Goal: Task Accomplishment & Management: Use online tool/utility

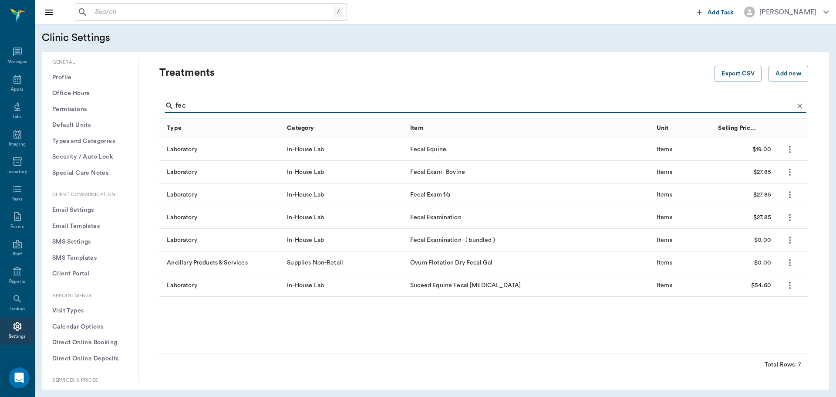
scroll to position [87, 0]
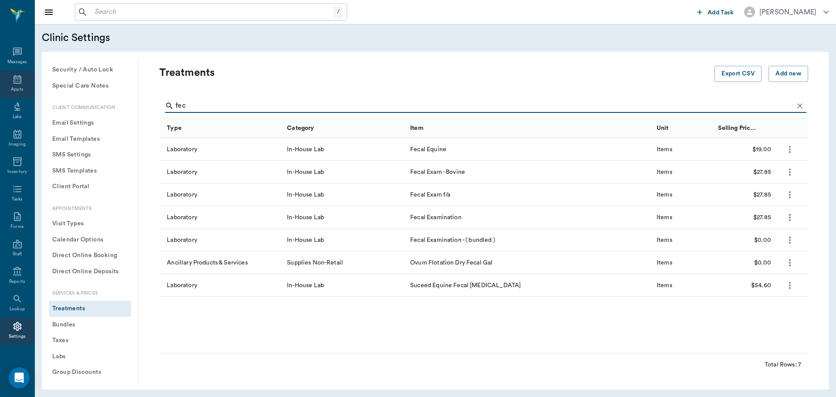
type input "fec"
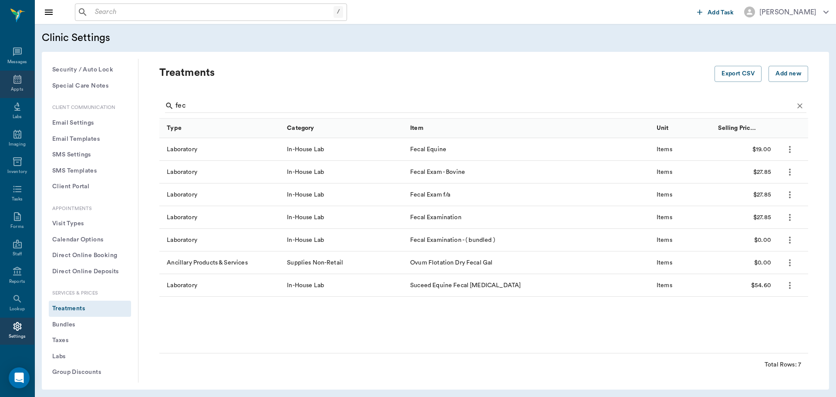
click at [12, 79] on icon at bounding box center [17, 79] width 10 height 10
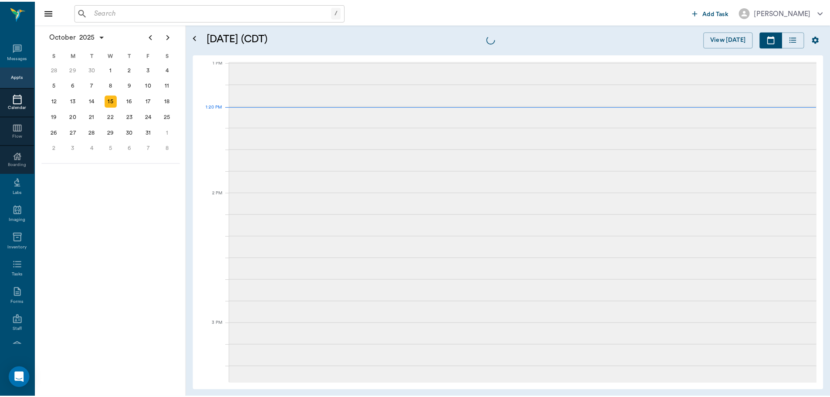
scroll to position [655, 0]
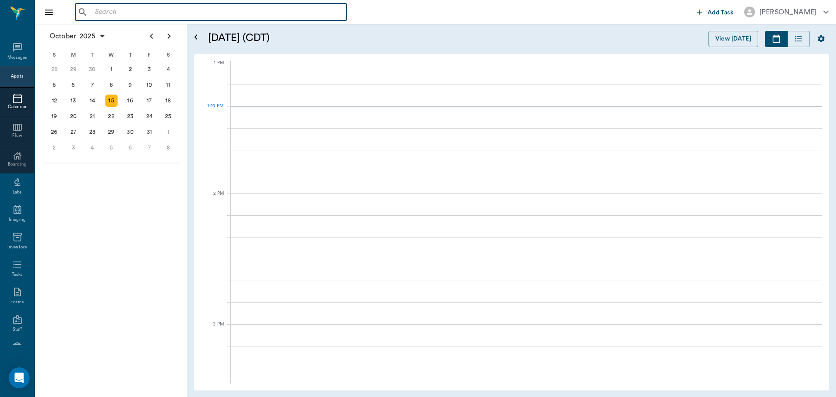
click at [104, 12] on input "text" at bounding box center [217, 12] width 252 height 12
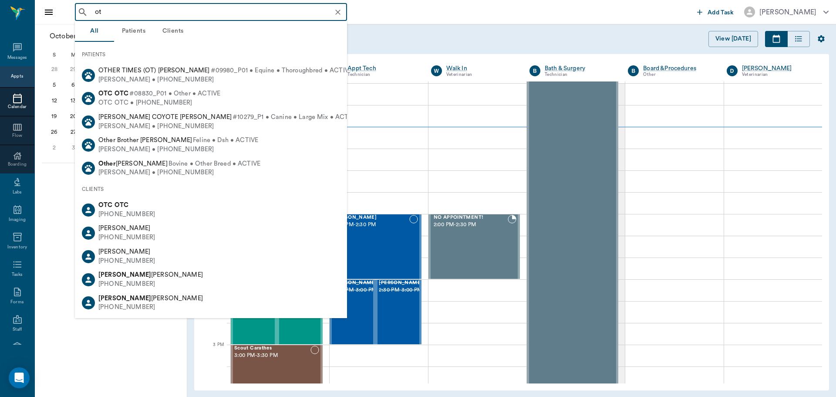
type input "otc"
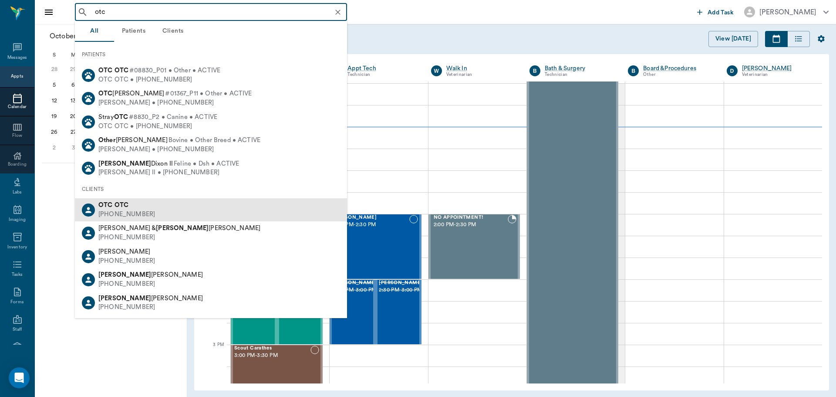
click at [126, 209] on div "OTC OTC" at bounding box center [126, 205] width 57 height 9
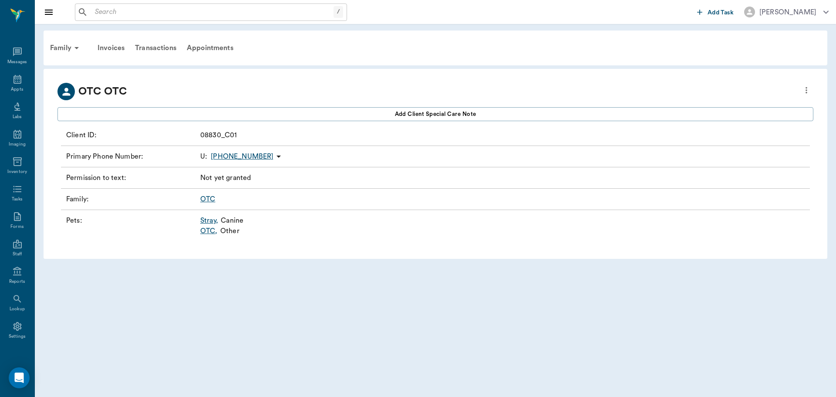
click at [211, 232] on link "OTC ," at bounding box center [208, 231] width 17 height 10
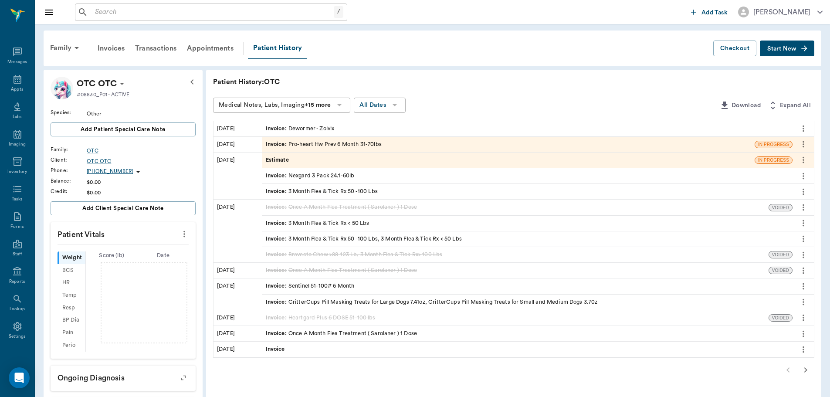
click at [279, 160] on span "Estimate" at bounding box center [278, 160] width 25 height 8
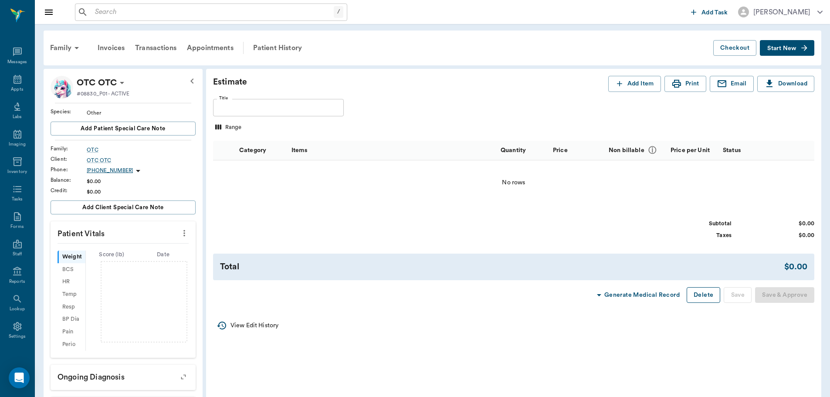
click at [703, 294] on button "Delete" at bounding box center [703, 295] width 34 height 16
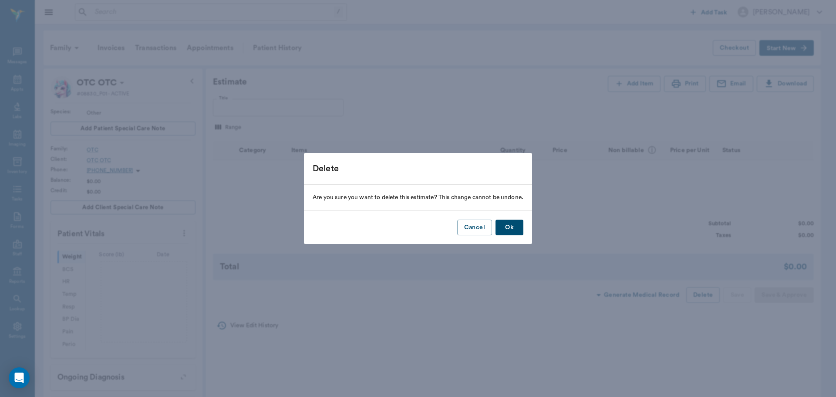
click at [516, 227] on button "Ok" at bounding box center [510, 228] width 28 height 16
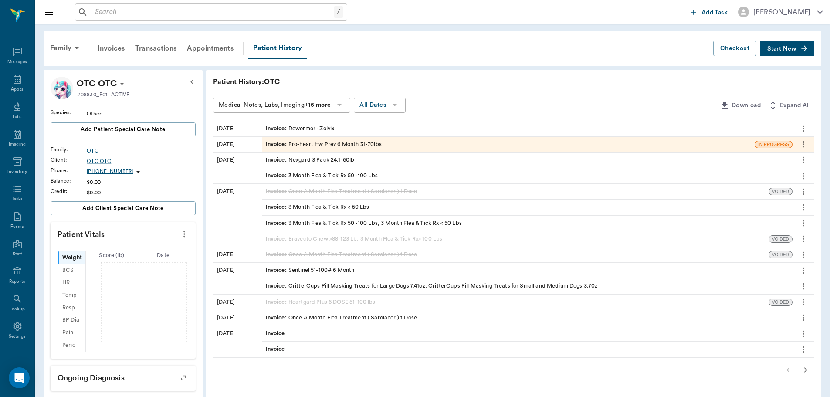
click at [267, 145] on span "Invoice :" at bounding box center [277, 144] width 23 height 8
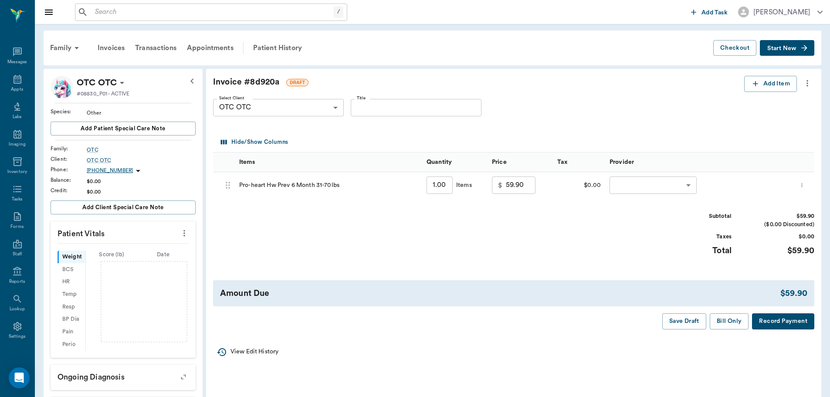
click at [803, 84] on icon "more" at bounding box center [807, 83] width 10 height 10
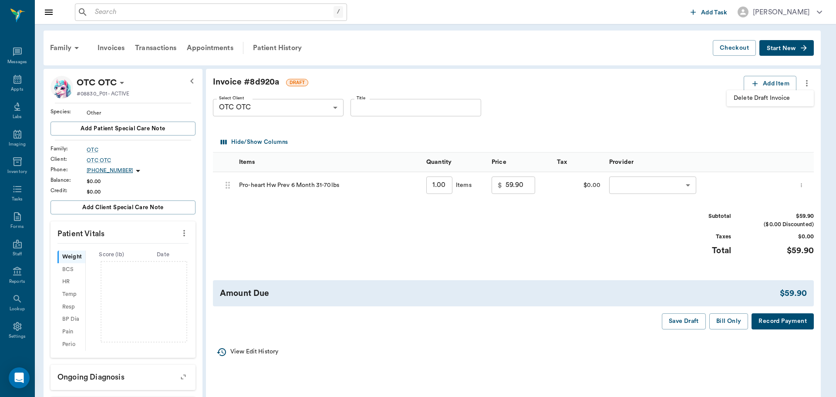
click at [781, 98] on span "Delete Draft Invoice" at bounding box center [770, 98] width 73 height 9
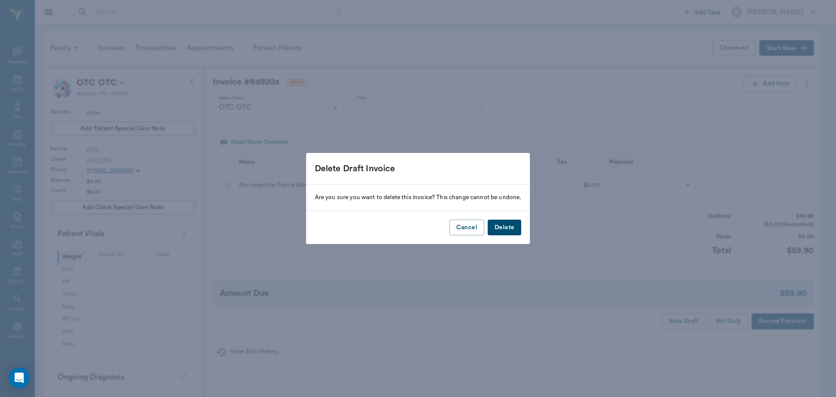
click at [502, 230] on button "Delete" at bounding box center [505, 228] width 34 height 16
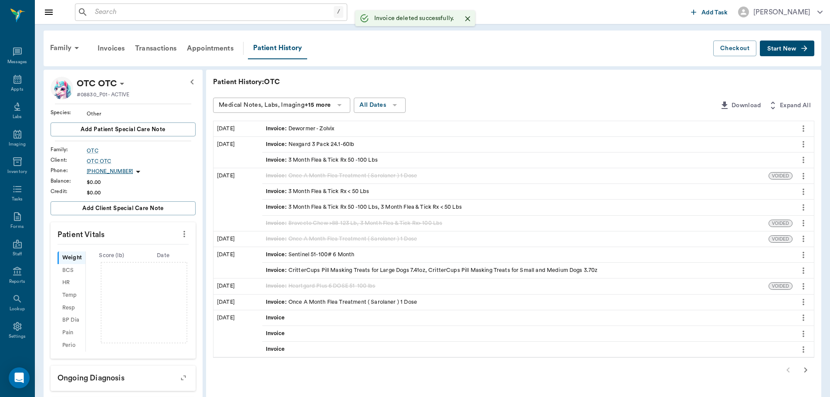
click at [277, 160] on span "Invoice :" at bounding box center [277, 160] width 23 height 8
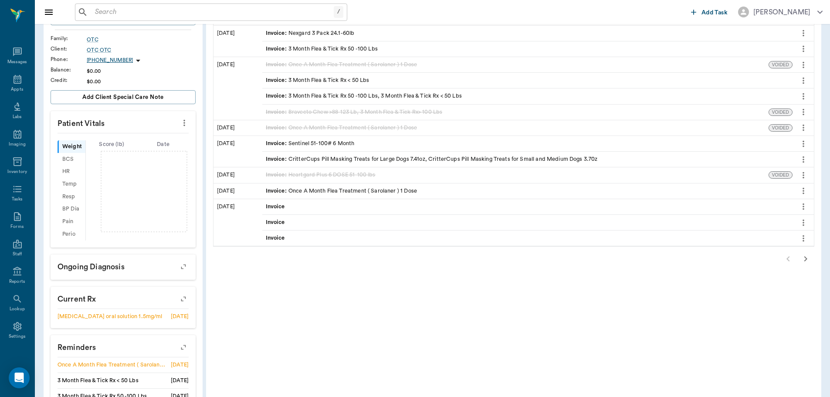
scroll to position [131, 0]
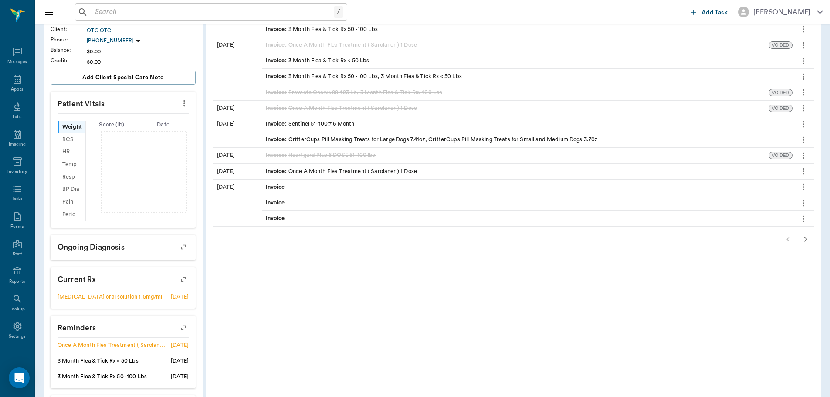
click at [802, 241] on icon "button" at bounding box center [805, 239] width 10 height 10
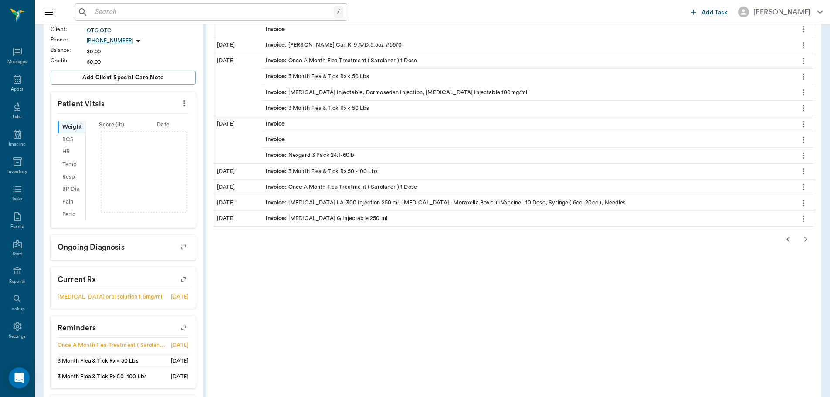
click at [808, 240] on icon "button" at bounding box center [805, 239] width 10 height 10
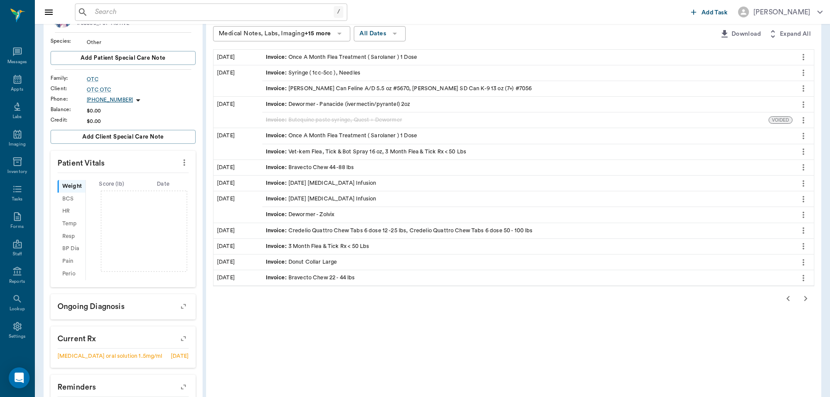
scroll to position [87, 0]
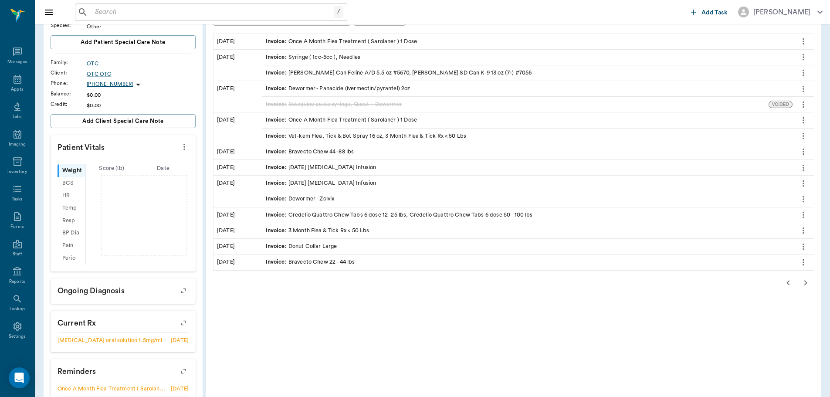
click at [804, 283] on icon "button" at bounding box center [805, 282] width 10 height 10
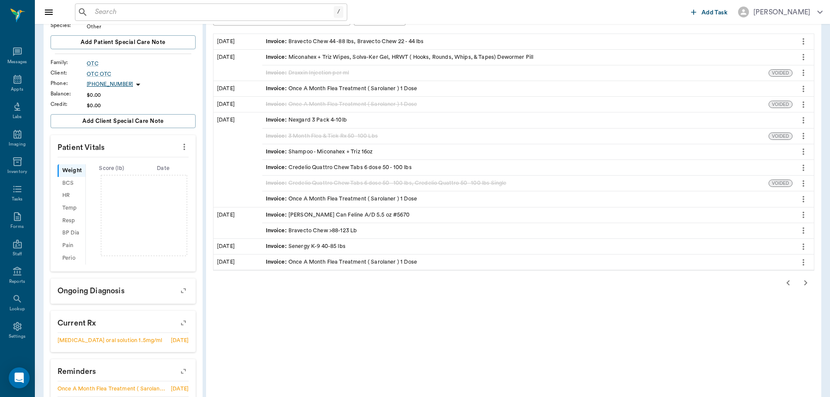
click at [803, 284] on icon "button" at bounding box center [805, 282] width 10 height 10
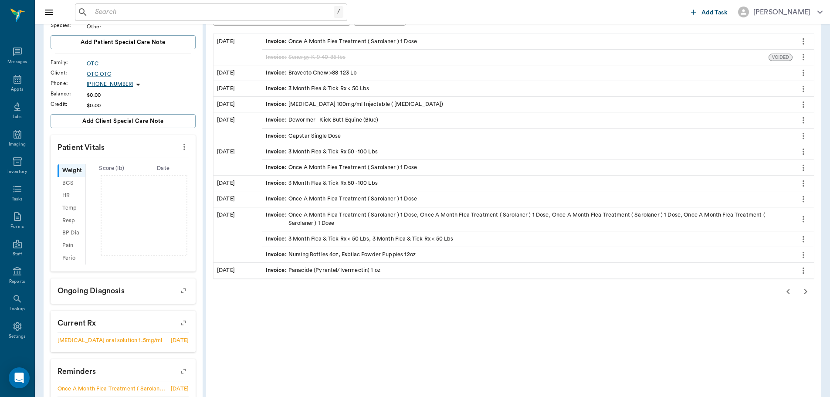
click at [803, 291] on icon "button" at bounding box center [805, 291] width 10 height 10
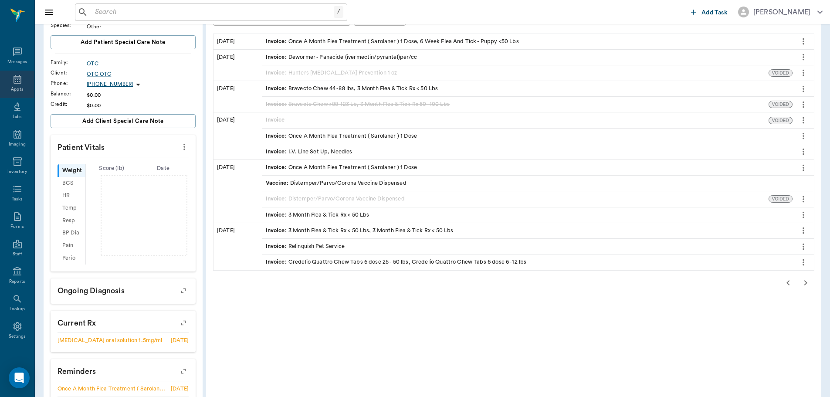
click at [13, 79] on icon at bounding box center [17, 79] width 10 height 10
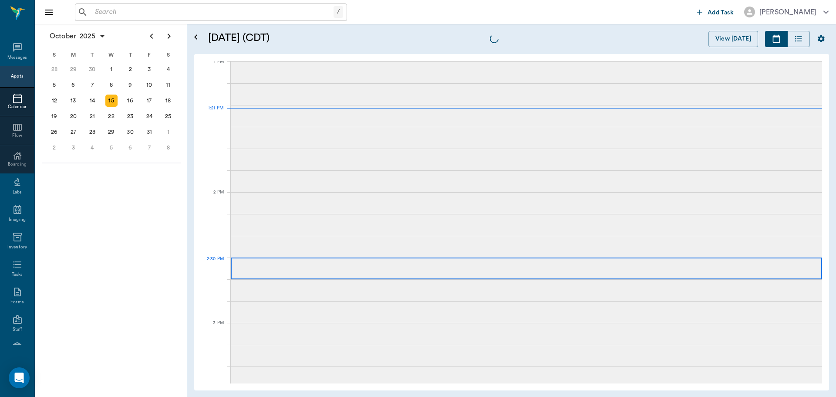
scroll to position [656, 0]
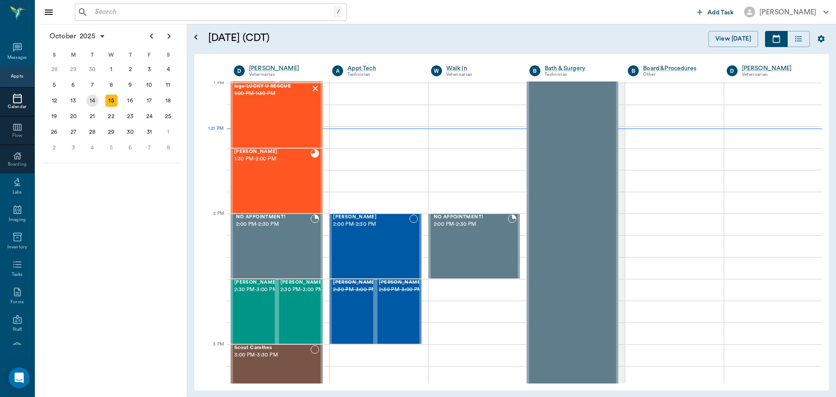
click at [90, 99] on div "14" at bounding box center [92, 101] width 12 height 12
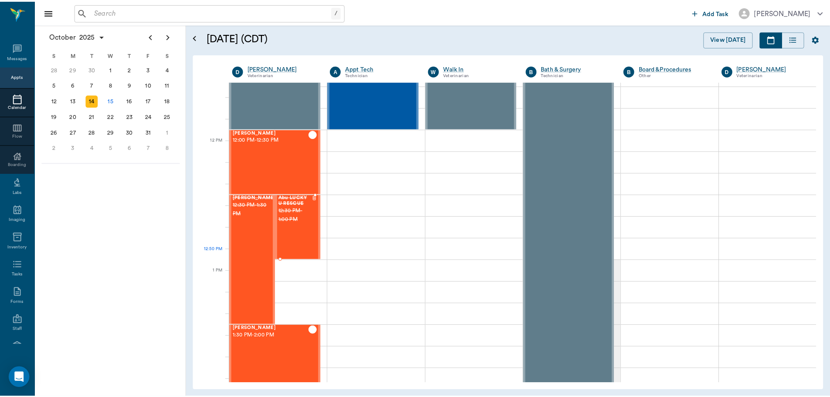
scroll to position [479, 0]
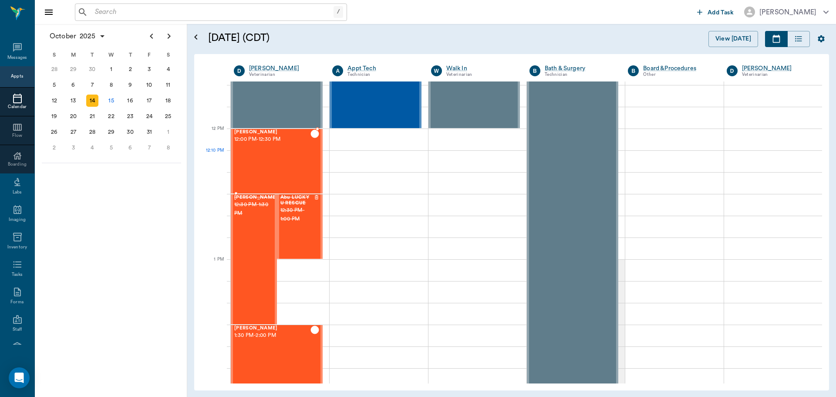
click at [267, 159] on div "Sasha Spay 12:00 PM - 12:30 PM" at bounding box center [272, 161] width 76 height 64
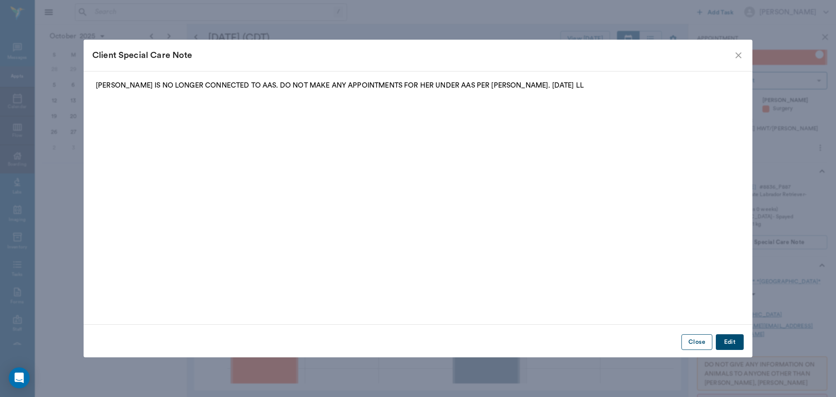
click at [696, 340] on button "Close" at bounding box center [697, 342] width 31 height 16
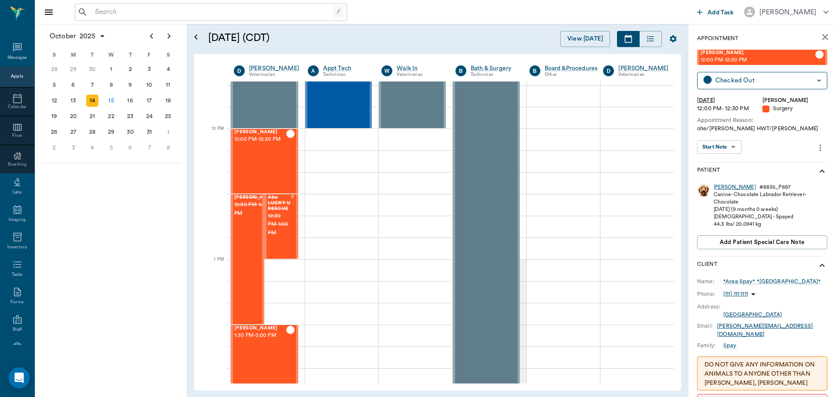
click at [720, 187] on div "Sasha" at bounding box center [735, 186] width 42 height 7
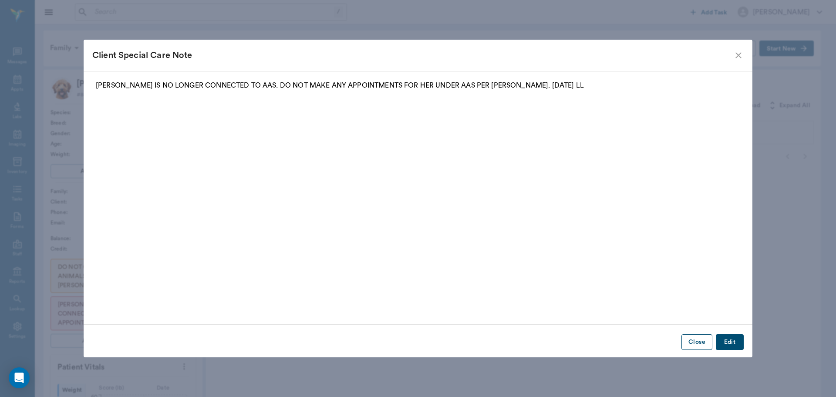
click at [701, 344] on button "Close" at bounding box center [697, 342] width 31 height 16
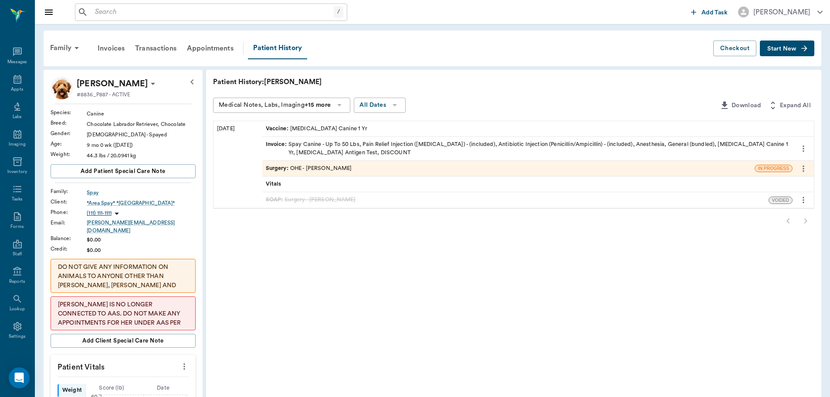
click at [275, 145] on span "Invoice :" at bounding box center [277, 148] width 23 height 17
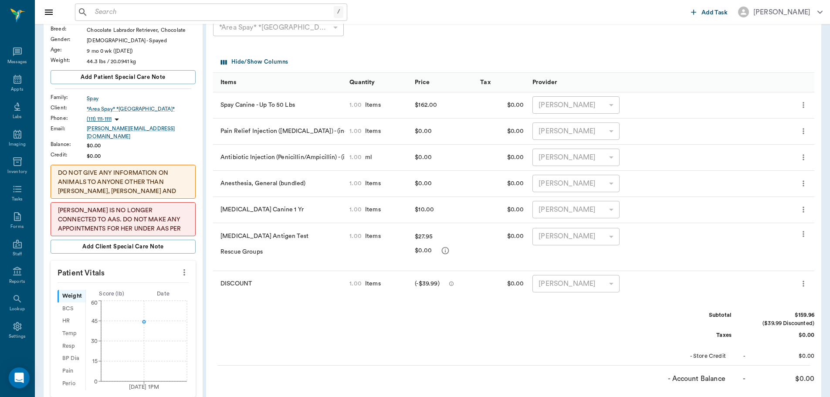
scroll to position [83, 0]
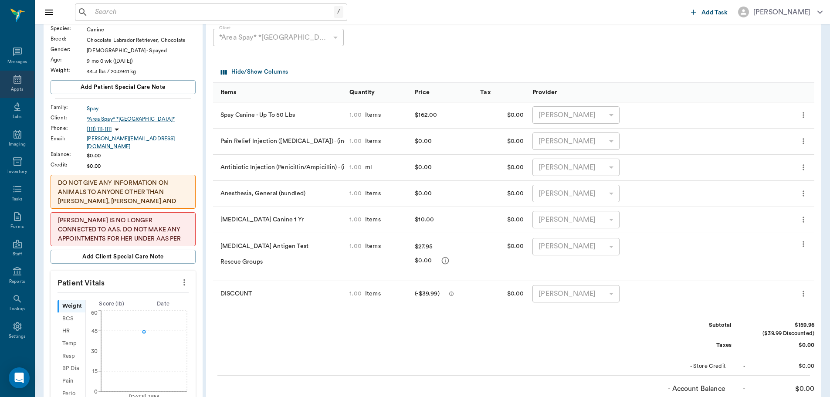
click at [14, 80] on icon at bounding box center [17, 79] width 10 height 10
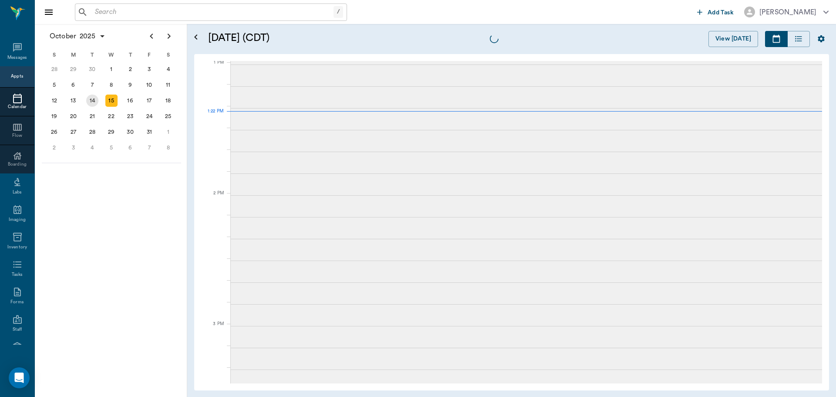
scroll to position [654, 0]
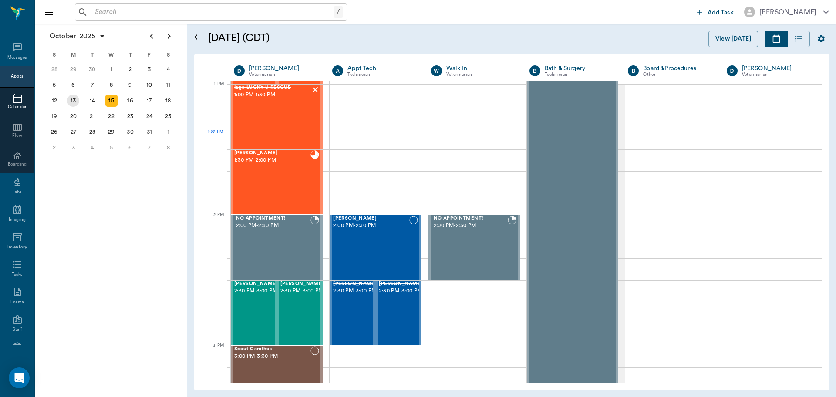
click at [70, 101] on div "13" at bounding box center [73, 101] width 12 height 12
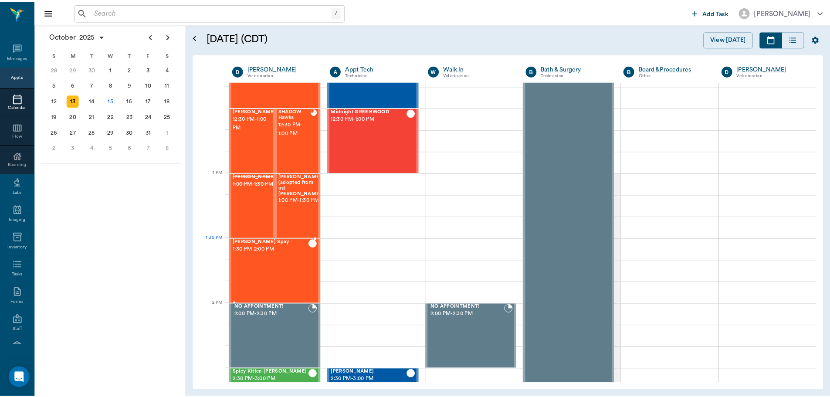
scroll to position [566, 0]
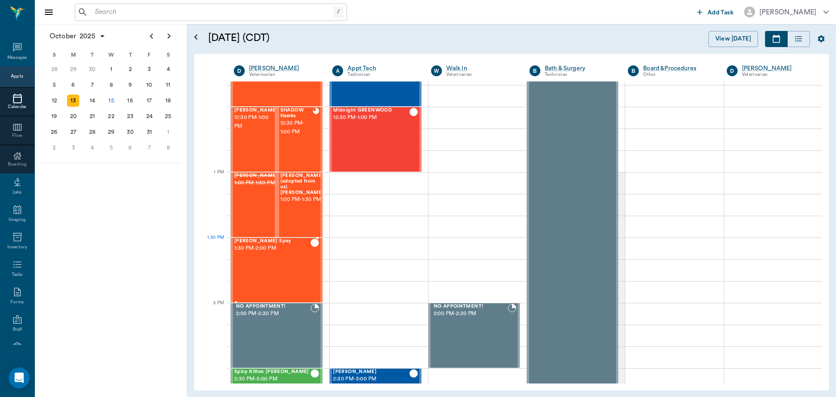
click at [291, 258] on div "Jack Black Spay 1:30 PM - 2:00 PM" at bounding box center [272, 270] width 76 height 64
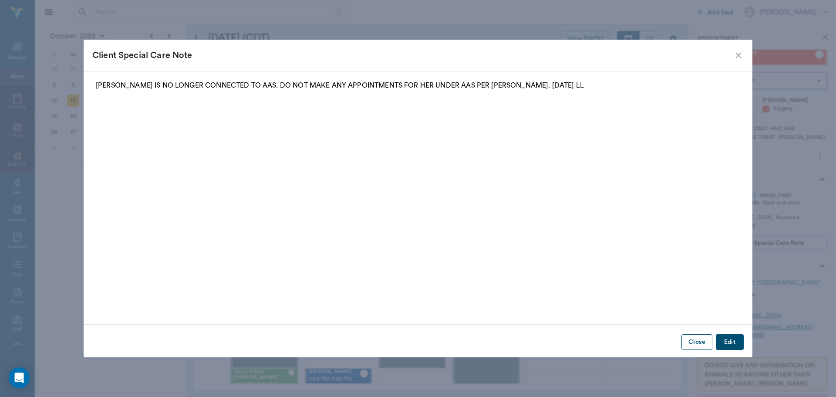
click at [696, 344] on button "Close" at bounding box center [697, 342] width 31 height 16
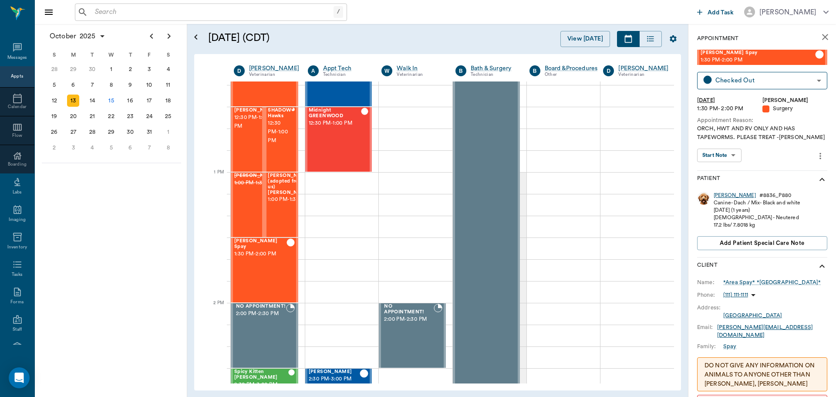
click at [722, 196] on div "Jack Black" at bounding box center [735, 195] width 42 height 7
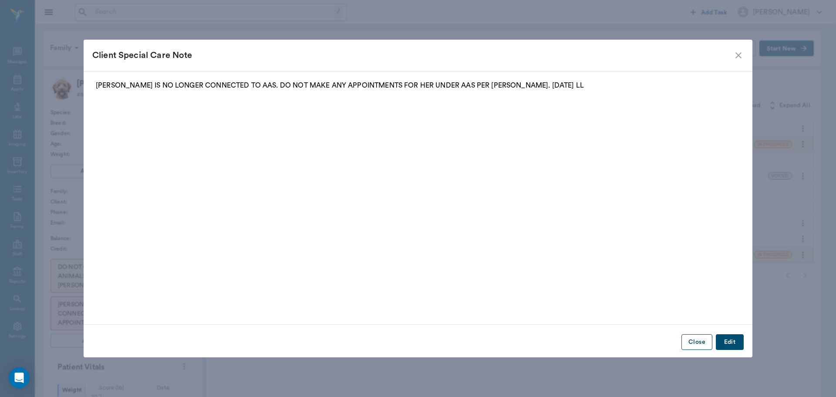
click at [700, 345] on button "Close" at bounding box center [697, 342] width 31 height 16
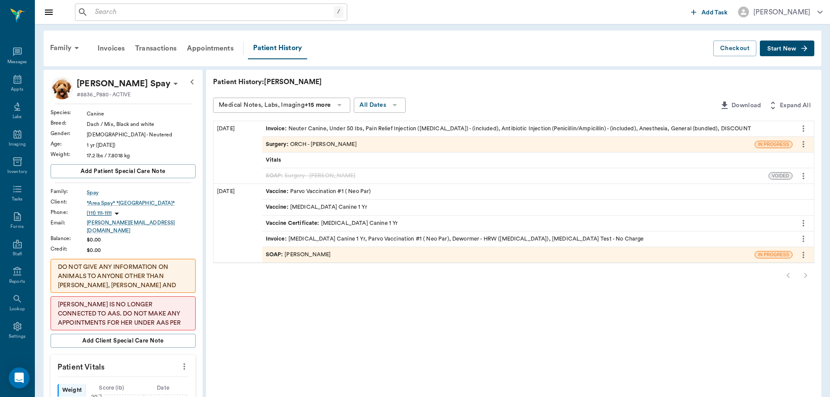
click at [274, 129] on span "Invoice :" at bounding box center [277, 129] width 23 height 8
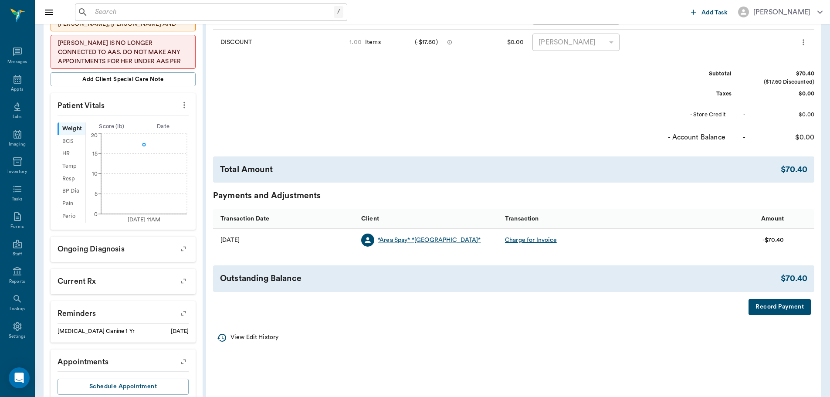
scroll to position [261, 0]
click at [12, 81] on icon at bounding box center [17, 79] width 10 height 10
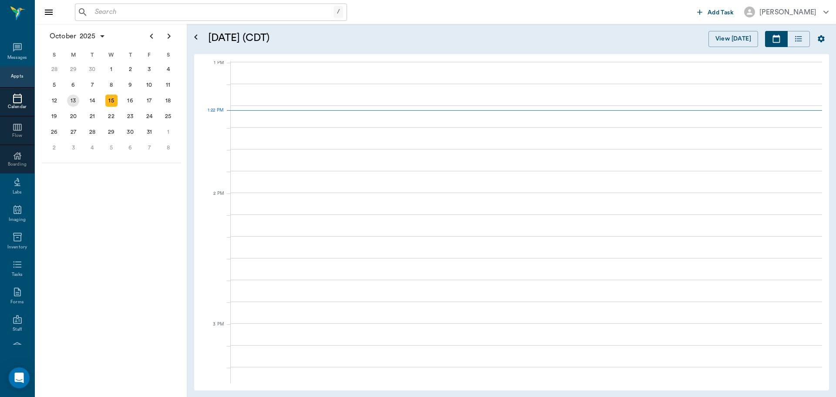
scroll to position [655, 0]
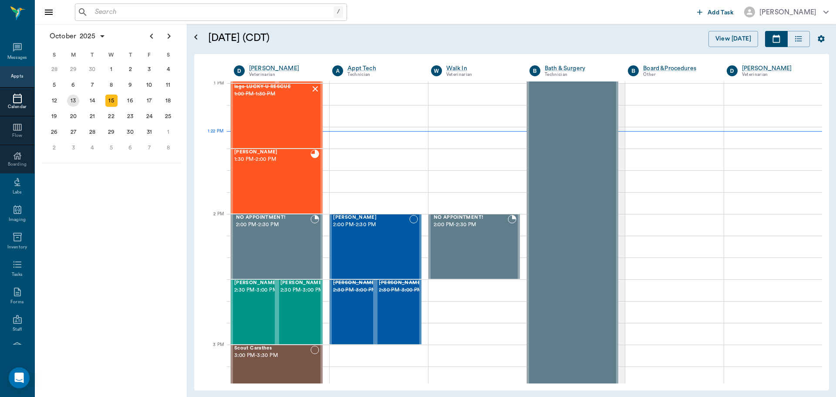
click at [71, 101] on div "13" at bounding box center [73, 101] width 12 height 12
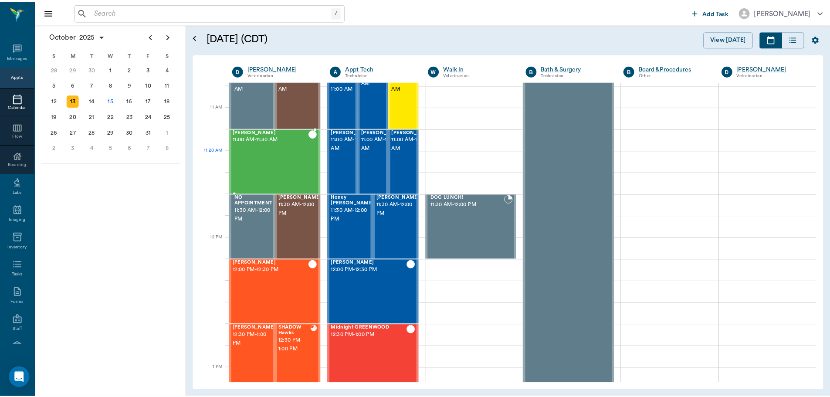
scroll to position [479, 0]
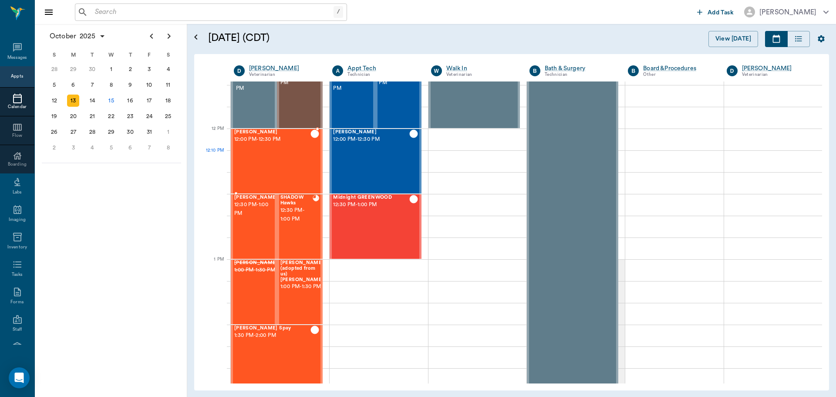
click at [297, 165] on div "Rufus Spay 12:00 PM - 12:30 PM" at bounding box center [272, 161] width 76 height 64
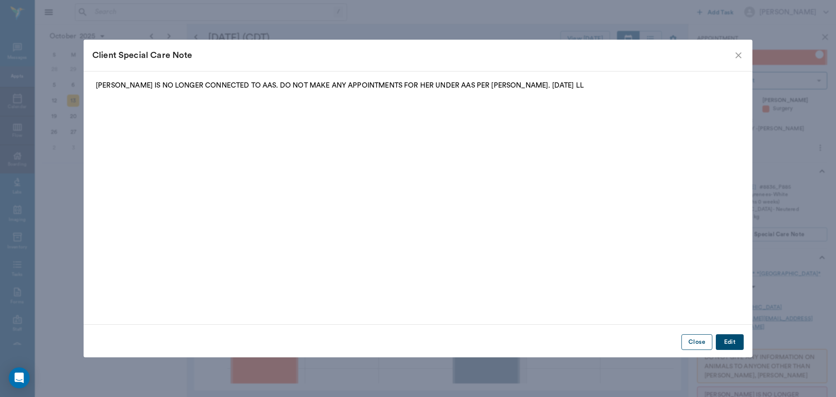
click at [696, 345] on button "Close" at bounding box center [697, 342] width 31 height 16
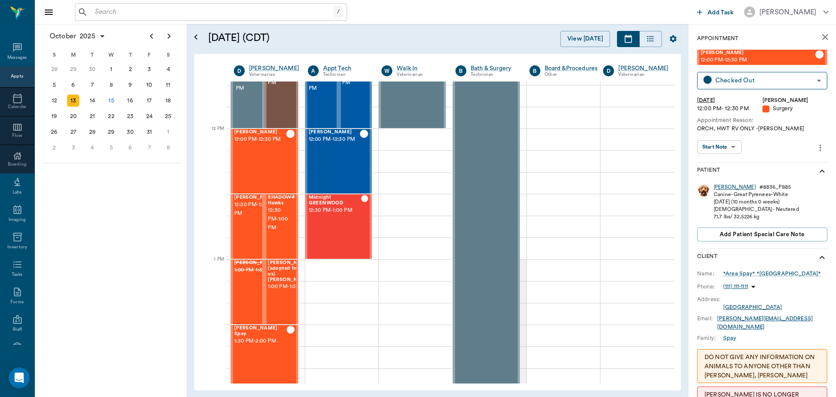
click at [724, 186] on div "Rufus" at bounding box center [735, 186] width 42 height 7
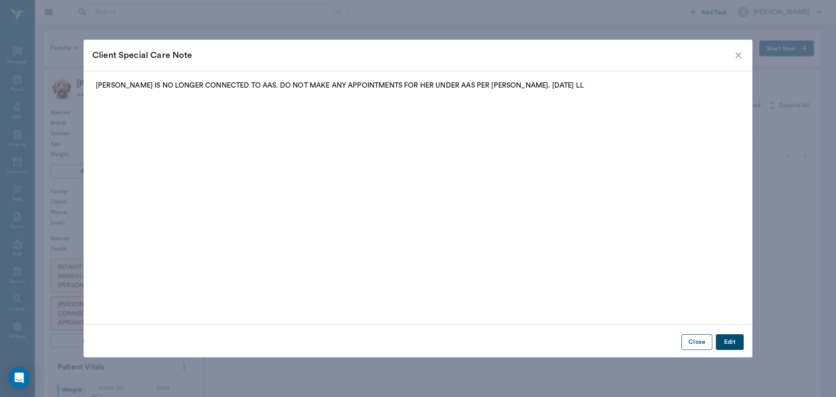
click at [700, 342] on button "Close" at bounding box center [697, 342] width 31 height 16
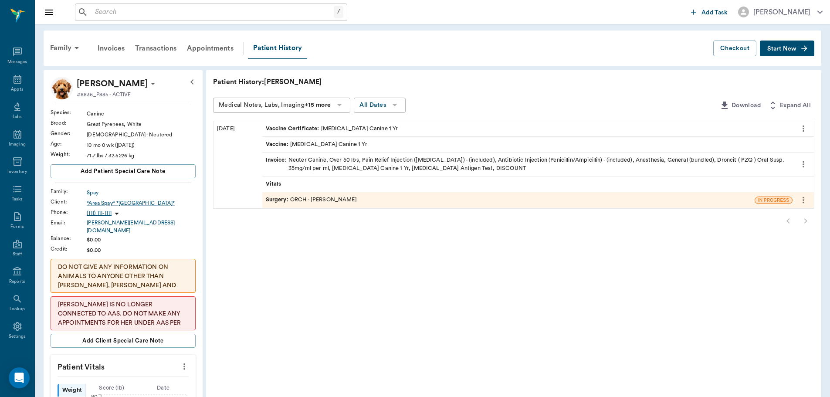
click at [272, 161] on span "Invoice :" at bounding box center [277, 164] width 23 height 17
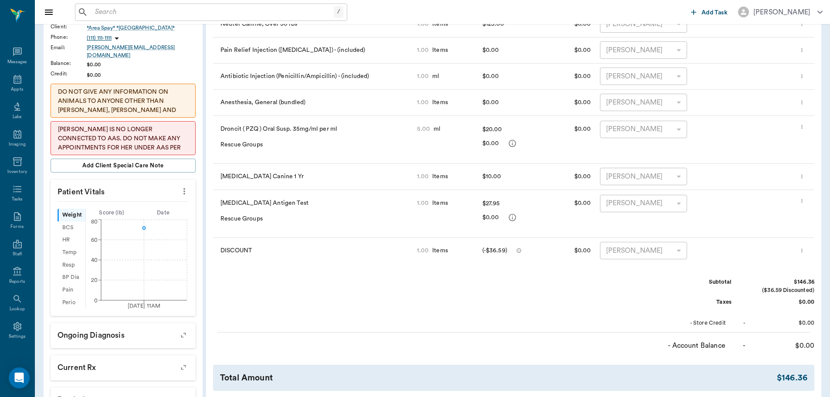
scroll to position [348, 0]
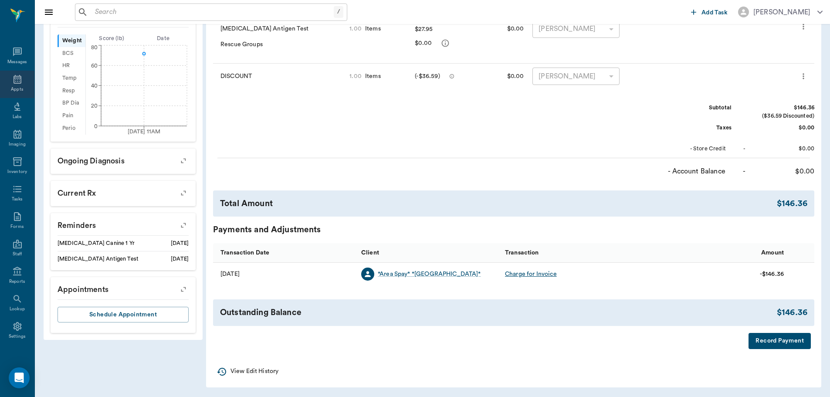
click at [14, 81] on icon at bounding box center [18, 79] width 8 height 9
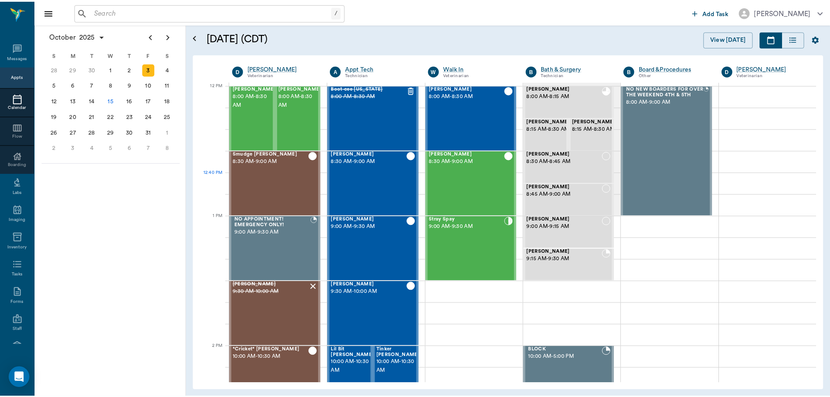
scroll to position [523, 0]
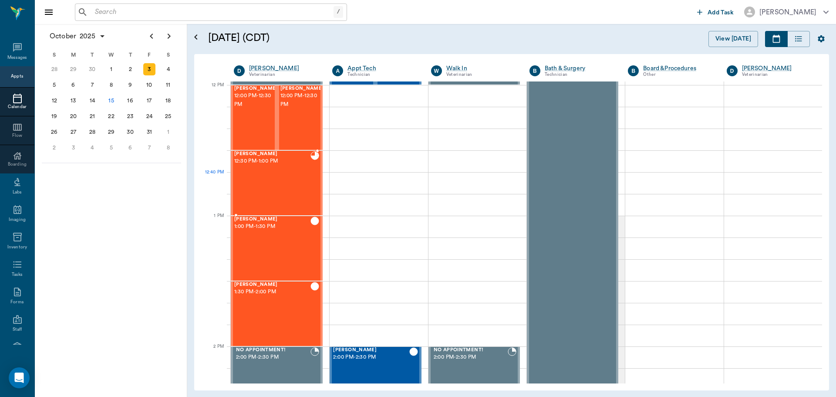
click at [272, 186] on div "OLLIE Taylor 12:30 PM - 1:00 PM" at bounding box center [272, 183] width 76 height 64
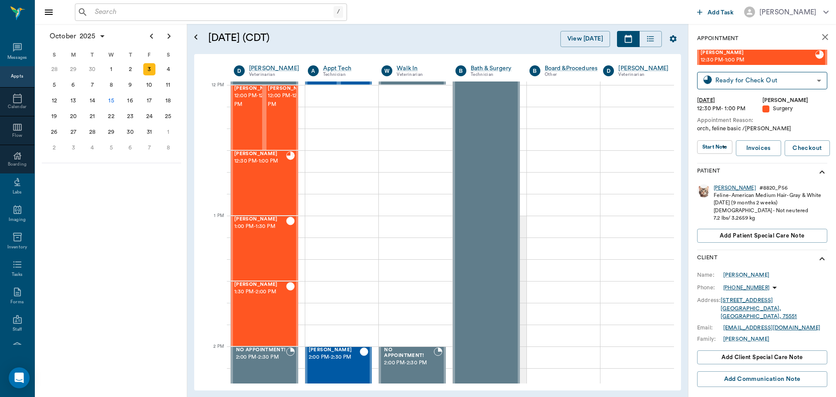
click at [724, 187] on div "OLLIE" at bounding box center [735, 187] width 42 height 7
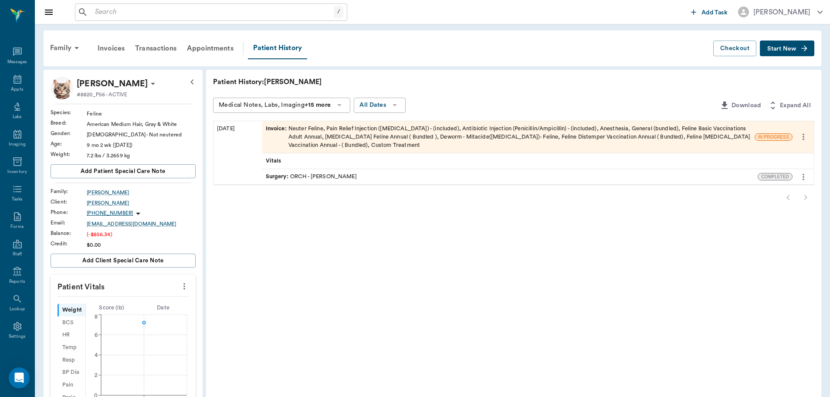
click at [268, 126] on span "Invoice :" at bounding box center [277, 137] width 23 height 25
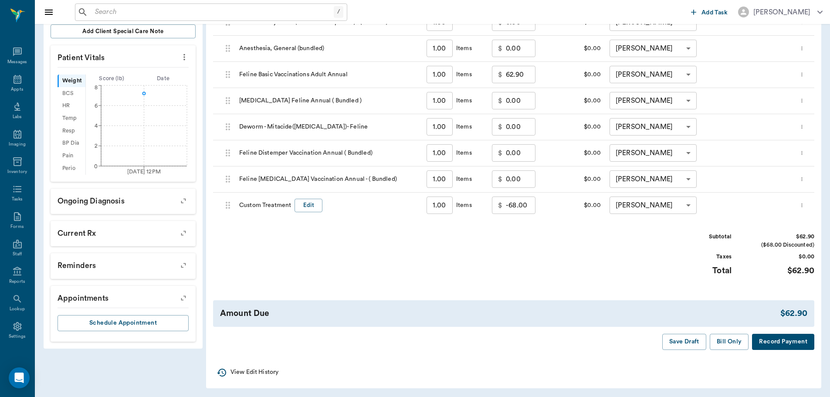
scroll to position [230, 0]
click at [734, 339] on button "Bill Only" at bounding box center [729, 340] width 39 height 16
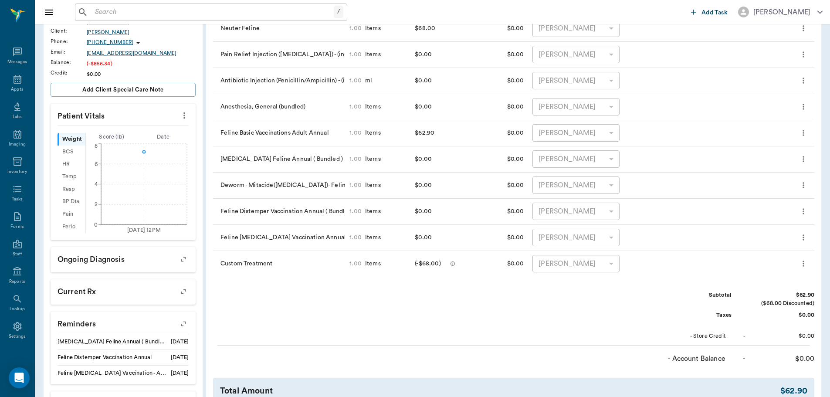
scroll to position [140, 0]
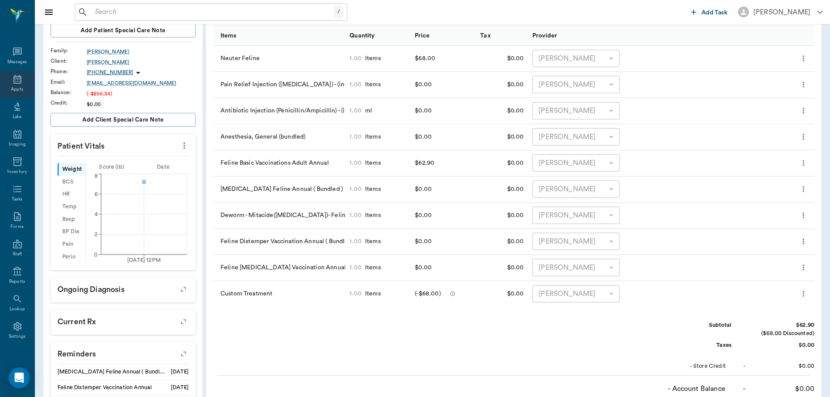
click at [14, 78] on icon at bounding box center [18, 79] width 8 height 9
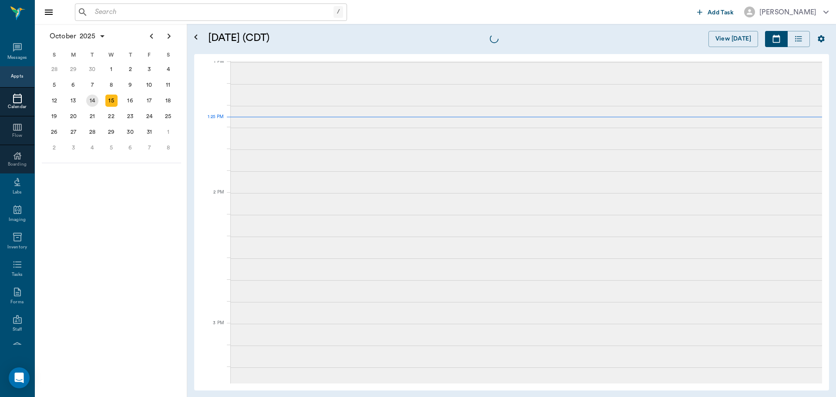
scroll to position [656, 0]
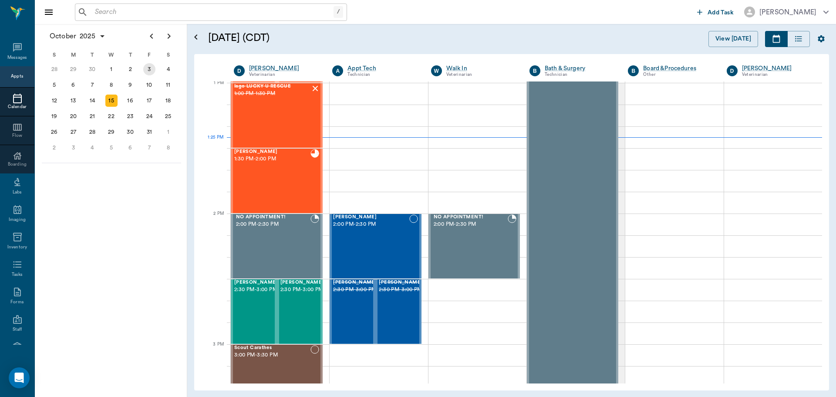
click at [145, 71] on div "3" at bounding box center [149, 69] width 12 height 12
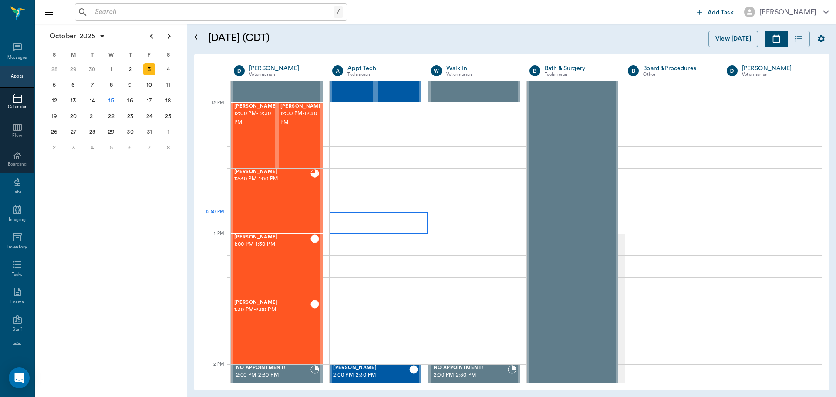
scroll to position [523, 0]
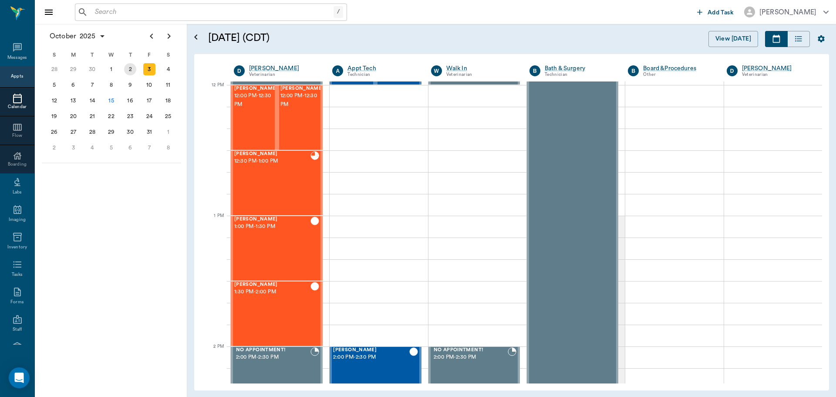
click at [131, 70] on div "2" at bounding box center [130, 69] width 12 height 12
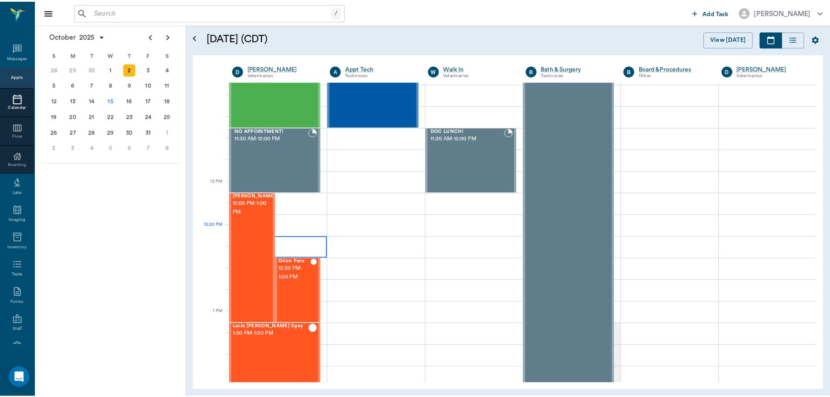
scroll to position [436, 0]
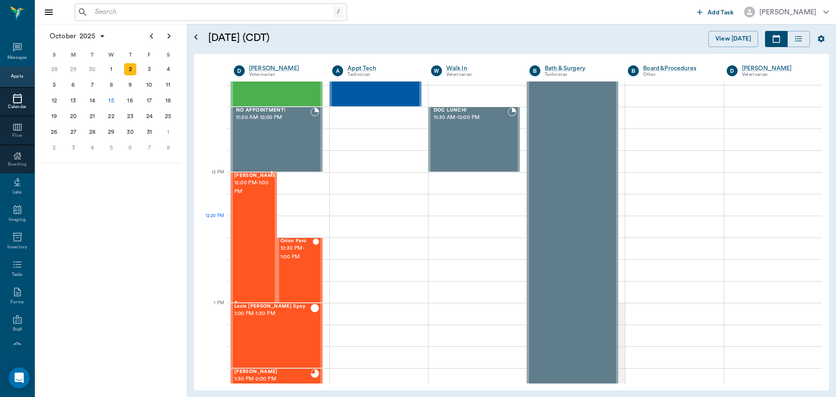
click at [247, 233] on div "Tinkerbell Taylor 12:00 PM - 1:00 PM" at bounding box center [256, 237] width 44 height 129
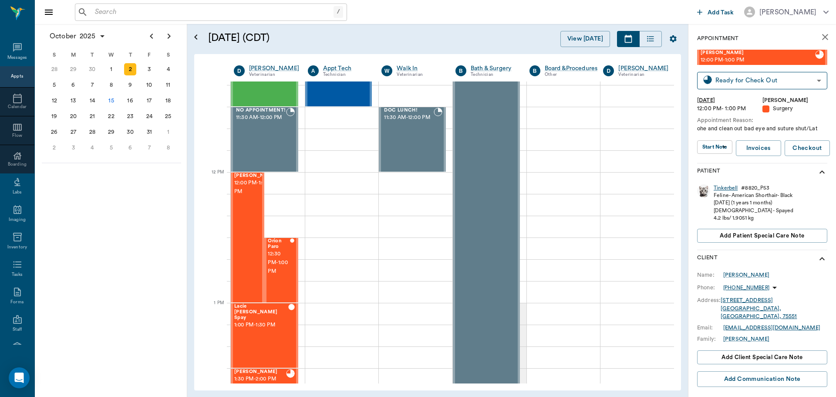
click at [725, 186] on div "Tinkerbell" at bounding box center [726, 187] width 24 height 7
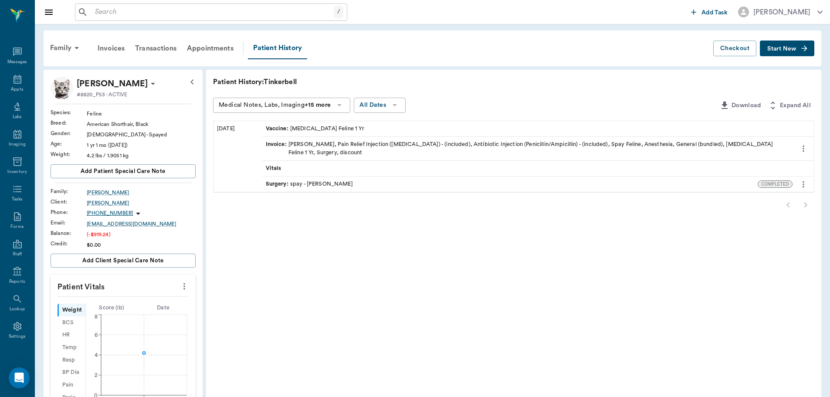
click at [278, 145] on span "Invoice :" at bounding box center [277, 148] width 23 height 17
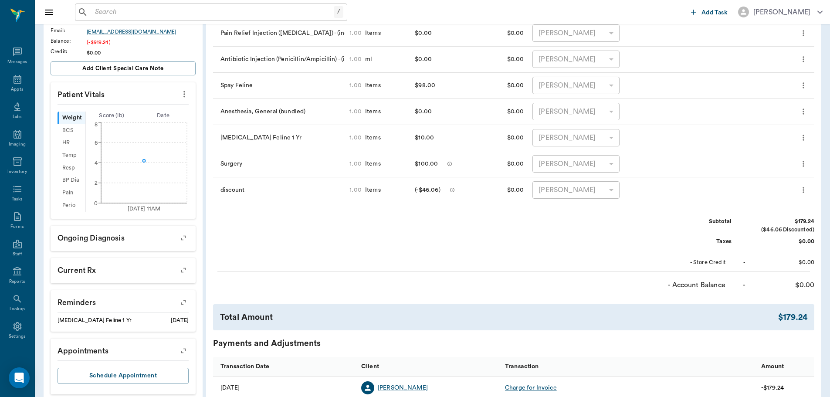
scroll to position [218, 0]
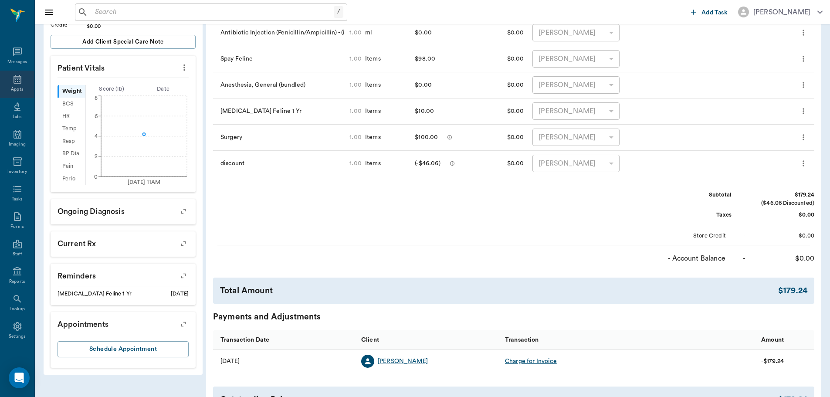
click at [12, 78] on icon at bounding box center [17, 79] width 10 height 10
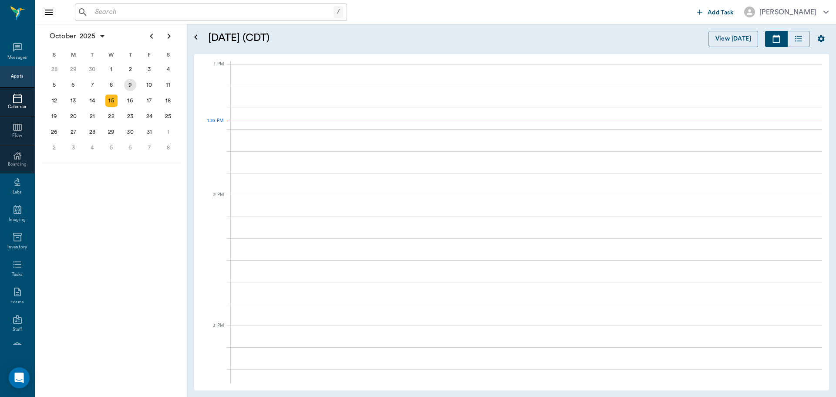
scroll to position [654, 0]
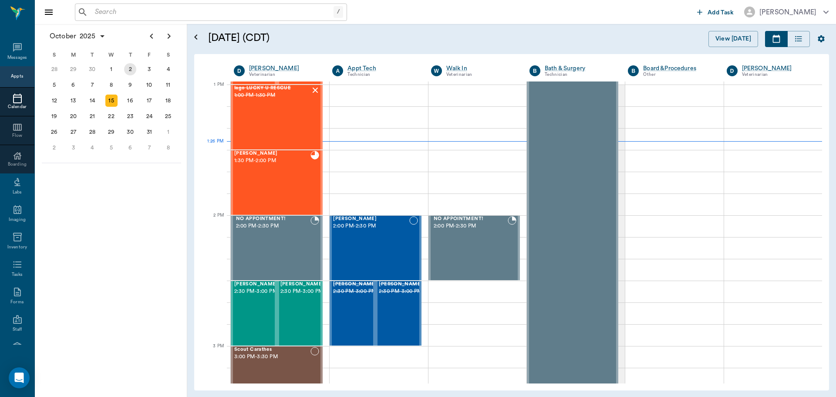
click at [131, 71] on div "2" at bounding box center [130, 69] width 12 height 12
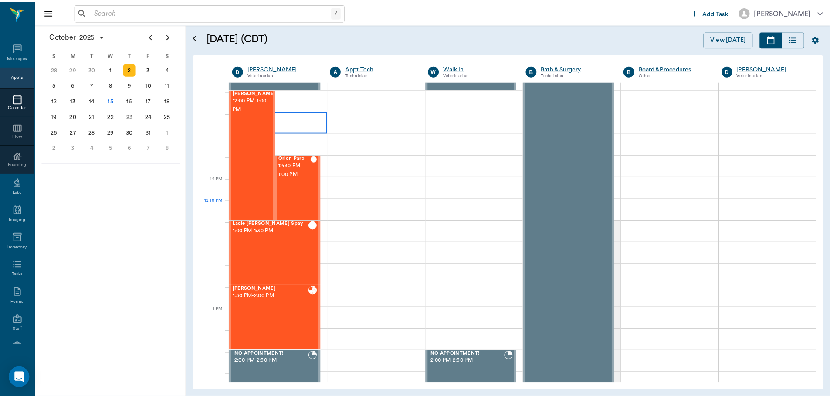
scroll to position [523, 0]
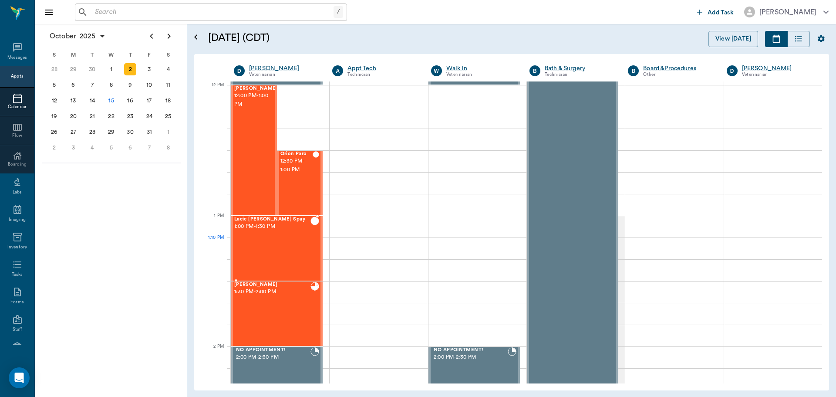
click at [282, 250] on div "Lacie Lou Spay 1:00 PM - 1:30 PM" at bounding box center [272, 248] width 76 height 64
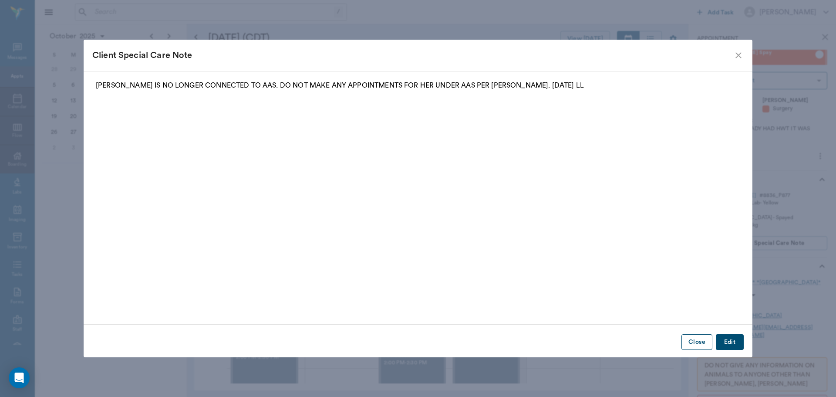
click at [696, 340] on button "Close" at bounding box center [697, 342] width 31 height 16
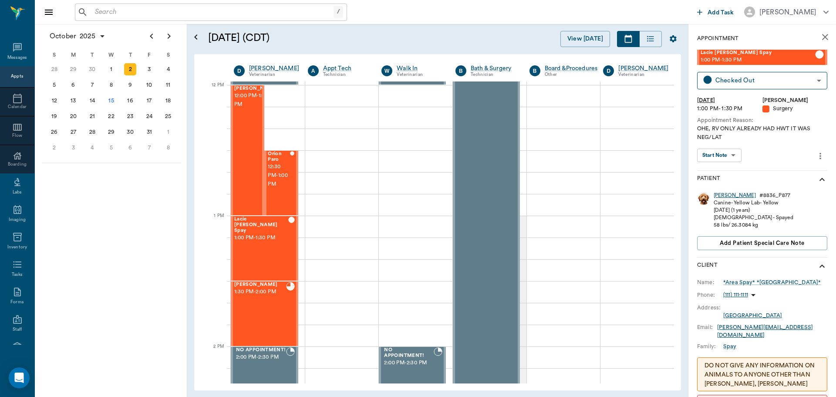
click at [723, 195] on div "Lacie Lou" at bounding box center [735, 195] width 42 height 7
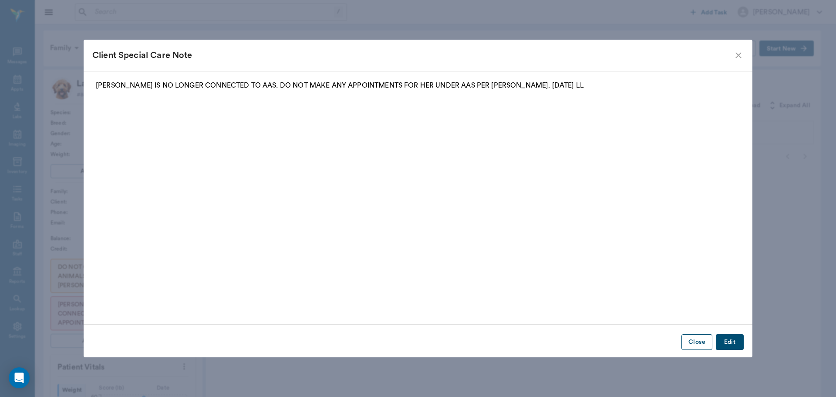
click at [697, 342] on button "Close" at bounding box center [697, 342] width 31 height 16
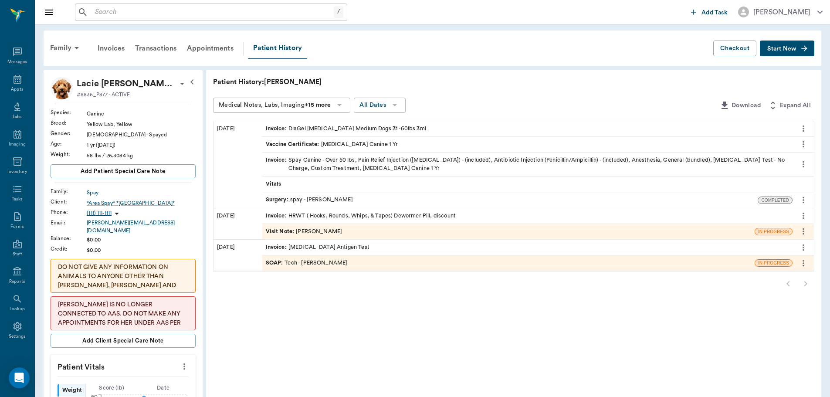
click at [274, 215] on span "Invoice :" at bounding box center [277, 216] width 23 height 8
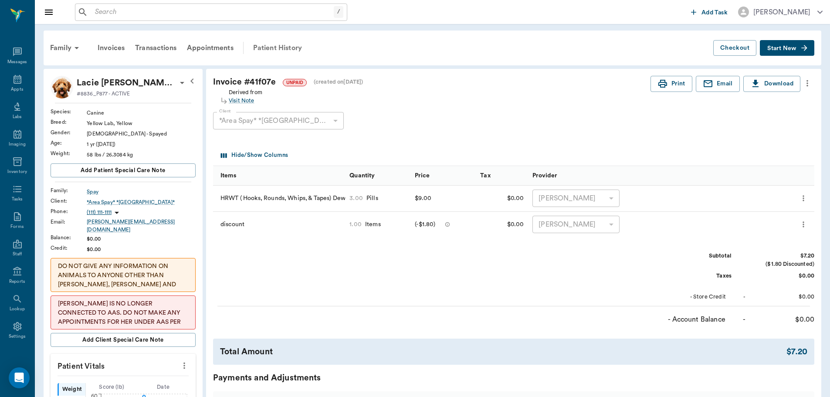
click at [281, 48] on div "Patient History" at bounding box center [277, 47] width 59 height 21
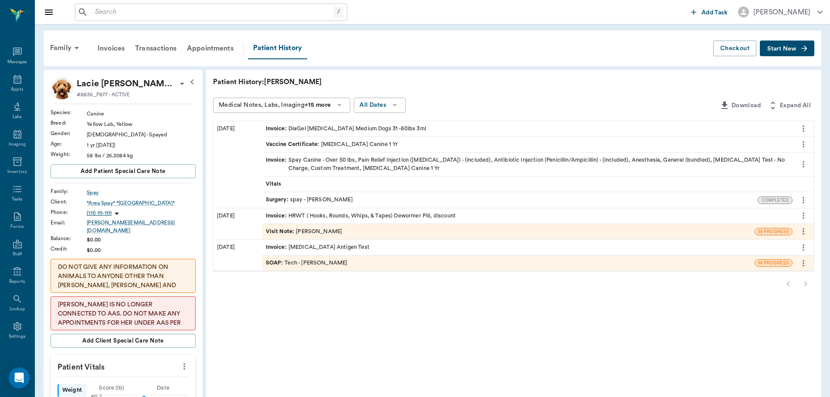
click at [275, 128] on span "Invoice :" at bounding box center [277, 129] width 23 height 8
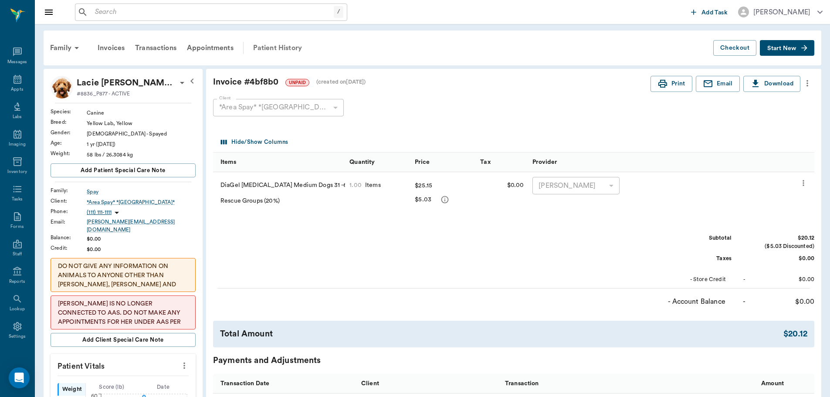
click at [268, 49] on div "Patient History" at bounding box center [277, 47] width 59 height 21
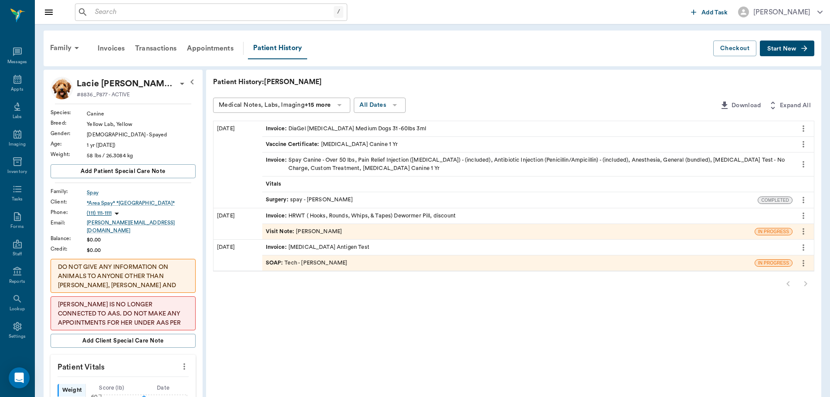
click at [281, 157] on span "Invoice :" at bounding box center [277, 164] width 23 height 17
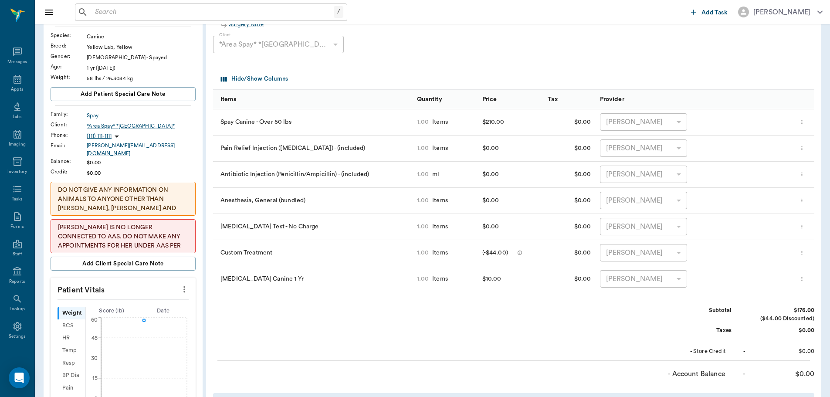
scroll to position [35, 0]
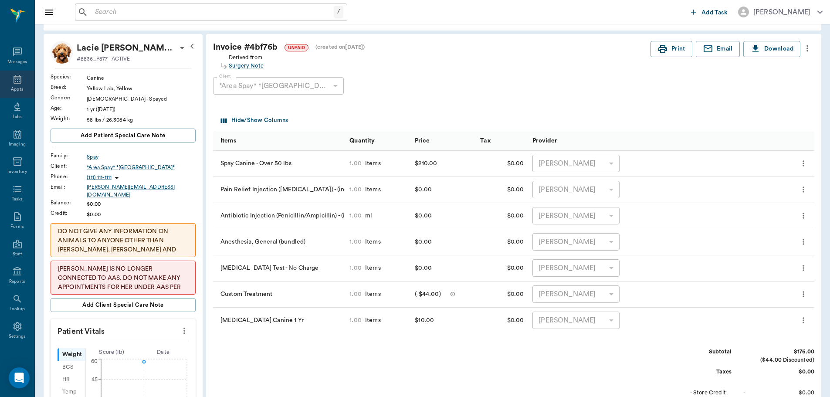
click at [13, 82] on icon at bounding box center [17, 79] width 10 height 10
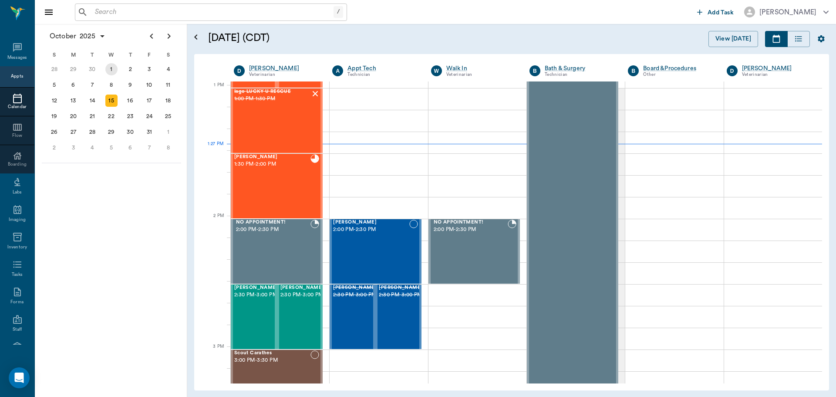
scroll to position [653, 0]
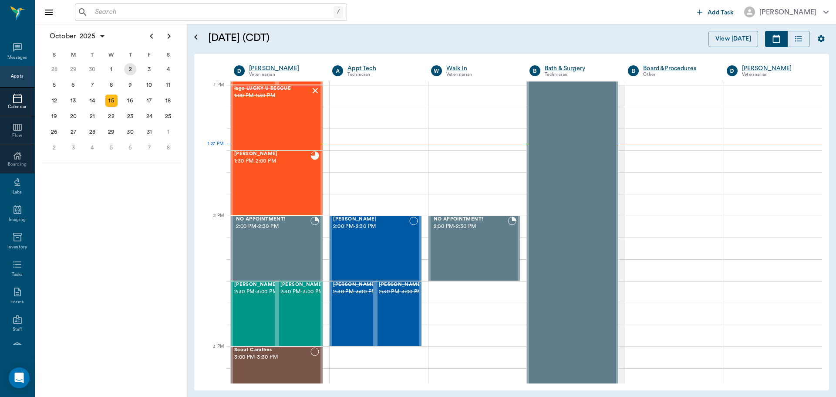
click at [132, 72] on div "2" at bounding box center [130, 69] width 12 height 12
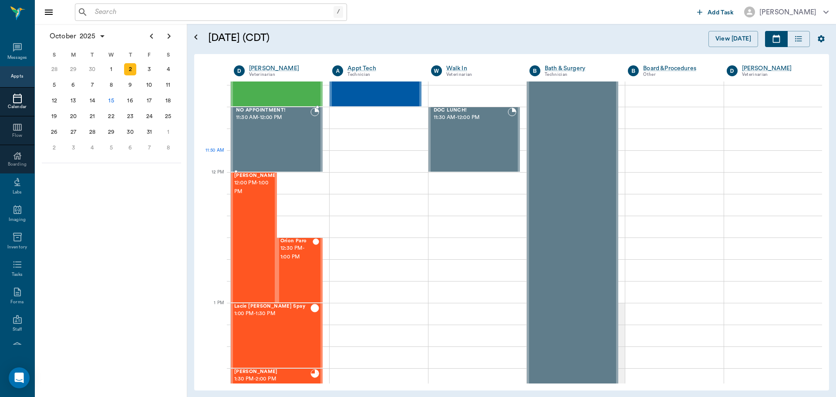
scroll to position [610, 0]
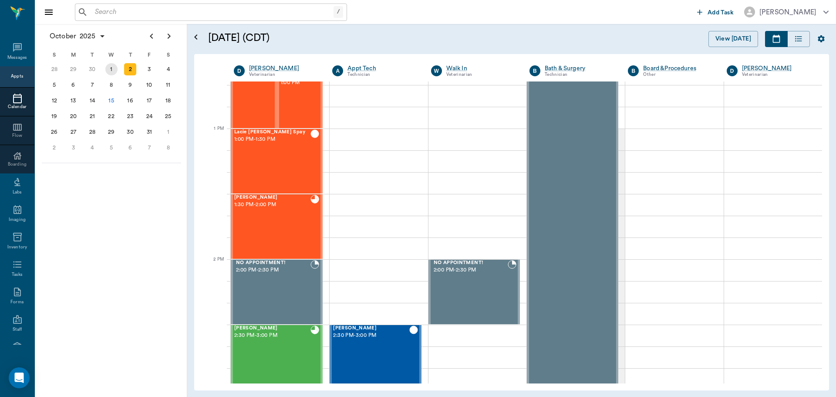
click at [112, 69] on div "1" at bounding box center [111, 69] width 12 height 12
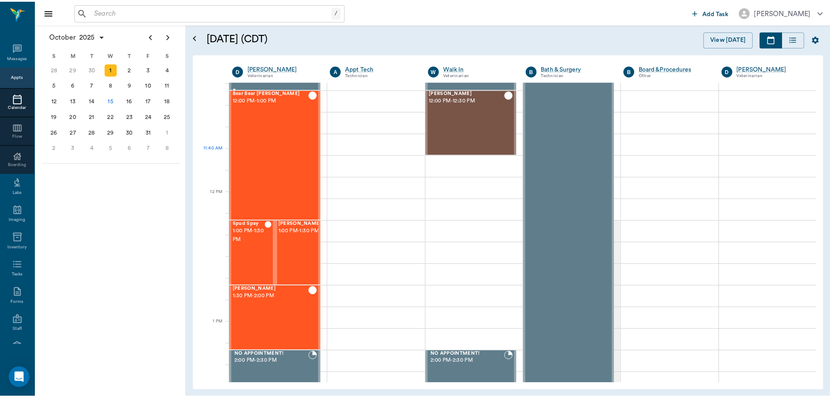
scroll to position [523, 0]
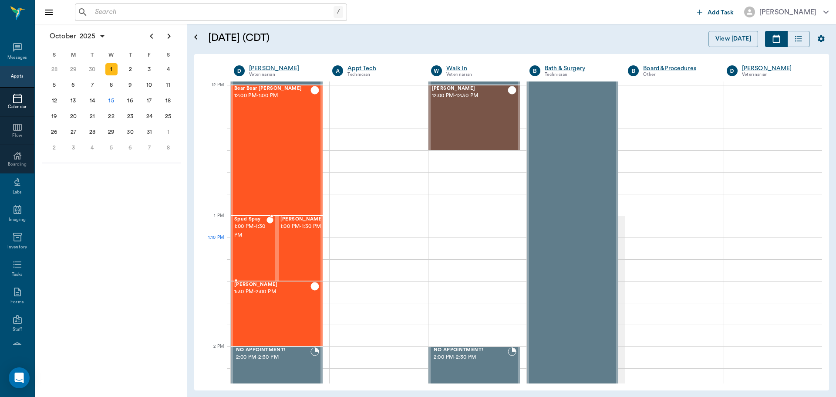
click at [254, 254] on div "Spud Spay 1:00 PM - 1:30 PM" at bounding box center [250, 248] width 32 height 64
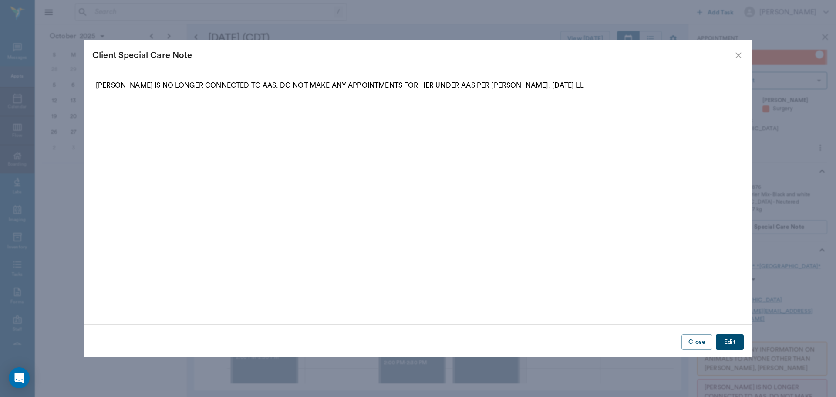
drag, startPoint x: 696, startPoint y: 340, endPoint x: 700, endPoint y: 335, distance: 6.3
click at [696, 340] on button "Close" at bounding box center [697, 342] width 31 height 16
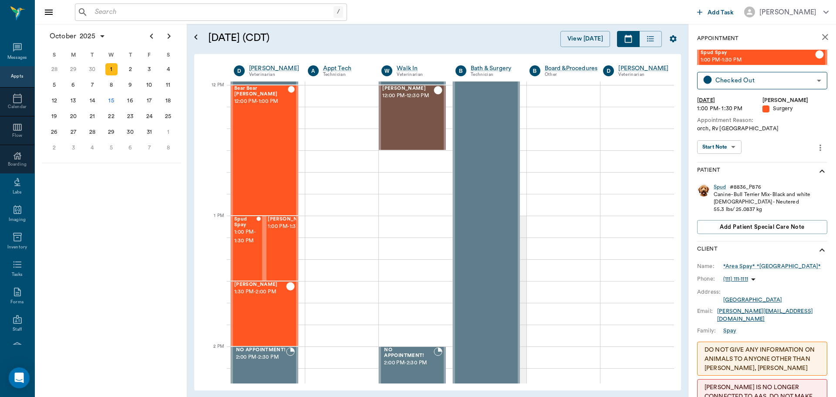
click at [718, 186] on div "Spud" at bounding box center [720, 186] width 13 height 7
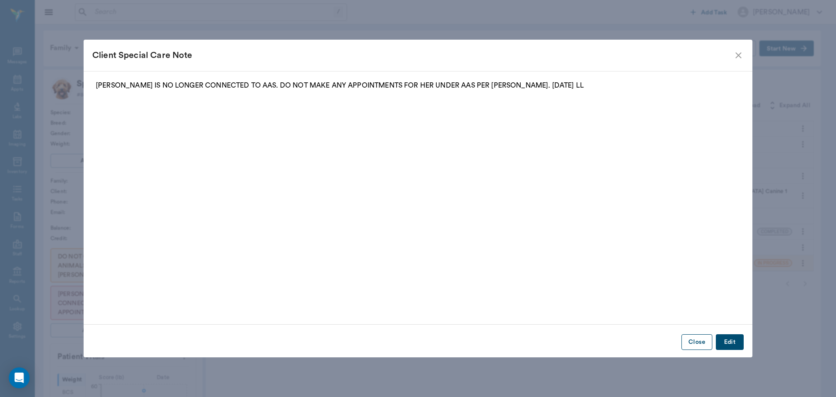
click at [697, 341] on button "Close" at bounding box center [697, 342] width 31 height 16
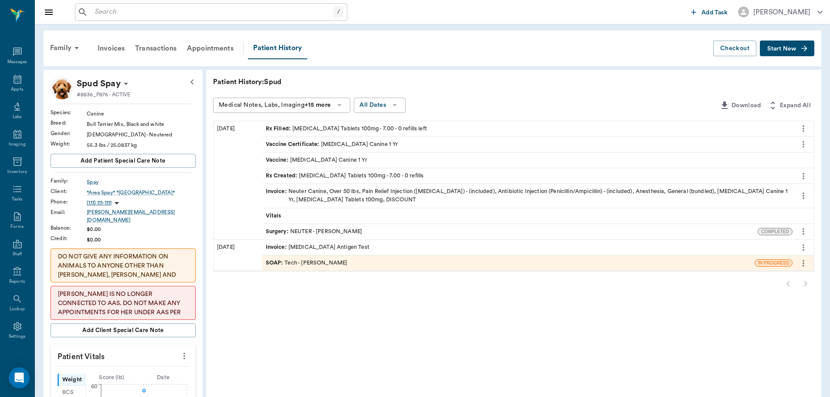
click at [276, 248] on span "Invoice :" at bounding box center [277, 247] width 23 height 8
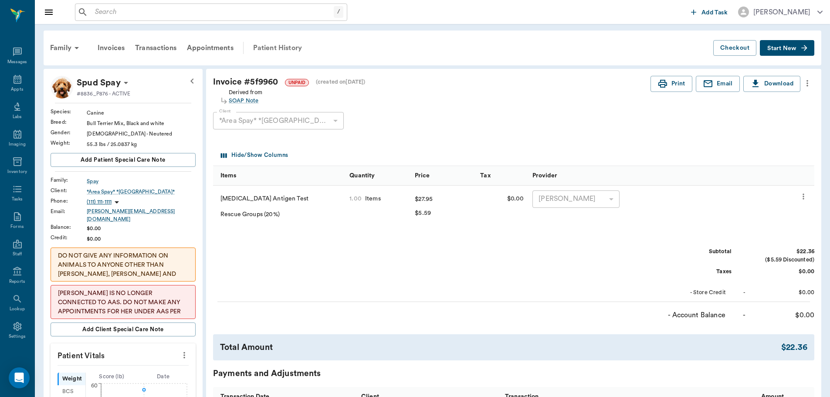
click at [266, 47] on div "Patient History" at bounding box center [277, 47] width 59 height 21
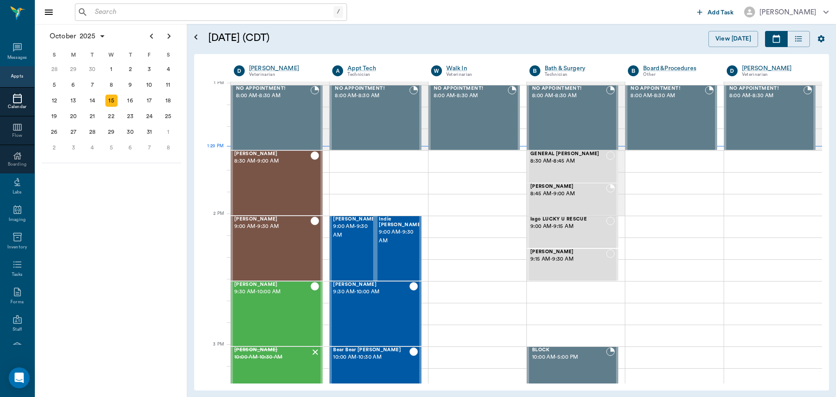
scroll to position [656, 0]
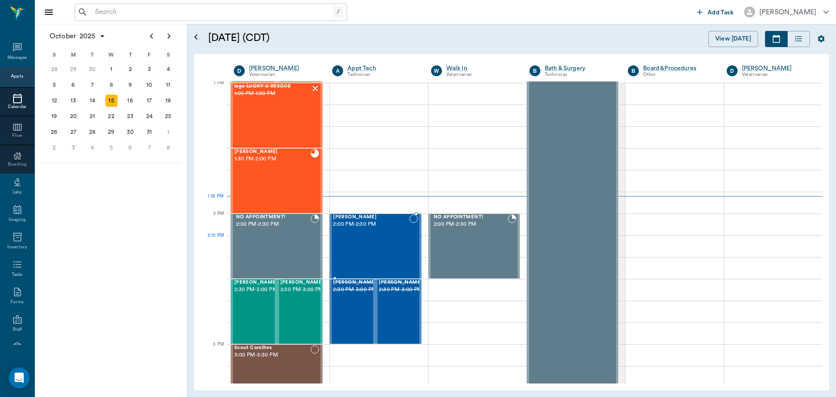
click at [383, 246] on div "[PERSON_NAME] 2:00 PM - 2:30 PM" at bounding box center [371, 246] width 76 height 64
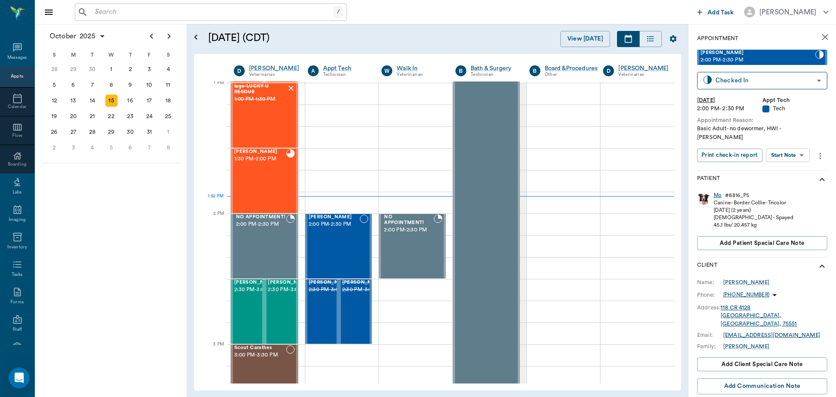
click at [717, 192] on div "Mo" at bounding box center [718, 195] width 8 height 7
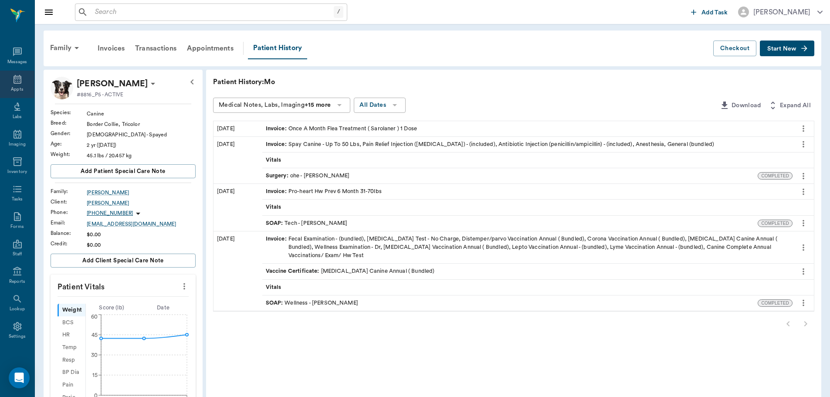
click at [14, 84] on icon at bounding box center [17, 79] width 10 height 10
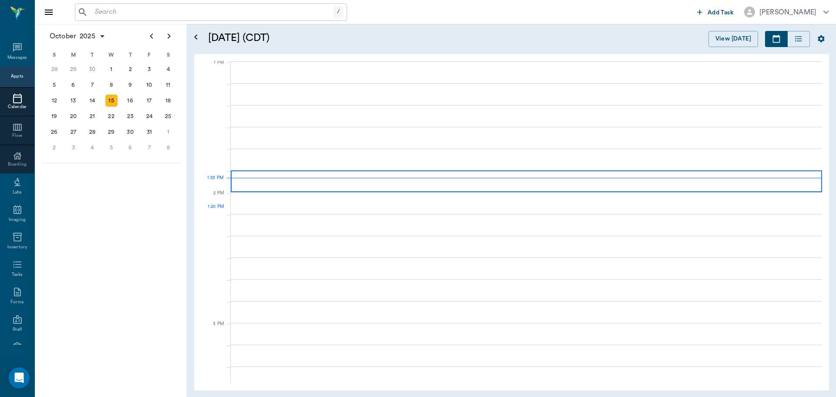
scroll to position [656, 0]
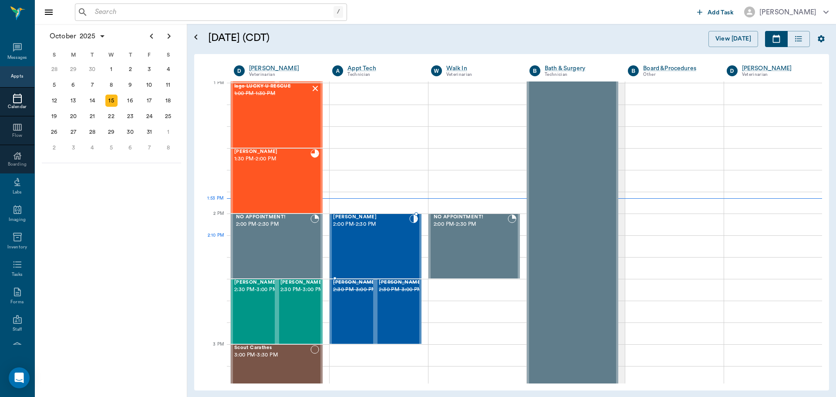
click at [365, 250] on div "Mo Wieberg 2:00 PM - 2:30 PM" at bounding box center [371, 246] width 76 height 64
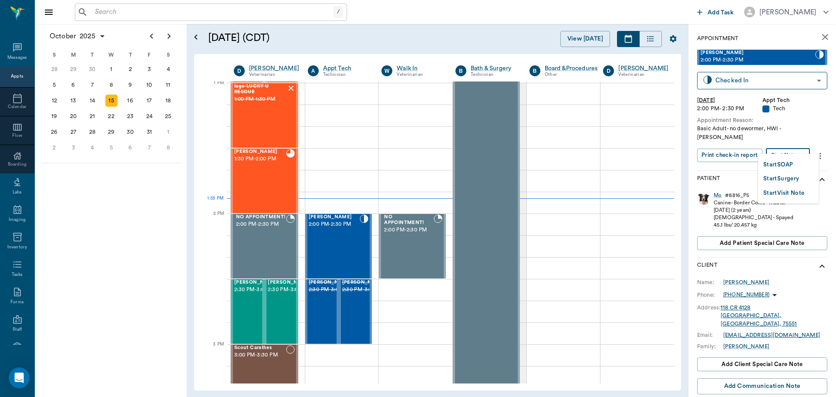
click at [784, 142] on body "/ ​ Add Task Dr. Bert Ellsworth Nectar Messages Appts Calendar Flow Boarding La…" at bounding box center [418, 198] width 836 height 397
click at [784, 166] on button "Start SOAP" at bounding box center [779, 165] width 30 height 10
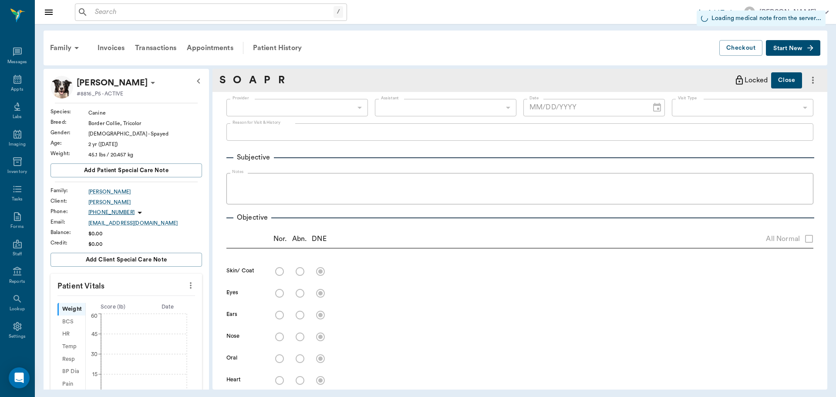
type input "63ec2f075fda476ae8351a4c"
type input "65d2be4f46e3a538d89b8c1a"
type input "[DATE]"
type textarea "Basic Adult- no dewormer, HWI -Hunt"
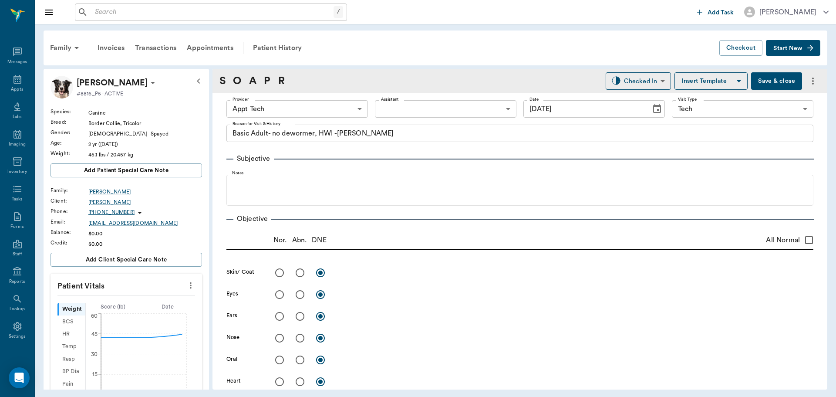
click at [184, 288] on button "more" at bounding box center [191, 285] width 14 height 15
click at [149, 300] on span "Enter Vitals" at bounding box center [147, 300] width 73 height 9
click at [116, 310] on input "text" at bounding box center [126, 311] width 76 height 17
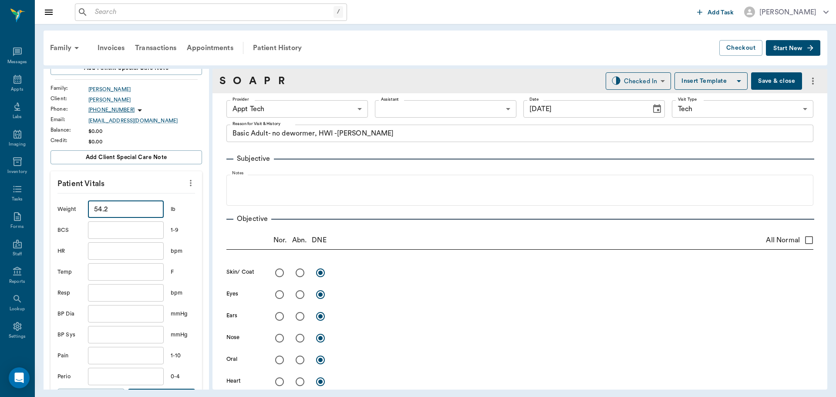
scroll to position [174, 0]
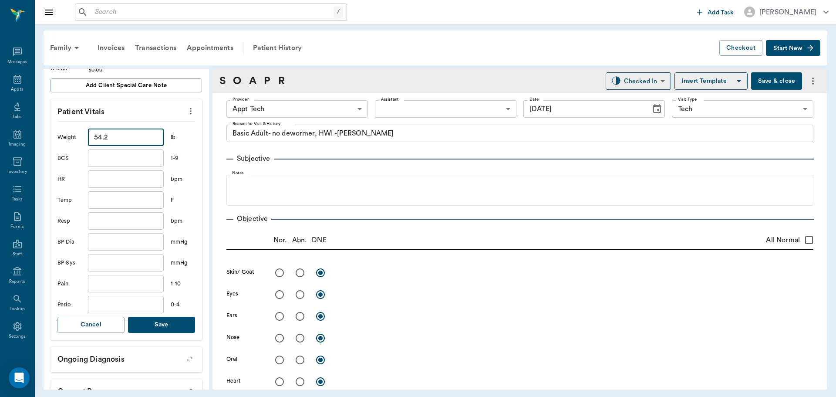
type input "54.2"
click at [172, 322] on button "Save" at bounding box center [161, 325] width 67 height 16
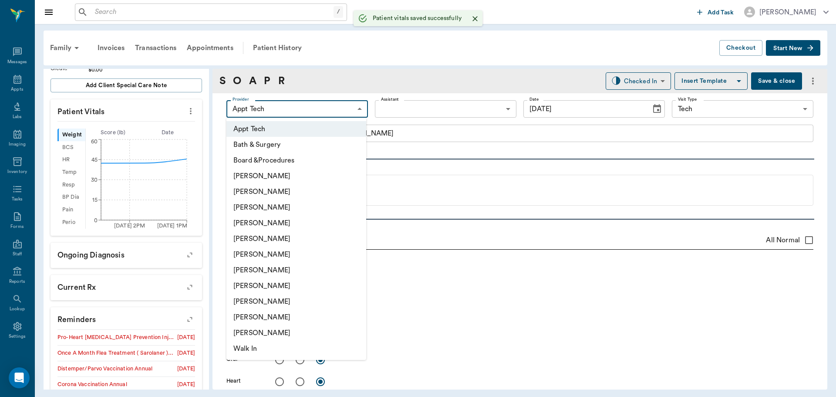
click at [300, 111] on body "/ ​ Add Task Dr. Bert Ellsworth Nectar Messages Appts Labs Imaging Inventory Ta…" at bounding box center [418, 198] width 836 height 397
click at [272, 272] on li "[PERSON_NAME]" at bounding box center [296, 270] width 140 height 16
type input "682b670d8bdc6f7f8feef3db"
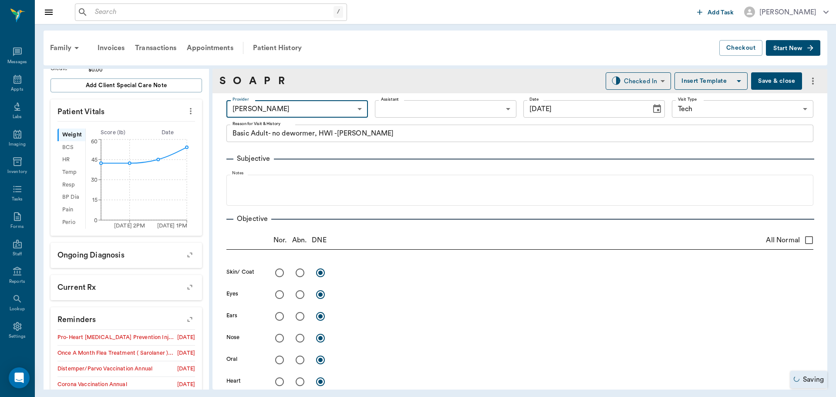
click at [426, 110] on body "/ ​ Add Task Dr. Bert Ellsworth Nectar Messages Appts Labs Imaging Inventory Ta…" at bounding box center [418, 198] width 836 height 397
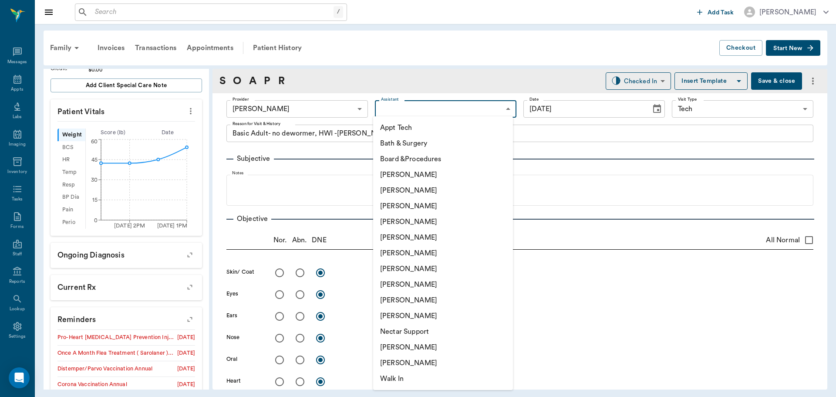
click at [407, 282] on li "[PERSON_NAME]" at bounding box center [443, 285] width 140 height 16
type input "63ec2e7e52e12b0ba117b124"
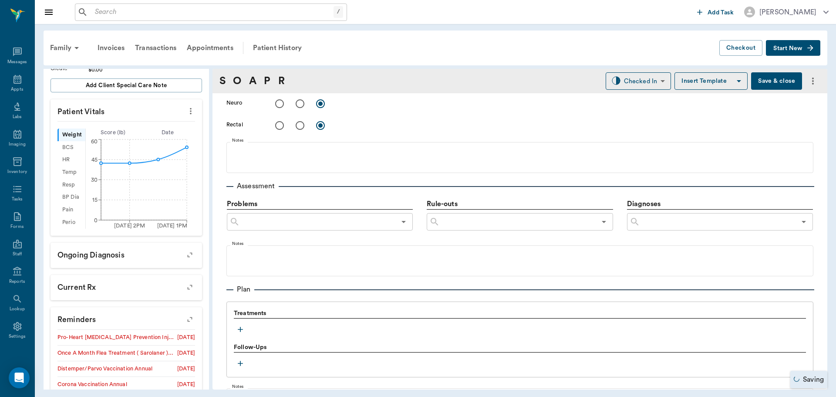
scroll to position [436, 0]
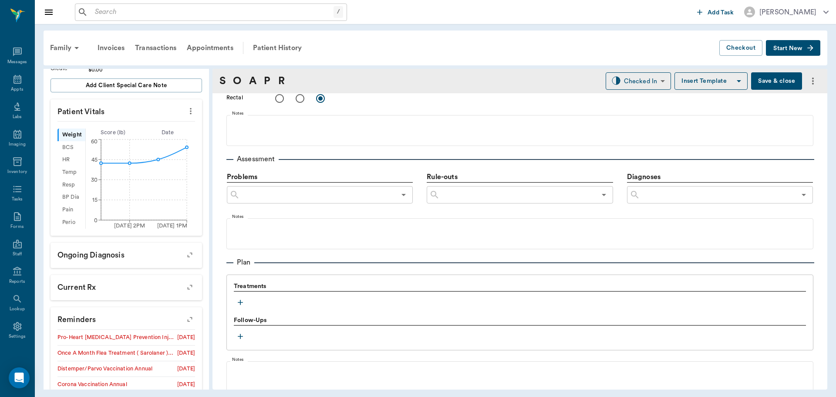
click at [238, 301] on icon "button" at bounding box center [240, 302] width 9 height 9
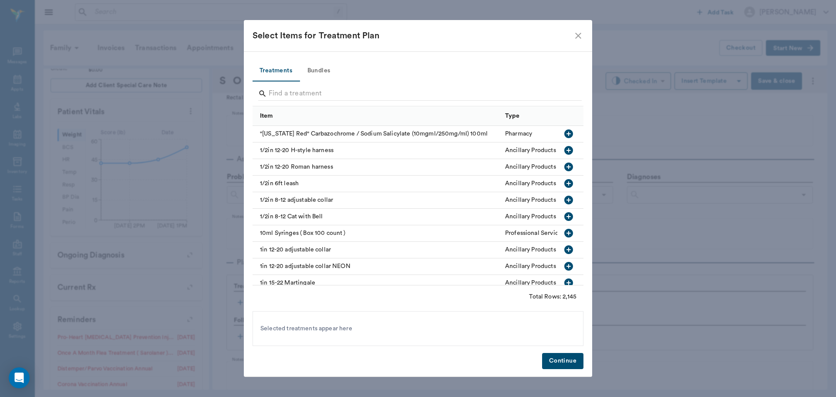
click at [316, 74] on button "Bundles" at bounding box center [318, 71] width 39 height 21
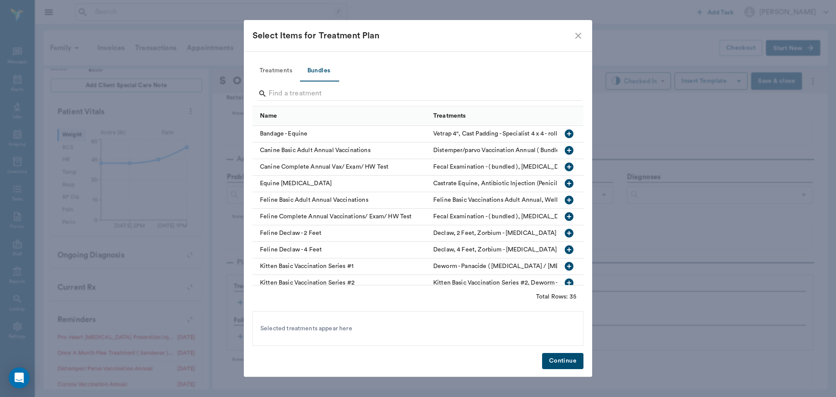
click at [318, 95] on input "Search" at bounding box center [419, 94] width 300 height 14
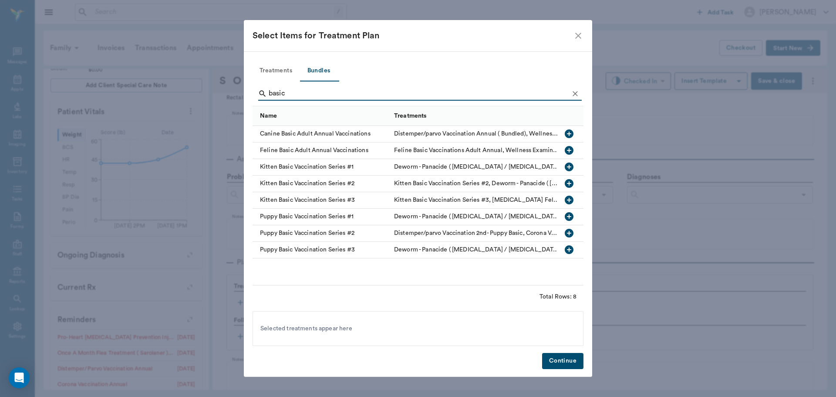
type input "basic"
click at [571, 136] on icon "button" at bounding box center [569, 133] width 9 height 9
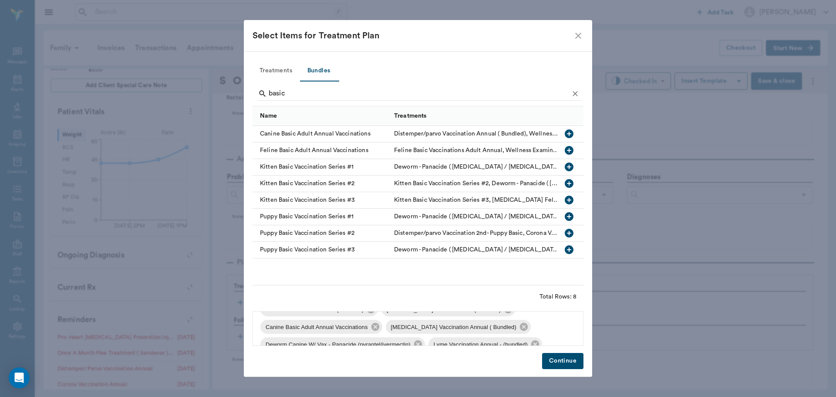
scroll to position [64, 0]
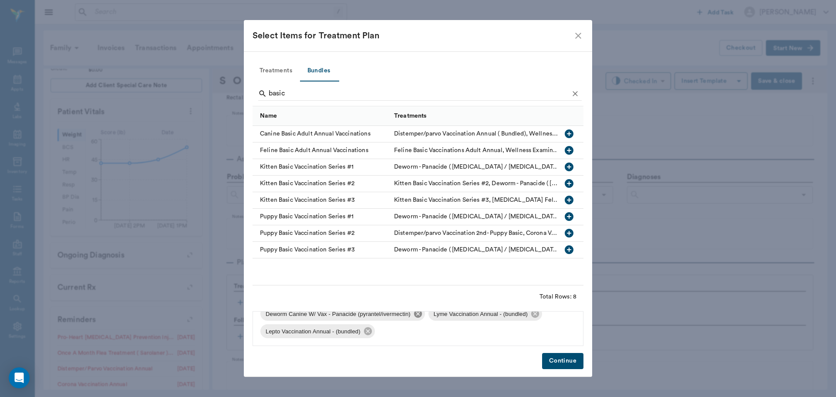
click at [413, 312] on icon at bounding box center [418, 314] width 10 height 10
click at [367, 331] on icon at bounding box center [367, 331] width 10 height 10
click at [368, 331] on icon at bounding box center [368, 331] width 8 height 8
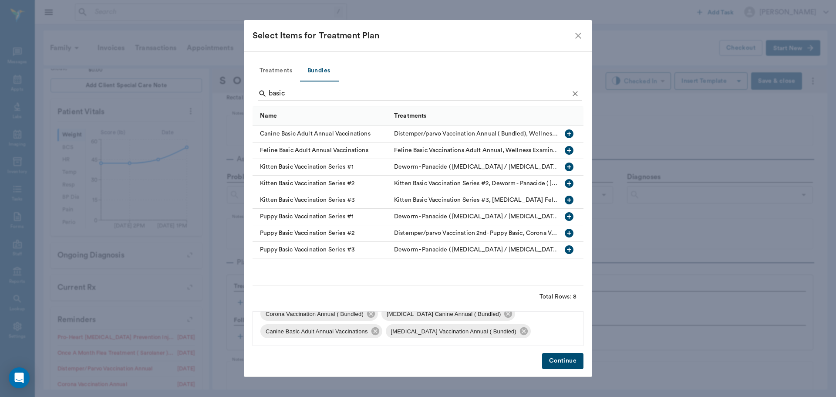
click at [567, 365] on button "Continue" at bounding box center [562, 361] width 41 height 16
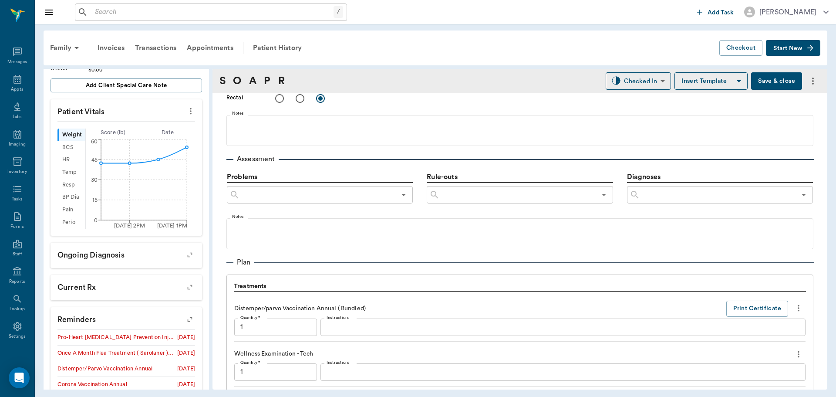
scroll to position [787, 0]
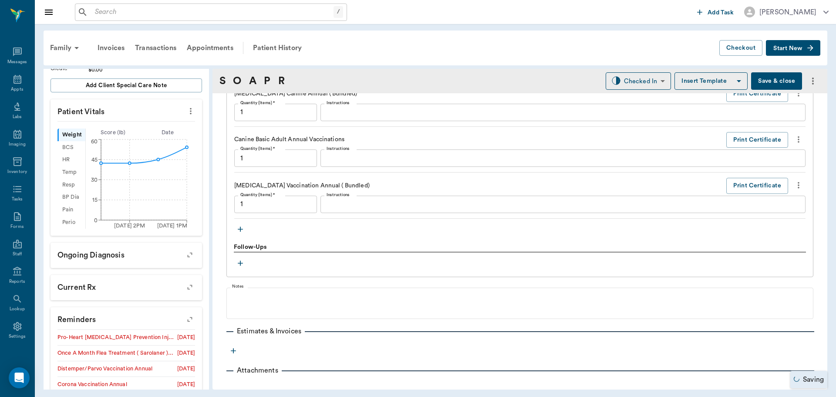
type input "1.00"
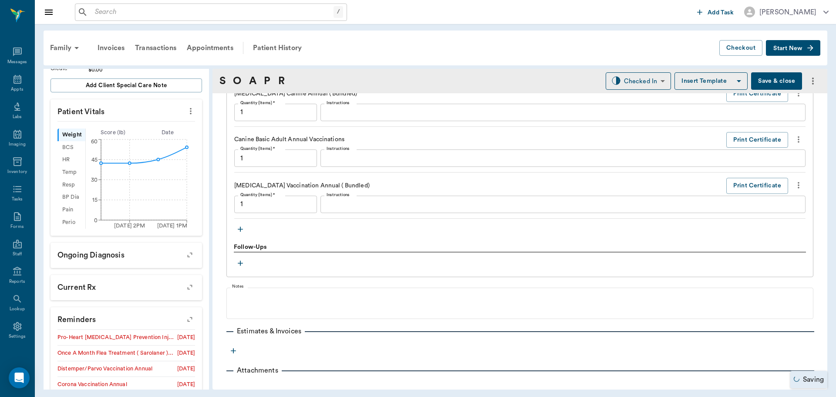
type input "1.00"
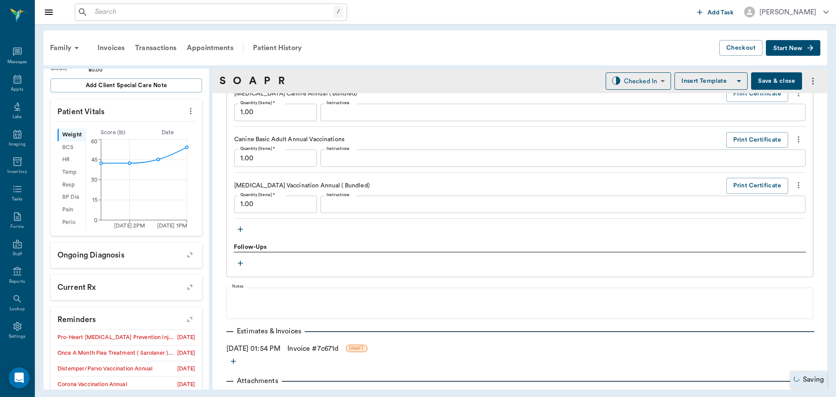
click at [239, 232] on icon "button" at bounding box center [240, 229] width 9 height 9
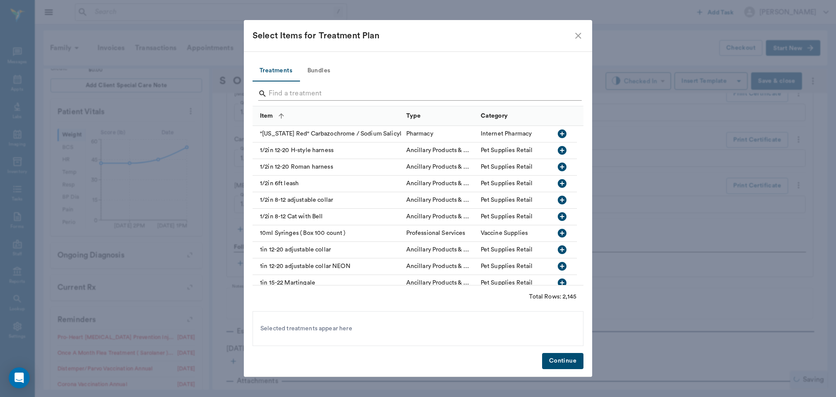
click at [313, 88] on input "Search" at bounding box center [419, 94] width 300 height 14
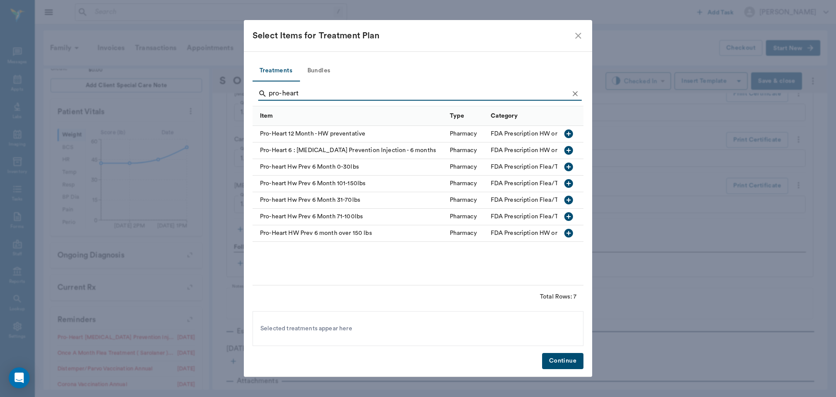
type input "pro-heart"
click at [571, 218] on icon "button" at bounding box center [569, 216] width 9 height 9
click at [575, 362] on button "Continue" at bounding box center [562, 361] width 41 height 16
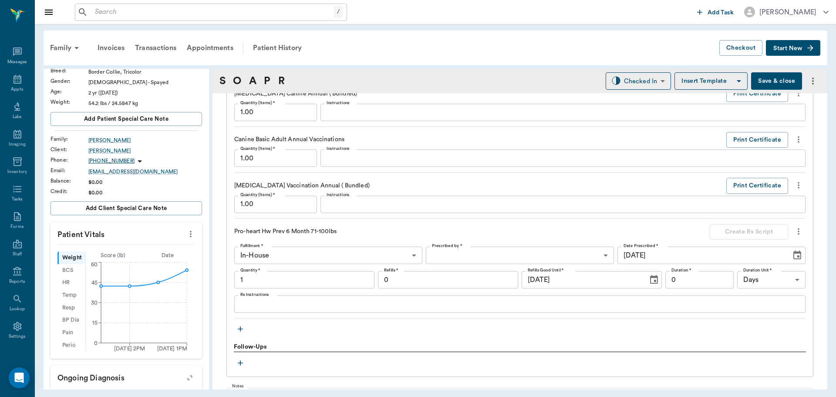
scroll to position [44, 0]
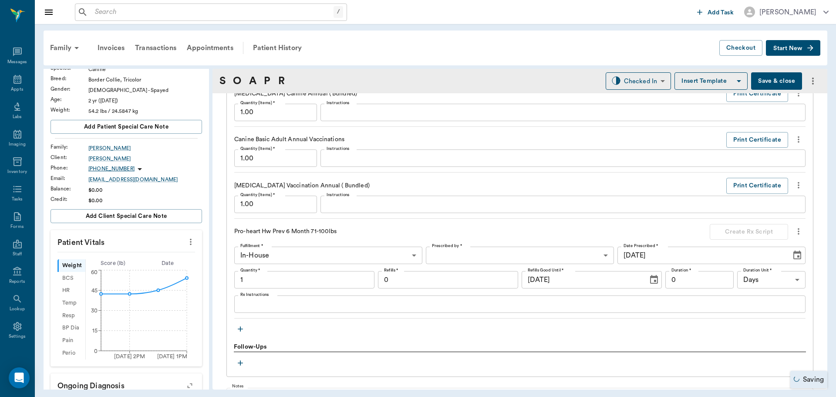
type input "1.00"
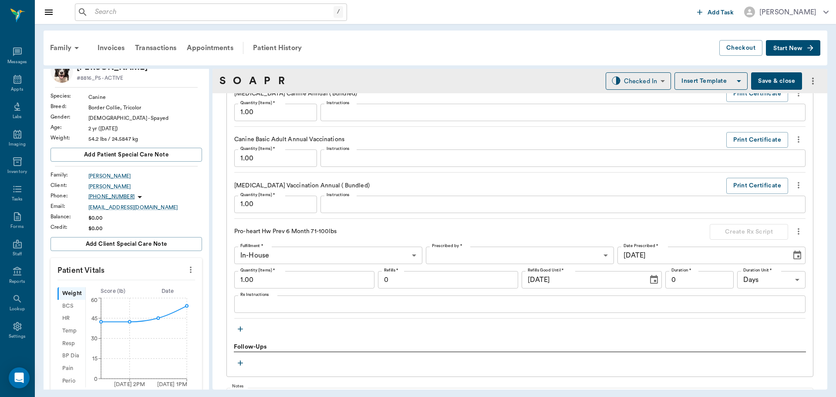
scroll to position [0, 0]
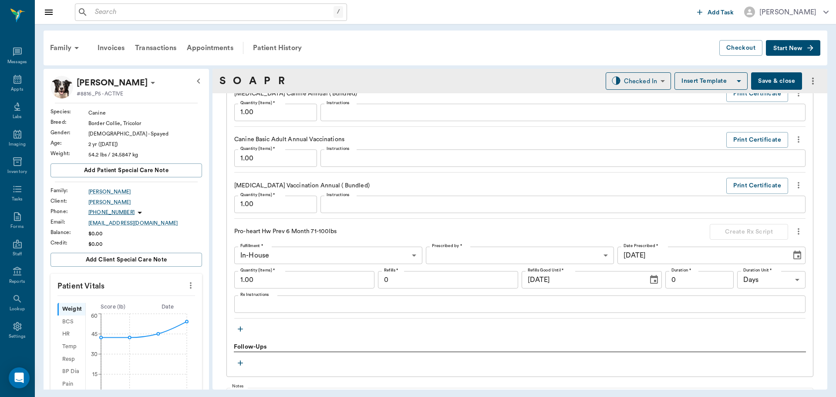
click at [794, 230] on icon "more" at bounding box center [799, 231] width 10 height 10
click at [757, 262] on span "Delete" at bounding box center [755, 262] width 73 height 9
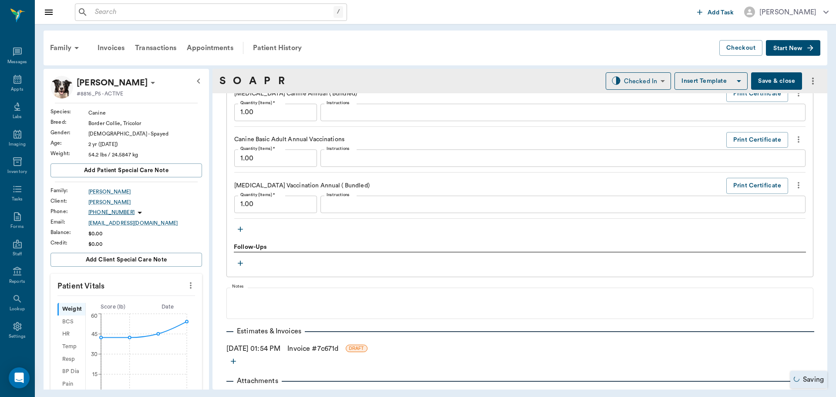
click at [242, 223] on button "button" at bounding box center [240, 229] width 13 height 13
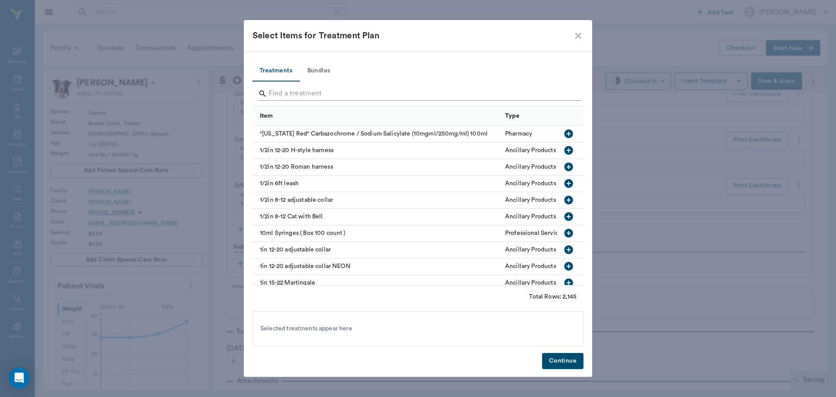
click at [302, 92] on input "Search" at bounding box center [419, 94] width 300 height 14
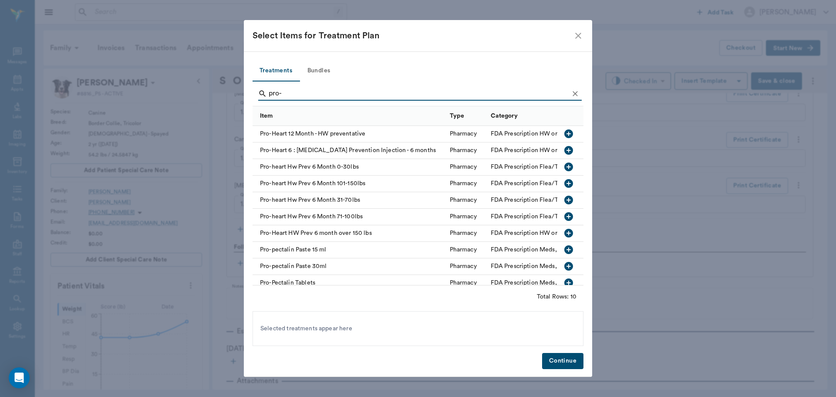
type input "pro-"
click at [564, 200] on icon "button" at bounding box center [569, 200] width 10 height 10
click at [566, 366] on button "Continue" at bounding box center [562, 361] width 41 height 16
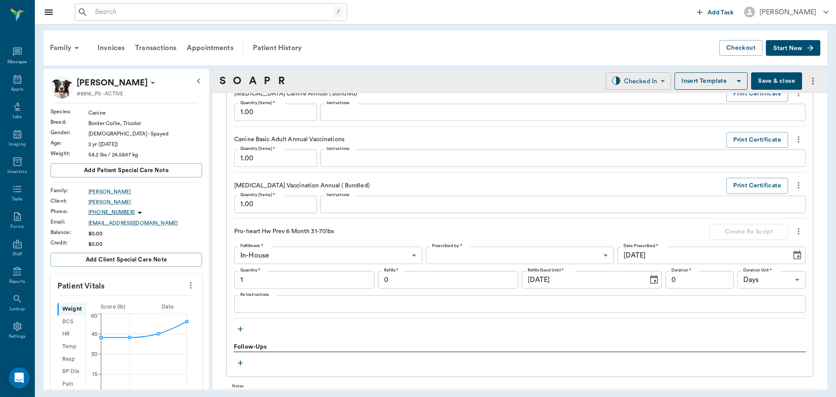
click at [628, 74] on body "/ ​ Add Task Dr. Bert Ellsworth Nectar Messages Appts Labs Imaging Inventory Ta…" at bounding box center [418, 198] width 836 height 397
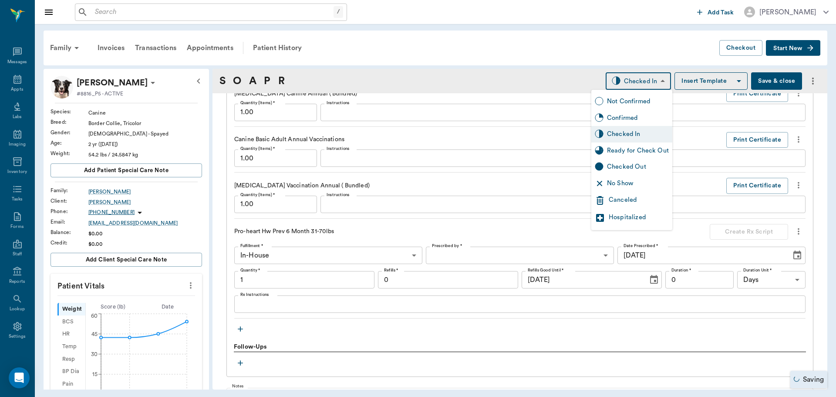
click at [640, 154] on div "Ready for Check Out" at bounding box center [638, 151] width 62 height 10
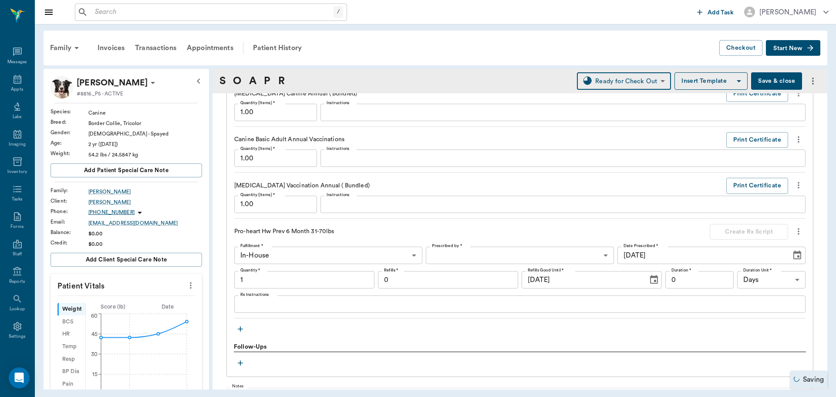
type input "READY_TO_CHECKOUT"
type input "1.00"
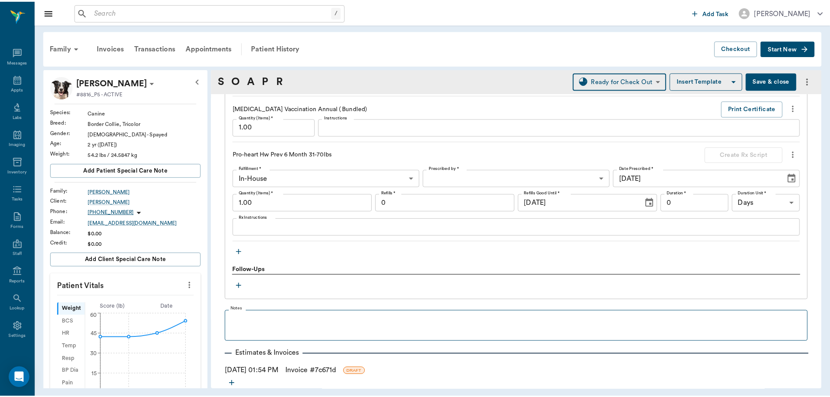
scroll to position [908, 0]
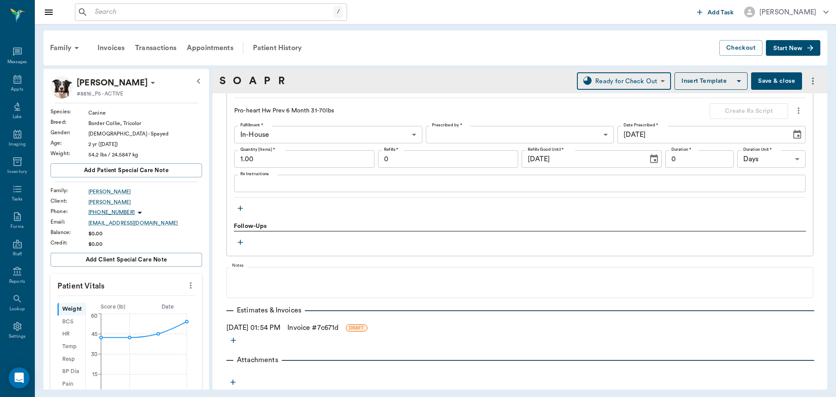
click at [308, 325] on link "Invoice # 7c671d" at bounding box center [312, 327] width 51 height 10
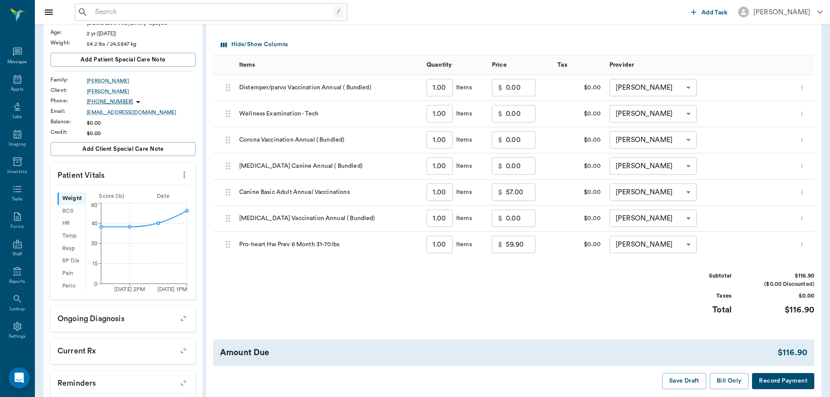
scroll to position [131, 0]
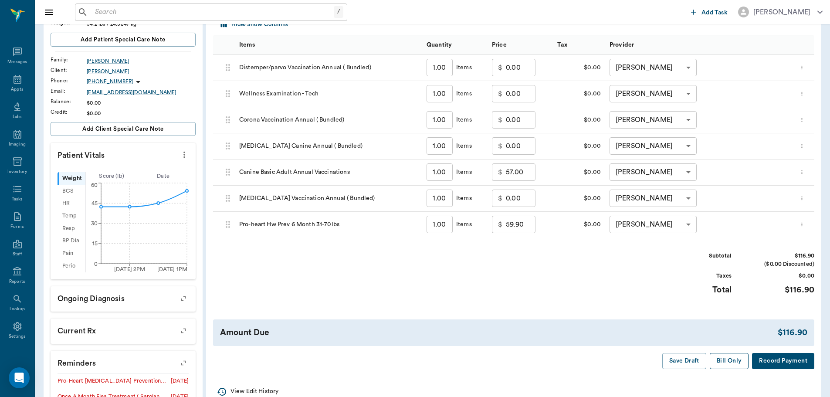
click at [727, 358] on button "Bill Only" at bounding box center [729, 361] width 39 height 16
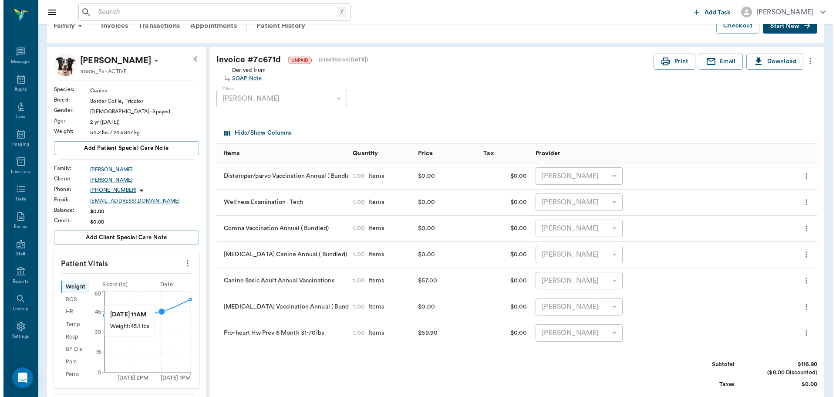
scroll to position [0, 0]
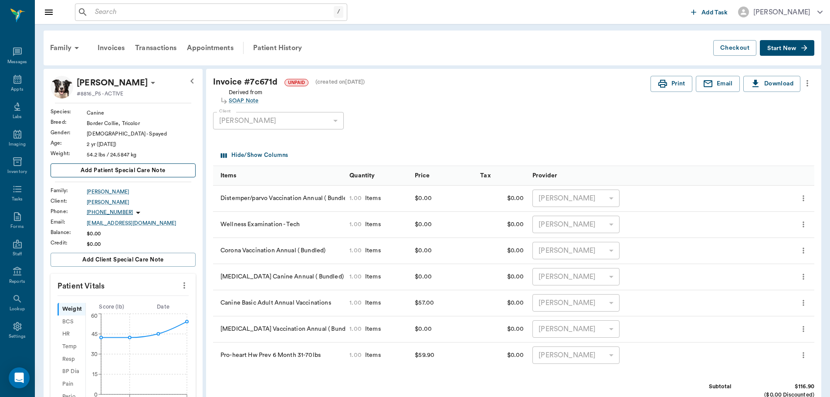
click at [161, 174] on span "Add patient Special Care Note" at bounding box center [123, 171] width 85 height 10
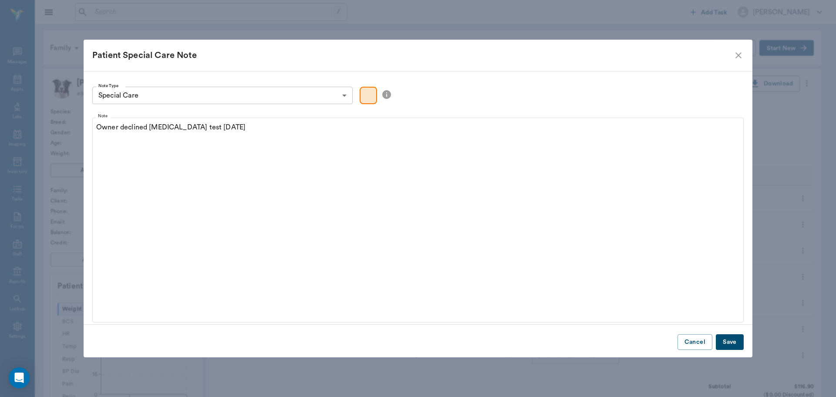
click at [732, 347] on button "Save" at bounding box center [730, 342] width 28 height 16
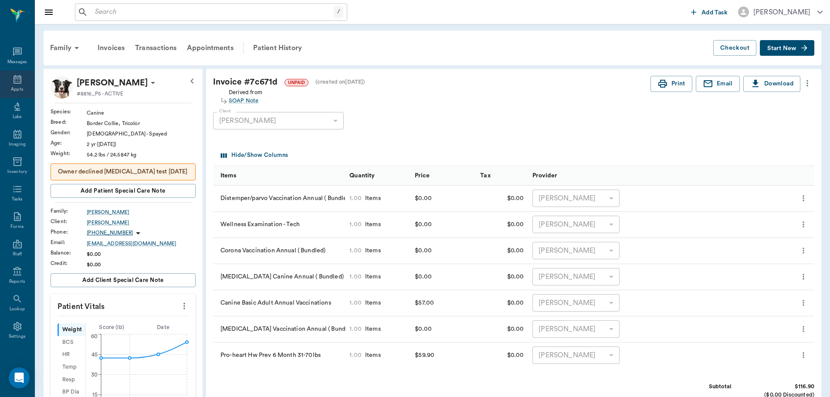
click at [14, 87] on div "Appts" at bounding box center [17, 89] width 12 height 7
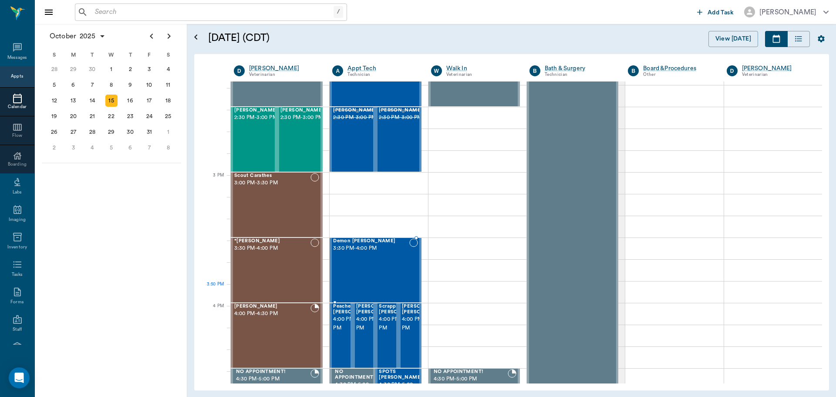
scroll to position [828, 0]
click at [335, 321] on span "4:00 PM - 4:30 PM" at bounding box center [355, 322] width 44 height 17
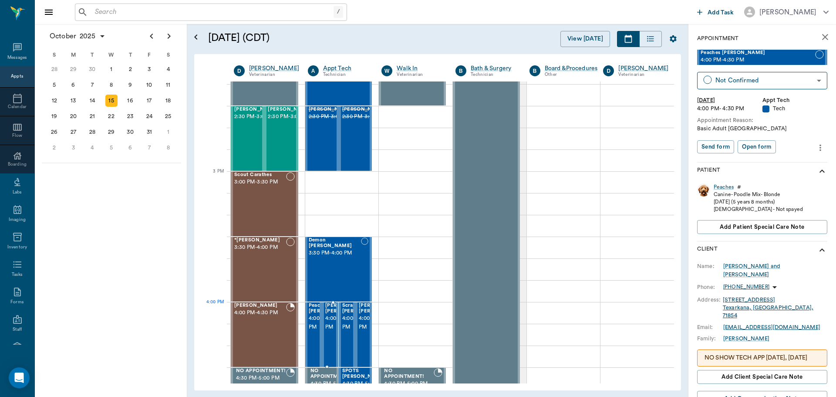
click at [329, 321] on span "4:00 PM - 4:30 PM" at bounding box center [347, 322] width 44 height 17
click at [347, 317] on span "4:00 PM - 4:30 PM" at bounding box center [364, 322] width 44 height 17
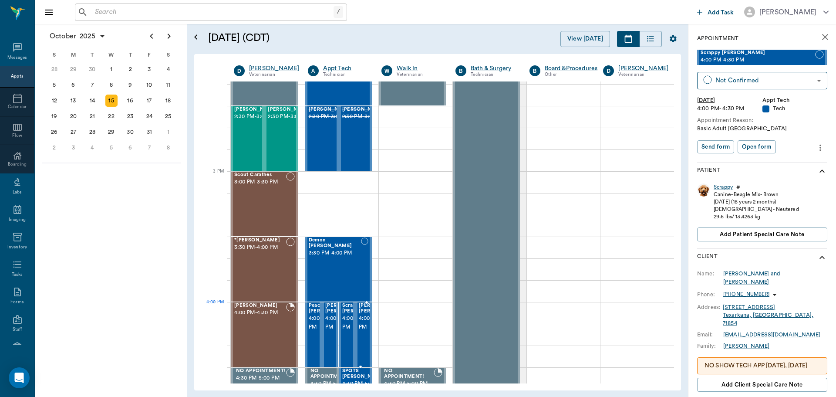
click at [363, 319] on span "4:00 PM - 4:30 PM" at bounding box center [381, 322] width 44 height 17
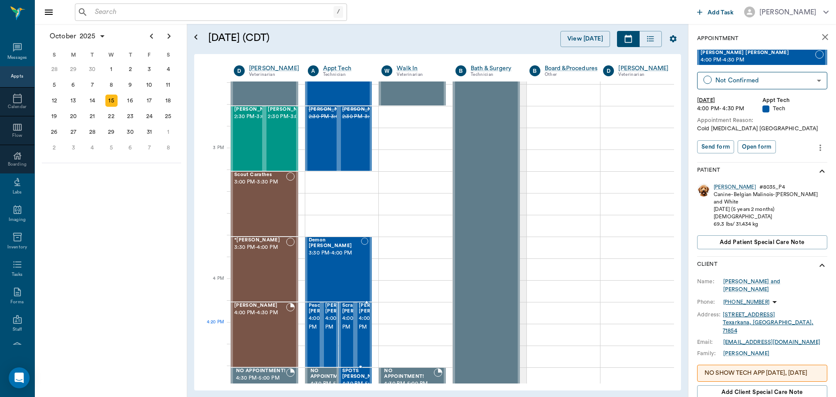
scroll to position [916, 0]
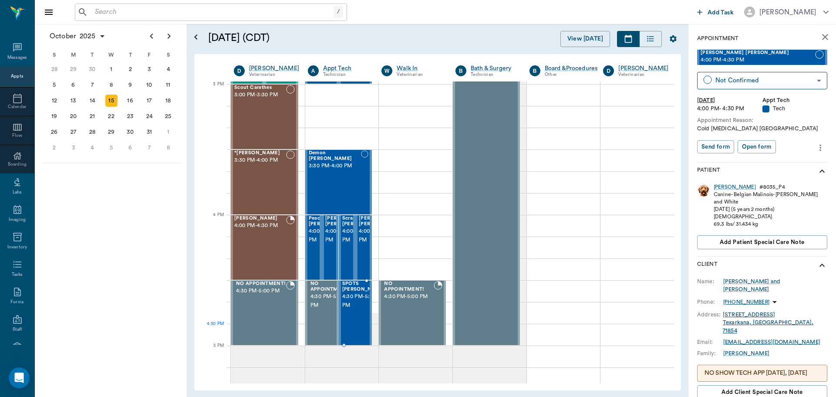
click at [385, 324] on div at bounding box center [385, 313] width 0 height 64
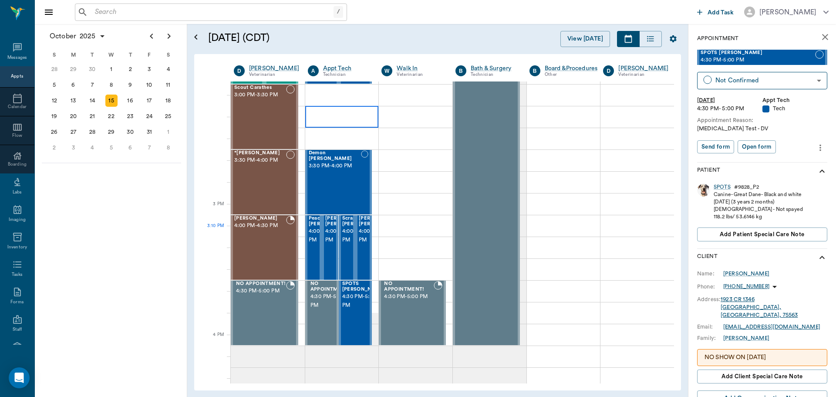
scroll to position [785, 0]
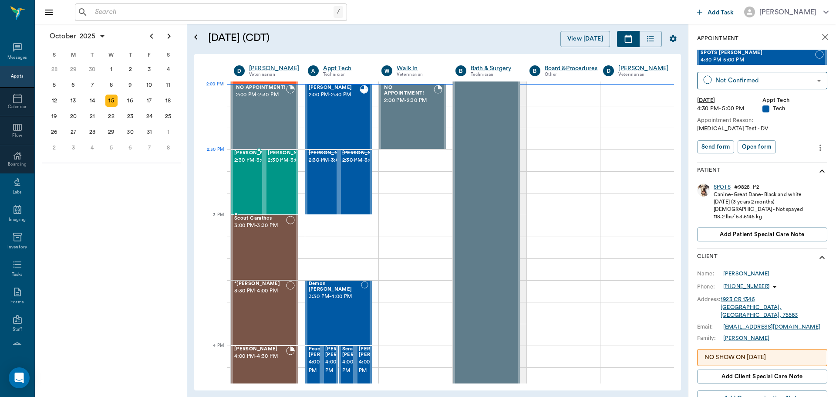
click at [250, 162] on span "2:30 PM - 3:00 PM" at bounding box center [256, 160] width 44 height 9
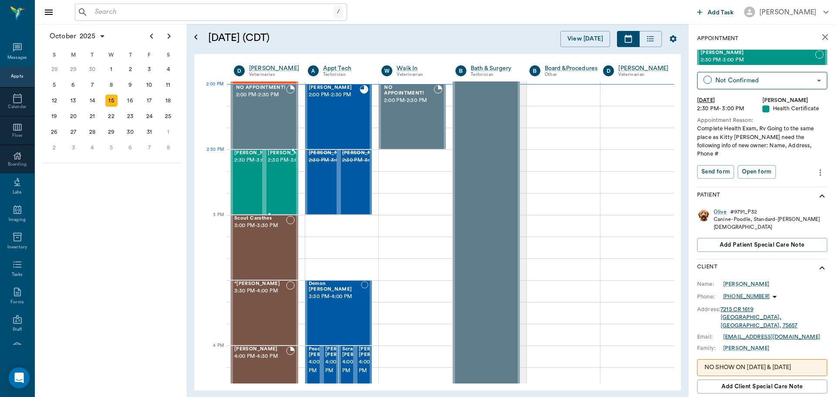
click at [281, 165] on span "2:30 PM - 3:00 PM" at bounding box center [290, 160] width 44 height 9
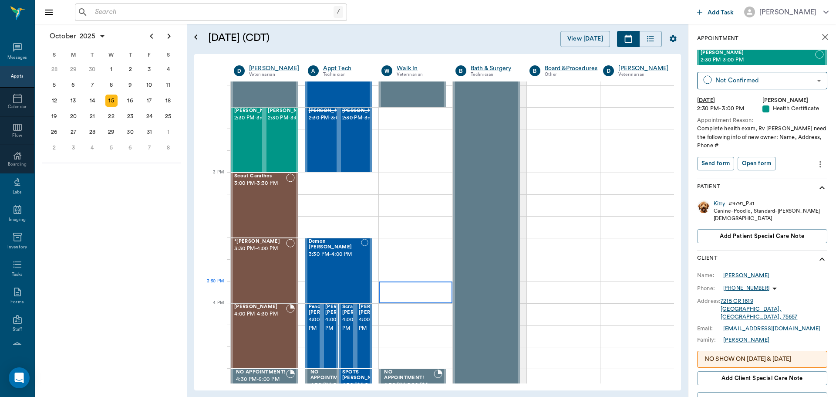
scroll to position [828, 0]
click at [347, 122] on span "2:30 PM - 3:00 PM" at bounding box center [364, 117] width 44 height 9
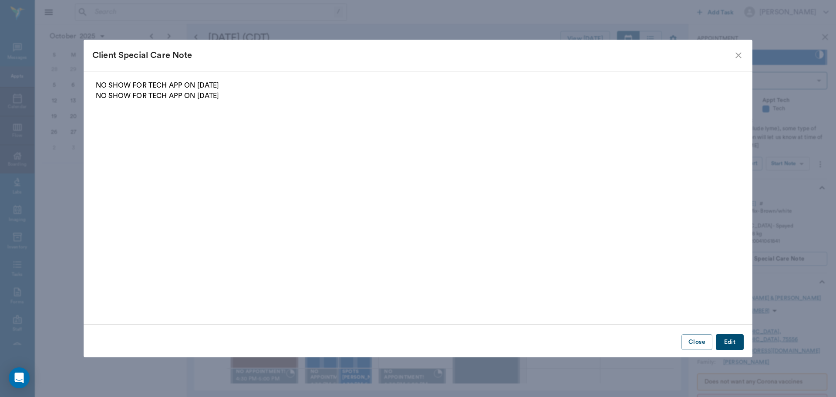
click at [739, 56] on icon "close" at bounding box center [739, 55] width 6 height 6
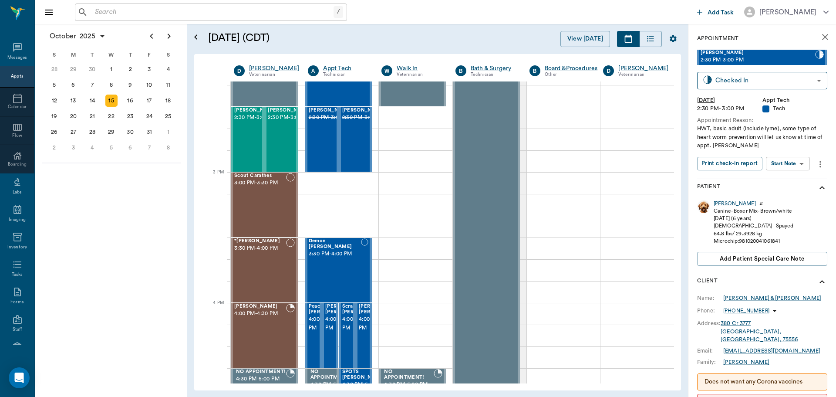
click at [798, 166] on body "/ ​ Add Task Dr. Bert Ellsworth Nectar Messages Appts Calendar Flow Boarding La…" at bounding box center [418, 198] width 836 height 397
click at [793, 183] on button "Start SOAP" at bounding box center [779, 181] width 30 height 10
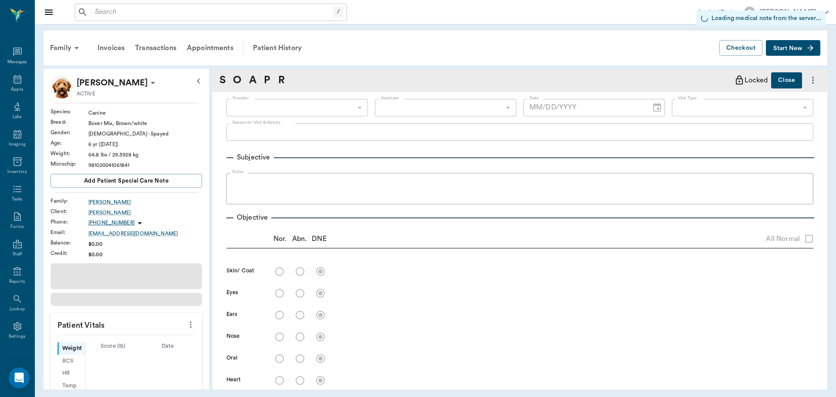
type input "63ec2f075fda476ae8351a4c"
type input "65d2be4f46e3a538d89b8c1a"
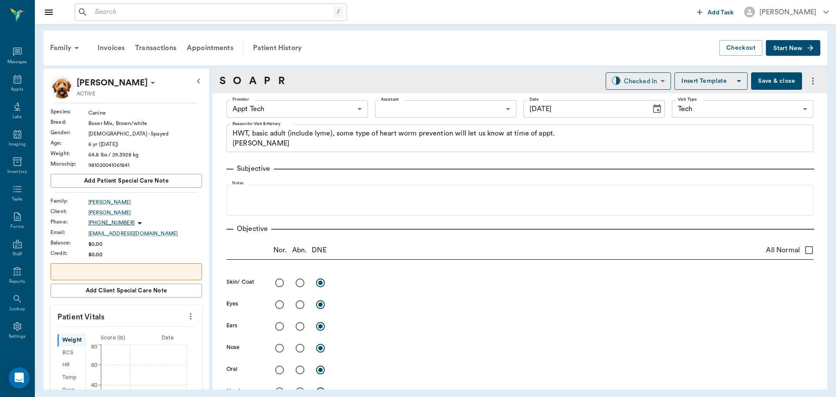
type input "10/15/2025"
type textarea "HWT, basic adult (include lyme), some type of heart worm prevention will let us…"
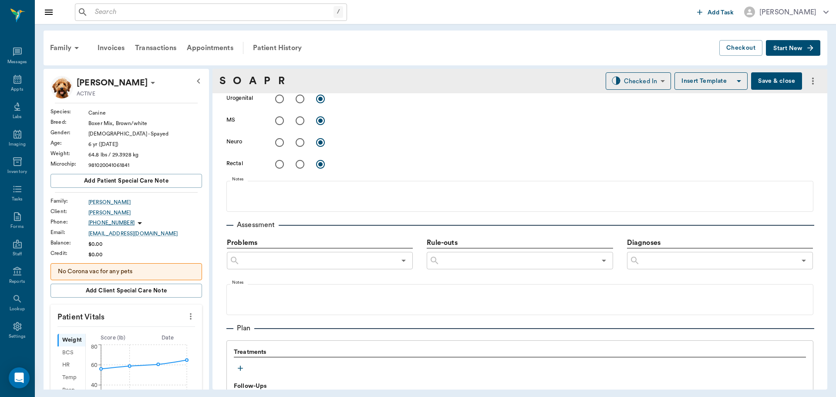
scroll to position [392, 0]
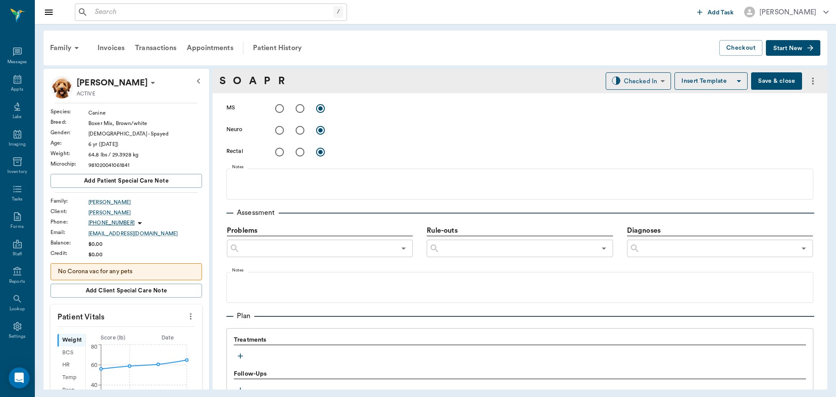
click at [240, 356] on icon "button" at bounding box center [240, 356] width 9 height 9
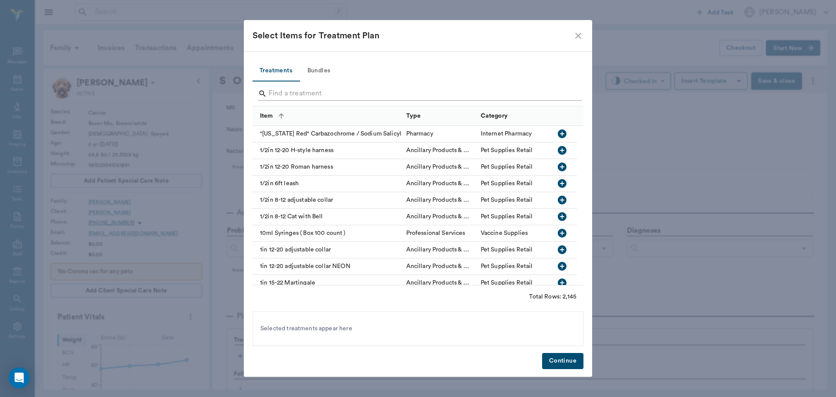
click at [357, 91] on input "Search" at bounding box center [419, 94] width 300 height 14
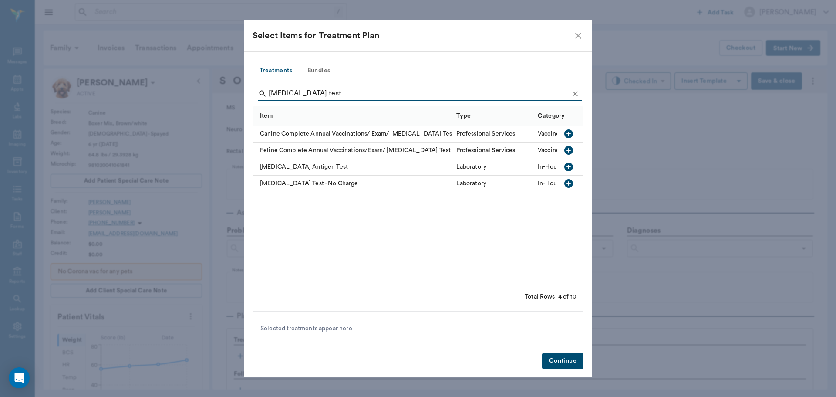
type input "heartworm test"
click at [565, 162] on icon "button" at bounding box center [569, 167] width 10 height 10
click at [326, 64] on button "Bundles" at bounding box center [318, 71] width 39 height 21
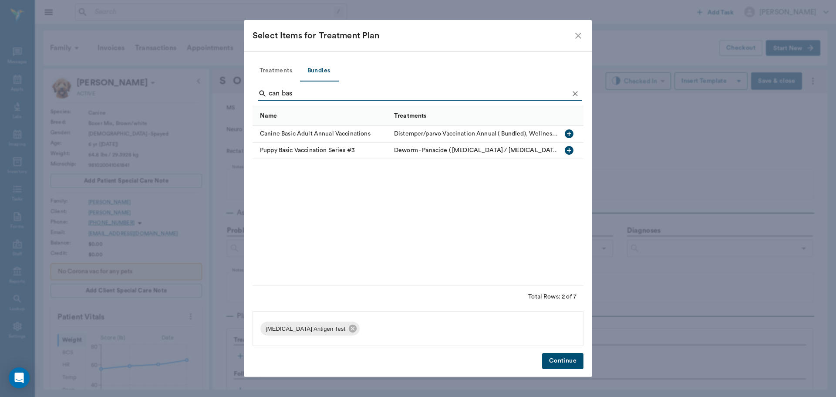
type input "can bas"
click at [567, 135] on icon "button" at bounding box center [569, 133] width 9 height 9
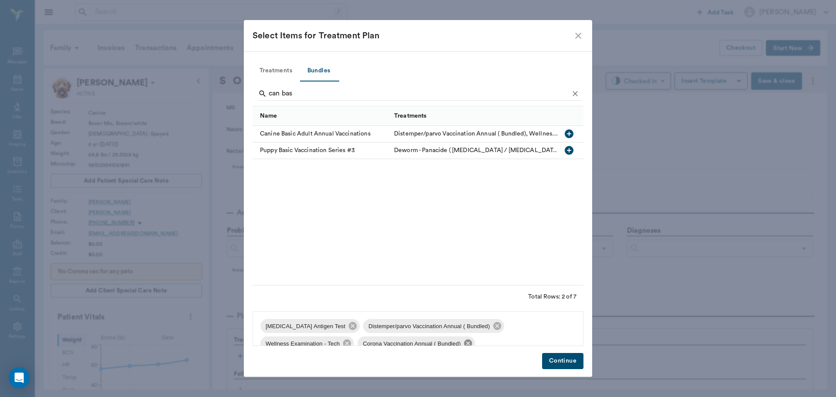
click at [463, 344] on icon at bounding box center [468, 343] width 10 height 10
click at [560, 359] on button "Continue" at bounding box center [562, 361] width 41 height 16
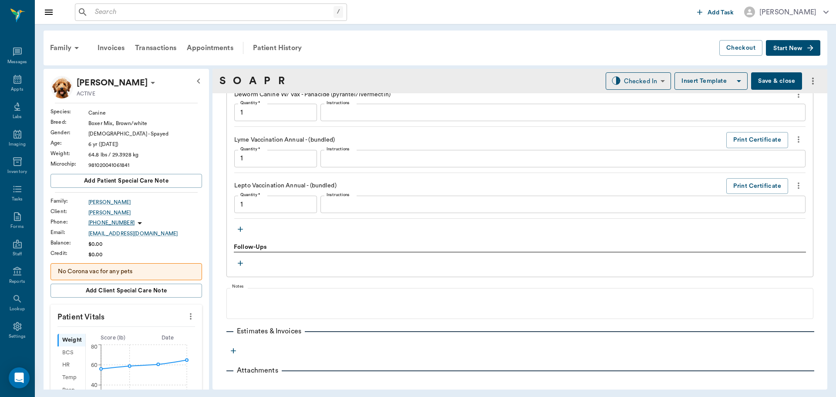
scroll to position [943, 0]
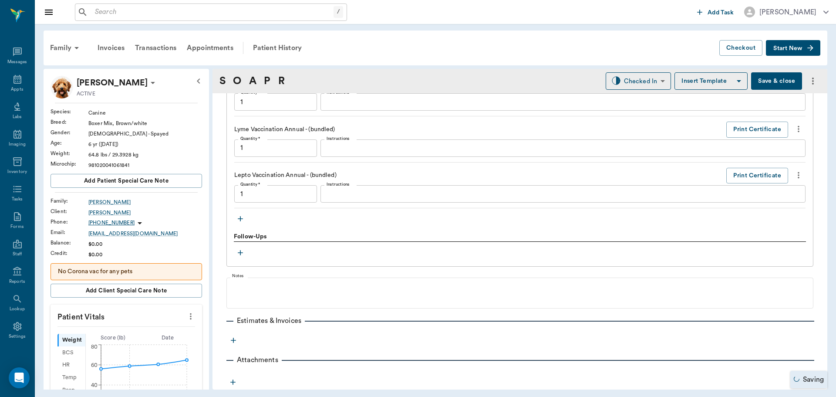
type input "1.00"
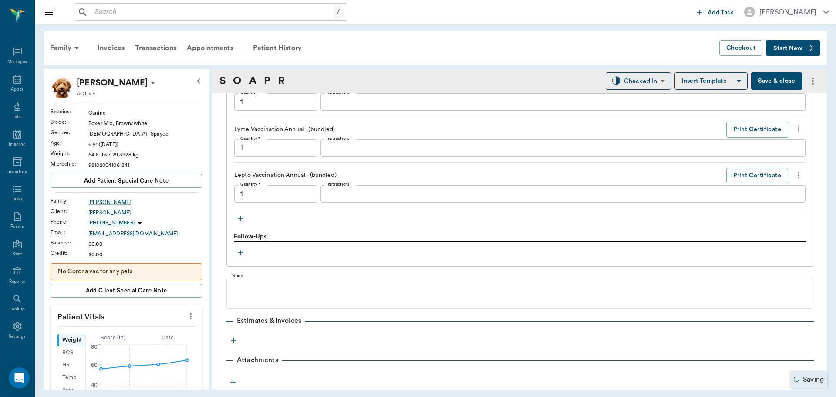
type input "1.00"
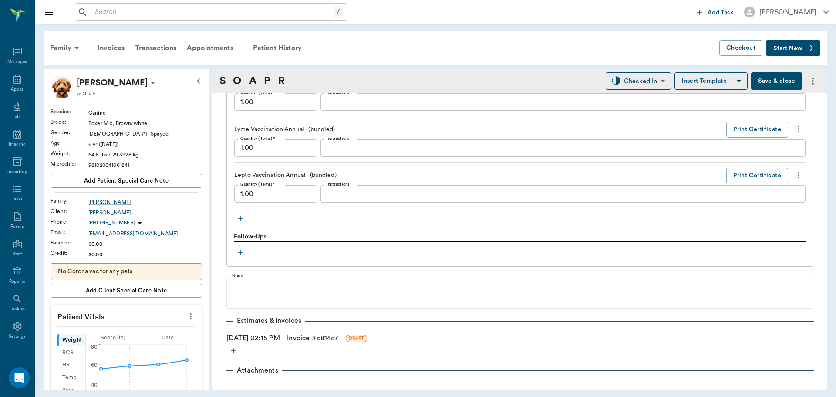
click at [186, 315] on icon "more" at bounding box center [191, 316] width 10 height 10
click at [166, 331] on span "Enter Vitals" at bounding box center [147, 331] width 73 height 9
click at [128, 346] on input "text" at bounding box center [126, 342] width 76 height 17
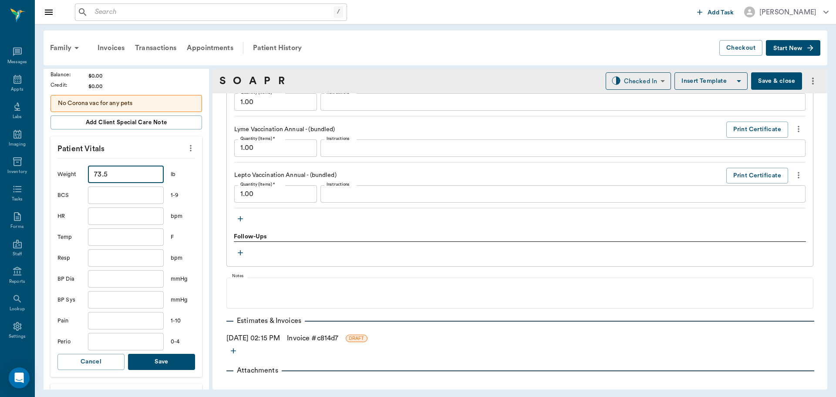
scroll to position [174, 0]
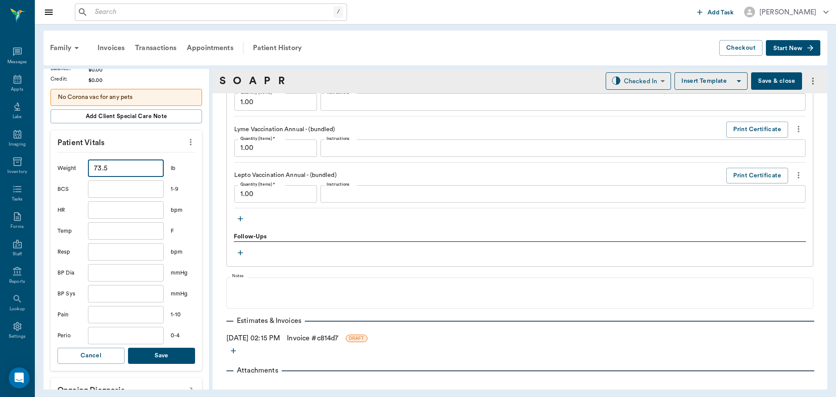
type input "73.5"
click at [163, 354] on button "Save" at bounding box center [161, 356] width 67 height 16
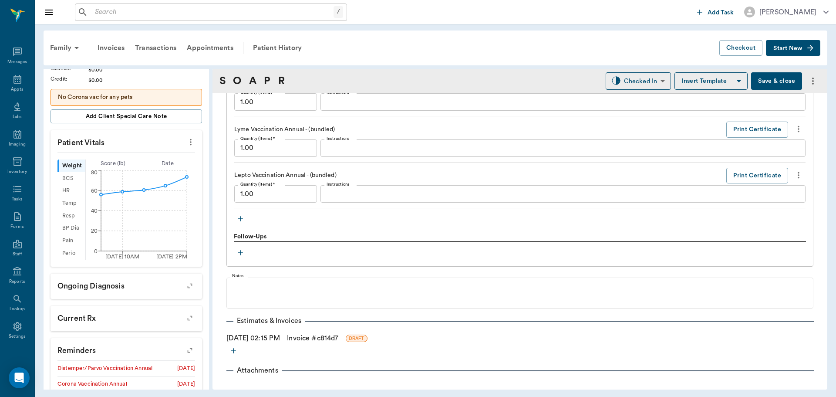
scroll to position [0, 0]
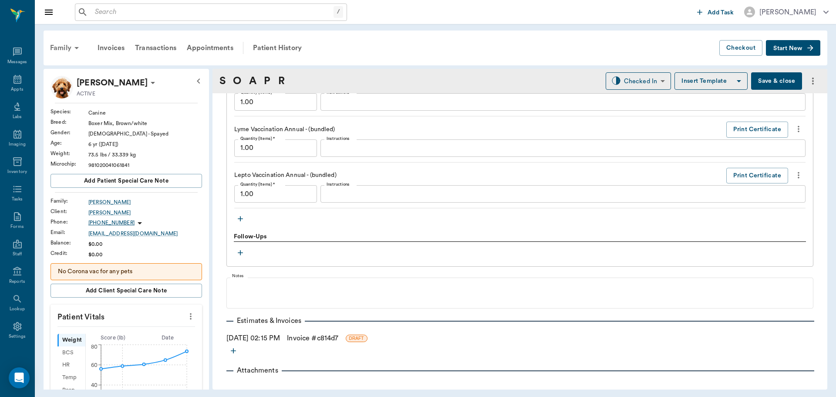
click at [71, 43] on icon at bounding box center [76, 48] width 10 height 10
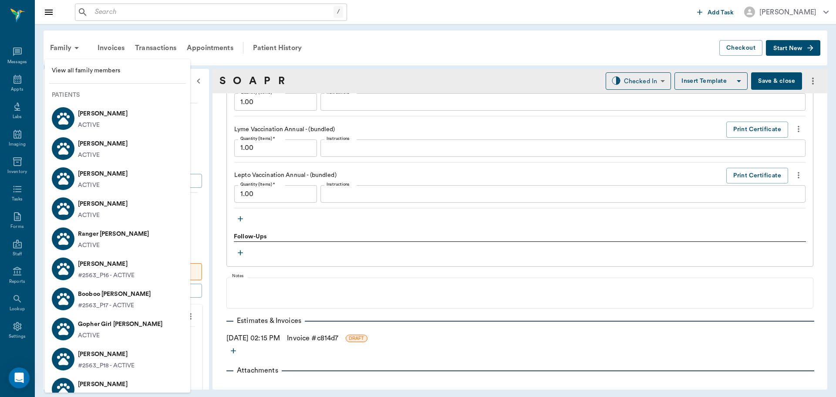
scroll to position [44, 0]
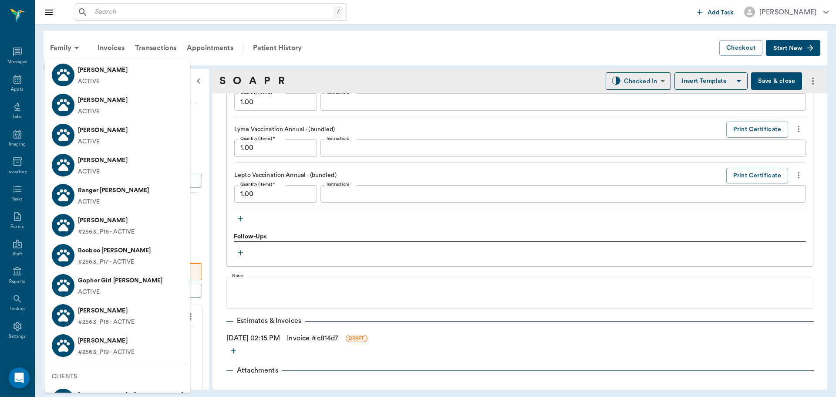
click at [132, 284] on p "Gopher Girl Stokes" at bounding box center [120, 281] width 85 height 14
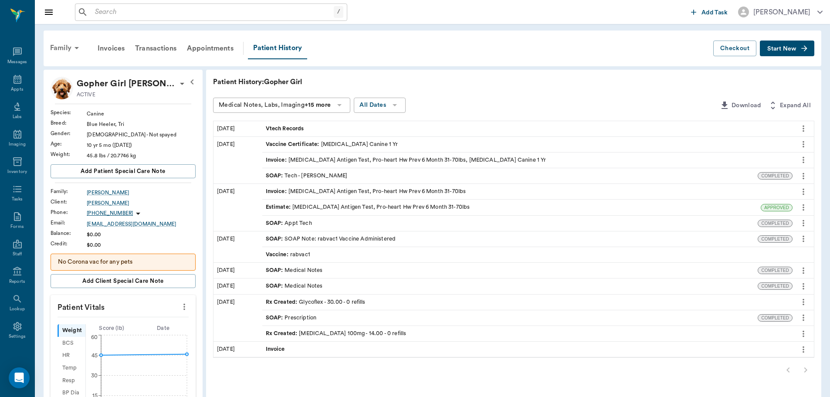
click at [67, 46] on div "Family" at bounding box center [66, 47] width 42 height 21
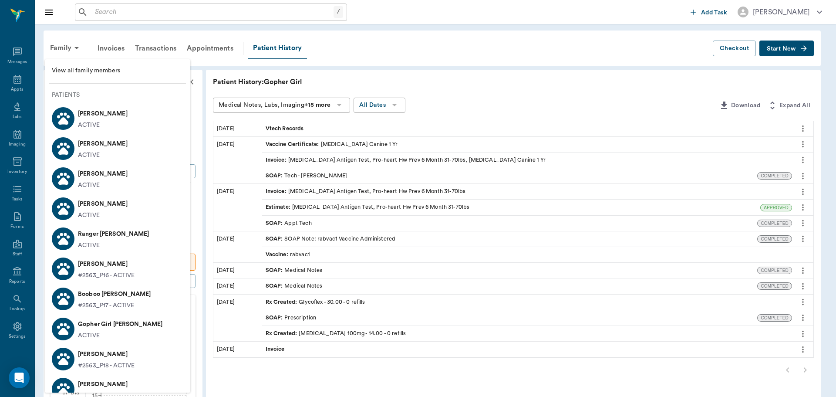
click at [125, 210] on li "Sally Stokes ACTIVE" at bounding box center [117, 208] width 145 height 30
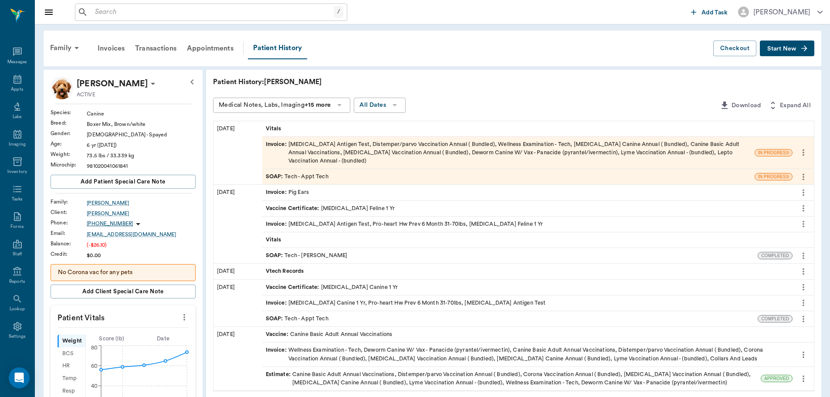
click at [442, 178] on div "SOAP : Tech - Appt Tech" at bounding box center [508, 176] width 492 height 15
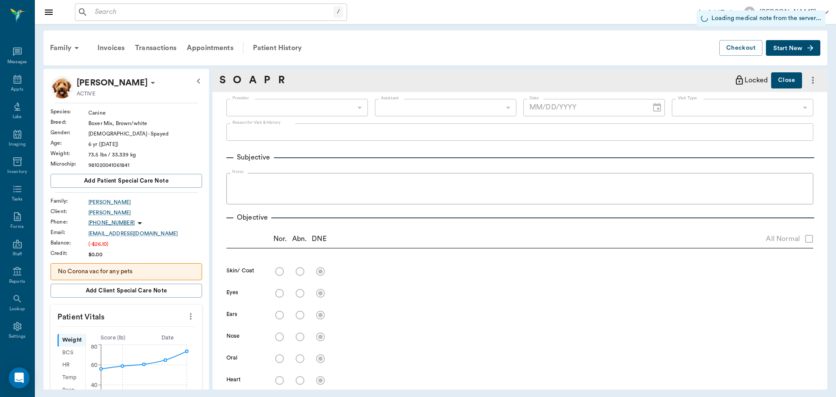
type input "63ec2f075fda476ae8351a4c"
type input "65d2be4f46e3a538d89b8c1a"
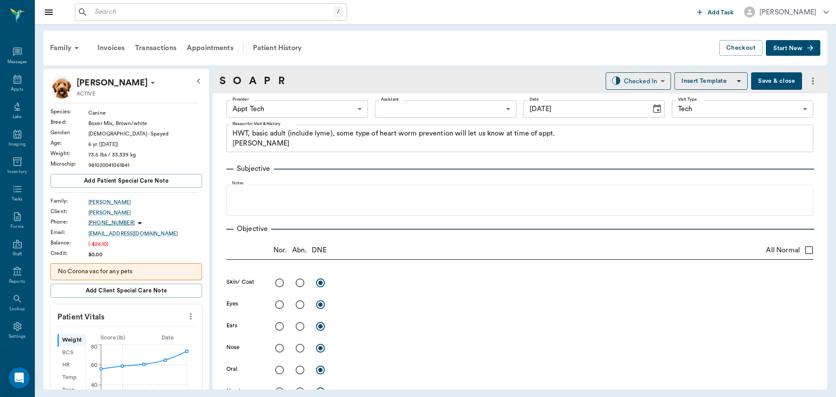
type input "10/15/2025"
type textarea "HWT, basic adult (include lyme), some type of heart worm prevention will let us…"
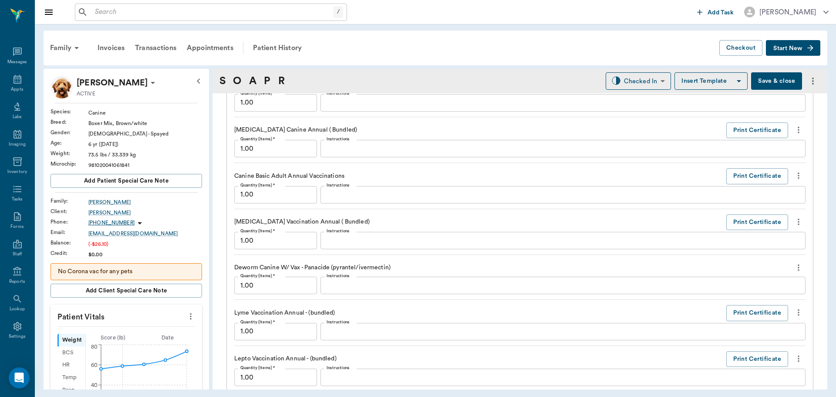
scroll to position [953, 0]
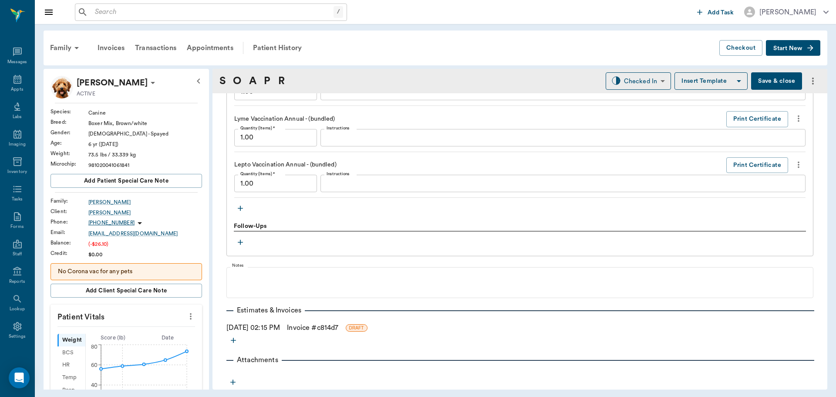
click at [241, 205] on icon "button" at bounding box center [240, 208] width 9 height 9
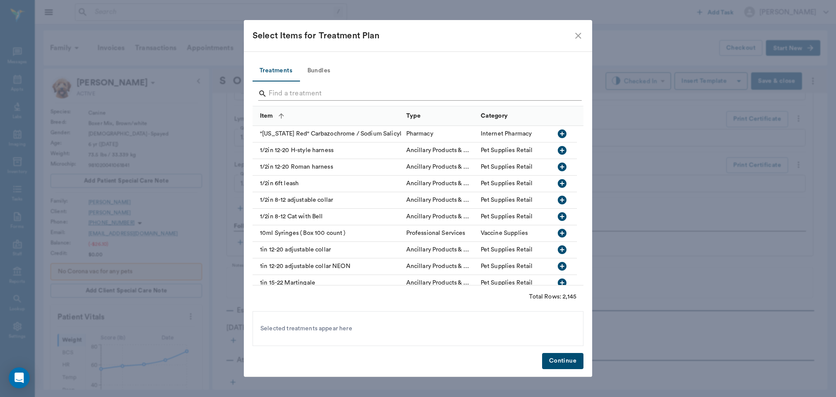
click at [409, 91] on input "Search" at bounding box center [419, 94] width 300 height 14
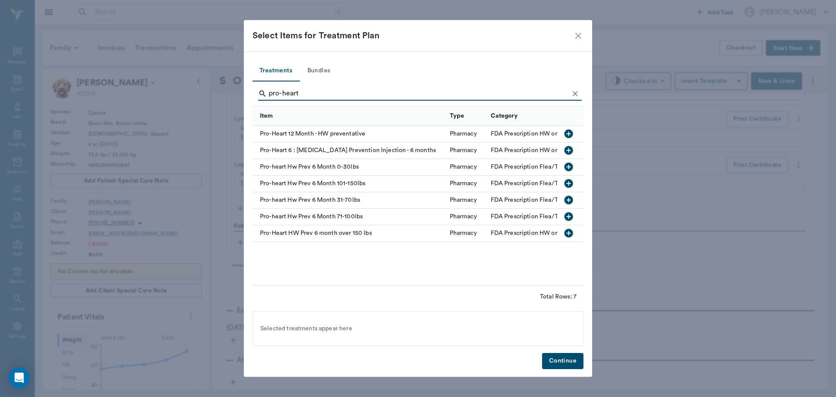
type input "pro-heart"
click at [569, 199] on icon "button" at bounding box center [569, 200] width 9 height 9
click at [567, 358] on button "Continue" at bounding box center [562, 361] width 41 height 16
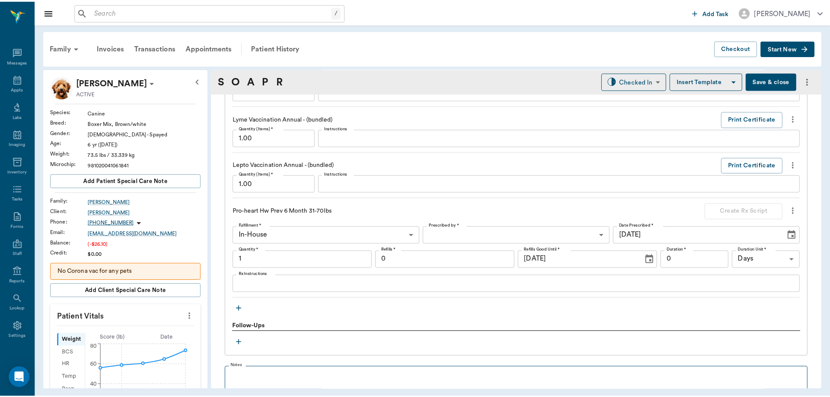
scroll to position [1054, 0]
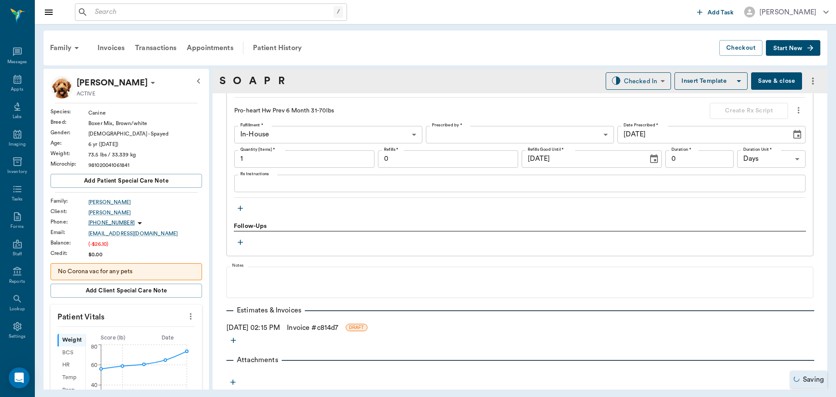
type input "1.00"
click at [331, 329] on link "Invoice # c814d7" at bounding box center [312, 327] width 51 height 10
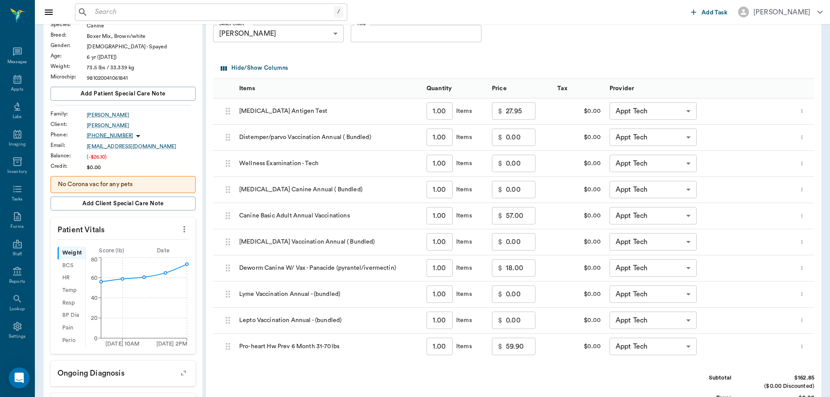
scroll to position [300, 0]
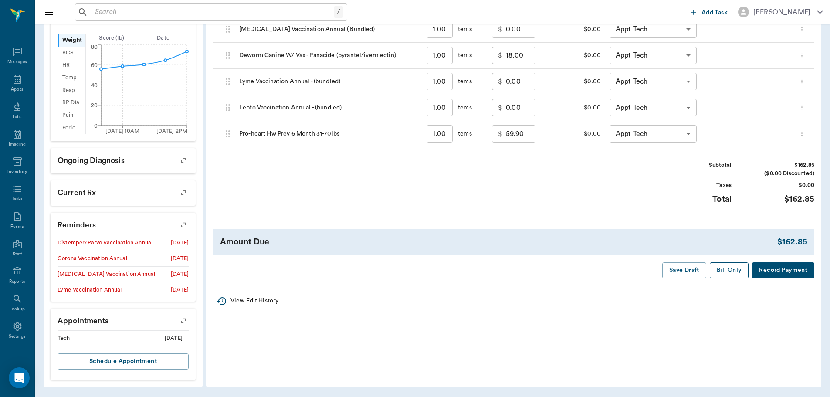
click at [729, 264] on button "Bill Only" at bounding box center [729, 270] width 39 height 16
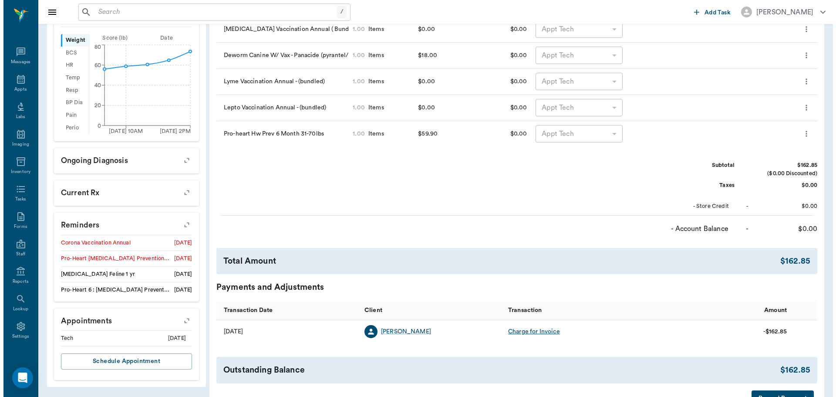
scroll to position [0, 0]
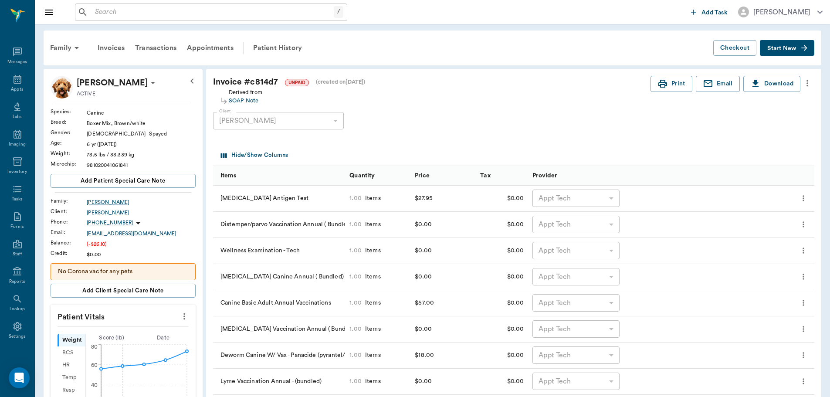
click at [808, 88] on icon "more" at bounding box center [807, 83] width 10 height 10
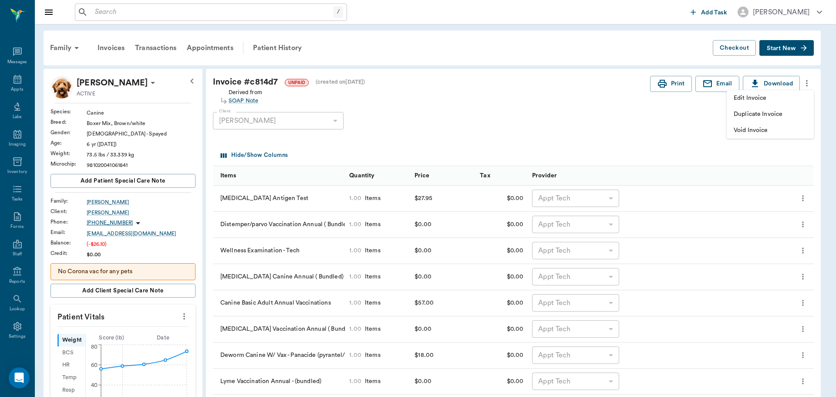
click at [781, 100] on span "Edit Invoice" at bounding box center [770, 98] width 73 height 9
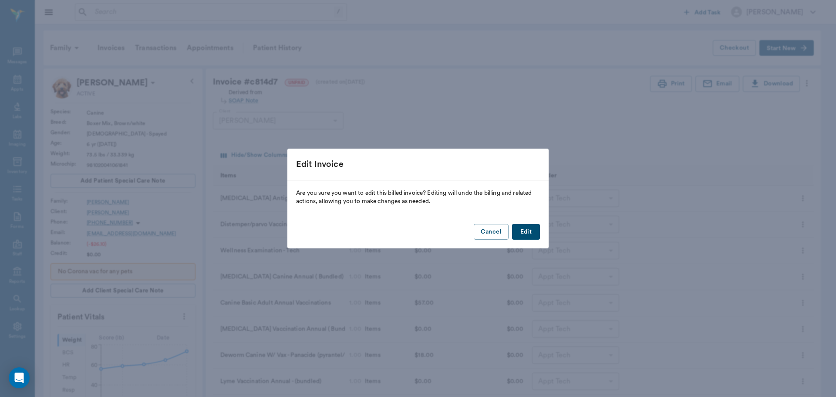
click at [535, 230] on button "Edit" at bounding box center [526, 232] width 28 height 16
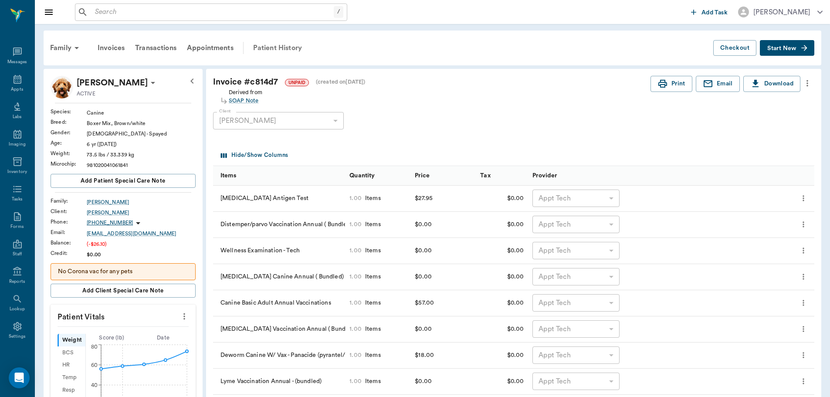
click at [278, 44] on div "Patient History" at bounding box center [277, 47] width 59 height 21
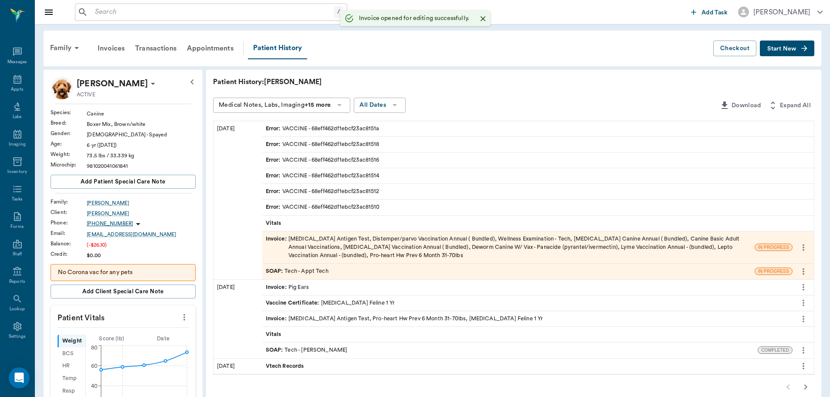
click at [349, 271] on div "SOAP : Tech - Appt Tech" at bounding box center [508, 271] width 492 height 15
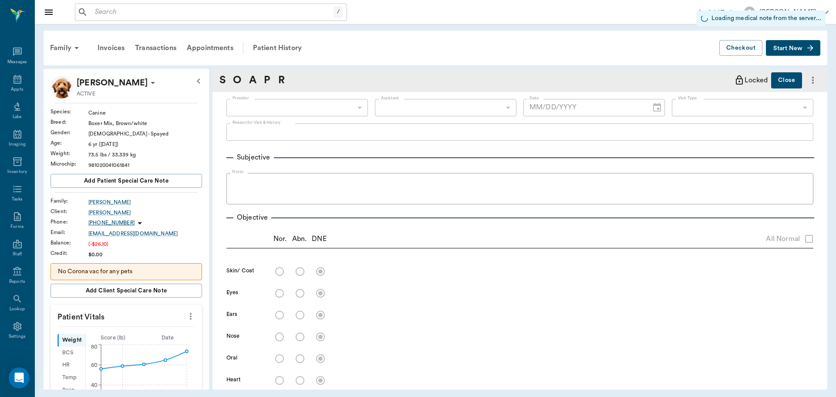
scroll to position [305, 0]
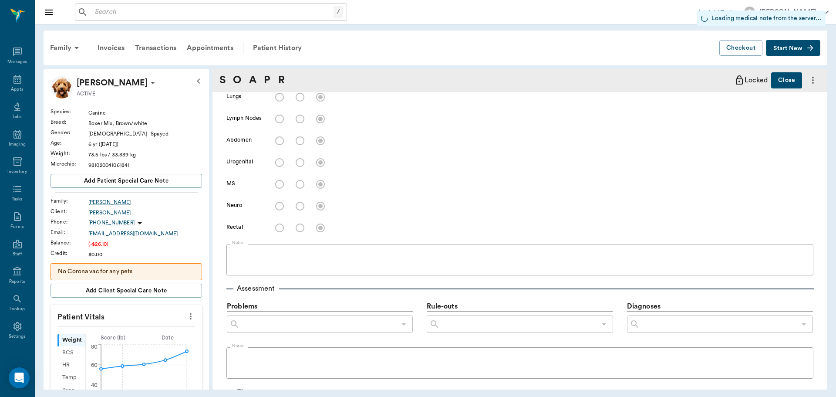
type input "63ec2f075fda476ae8351a4c"
type input "65d2be4f46e3a538d89b8c1a"
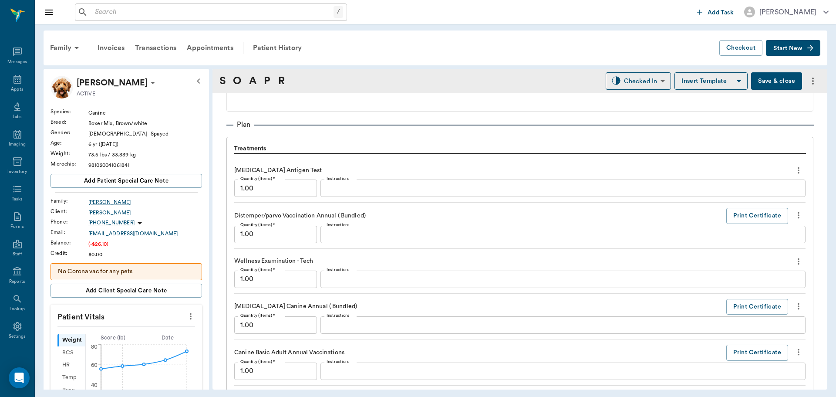
type input "10/15/2025"
type textarea "HWT, basic adult (include lyme), some type of heart worm prevention will let us…"
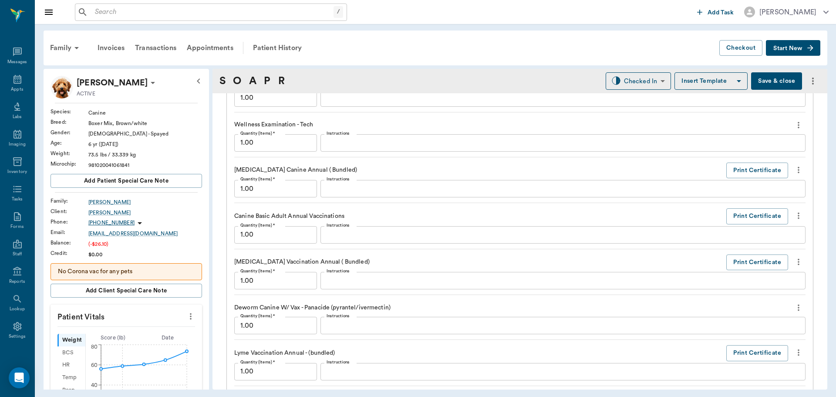
scroll to position [757, 0]
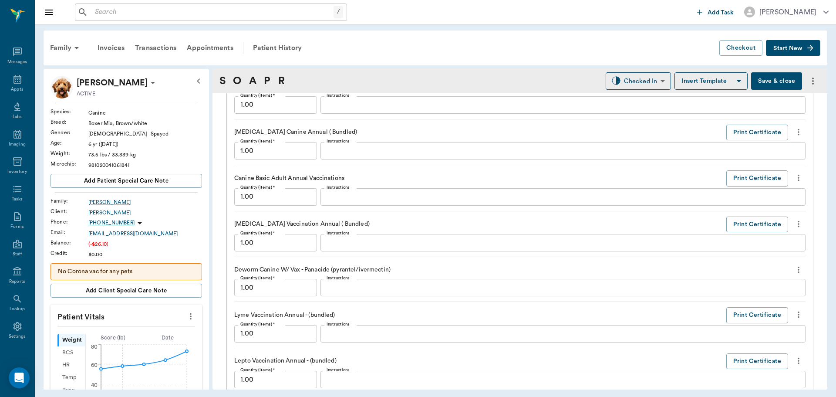
click at [794, 266] on icon "more" at bounding box center [799, 269] width 10 height 10
click at [735, 297] on span "Delete" at bounding box center [755, 300] width 73 height 9
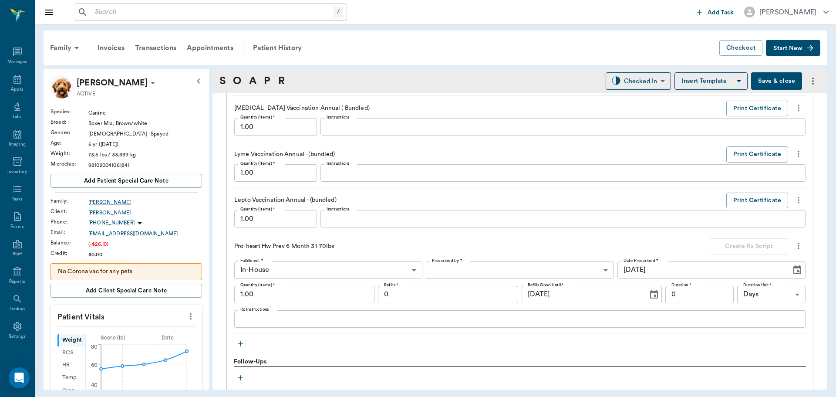
scroll to position [1009, 0]
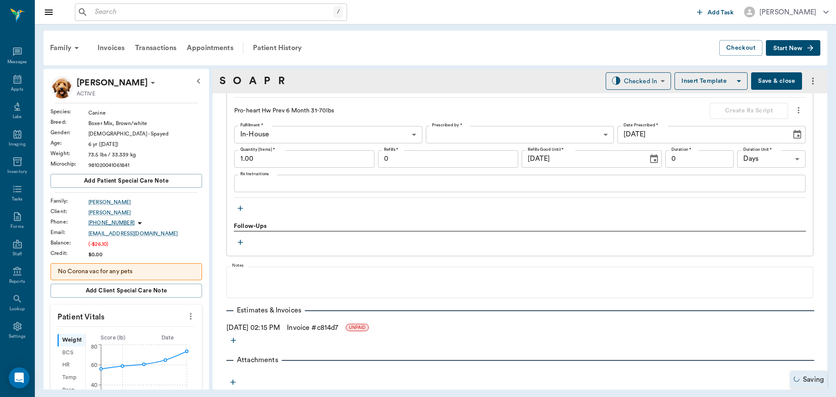
click at [335, 329] on link "Invoice # c814d7" at bounding box center [312, 327] width 51 height 10
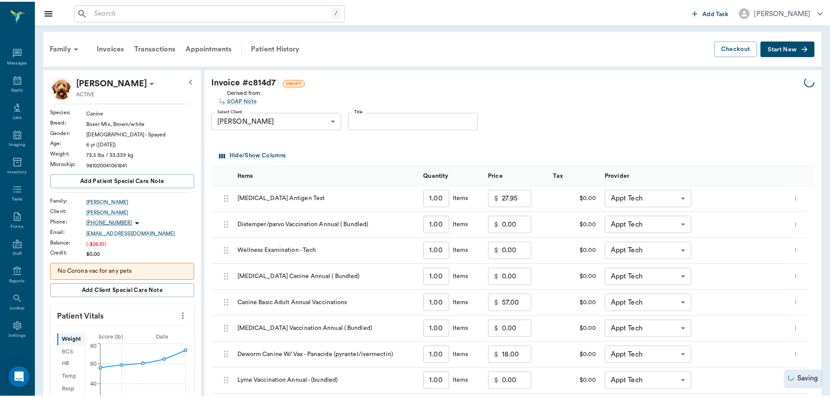
scroll to position [218, 0]
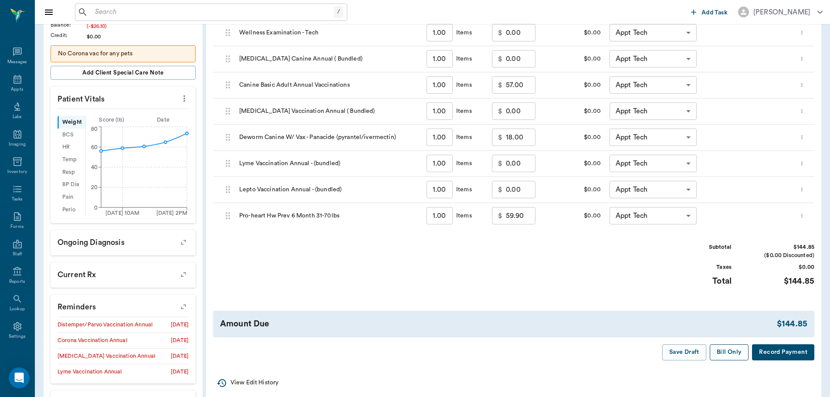
click at [729, 355] on button "Bill Only" at bounding box center [729, 352] width 39 height 16
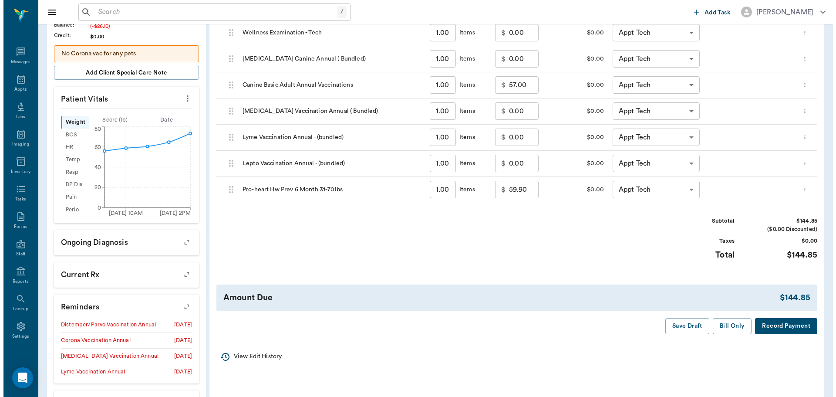
scroll to position [0, 0]
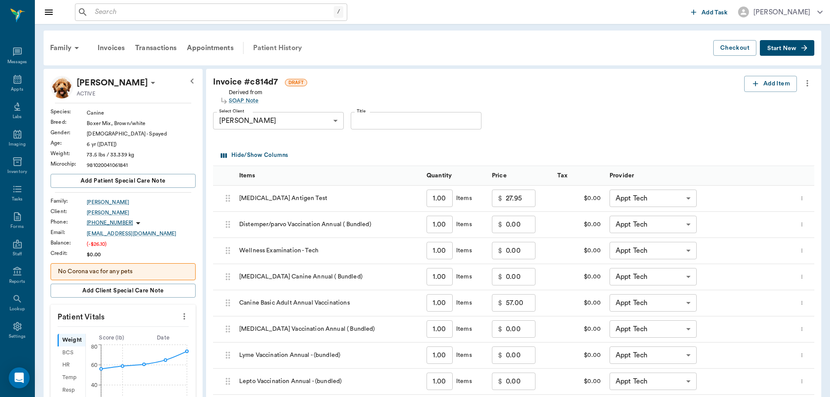
click at [294, 51] on div "Patient History" at bounding box center [277, 47] width 59 height 21
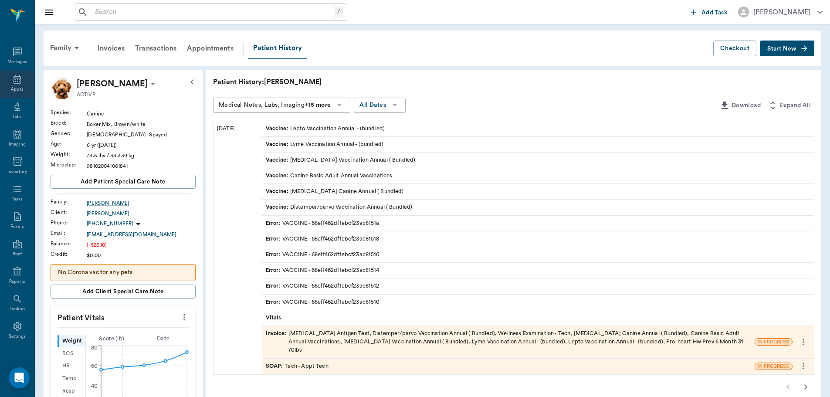
click at [12, 84] on icon at bounding box center [17, 79] width 10 height 10
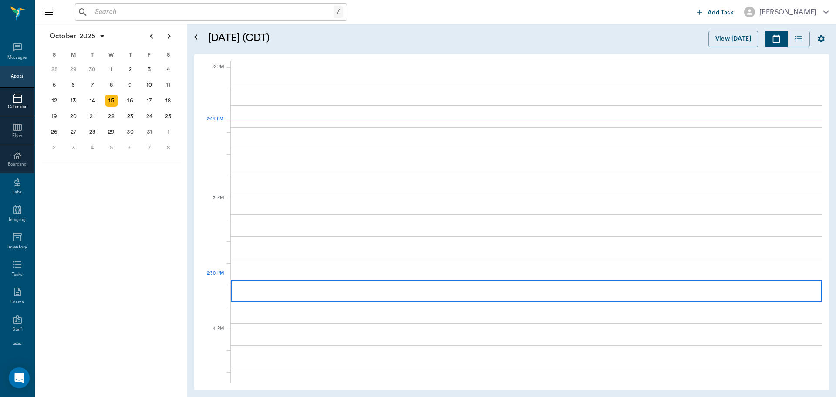
scroll to position [786, 0]
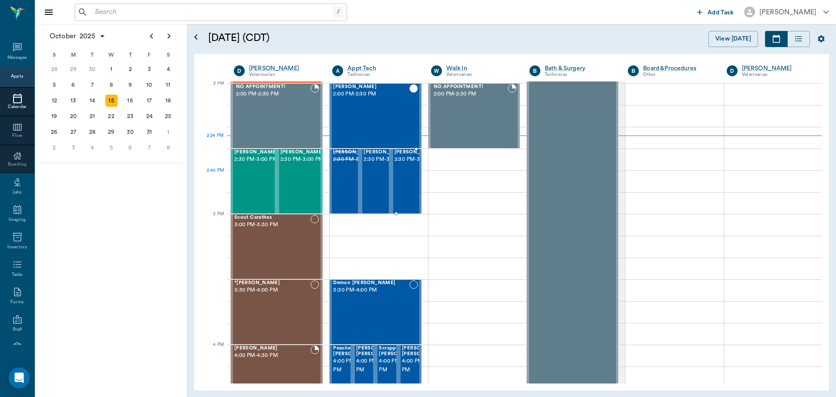
click at [399, 164] on span "2:30 PM - 3:00 PM" at bounding box center [417, 159] width 44 height 9
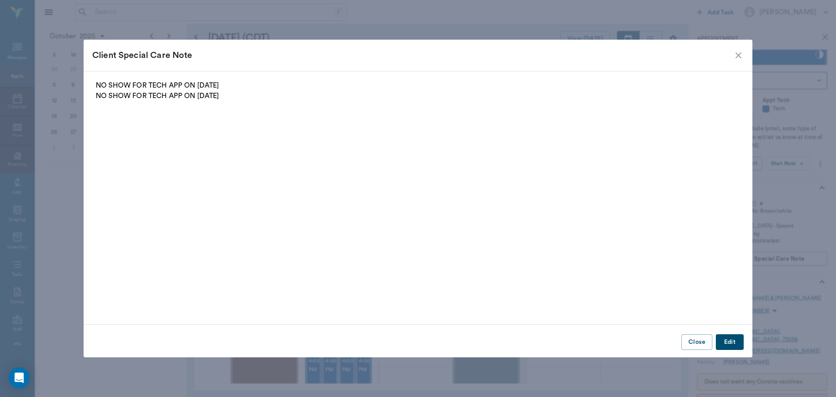
click at [741, 58] on icon "close" at bounding box center [739, 55] width 6 height 6
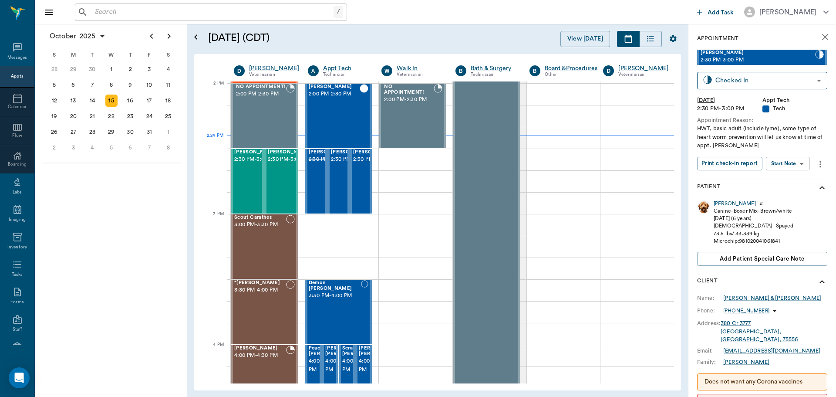
click at [798, 56] on span "2:30 PM - 3:00 PM" at bounding box center [758, 60] width 115 height 9
click at [814, 81] on body "/ ​ Add Task Dr. Bert Ellsworth Nectar Messages Appts Calendar Flow Boarding La…" at bounding box center [418, 198] width 836 height 397
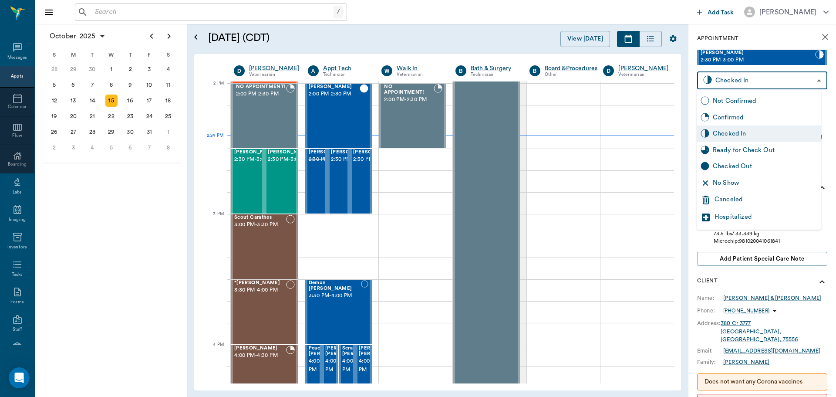
click at [780, 151] on div "Ready for Check Out" at bounding box center [765, 150] width 105 height 10
type input "READY_TO_CHECKOUT"
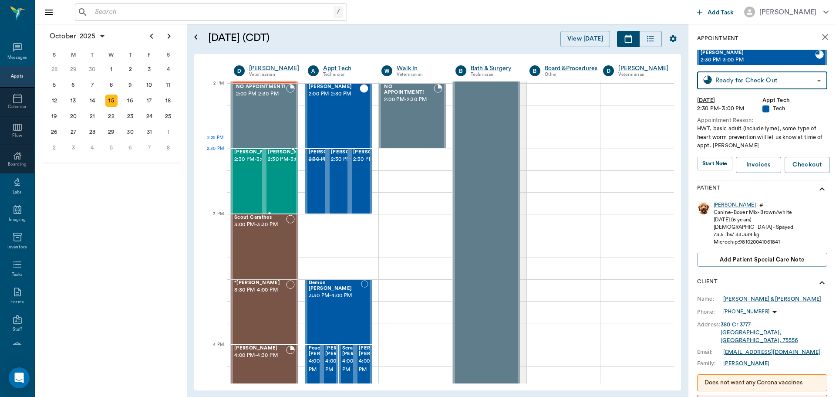
click at [264, 169] on div "Kitty Bateman 2:30 PM - 3:00 PM" at bounding box center [281, 181] width 34 height 64
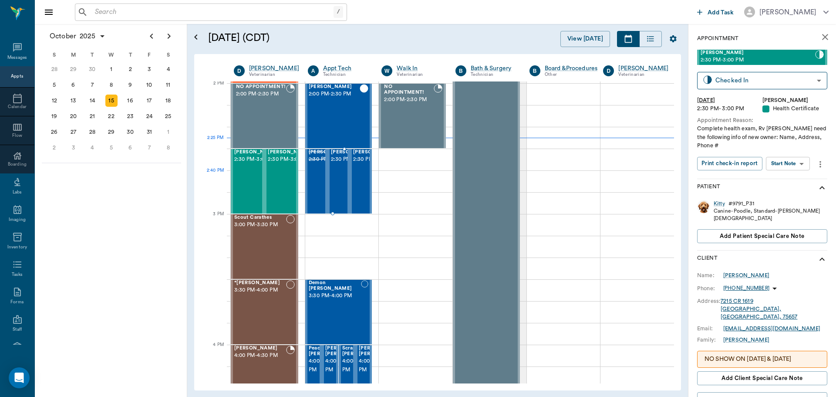
click at [341, 164] on span "2:30 PM - 3:00 PM" at bounding box center [353, 159] width 44 height 9
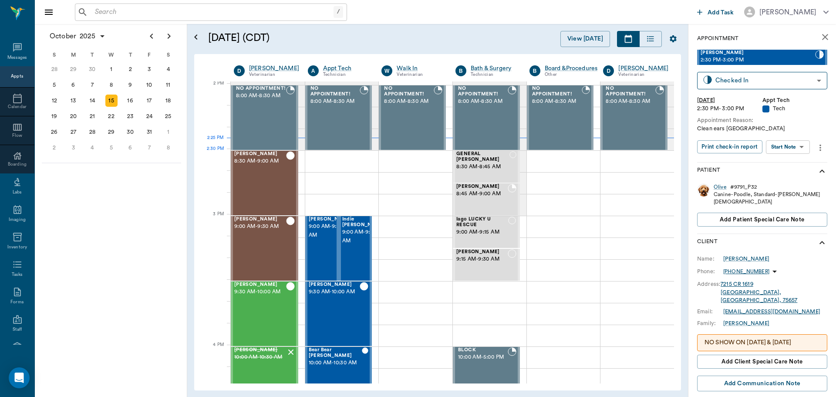
scroll to position [786, 0]
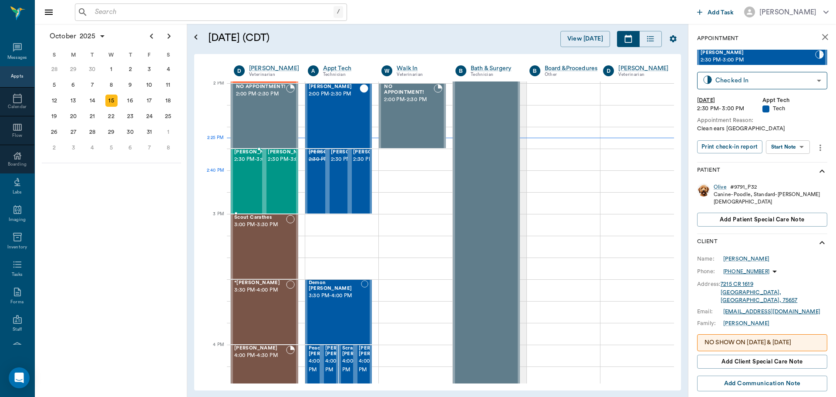
click at [249, 164] on span "2:30 PM - 3:00 PM" at bounding box center [256, 159] width 44 height 9
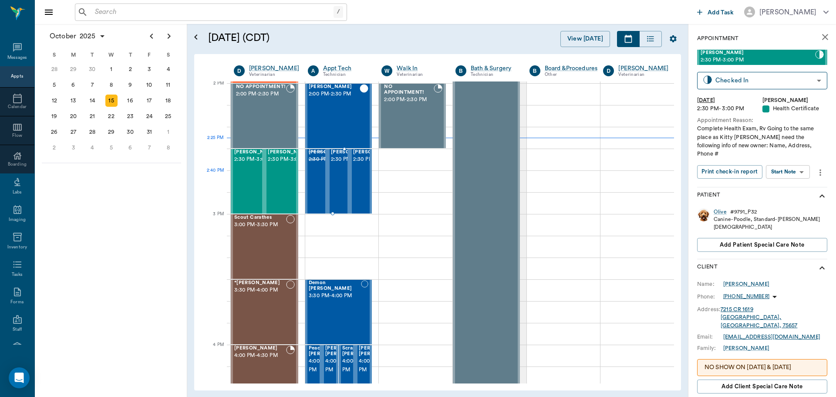
click at [338, 164] on span "2:30 PM - 3:00 PM" at bounding box center [353, 159] width 44 height 9
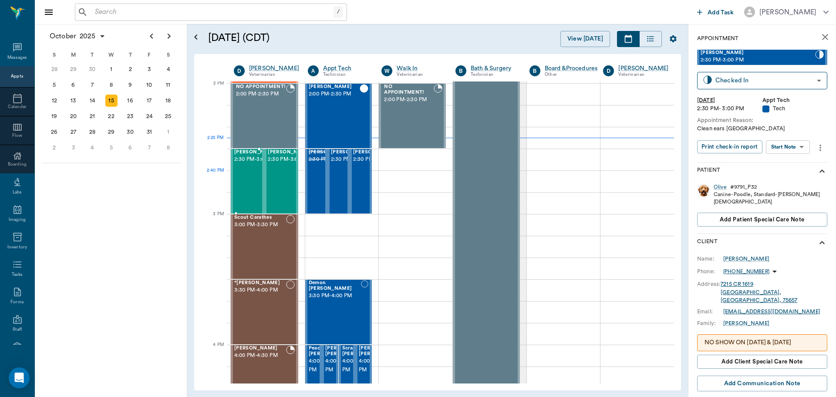
click at [245, 164] on span "2:30 PM - 3:00 PM" at bounding box center [256, 159] width 44 height 9
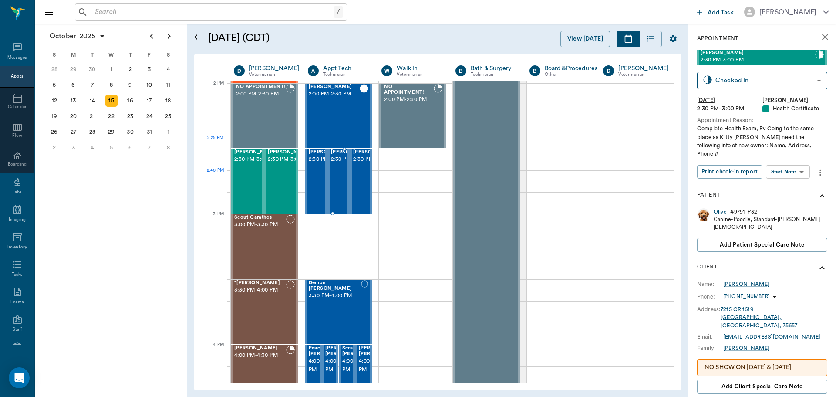
click at [336, 164] on span "2:30 PM - 3:00 PM" at bounding box center [353, 159] width 44 height 9
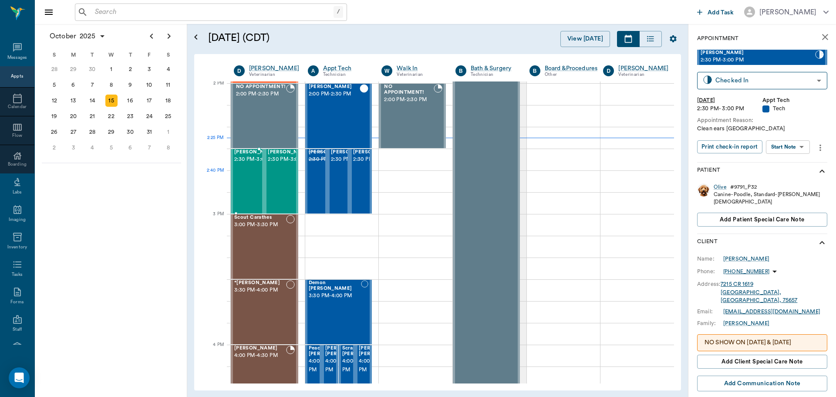
click at [248, 164] on span "2:30 PM - 3:00 PM" at bounding box center [256, 159] width 44 height 9
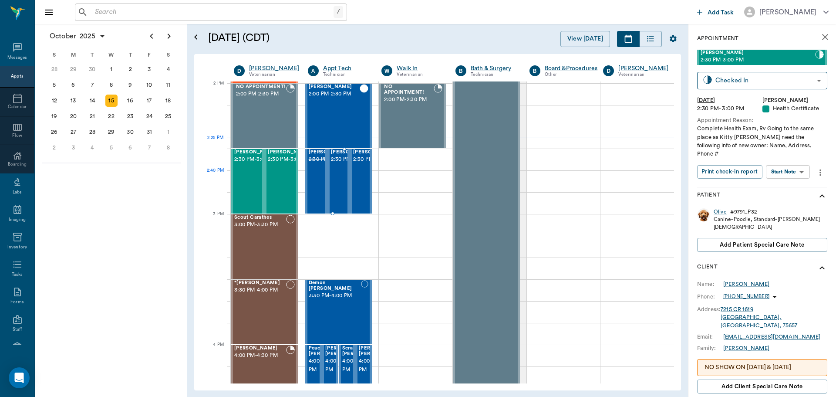
click at [341, 164] on span "2:30 PM - 3:00 PM" at bounding box center [353, 159] width 44 height 9
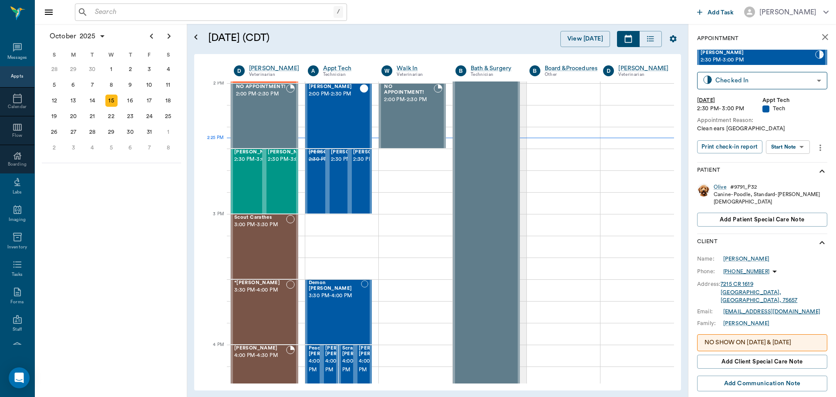
click at [820, 144] on icon "more" at bounding box center [821, 147] width 10 height 10
click at [785, 220] on span "Delete appointment" at bounding box center [781, 220] width 73 height 9
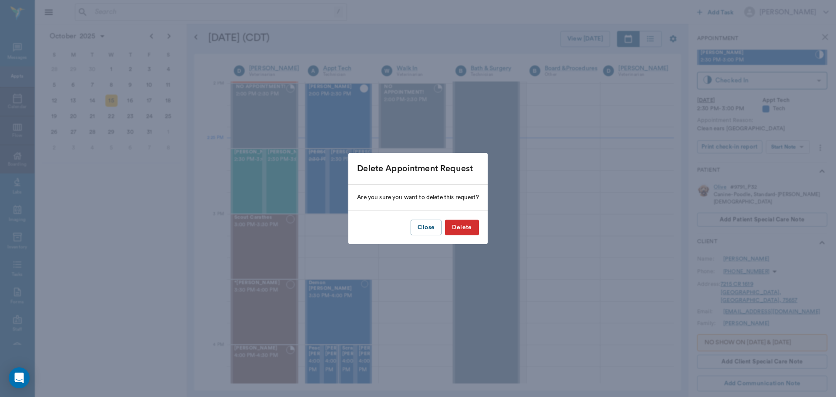
click at [464, 230] on button "Delete" at bounding box center [462, 228] width 34 height 16
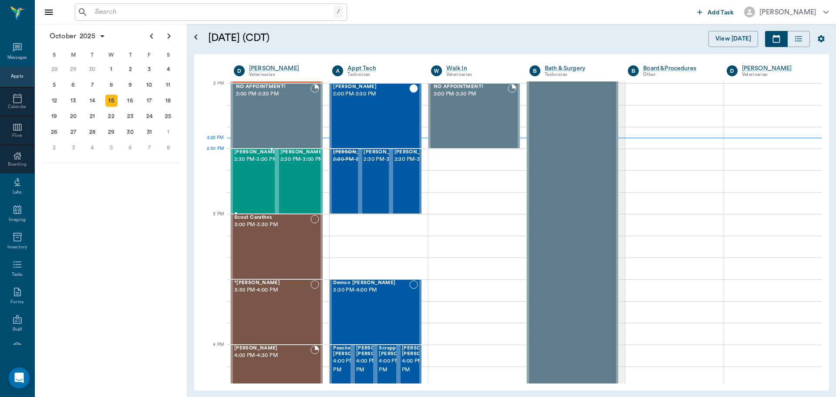
click at [278, 170] on div at bounding box center [278, 181] width 0 height 64
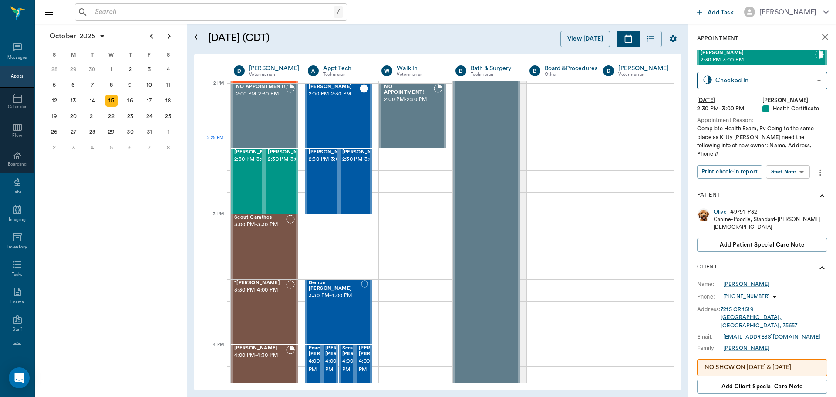
click at [818, 167] on icon "more" at bounding box center [821, 172] width 10 height 10
click at [791, 221] on span "Edit appointment" at bounding box center [781, 220] width 73 height 9
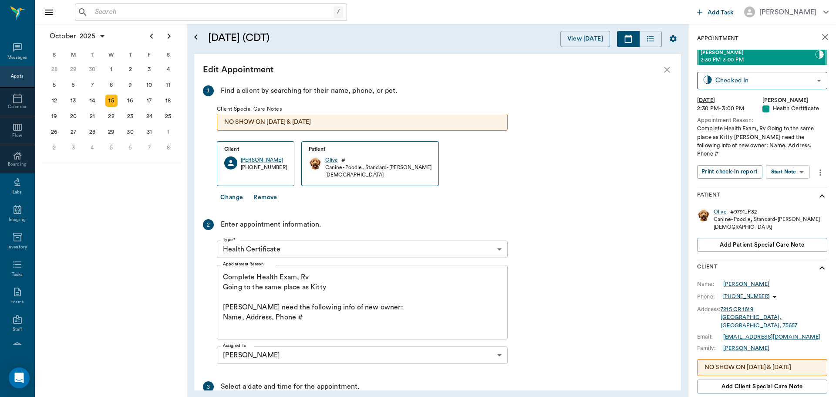
click at [340, 288] on textarea "Complete Health Exam, Rv Going to the same place as Kitty Caryn Will need the f…" at bounding box center [362, 302] width 279 height 60
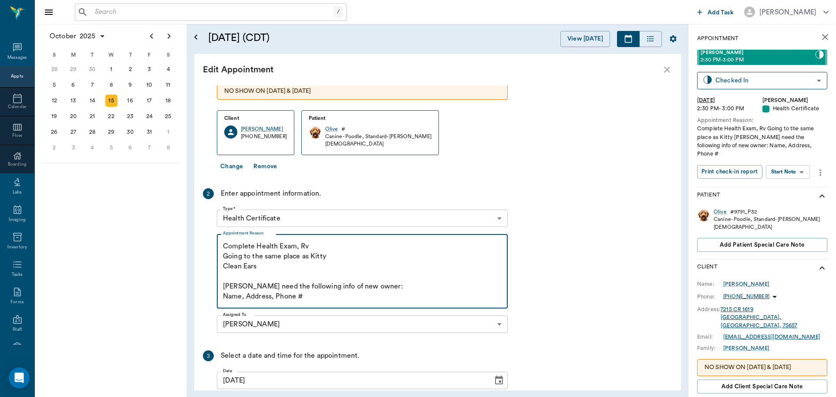
scroll to position [103, 0]
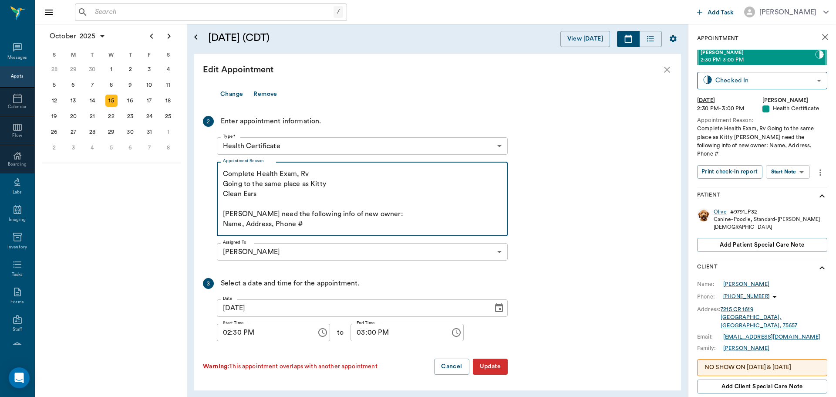
type textarea "Complete Health Exam, Rv Going to the same place as Kitty Clean Ears [PERSON_NA…"
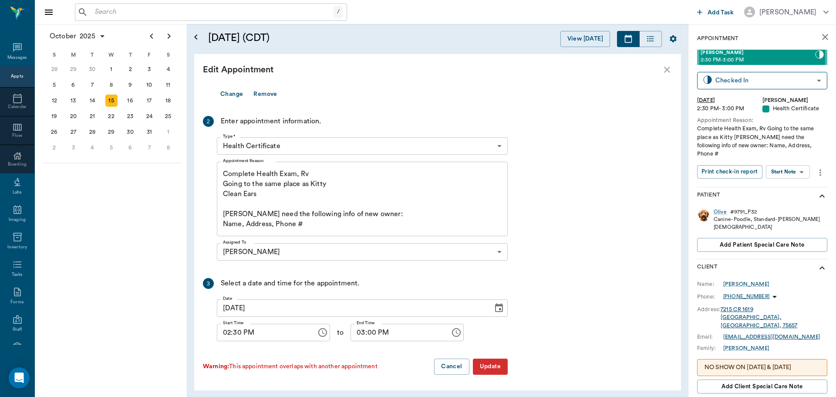
click at [495, 364] on button "Update" at bounding box center [490, 366] width 35 height 16
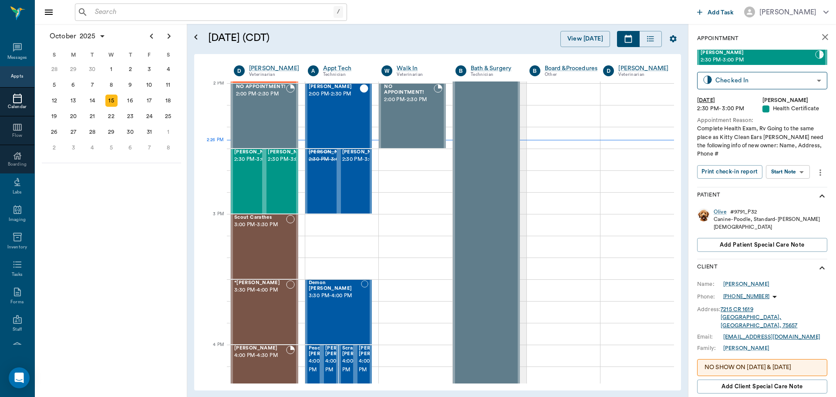
click at [12, 108] on div "Calendar" at bounding box center [17, 107] width 34 height 7
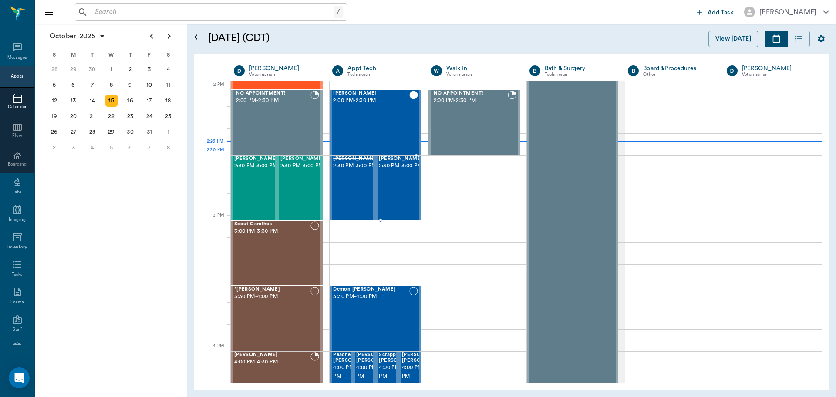
scroll to position [784, 0]
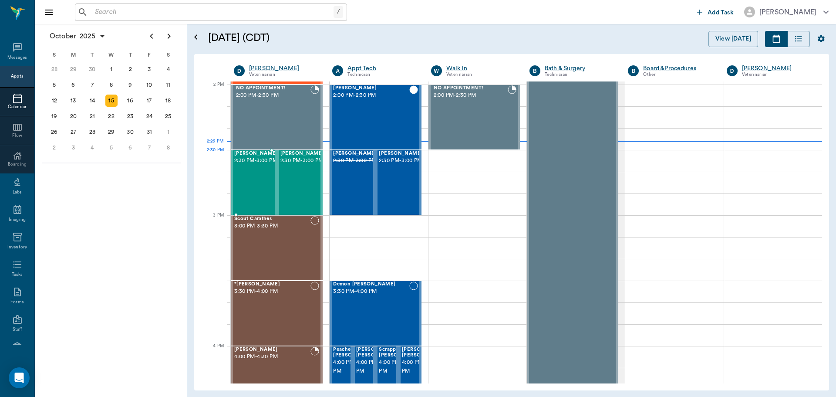
click at [242, 165] on span "2:30 PM - 3:00 PM" at bounding box center [256, 160] width 44 height 9
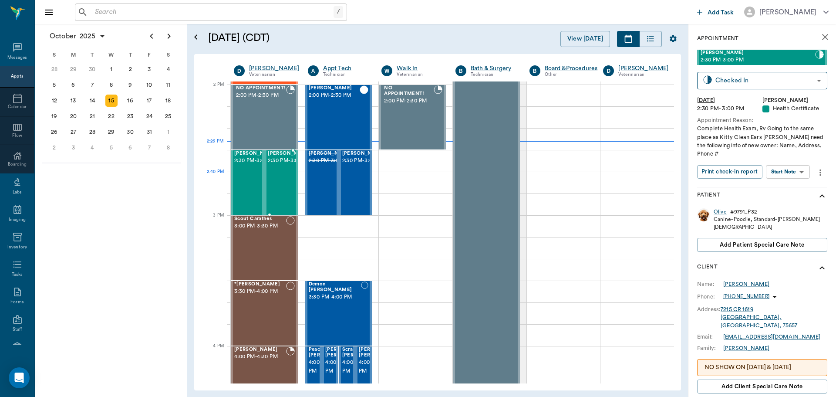
click at [282, 165] on span "2:30 PM - 3:00 PM" at bounding box center [290, 160] width 44 height 9
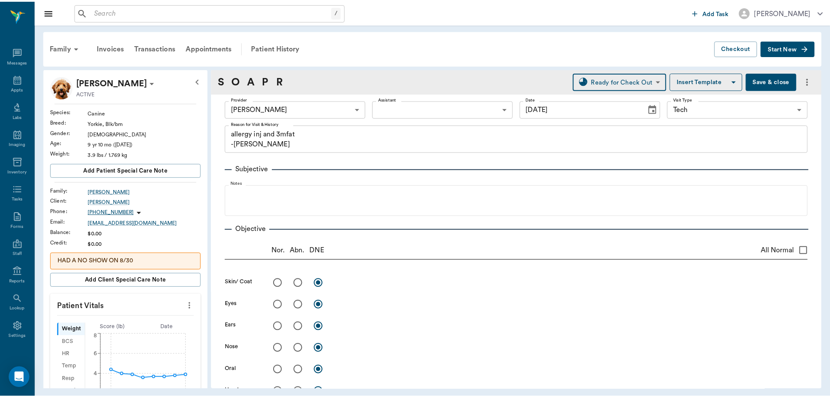
scroll to position [688, 0]
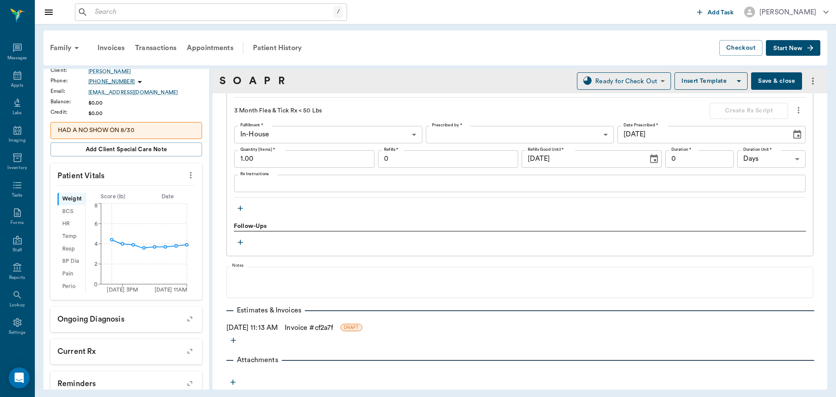
click at [770, 84] on button "Save & close" at bounding box center [776, 80] width 51 height 17
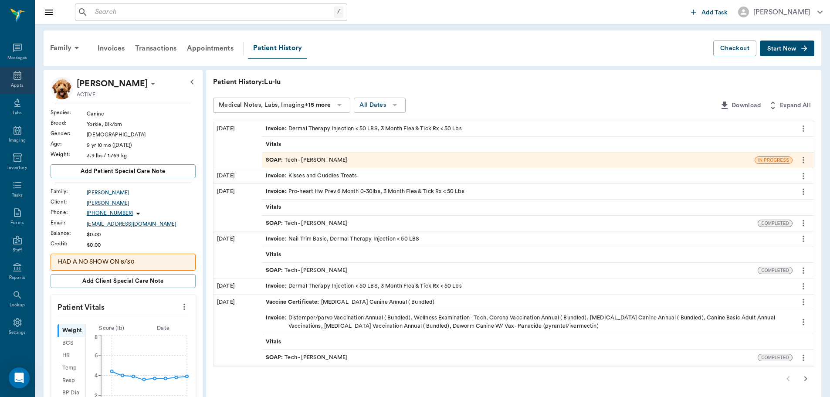
click at [15, 76] on icon at bounding box center [17, 75] width 10 height 10
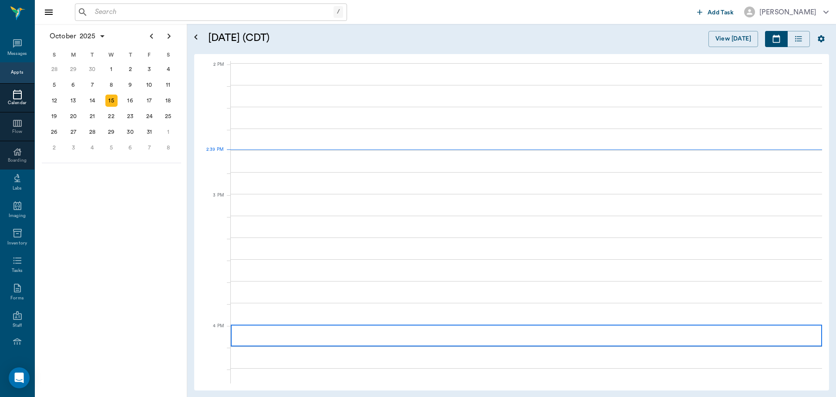
scroll to position [784, 0]
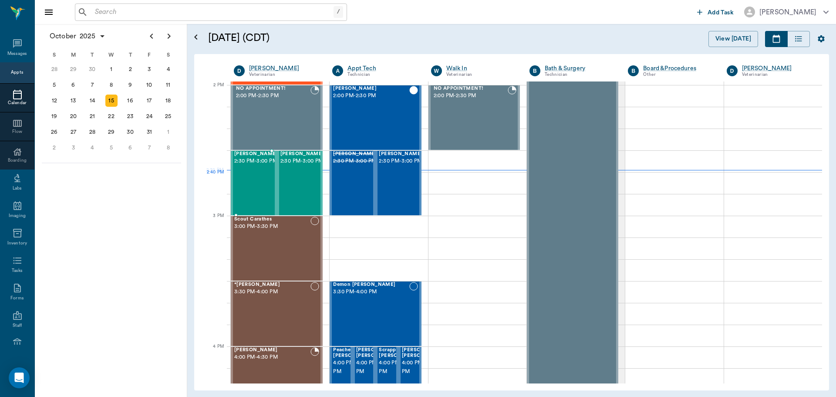
click at [258, 166] on span "2:30 PM - 3:00 PM" at bounding box center [256, 161] width 44 height 9
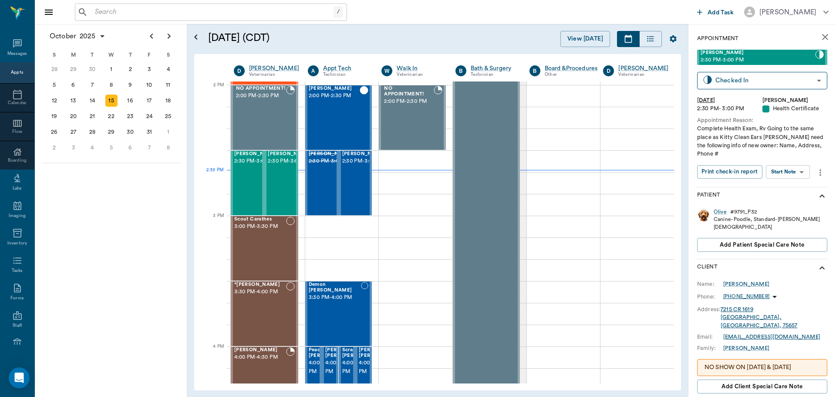
click at [803, 168] on body "/ ​ Add Task [PERSON_NAME] Nectar Messages Appts Calendar Flow Boarding Labs Im…" at bounding box center [418, 198] width 836 height 397
click at [801, 190] on li "Start SOAP" at bounding box center [788, 189] width 61 height 14
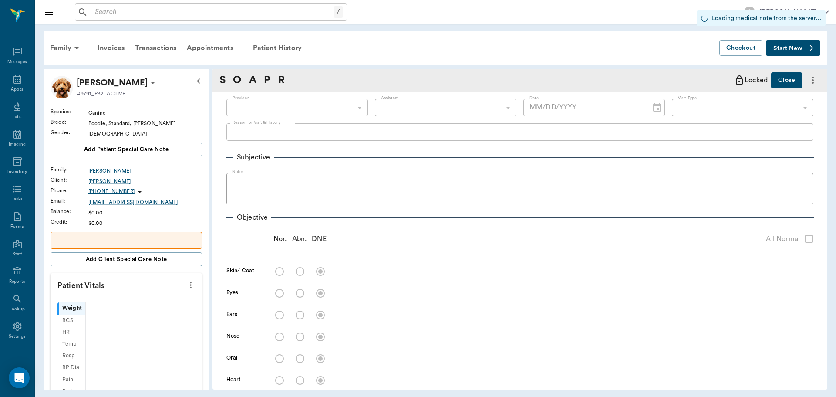
scroll to position [4, 0]
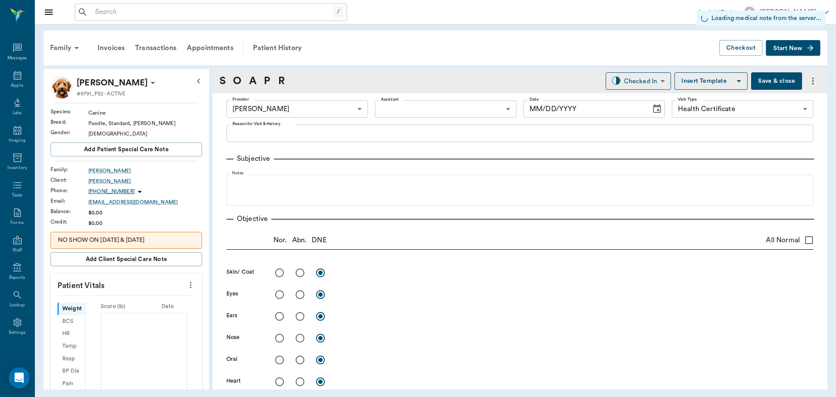
type input "63ec2f075fda476ae8351a4d"
type input "65d2be4f46e3a538d89b8c1b"
type input "[DATE]"
type textarea "Complete Health Exam, Rv Going to the same place as Kitty Clean Ears [PERSON_NA…"
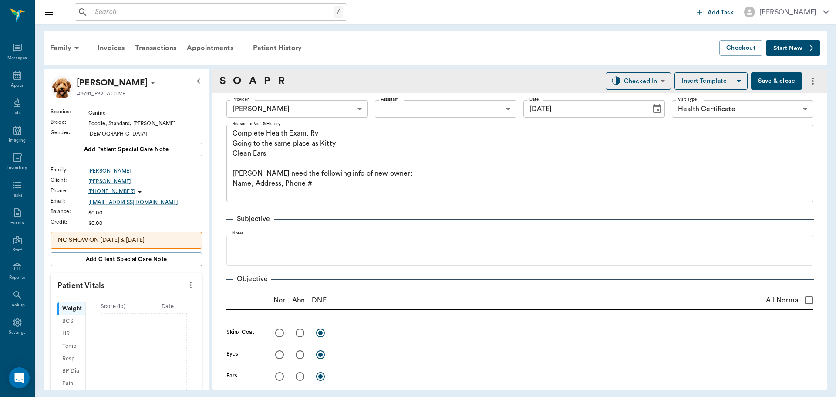
click at [717, 84] on button "Insert Template" at bounding box center [711, 80] width 73 height 17
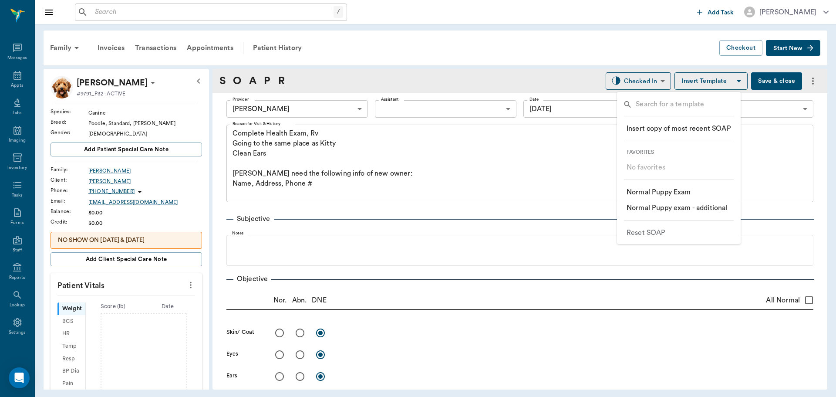
click at [527, 211] on div at bounding box center [418, 198] width 836 height 397
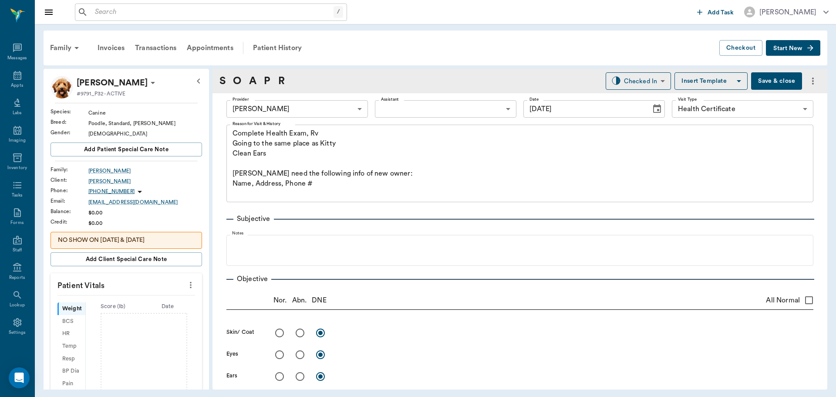
click at [460, 97] on div "Provider [PERSON_NAME] 63ec2f075fda476ae8351a4d Provider Assistant ​ Assistant …" at bounding box center [519, 108] width 587 height 31
click at [470, 108] on body "/ ​ Add Task [PERSON_NAME] Nectar Messages Appts Labs Imaging Inventory Tasks F…" at bounding box center [418, 198] width 836 height 397
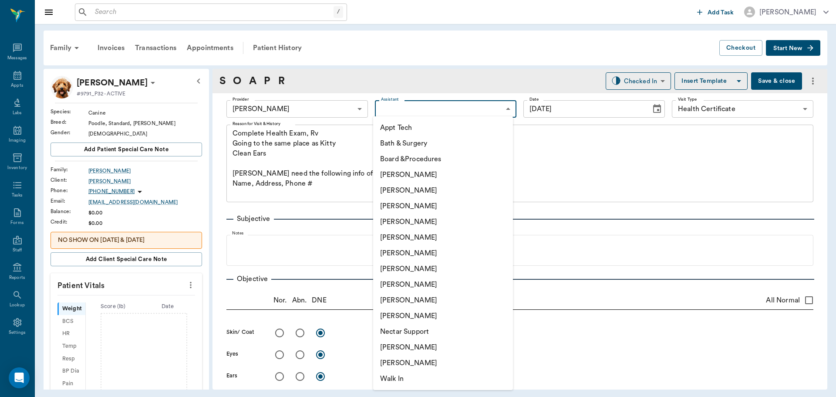
click at [450, 204] on li "[PERSON_NAME]" at bounding box center [443, 206] width 140 height 16
type input "642ef10e332a41444de2bad1"
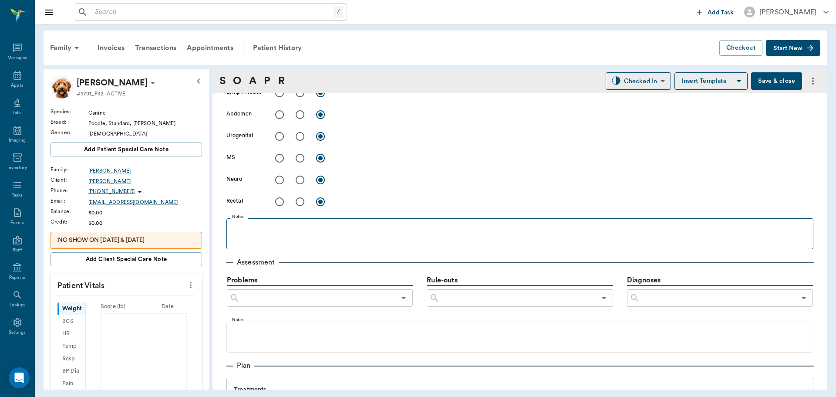
scroll to position [392, 0]
click at [734, 84] on icon "button" at bounding box center [739, 81] width 10 height 10
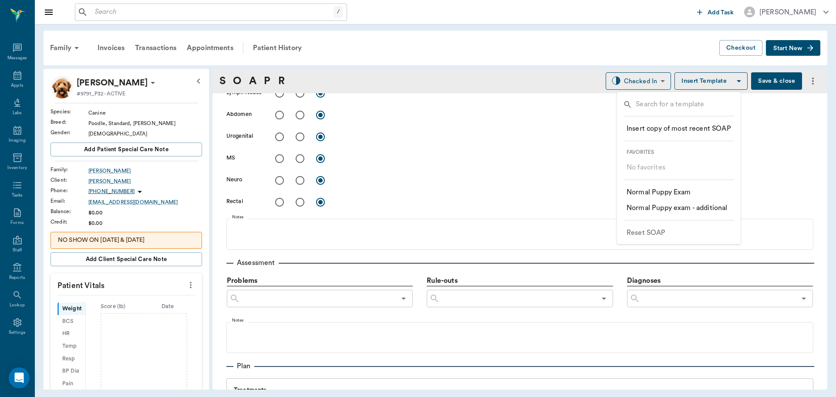
click at [711, 188] on li "​ Normal Puppy Exam" at bounding box center [679, 192] width 118 height 16
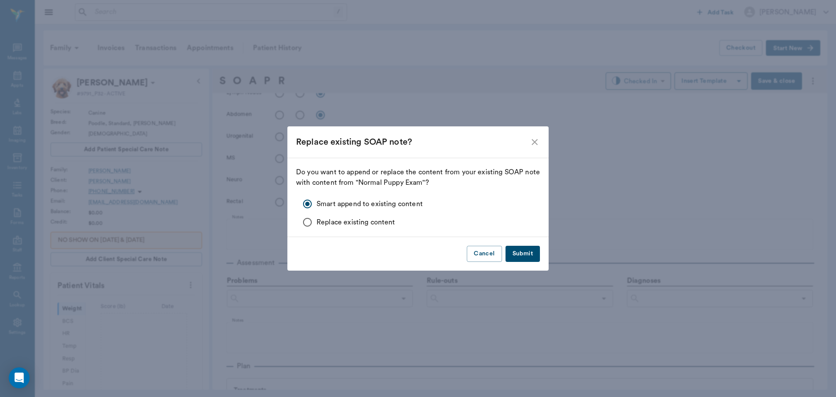
click at [514, 257] on button "Submit" at bounding box center [523, 254] width 34 height 16
checkbox input "true"
radio input "true"
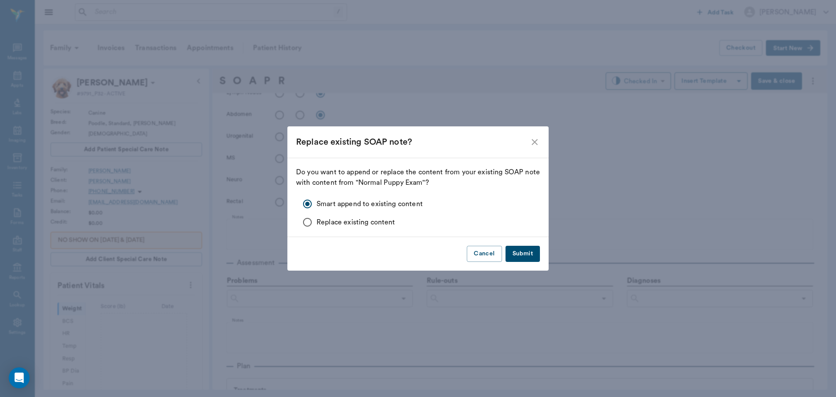
radio input "true"
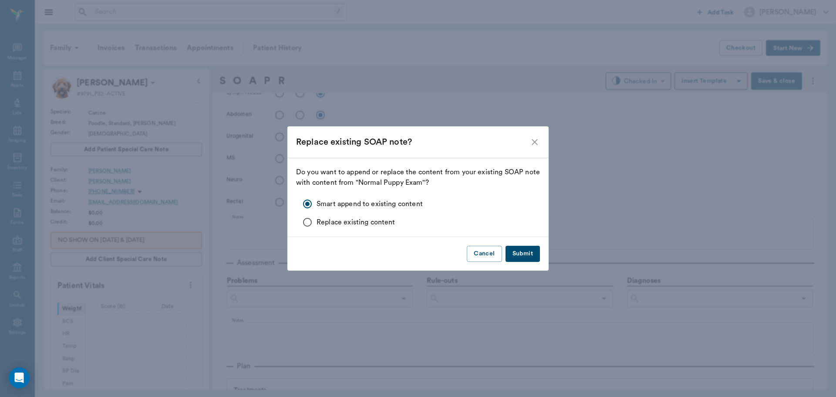
radio input "true"
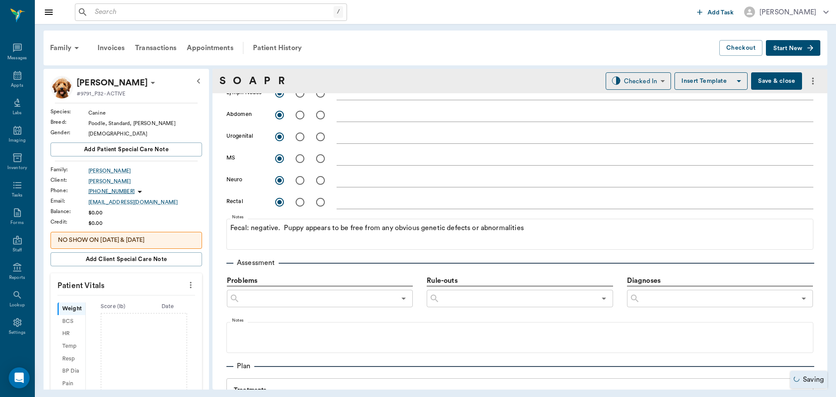
type input "1.00"
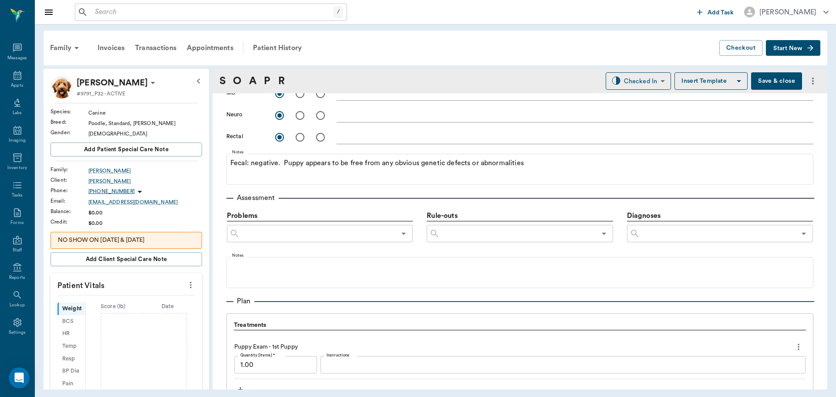
scroll to position [436, 0]
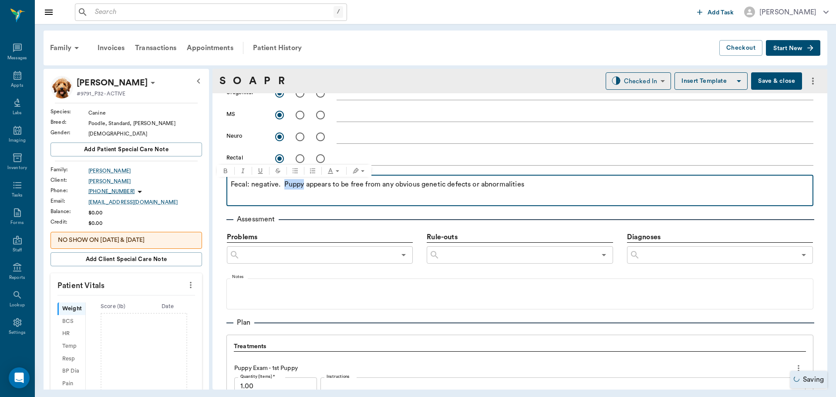
drag, startPoint x: 303, startPoint y: 183, endPoint x: 284, endPoint y: 183, distance: 18.7
click at [284, 183] on p "Fecal: negative. Puppy appears to be free from any obvious genetic defects or a…" at bounding box center [520, 184] width 578 height 10
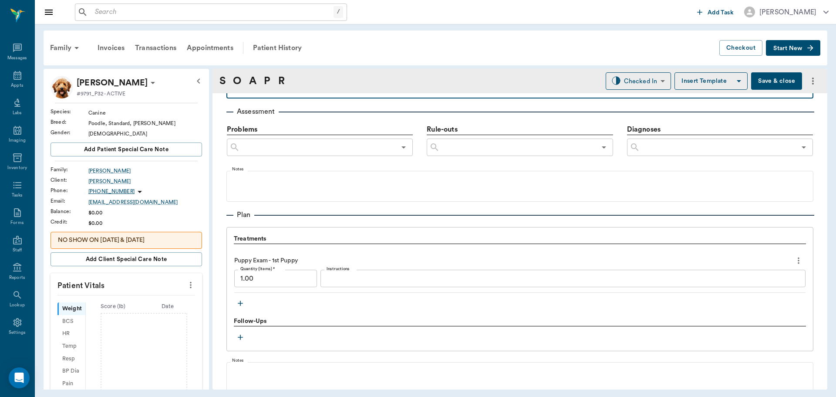
scroll to position [566, 0]
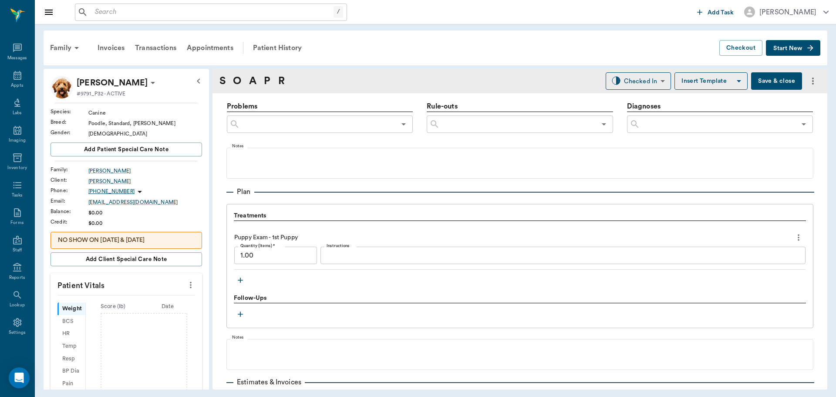
click at [792, 244] on button "more" at bounding box center [799, 237] width 14 height 15
click at [756, 269] on span "Delete" at bounding box center [755, 268] width 73 height 9
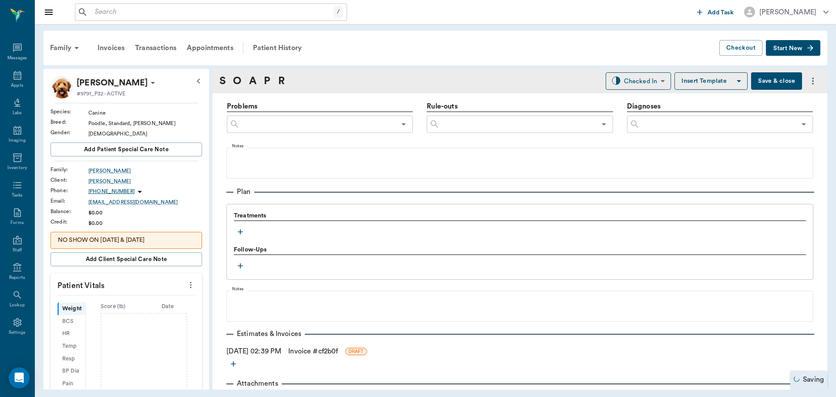
click at [186, 285] on icon "more" at bounding box center [191, 285] width 10 height 10
click at [135, 301] on span "Enter Vitals" at bounding box center [147, 299] width 73 height 9
click at [129, 313] on input "text" at bounding box center [126, 310] width 76 height 17
type input "47.3"
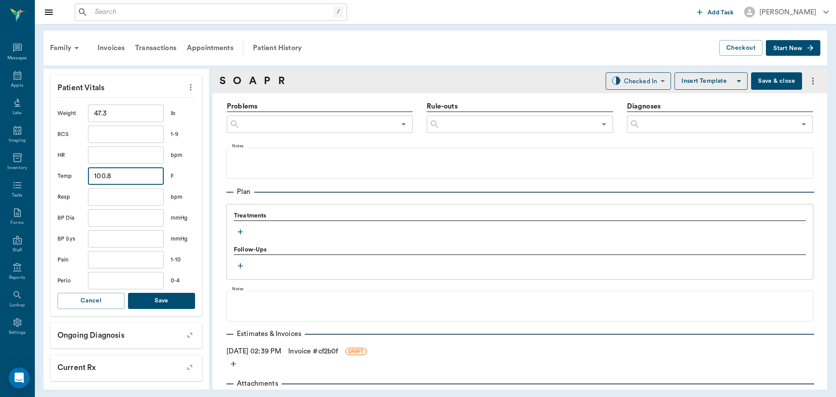
scroll to position [218, 0]
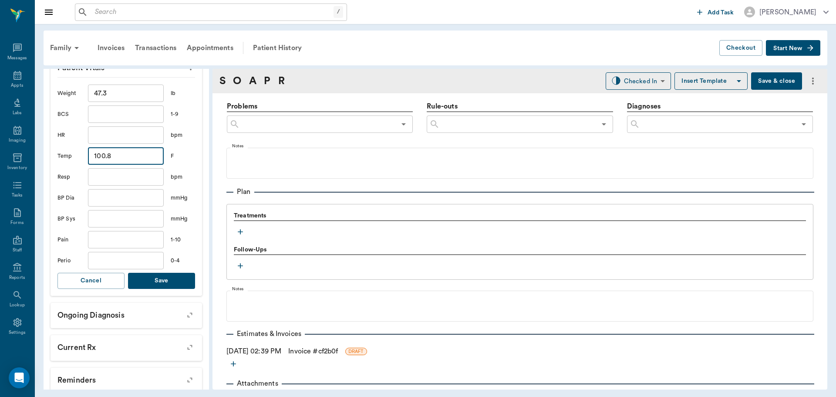
type input "100.8"
click at [160, 284] on button "Save" at bounding box center [161, 281] width 67 height 16
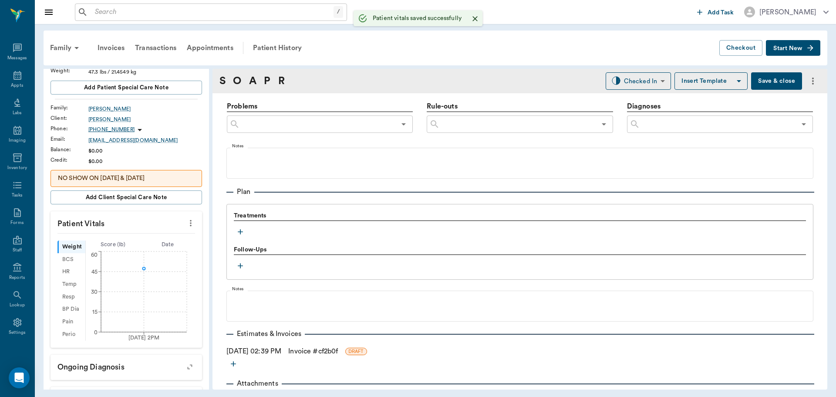
scroll to position [0, 0]
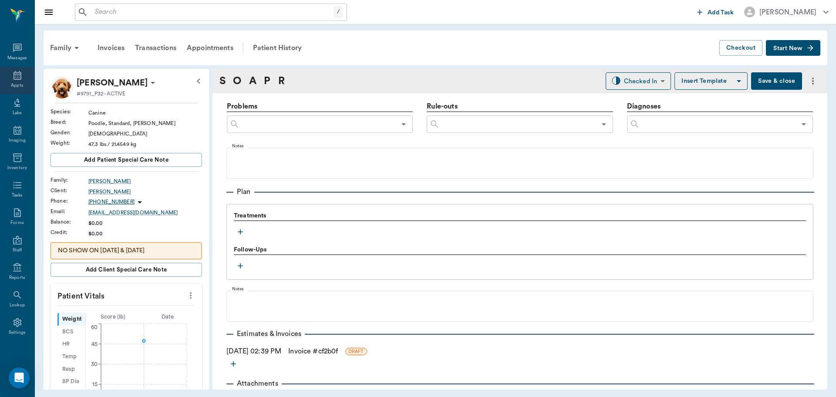
click at [14, 80] on icon at bounding box center [17, 75] width 10 height 10
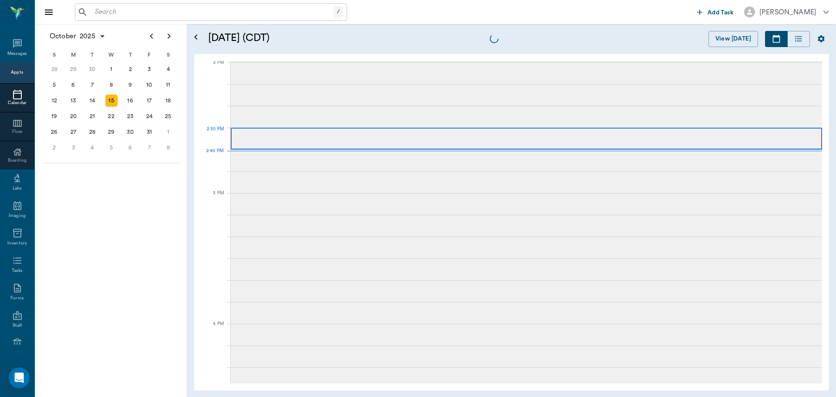
scroll to position [785, 0]
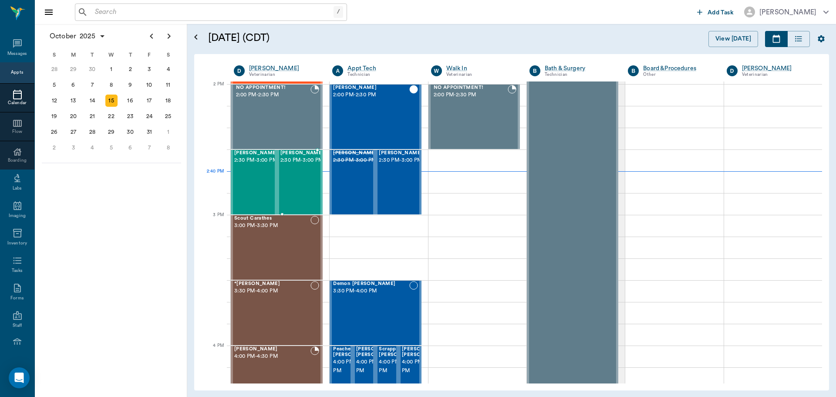
click at [286, 165] on span "2:30 PM - 3:00 PM" at bounding box center [303, 160] width 44 height 9
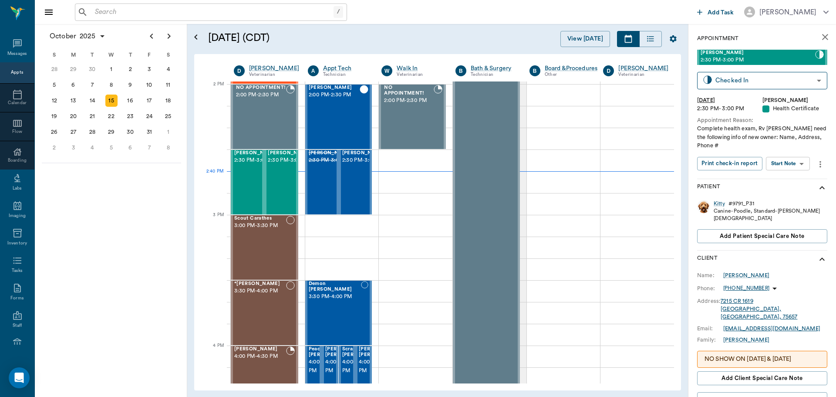
click at [792, 159] on body "/ ​ Add Task [PERSON_NAME] Nectar Messages Appts Calendar Flow Boarding Labs Im…" at bounding box center [418, 198] width 836 height 397
click at [793, 182] on button "Start SOAP" at bounding box center [779, 181] width 30 height 10
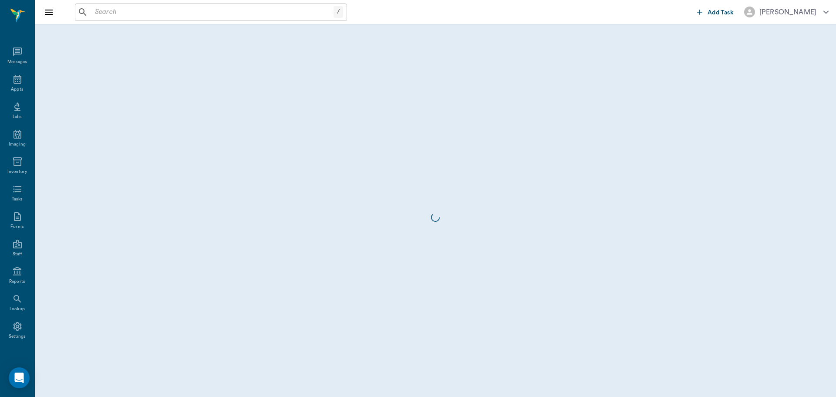
scroll to position [4, 0]
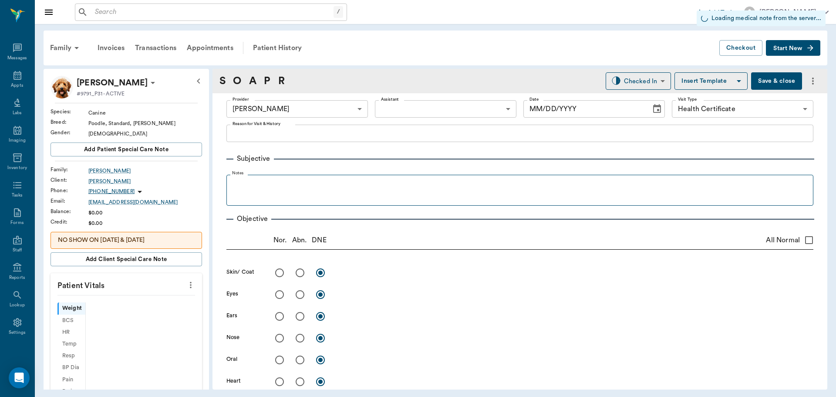
type input "63ec2f075fda476ae8351a4d"
type input "65d2be4f46e3a538d89b8c1b"
type input "[DATE]"
type textarea "Complete health exam, Rv [PERSON_NAME] need the following info of new owner: Na…"
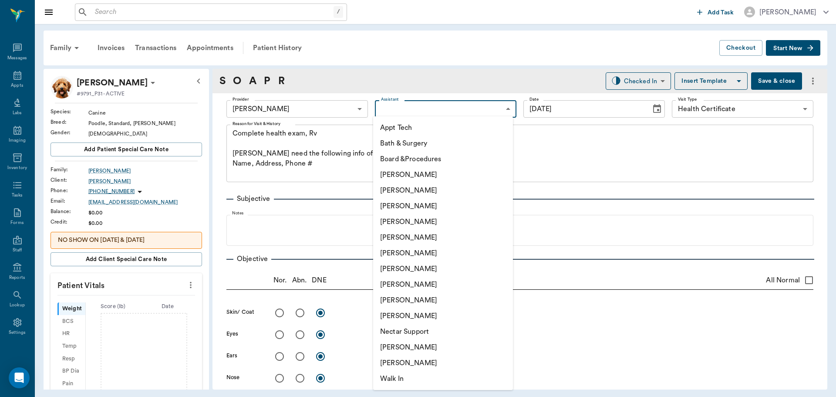
click at [459, 112] on body "/ ​ Add Task [PERSON_NAME] Nectar Messages Appts Labs Imaging Inventory Tasks F…" at bounding box center [418, 198] width 836 height 397
click at [431, 208] on li "[PERSON_NAME]" at bounding box center [443, 206] width 140 height 16
type input "642ef10e332a41444de2bad1"
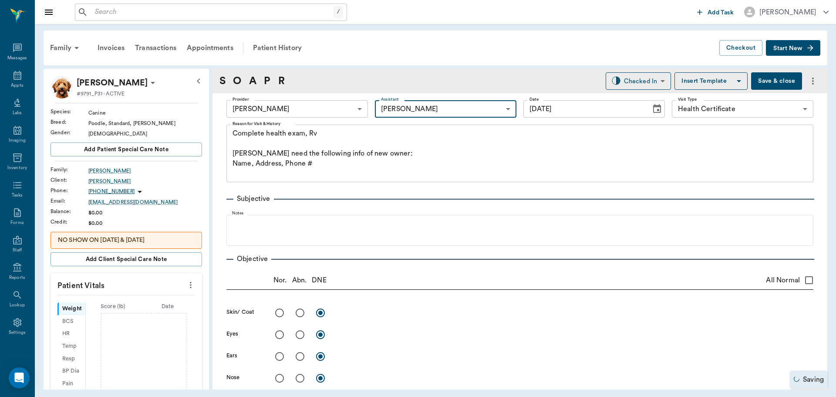
click at [735, 77] on icon "button" at bounding box center [739, 81] width 10 height 10
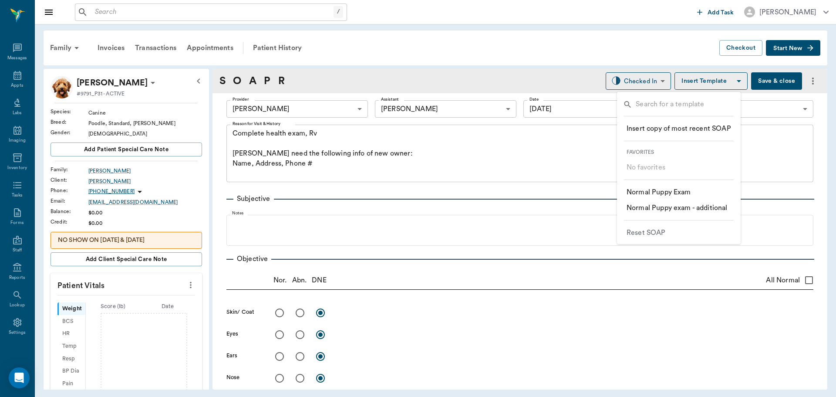
click at [694, 189] on li "​ Normal Puppy Exam" at bounding box center [679, 192] width 118 height 16
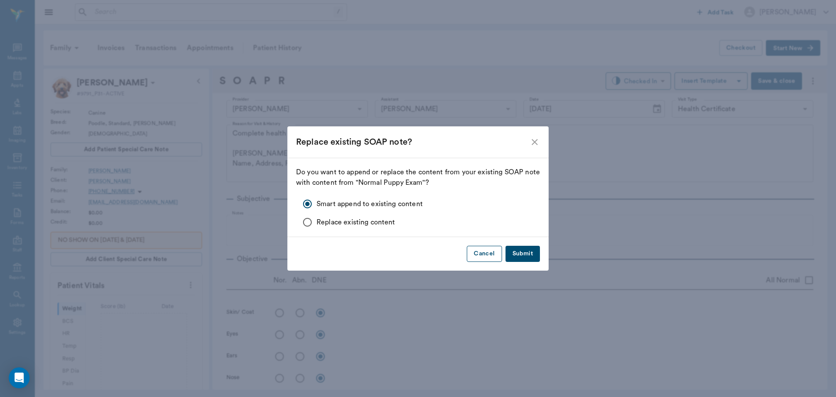
click at [477, 247] on button "Cancel" at bounding box center [484, 254] width 35 height 16
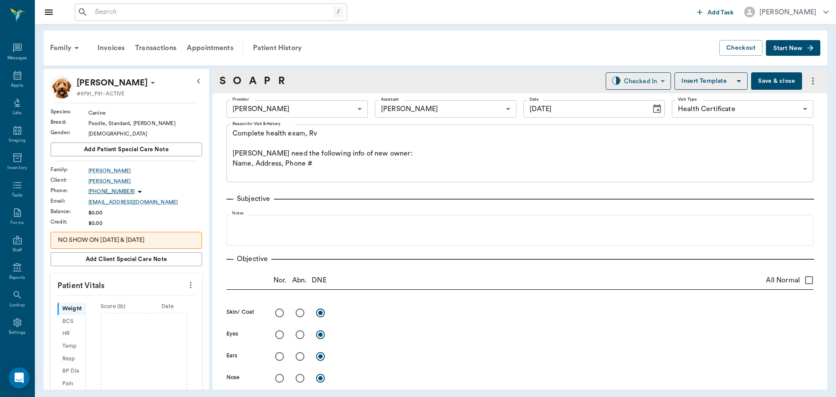
click at [704, 82] on button "Insert Template" at bounding box center [711, 80] width 73 height 17
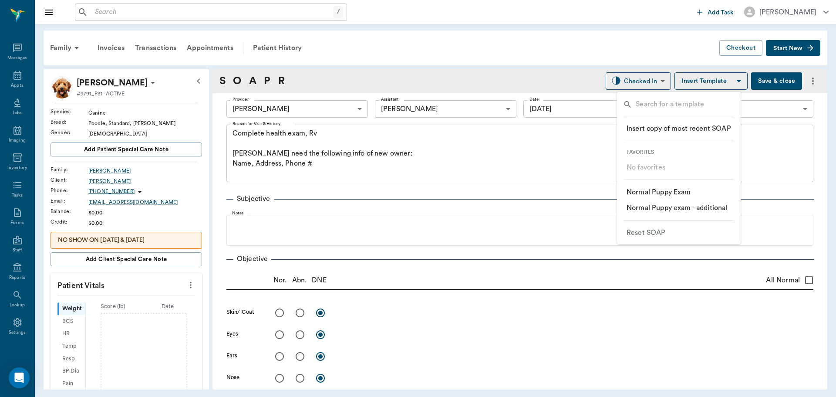
click at [699, 210] on p "​ Normal Puppy exam - additional" at bounding box center [677, 208] width 101 height 10
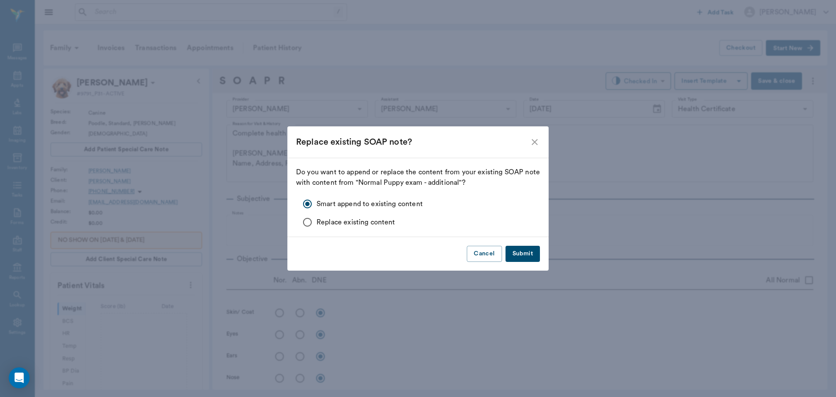
click at [517, 254] on button "Submit" at bounding box center [523, 254] width 34 height 16
type textarea "Complete health exam, Rv [PERSON_NAME] need the following info of new owner: Na…"
checkbox input "true"
radio input "true"
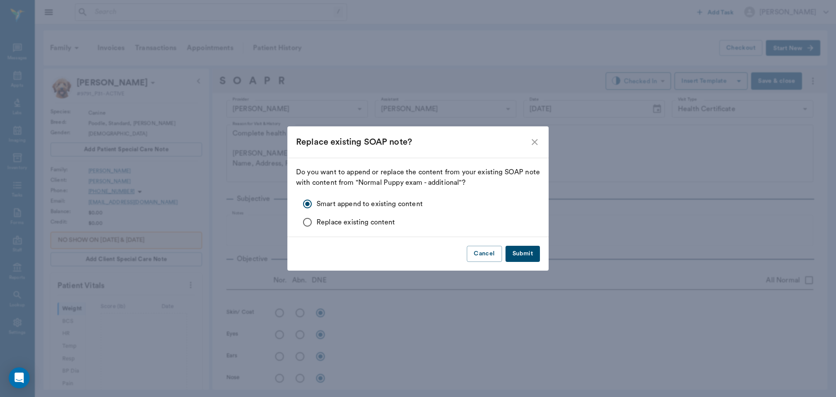
radio input "true"
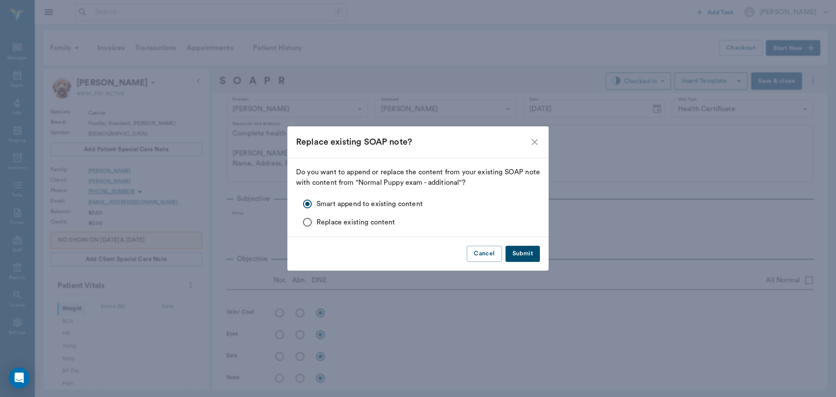
radio input "true"
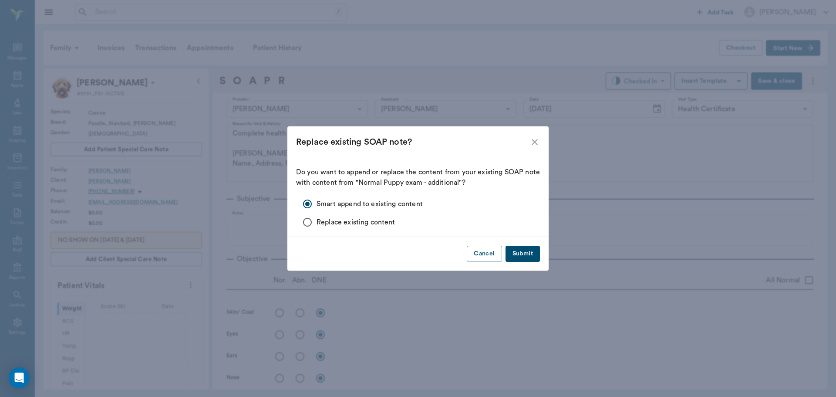
radio input "true"
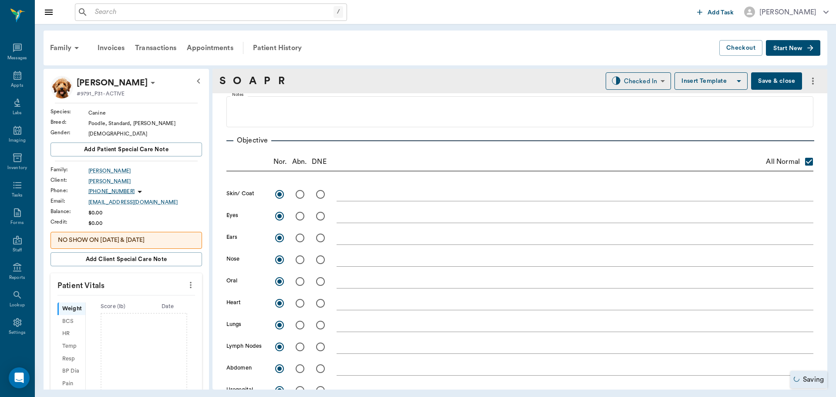
type input "1.00"
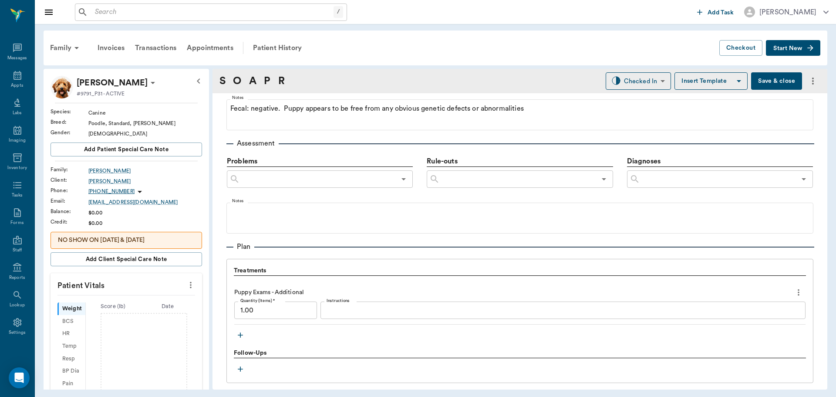
scroll to position [523, 0]
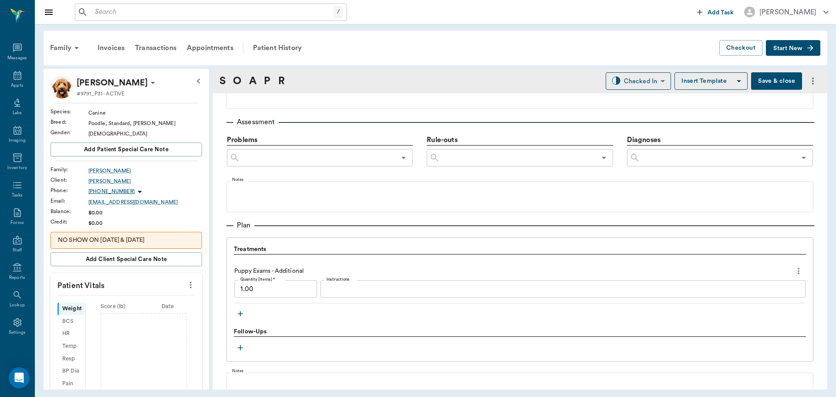
click at [792, 272] on button "more" at bounding box center [799, 271] width 14 height 15
click at [729, 304] on span "Delete" at bounding box center [755, 301] width 73 height 9
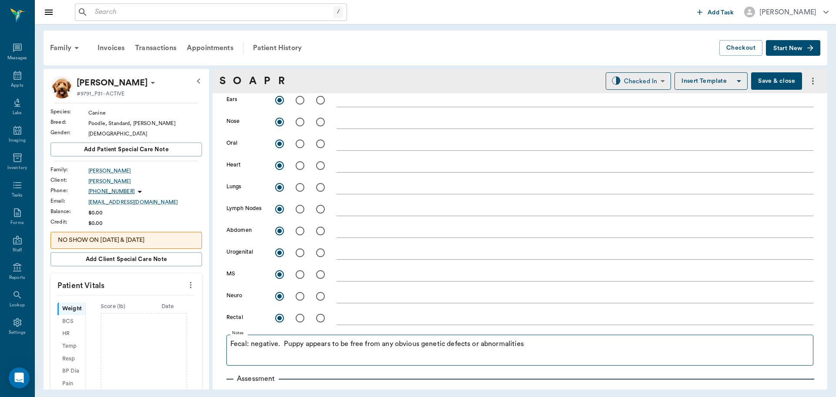
scroll to position [261, 0]
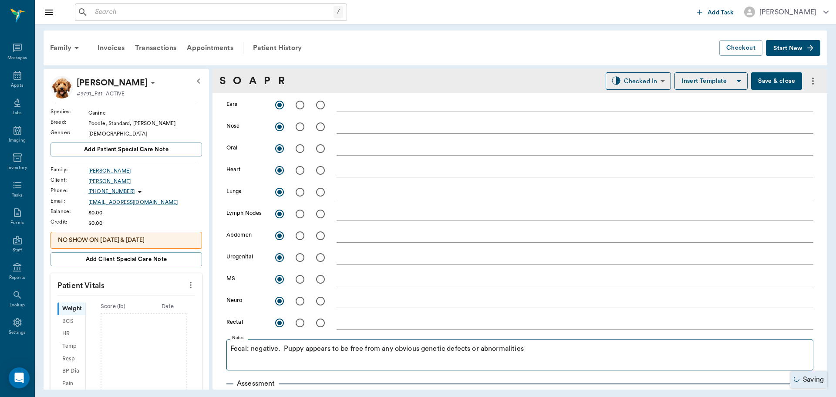
click at [301, 343] on fieldset "Notes Fecal: negative. Puppy appears to be free from any obvious genetic defect…" at bounding box center [519, 352] width 587 height 35
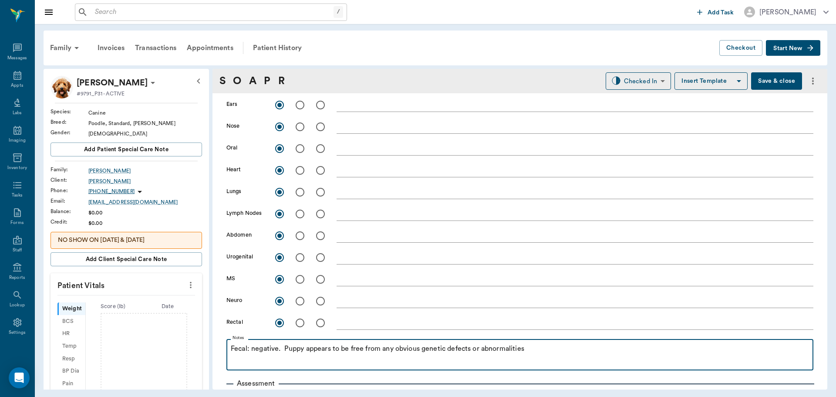
click at [301, 349] on p "Fecal: negative. Puppy appears to be free from any obvious genetic defects or a…" at bounding box center [520, 348] width 578 height 10
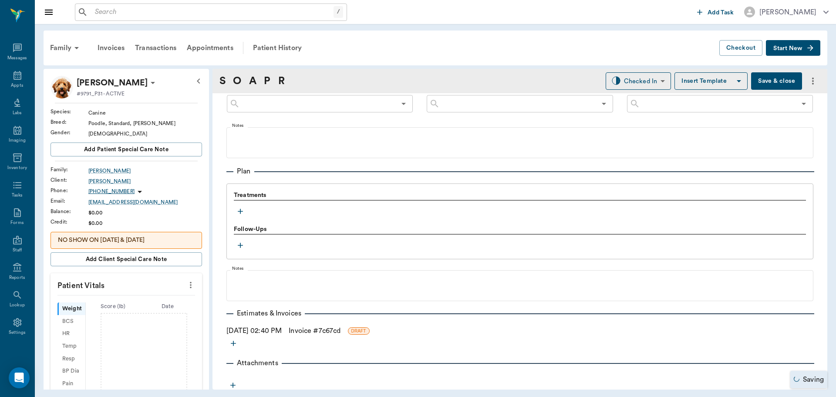
scroll to position [580, 0]
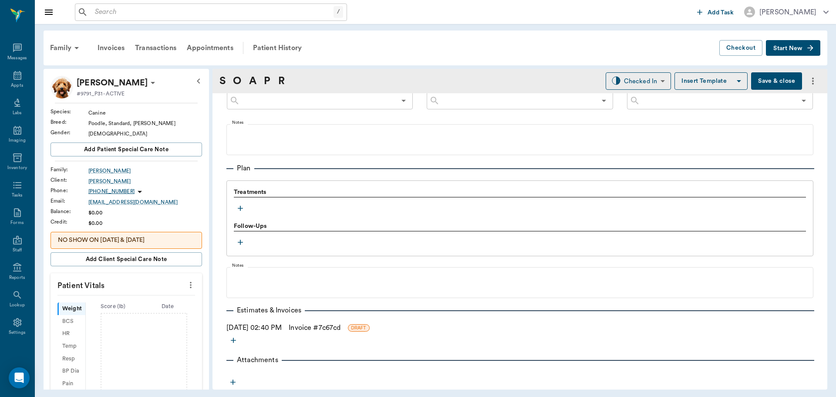
click at [186, 283] on icon "more" at bounding box center [191, 285] width 10 height 10
click at [135, 295] on li "Enter Vitals" at bounding box center [147, 300] width 87 height 16
click at [118, 308] on input "text" at bounding box center [126, 310] width 76 height 17
type input "35.4"
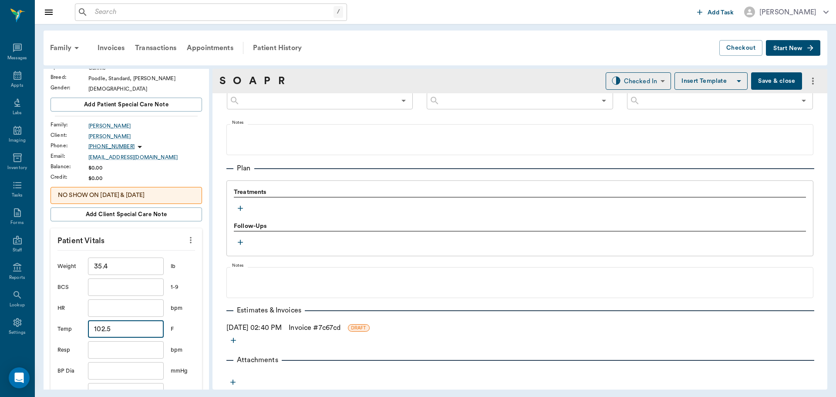
scroll to position [131, 0]
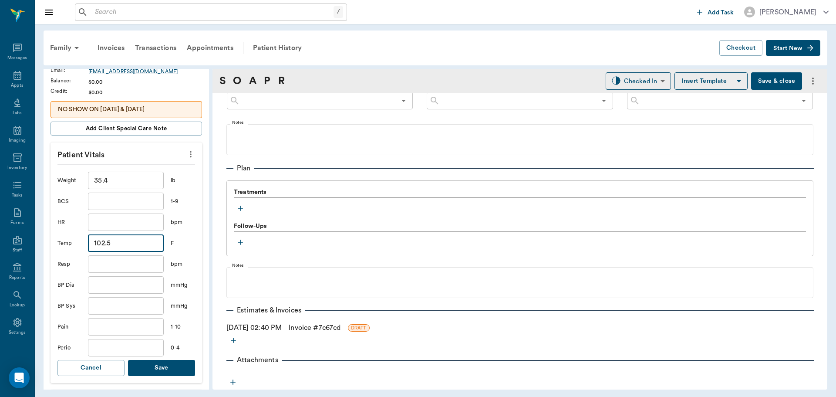
type input "102.5"
click at [165, 365] on button "Save" at bounding box center [161, 368] width 67 height 16
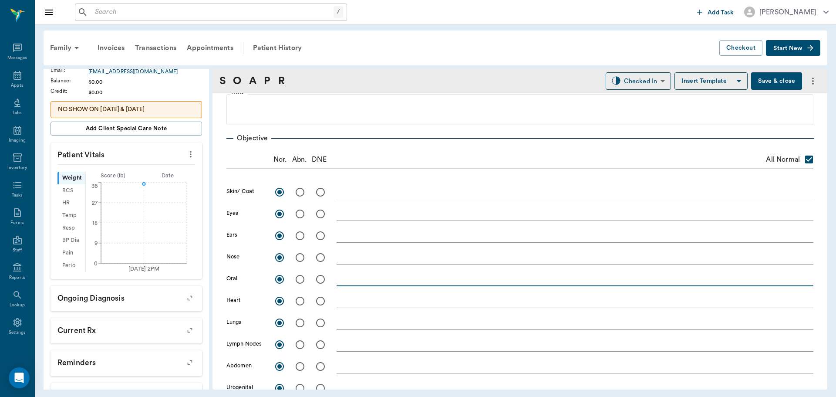
click at [345, 281] on textarea at bounding box center [575, 279] width 477 height 10
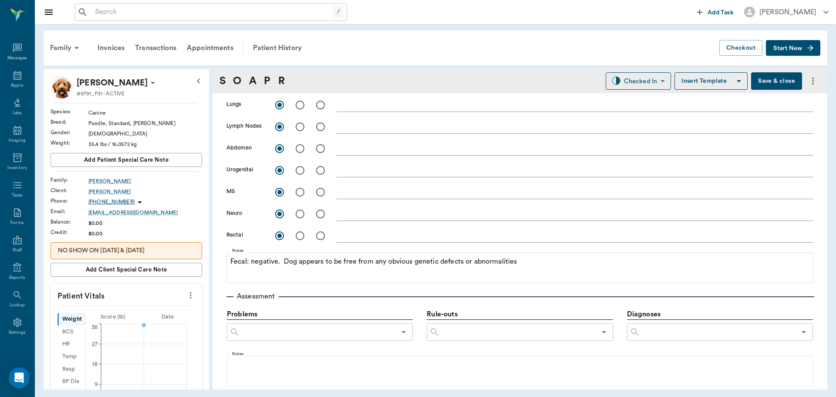
scroll to position [479, 0]
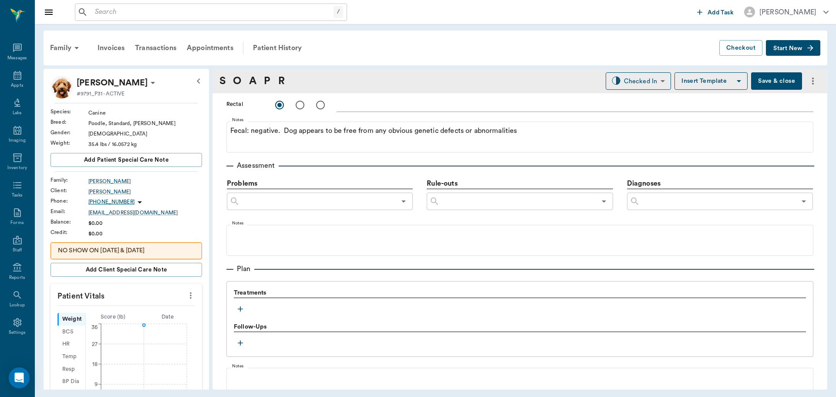
type textarea "Grade 1 [MEDICAL_DATA]"
click at [186, 297] on icon "more" at bounding box center [191, 295] width 10 height 10
click at [151, 308] on span "Enter Vitals" at bounding box center [147, 310] width 73 height 9
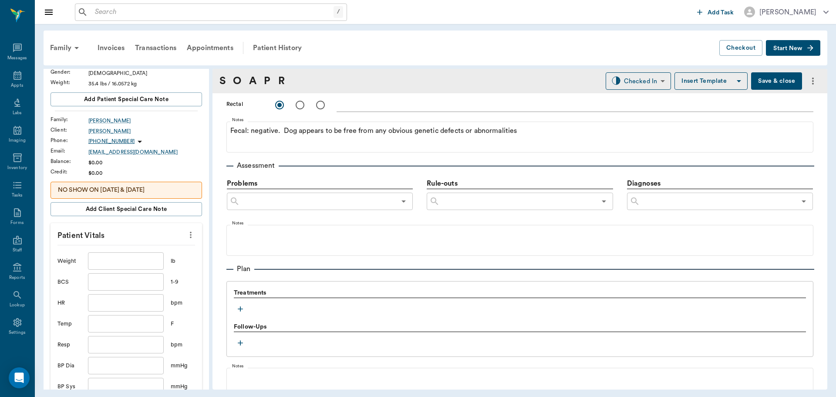
scroll to position [87, 0]
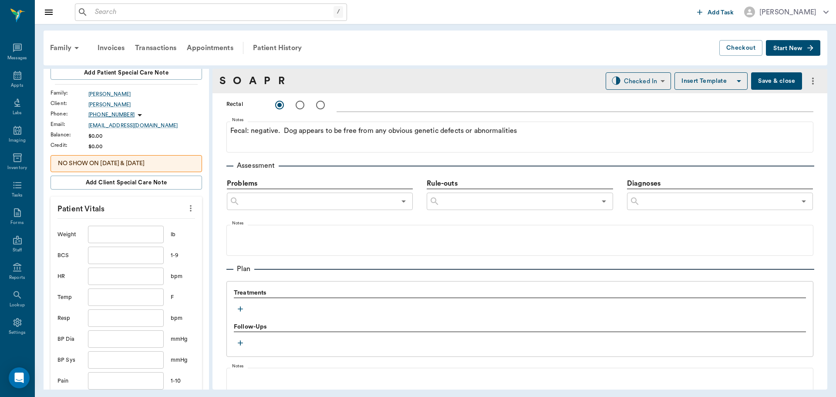
click at [124, 257] on input "text" at bounding box center [126, 255] width 76 height 17
type input "4"
click at [118, 278] on input "text" at bounding box center [126, 275] width 76 height 17
type input "55"
click at [121, 316] on input "text" at bounding box center [126, 317] width 76 height 17
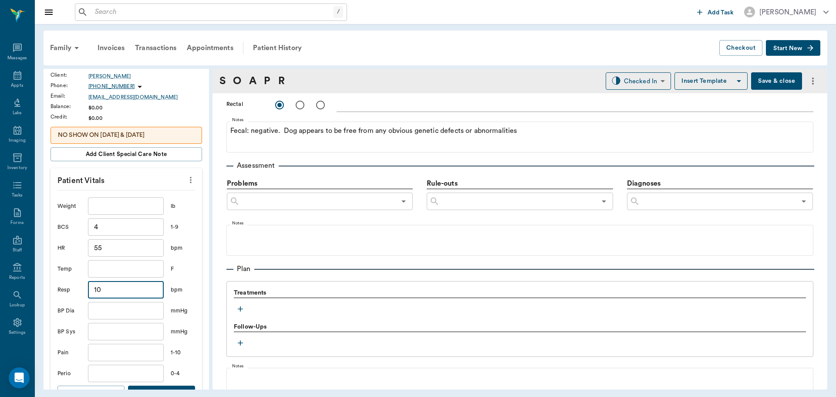
scroll to position [131, 0]
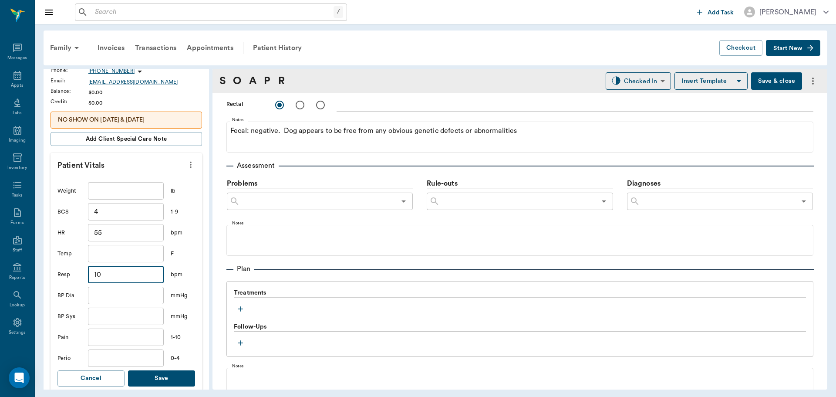
type input "10"
click at [142, 356] on input "text" at bounding box center [126, 357] width 76 height 17
type input "0"
click at [163, 380] on button "Save" at bounding box center [161, 378] width 67 height 16
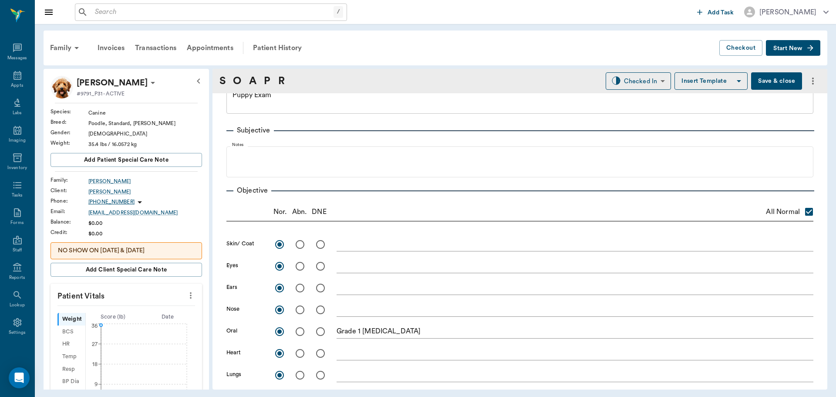
scroll to position [44, 0]
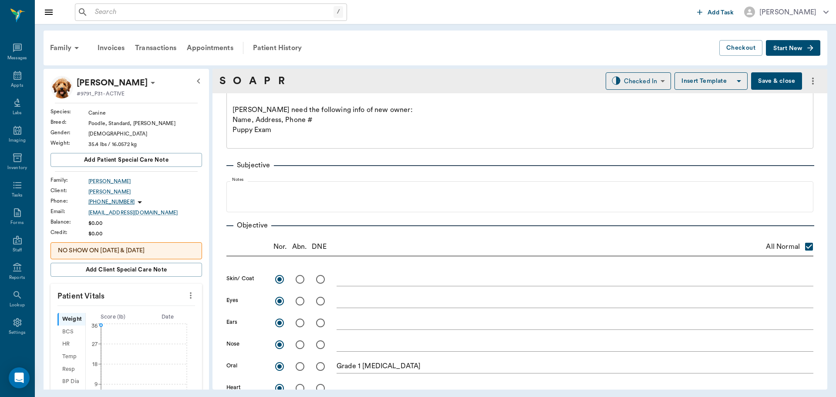
click at [769, 77] on button "Save & close" at bounding box center [776, 80] width 51 height 17
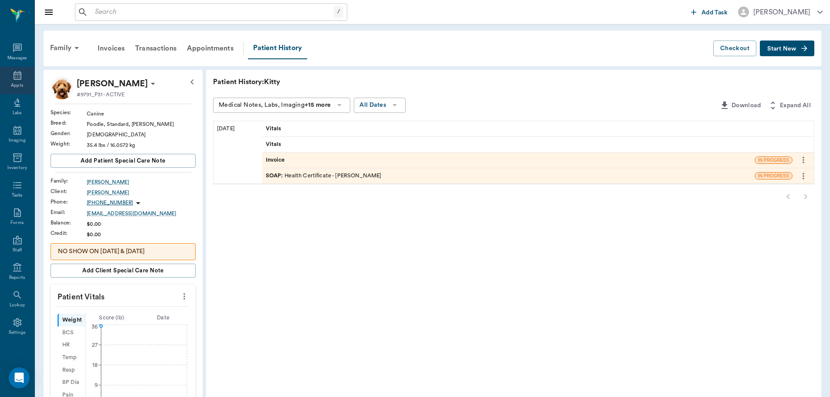
click at [14, 76] on icon at bounding box center [18, 75] width 8 height 9
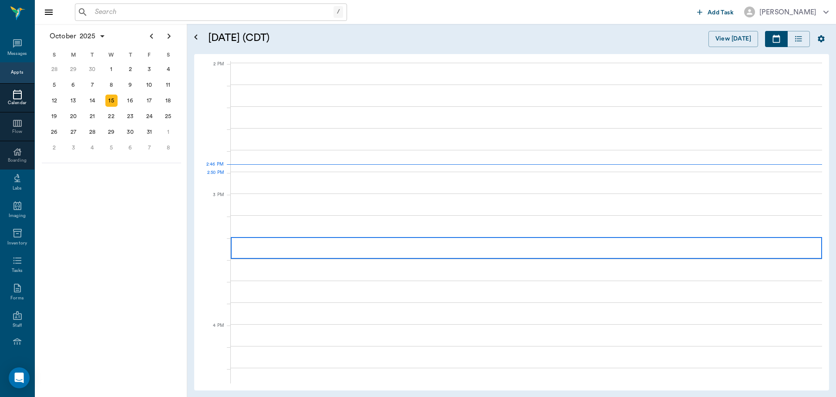
scroll to position [784, 0]
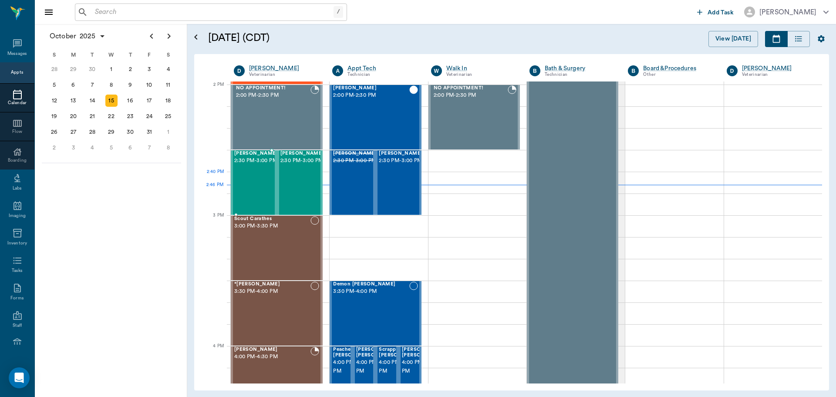
click at [258, 191] on div "Olive Bateman 2:30 PM - 3:00 PM" at bounding box center [256, 183] width 44 height 64
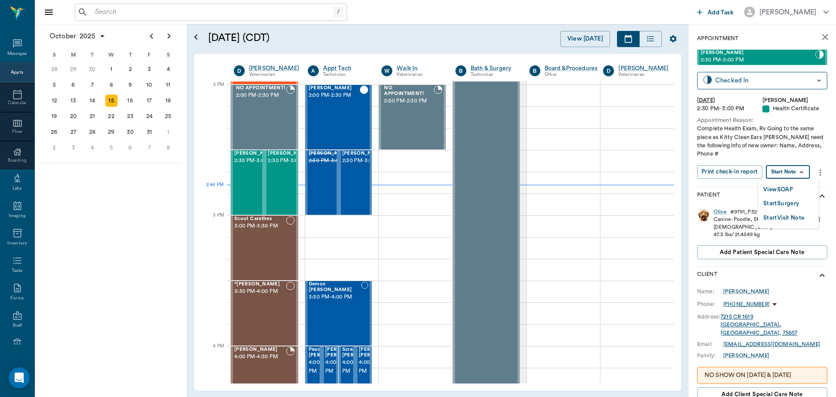
click at [794, 173] on body "/ ​ Add Task Dr. Bert Ellsworth Nectar Messages Appts Calendar Flow Boarding La…" at bounding box center [418, 198] width 836 height 397
click at [784, 189] on button "View SOAP" at bounding box center [779, 190] width 30 height 10
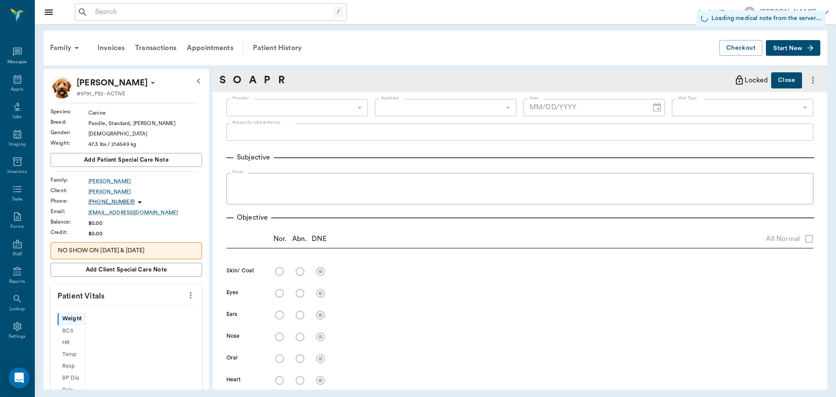
scroll to position [4, 0]
type input "63ec2f075fda476ae8351a4d"
type input "642ef10e332a41444de2bad1"
type input "65d2be4f46e3a538d89b8c1b"
checkbox input "true"
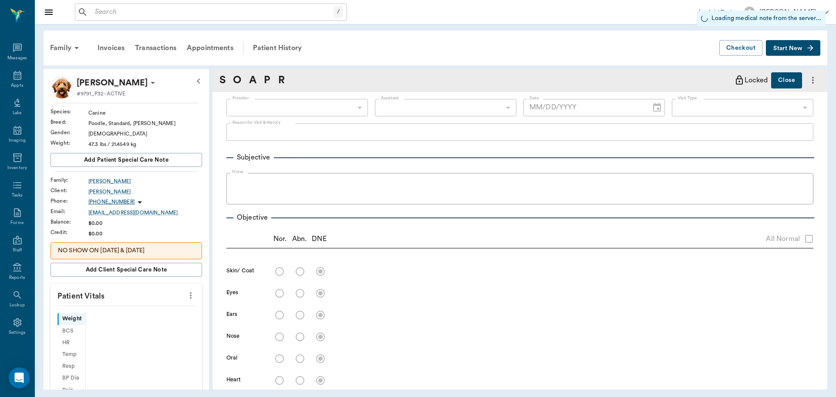
radio input "true"
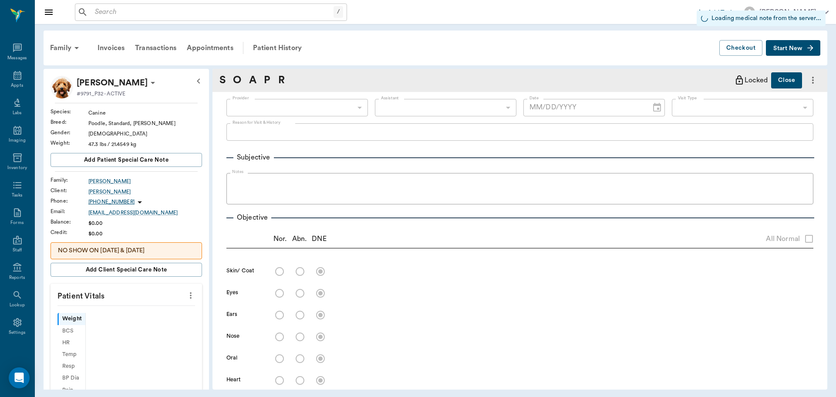
radio input "true"
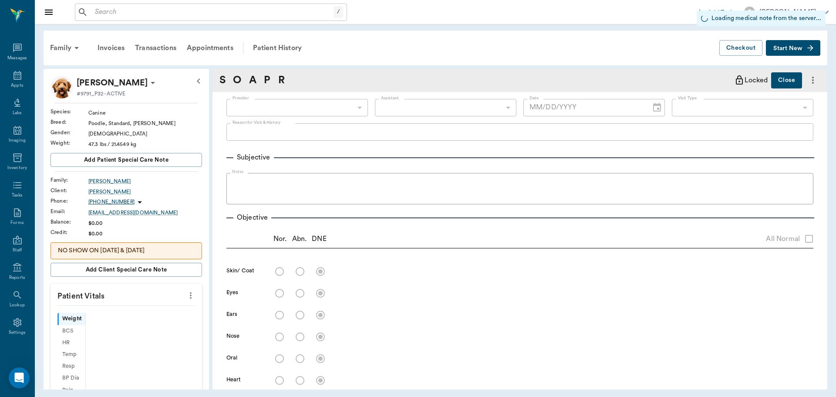
radio input "true"
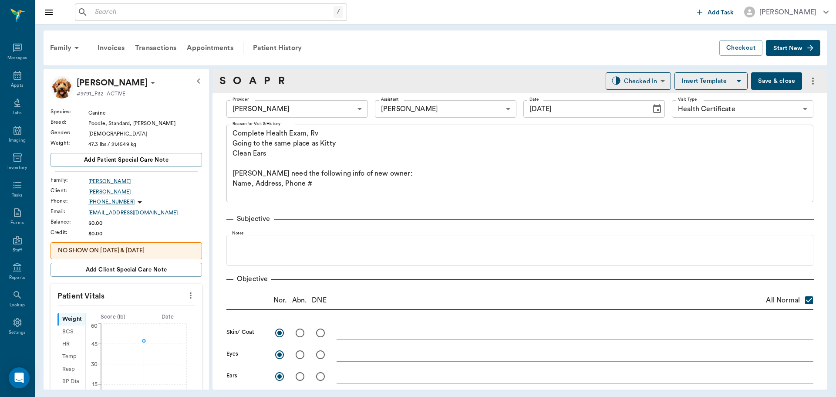
type input "[DATE]"
type textarea "Complete Health Exam, Rv Going to the same place as Kitty Clean Ears Caryn Will…"
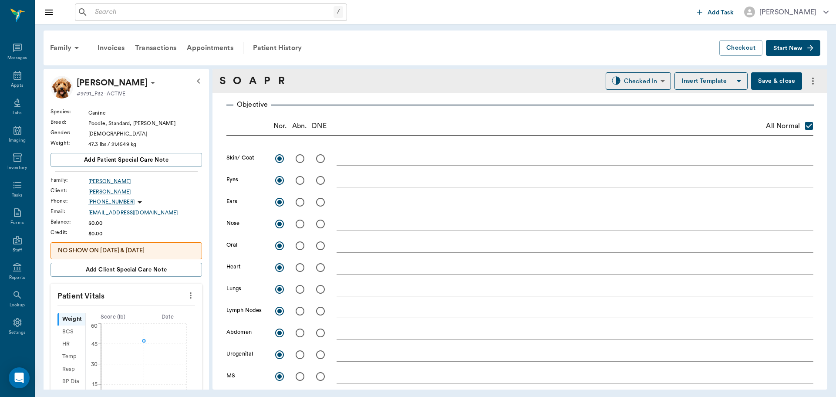
click at [350, 243] on textarea at bounding box center [575, 245] width 477 height 10
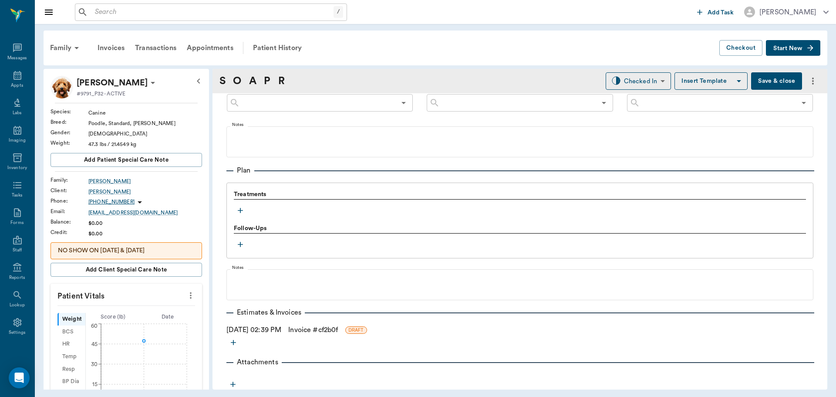
scroll to position [590, 0]
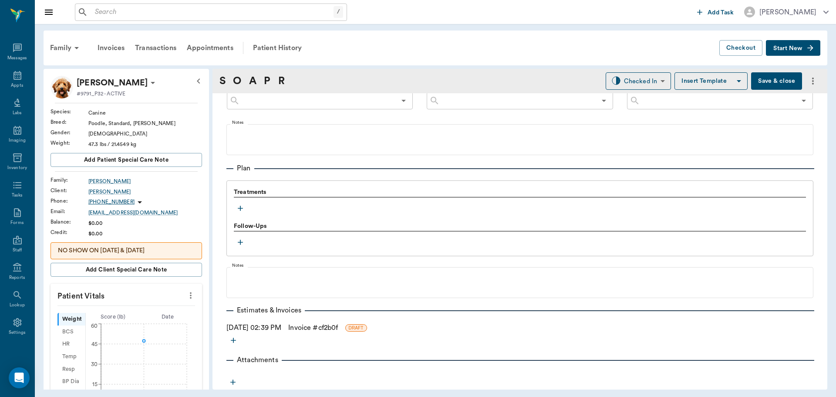
type textarea "Grade 2 tartar"
click at [186, 296] on icon "more" at bounding box center [191, 295] width 10 height 10
click at [163, 311] on span "Enter Vitals" at bounding box center [147, 310] width 73 height 9
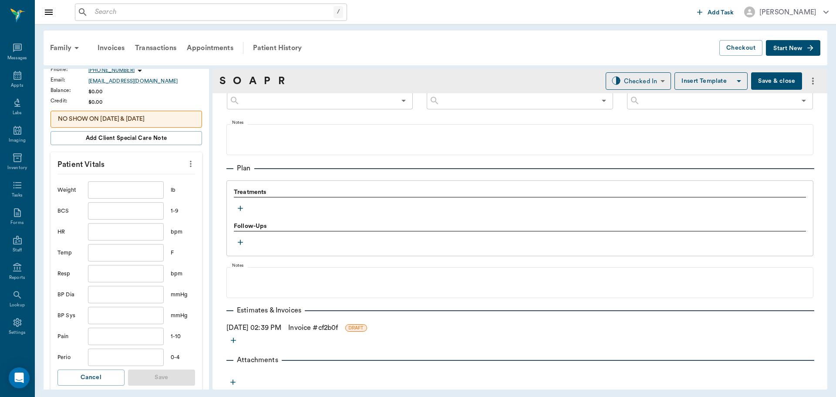
scroll to position [131, 0]
click at [139, 212] on input "text" at bounding box center [126, 211] width 76 height 17
type input "4"
click at [133, 236] on input "text" at bounding box center [126, 232] width 76 height 17
type input "60"
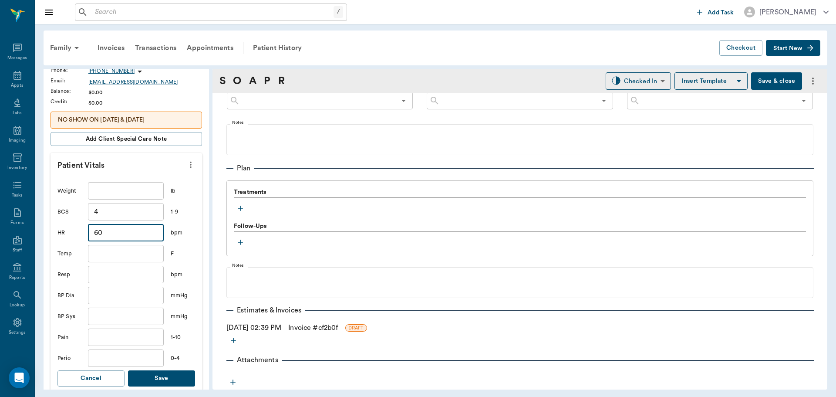
click at [108, 275] on input "text" at bounding box center [126, 274] width 76 height 17
type input "12"
click at [137, 355] on input "text" at bounding box center [126, 357] width 76 height 17
type input "0"
type input "1"
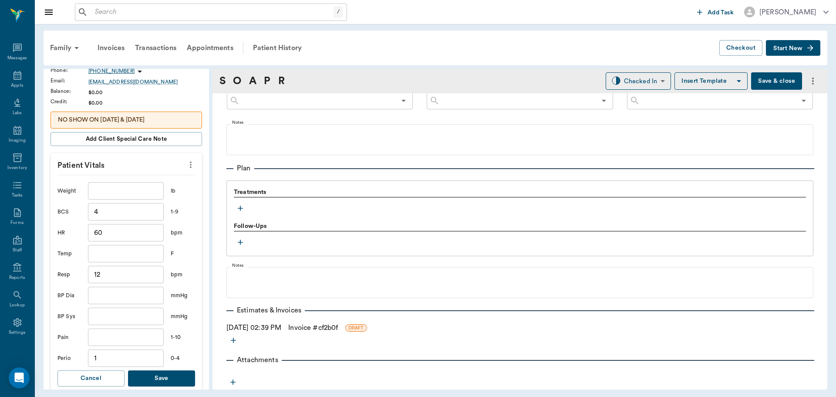
click at [167, 372] on button "Save" at bounding box center [161, 378] width 67 height 16
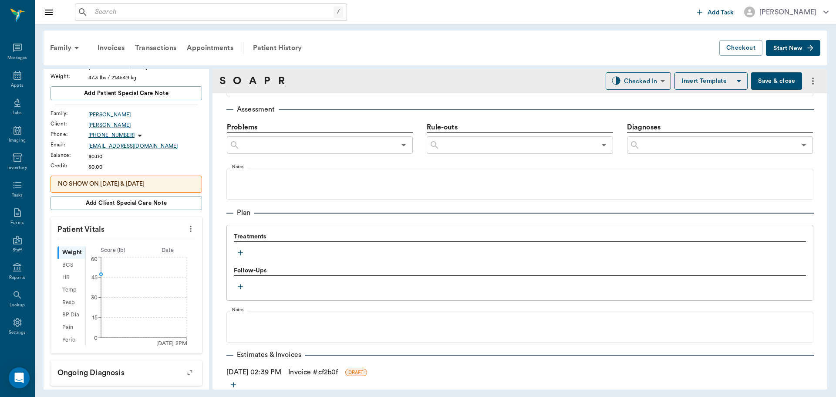
scroll to position [566, 0]
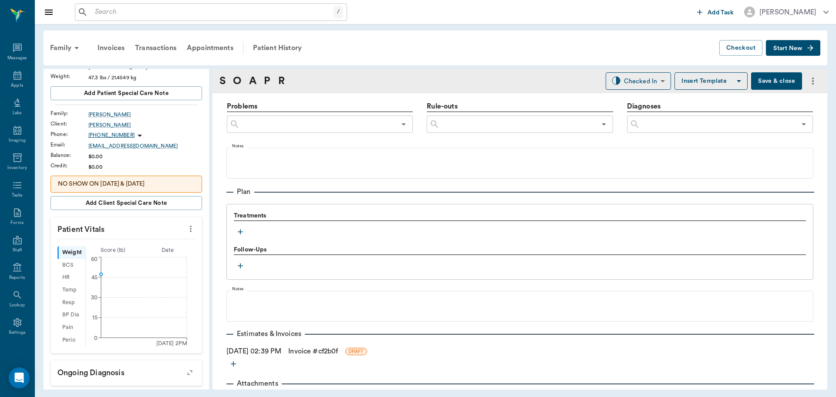
click at [241, 233] on icon "button" at bounding box center [240, 231] width 9 height 9
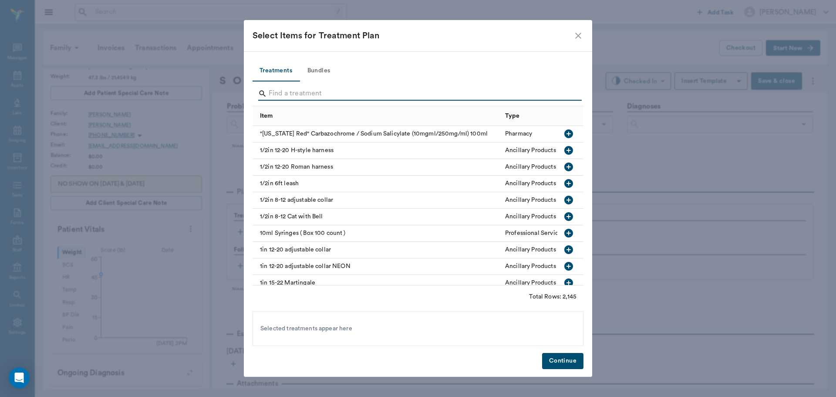
click at [284, 93] on input "Search" at bounding box center [419, 94] width 300 height 14
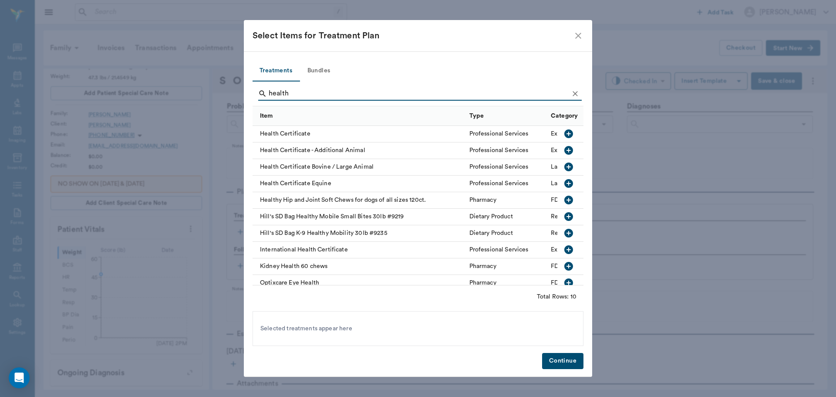
type input "health"
click at [565, 133] on icon "button" at bounding box center [569, 133] width 9 height 9
click at [570, 363] on button "Continue" at bounding box center [562, 361] width 41 height 16
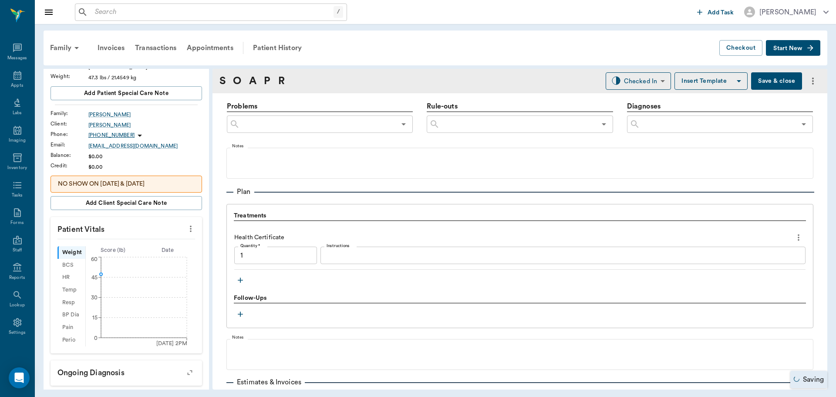
type input "1.00"
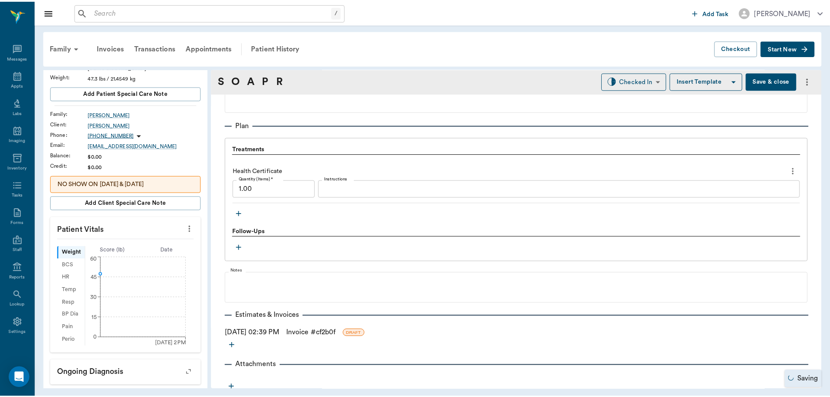
scroll to position [638, 0]
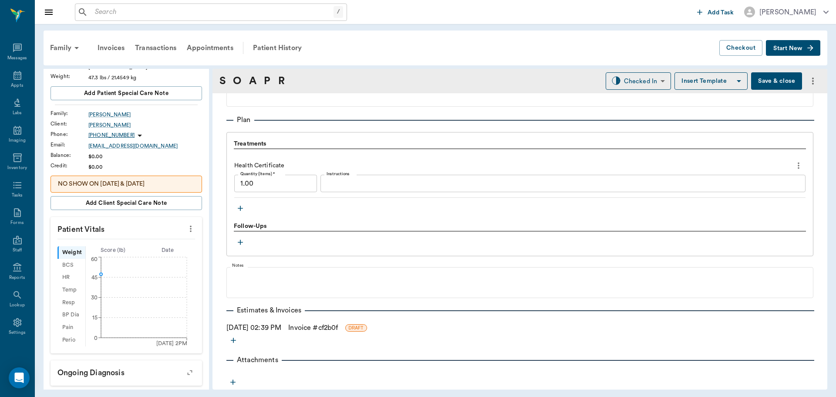
click at [314, 326] on link "Invoice # cf2b0f" at bounding box center [313, 327] width 50 height 10
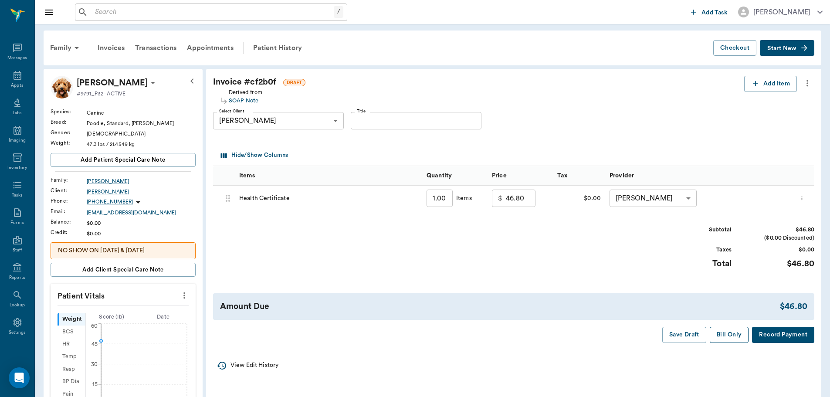
click at [725, 336] on button "Bill Only" at bounding box center [729, 335] width 39 height 16
click at [280, 49] on div "Patient History" at bounding box center [277, 47] width 59 height 21
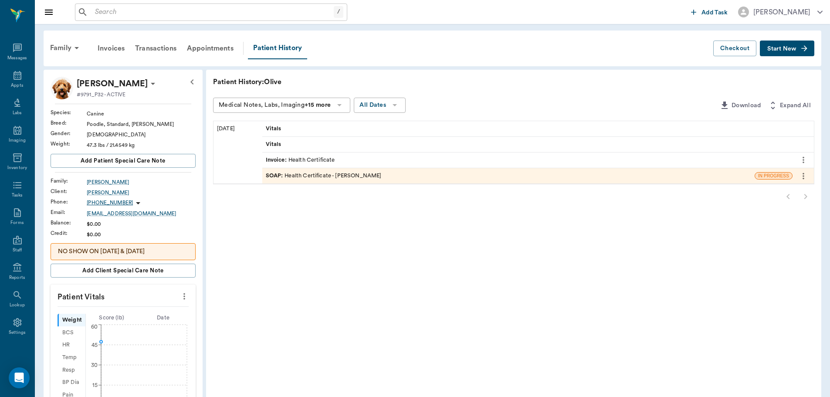
click at [285, 145] on div "Vitals" at bounding box center [527, 144] width 530 height 15
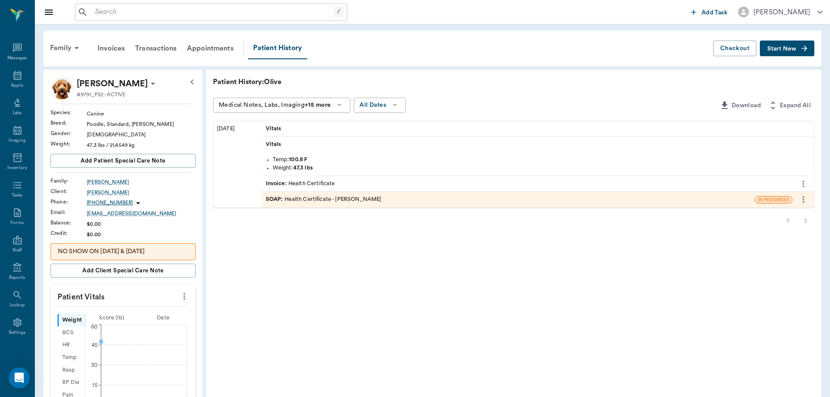
click at [302, 128] on div "Vitals" at bounding box center [527, 128] width 530 height 15
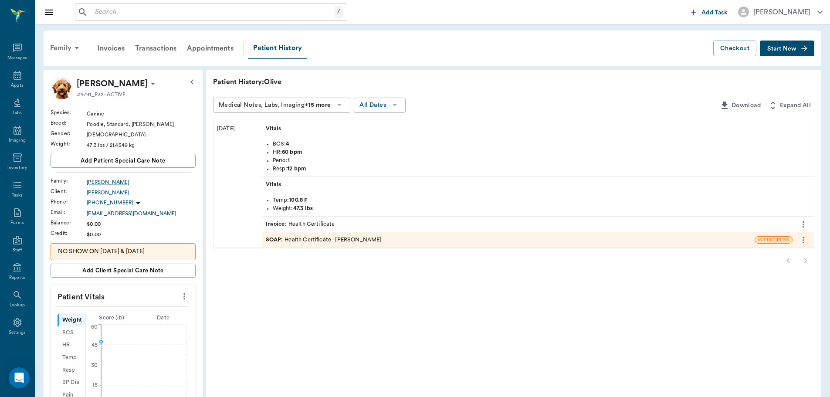
click at [70, 51] on div "Family" at bounding box center [66, 47] width 42 height 21
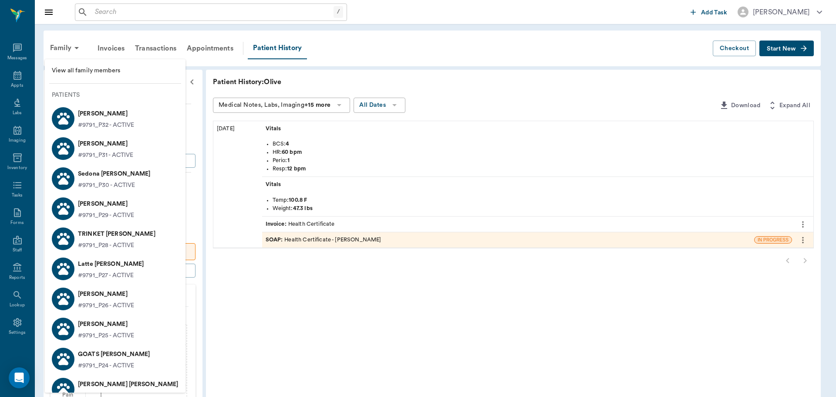
click at [118, 152] on p "#9791_P31 - ACTIVE" at bounding box center [105, 155] width 55 height 9
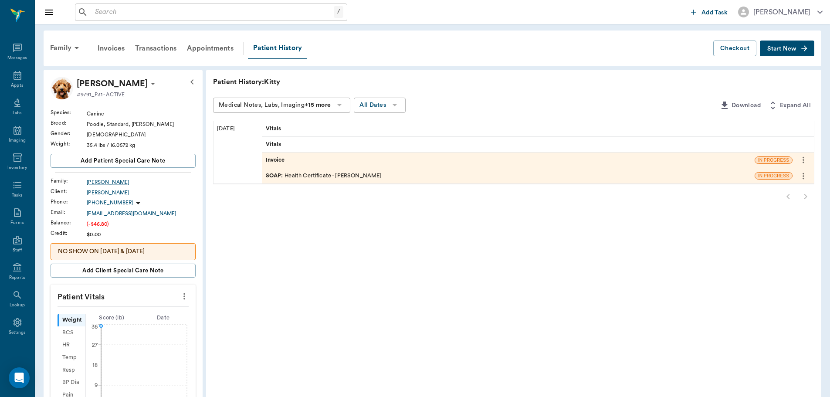
click at [317, 175] on div "SOAP : Health Certificate - Dr. Bert Ellsworth" at bounding box center [324, 176] width 116 height 8
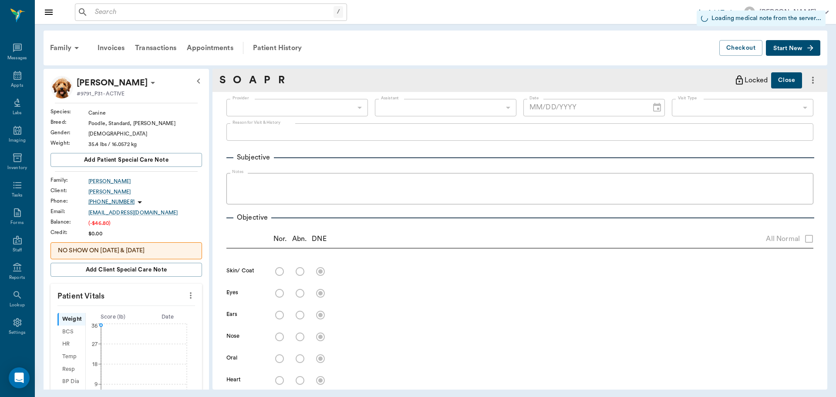
type input "63ec2f075fda476ae8351a4d"
type input "642ef10e332a41444de2bad1"
type input "65d2be4f46e3a538d89b8c1b"
checkbox input "true"
radio input "true"
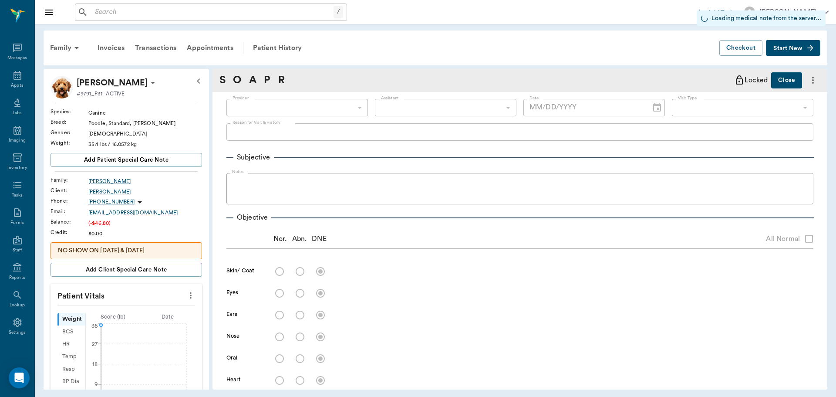
radio input "true"
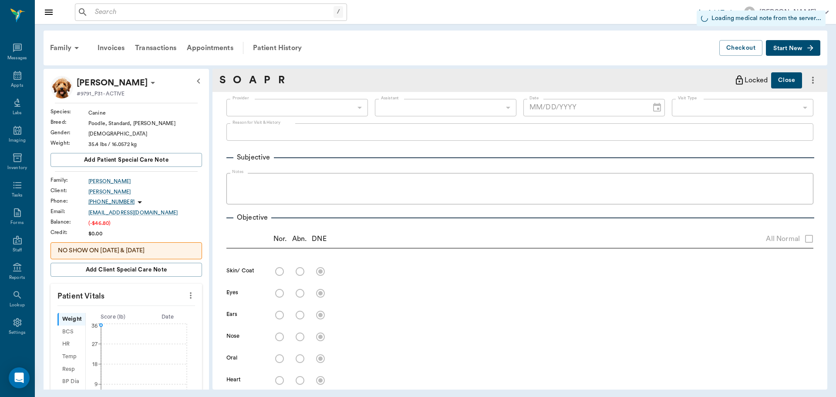
radio input "true"
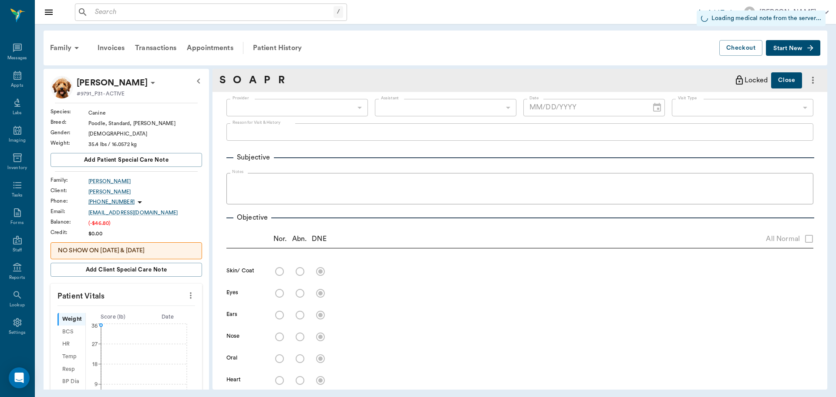
radio input "true"
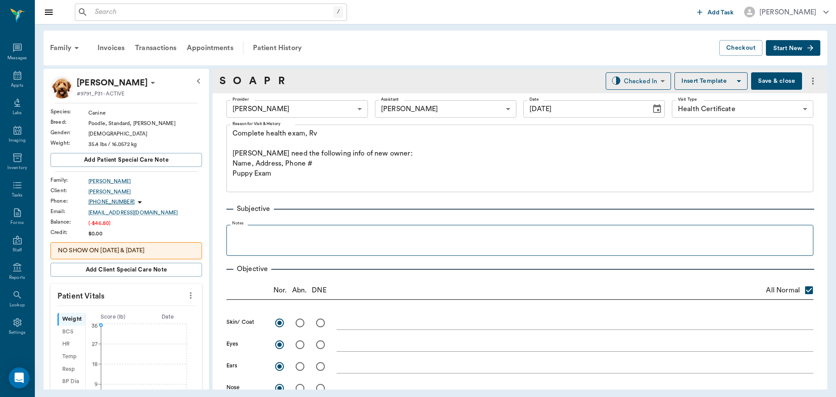
type input "[DATE]"
type textarea "Complete health exam, Rv Caryn Will need the following info of new owner: Name,…"
type textarea "Grade 1 tartar"
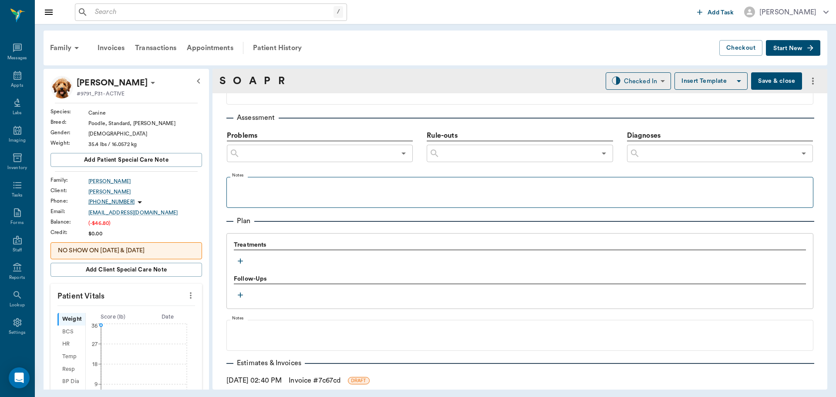
scroll to position [580, 0]
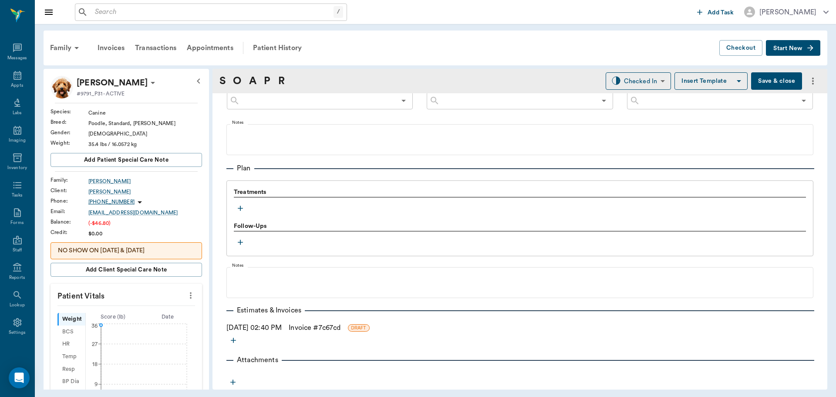
click at [317, 329] on link "Invoice # 7c67cd" at bounding box center [315, 327] width 52 height 10
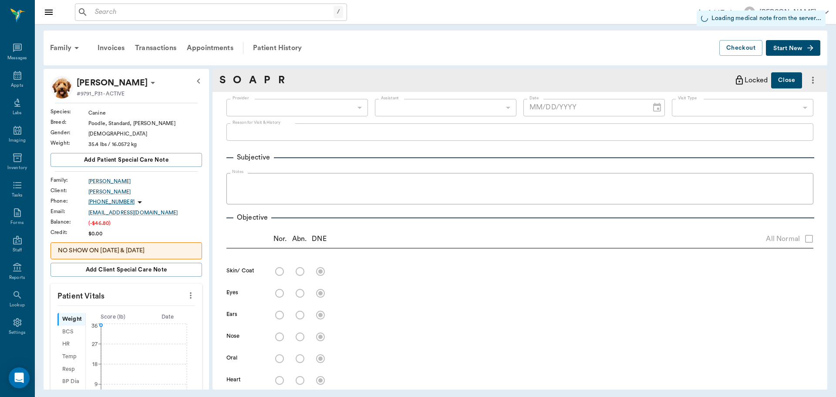
type input "63ec2f075fda476ae8351a4d"
type input "642ef10e332a41444de2bad1"
type input "65d2be4f46e3a538d89b8c1b"
checkbox input "true"
radio input "true"
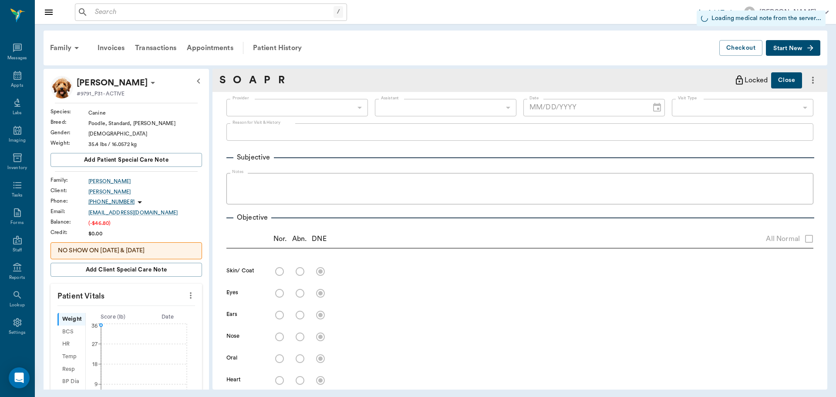
radio input "true"
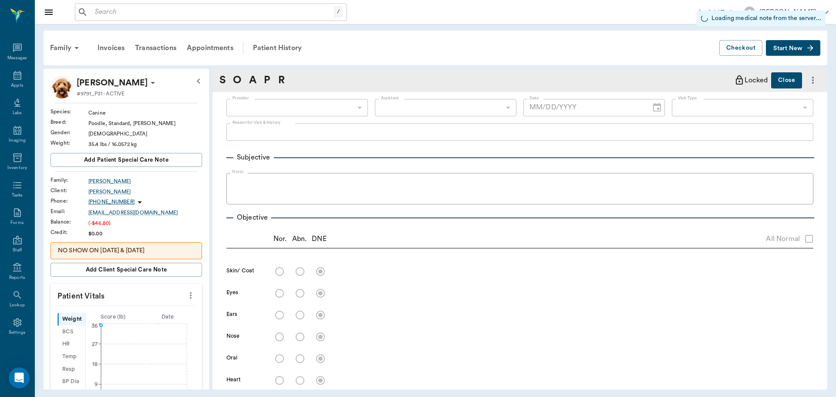
radio input "true"
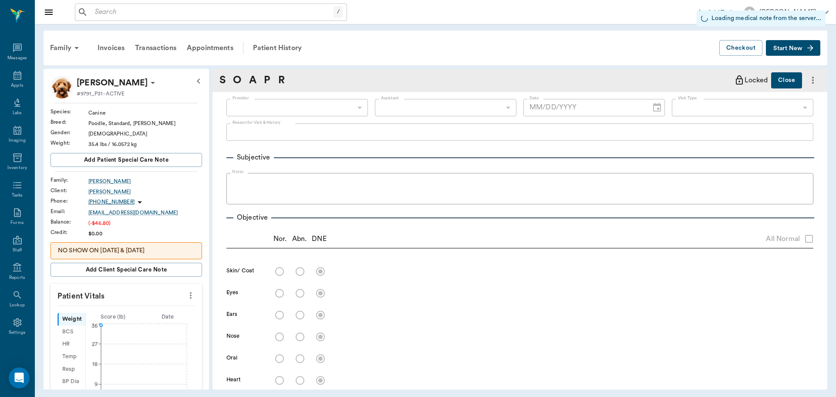
radio input "true"
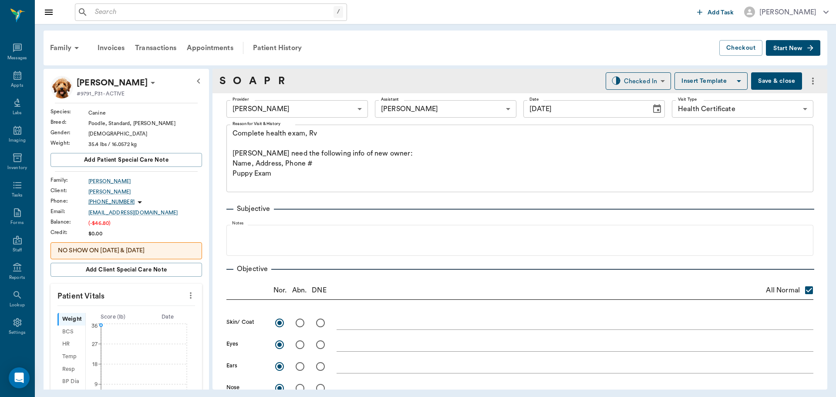
type input "[DATE]"
type textarea "Complete health exam, Rv Caryn Will need the following info of new owner: Name,…"
type textarea "Grade 1 tartar"
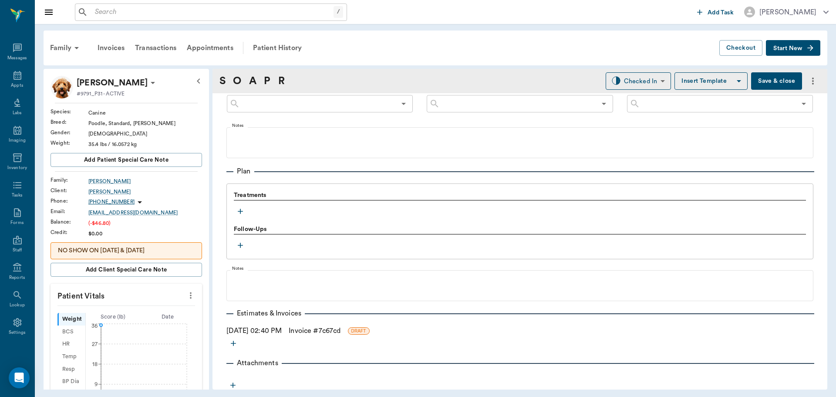
scroll to position [580, 0]
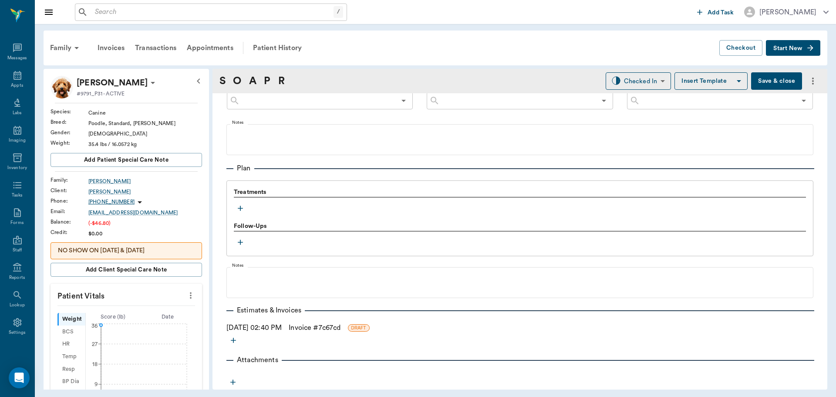
click at [241, 203] on button "button" at bounding box center [240, 208] width 13 height 13
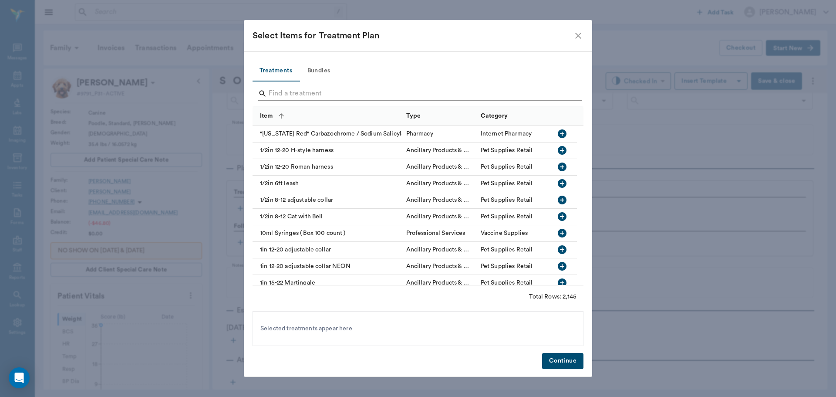
click at [306, 92] on input "Search" at bounding box center [419, 94] width 300 height 14
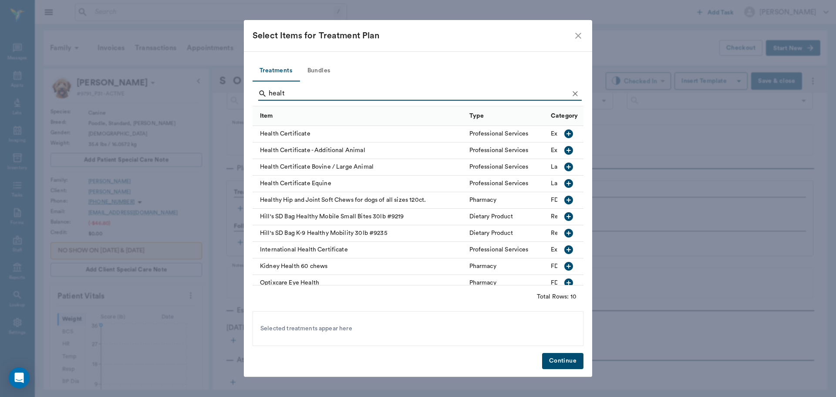
type input "healt"
click at [565, 149] on icon "button" at bounding box center [569, 150] width 9 height 9
click at [556, 363] on button "Continue" at bounding box center [562, 361] width 41 height 16
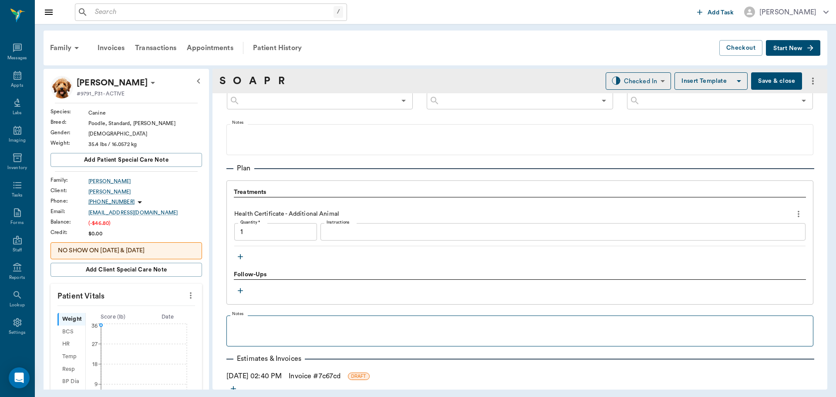
type input "1.00"
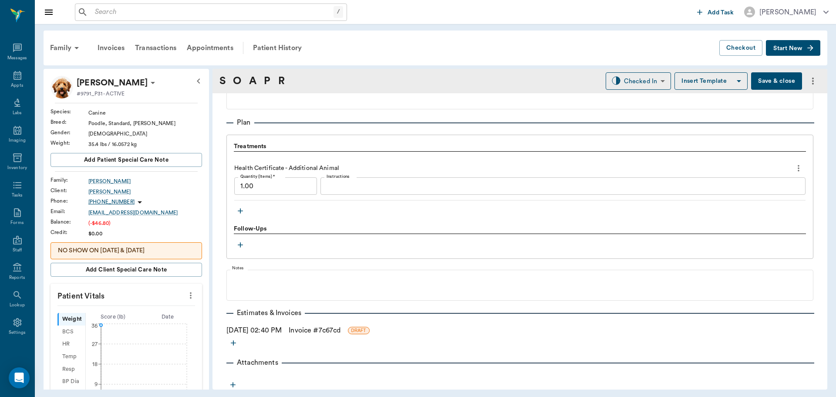
scroll to position [628, 0]
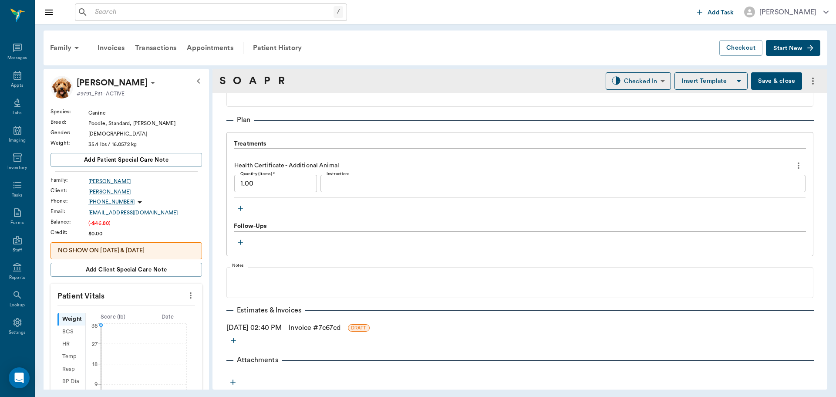
click at [308, 325] on link "Invoice # 7c67cd" at bounding box center [315, 327] width 52 height 10
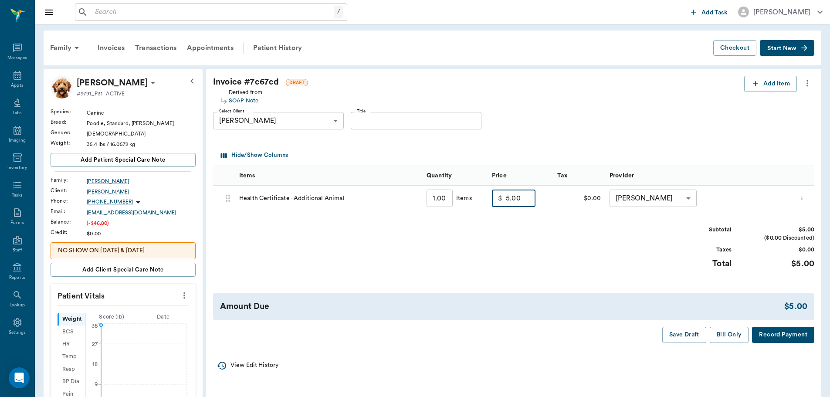
click at [524, 200] on input "5.00" at bounding box center [521, 197] width 30 height 17
type input "20.00"
click at [590, 294] on div "Amount Due $20.00" at bounding box center [513, 306] width 601 height 27
click at [729, 333] on button "Bill Only" at bounding box center [729, 335] width 39 height 16
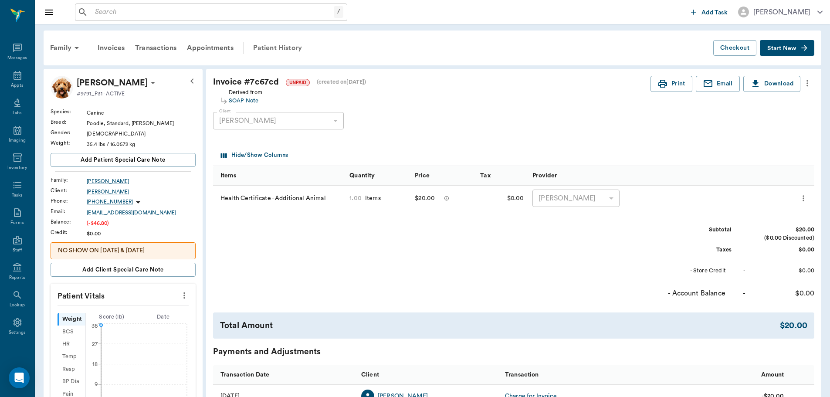
click at [285, 45] on div "Patient History" at bounding box center [277, 47] width 59 height 21
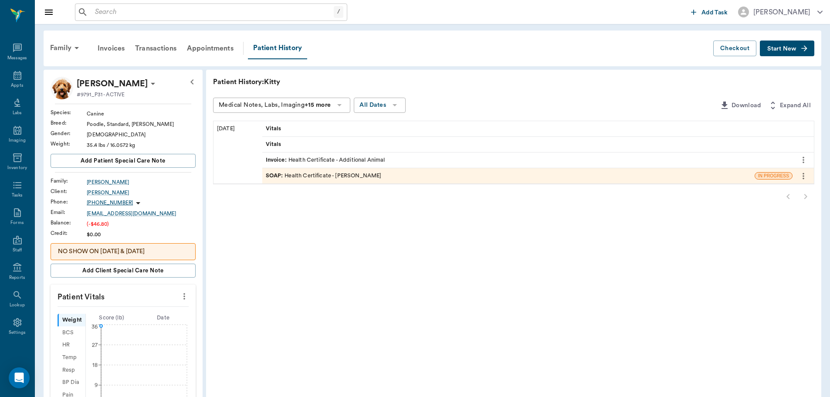
click at [806, 176] on icon "more" at bounding box center [803, 176] width 10 height 10
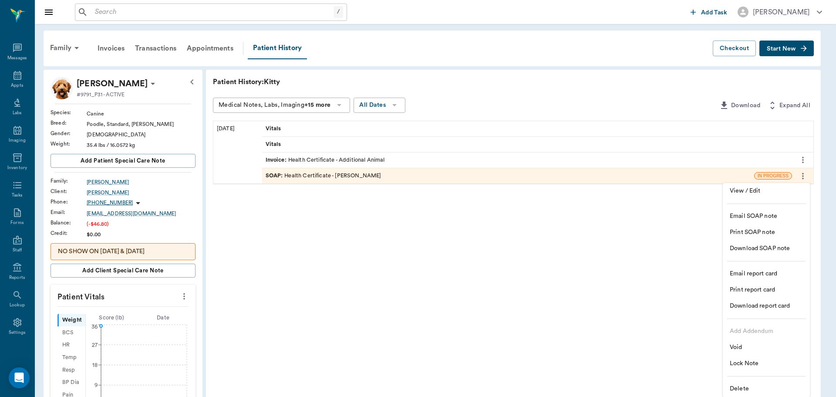
click at [768, 365] on span "Lock Note" at bounding box center [766, 363] width 73 height 9
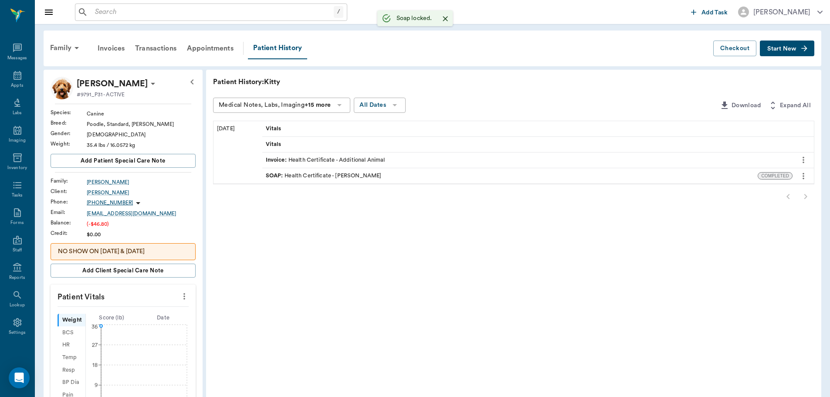
click at [806, 177] on icon "more" at bounding box center [803, 176] width 10 height 10
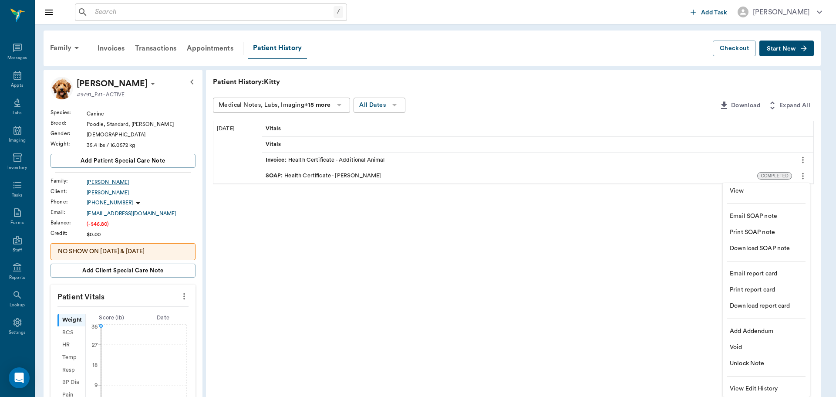
click at [785, 233] on span "Print SOAP note" at bounding box center [766, 232] width 73 height 9
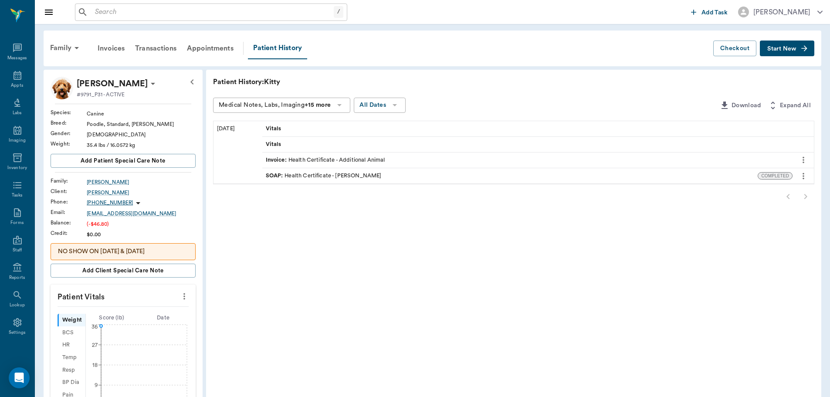
click at [805, 178] on icon "more" at bounding box center [803, 176] width 10 height 10
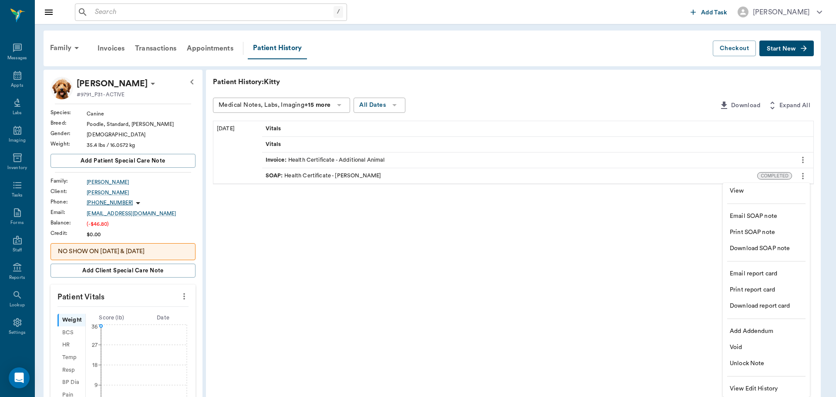
click at [764, 365] on span "Unlock Note" at bounding box center [766, 363] width 73 height 9
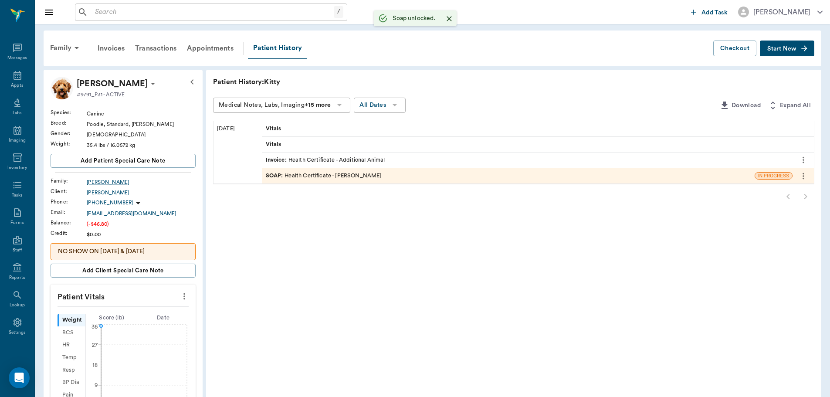
click at [439, 177] on div "SOAP : Health Certificate - Dr. Bert Ellsworth" at bounding box center [508, 175] width 492 height 15
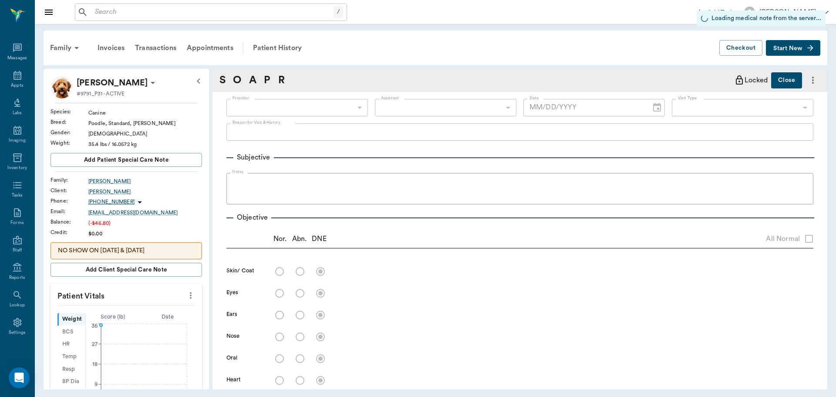
type input "63ec2f075fda476ae8351a4d"
type input "642ef10e332a41444de2bad1"
type input "65d2be4f46e3a538d89b8c1b"
checkbox input "true"
radio input "true"
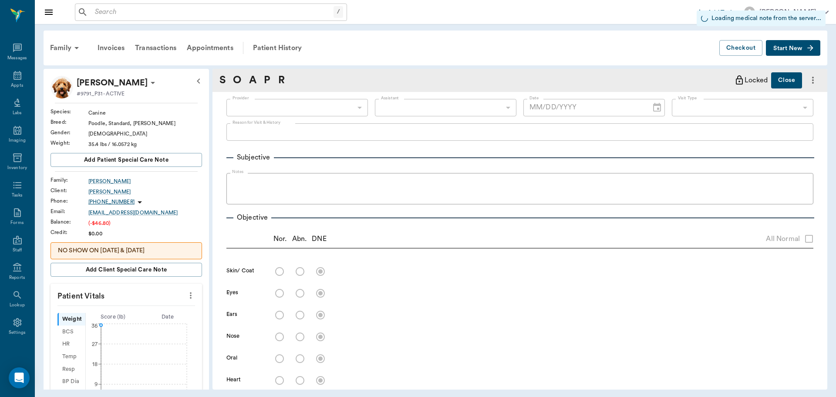
radio input "true"
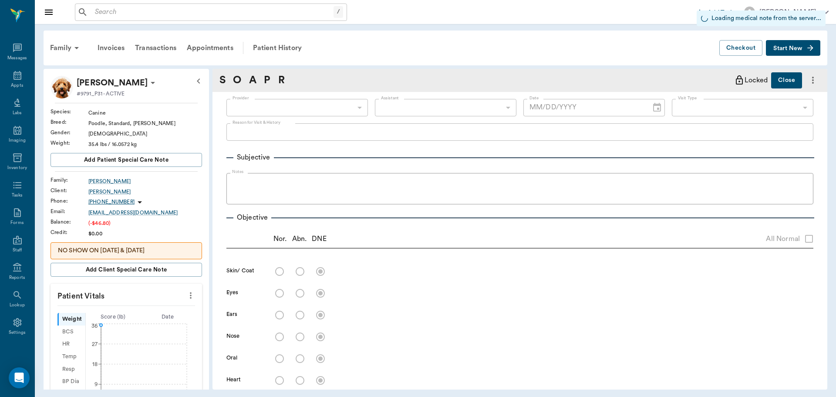
radio input "true"
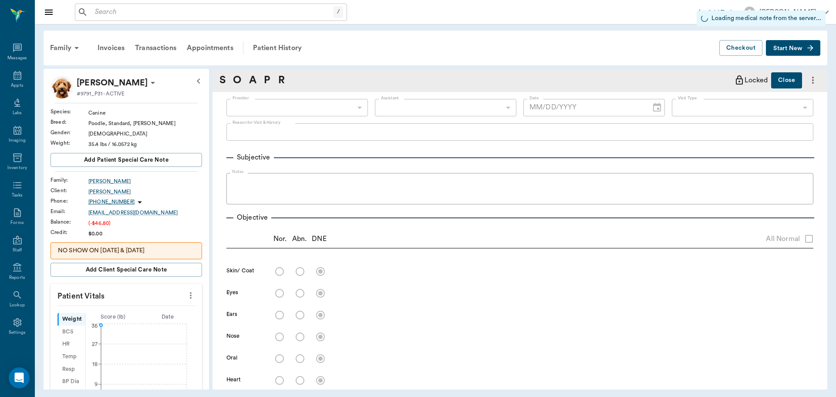
radio input "true"
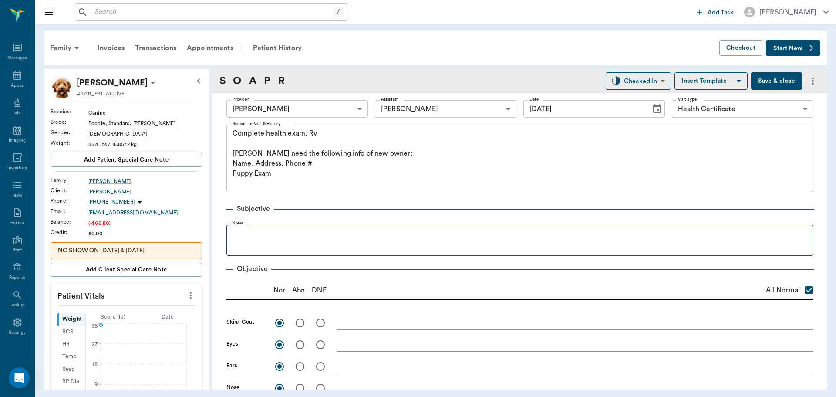
type input "[DATE]"
type textarea "Complete health exam, Rv Caryn Will need the following info of new owner: Name,…"
type textarea "Grade 1 tartar"
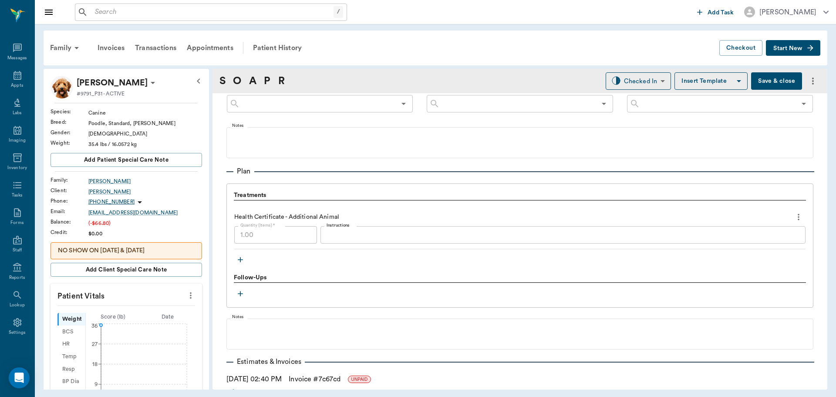
scroll to position [610, 0]
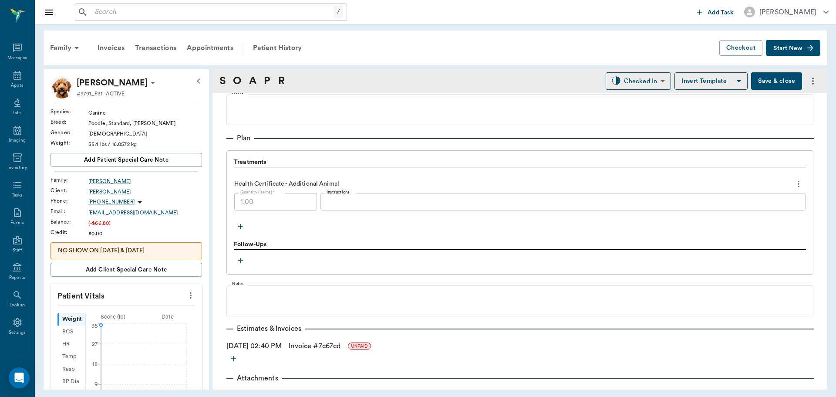
click at [241, 226] on icon "button" at bounding box center [240, 226] width 5 height 5
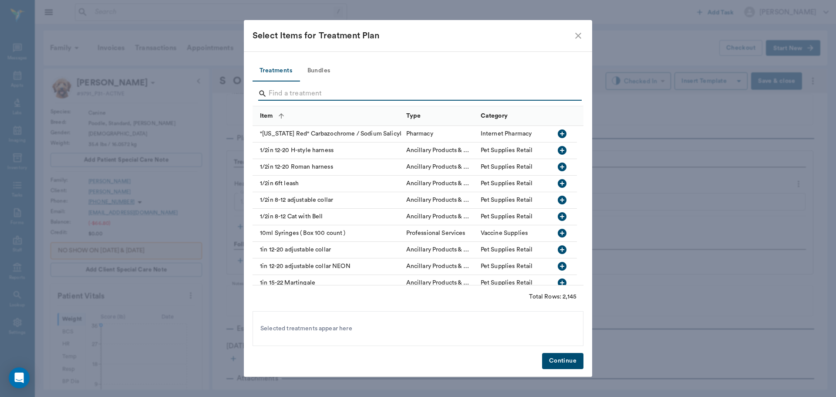
click at [316, 92] on input "Search" at bounding box center [419, 94] width 300 height 14
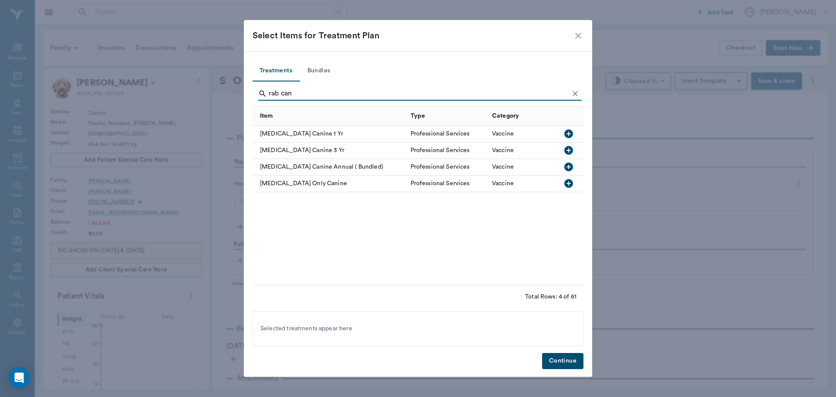
type input "rab can"
click at [570, 137] on icon "button" at bounding box center [569, 133] width 9 height 9
click at [562, 365] on button "Continue" at bounding box center [562, 361] width 41 height 16
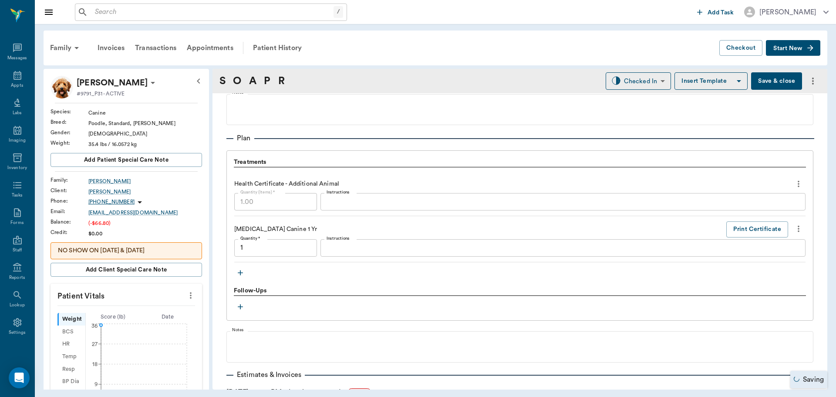
type input "1.00"
click at [148, 83] on icon at bounding box center [153, 83] width 10 height 10
click at [123, 98] on span "Edit profile" at bounding box center [102, 98] width 73 height 9
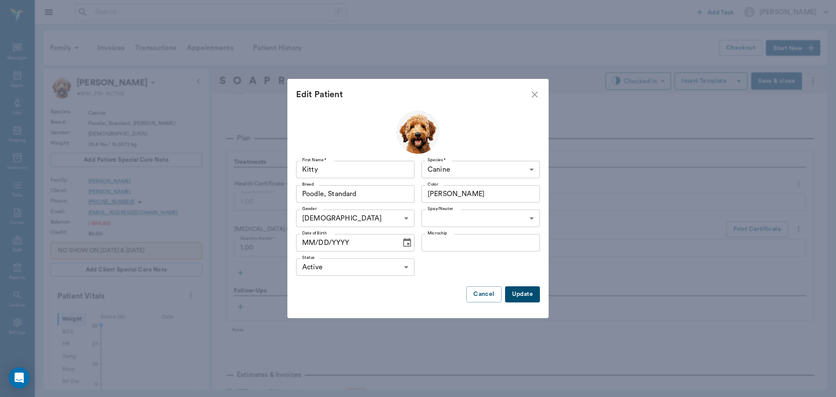
click at [403, 243] on icon "Choose date" at bounding box center [407, 242] width 10 height 10
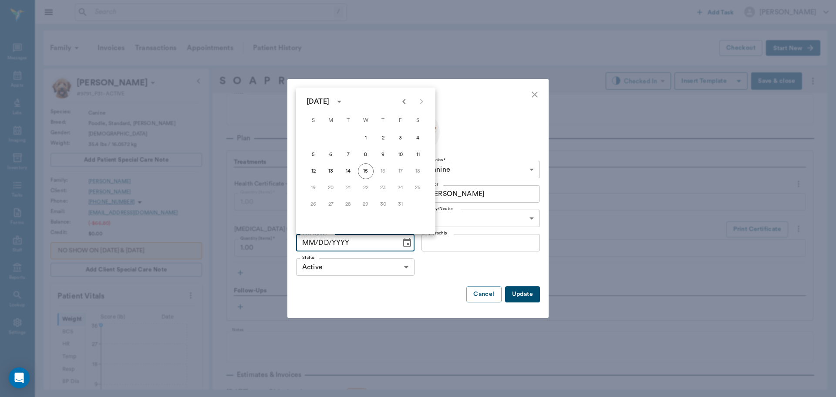
click at [329, 102] on div "October 2025" at bounding box center [318, 101] width 23 height 10
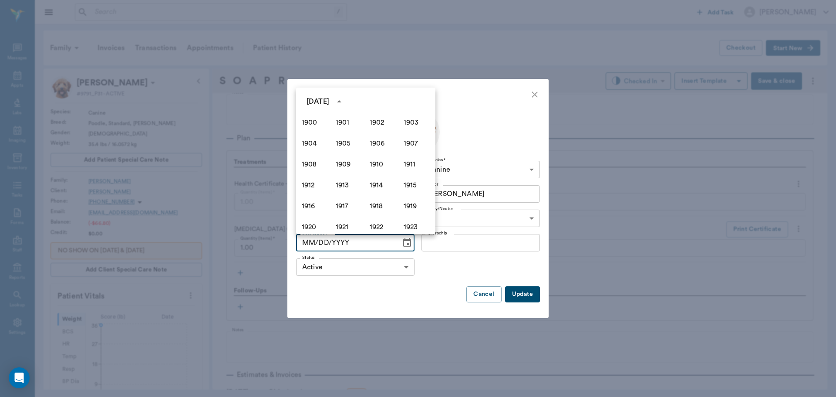
scroll to position [598, 0]
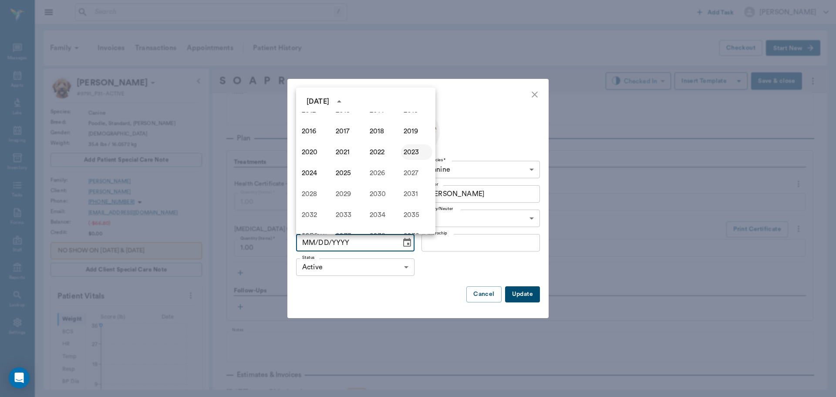
click at [410, 153] on button "2023" at bounding box center [416, 152] width 31 height 16
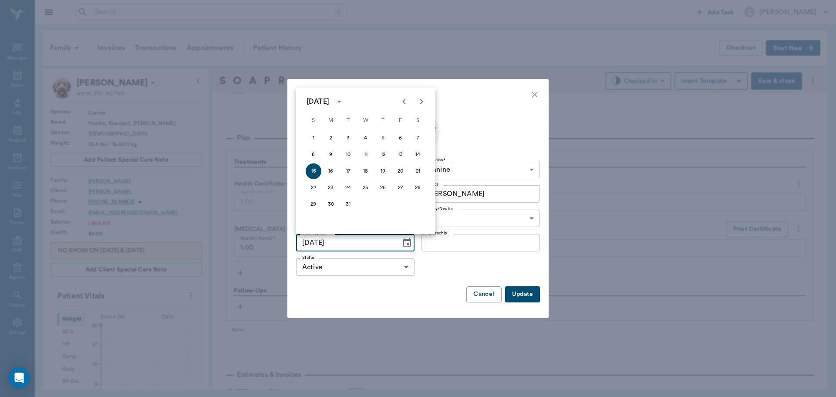
click at [406, 103] on icon "Previous month" at bounding box center [404, 101] width 10 height 10
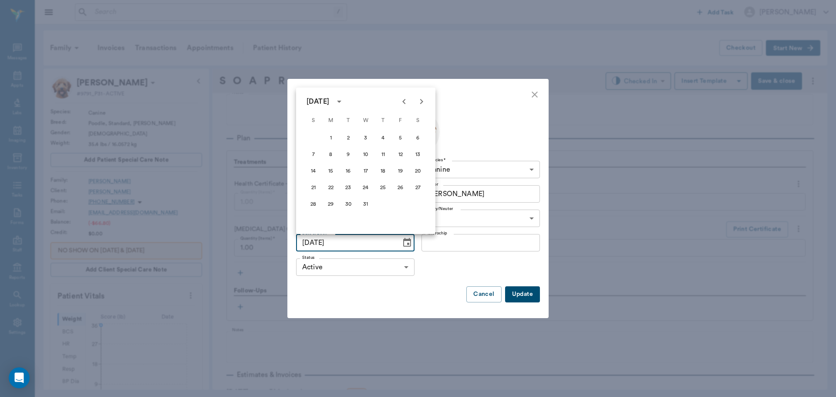
click at [406, 103] on icon "Previous month" at bounding box center [404, 101] width 10 height 10
click at [351, 170] on button "14" at bounding box center [349, 171] width 16 height 16
type input "02/14/2023"
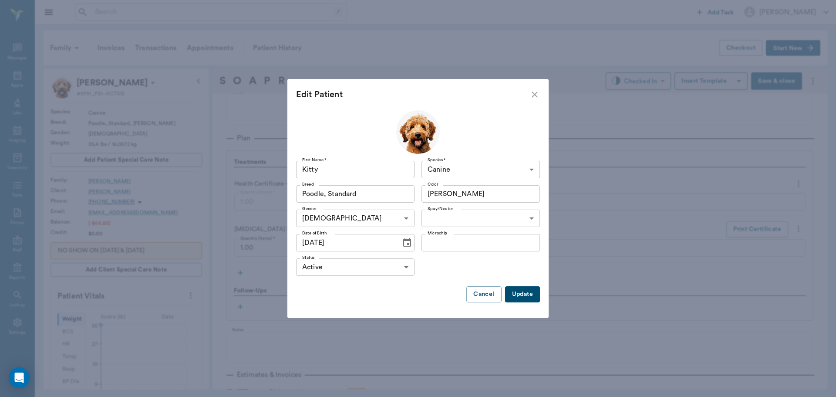
click at [511, 213] on body "/ ​ Add Task Dr. Bert Ellsworth Nectar Messages Appts Labs Imaging Inventory Ta…" at bounding box center [418, 198] width 836 height 397
click at [488, 250] on li "Not spayed" at bounding box center [481, 254] width 118 height 16
type input "false"
click at [521, 295] on button "Update" at bounding box center [522, 294] width 35 height 16
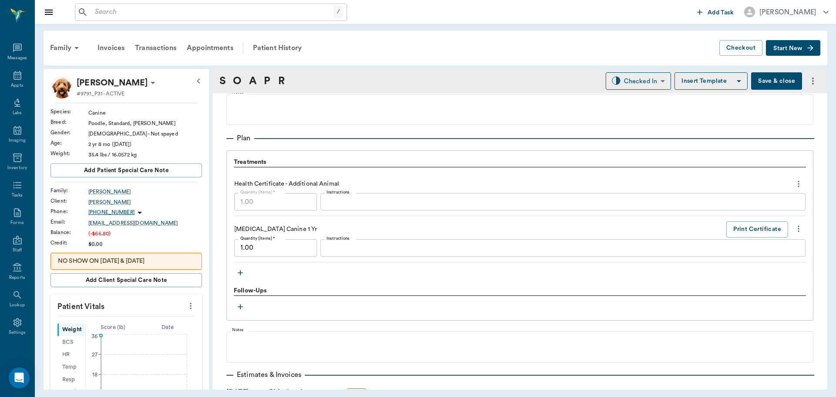
click at [808, 78] on icon "more" at bounding box center [813, 81] width 10 height 10
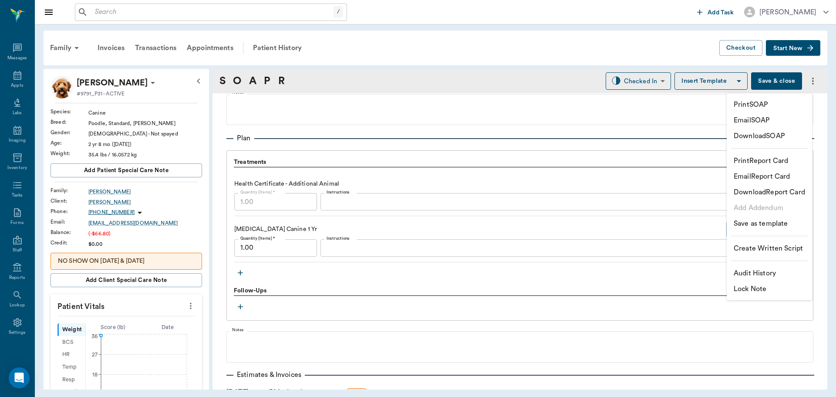
click at [784, 287] on li "Lock Note" at bounding box center [769, 289] width 85 height 16
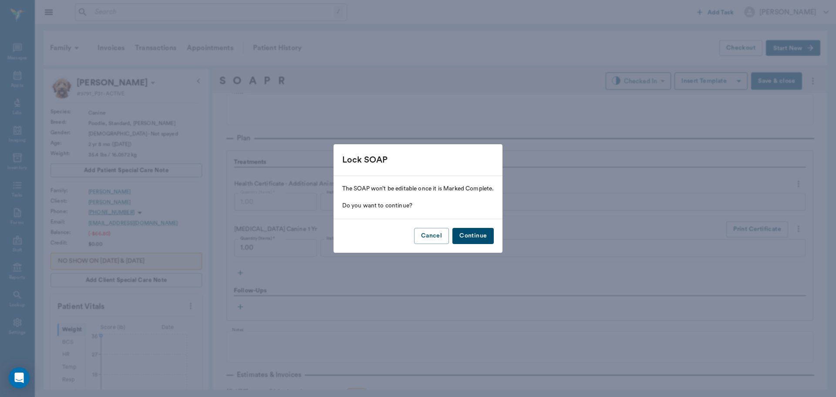
click at [476, 233] on button "Continue" at bounding box center [473, 236] width 41 height 16
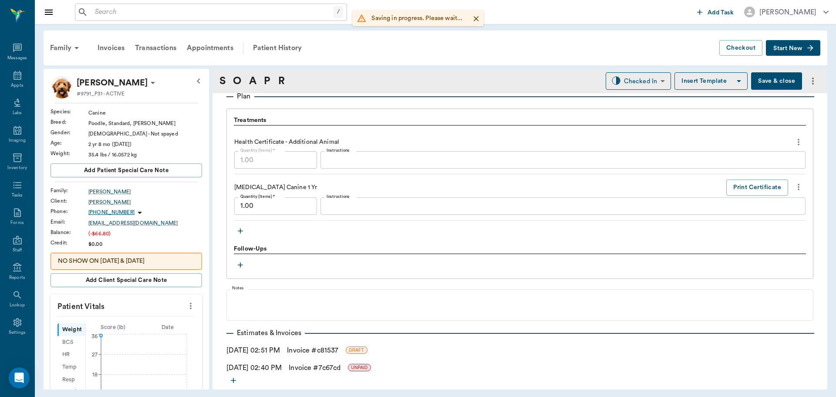
scroll to position [692, 0]
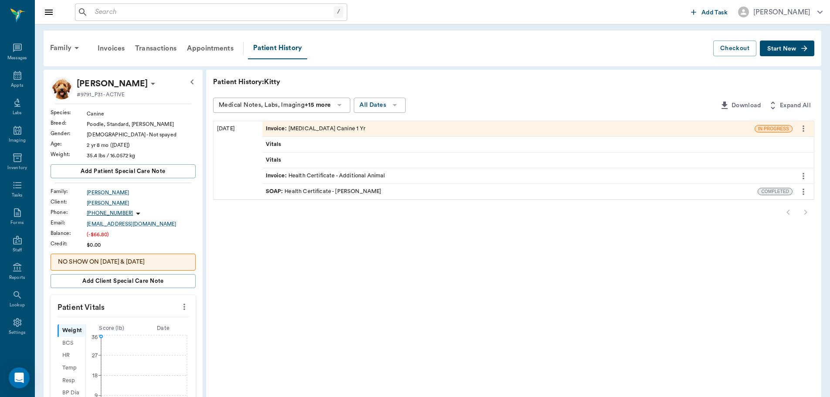
click at [338, 125] on div "Invoice : Rabies Vaccination Canine 1 Yr" at bounding box center [316, 129] width 100 height 8
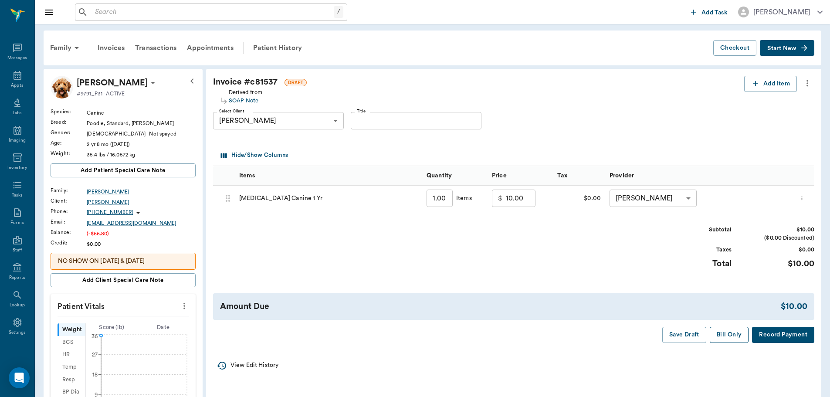
click at [732, 333] on button "Bill Only" at bounding box center [729, 335] width 39 height 16
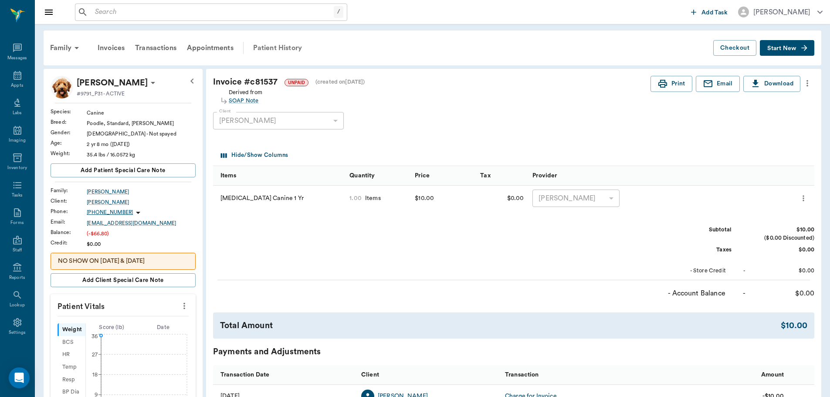
click at [291, 43] on div "Patient History" at bounding box center [277, 47] width 59 height 21
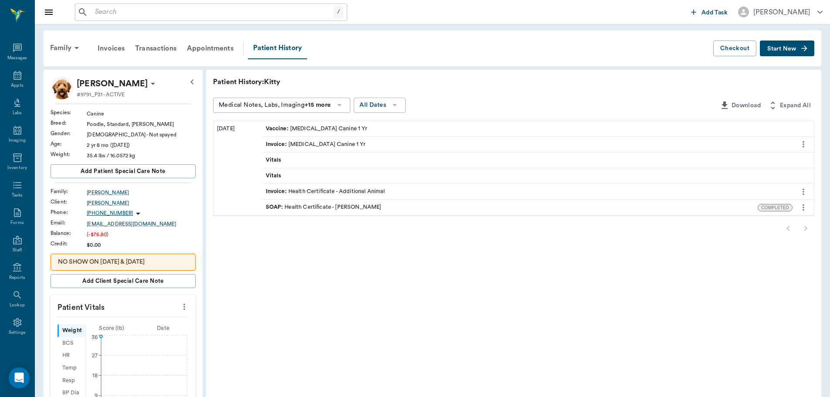
click at [802, 210] on icon "more" at bounding box center [803, 207] width 10 height 10
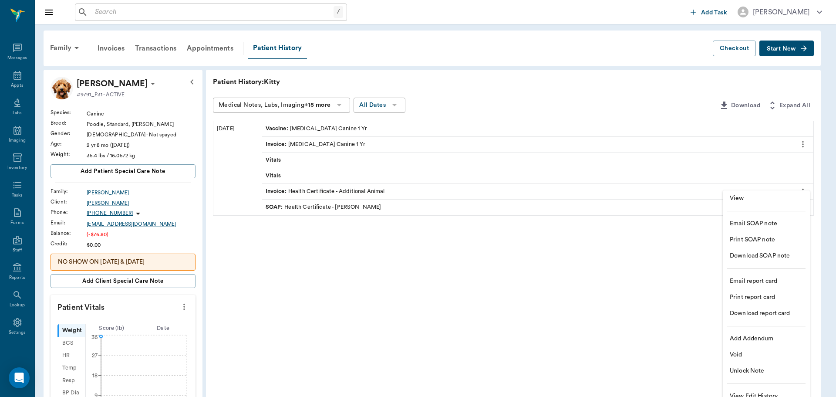
click at [771, 241] on span "Print SOAP note" at bounding box center [766, 239] width 73 height 9
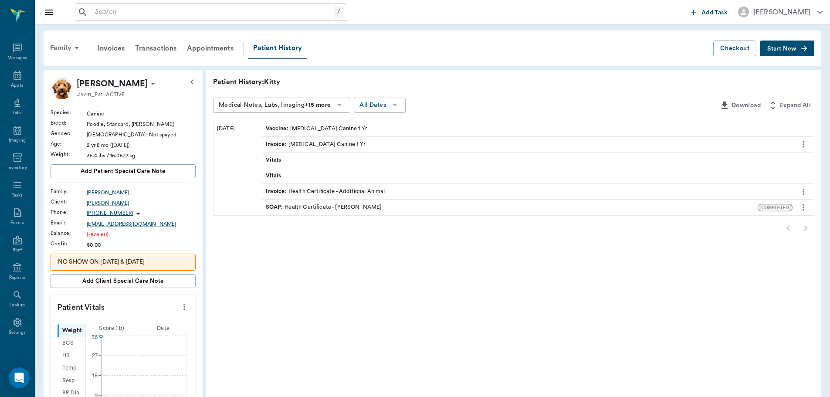
click at [71, 46] on icon at bounding box center [76, 48] width 10 height 10
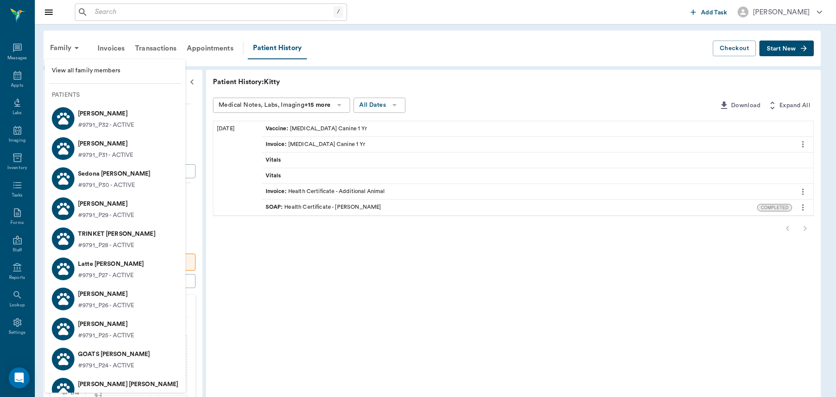
click at [128, 116] on p "[PERSON_NAME]" at bounding box center [106, 114] width 56 height 14
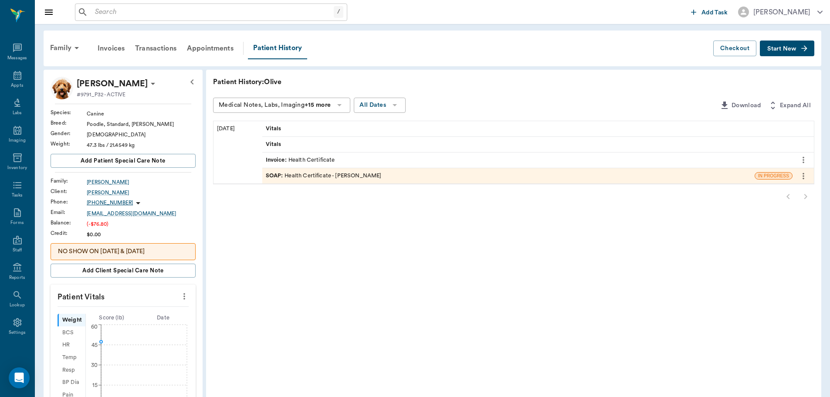
click at [474, 179] on div "SOAP : Health Certificate - Dr. Bert Ellsworth" at bounding box center [508, 175] width 492 height 15
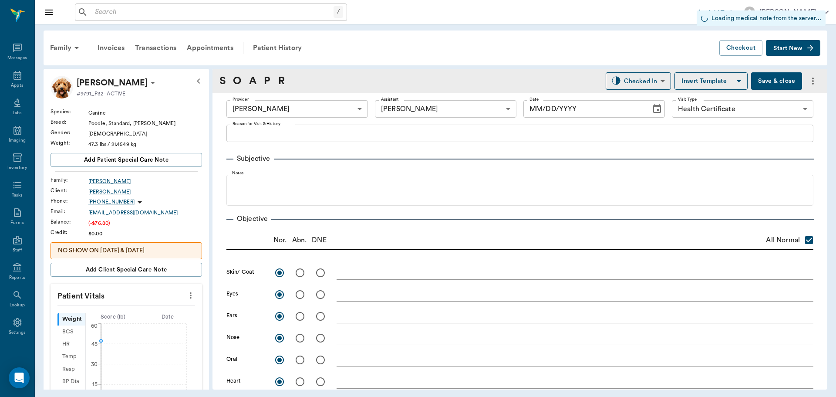
type input "63ec2f075fda476ae8351a4d"
type input "642ef10e332a41444de2bad1"
type input "65d2be4f46e3a538d89b8c1b"
checkbox input "true"
radio input "true"
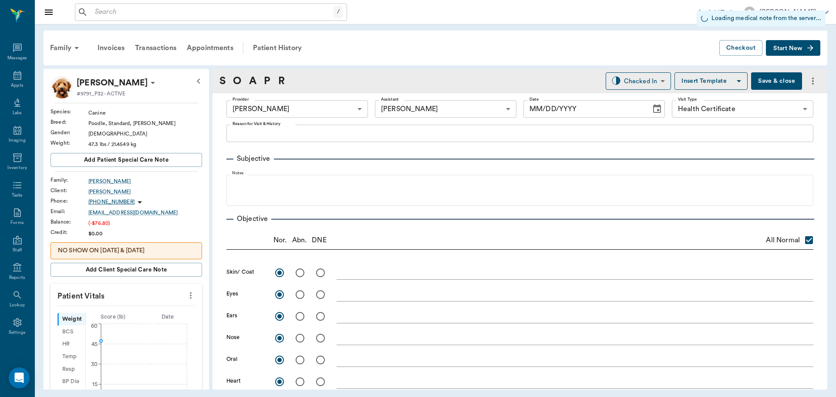
radio input "true"
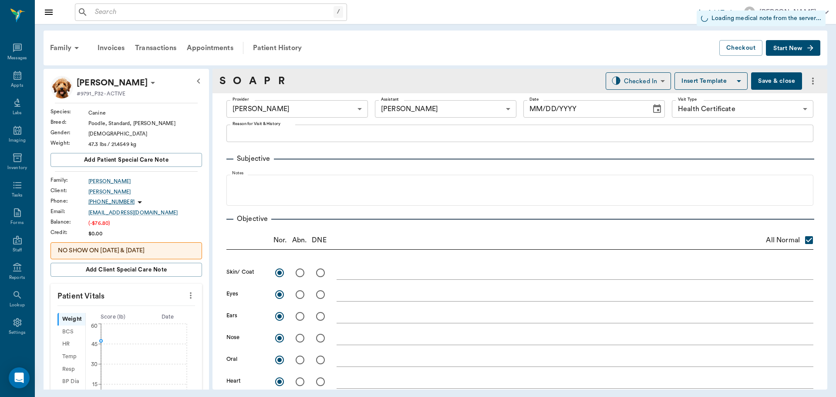
radio input "true"
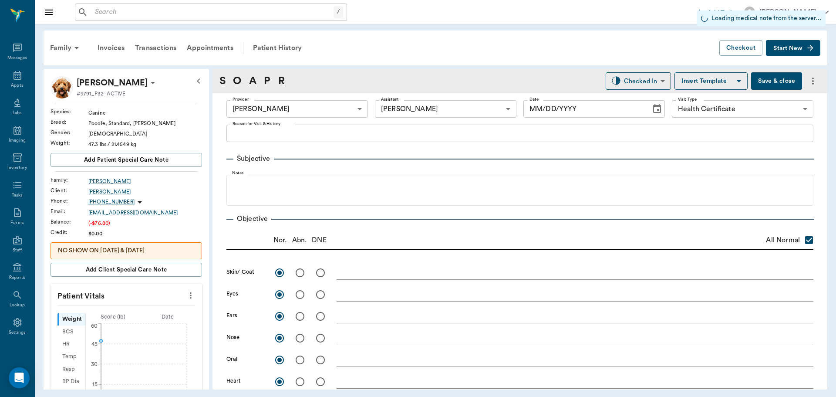
radio input "true"
type input "[DATE]"
type textarea "Complete Health Exam, Rv Going to the same place as Kitty Clean Ears Caryn Will…"
type textarea "Grade 2 tartar"
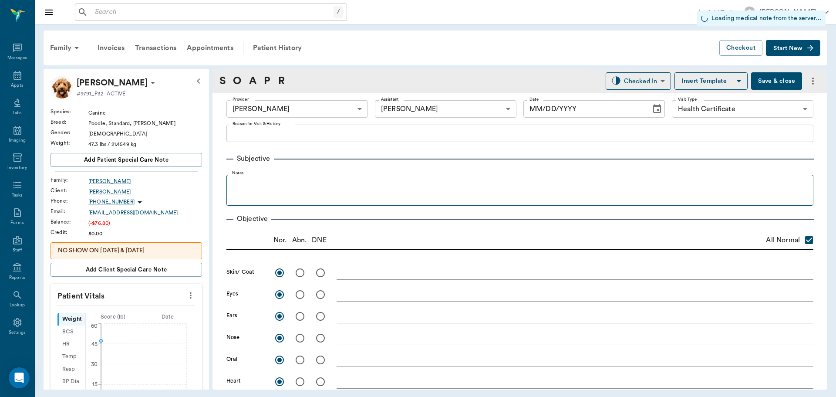
type input "1.00"
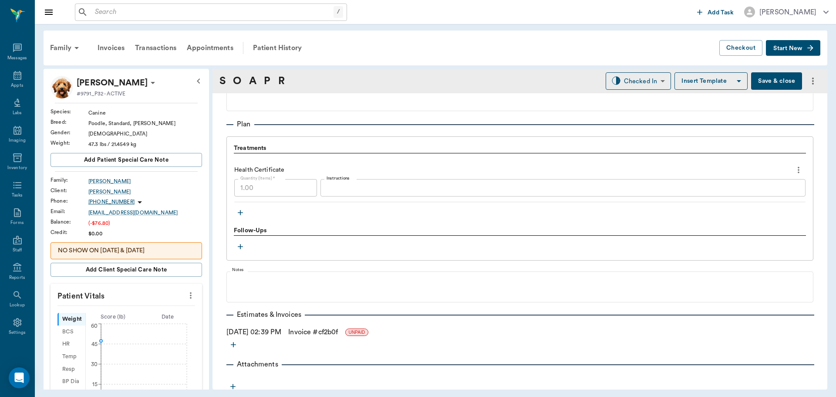
scroll to position [638, 0]
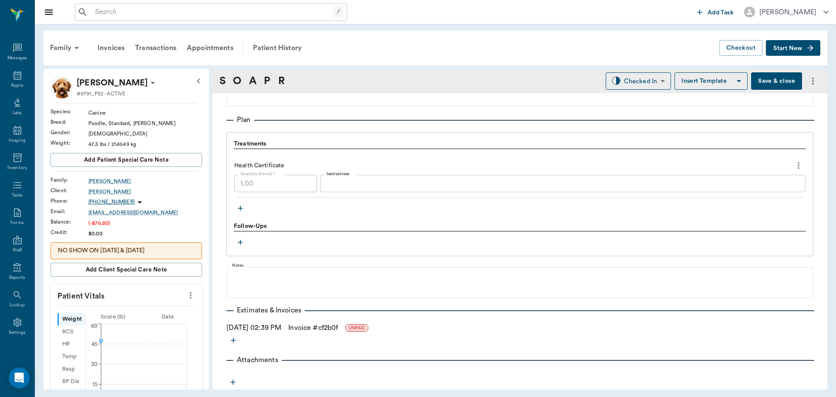
click at [240, 209] on icon "button" at bounding box center [240, 208] width 5 height 5
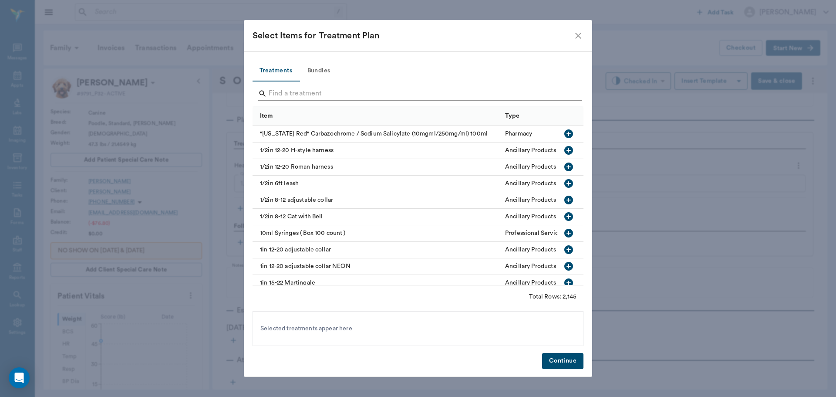
click at [340, 92] on input "Search" at bounding box center [419, 94] width 300 height 14
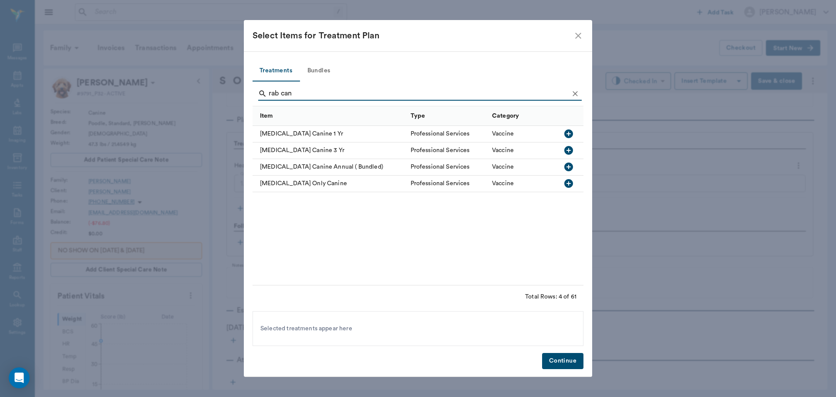
type input "rab can"
click at [574, 134] on icon "button" at bounding box center [569, 133] width 10 height 10
click at [555, 357] on button "Continue" at bounding box center [562, 361] width 41 height 16
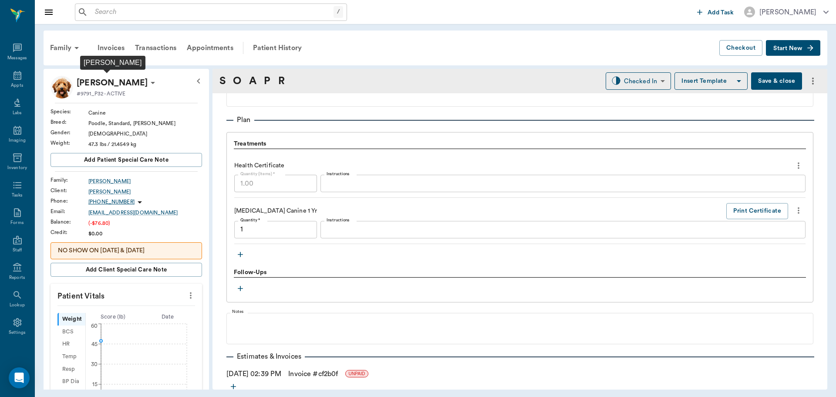
click at [124, 85] on p "[PERSON_NAME]" at bounding box center [112, 83] width 71 height 14
type input "1.00"
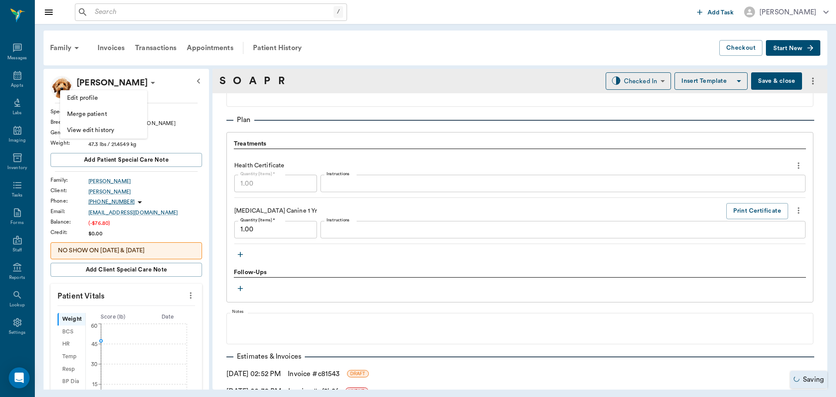
click at [106, 97] on span "Edit profile" at bounding box center [103, 98] width 73 height 9
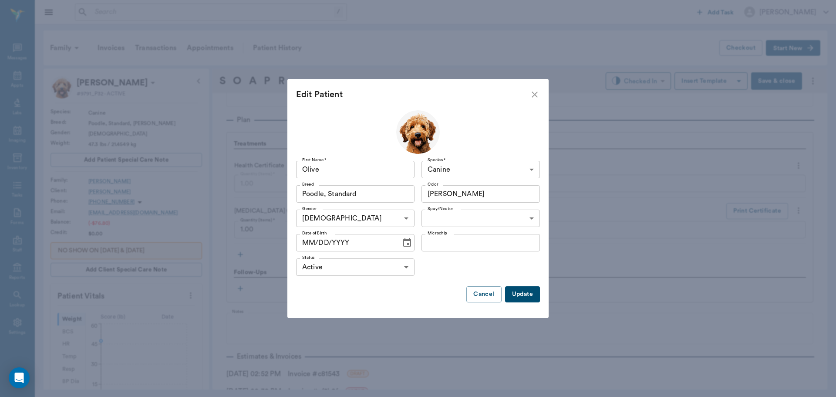
click at [406, 244] on icon "Choose date" at bounding box center [407, 242] width 8 height 9
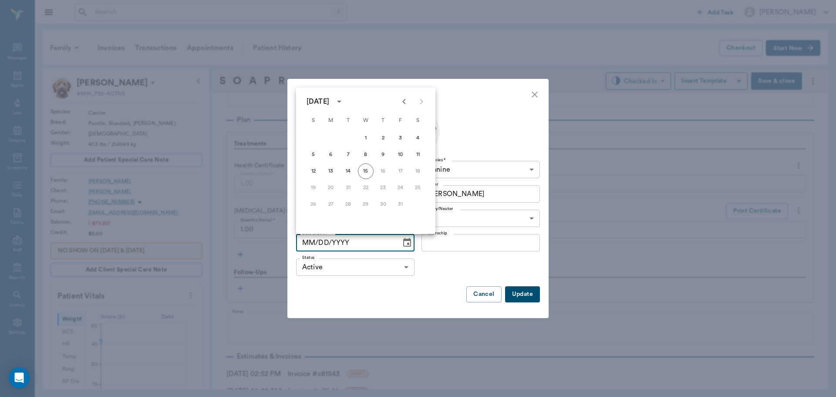
click at [345, 97] on icon "calendar view is open, switch to year view" at bounding box center [339, 101] width 10 height 10
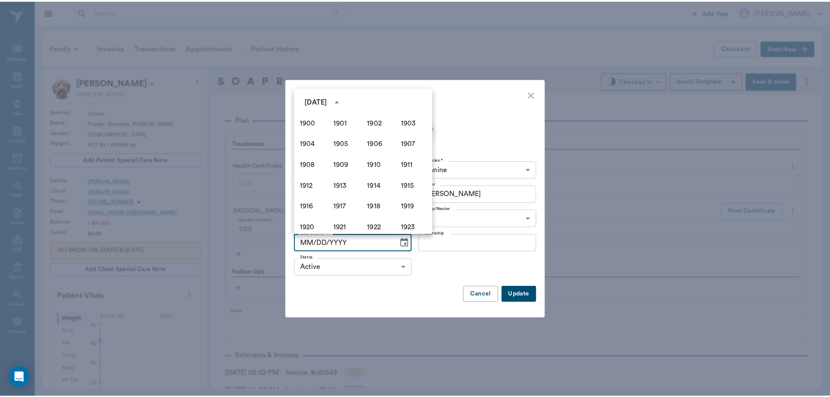
scroll to position [598, 0]
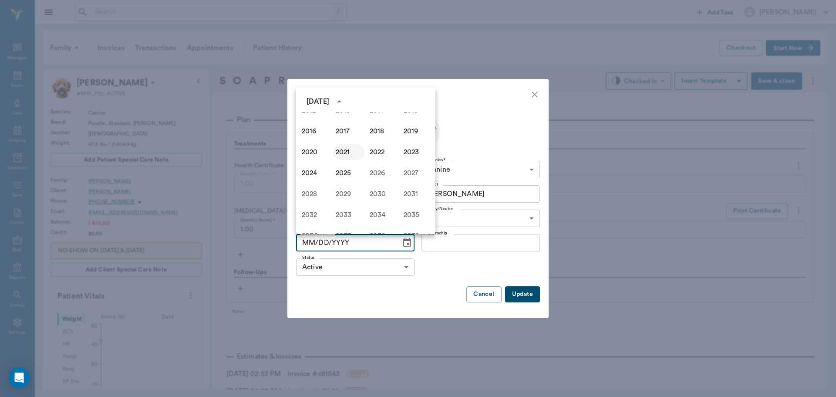
click at [340, 145] on button "2021" at bounding box center [348, 152] width 31 height 16
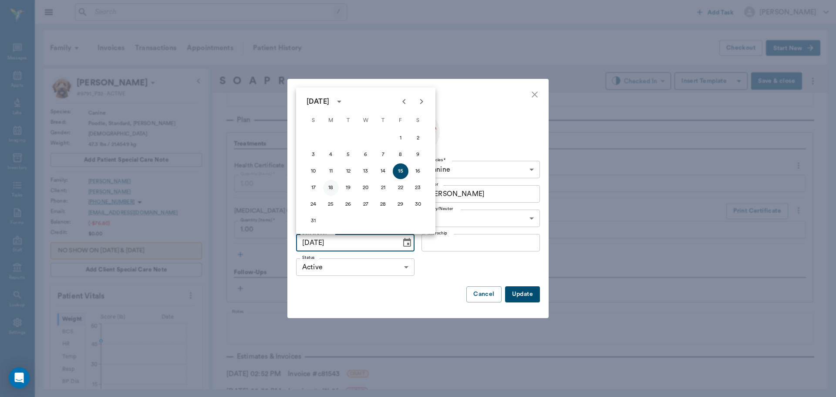
click at [333, 190] on button "18" at bounding box center [331, 188] width 16 height 16
type input "10/18/2021"
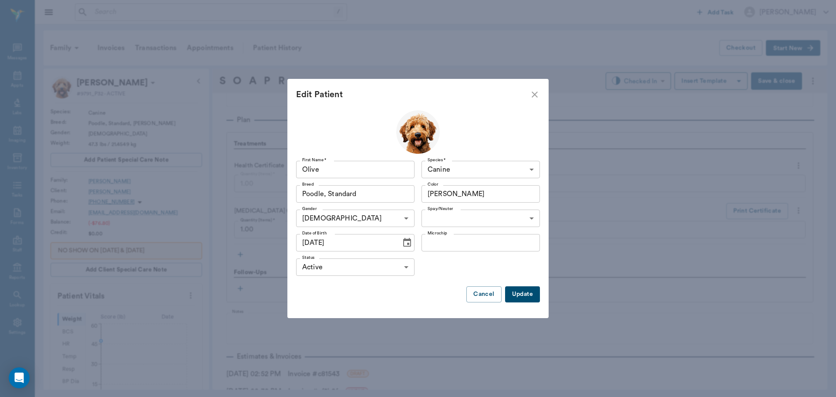
click at [531, 229] on div "Spay/Neuter ​ Spay/Neuter" at bounding box center [479, 218] width 122 height 24
click at [532, 219] on body "/ ​ Add Task Dr. Bert Ellsworth Nectar Messages Appts Labs Imaging Inventory Ta…" at bounding box center [418, 198] width 836 height 397
click at [469, 253] on li "Not spayed" at bounding box center [481, 254] width 118 height 16
type input "false"
click at [524, 292] on button "Update" at bounding box center [522, 294] width 35 height 16
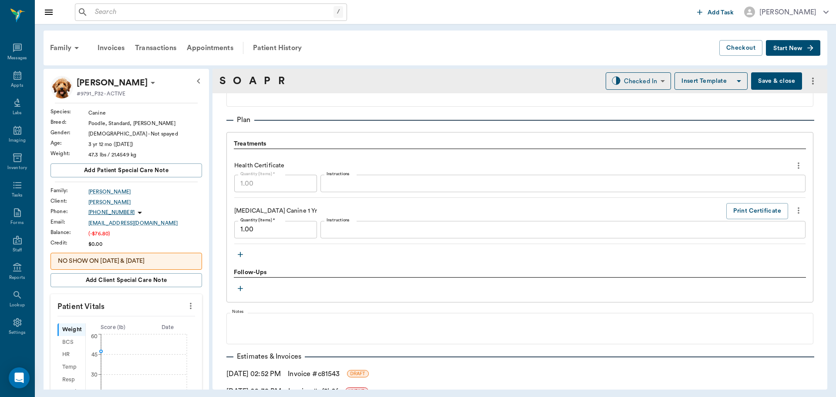
click at [809, 79] on icon "more" at bounding box center [813, 81] width 10 height 10
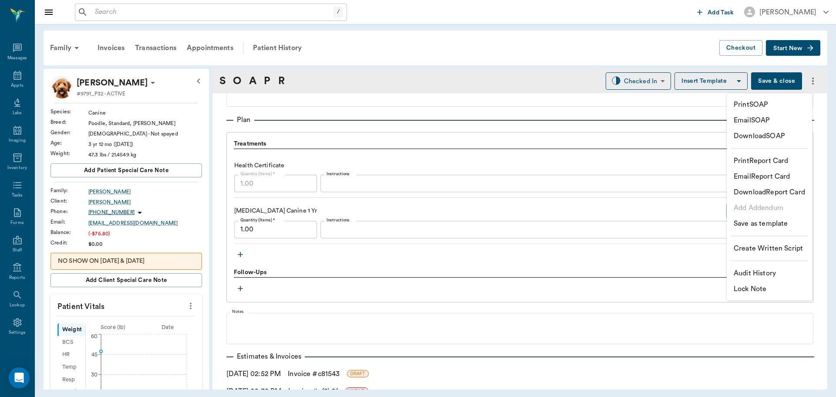
click at [783, 293] on li "Lock Note" at bounding box center [769, 289] width 85 height 16
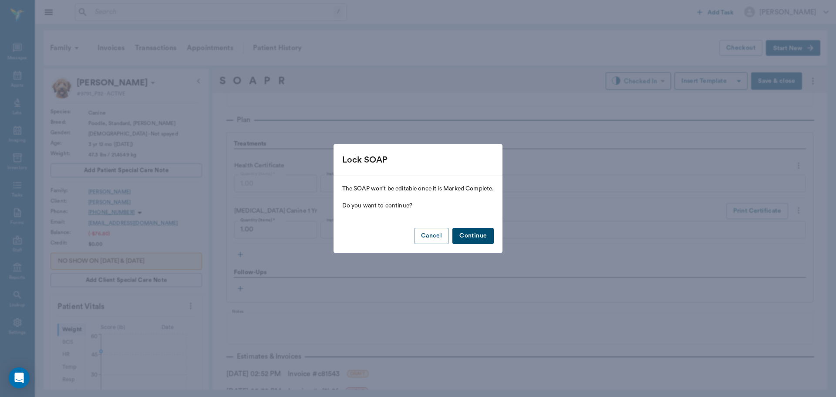
click at [477, 236] on button "Continue" at bounding box center [473, 236] width 41 height 16
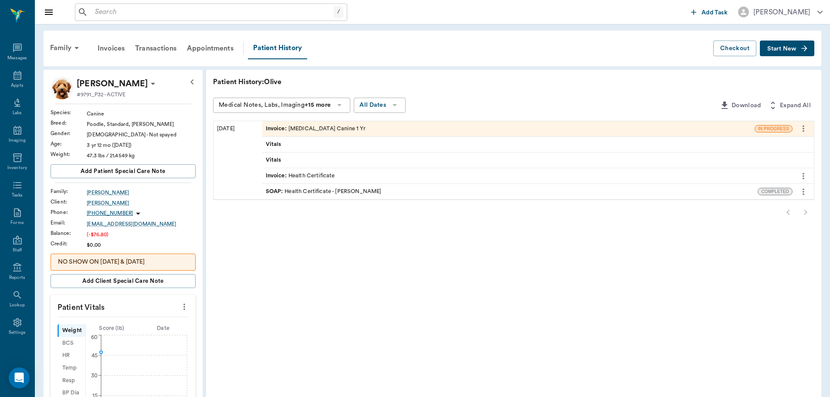
click at [370, 128] on div "Invoice : Rabies Vaccination Canine 1 Yr" at bounding box center [508, 128] width 492 height 15
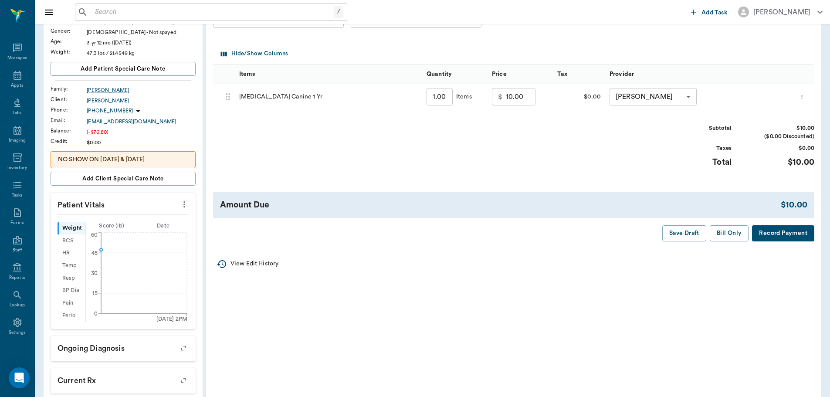
scroll to position [131, 0]
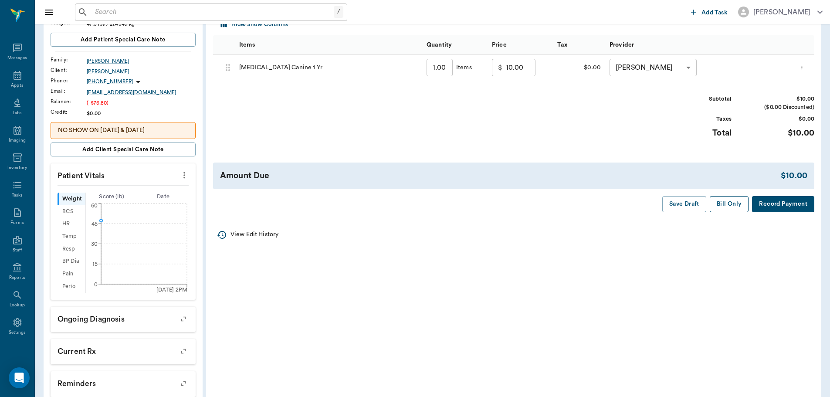
click at [719, 206] on button "Bill Only" at bounding box center [729, 204] width 39 height 16
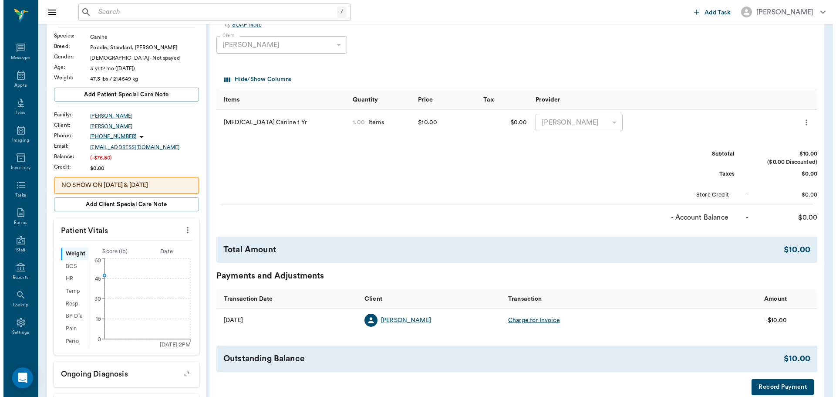
scroll to position [0, 0]
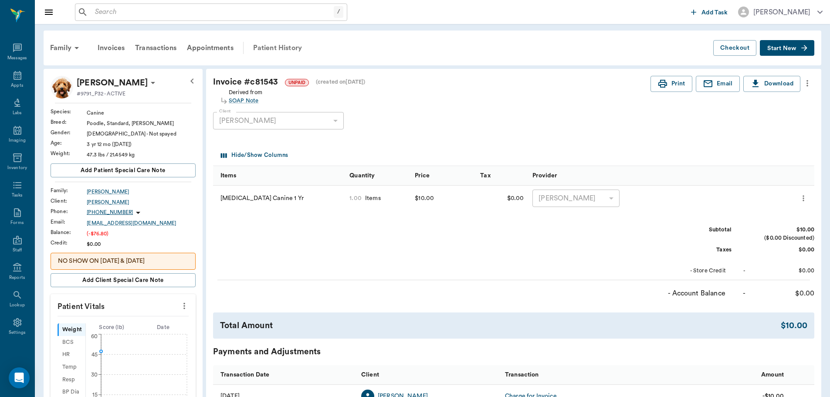
click at [277, 51] on div "Patient History" at bounding box center [277, 47] width 59 height 21
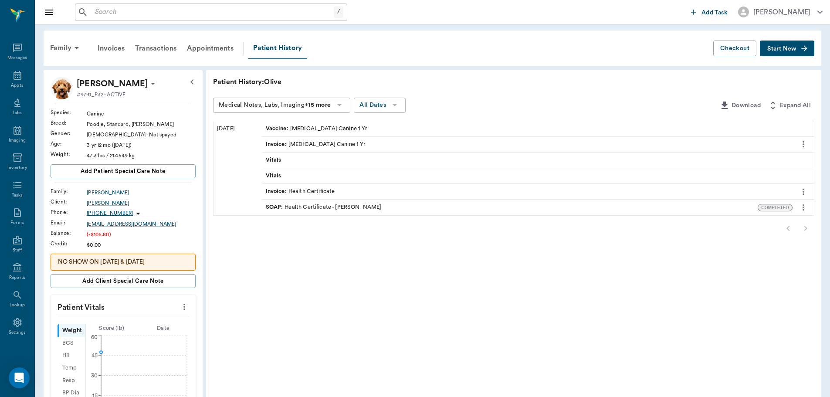
click at [806, 206] on icon "more" at bounding box center [803, 207] width 10 height 10
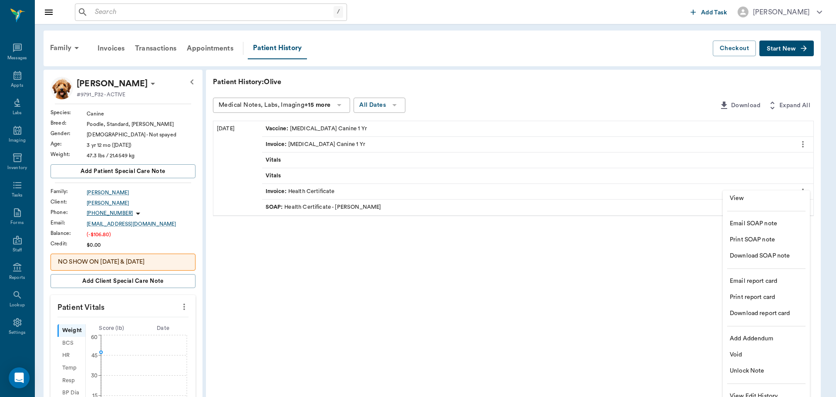
click at [782, 237] on span "Print SOAP note" at bounding box center [766, 239] width 73 height 9
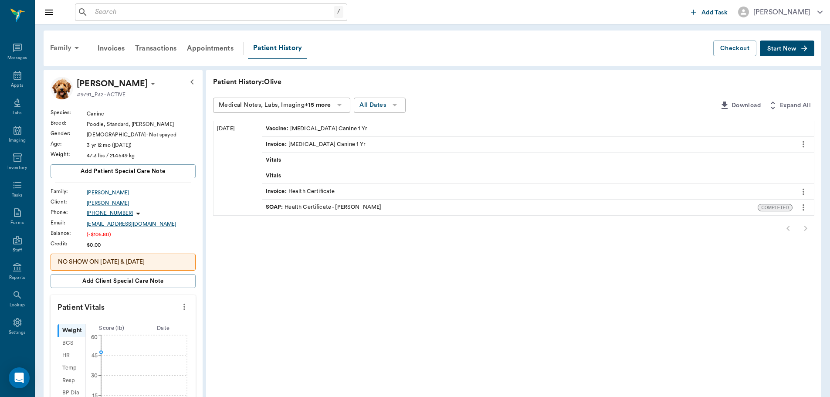
click at [61, 47] on div "Family" at bounding box center [66, 47] width 42 height 21
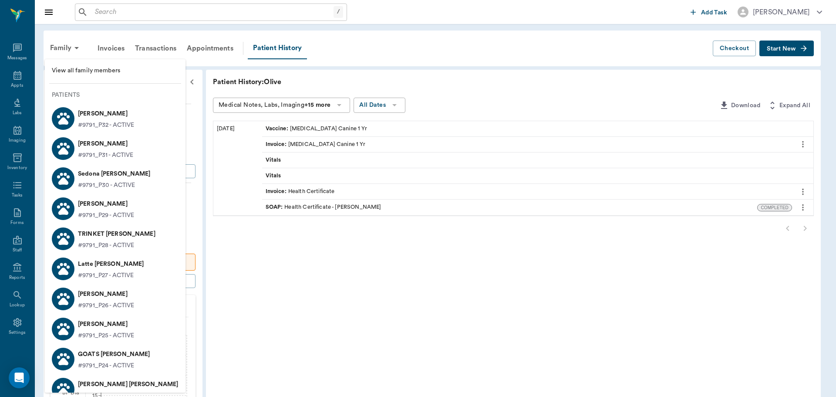
click at [115, 143] on p "[PERSON_NAME]" at bounding box center [105, 144] width 55 height 14
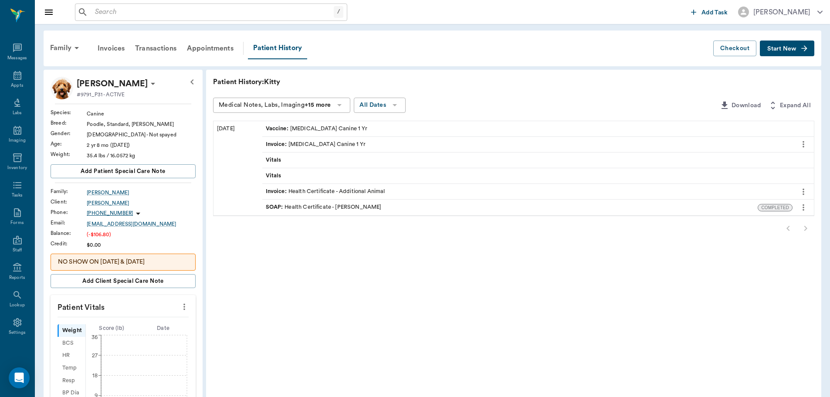
click at [803, 209] on icon "more" at bounding box center [803, 207] width 2 height 7
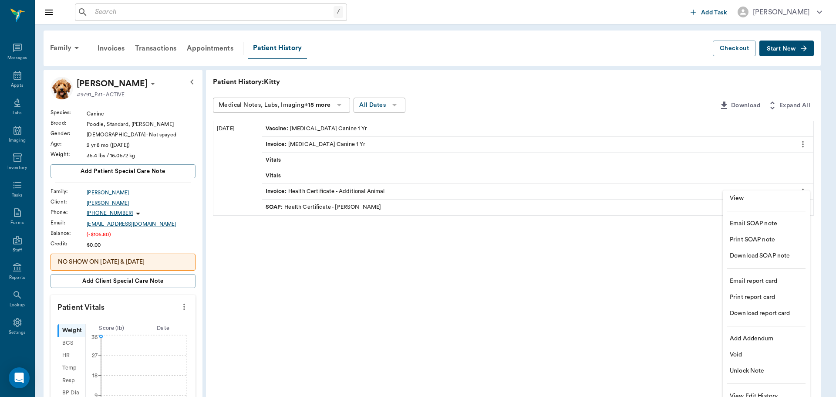
click at [759, 240] on span "Print SOAP note" at bounding box center [766, 239] width 73 height 9
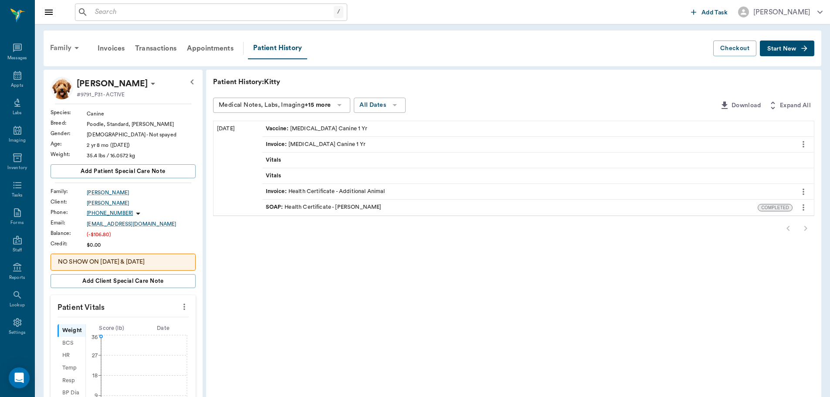
click at [65, 45] on div "Family" at bounding box center [66, 47] width 42 height 21
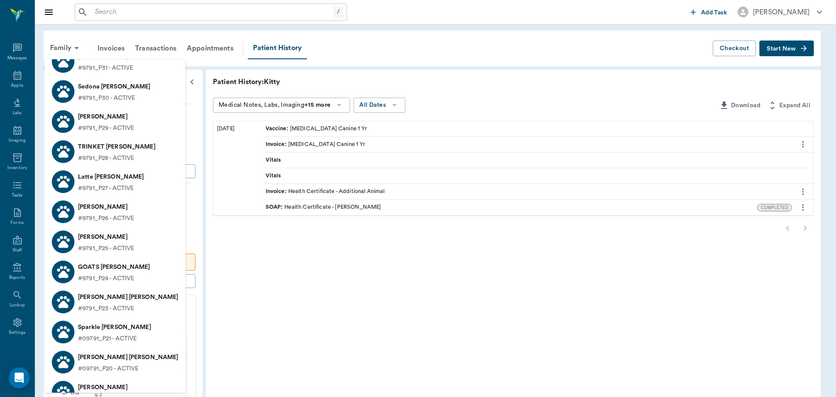
scroll to position [131, 0]
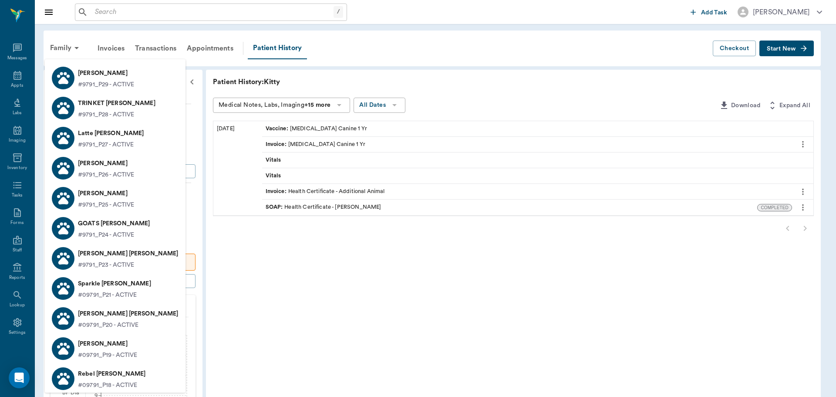
click at [135, 259] on p "Capone Bateman" at bounding box center [128, 254] width 101 height 14
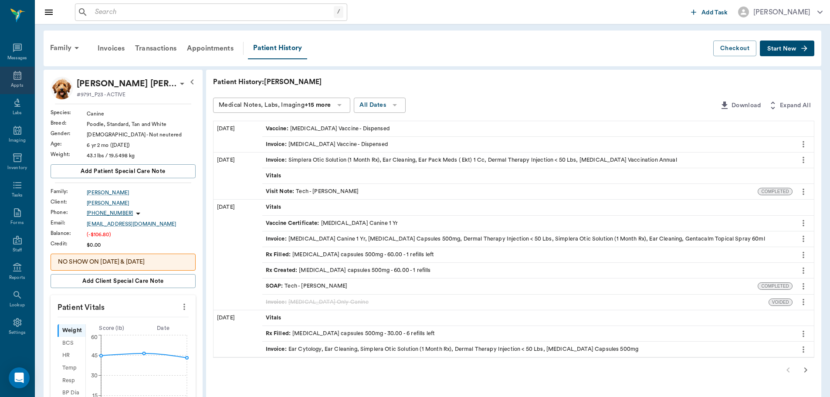
click at [12, 76] on icon at bounding box center [17, 75] width 10 height 10
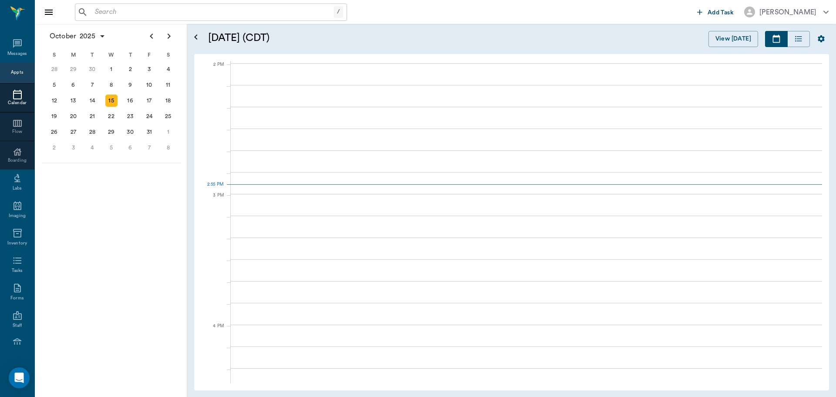
scroll to position [784, 0]
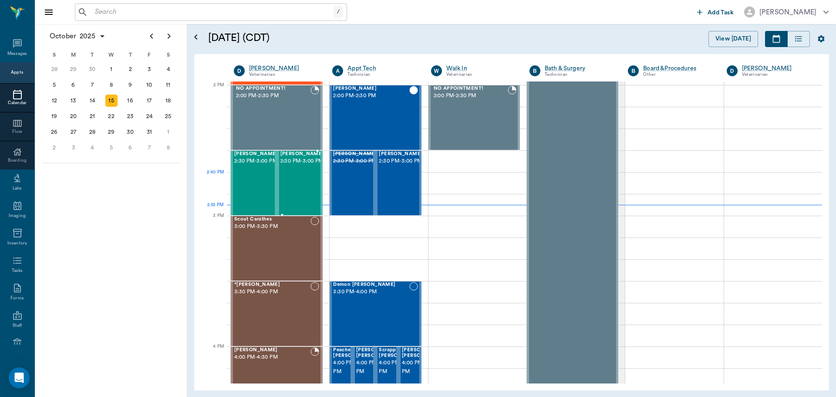
drag, startPoint x: 289, startPoint y: 173, endPoint x: 548, endPoint y: 157, distance: 258.8
click at [289, 166] on span "2:30 PM - 3:00 PM" at bounding box center [303, 161] width 44 height 9
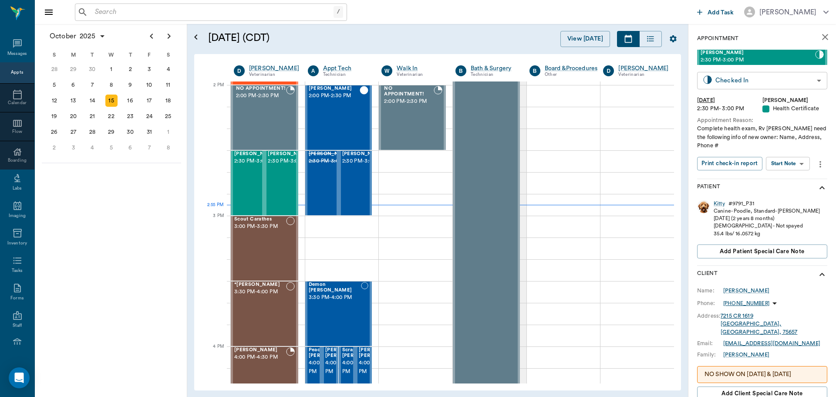
click at [767, 74] on body "/ ​ Add Task Dr. Bert Ellsworth Nectar Messages Appts Calendar Flow Boarding La…" at bounding box center [418, 198] width 836 height 397
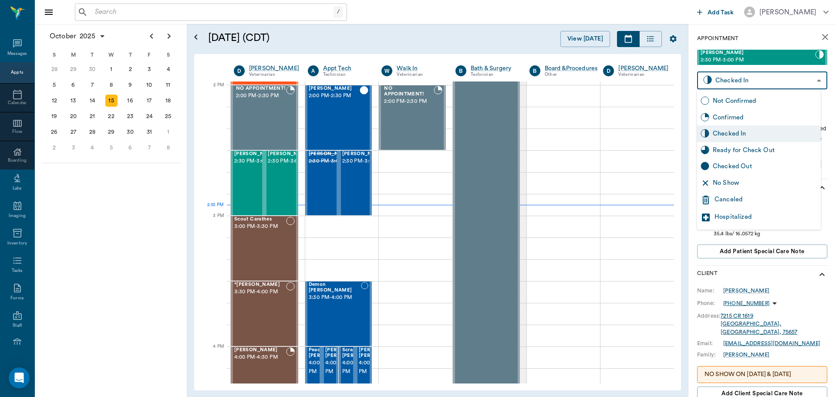
click at [771, 154] on div "Ready for Check Out" at bounding box center [765, 150] width 105 height 10
type input "READY_TO_CHECKOUT"
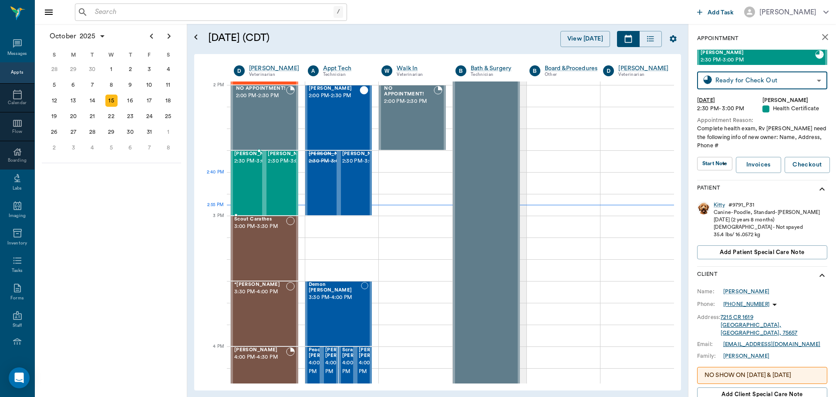
click at [242, 166] on span "2:30 PM - 3:00 PM" at bounding box center [256, 161] width 44 height 9
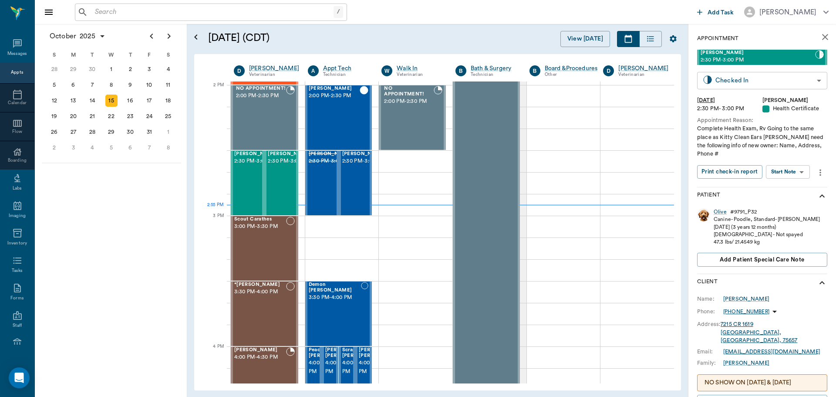
click at [795, 82] on body "/ ​ Add Task Dr. Bert Ellsworth Nectar Messages Appts Calendar Flow Boarding La…" at bounding box center [418, 198] width 836 height 397
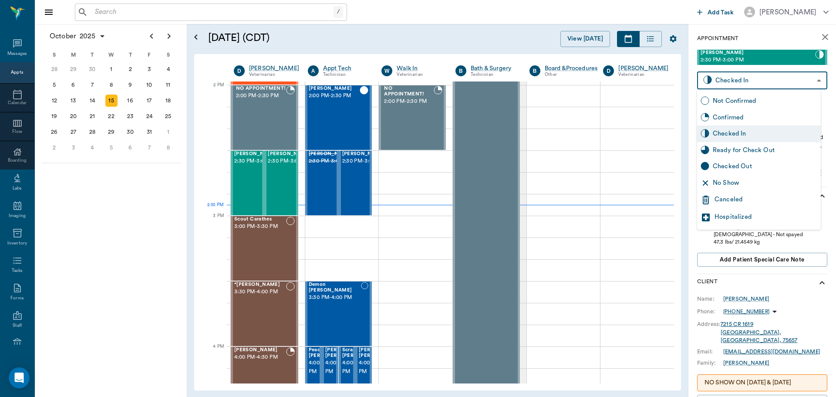
click at [765, 152] on div "Ready for Check Out" at bounding box center [765, 150] width 105 height 10
type input "READY_TO_CHECKOUT"
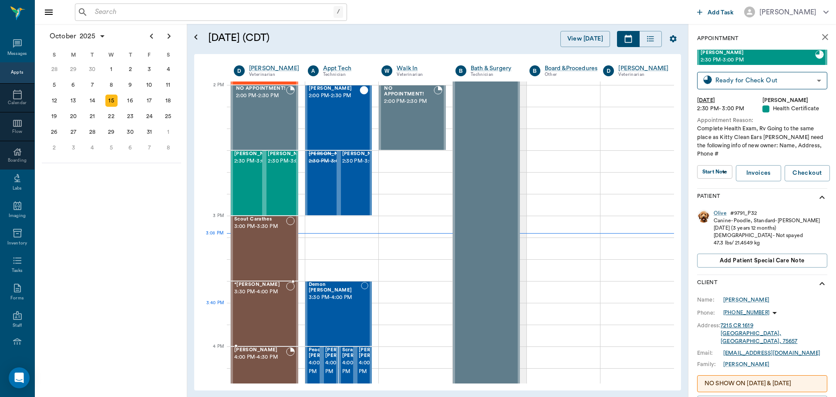
click at [272, 312] on div "*Jack Thompson 3:30 PM - 4:00 PM" at bounding box center [260, 314] width 52 height 64
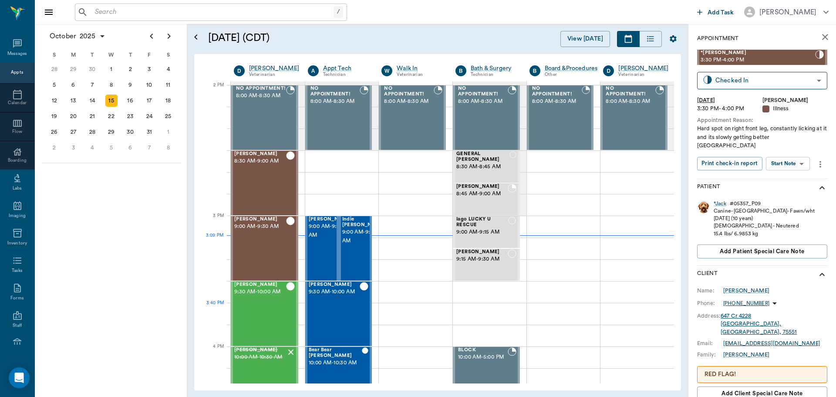
scroll to position [784, 0]
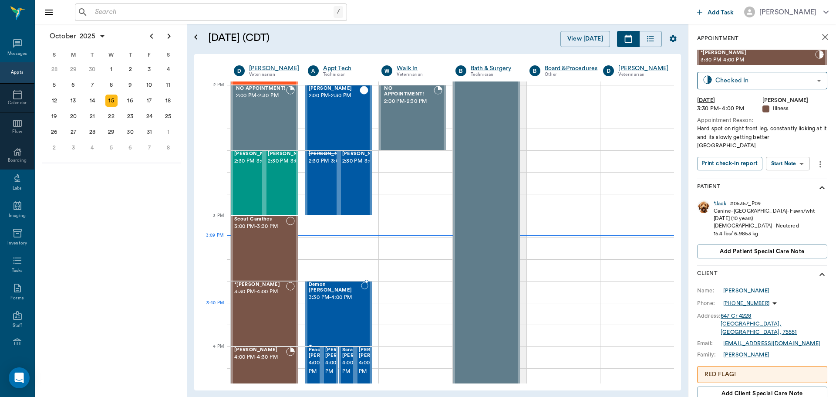
click at [327, 304] on div "Demon [PERSON_NAME] 3:30 PM - 4:00 PM" at bounding box center [335, 314] width 53 height 64
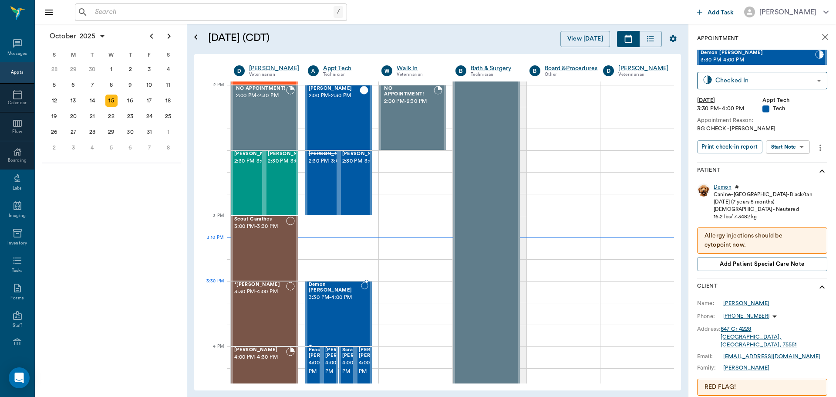
click at [312, 296] on div "Demon [PERSON_NAME] 3:30 PM - 4:00 PM" at bounding box center [335, 314] width 53 height 64
click at [729, 183] on div "Demon" at bounding box center [723, 186] width 18 height 7
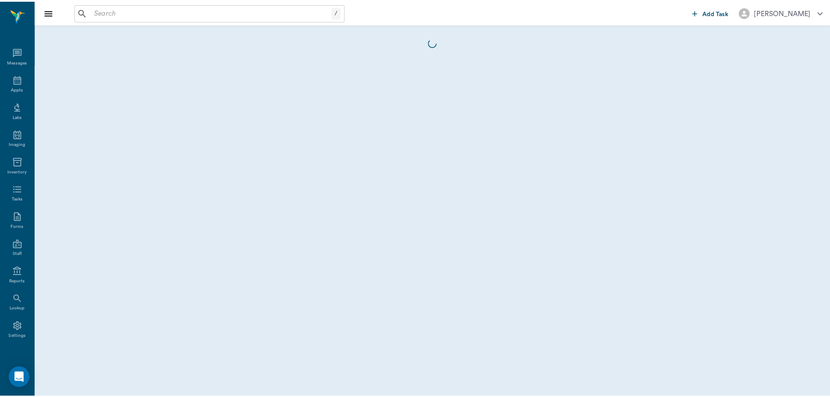
scroll to position [4, 0]
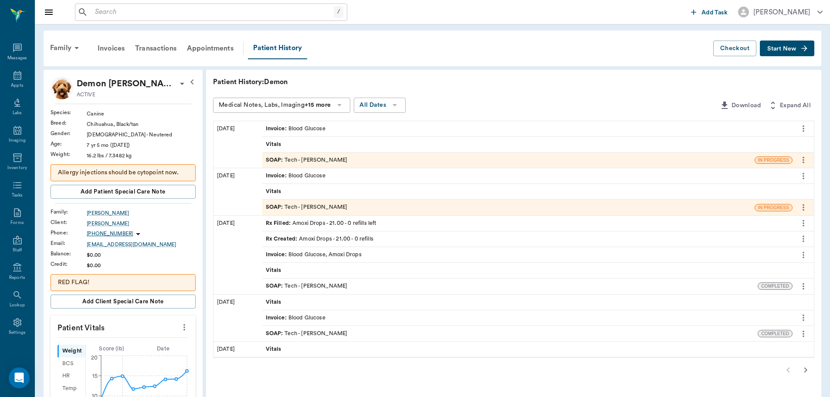
click at [808, 366] on icon "button" at bounding box center [805, 370] width 10 height 10
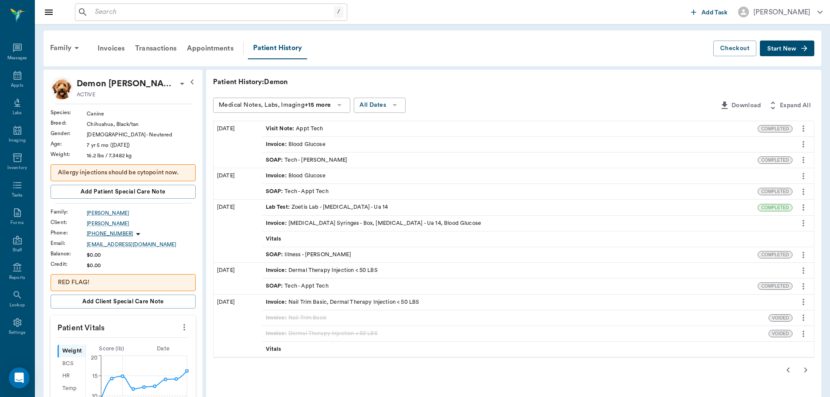
click at [367, 255] on div "SOAP : Illness - [PERSON_NAME]" at bounding box center [510, 254] width 496 height 15
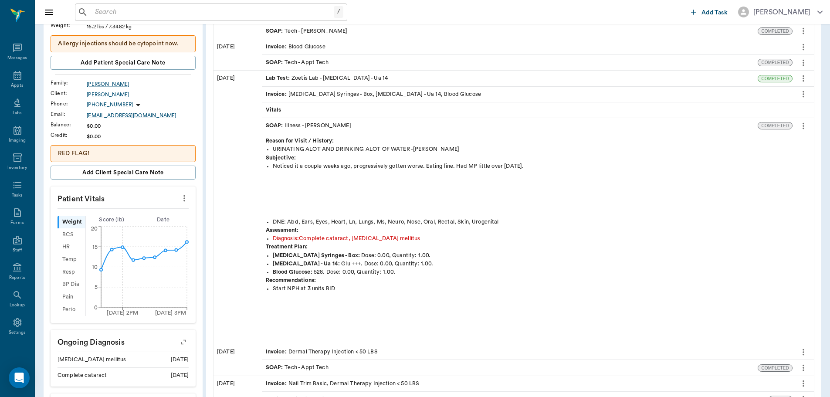
scroll to position [131, 0]
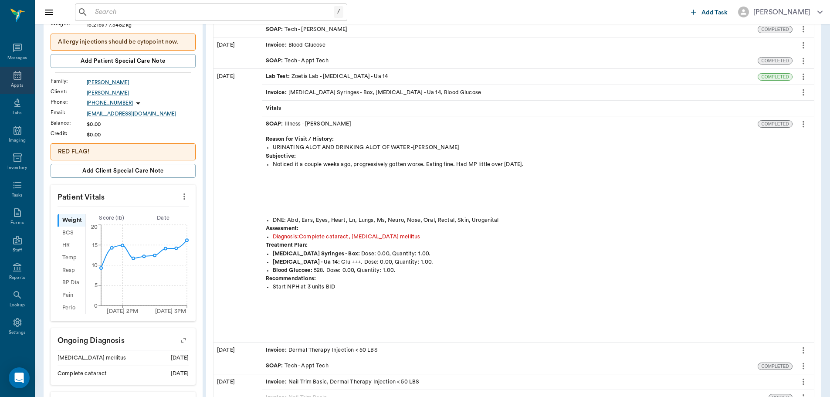
click at [17, 85] on div "Appts" at bounding box center [17, 85] width 12 height 7
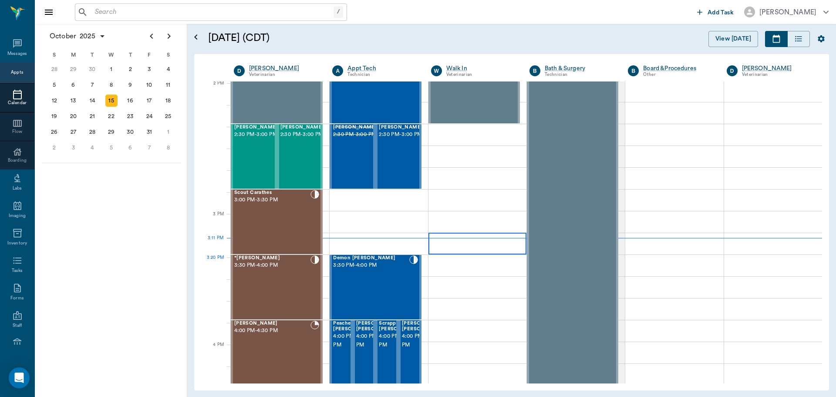
scroll to position [786, 0]
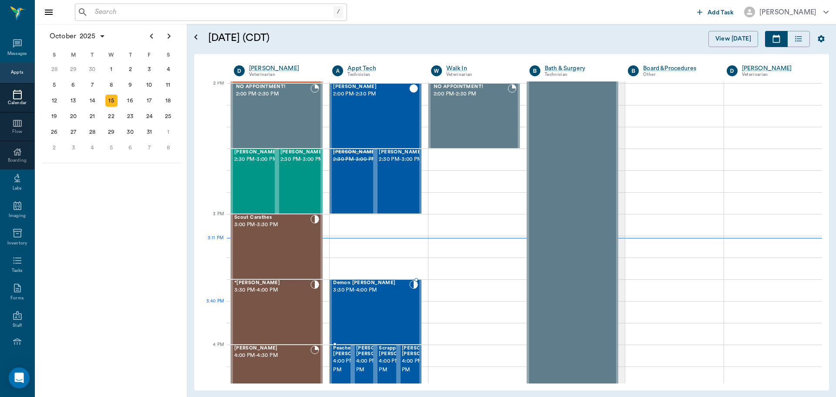
click at [384, 318] on div "Demon [PERSON_NAME] 3:30 PM - 4:00 PM" at bounding box center [371, 312] width 76 height 64
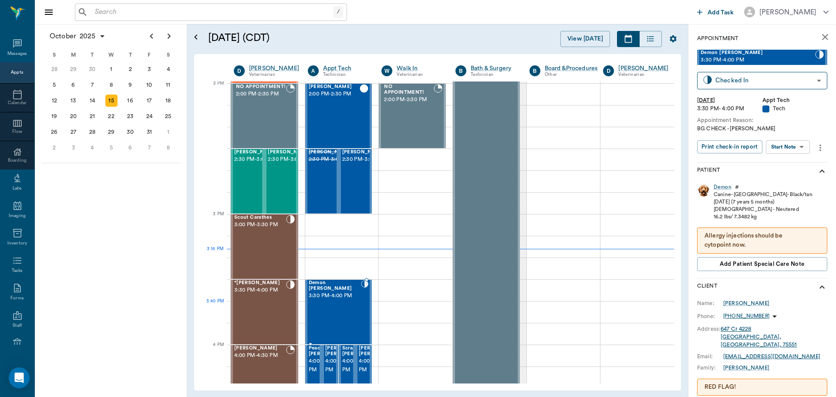
click at [339, 309] on div "Demon [PERSON_NAME] 3:30 PM - 4:00 PM" at bounding box center [335, 312] width 53 height 64
click at [783, 148] on body "/ ​ Add Task [PERSON_NAME] Nectar Messages Appts Calendar Flow Boarding Labs Im…" at bounding box center [418, 198] width 836 height 397
click at [791, 168] on button "Start SOAP" at bounding box center [779, 165] width 30 height 10
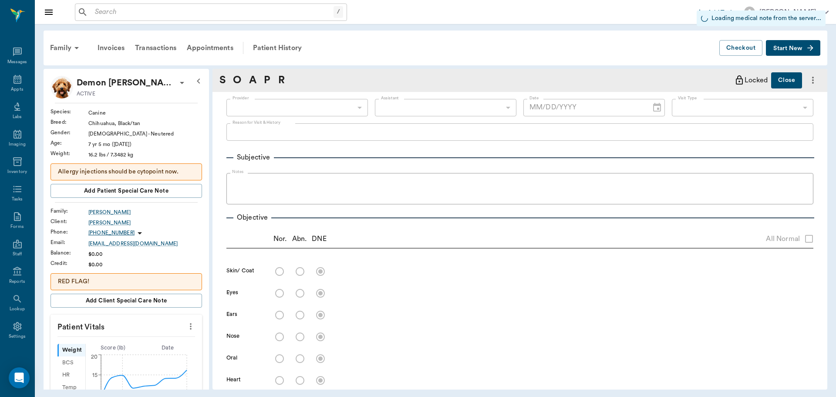
scroll to position [4, 0]
type input "63ec2f075fda476ae8351a4c"
type input "65d2be4f46e3a538d89b8c1a"
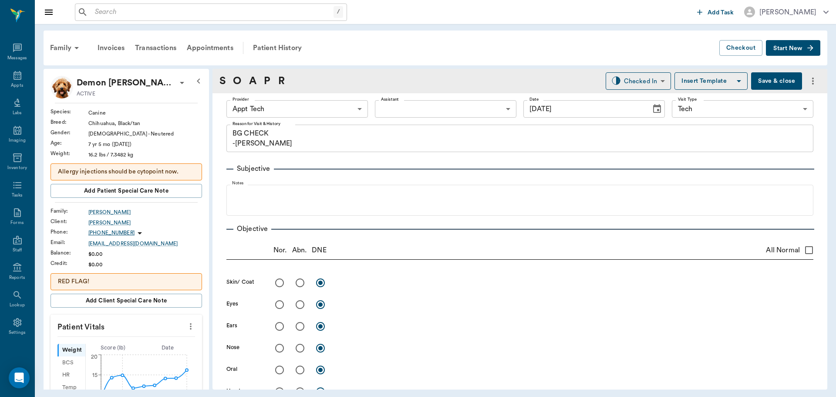
type input "[DATE]"
type textarea "BG CHECK -[PERSON_NAME]"
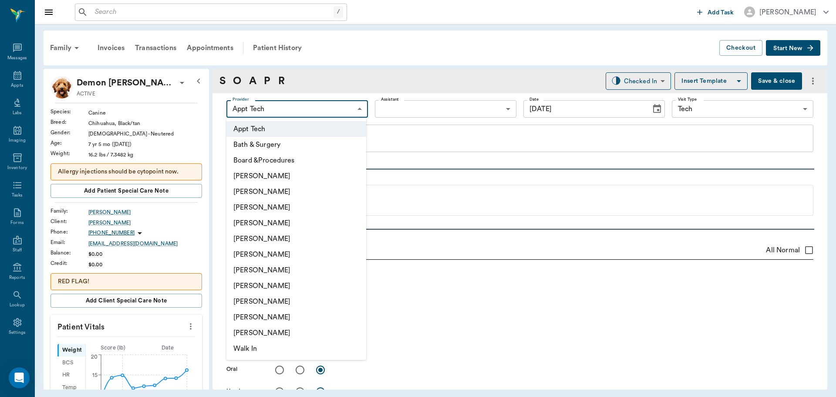
click at [345, 107] on body "/ ​ Add Task [PERSON_NAME] Nectar Messages Appts Labs Imaging Inventory Tasks F…" at bounding box center [418, 198] width 836 height 397
click at [294, 274] on li "[PERSON_NAME]" at bounding box center [296, 270] width 140 height 16
type input "682b670d8bdc6f7f8feef3db"
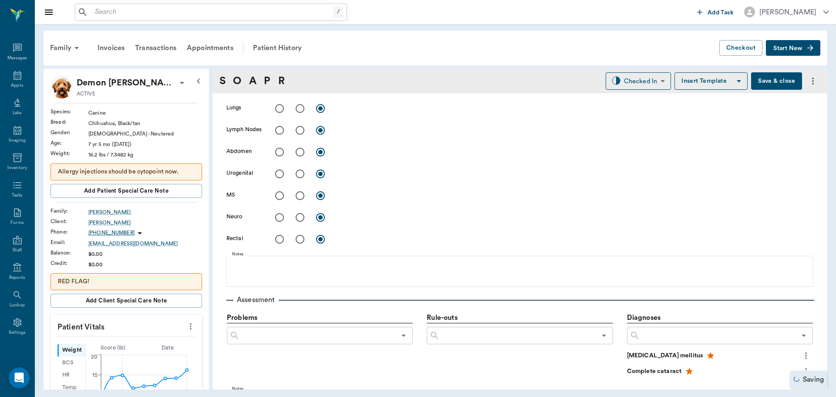
scroll to position [523, 0]
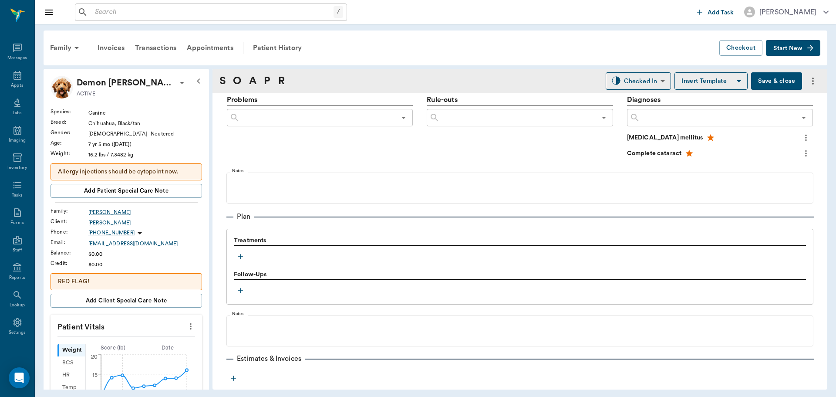
click at [236, 261] on button "button" at bounding box center [240, 256] width 13 height 13
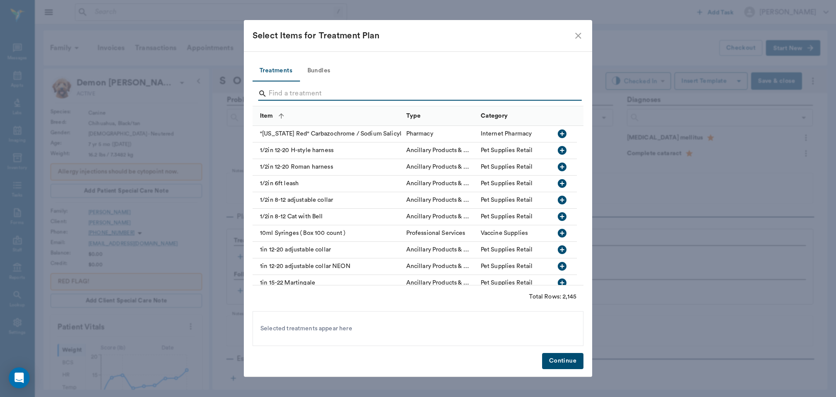
click at [316, 91] on input "Search" at bounding box center [419, 94] width 300 height 14
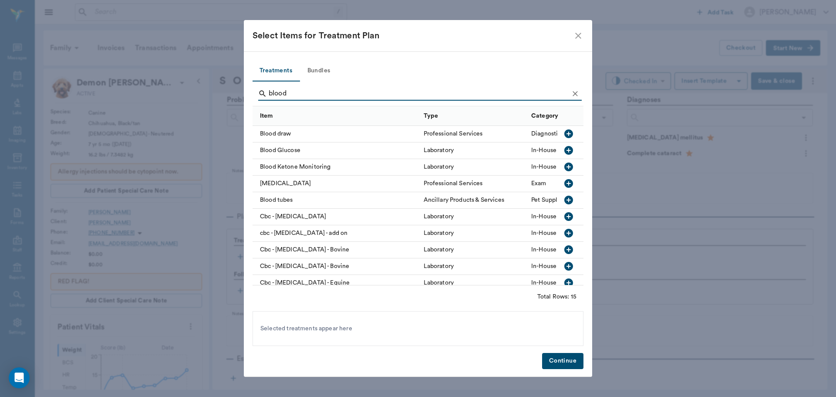
type input "blood"
click at [565, 149] on icon "button" at bounding box center [569, 150] width 9 height 9
click at [568, 359] on button "Continue" at bounding box center [562, 361] width 41 height 16
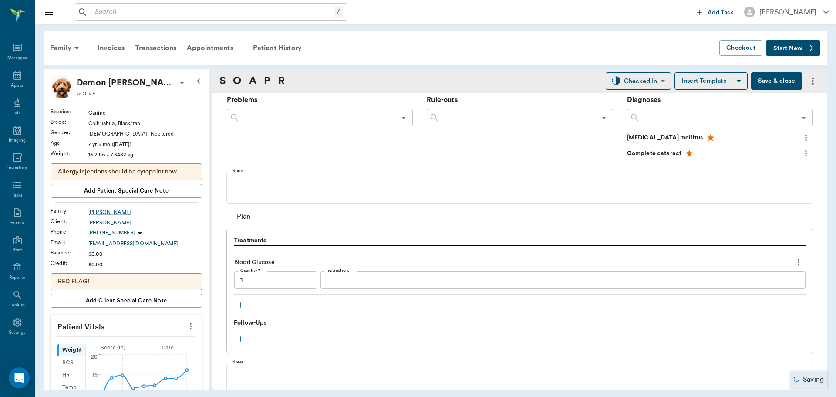
type input "1.00"
click at [361, 274] on div "x Instructions" at bounding box center [563, 279] width 485 height 17
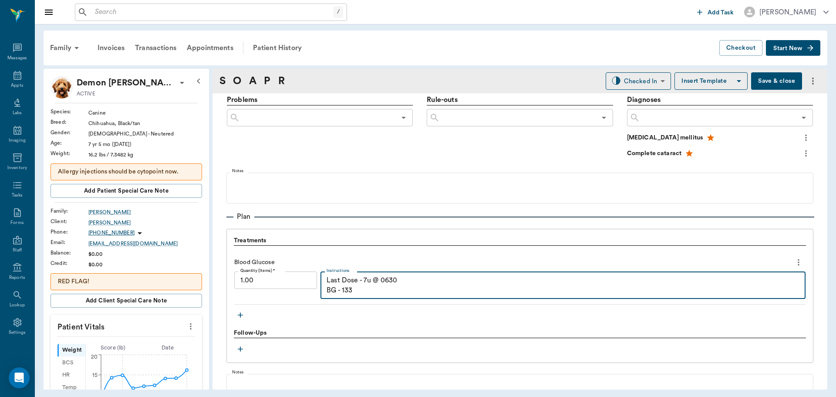
type textarea "Last Dose - 7u @ 0630 BG - 133"
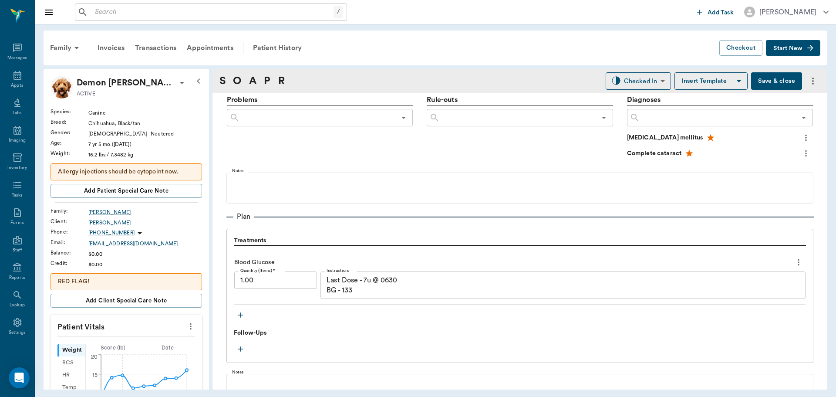
click at [779, 89] on button "Save & close" at bounding box center [776, 80] width 51 height 17
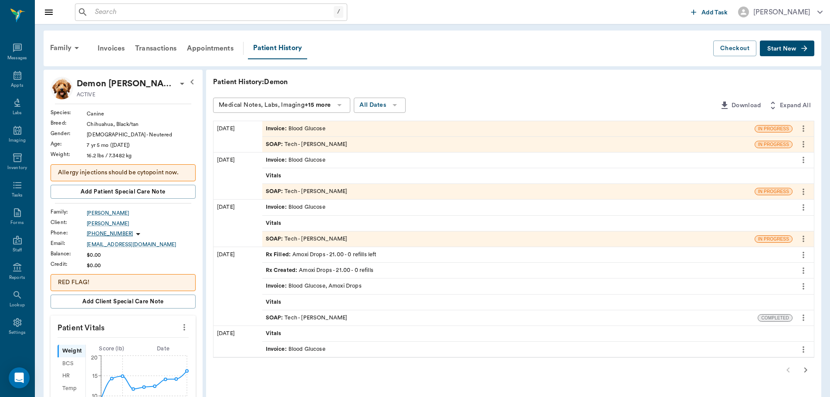
click at [805, 370] on icon "button" at bounding box center [805, 370] width 10 height 10
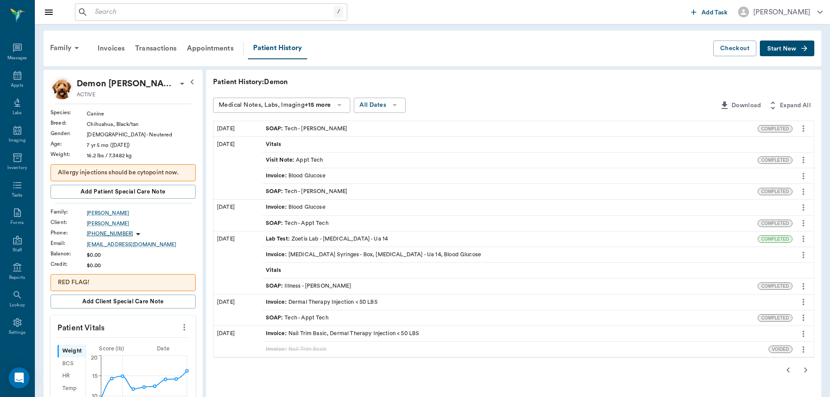
click at [808, 372] on icon "button" at bounding box center [805, 370] width 10 height 10
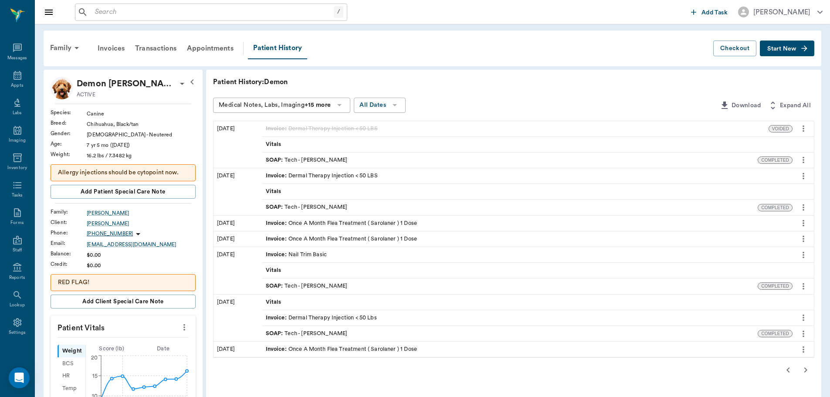
click at [788, 371] on icon "button" at bounding box center [787, 369] width 3 height 5
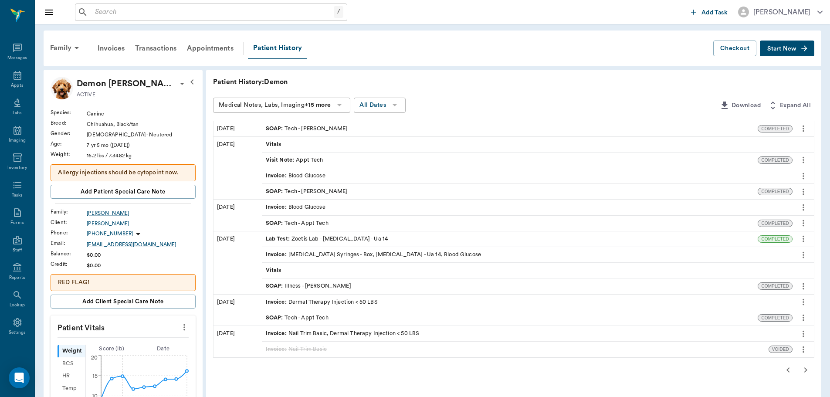
click at [785, 373] on icon "button" at bounding box center [788, 370] width 10 height 10
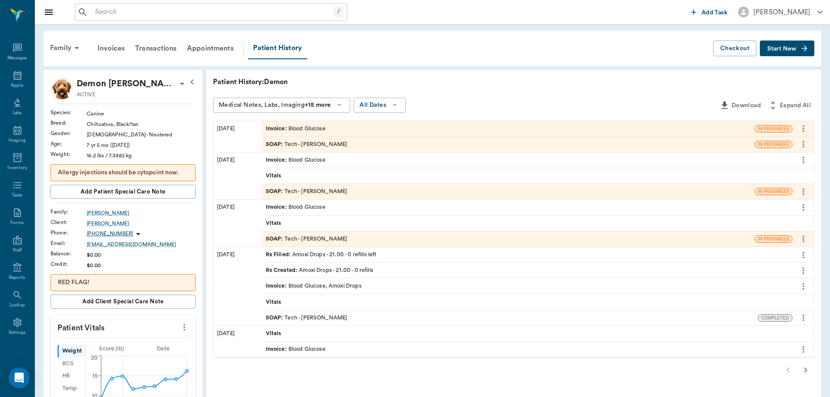
click at [514, 144] on div "SOAP : Tech - [PERSON_NAME]" at bounding box center [508, 144] width 492 height 15
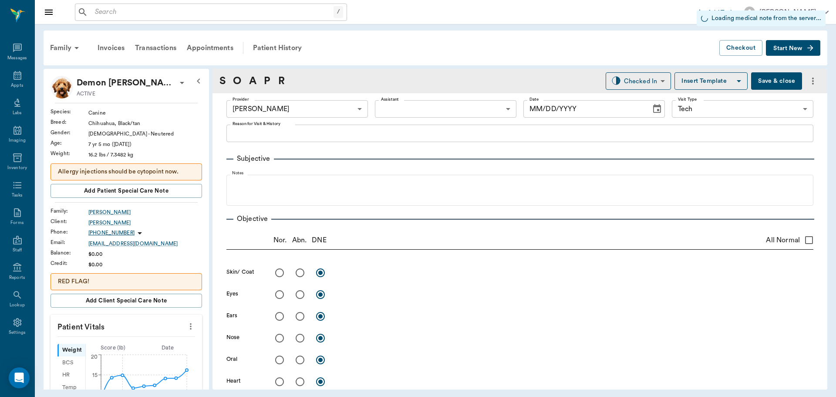
type input "682b670d8bdc6f7f8feef3db"
type input "65d2be4f46e3a538d89b8c1a"
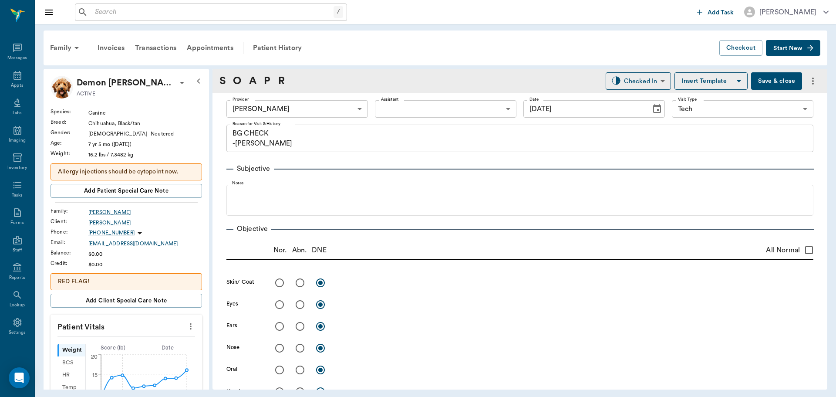
type input "[DATE]"
type textarea "BG CHECK -[PERSON_NAME]"
type input "1.00"
type textarea "Last Dose - 7u @ 0630 BG - 133"
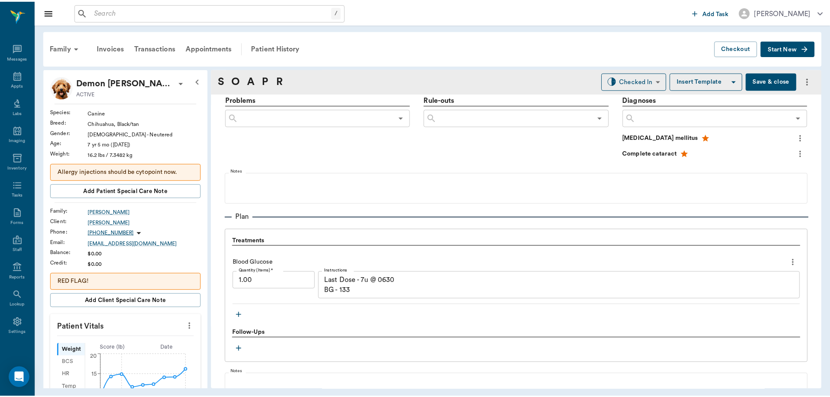
scroll to position [629, 0]
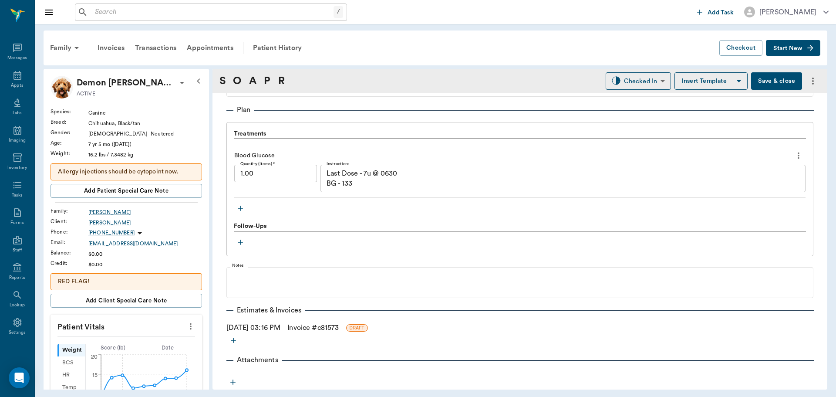
click at [333, 330] on link "Invoice # c81573" at bounding box center [312, 327] width 51 height 10
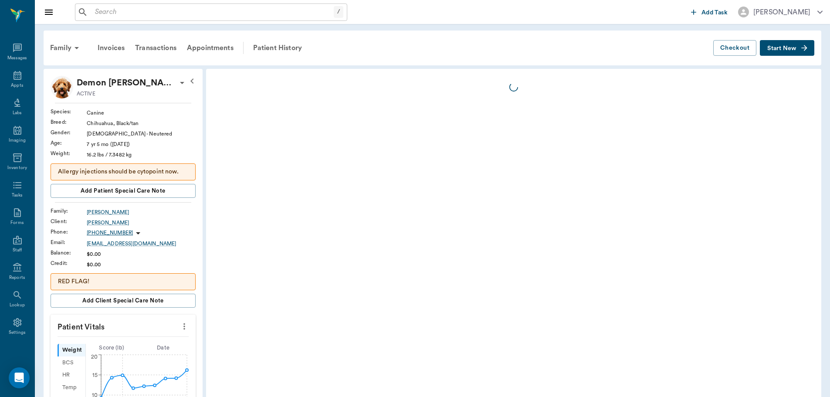
click at [181, 327] on icon "more" at bounding box center [184, 326] width 10 height 10
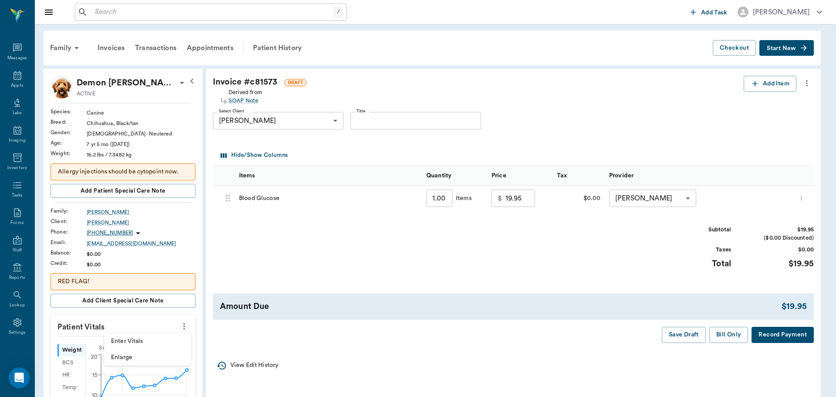
click at [202, 376] on div at bounding box center [418, 198] width 836 height 397
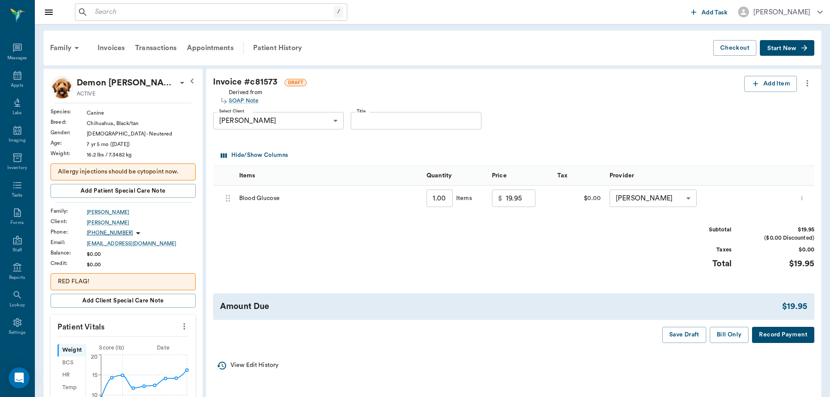
click at [187, 326] on icon "more" at bounding box center [184, 326] width 10 height 10
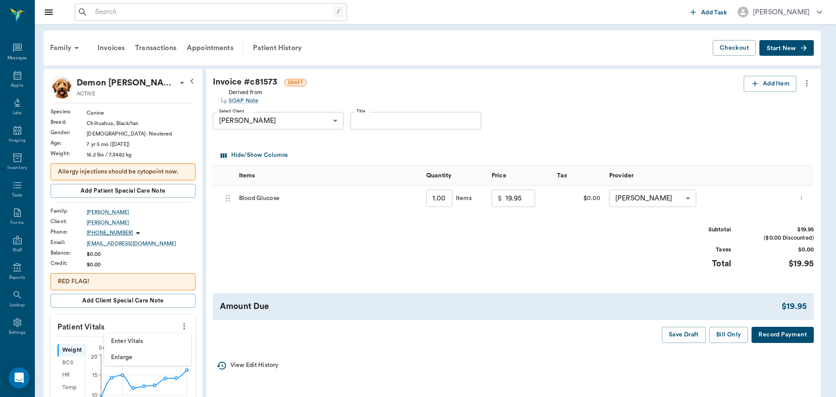
click at [176, 339] on span "Enter Vitals" at bounding box center [147, 341] width 73 height 9
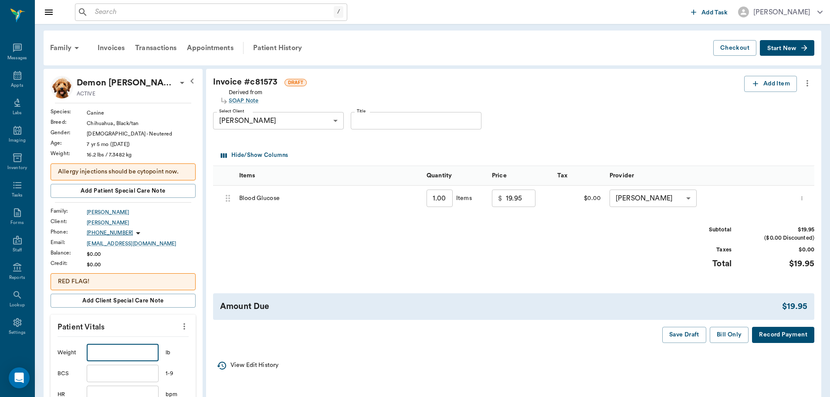
click at [148, 349] on input "text" at bounding box center [122, 352] width 71 height 17
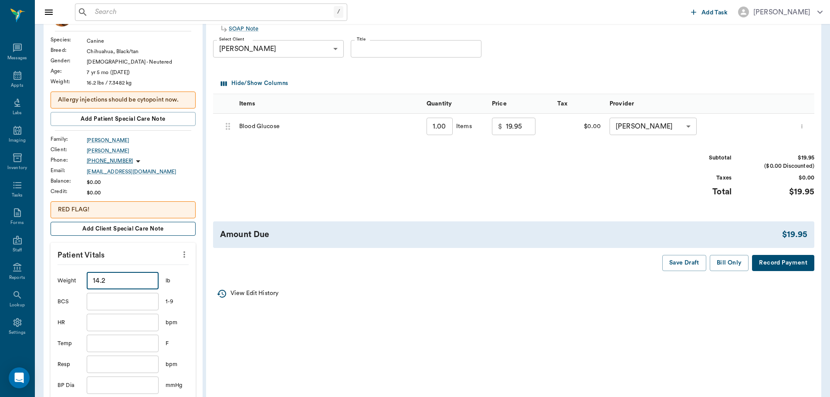
scroll to position [218, 0]
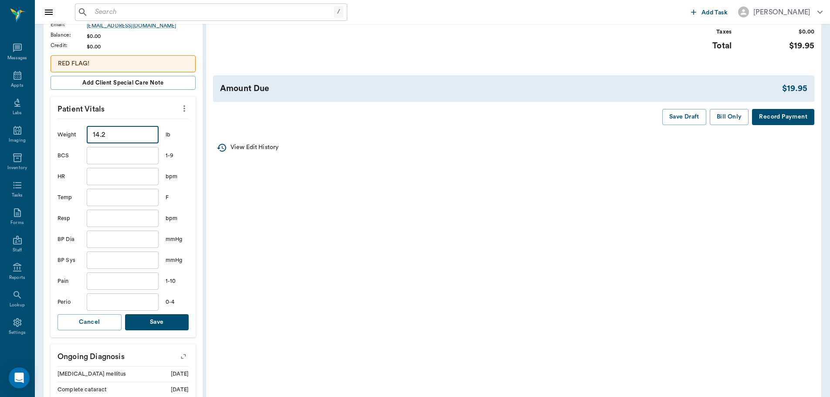
type input "14.2"
click at [162, 328] on button "Save" at bounding box center [157, 322] width 64 height 16
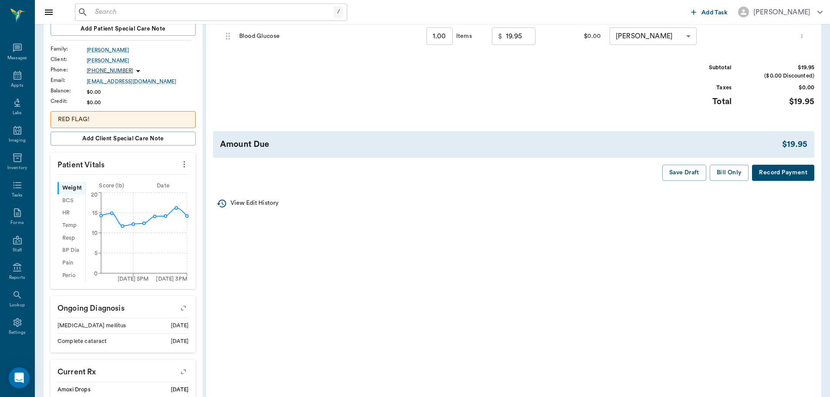
scroll to position [87, 0]
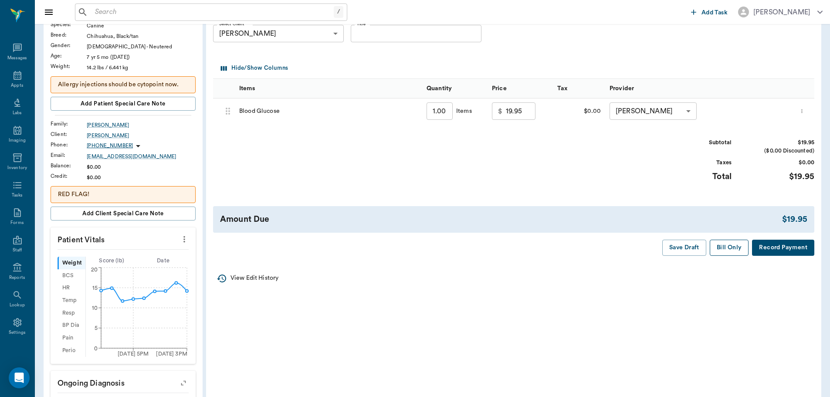
click at [728, 247] on button "Bill Only" at bounding box center [729, 248] width 39 height 16
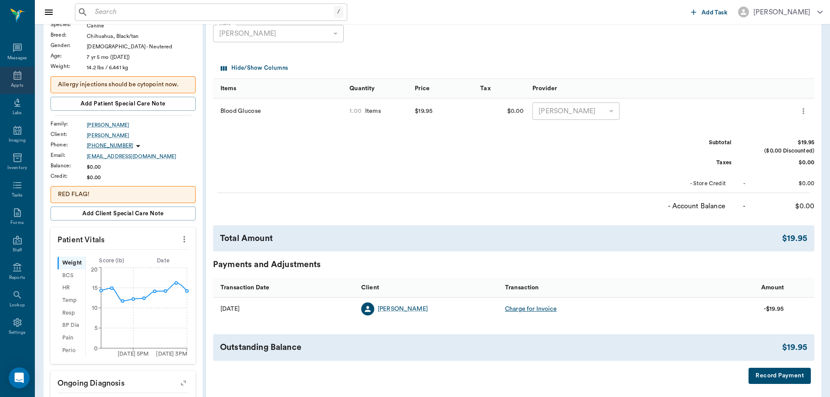
click at [12, 71] on icon at bounding box center [17, 75] width 10 height 10
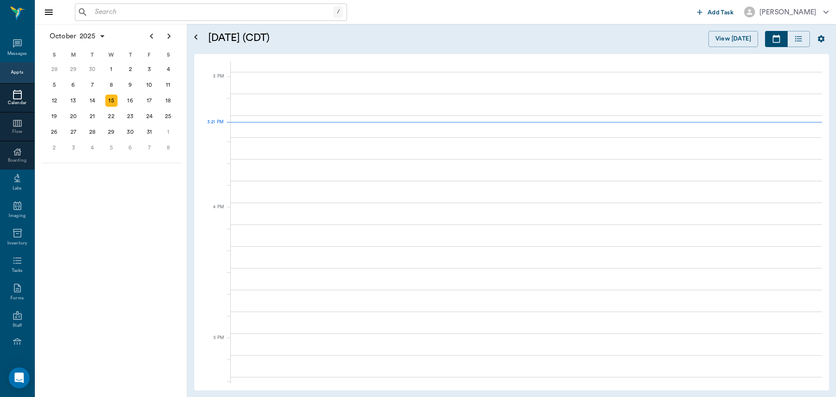
scroll to position [916, 0]
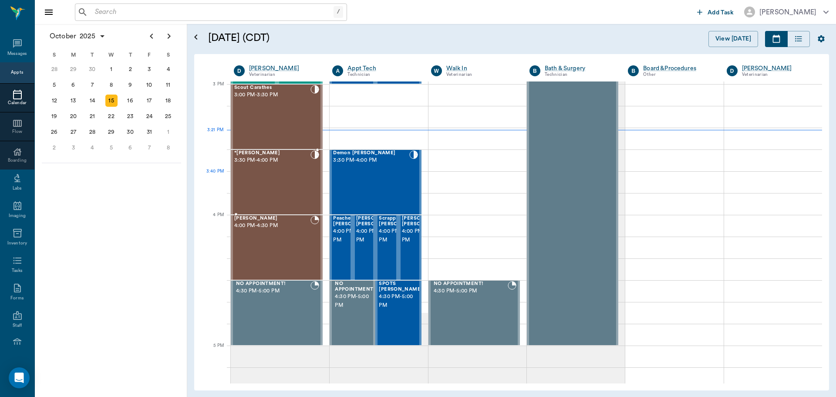
click at [288, 177] on div "*[PERSON_NAME] 3:30 PM - 4:00 PM" at bounding box center [272, 182] width 76 height 64
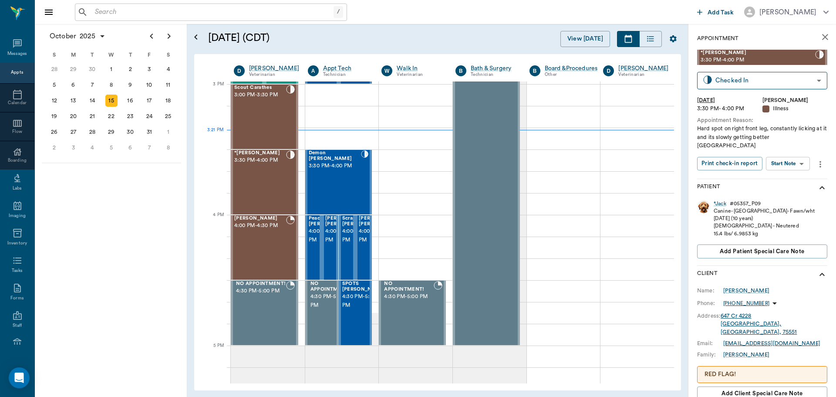
click at [789, 156] on body "/ ​ Add Task [PERSON_NAME] Nectar Messages Appts Calendar Flow Boarding Labs Im…" at bounding box center [418, 198] width 836 height 397
click at [788, 172] on button "Start SOAP" at bounding box center [779, 173] width 30 height 10
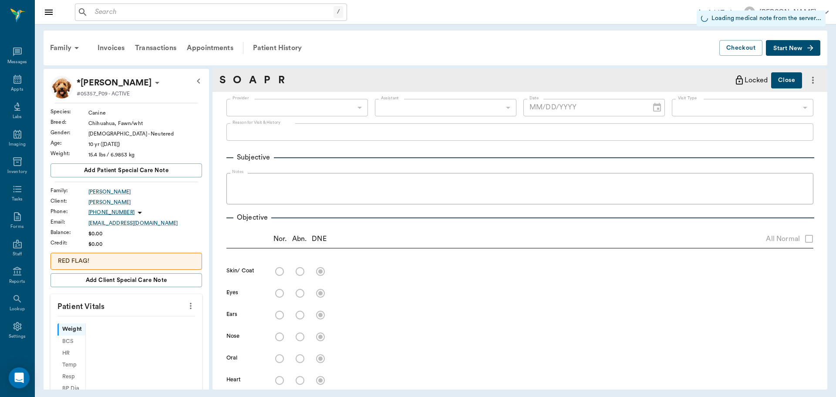
type input "63ec2f075fda476ae8351a4d"
type input "65d2be4f46e3a538d89b8c15"
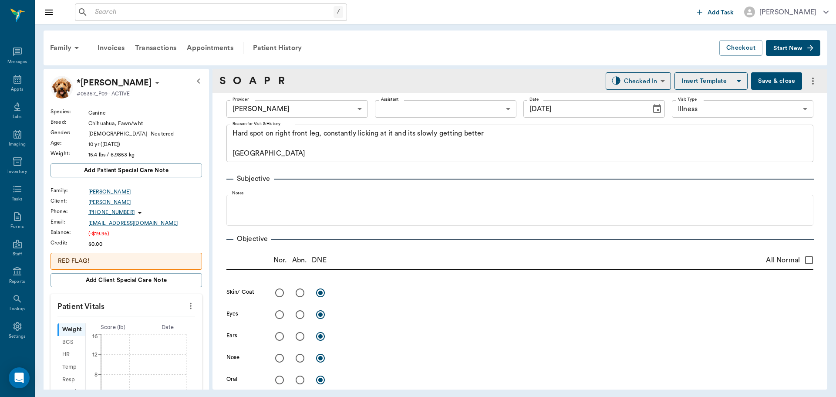
type input "[DATE]"
type textarea "Hard spot on right front leg, constantly licking at it and its slowly getting b…"
click at [504, 112] on body "/ ​ Add Task [PERSON_NAME] Nectar Messages Appts Labs Imaging Inventory Tasks F…" at bounding box center [418, 198] width 836 height 397
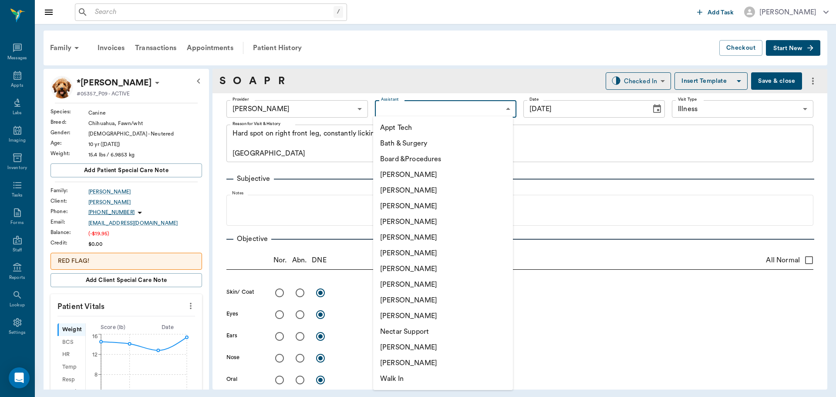
click at [450, 212] on li "[PERSON_NAME]" at bounding box center [443, 206] width 140 height 16
type input "642ef10e332a41444de2bad1"
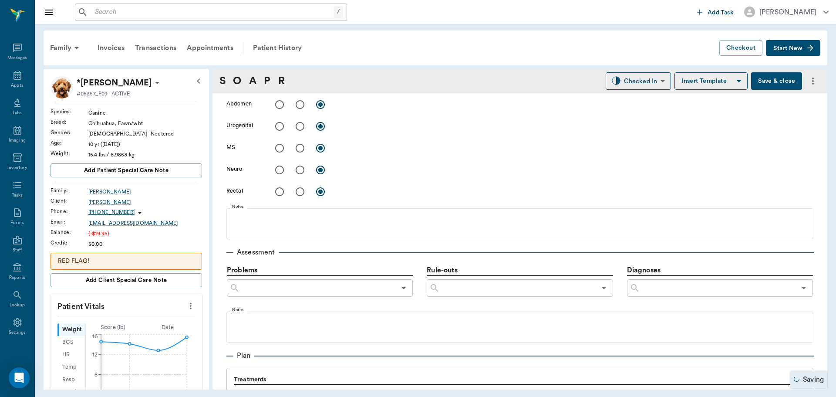
scroll to position [479, 0]
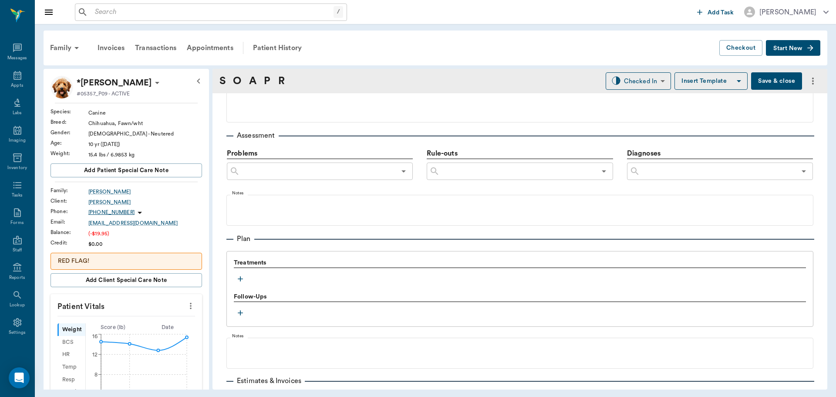
click at [239, 272] on button "button" at bounding box center [240, 278] width 13 height 13
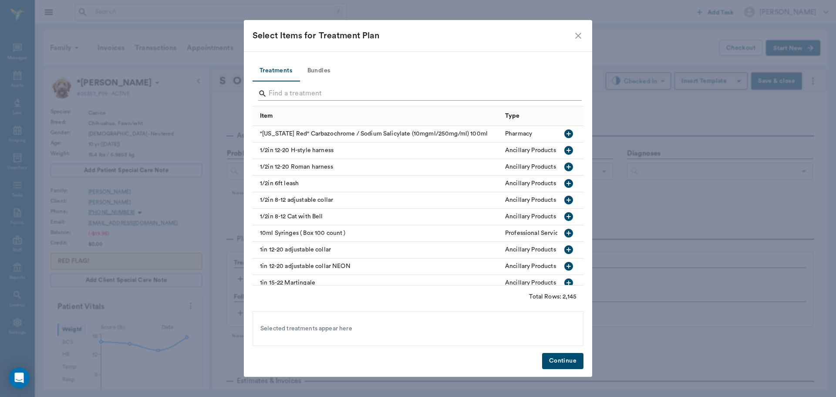
click at [399, 94] on input "Search" at bounding box center [419, 94] width 300 height 14
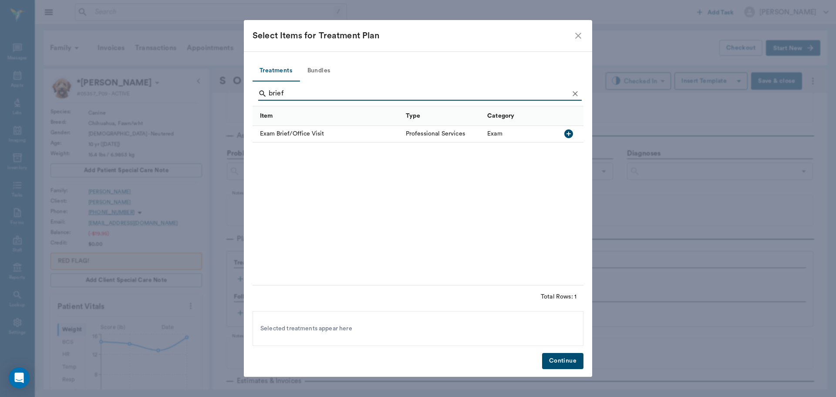
click at [571, 132] on icon "button" at bounding box center [569, 133] width 9 height 9
click at [325, 91] on input "brief" at bounding box center [419, 94] width 300 height 14
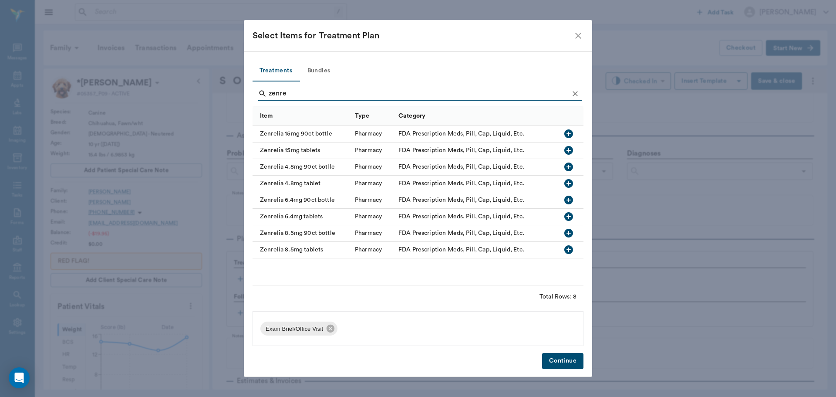
type input "zenre"
click at [570, 181] on icon "button" at bounding box center [569, 183] width 9 height 9
click at [575, 356] on button "Continue" at bounding box center [562, 361] width 41 height 16
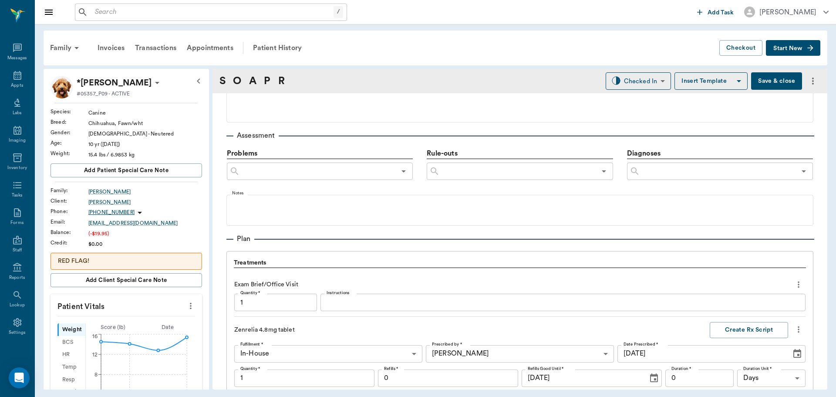
scroll to position [677, 0]
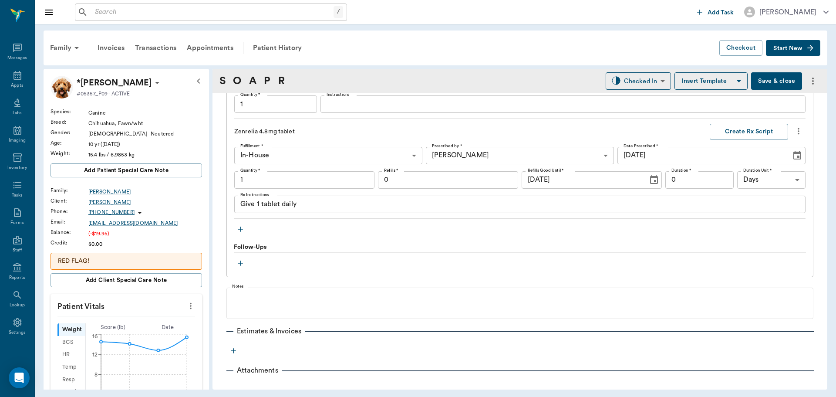
click at [339, 182] on input "1" at bounding box center [304, 179] width 140 height 17
type input "1.00"
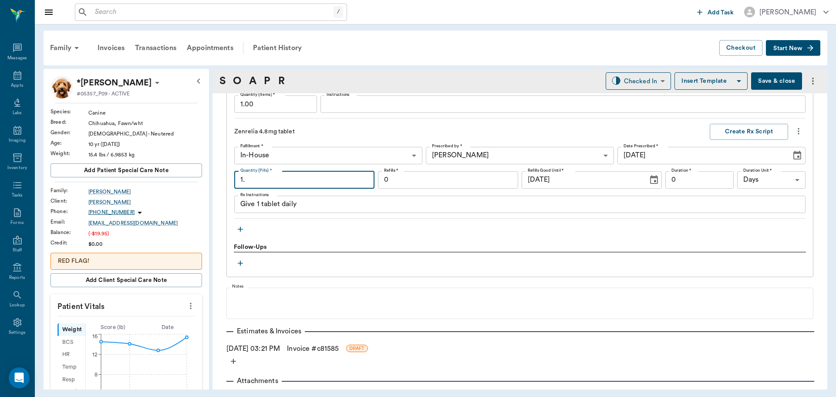
type input "1"
type input "30.00"
click at [404, 178] on input "0" at bounding box center [448, 179] width 140 height 17
type input "3"
click at [692, 181] on input "0" at bounding box center [700, 179] width 68 height 17
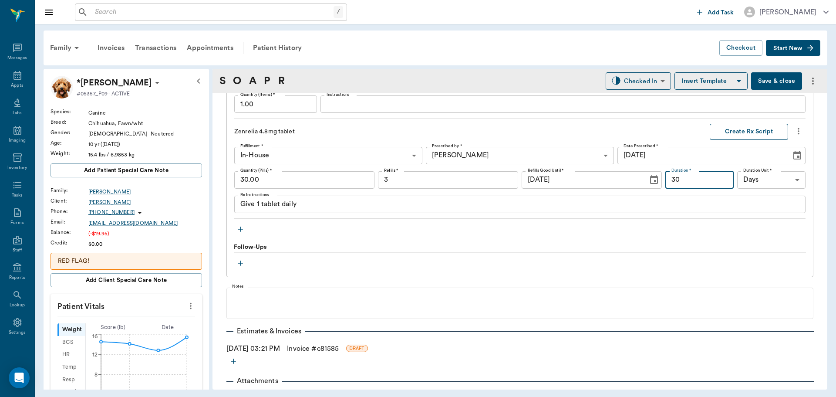
type input "30"
click at [720, 131] on button "Create Rx Script" at bounding box center [749, 132] width 78 height 16
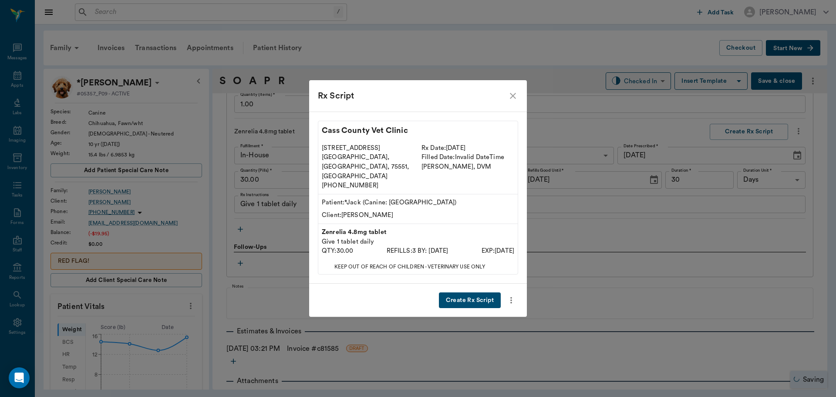
click at [470, 304] on div "Create Rx Script" at bounding box center [418, 301] width 218 height 34
click at [474, 292] on button "Create Rx Script" at bounding box center [470, 300] width 62 height 16
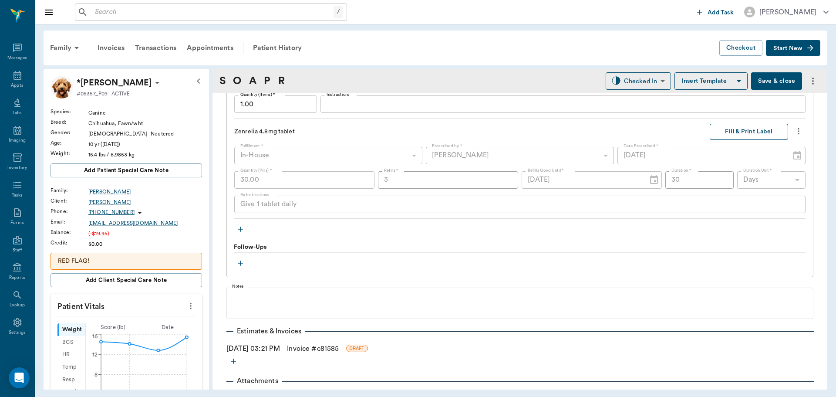
click at [747, 136] on button "Fill & Print Label" at bounding box center [749, 132] width 78 height 16
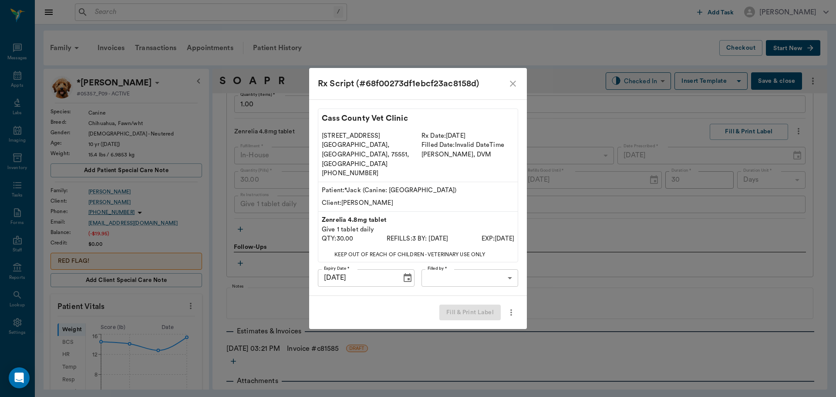
click at [487, 267] on body "/ ​ Add Task [PERSON_NAME] Nectar Messages Appts Labs Imaging Inventory Tasks F…" at bounding box center [418, 198] width 836 height 397
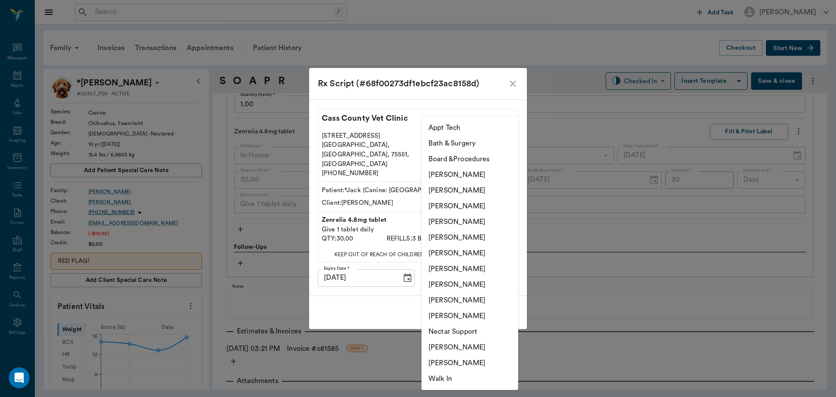
click at [482, 224] on li "[PERSON_NAME]" at bounding box center [470, 222] width 97 height 16
type input "63ec2f075fda476ae8351a4d"
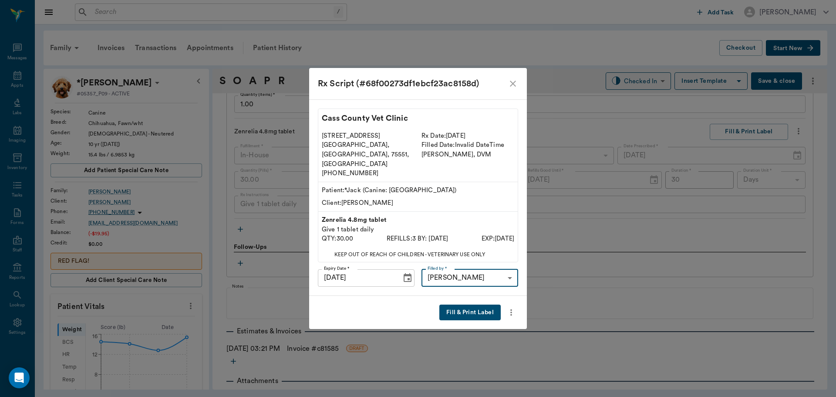
click at [461, 304] on button "Fill & Print Label" at bounding box center [469, 312] width 61 height 16
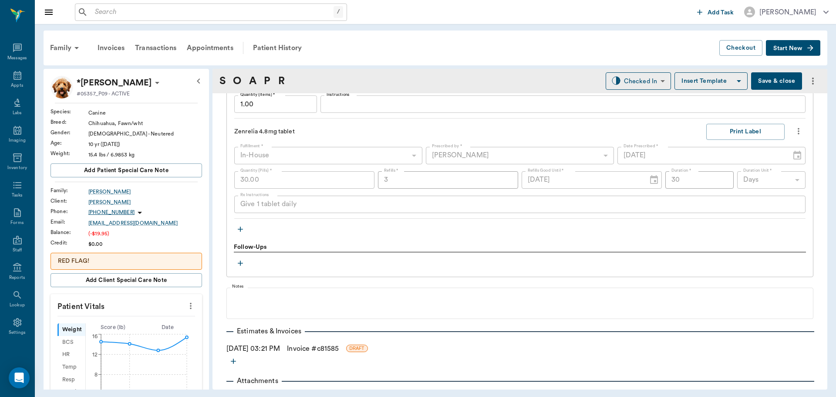
click at [325, 347] on link "Invoice # c81585" at bounding box center [313, 348] width 52 height 10
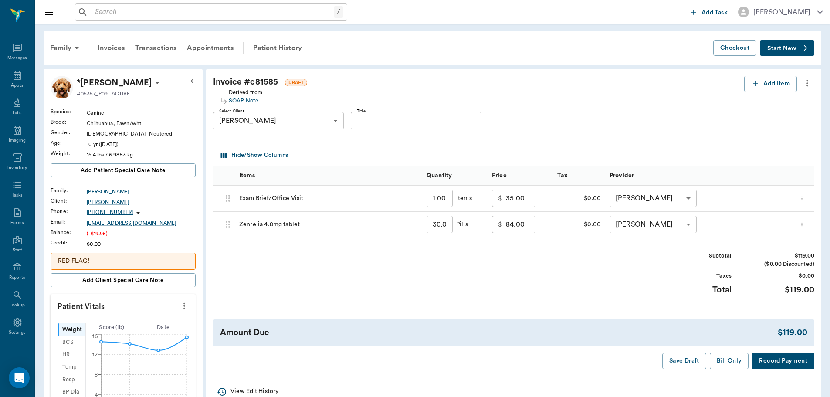
click at [519, 198] on input "35.00" at bounding box center [521, 197] width 30 height 17
type input "20.00"
click at [656, 304] on div "Subtotal $104.00 ($0.00 Discounted) Taxes $0.00 Total $104.00" at bounding box center [513, 279] width 601 height 54
click at [733, 357] on button "Bill Only" at bounding box center [729, 361] width 39 height 16
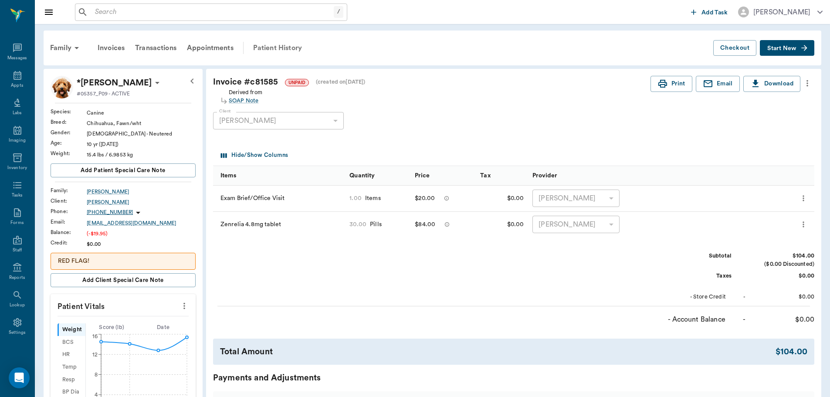
click at [277, 48] on div "Patient History" at bounding box center [277, 47] width 59 height 21
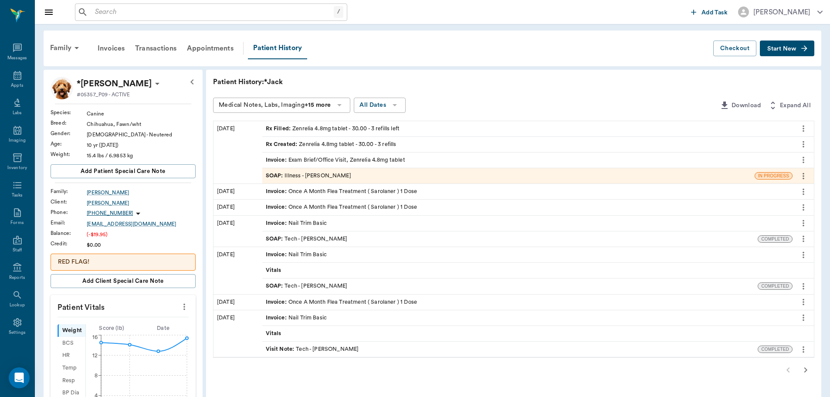
click at [420, 176] on div "SOAP : Illness - [PERSON_NAME]" at bounding box center [508, 175] width 492 height 15
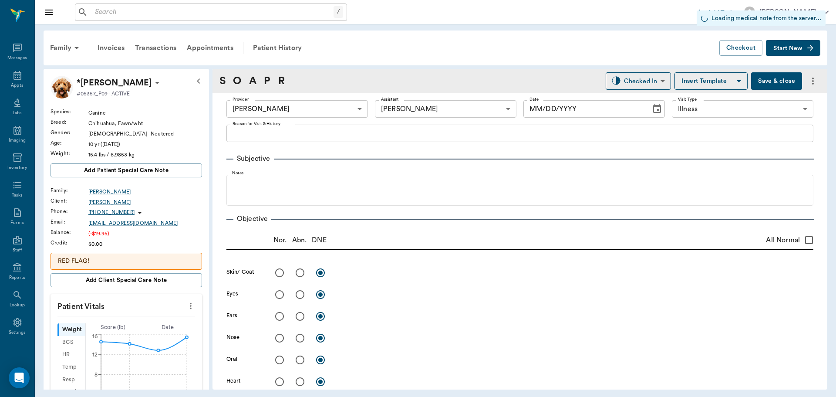
type input "63ec2f075fda476ae8351a4d"
type input "642ef10e332a41444de2bad1"
type input "65d2be4f46e3a538d89b8c15"
type input "[DATE]"
type textarea "Hard spot on right front leg, constantly licking at it and its slowly getting b…"
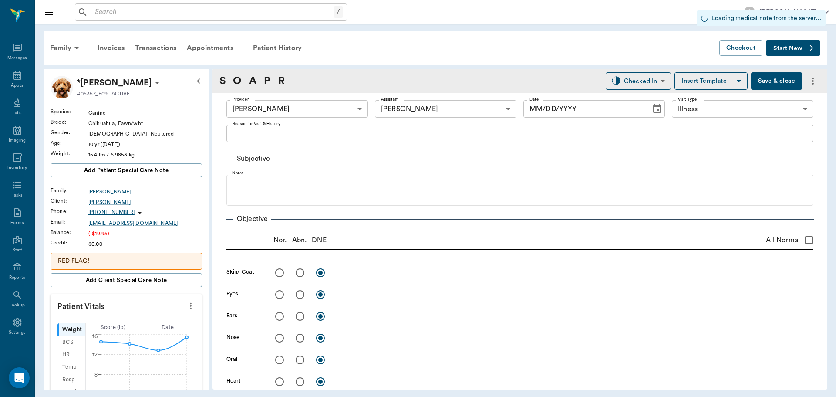
type input "1.00"
type input "30.00"
type input "3"
type input "30"
type textarea "Give 1 tablet daily"
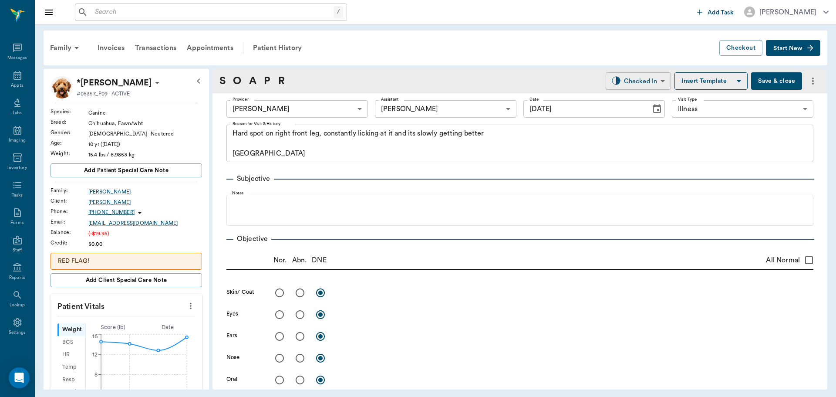
click at [620, 82] on body "/ ​ Add Task Dr. Bert Ellsworth Nectar Messages Appts Labs Imaging Inventory Ta…" at bounding box center [418, 198] width 836 height 397
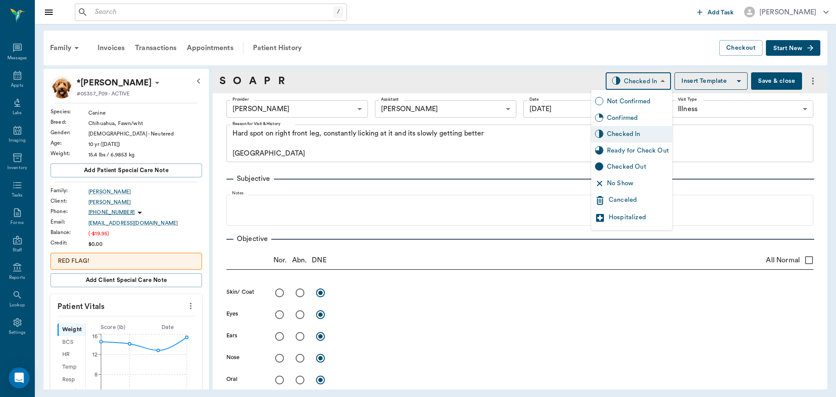
click at [643, 150] on div "Ready for Check Out" at bounding box center [638, 151] width 62 height 10
type input "READY_TO_CHECKOUT"
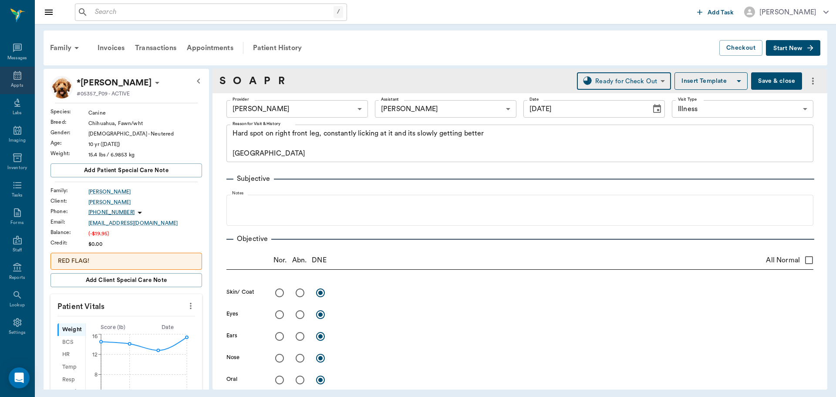
click at [12, 80] on icon at bounding box center [17, 75] width 10 height 10
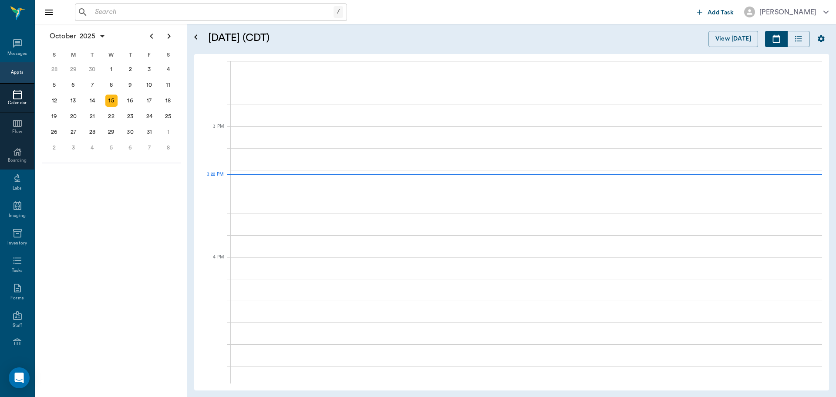
scroll to position [917, 0]
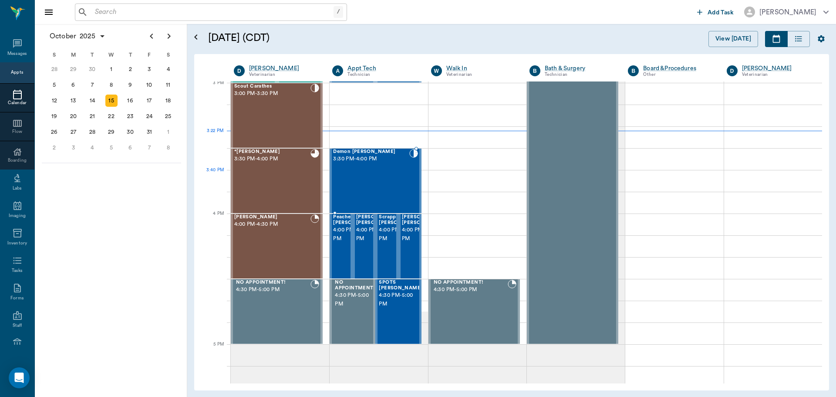
click at [402, 180] on div "Demon Thompson 3:30 PM - 4:00 PM" at bounding box center [371, 181] width 76 height 64
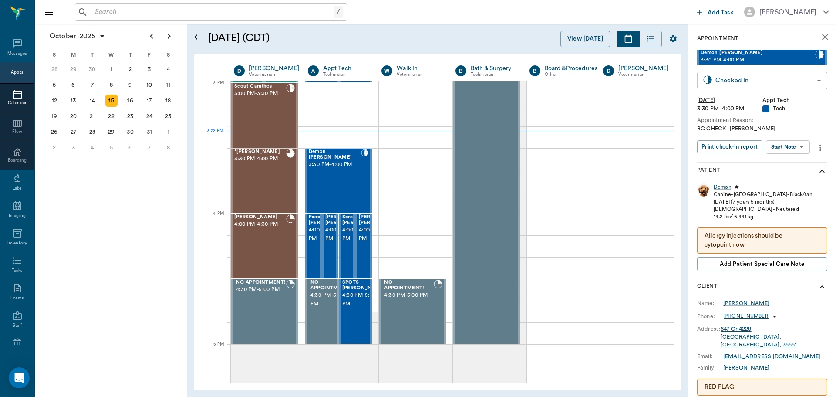
click at [806, 78] on body "/ ​ Add Task Dr. Bert Ellsworth Nectar Messages Appts Calendar Flow Boarding La…" at bounding box center [418, 198] width 836 height 397
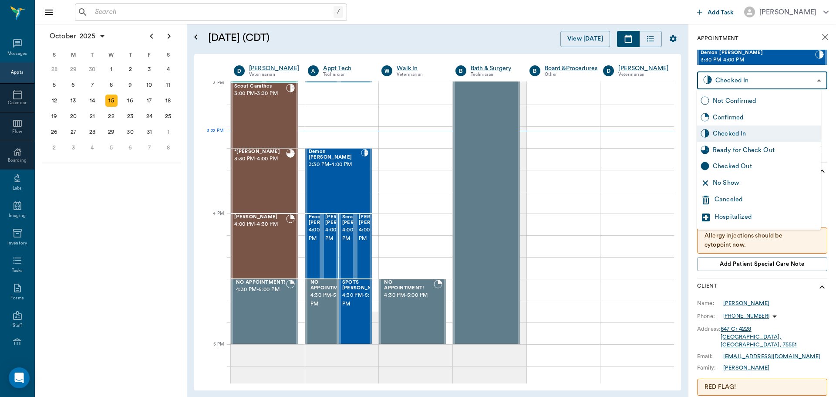
click at [780, 150] on div "Ready for Check Out" at bounding box center [765, 150] width 105 height 10
type input "READY_TO_CHECKOUT"
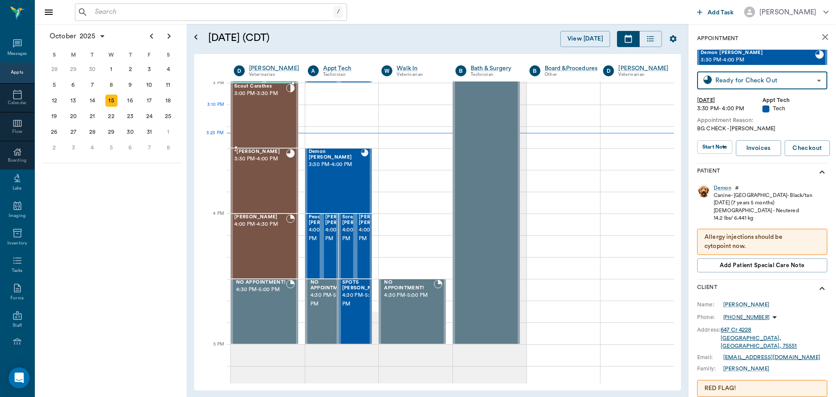
drag, startPoint x: 240, startPoint y: 118, endPoint x: 450, endPoint y: 125, distance: 210.0
click at [240, 118] on div "Scout Carathes 3:00 PM - 3:30 PM" at bounding box center [260, 116] width 52 height 64
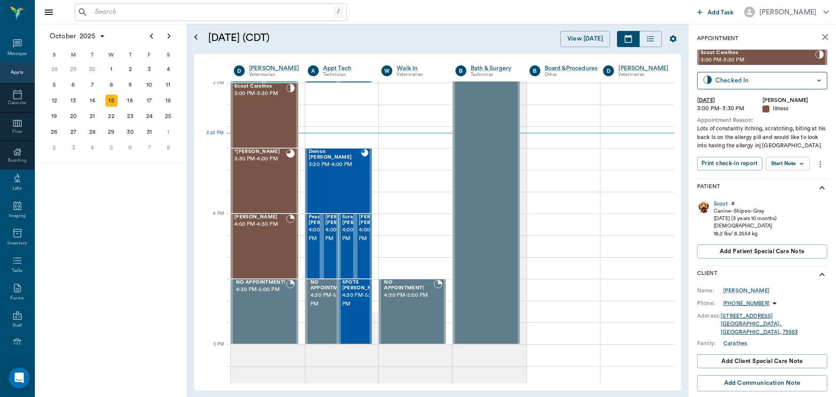
click at [797, 161] on body "/ ​ Add Task Dr. Bert Ellsworth Nectar Messages Appts Calendar Flow Boarding La…" at bounding box center [418, 198] width 836 height 397
click at [792, 178] on button "Start SOAP" at bounding box center [779, 181] width 30 height 10
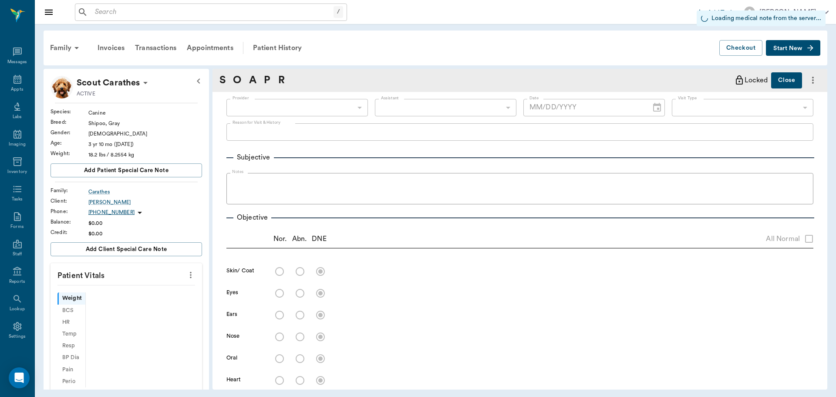
scroll to position [4, 0]
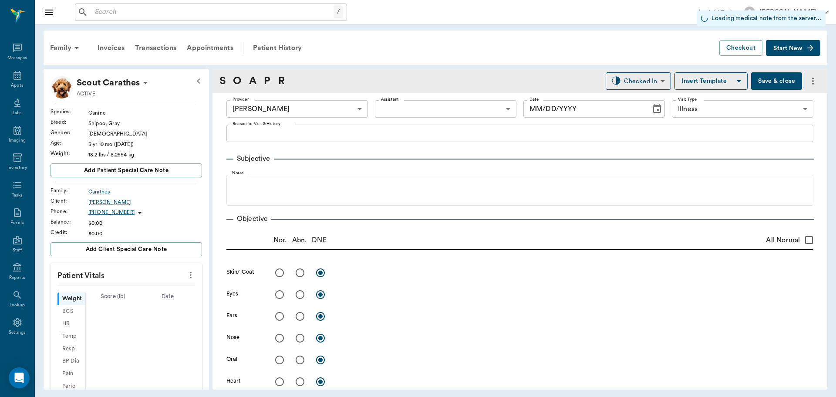
type input "63ec2f075fda476ae8351a4d"
type input "65d2be4f46e3a538d89b8c15"
type input "[DATE]"
type textarea "Lots of constantly itching, scratching, biting at his back Is on the allergy pi…"
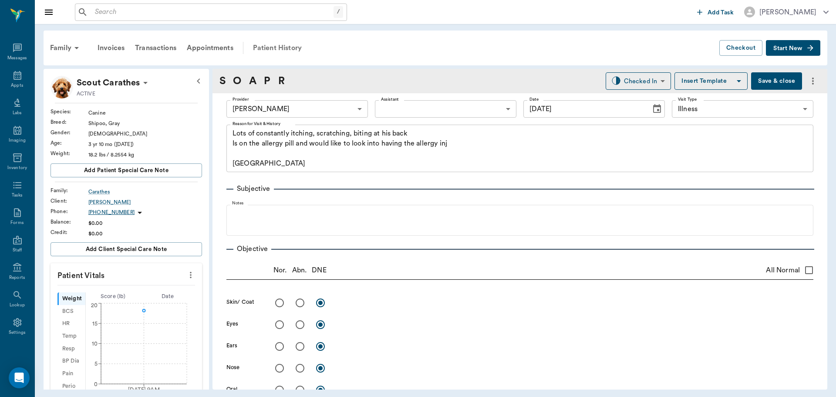
click at [289, 47] on div "Patient History" at bounding box center [277, 47] width 59 height 21
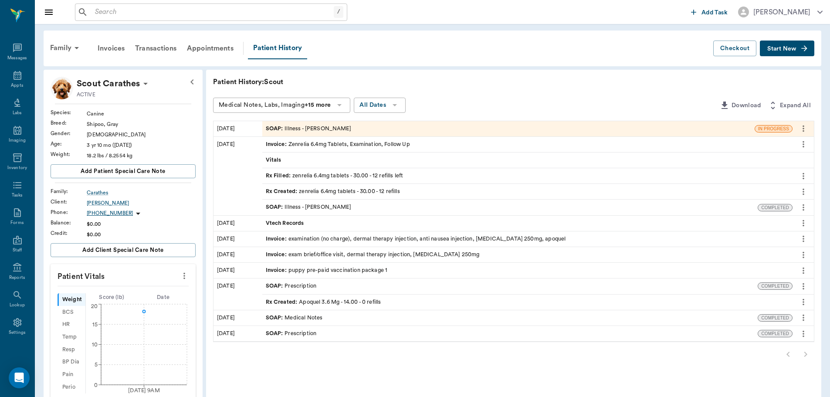
click at [351, 211] on div "SOAP : Illness - [PERSON_NAME]" at bounding box center [510, 206] width 496 height 15
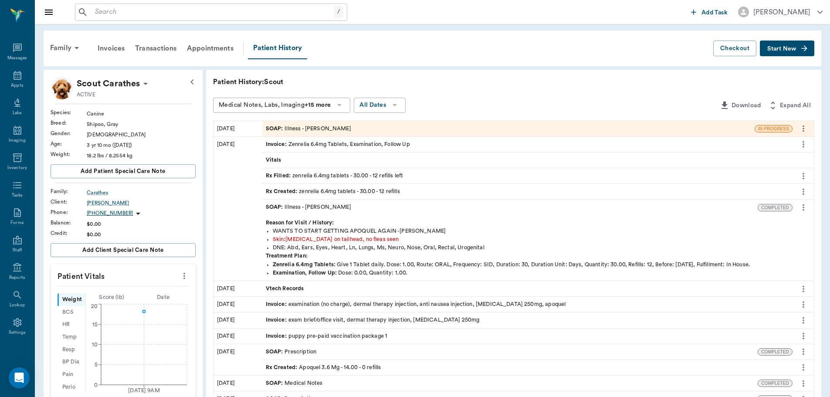
click at [799, 206] on icon "more" at bounding box center [803, 207] width 10 height 10
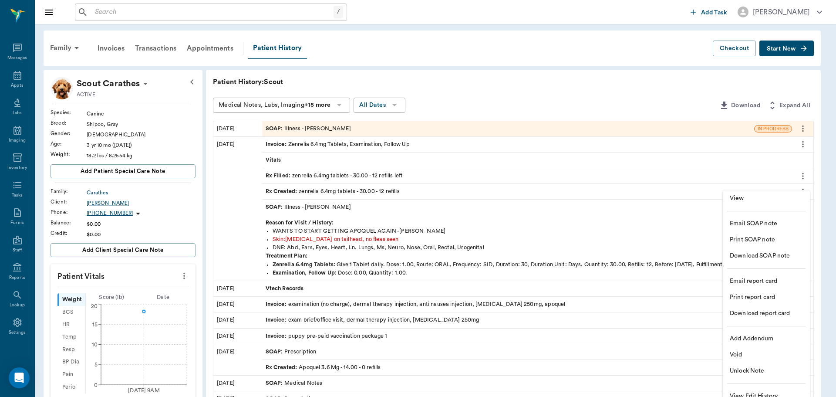
click at [773, 200] on span "View" at bounding box center [766, 198] width 73 height 9
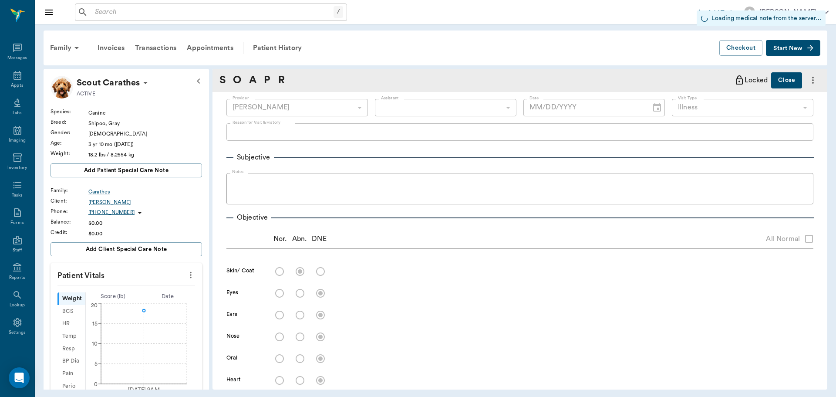
type input "63ec2f075fda476ae8351a4d"
type input "65d2be4f46e3a538d89b8c15"
radio input "true"
type input "10/23/2024"
type textarea "WANTS TO START GETTING APOQUEL AGAIN -JESS"
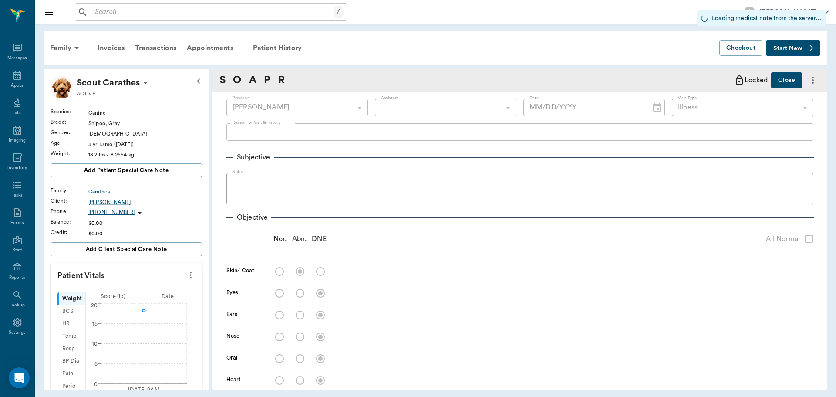
type textarea "allergic dermatitis on tailhead, no fleas seen"
type input "30.00"
type input "12"
type input "30"
type textarea "Give 1 Tablet daily"
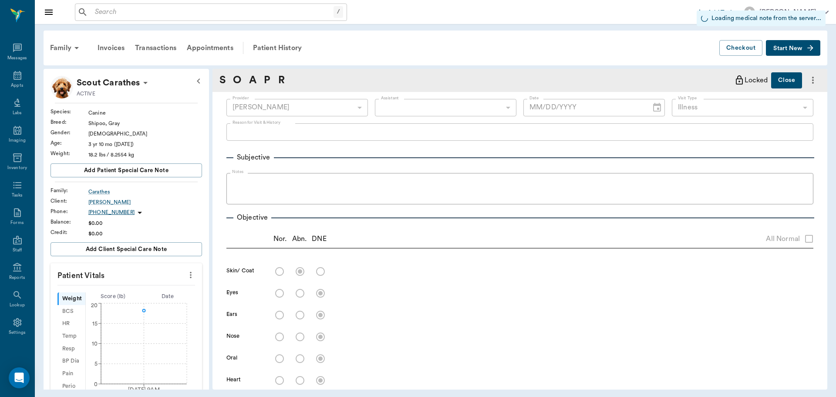
type input "1.00"
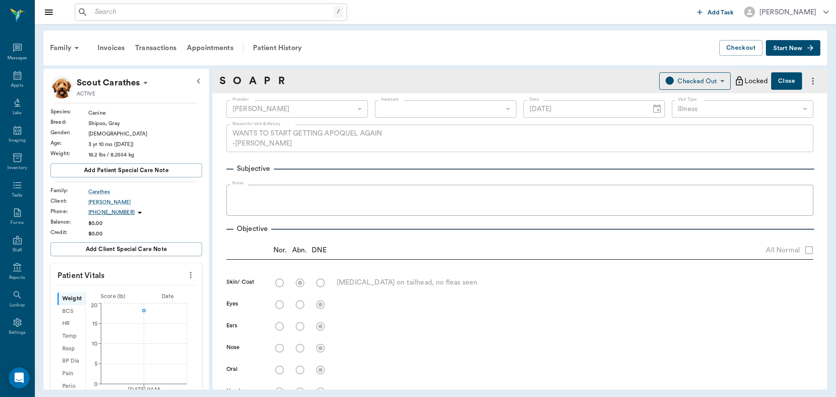
drag, startPoint x: 304, startPoint y: 44, endPoint x: 311, endPoint y: 44, distance: 7.0
click at [304, 44] on div "Patient History" at bounding box center [277, 47] width 59 height 21
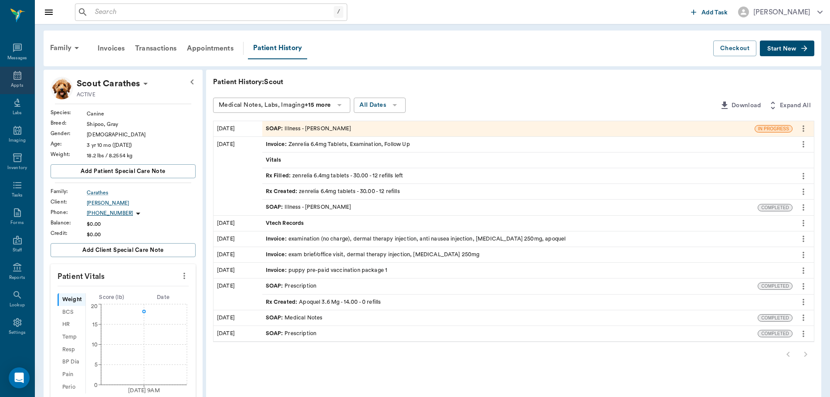
click at [15, 81] on div "Appts" at bounding box center [17, 80] width 34 height 27
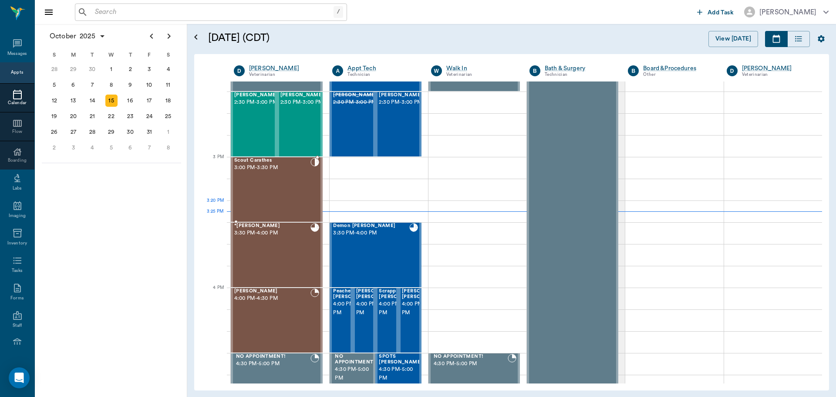
scroll to position [828, 0]
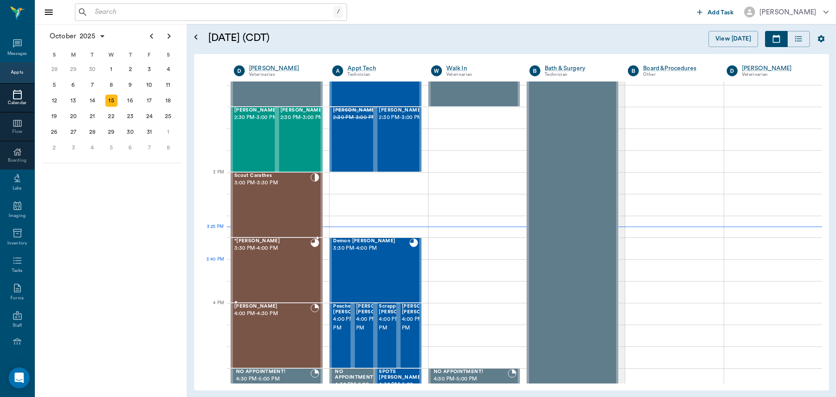
click at [247, 267] on div "*Jack Thompson 3:30 PM - 4:00 PM" at bounding box center [272, 270] width 76 height 64
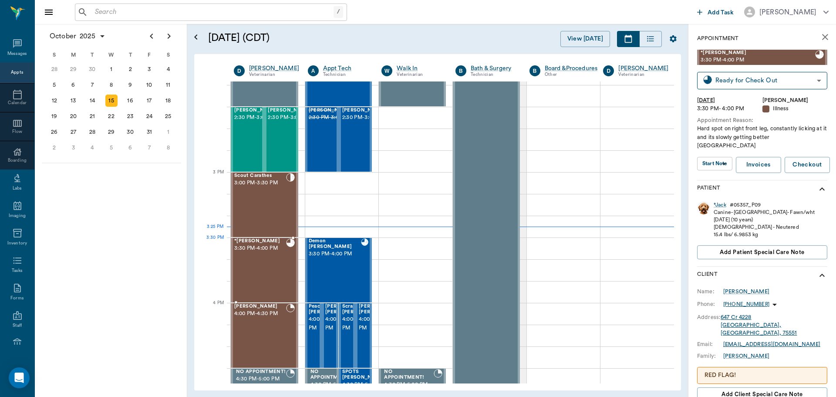
click at [261, 250] on span "3:30 PM - 4:00 PM" at bounding box center [260, 248] width 52 height 9
click at [256, 261] on div "*Jack Thompson 3:30 PM - 4:00 PM" at bounding box center [260, 270] width 52 height 64
click at [718, 155] on body "/ ​ Add Task Dr. Bert Ellsworth Nectar Messages Appts Calendar Flow Boarding La…" at bounding box center [418, 198] width 836 height 397
click at [720, 173] on button "View SOAP" at bounding box center [710, 173] width 30 height 10
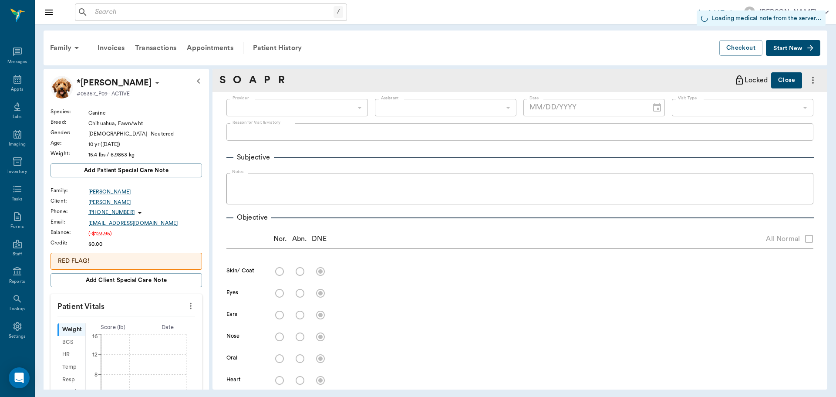
scroll to position [4, 0]
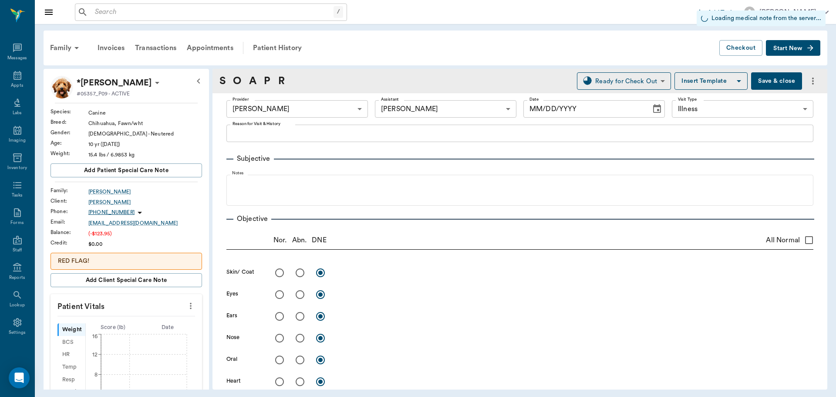
type input "63ec2f075fda476ae8351a4d"
type input "642ef10e332a41444de2bad1"
type input "65d2be4f46e3a538d89b8c15"
type input "[DATE]"
type textarea "Hard spot on right front leg, constantly licking at it and its slowly getting b…"
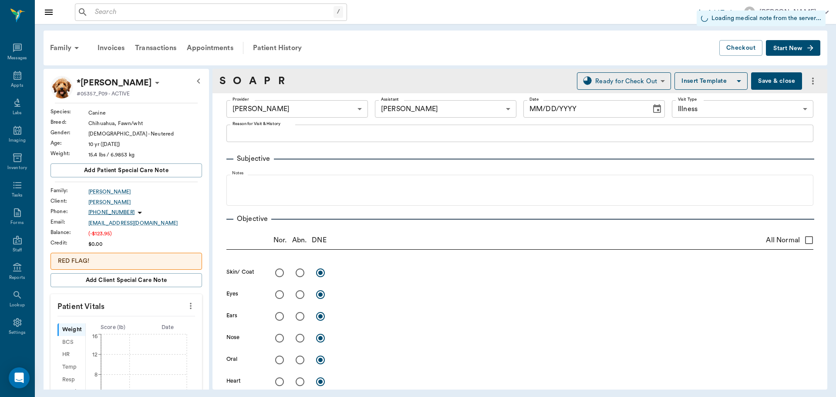
type input "1.00"
type input "30.00"
type input "3"
type input "30"
type textarea "Give 1 tablet daily"
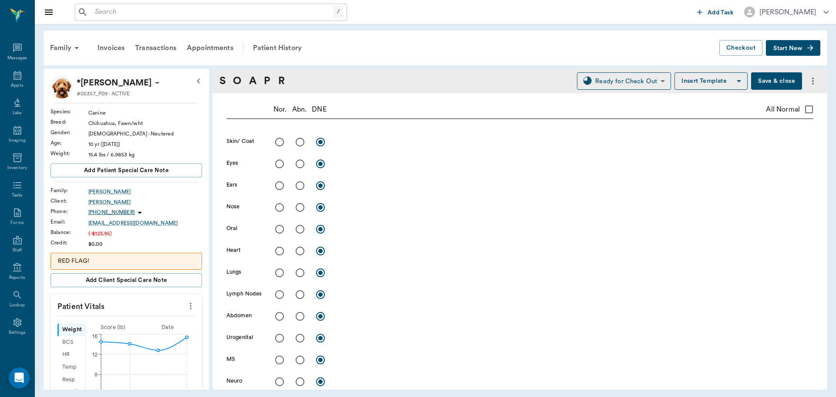
scroll to position [131, 0]
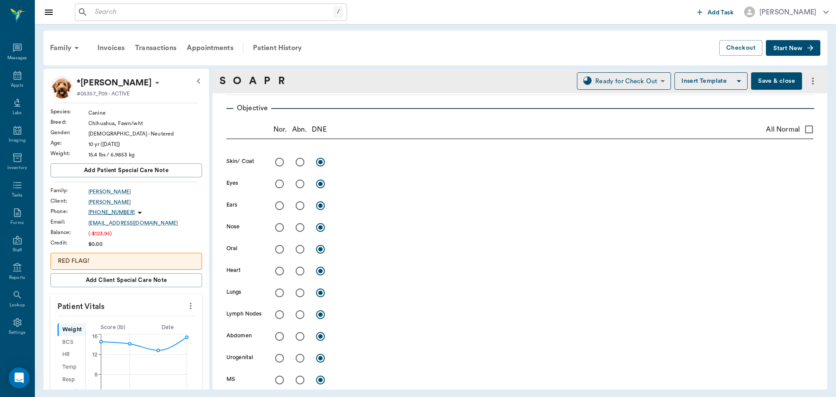
click at [298, 161] on input "radio" at bounding box center [300, 162] width 18 height 18
radio input "true"
click at [350, 163] on textarea at bounding box center [575, 162] width 477 height 10
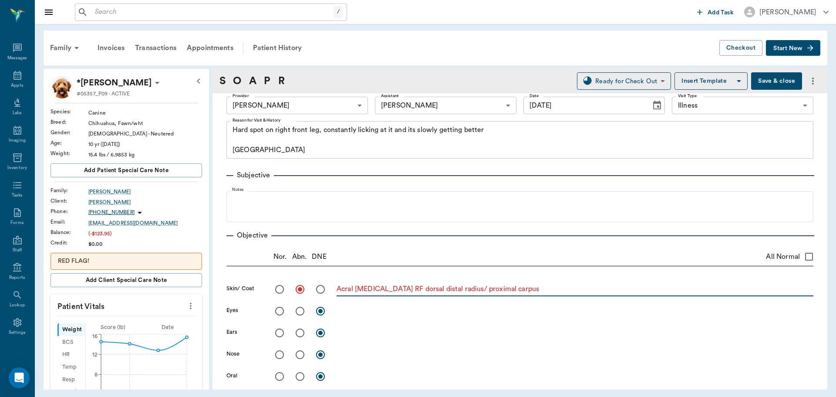
scroll to position [0, 0]
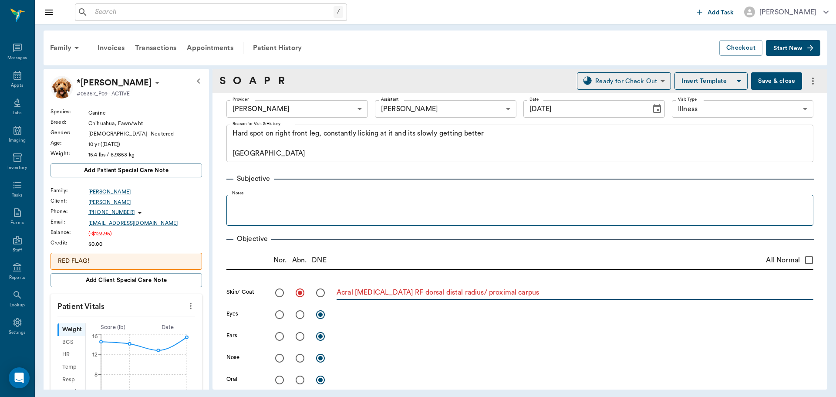
type textarea "Acral [MEDICAL_DATA] RF dorsal distal radius/ proximal carpus"
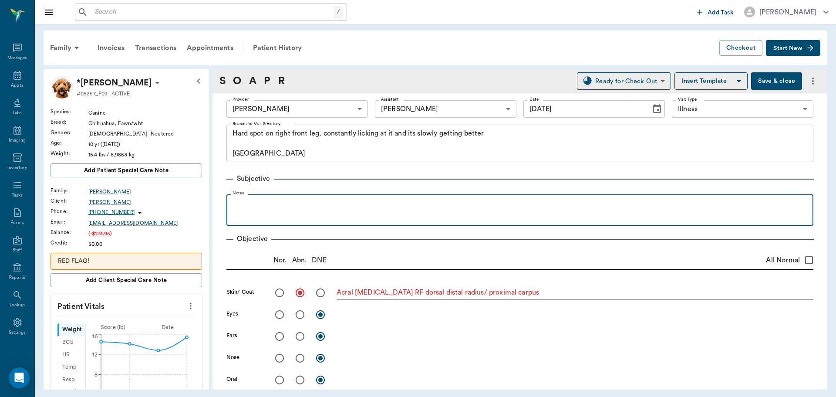
click at [322, 203] on p at bounding box center [520, 204] width 578 height 10
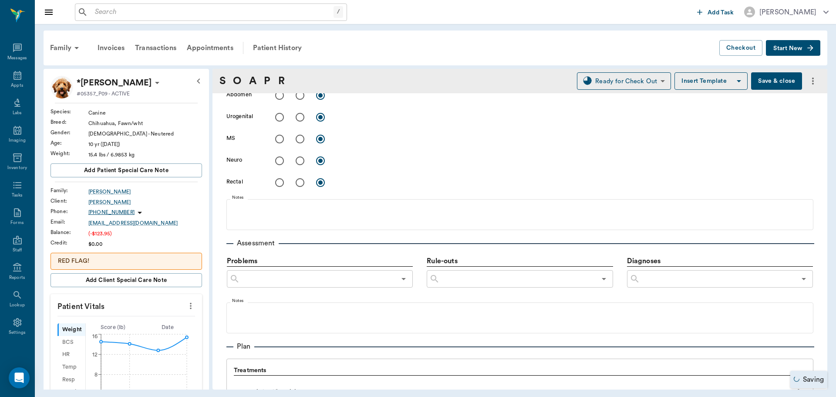
scroll to position [392, 0]
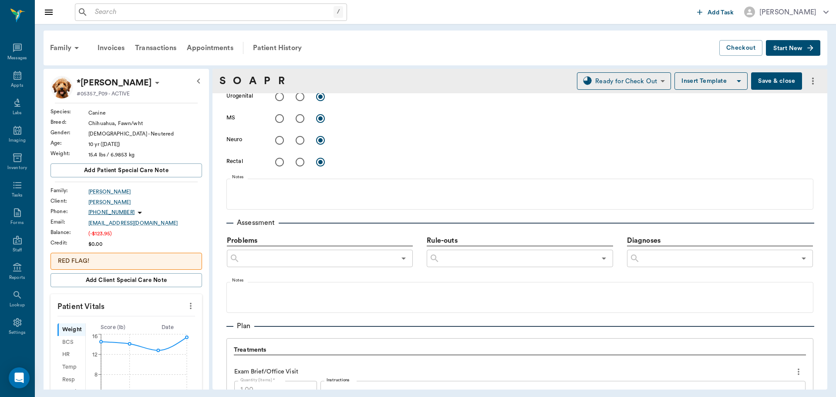
click at [652, 257] on input "text" at bounding box center [718, 258] width 156 height 12
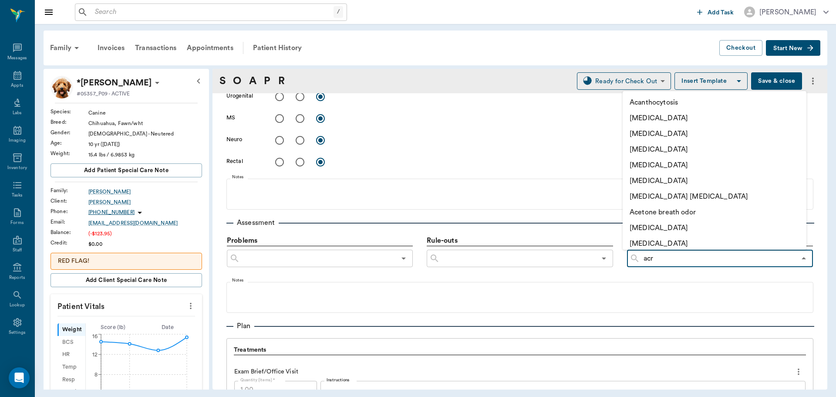
type input "acra"
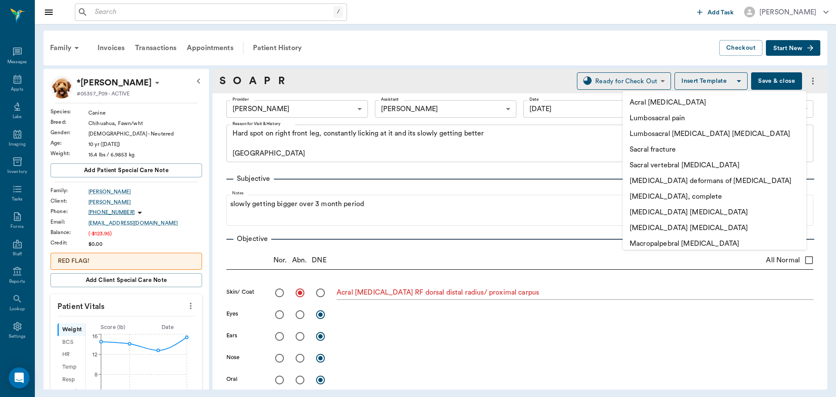
scroll to position [392, 0]
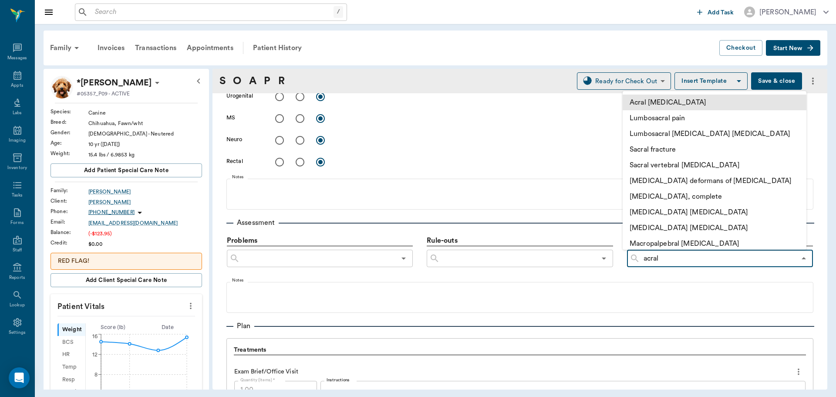
click at [657, 104] on li "Acral [MEDICAL_DATA]" at bounding box center [715, 103] width 184 height 16
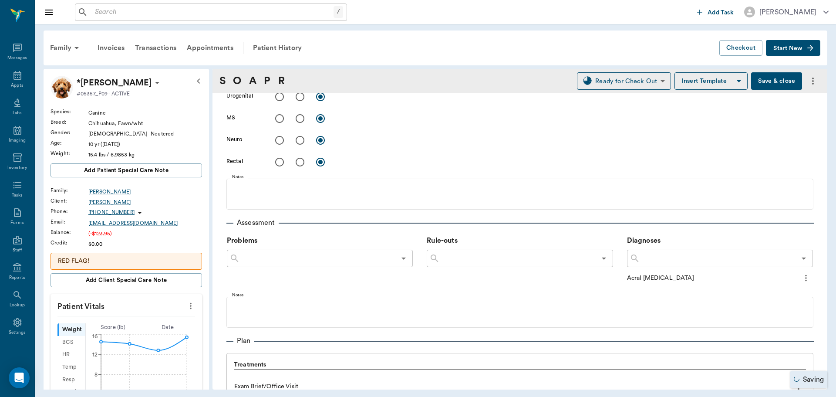
click at [801, 279] on icon "more" at bounding box center [806, 278] width 10 height 10
click at [765, 295] on span "Add to ongoing diagnosis" at bounding box center [763, 292] width 73 height 9
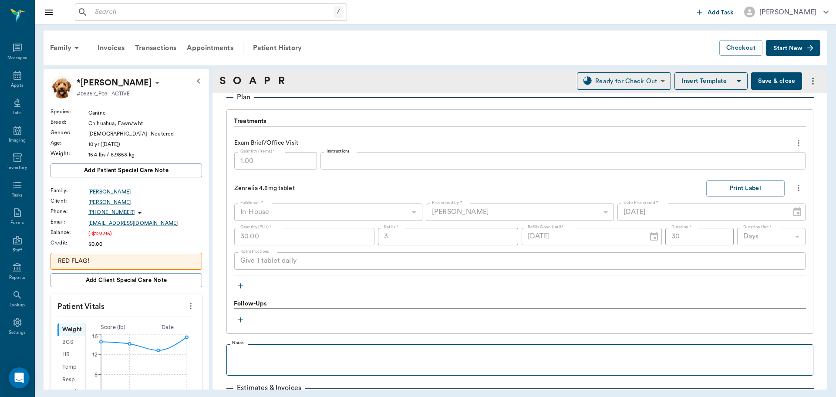
scroll to position [653, 0]
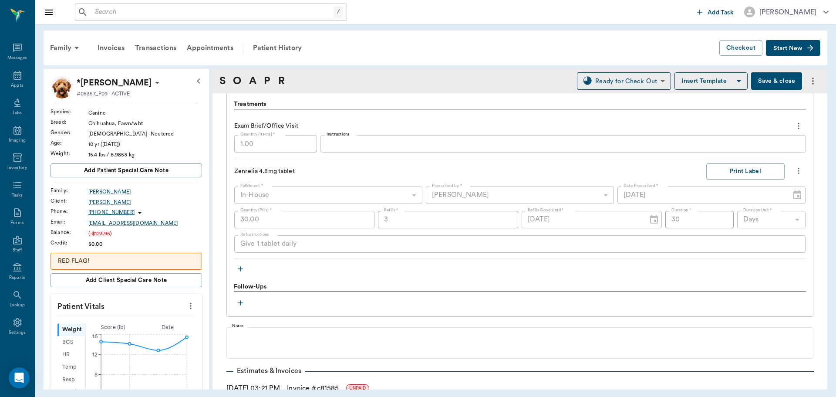
click at [758, 80] on button "Save & close" at bounding box center [776, 80] width 51 height 17
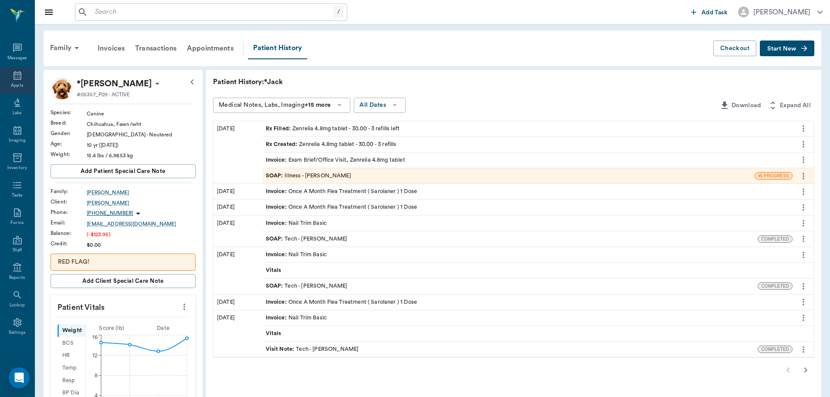
click at [14, 82] on div "Appts" at bounding box center [17, 85] width 12 height 7
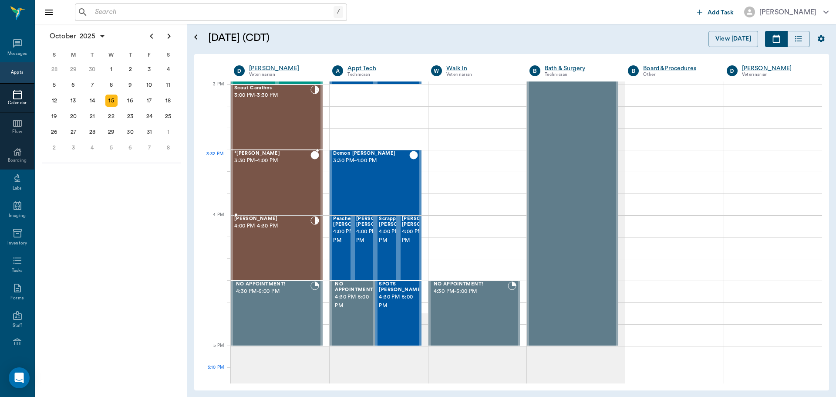
scroll to position [916, 0]
click at [277, 119] on div "Scout Carathes 3:00 PM - 3:30 PM" at bounding box center [272, 117] width 76 height 64
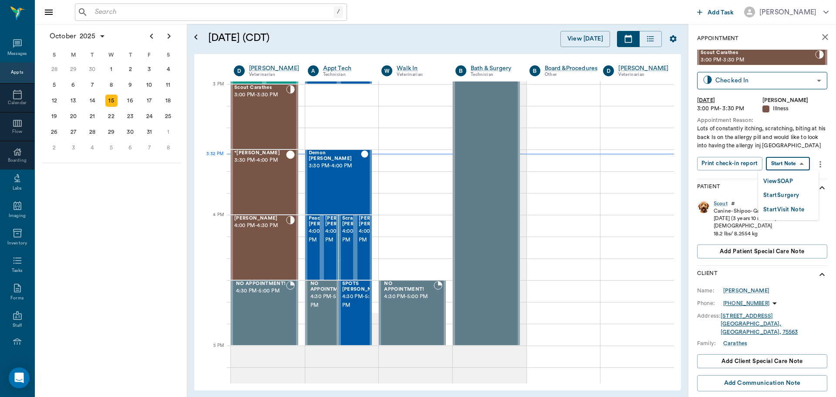
click at [792, 162] on body "/ ​ Add Task [PERSON_NAME] Nectar Messages Appts Calendar Flow Boarding Labs Im…" at bounding box center [418, 198] width 836 height 397
click at [777, 180] on button "View SOAP" at bounding box center [779, 181] width 30 height 10
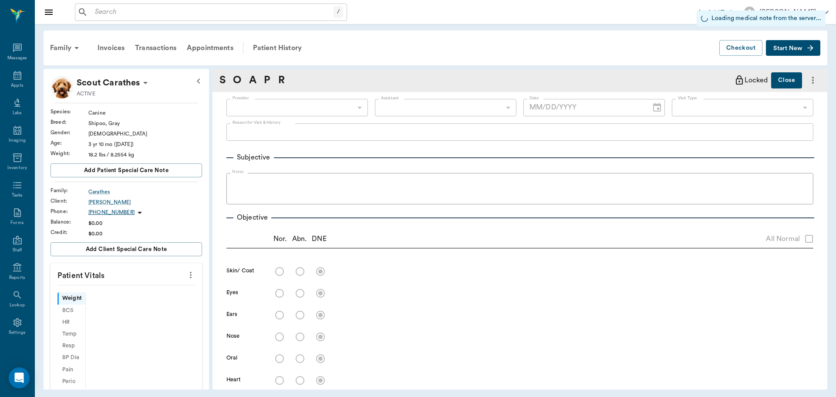
scroll to position [479, 0]
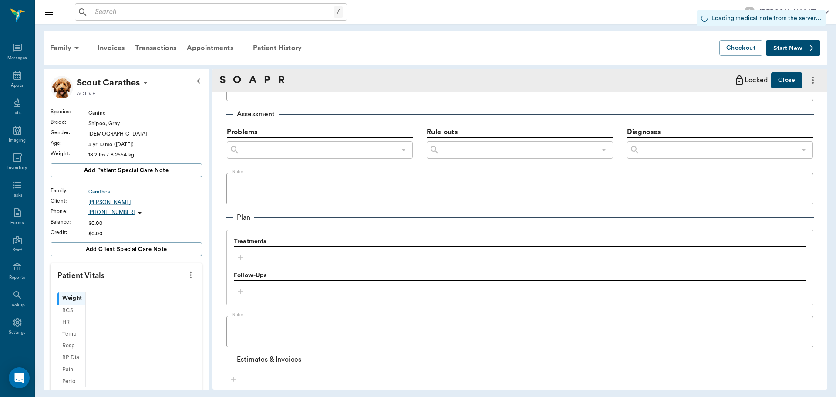
click at [240, 257] on div "Treatments" at bounding box center [520, 250] width 572 height 27
type input "63ec2f075fda476ae8351a4d"
type input "65d2be4f46e3a538d89b8c15"
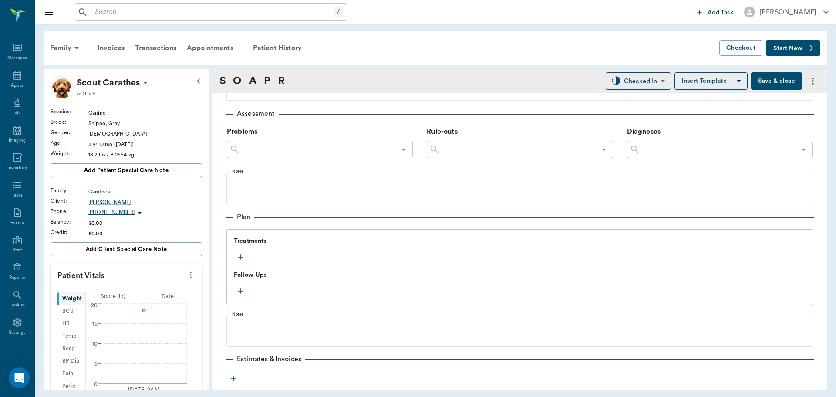
type input "[DATE]"
type textarea "Lots of constantly itching, scratching, biting at his back Is on the allergy pi…"
click at [238, 257] on icon "button" at bounding box center [240, 257] width 9 height 9
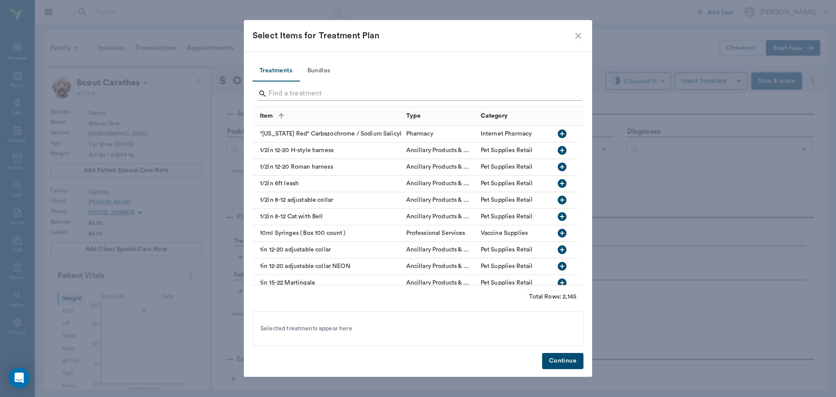
click at [297, 90] on input "Search" at bounding box center [419, 94] width 300 height 14
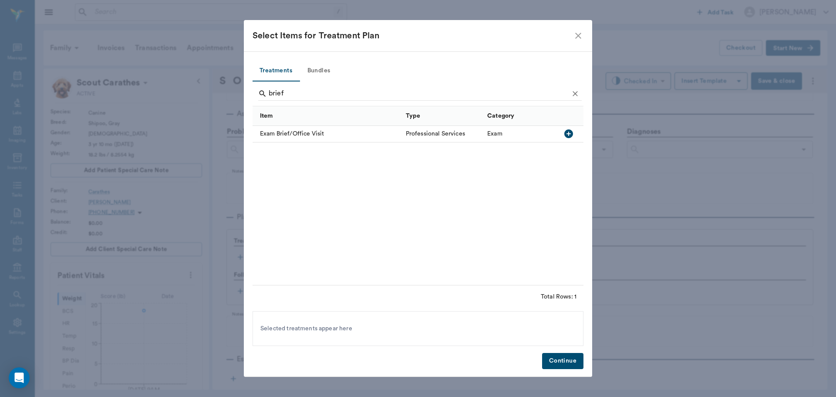
click at [569, 133] on icon "button" at bounding box center [569, 133] width 9 height 9
type input "b"
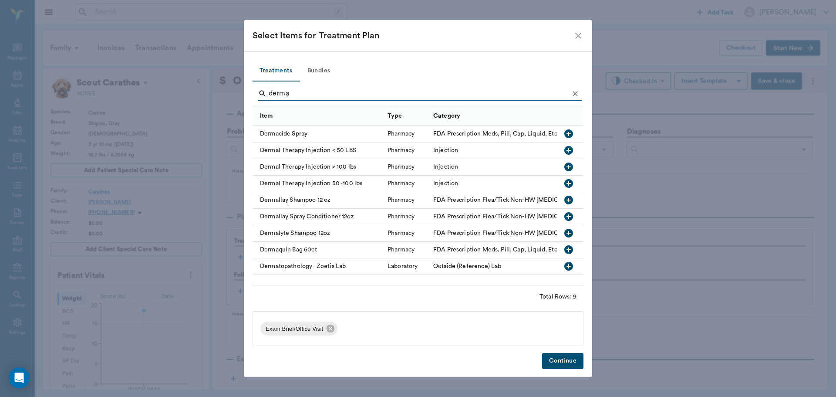
type input "derma"
click at [568, 152] on icon "button" at bounding box center [569, 150] width 9 height 9
click at [563, 366] on button "Continue" at bounding box center [562, 361] width 41 height 16
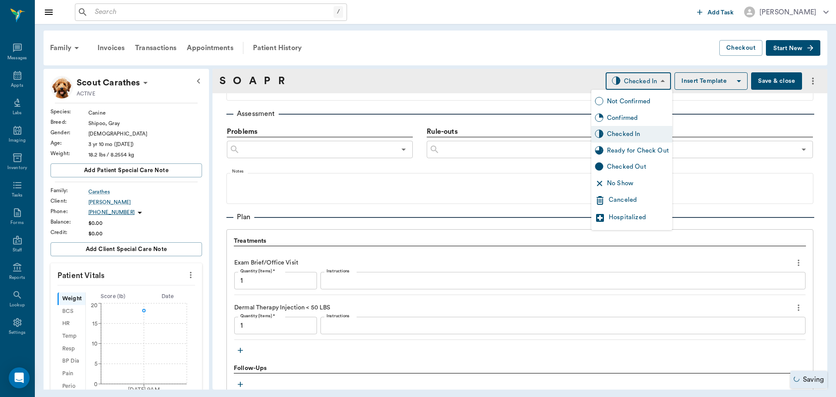
type input "1.00"
click at [647, 84] on body "/ ​ Add Task [PERSON_NAME] Nectar Messages Appts Labs Imaging Inventory Tasks F…" at bounding box center [418, 198] width 836 height 397
click at [627, 152] on div "Ready for Check Out" at bounding box center [638, 151] width 62 height 10
type input "READY_TO_CHECKOUT"
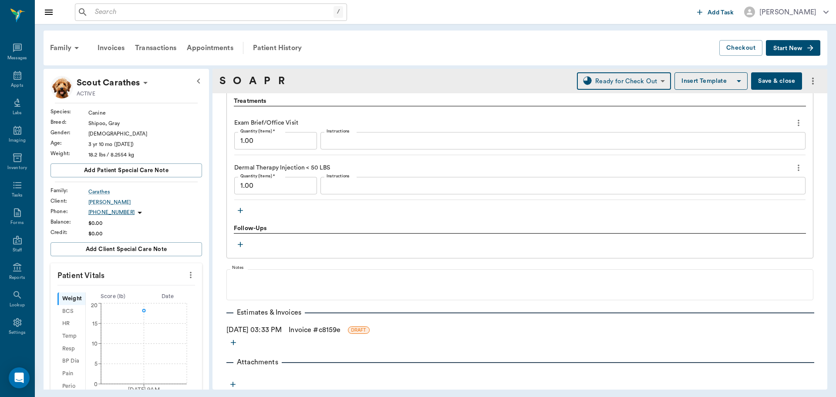
scroll to position [653, 0]
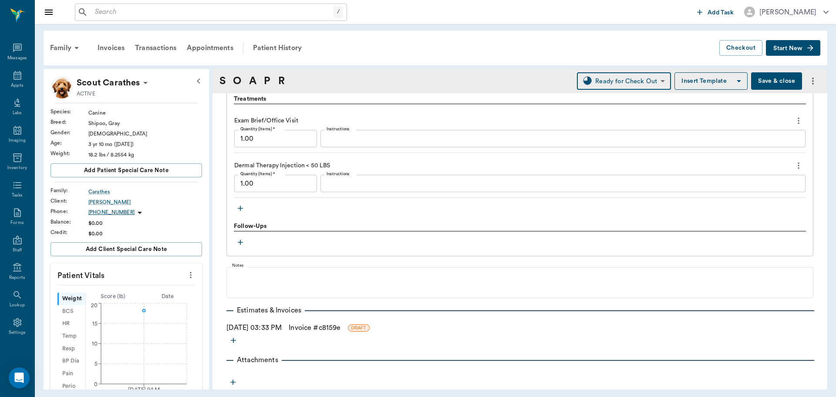
click at [335, 326] on link "Invoice # c8159e" at bounding box center [315, 327] width 52 height 10
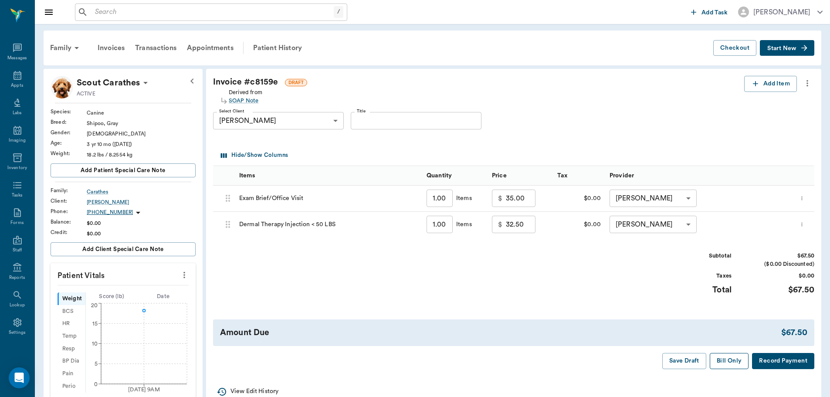
click at [729, 360] on button "Bill Only" at bounding box center [729, 361] width 39 height 16
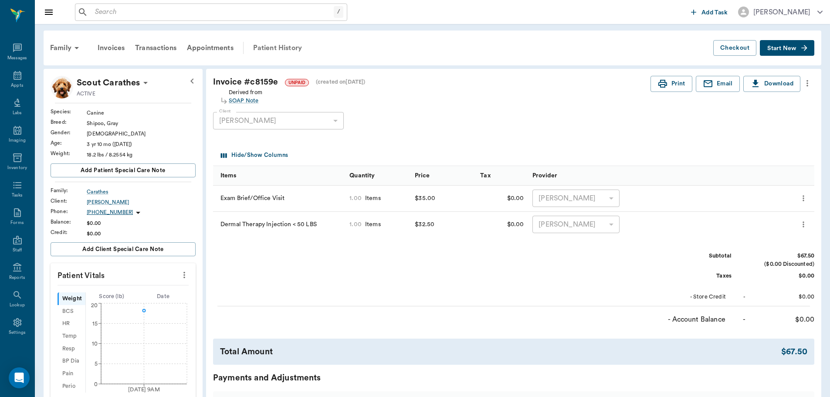
click at [274, 47] on div "Patient History" at bounding box center [277, 47] width 59 height 21
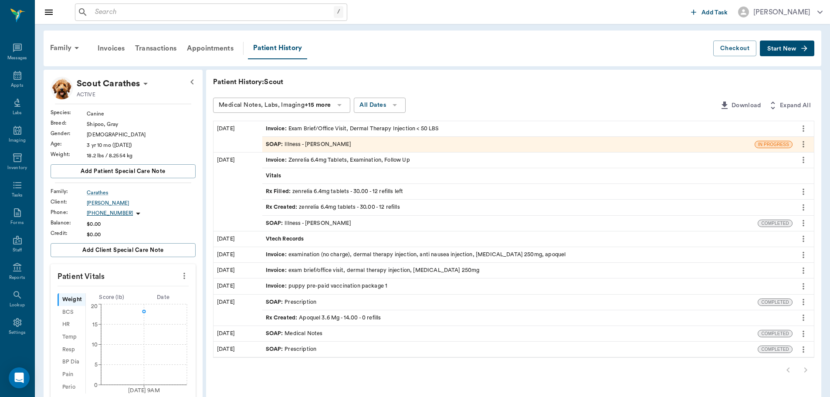
click at [307, 142] on div "SOAP : Illness - [PERSON_NAME]" at bounding box center [308, 144] width 85 height 8
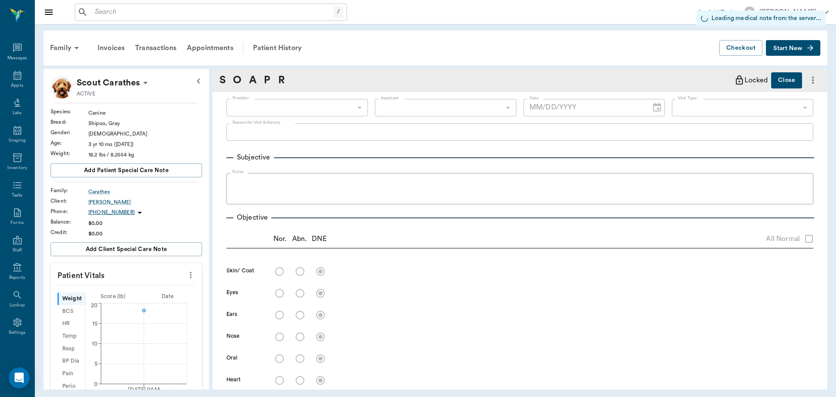
type input "63ec2f075fda476ae8351a4d"
type input "65d2be4f46e3a538d89b8c15"
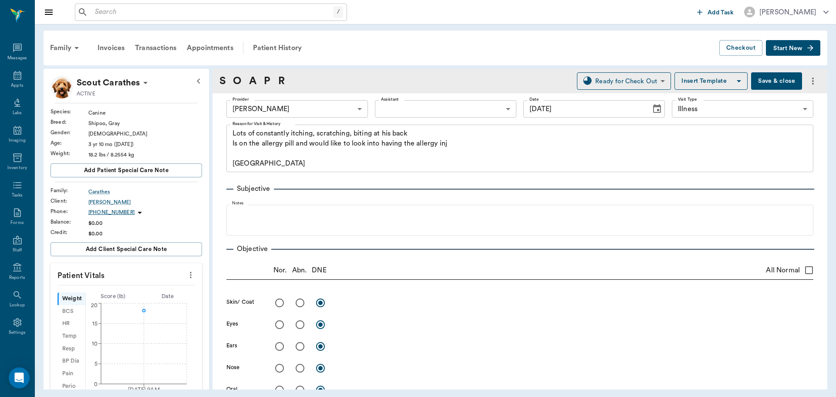
type input "[DATE]"
type textarea "Lots of constantly itching, scratching, biting at his back Is on the allergy pi…"
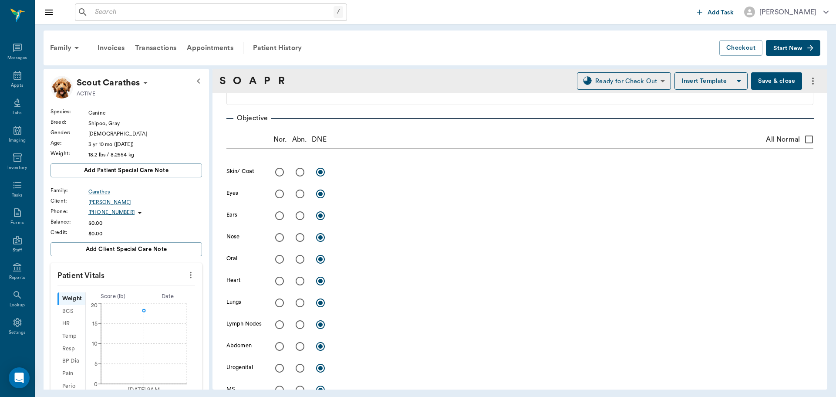
scroll to position [174, 0]
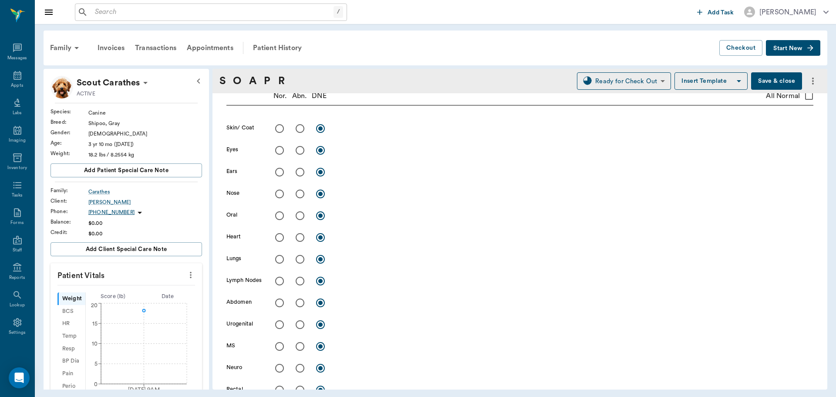
click at [299, 132] on input "radio" at bounding box center [300, 128] width 18 height 18
radio input "true"
click at [342, 135] on div "x" at bounding box center [575, 129] width 477 height 13
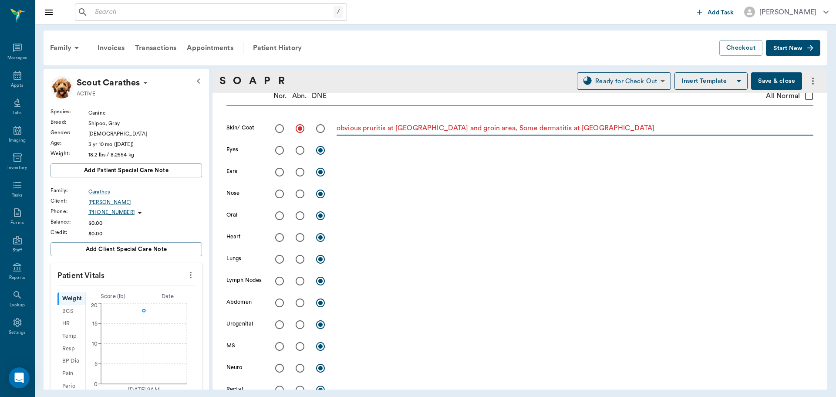
click at [497, 130] on textarea "obvious pruritis at [GEOGRAPHIC_DATA] and groin area, Some dermatitis at [GEOGR…" at bounding box center [575, 128] width 477 height 10
click at [589, 131] on textarea "obvious pruritis at [GEOGRAPHIC_DATA] and groin area, Some mild dermatitis at […" at bounding box center [575, 128] width 477 height 10
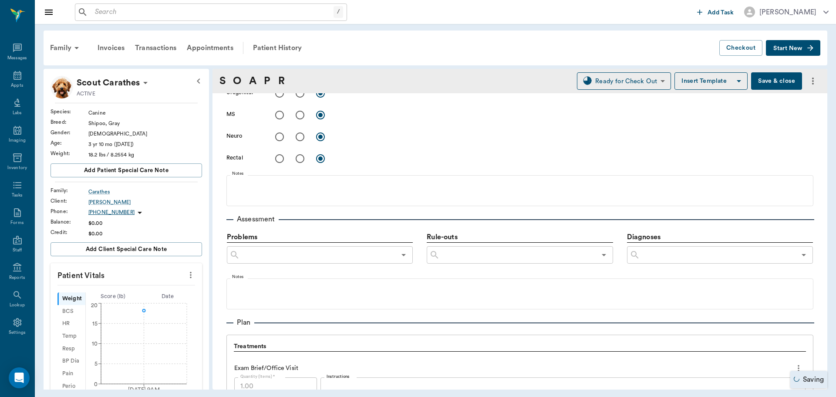
scroll to position [436, 0]
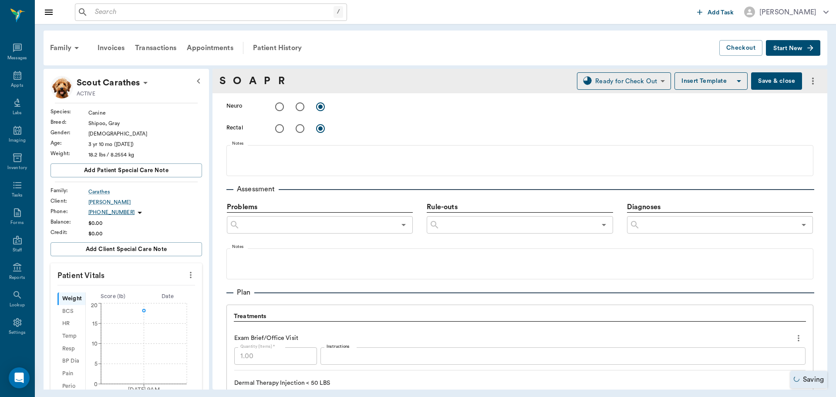
type textarea "obvious pruritis at [GEOGRAPHIC_DATA] and groin area, Some mild dermatitis at […"
click at [663, 228] on input "text" at bounding box center [718, 225] width 156 height 12
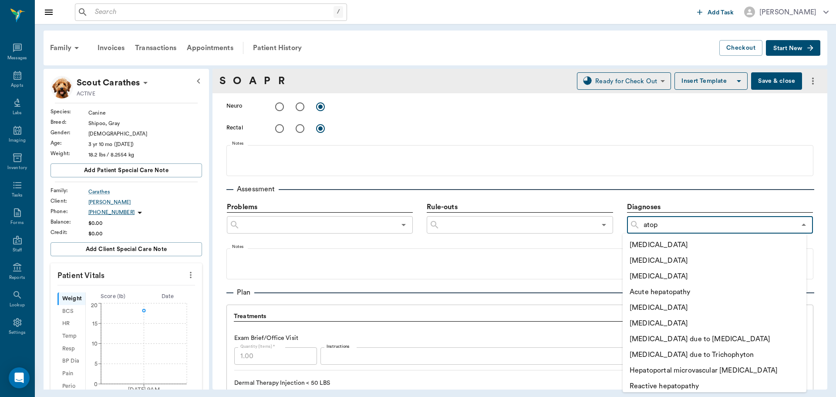
type input "[MEDICAL_DATA]"
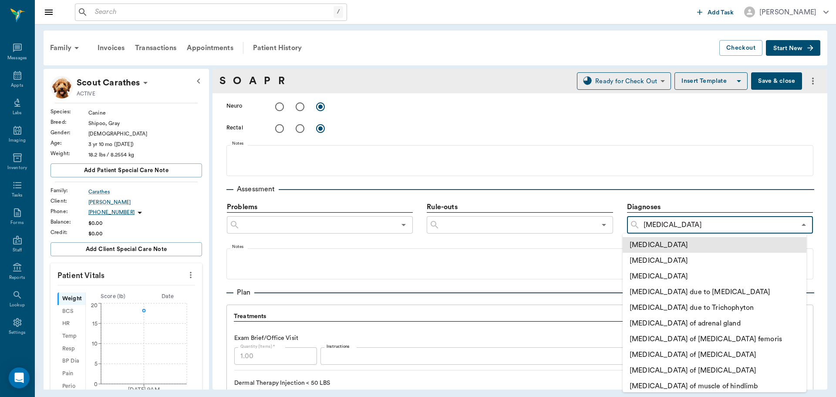
click at [683, 246] on li "[MEDICAL_DATA]" at bounding box center [715, 245] width 184 height 16
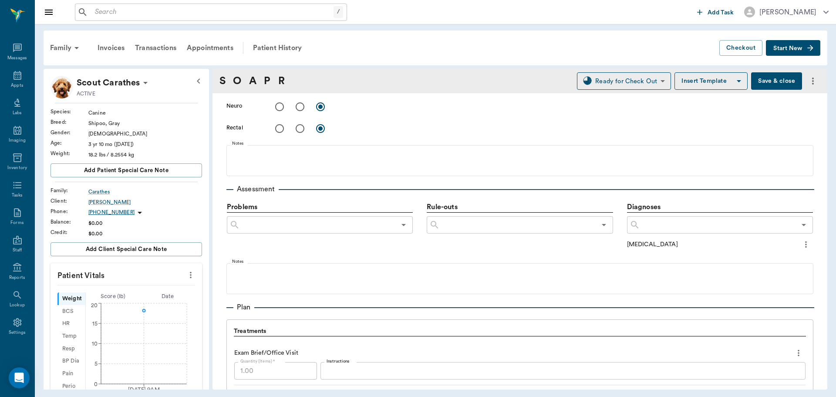
click at [681, 225] on input "text" at bounding box center [718, 225] width 156 height 12
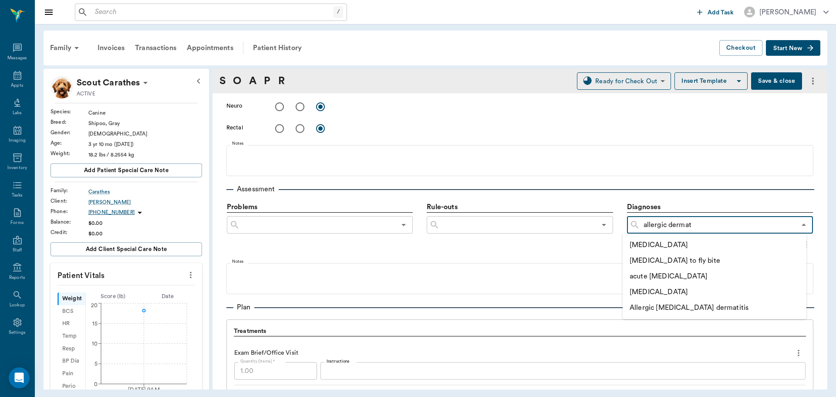
type input "allergic dermati"
click at [690, 243] on li "[MEDICAL_DATA]" at bounding box center [715, 245] width 184 height 16
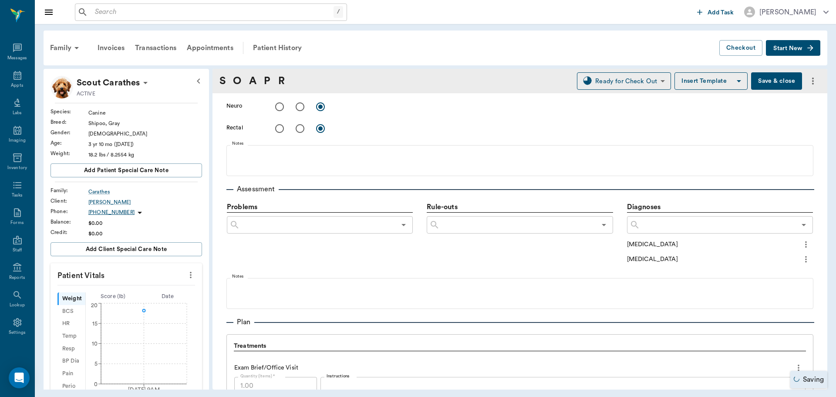
click at [801, 244] on icon "more" at bounding box center [806, 244] width 10 height 10
click at [741, 258] on span "Add to ongoing diagnosis" at bounding box center [763, 259] width 73 height 9
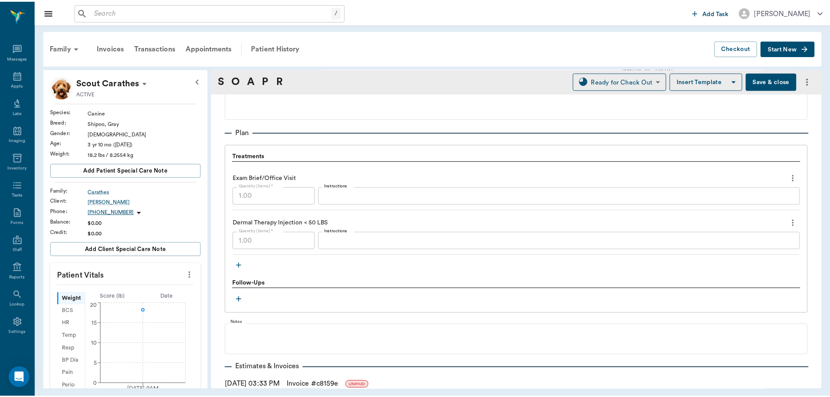
scroll to position [653, 0]
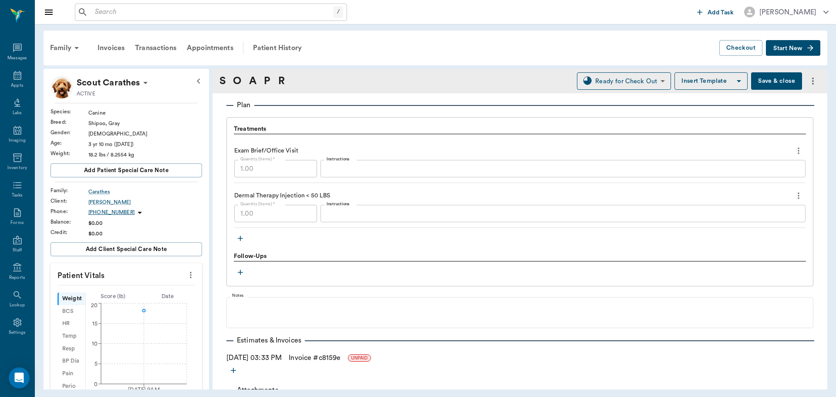
click at [355, 214] on textarea "Instructions" at bounding box center [563, 214] width 473 height 10
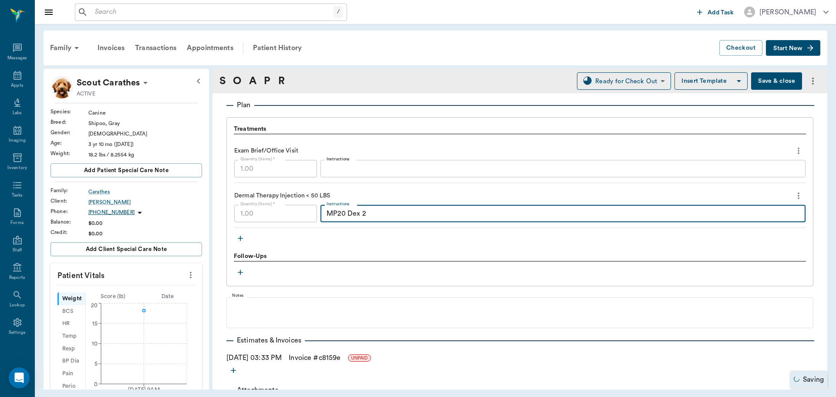
type textarea "MP20 Dex 2"
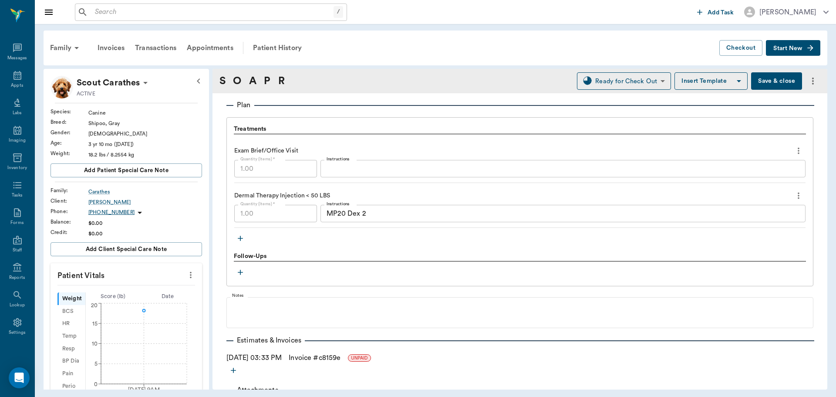
click at [754, 84] on button "Save & close" at bounding box center [776, 80] width 51 height 17
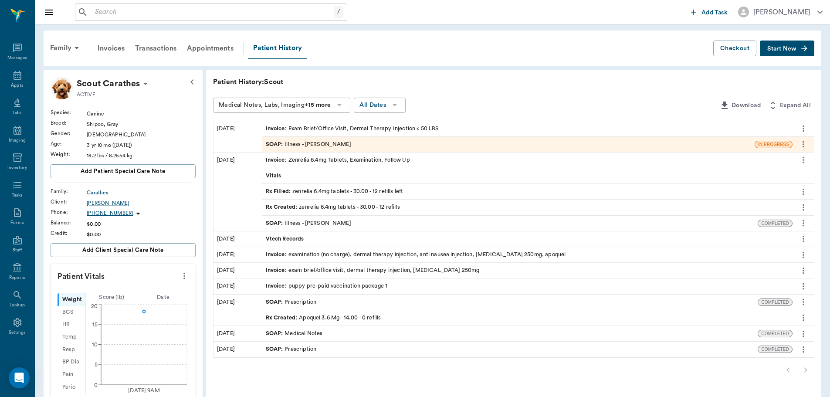
click at [101, 14] on input "text" at bounding box center [212, 12] width 242 height 12
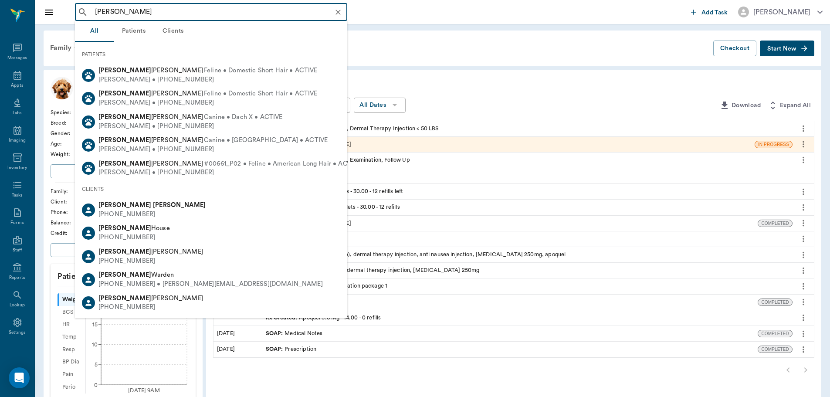
click at [108, 17] on input "meg henry" at bounding box center [217, 12] width 253 height 12
type input "meghan henry"
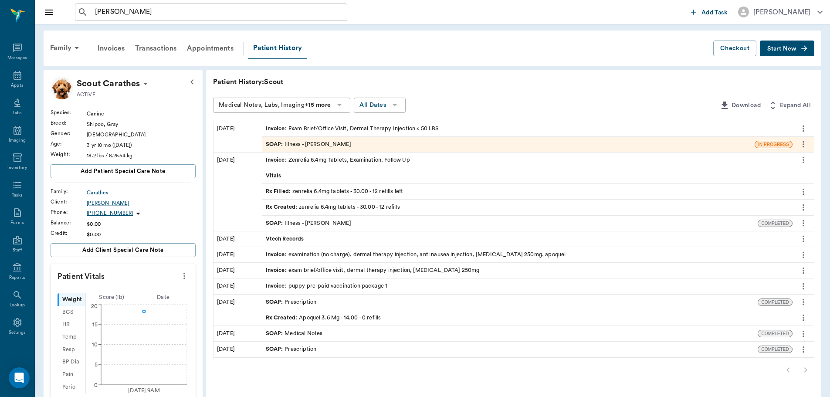
click at [445, 80] on p "Patient History: Scout" at bounding box center [343, 82] width 261 height 10
click at [17, 75] on icon at bounding box center [17, 75] width 10 height 10
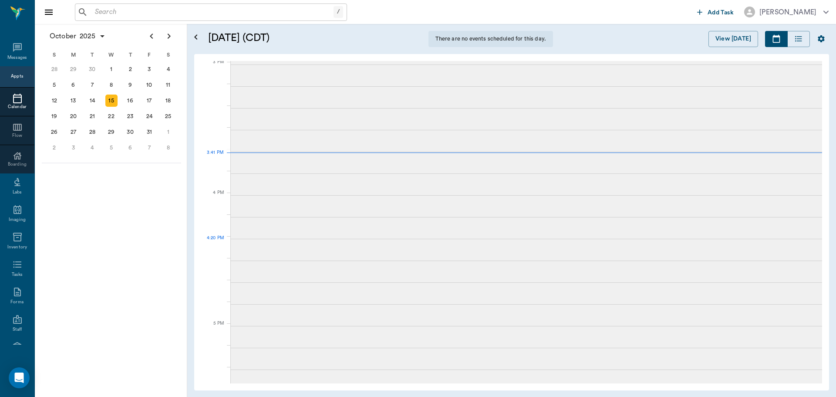
scroll to position [852, 0]
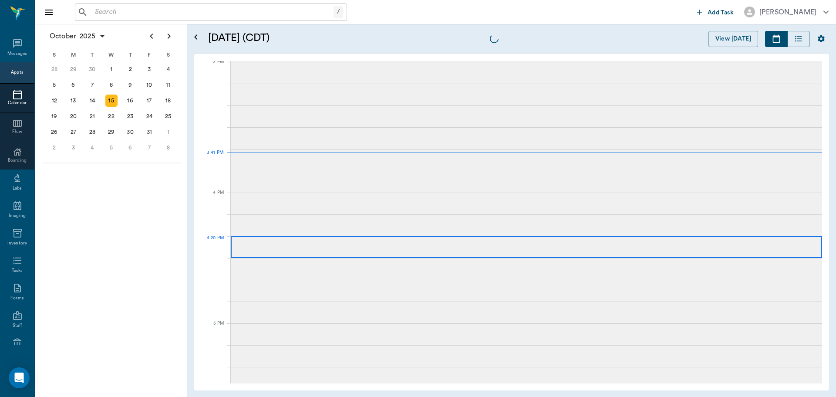
click at [248, 243] on div at bounding box center [527, 247] width 592 height 22
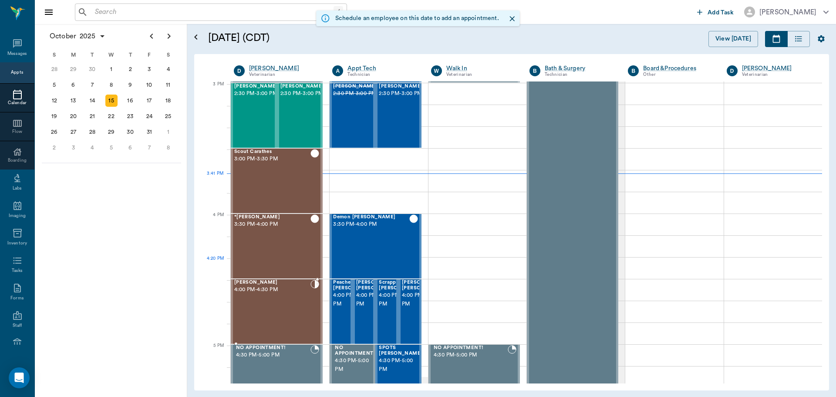
scroll to position [1046, 0]
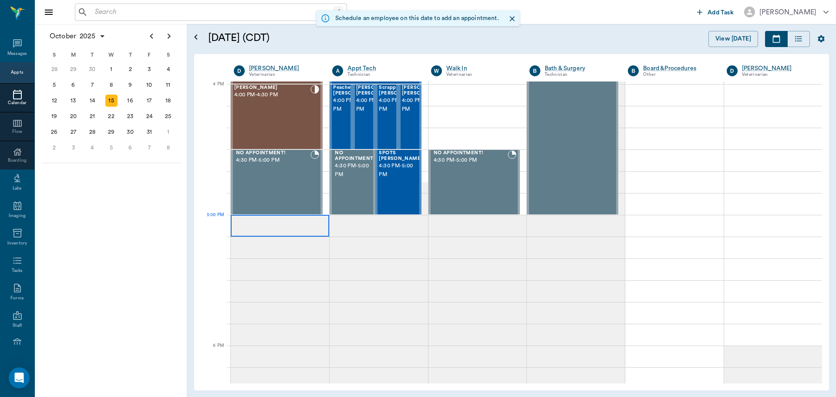
click at [257, 225] on div at bounding box center [280, 226] width 98 height 22
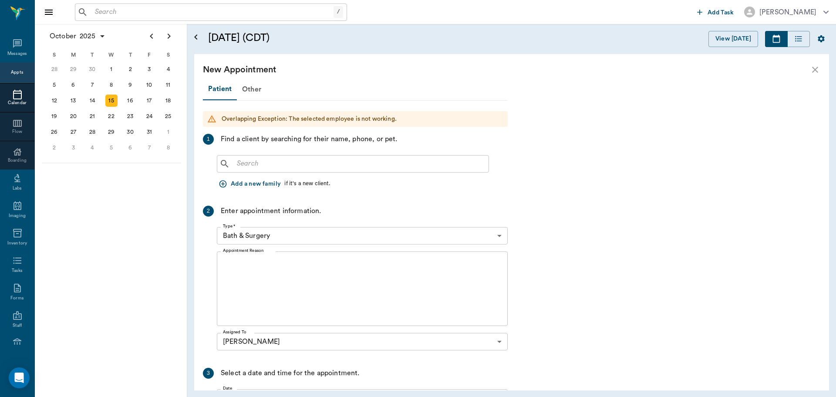
click at [258, 171] on div "​" at bounding box center [353, 163] width 272 height 17
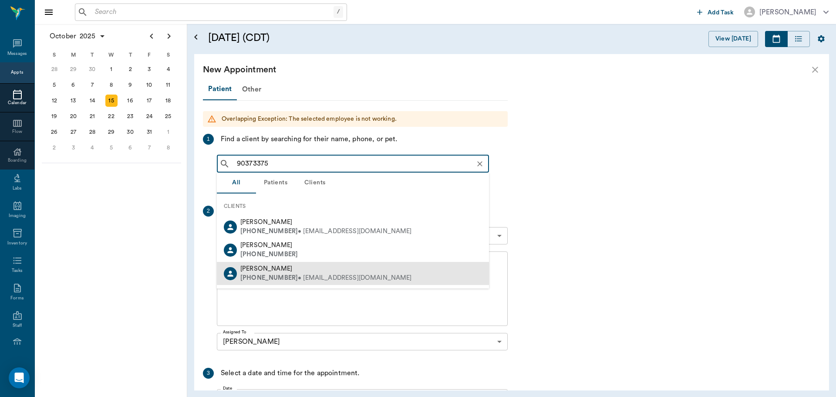
click at [274, 277] on b "(903) 733-7560" at bounding box center [268, 277] width 57 height 7
type input "90373375"
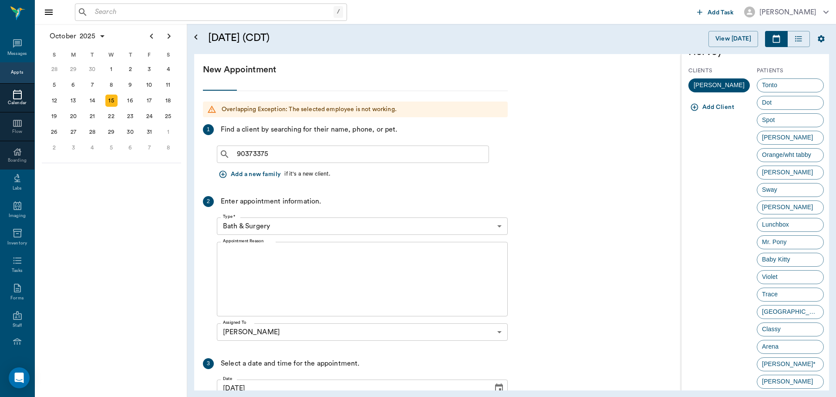
scroll to position [0, 0]
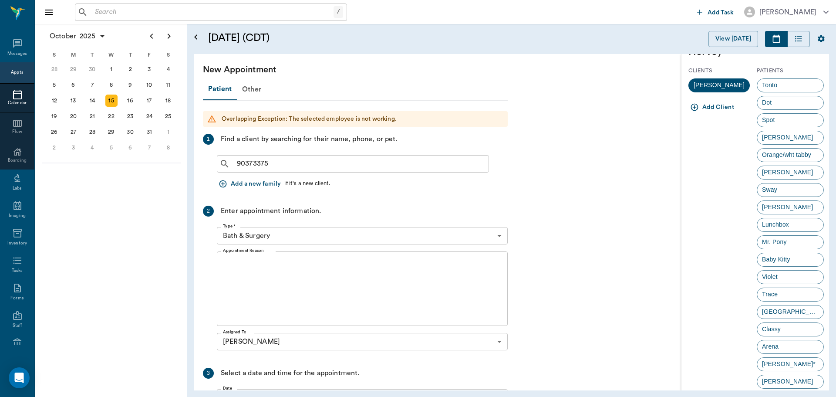
click at [22, 70] on div "Appts" at bounding box center [17, 72] width 34 height 21
click at [0, 60] on div "Messages" at bounding box center [17, 48] width 34 height 27
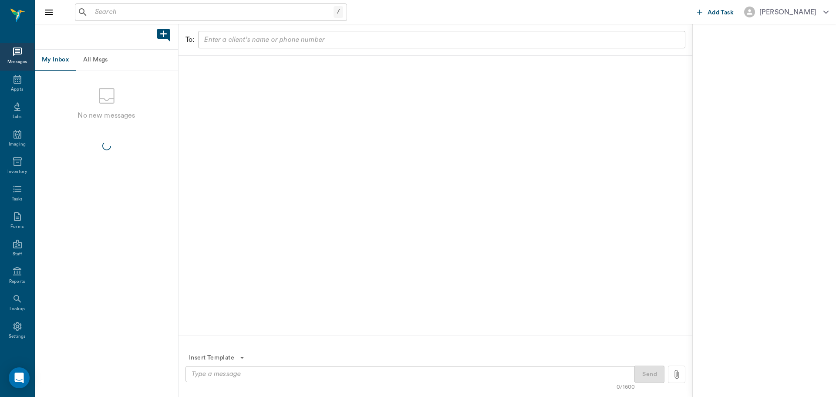
scroll to position [4, 0]
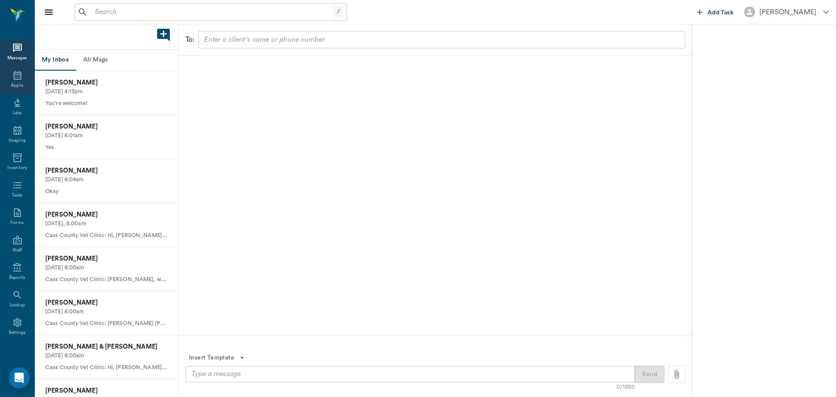
click at [9, 89] on div "Appts" at bounding box center [17, 80] width 34 height 27
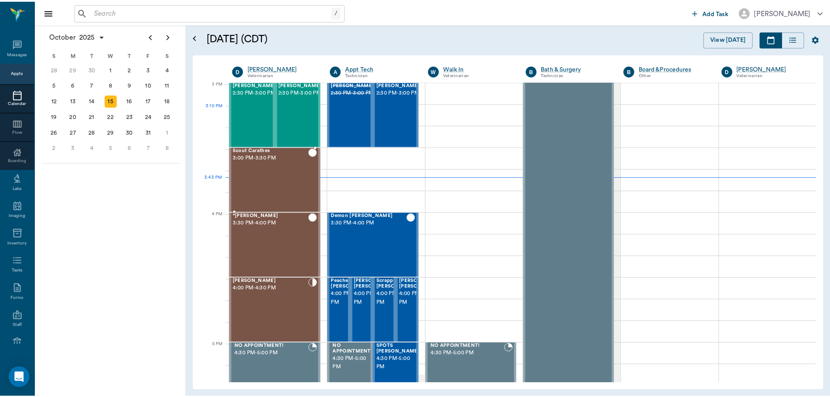
scroll to position [916, 0]
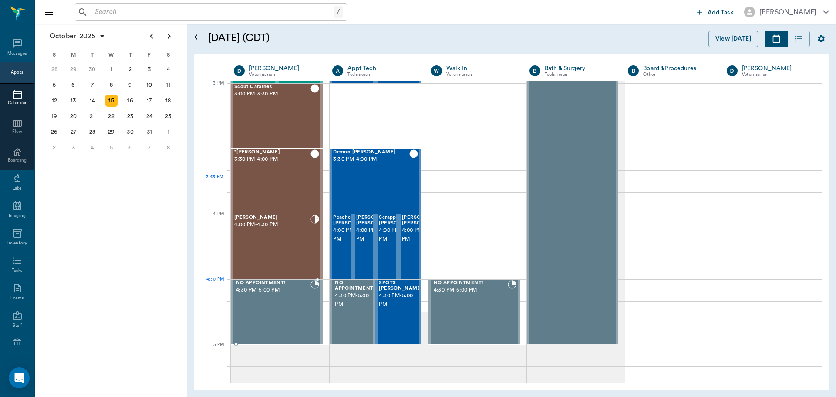
click at [272, 242] on div "[PERSON_NAME] 4:00 PM - 4:30 PM" at bounding box center [272, 247] width 76 height 64
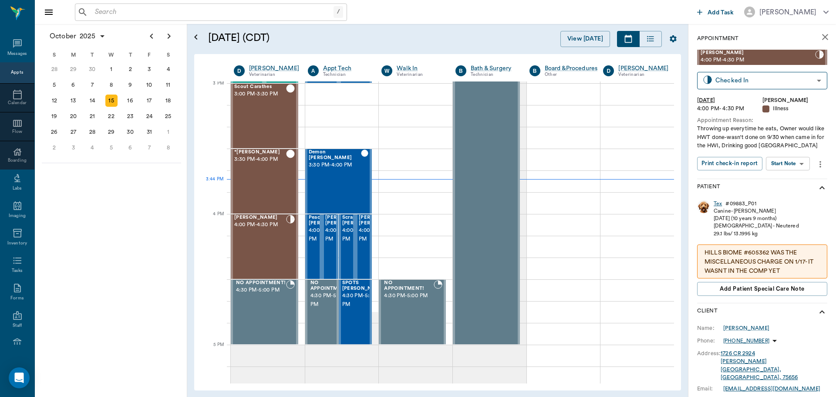
click at [717, 202] on div "Tex" at bounding box center [718, 203] width 8 height 7
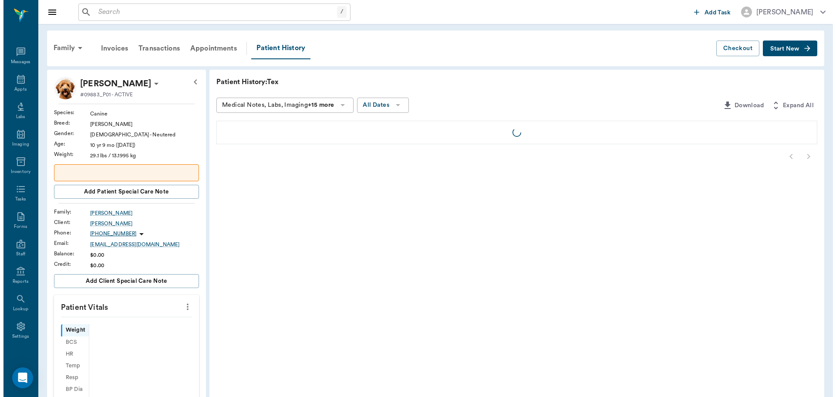
scroll to position [4, 0]
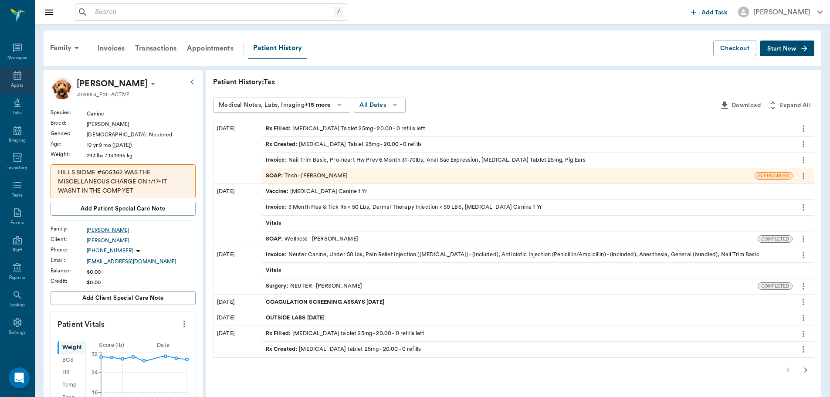
click at [5, 75] on div "Appts" at bounding box center [17, 80] width 34 height 27
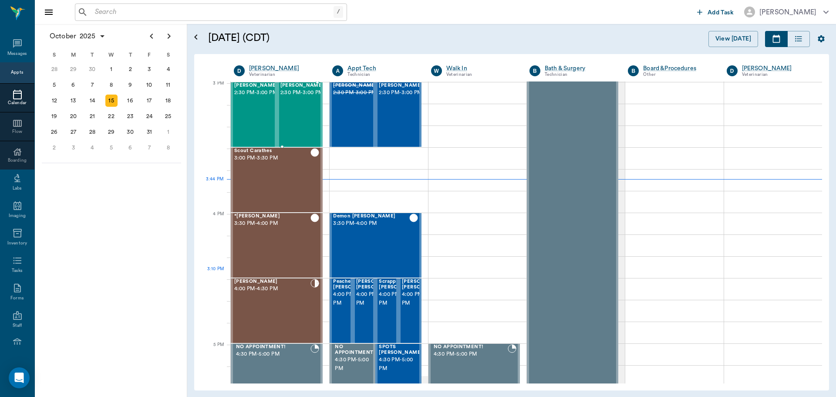
scroll to position [916, 0]
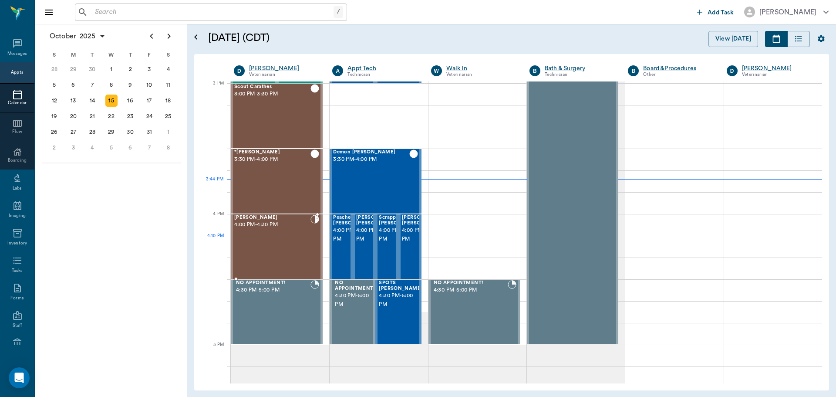
click at [287, 242] on div "Tex Willeford 4:00 PM - 4:30 PM" at bounding box center [272, 247] width 76 height 64
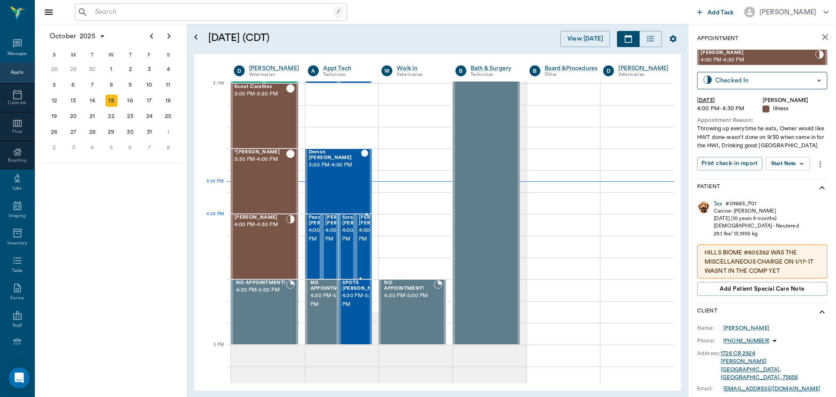
click at [368, 230] on div "[PERSON_NAME] [PERSON_NAME] 4:00 PM - 4:30 PM" at bounding box center [363, 246] width 17 height 64
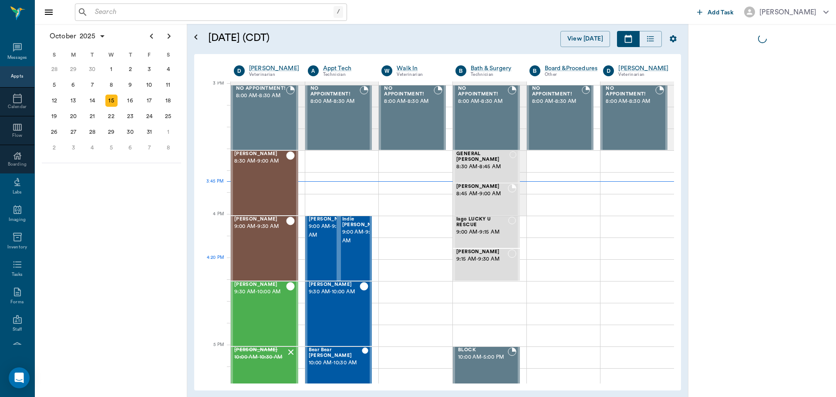
scroll to position [916, 0]
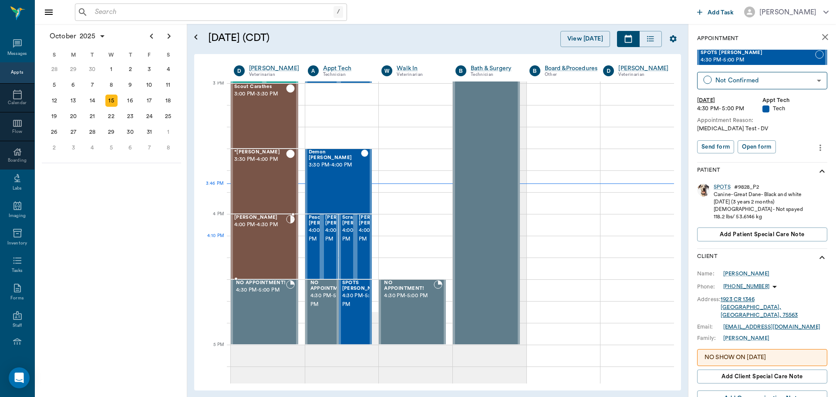
click at [266, 239] on div "[PERSON_NAME] 4:00 PM - 4:30 PM" at bounding box center [260, 247] width 52 height 64
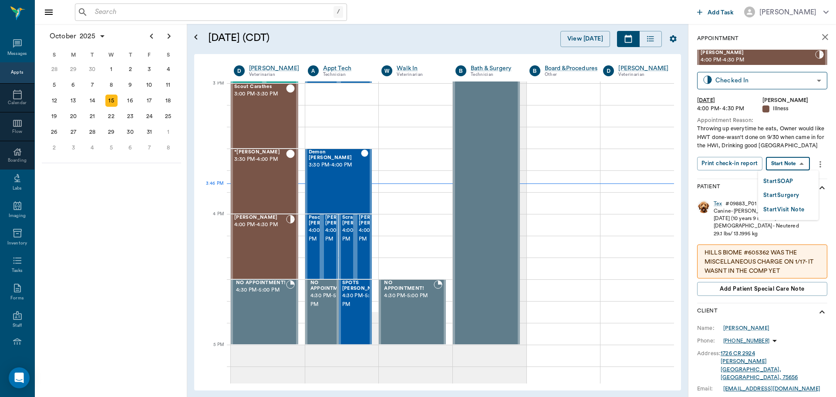
click at [801, 161] on body "/ ​ Add Task [PERSON_NAME] Nectar Messages Appts Calendar Flow Boarding Labs Im…" at bounding box center [418, 198] width 836 height 397
click at [793, 180] on button "Start SOAP" at bounding box center [779, 181] width 30 height 10
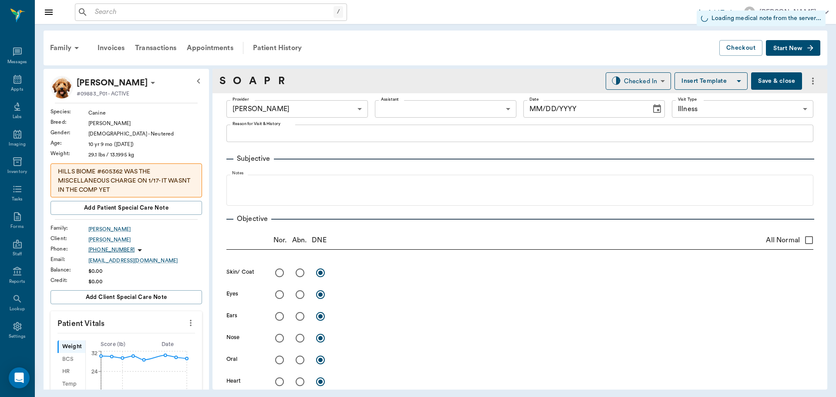
scroll to position [4, 0]
type input "63ec2f075fda476ae8351a4d"
type input "65d2be4f46e3a538d89b8c15"
type input "[DATE]"
type textarea "Throwing up everytime he eats, Owner would like HWT done-wasn't done on 9/30 wh…"
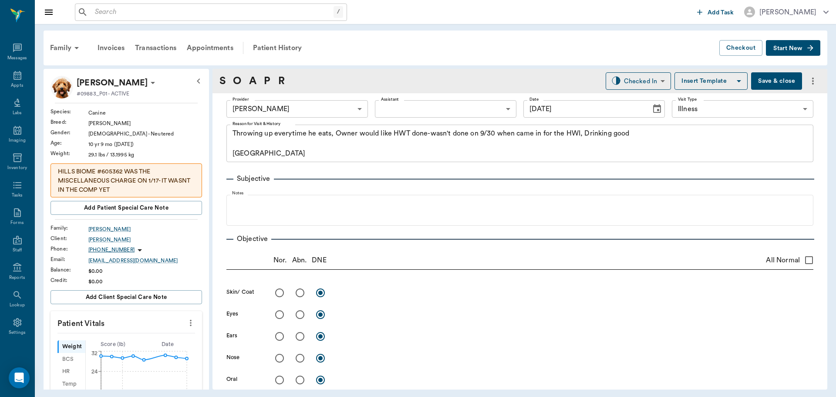
click at [486, 111] on body "/ ​ Add Task [PERSON_NAME] Nectar Messages Appts Labs Imaging Inventory Tasks F…" at bounding box center [418, 198] width 836 height 397
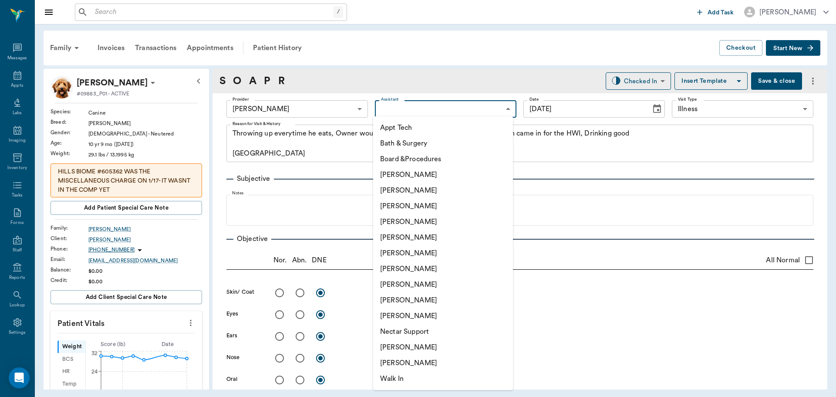
click at [423, 284] on li "[PERSON_NAME]" at bounding box center [443, 285] width 140 height 16
type input "63ec2e7e52e12b0ba117b124"
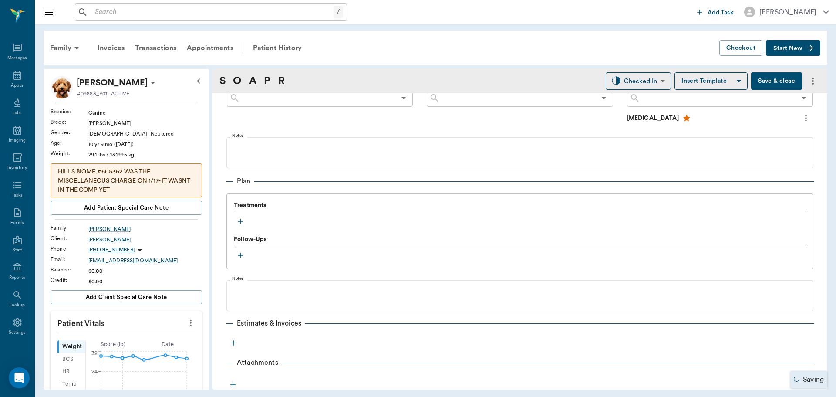
scroll to position [555, 0]
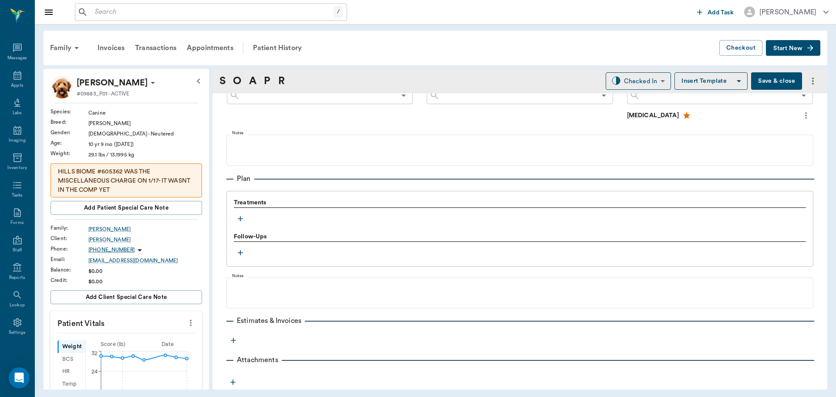
click at [241, 217] on icon "button" at bounding box center [240, 218] width 9 height 9
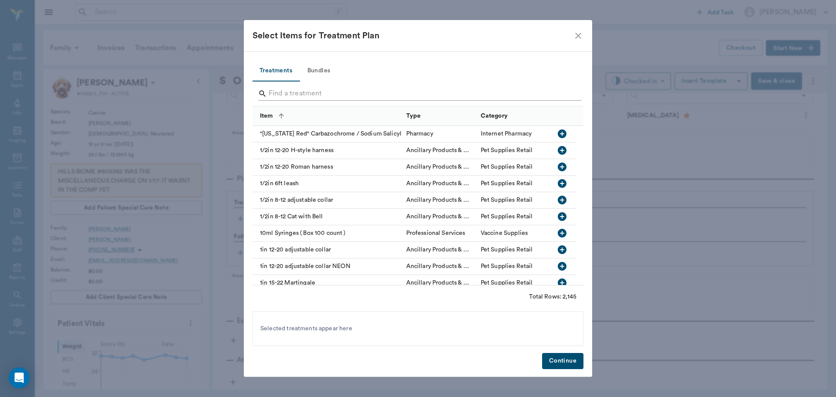
click at [335, 90] on input "Search" at bounding box center [419, 94] width 300 height 14
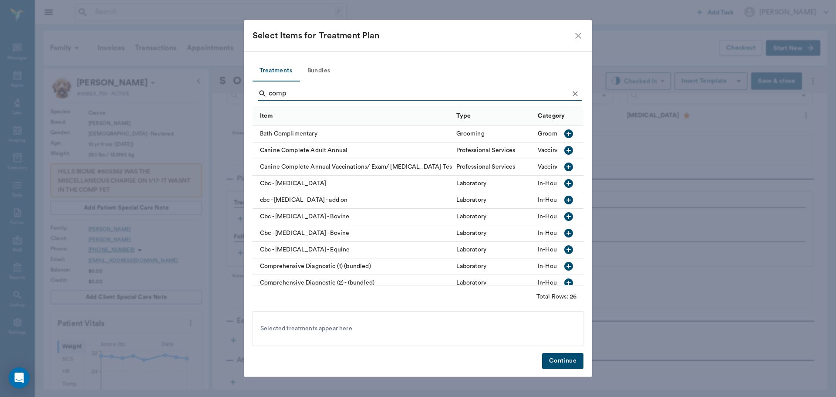
scroll to position [44, 0]
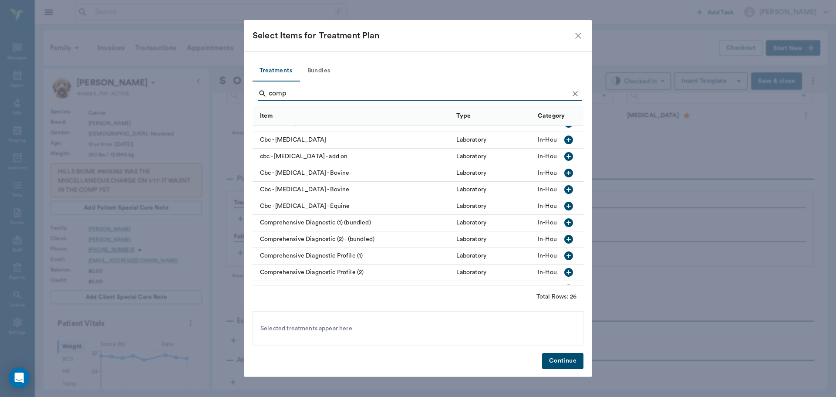
type input "comp"
click at [565, 256] on icon "button" at bounding box center [569, 255] width 9 height 9
click at [568, 361] on button "Continue" at bounding box center [562, 361] width 41 height 16
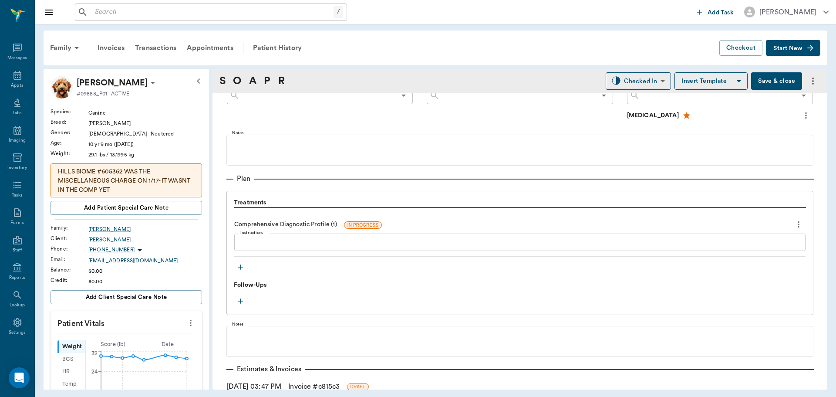
click at [186, 327] on icon "more" at bounding box center [191, 323] width 10 height 10
click at [142, 334] on span "Enter Vitals" at bounding box center [147, 337] width 73 height 9
click at [135, 345] on span "Enlarge" at bounding box center [158, 343] width 55 height 5
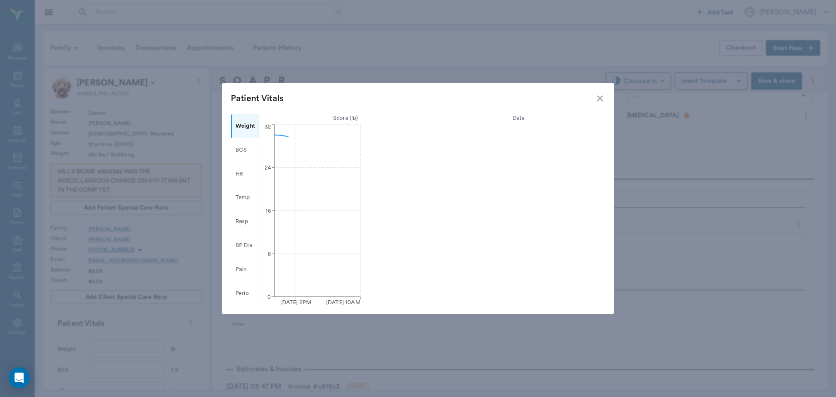
click at [602, 93] on icon "close" at bounding box center [600, 98] width 10 height 10
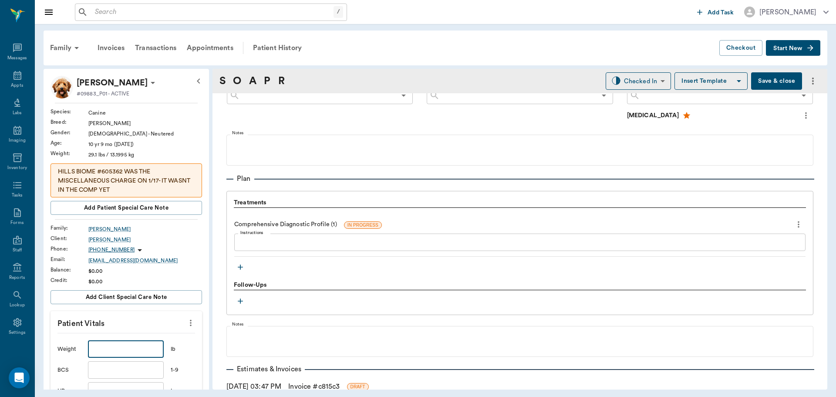
click at [127, 352] on input "text" at bounding box center [126, 348] width 76 height 17
type input "31"
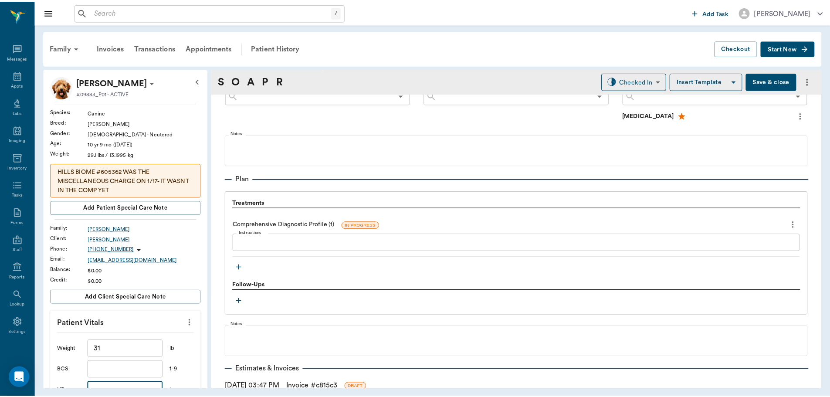
scroll to position [183, 0]
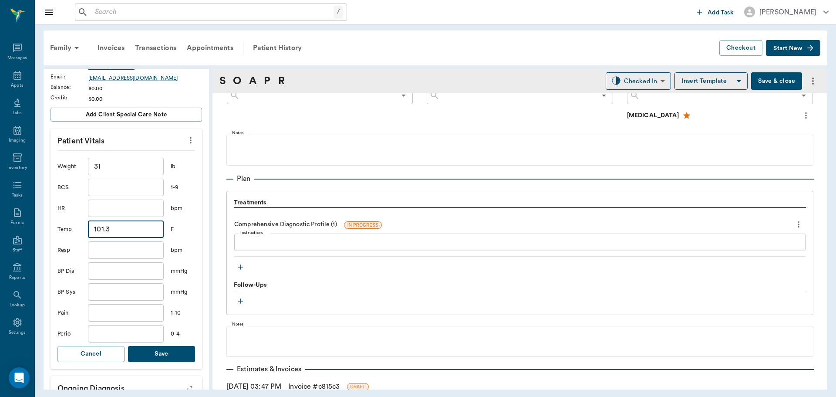
type input "101.3"
click at [146, 359] on button "Save" at bounding box center [161, 354] width 67 height 16
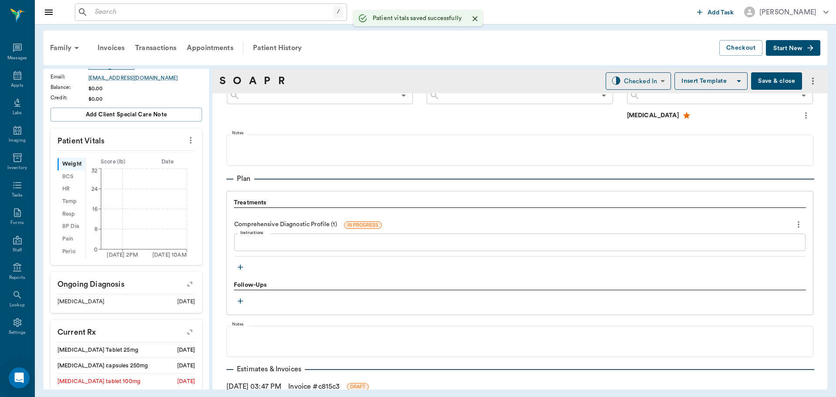
click at [242, 270] on icon "button" at bounding box center [240, 267] width 9 height 9
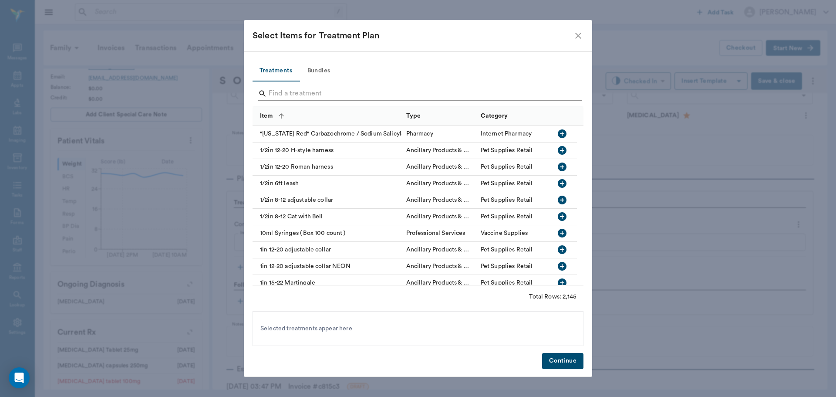
click at [355, 93] on input "Search" at bounding box center [419, 94] width 300 height 14
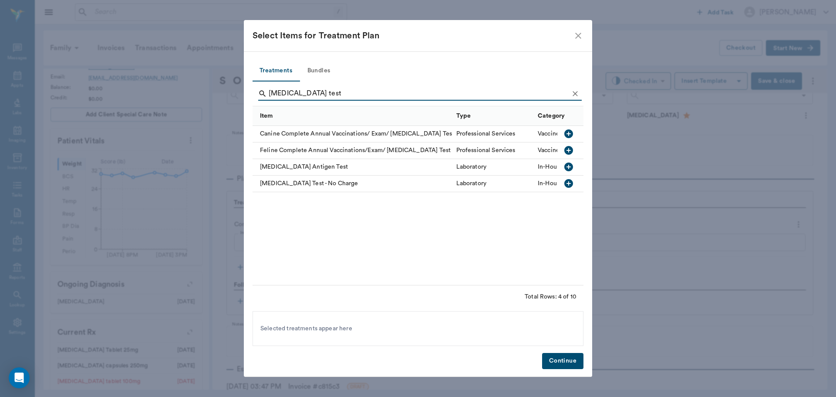
type input "[MEDICAL_DATA] test"
click at [571, 183] on icon "button" at bounding box center [569, 183] width 10 height 10
click at [580, 356] on button "Continue" at bounding box center [562, 361] width 41 height 16
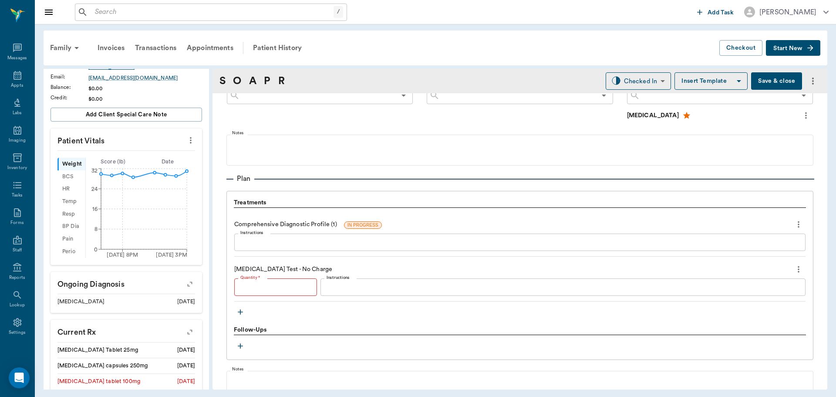
type input "1"
click at [355, 292] on div "x Instructions" at bounding box center [563, 286] width 485 height 17
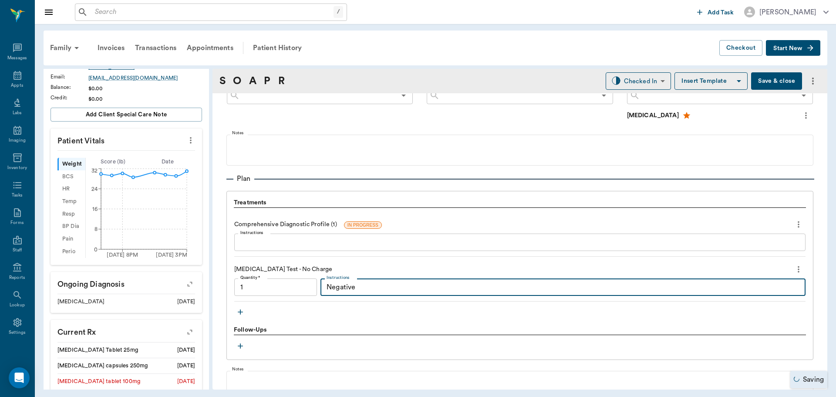
type textarea "Negative"
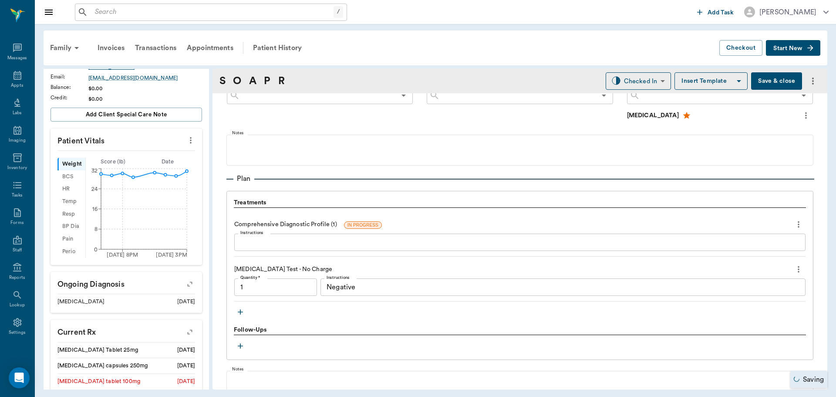
click at [773, 82] on button "Save & close" at bounding box center [776, 80] width 51 height 17
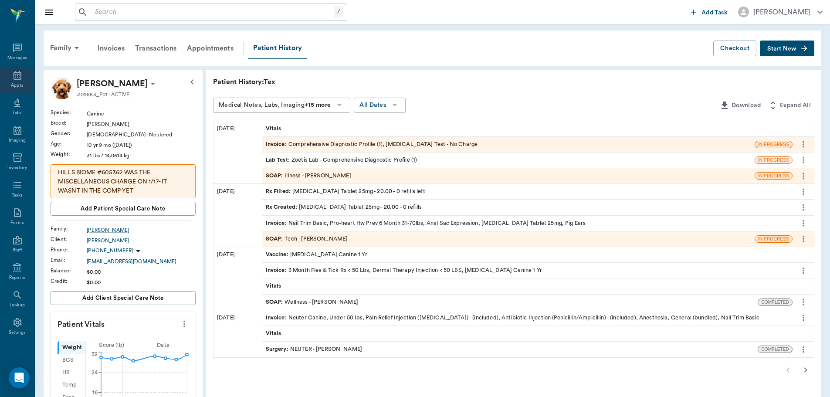
click at [11, 85] on div "Appts" at bounding box center [17, 85] width 12 height 7
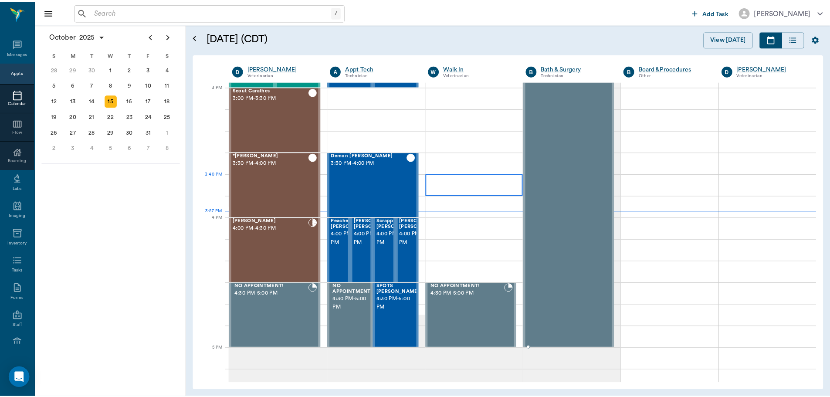
scroll to position [916, 0]
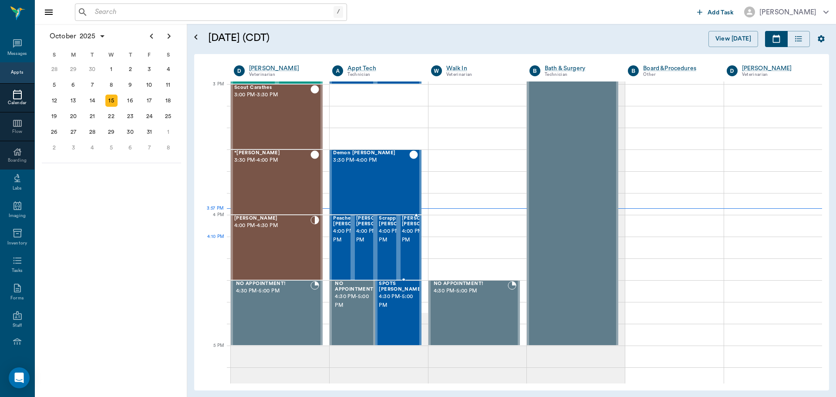
click at [403, 242] on span "4:00 PM - 4:30 PM" at bounding box center [424, 235] width 44 height 17
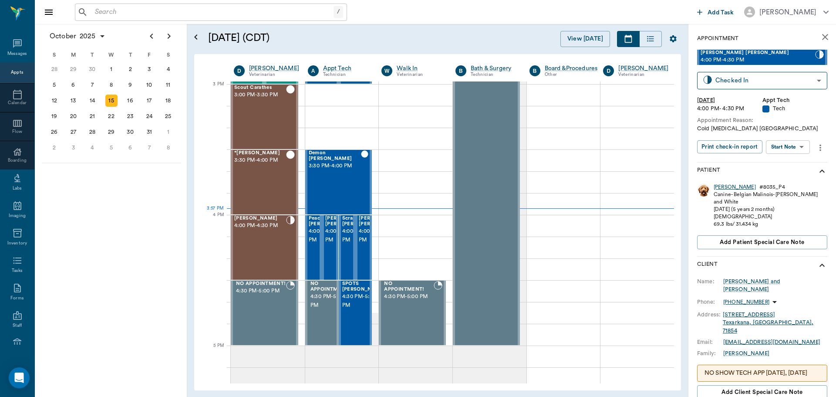
click at [725, 187] on div "[PERSON_NAME]" at bounding box center [735, 186] width 42 height 7
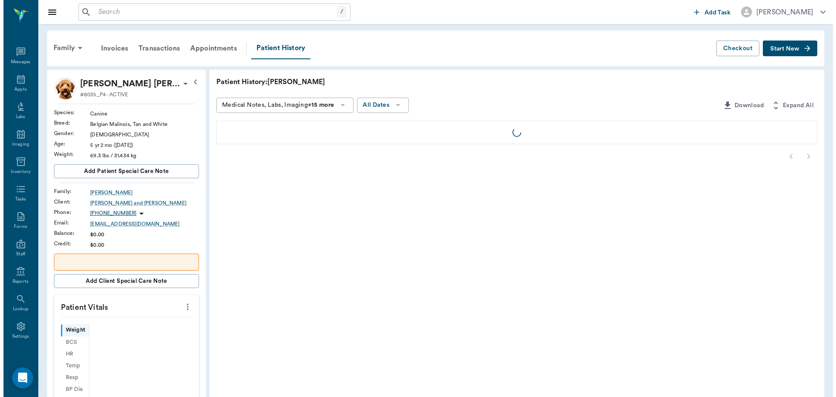
scroll to position [4, 0]
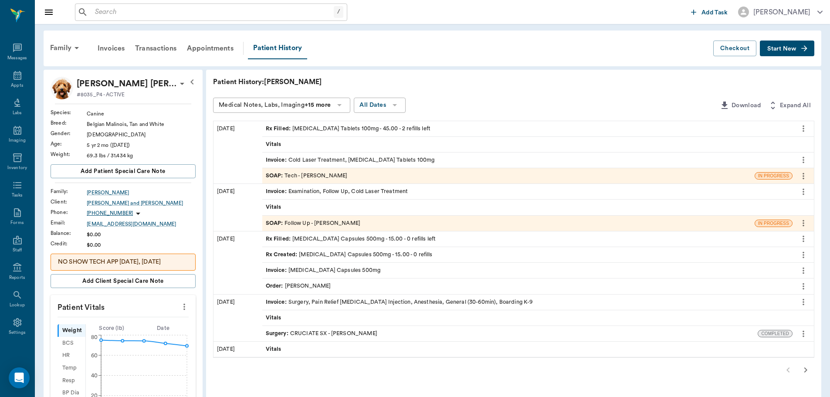
click at [349, 174] on div "SOAP : Tech - [PERSON_NAME]" at bounding box center [508, 175] width 492 height 15
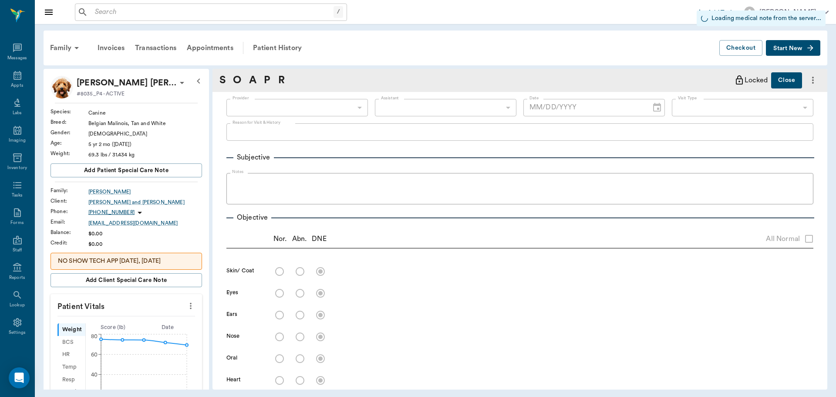
type input "642ef10e332a41444de2bad1"
type input "6740bf97de10e07744acf1eb"
type input "65d2be4f46e3a538d89b8c1a"
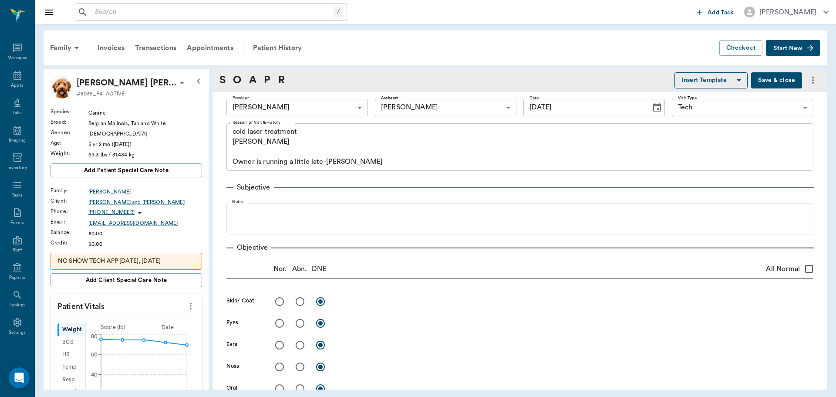
type input "[DATE]"
type textarea "cold laser treatment [PERSON_NAME] Owner is running a little late-[PERSON_NAME]"
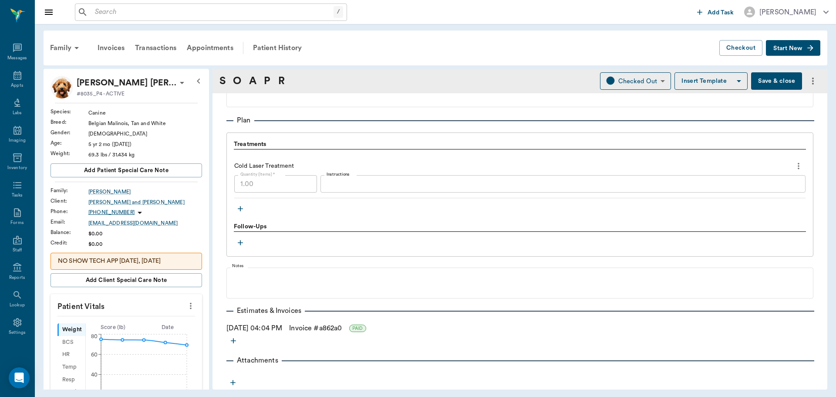
scroll to position [624, 0]
click at [278, 41] on div "Patient History" at bounding box center [277, 47] width 59 height 21
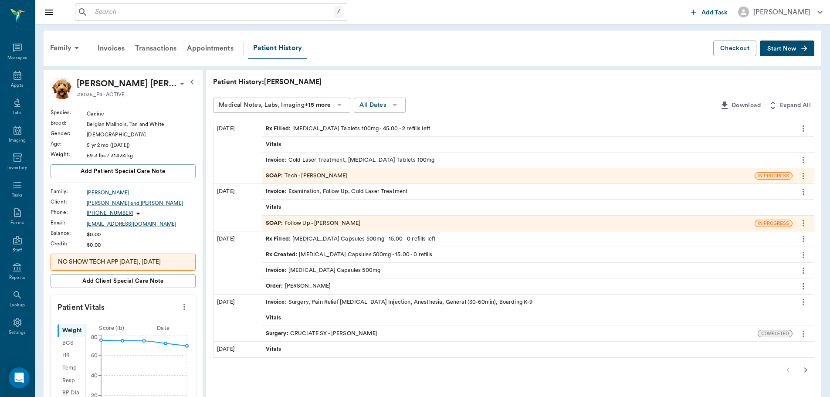
click at [379, 221] on div "SOAP : Follow Up - [PERSON_NAME]" at bounding box center [508, 223] width 492 height 15
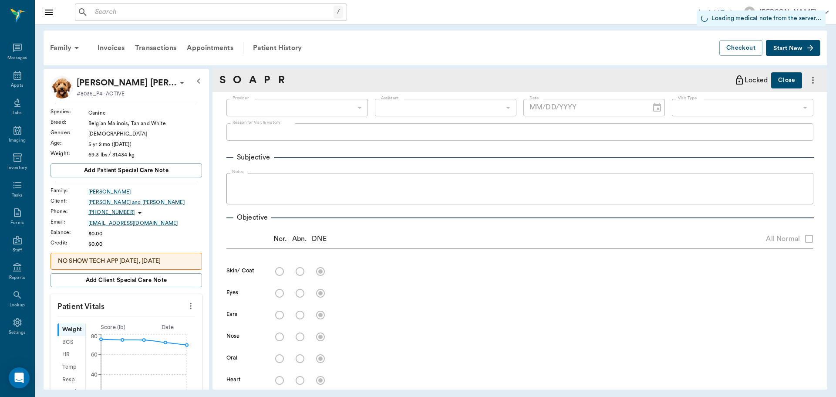
type input "63ec2f075fda476ae8351a4d"
type input "642ef10e332a41444de2bad1"
type input "65d2be4f46e3a538d89b8c16"
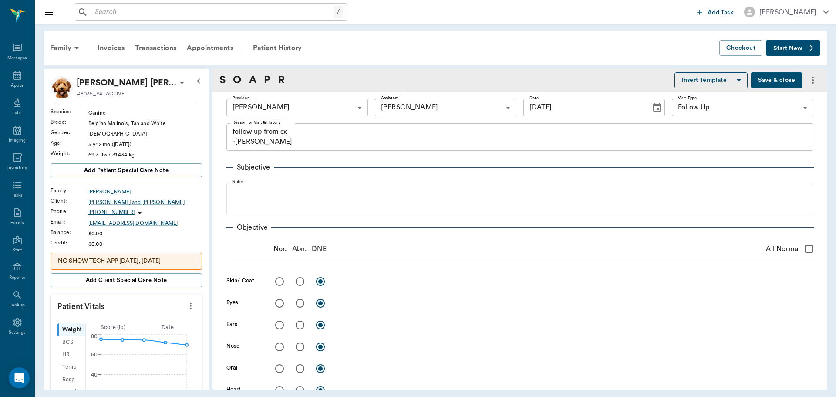
type input "[DATE]"
type textarea "follow up from sx -[PERSON_NAME]"
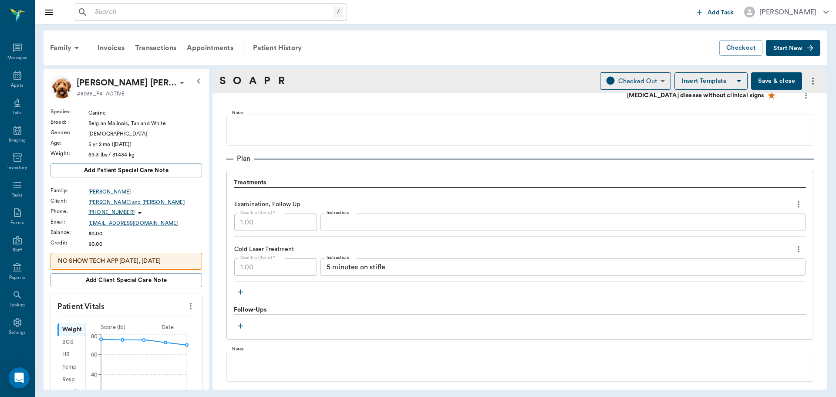
scroll to position [566, 0]
click at [19, 74] on icon at bounding box center [17, 75] width 10 height 10
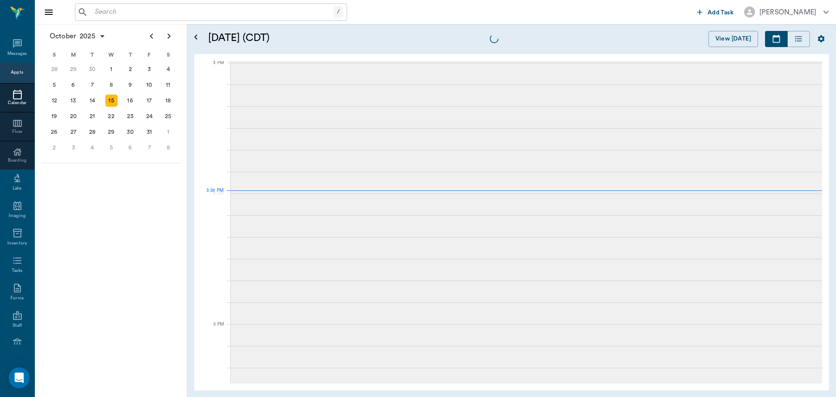
scroll to position [915, 0]
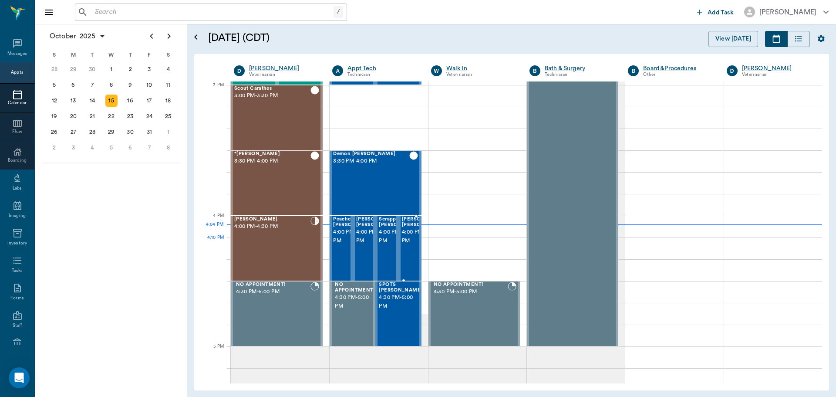
click at [411, 245] on span "4:00 PM - 4:30 PM" at bounding box center [424, 236] width 44 height 17
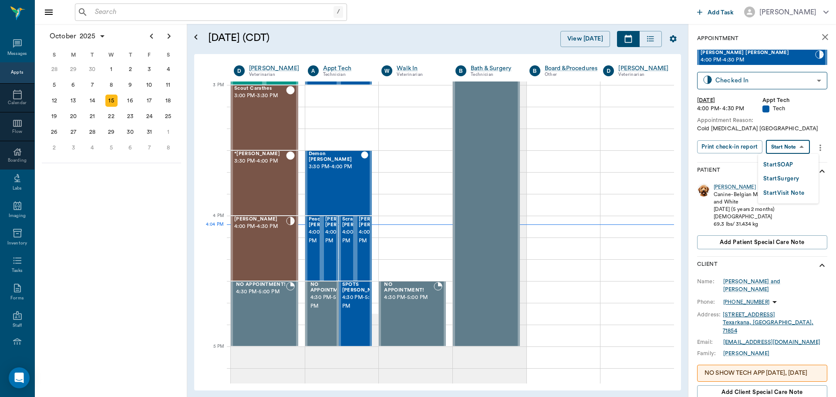
click at [793, 153] on body "/ ​ Add Task Dr. Bert Ellsworth Nectar Messages Appts Calendar Flow Boarding La…" at bounding box center [418, 198] width 836 height 397
click at [795, 169] on li "Start SOAP" at bounding box center [788, 164] width 61 height 14
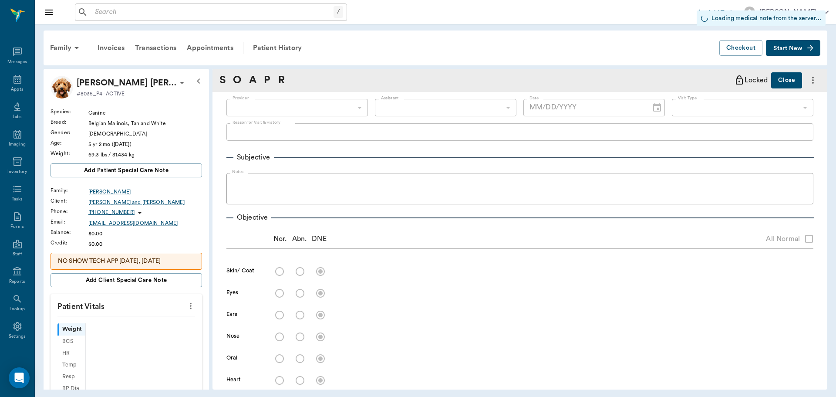
scroll to position [4, 0]
type input "63ec2f075fda476ae8351a4c"
type input "65d2be4f46e3a538d89b8c1a"
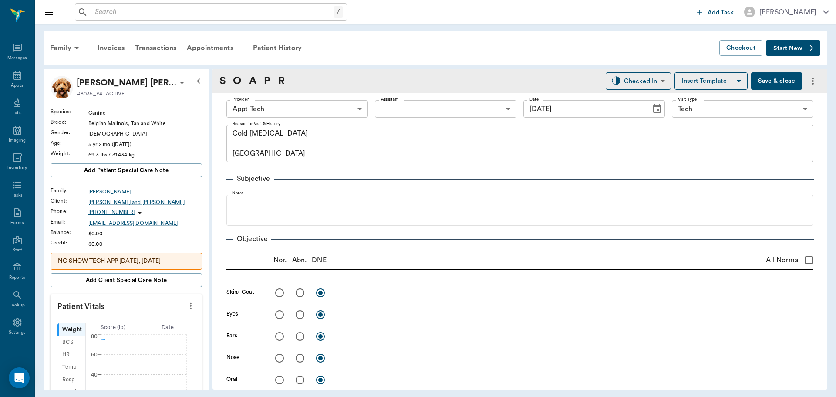
type input "[DATE]"
type textarea "Cold Laser Therapy Caryn"
click at [187, 311] on icon "more" at bounding box center [191, 306] width 10 height 10
click at [174, 319] on span "Enter Vitals" at bounding box center [147, 320] width 73 height 9
click at [140, 331] on input "text" at bounding box center [126, 331] width 76 height 17
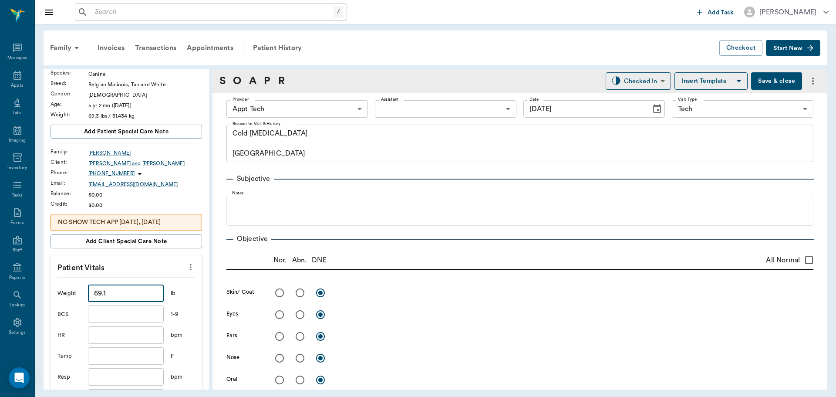
scroll to position [174, 0]
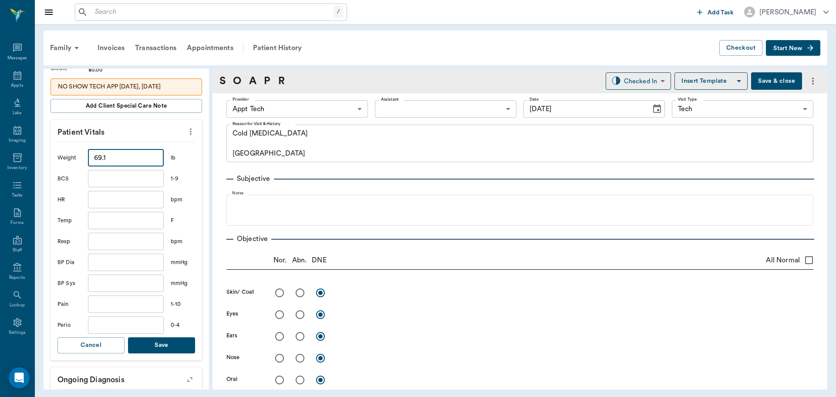
type input "69.1"
click at [162, 345] on button "Save" at bounding box center [161, 345] width 67 height 16
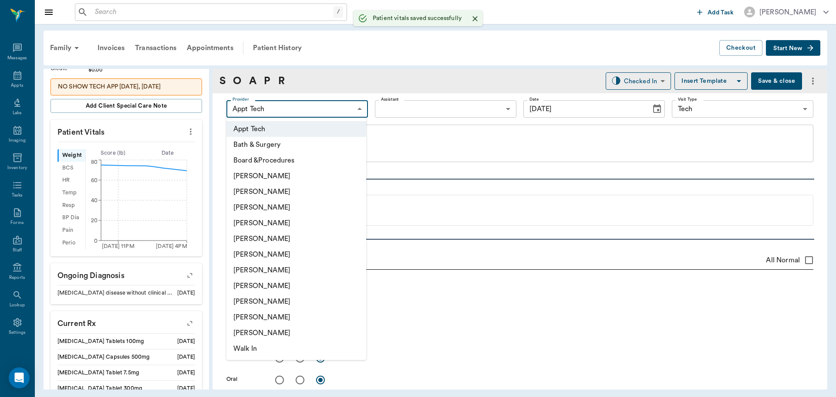
click at [324, 104] on body "/ ​ Add Task Dr. Bert Ellsworth Nectar Messages Appts Labs Imaging Inventory Ta…" at bounding box center [418, 198] width 836 height 397
click at [317, 275] on li "[PERSON_NAME]" at bounding box center [296, 270] width 140 height 16
type input "682b670d8bdc6f7f8feef3db"
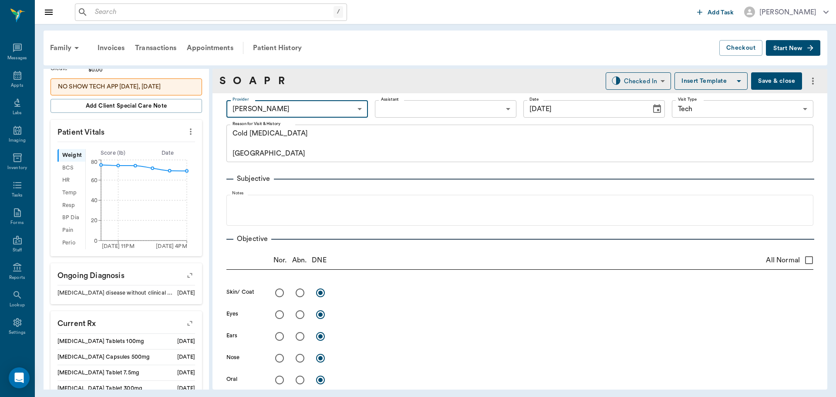
click at [399, 108] on body "/ ​ Add Task Dr. Bert Ellsworth Nectar Messages Appts Labs Imaging Inventory Ta…" at bounding box center [418, 198] width 836 height 397
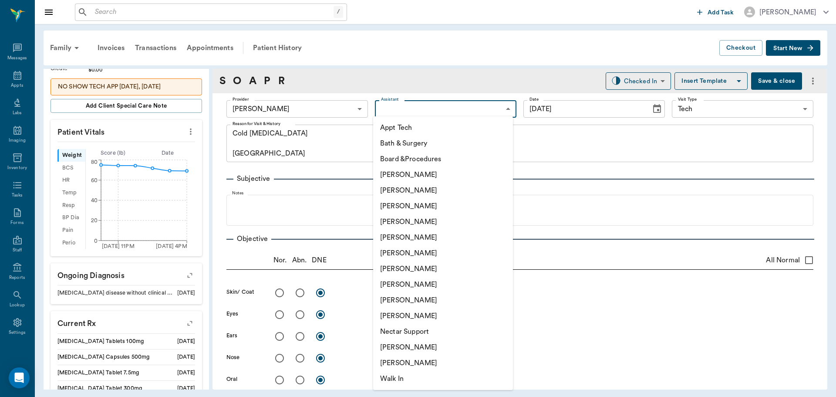
click at [420, 207] on li "[PERSON_NAME]" at bounding box center [443, 206] width 140 height 16
type input "642ef10e332a41444de2bad1"
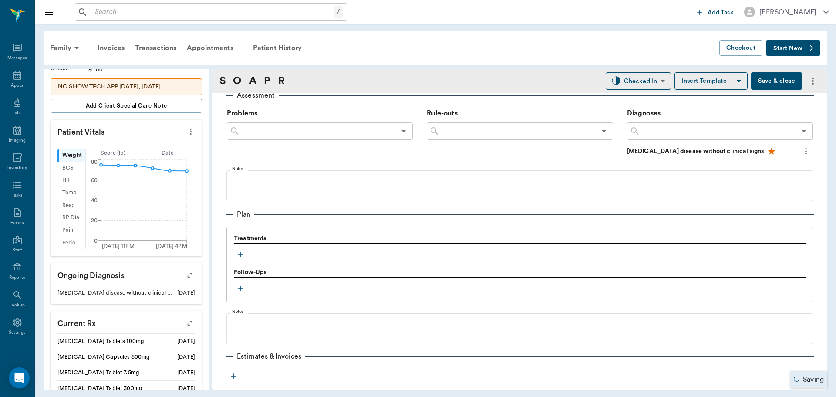
scroll to position [523, 0]
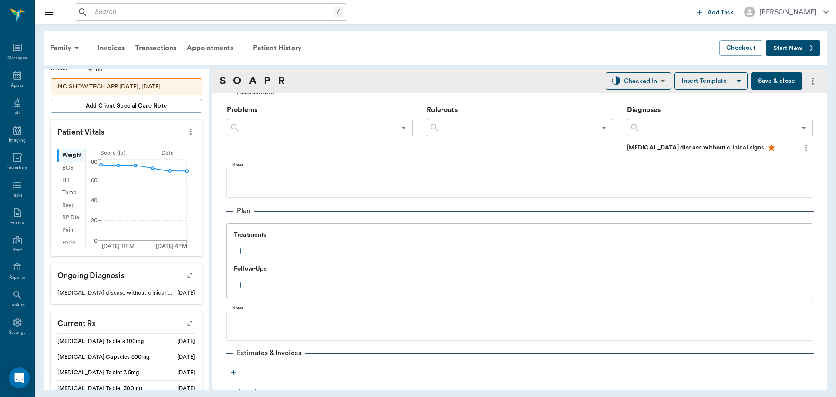
click at [240, 251] on icon "button" at bounding box center [240, 250] width 5 height 5
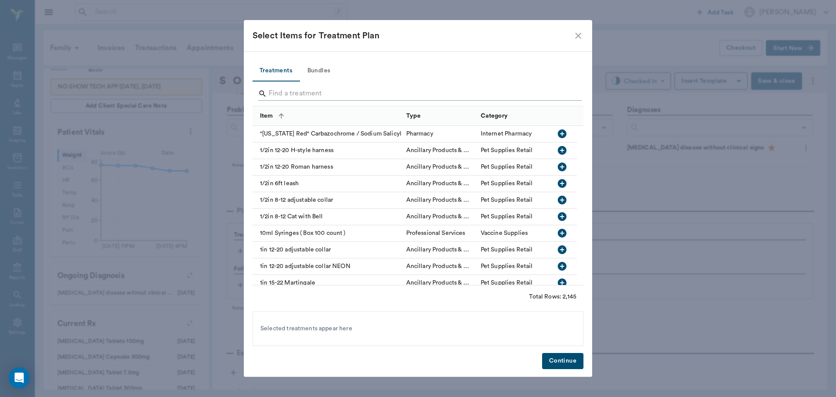
click at [321, 95] on input "Search" at bounding box center [419, 94] width 300 height 14
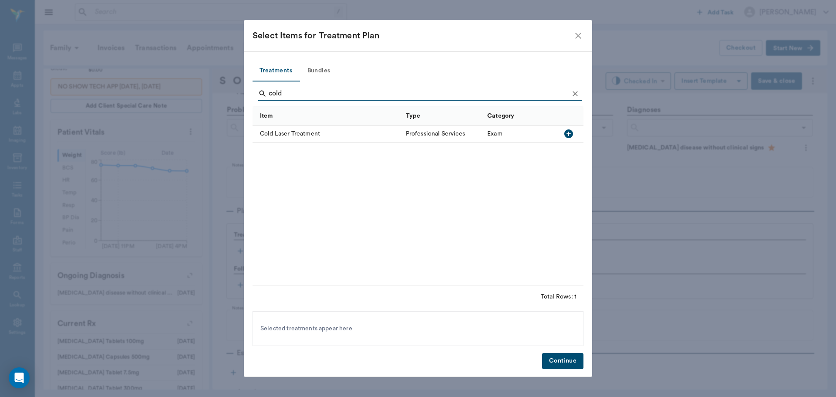
type input "cold"
click at [570, 137] on icon "button" at bounding box center [569, 133] width 9 height 9
click at [564, 359] on button "Continue" at bounding box center [562, 361] width 41 height 16
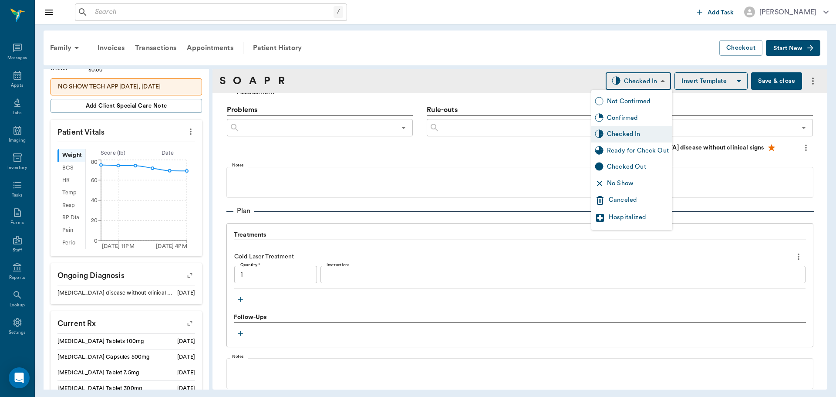
click at [630, 80] on body "/ ​ Add Task Dr. Bert Ellsworth Nectar Messages Appts Labs Imaging Inventory Ta…" at bounding box center [418, 198] width 836 height 397
type input "1.00"
click at [642, 149] on div "Ready for Check Out" at bounding box center [638, 151] width 62 height 10
type input "READY_TO_CHECKOUT"
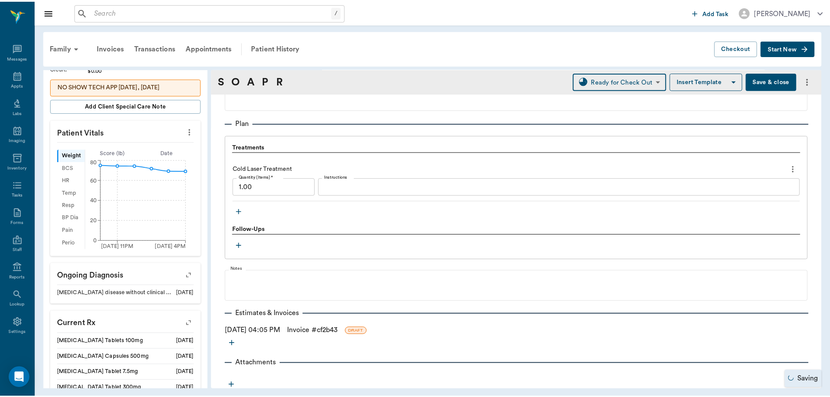
scroll to position [614, 0]
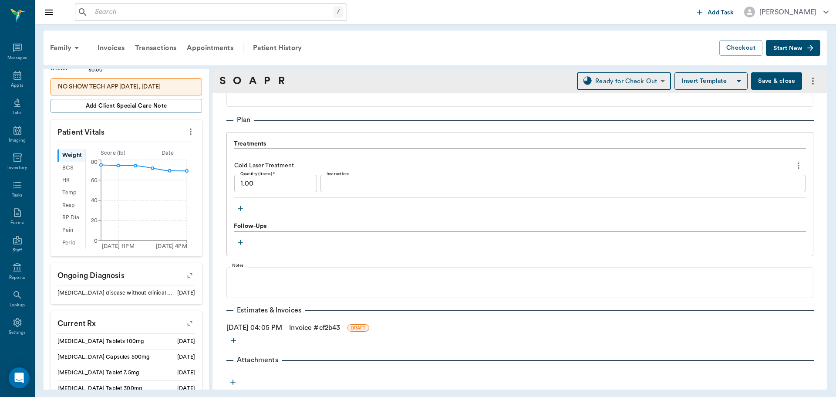
click at [314, 329] on link "Invoice # cf2b43" at bounding box center [314, 327] width 51 height 10
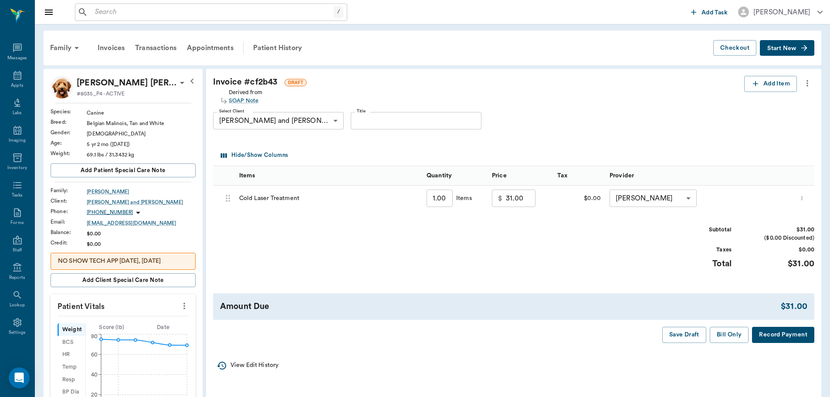
click at [501, 199] on p "$" at bounding box center [500, 198] width 4 height 10
click at [729, 337] on button "Bill Only" at bounding box center [729, 335] width 39 height 16
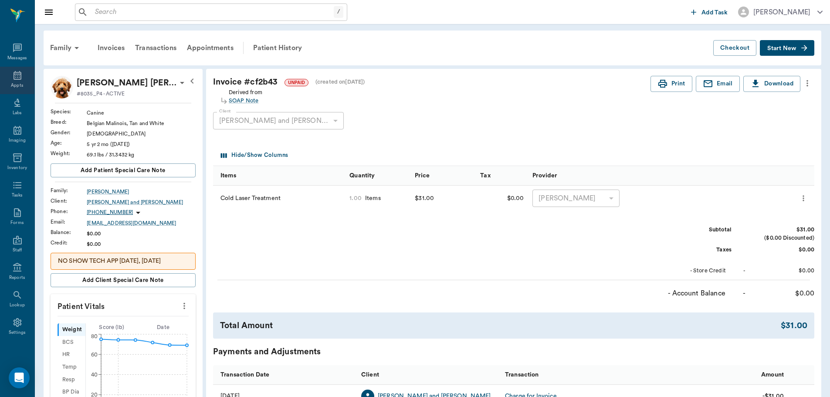
click at [12, 80] on icon at bounding box center [17, 75] width 10 height 10
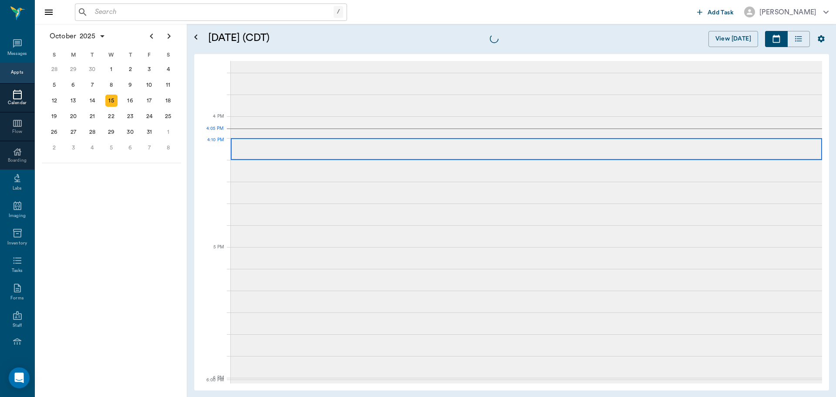
scroll to position [1046, 0]
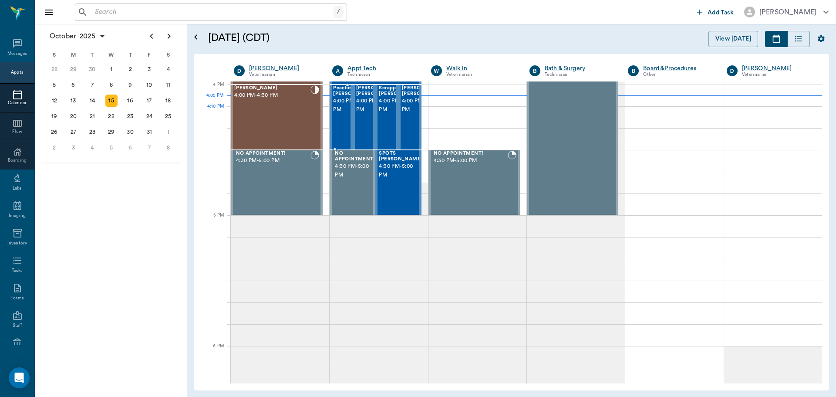
click at [348, 114] on span "4:00 PM - 4:30 PM" at bounding box center [355, 105] width 44 height 17
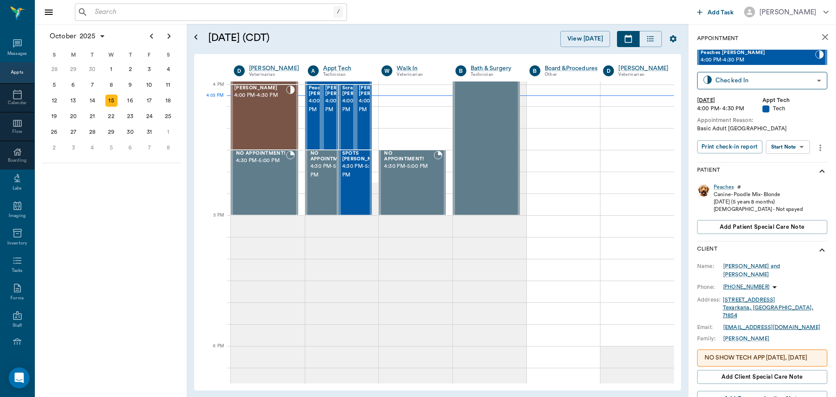
click at [807, 145] on body "/ ​ Add Task Dr. Bert Ellsworth Nectar Messages Appts Calendar Flow Boarding La…" at bounding box center [418, 198] width 836 height 397
click at [798, 162] on li "Start SOAP" at bounding box center [788, 164] width 61 height 14
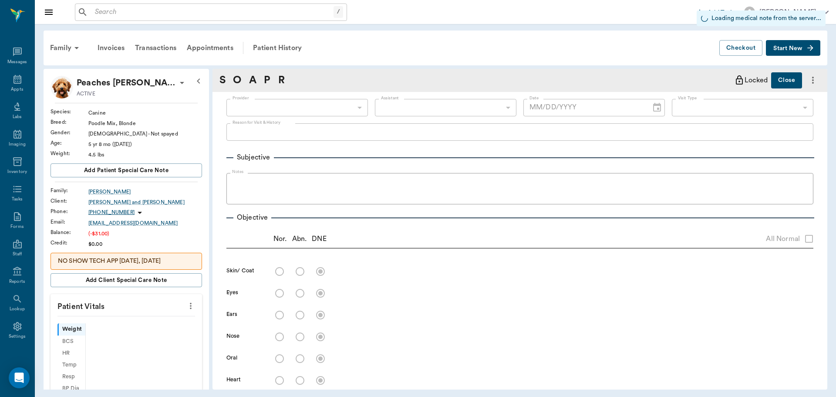
scroll to position [4, 0]
type input "63ec2f075fda476ae8351a4c"
type input "65d2be4f46e3a538d89b8c1a"
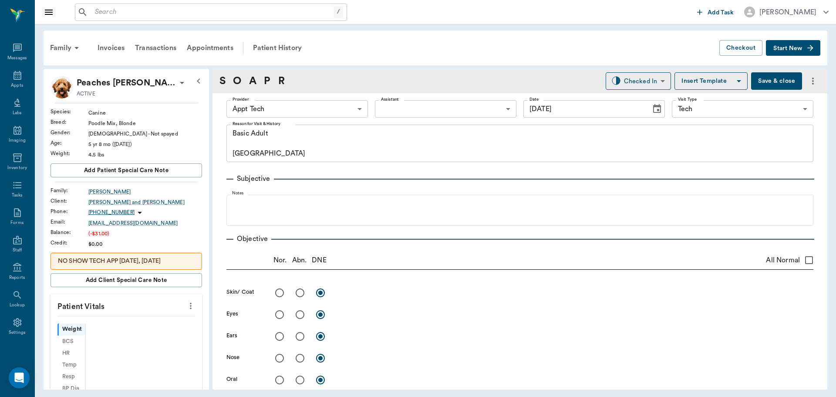
type input "10/15/2025"
type textarea "Basic Adult Caryn"
click at [186, 304] on icon "more" at bounding box center [191, 306] width 10 height 10
click at [138, 325] on span "Enter Vitals" at bounding box center [147, 320] width 73 height 9
click at [110, 325] on input "text" at bounding box center [126, 331] width 76 height 17
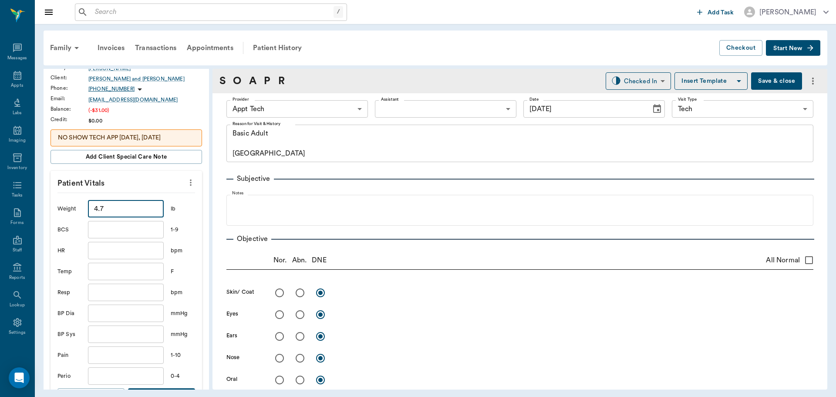
scroll to position [174, 0]
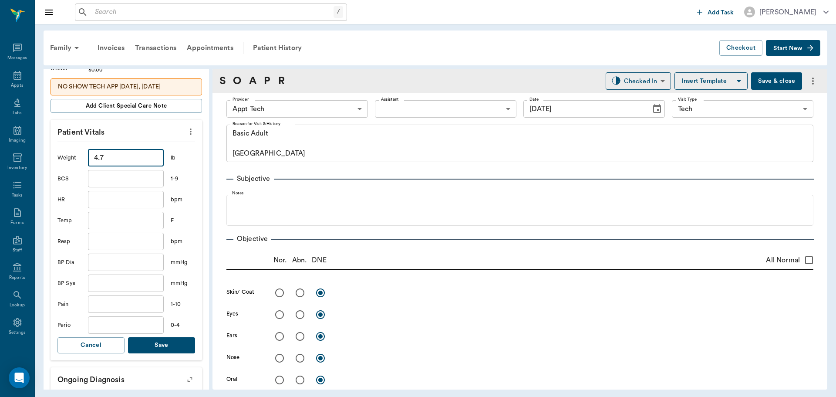
type input "4.7"
click at [172, 341] on button "Save" at bounding box center [161, 345] width 67 height 16
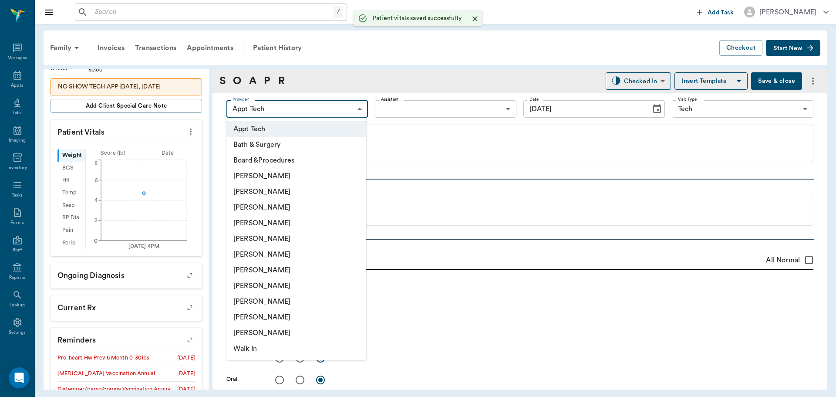
click at [291, 108] on body "/ ​ Add Task Dr. Bert Ellsworth Nectar Messages Appts Labs Imaging Inventory Ta…" at bounding box center [418, 198] width 836 height 397
click at [289, 267] on li "Hunter Graves" at bounding box center [296, 270] width 140 height 16
type input "682b670d8bdc6f7f8feef3db"
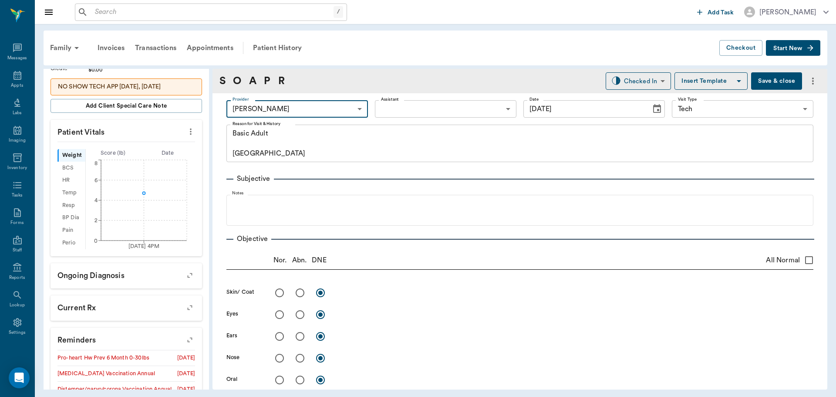
click at [384, 106] on body "/ ​ Add Task Dr. Bert Ellsworth Nectar Messages Appts Labs Imaging Inventory Ta…" at bounding box center [418, 198] width 836 height 397
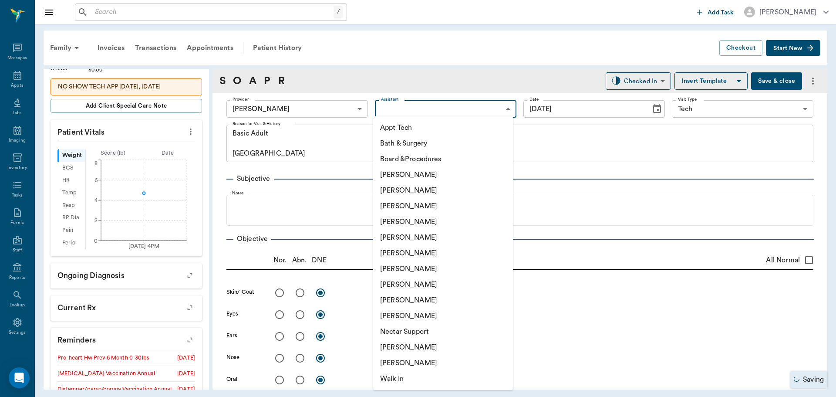
click at [419, 203] on li "Daniel Virnala" at bounding box center [443, 206] width 140 height 16
type input "642ef10e332a41444de2bad1"
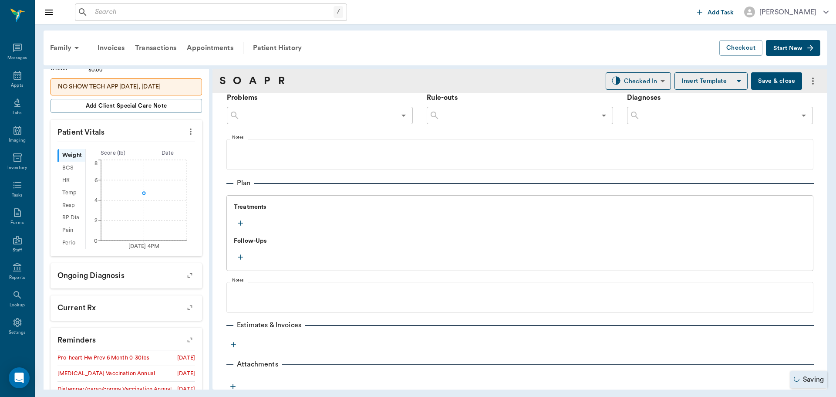
scroll to position [539, 0]
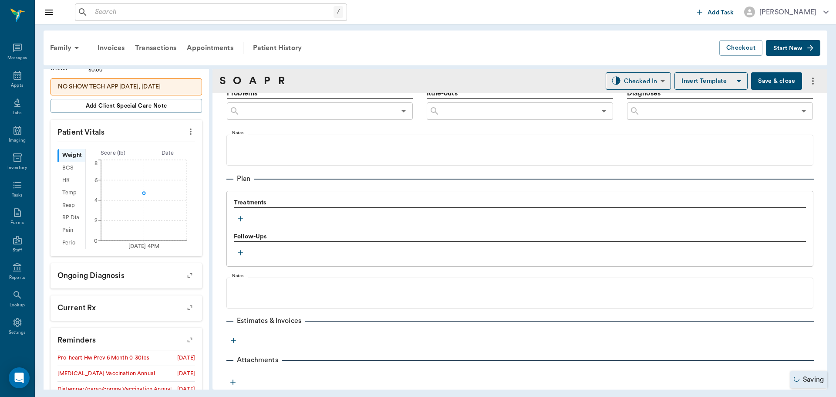
click at [240, 222] on icon "button" at bounding box center [240, 218] width 9 height 9
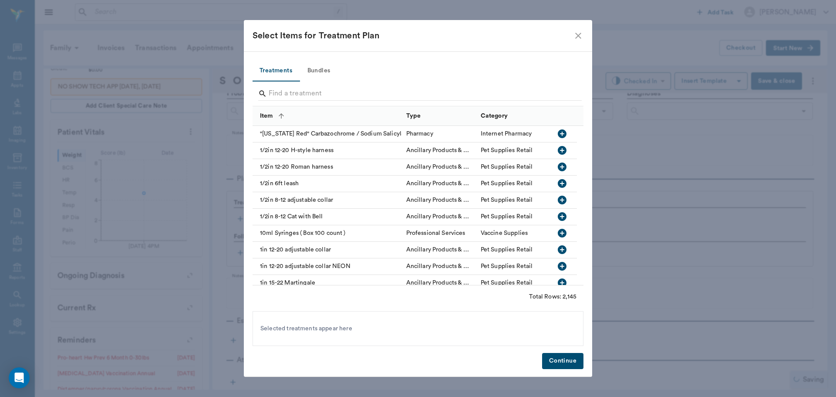
click at [317, 69] on button "Bundles" at bounding box center [318, 71] width 39 height 21
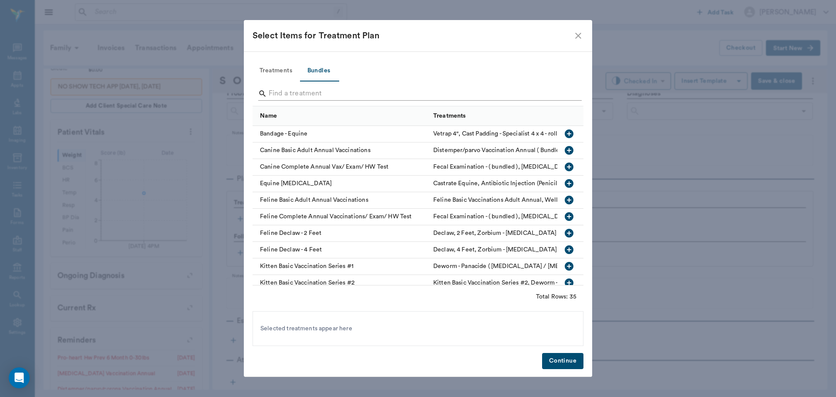
click at [304, 97] on input "Search" at bounding box center [419, 94] width 300 height 14
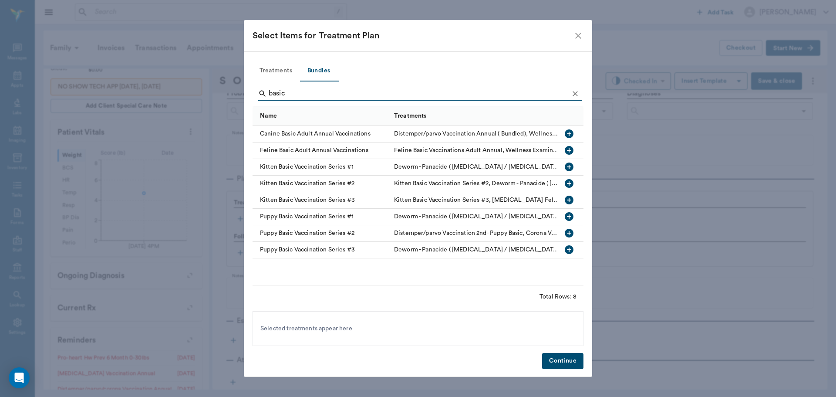
type input "basic"
click at [567, 132] on icon "button" at bounding box center [569, 133] width 9 height 9
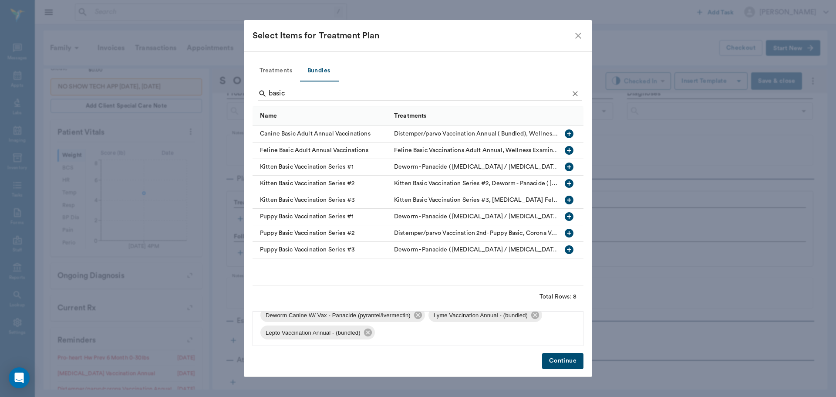
scroll to position [64, 0]
click at [562, 360] on button "Continue" at bounding box center [562, 361] width 41 height 16
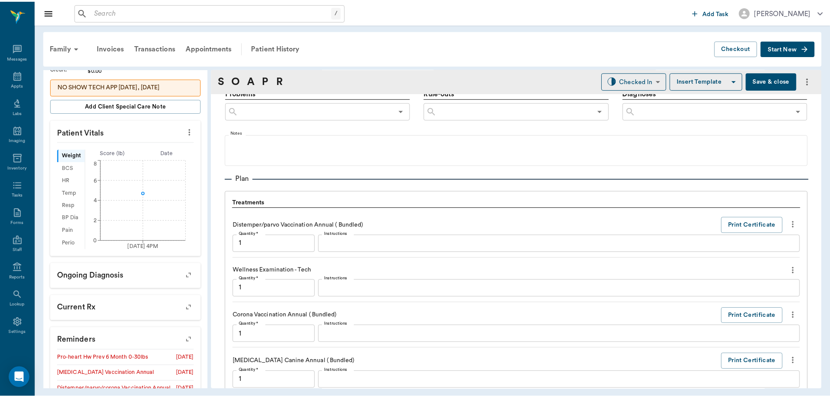
scroll to position [944, 0]
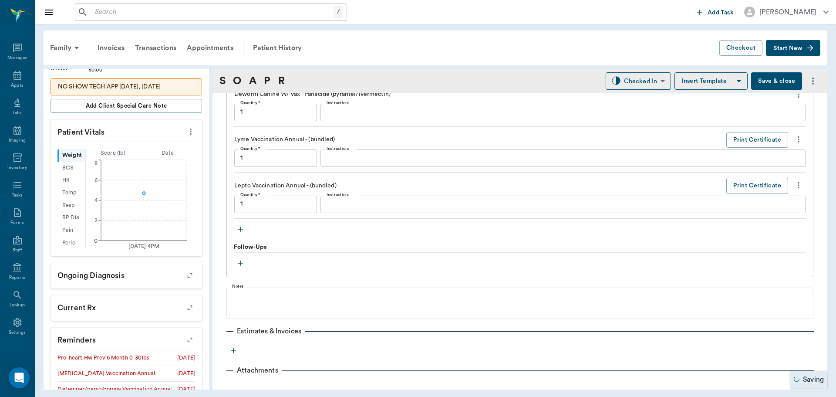
type input "1.00"
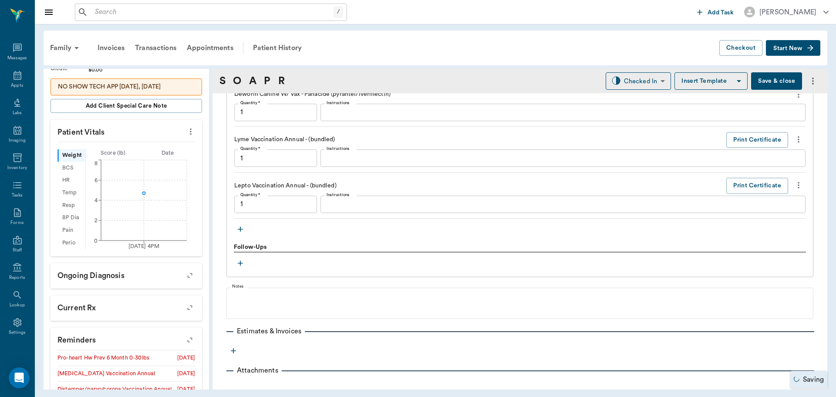
type input "1.00"
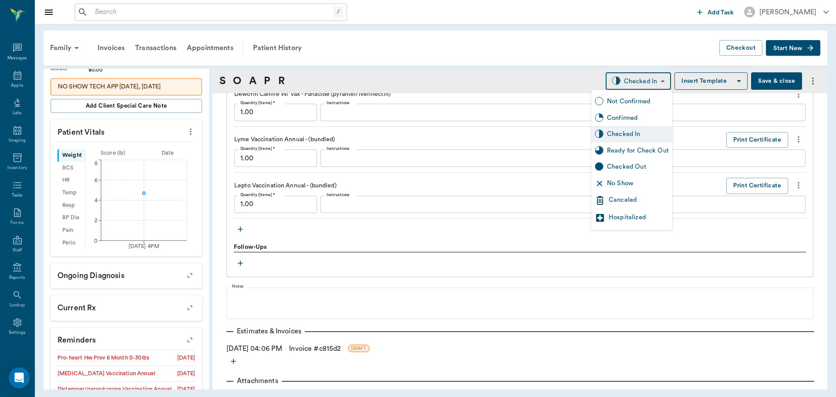
click at [633, 82] on body "/ ​ Add Task Dr. Bert Ellsworth Nectar Messages Appts Labs Imaging Inventory Ta…" at bounding box center [418, 198] width 836 height 397
click at [638, 146] on div "Ready for Check Out" at bounding box center [638, 151] width 62 height 10
type input "READY_TO_CHECKOUT"
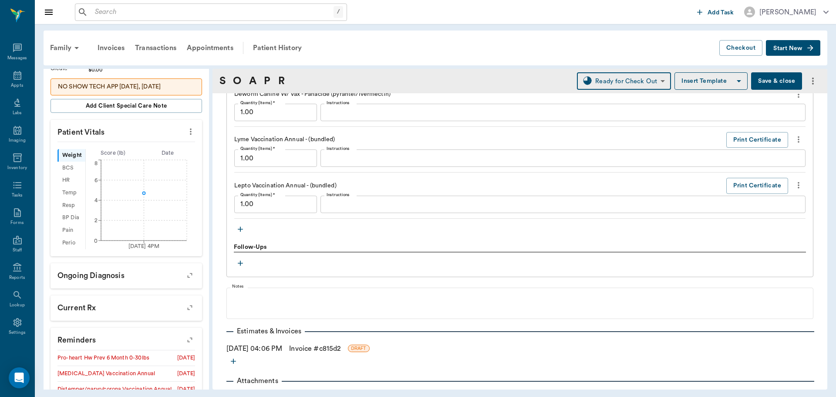
click at [312, 344] on link "Invoice # c815d2" at bounding box center [314, 348] width 51 height 10
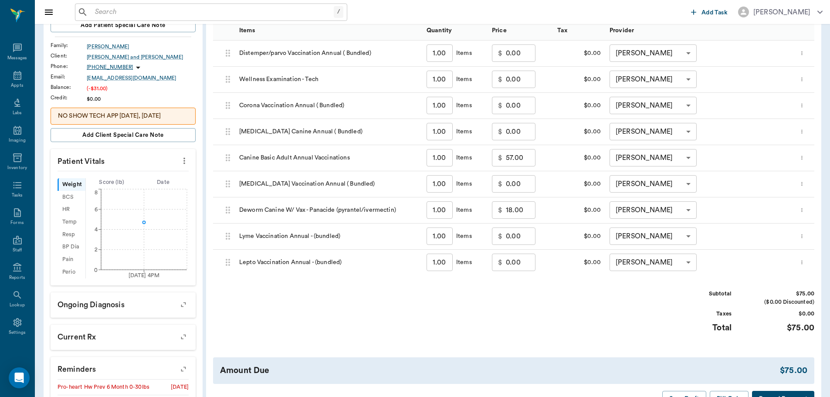
scroll to position [218, 0]
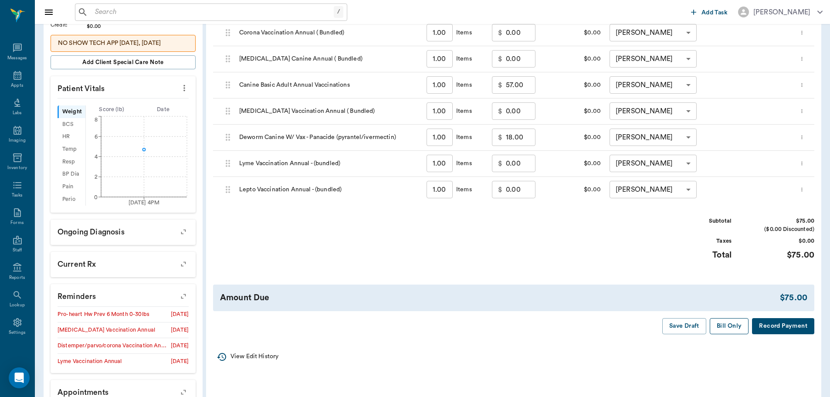
click at [724, 331] on button "Bill Only" at bounding box center [729, 326] width 39 height 16
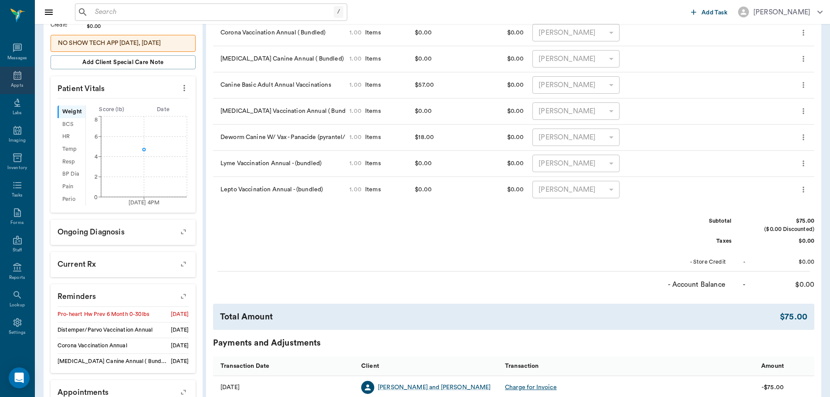
click at [15, 74] on icon at bounding box center [18, 75] width 8 height 9
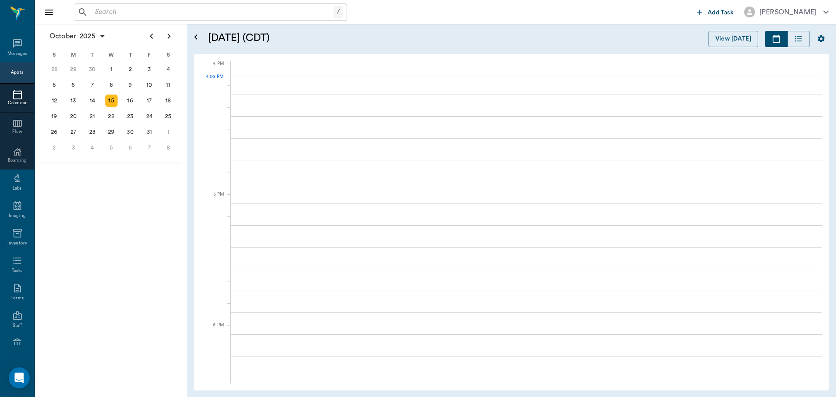
scroll to position [1046, 0]
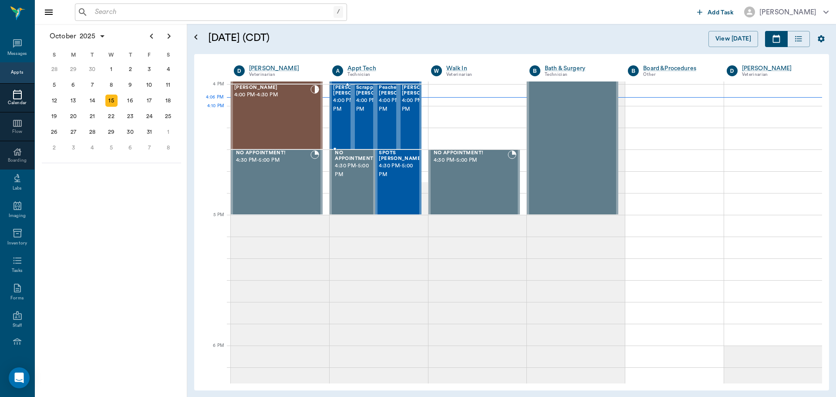
click at [334, 111] on span "4:00 PM - 4:30 PM" at bounding box center [355, 104] width 44 height 17
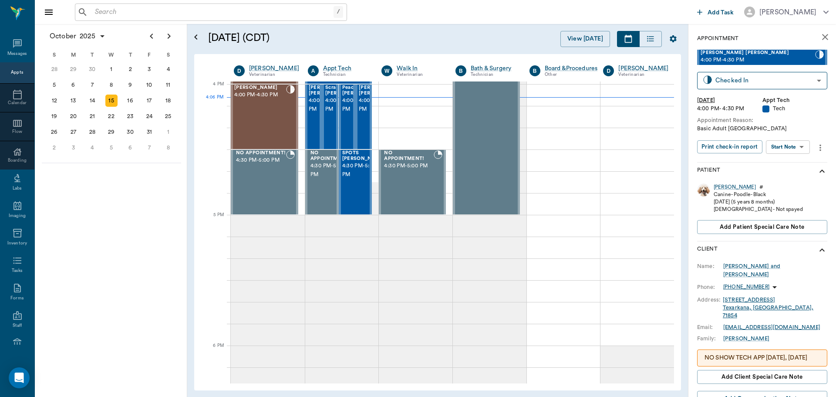
click at [800, 149] on body "/ ​ Add Task Dr. Bert Ellsworth Nectar Messages Appts Calendar Flow Boarding La…" at bounding box center [418, 198] width 836 height 397
click at [782, 169] on button "Start SOAP" at bounding box center [779, 165] width 30 height 10
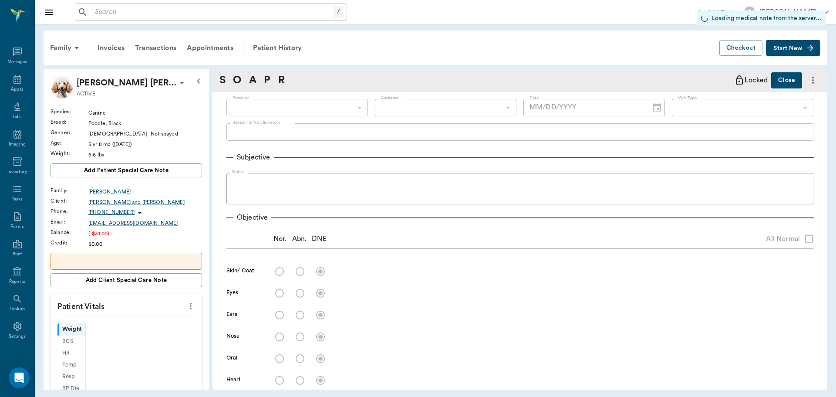
scroll to position [4, 0]
type input "63ec2f075fda476ae8351a4c"
type input "65d2be4f46e3a538d89b8c1a"
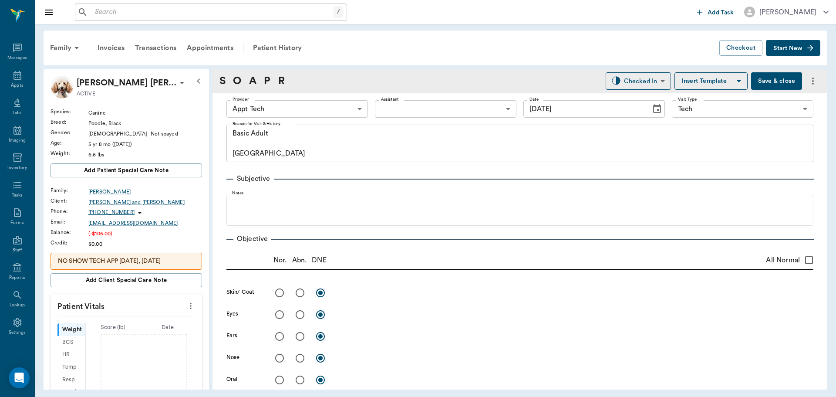
type input "10/15/2025"
type textarea "Basic Adult Caryn"
click at [186, 304] on icon "more" at bounding box center [191, 306] width 10 height 10
click at [137, 316] on li "Enter Vitals" at bounding box center [147, 321] width 87 height 16
click at [103, 335] on input "text" at bounding box center [126, 331] width 76 height 17
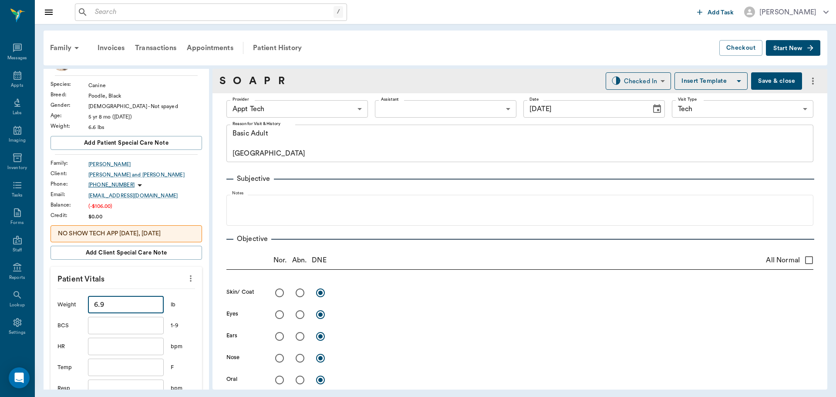
scroll to position [131, 0]
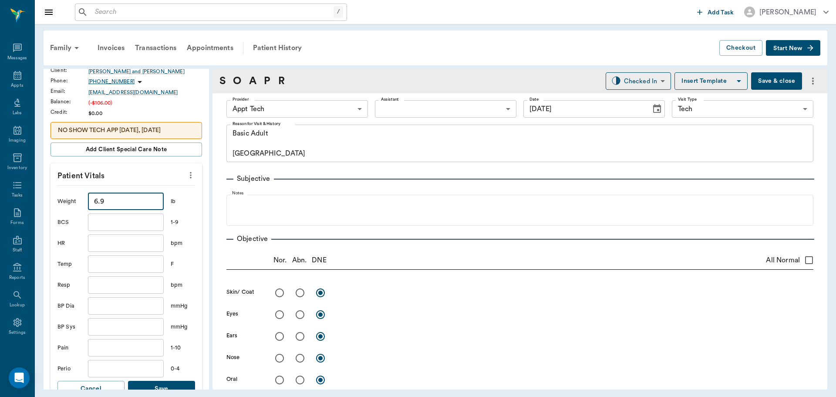
type input "6.9"
click at [168, 384] on button "Save" at bounding box center [161, 389] width 67 height 16
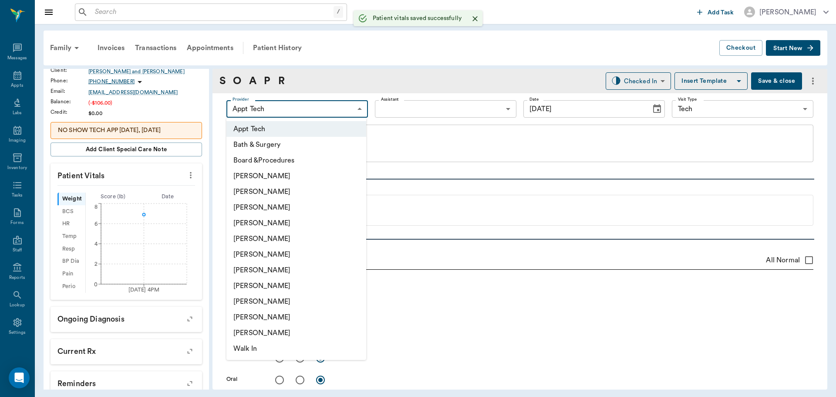
click at [298, 104] on body "/ ​ Add Task Dr. Bert Ellsworth Nectar Messages Appts Labs Imaging Inventory Ta…" at bounding box center [418, 198] width 836 height 397
click at [310, 274] on li "Hunter Graves" at bounding box center [296, 270] width 140 height 16
type input "682b670d8bdc6f7f8feef3db"
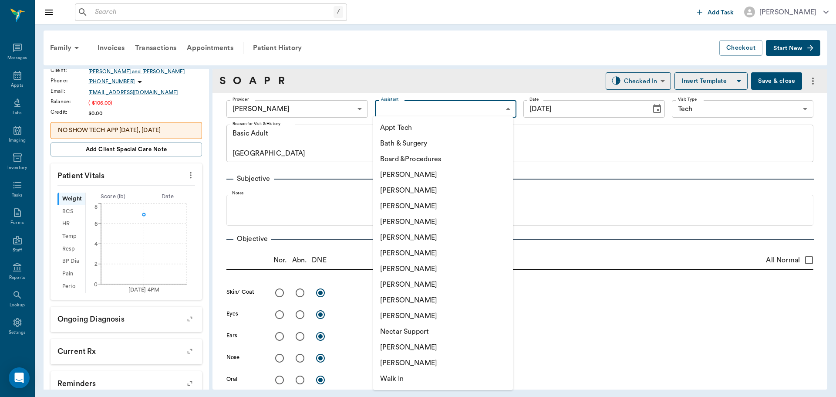
click at [411, 110] on body "/ ​ Add Task Dr. Bert Ellsworth Nectar Messages Appts Labs Imaging Inventory Ta…" at bounding box center [418, 198] width 836 height 397
click at [410, 128] on li "Appt Tech" at bounding box center [443, 128] width 140 height 16
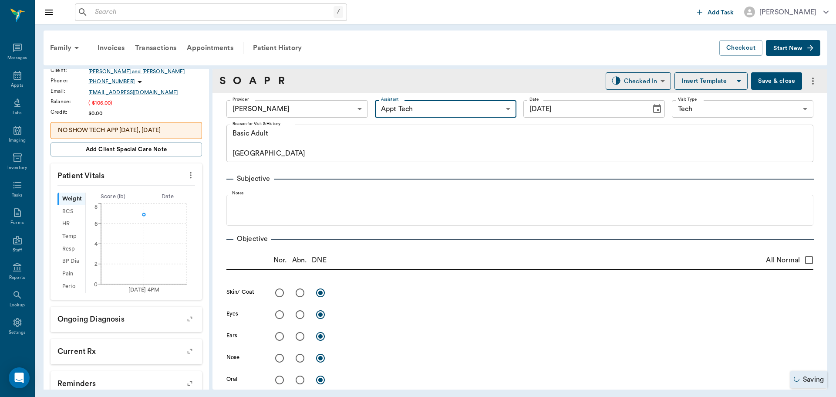
click at [439, 110] on body "/ ​ Add Task Dr. Bert Ellsworth Nectar Messages Appts Labs Imaging Inventory Ta…" at bounding box center [418, 198] width 836 height 397
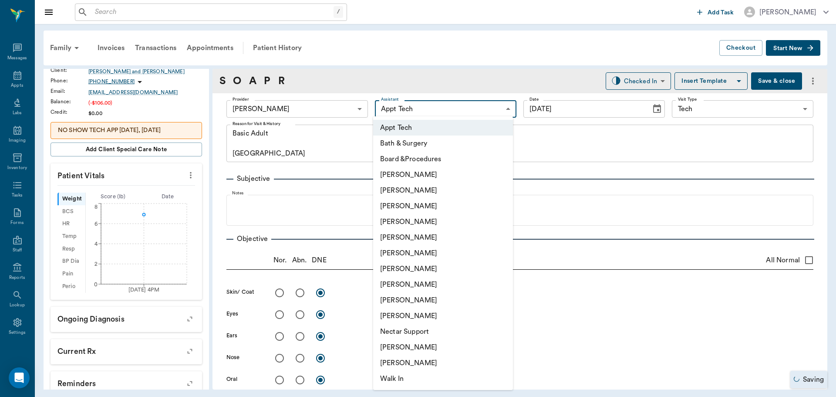
click at [431, 201] on li "Daniel Virnala" at bounding box center [443, 206] width 140 height 16
type input "642ef10e332a41444de2bad1"
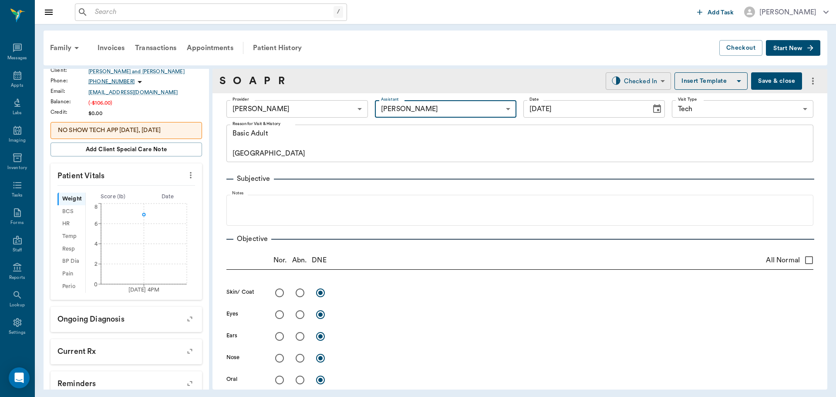
click at [613, 82] on body "/ ​ Add Task Dr. Bert Ellsworth Nectar Messages Appts Labs Imaging Inventory Ta…" at bounding box center [418, 198] width 836 height 397
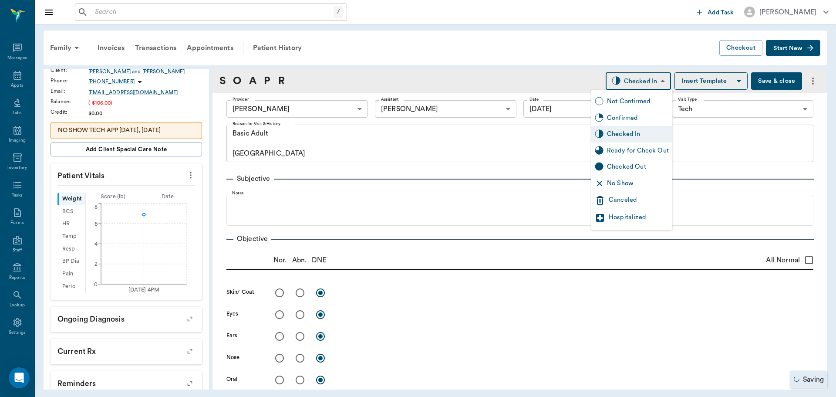
click at [632, 153] on div "Ready for Check Out" at bounding box center [638, 151] width 62 height 10
type input "READY_TO_CHECKOUT"
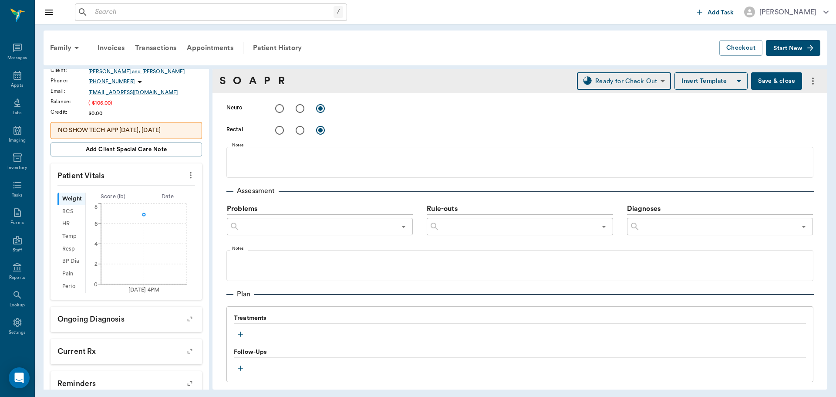
scroll to position [436, 0]
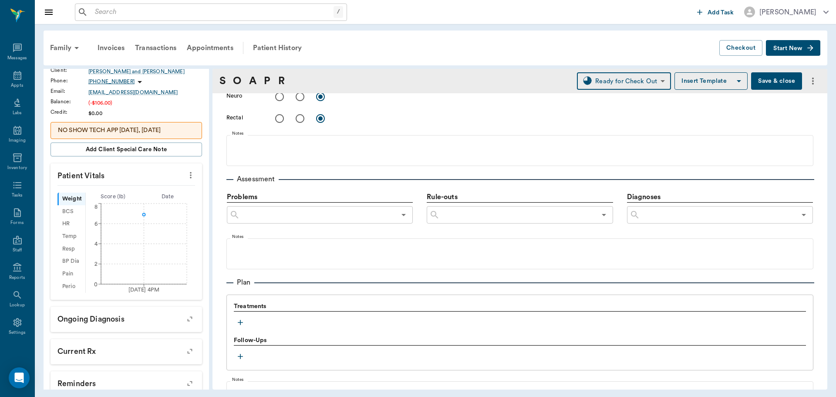
click at [242, 324] on icon "button" at bounding box center [240, 322] width 9 height 9
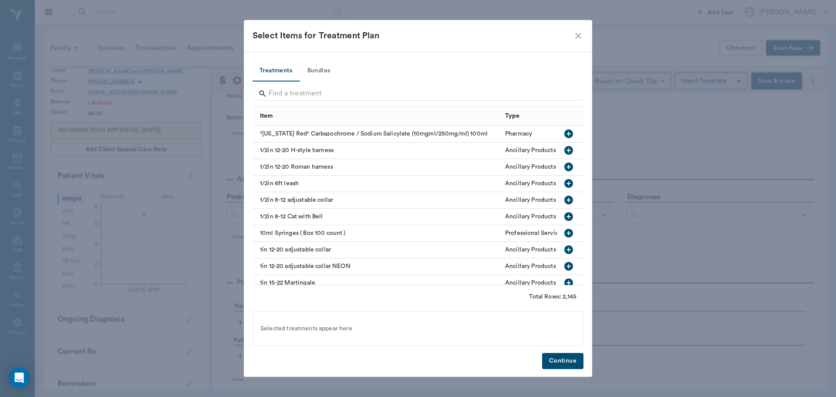
click at [327, 64] on button "Bundles" at bounding box center [318, 71] width 39 height 21
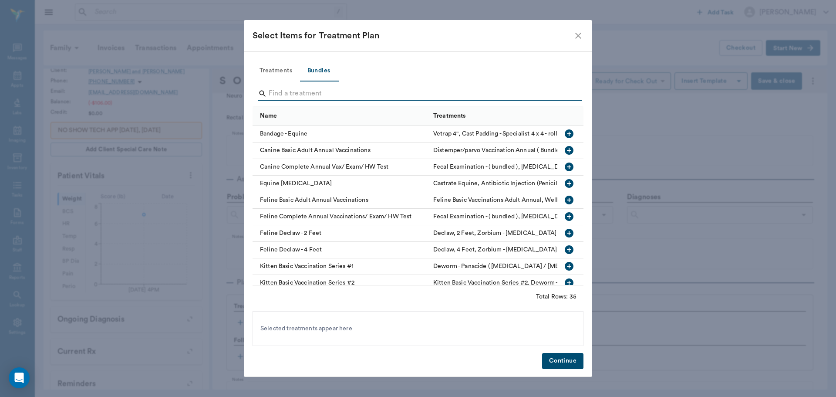
click at [330, 92] on input "Search" at bounding box center [419, 94] width 300 height 14
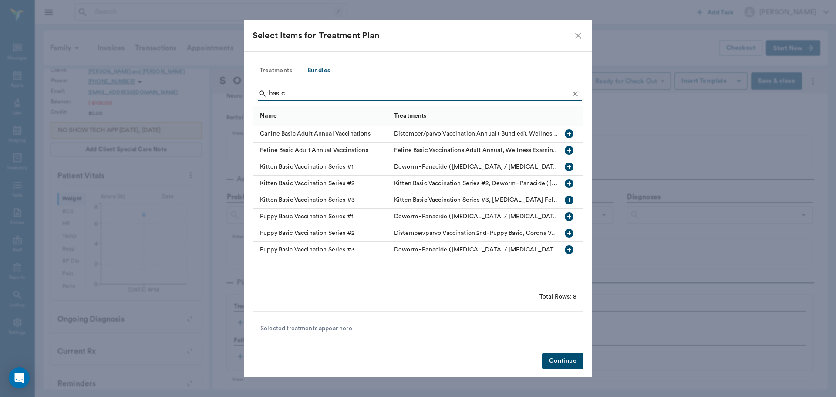
type input "basic"
click at [570, 136] on icon "button" at bounding box center [569, 133] width 9 height 9
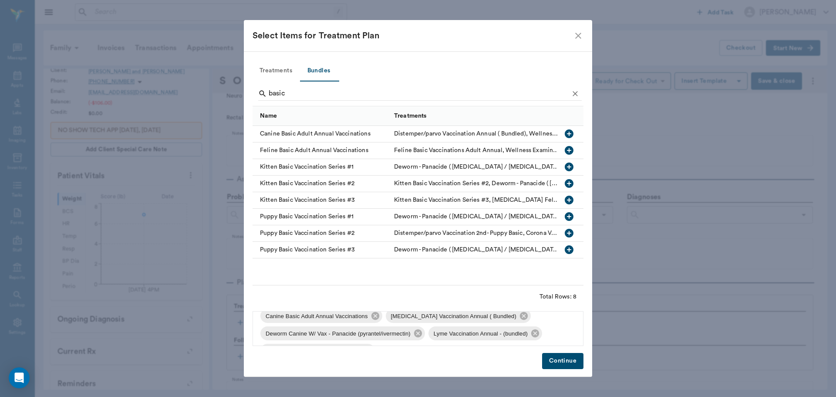
scroll to position [64, 0]
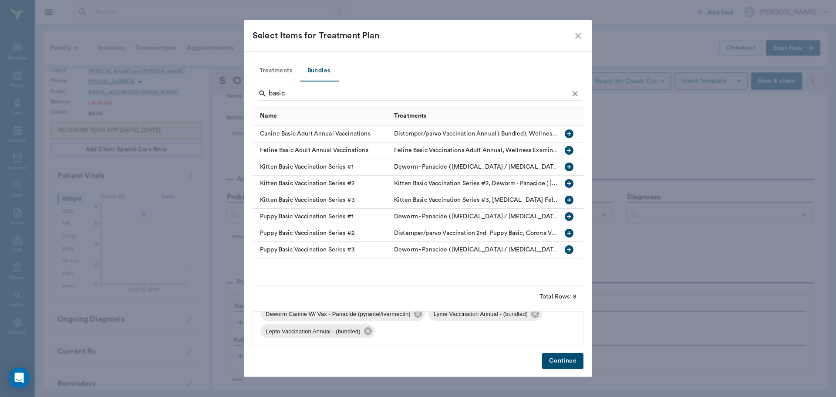
click at [362, 331] on span "Lepto Vaccination Annual - (bundled)" at bounding box center [312, 331] width 105 height 9
click at [370, 331] on icon at bounding box center [368, 331] width 8 height 8
click at [539, 331] on icon at bounding box center [536, 331] width 10 height 10
click at [574, 361] on button "Continue" at bounding box center [562, 361] width 41 height 16
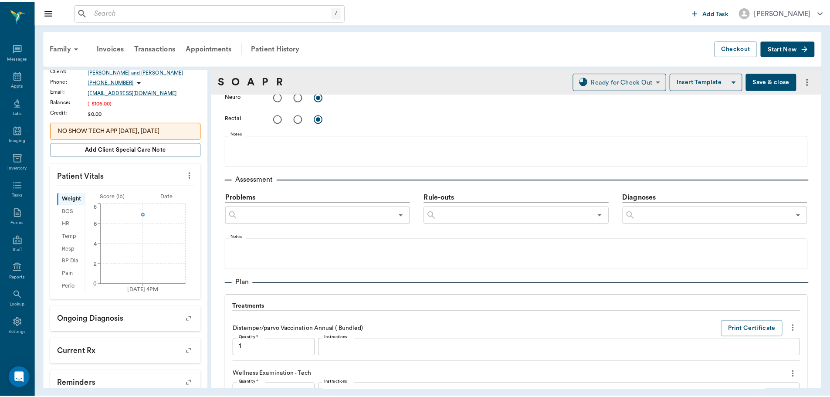
scroll to position [852, 0]
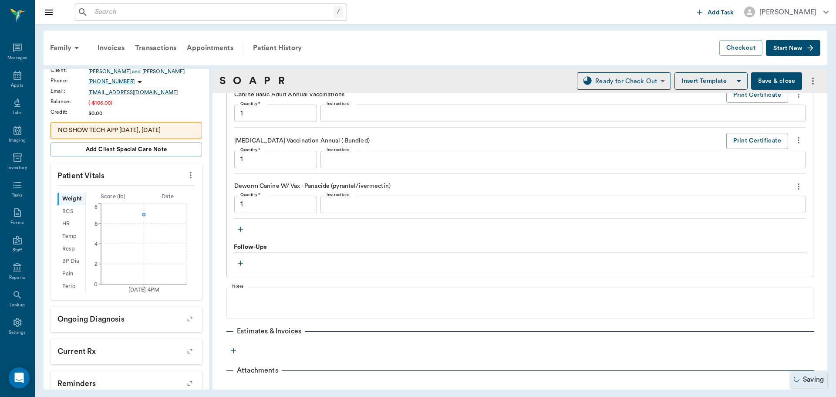
type input "1.00"
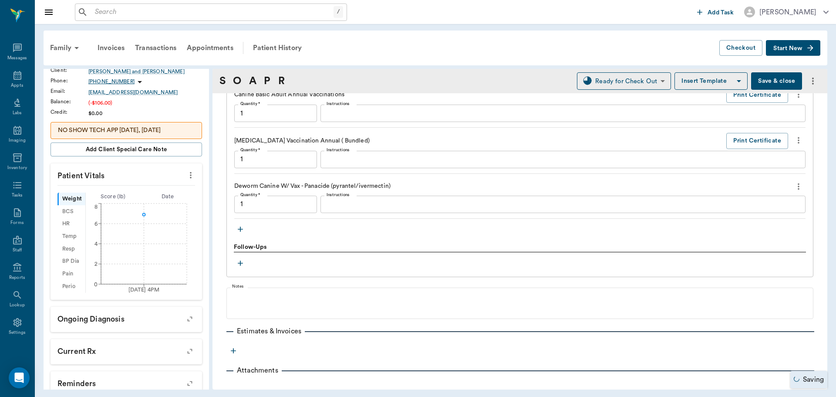
type input "1.00"
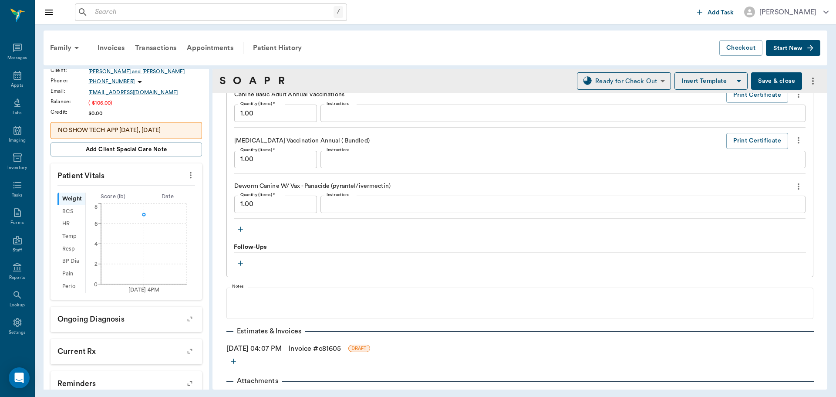
click at [318, 346] on link "Invoice # c81605" at bounding box center [315, 348] width 52 height 10
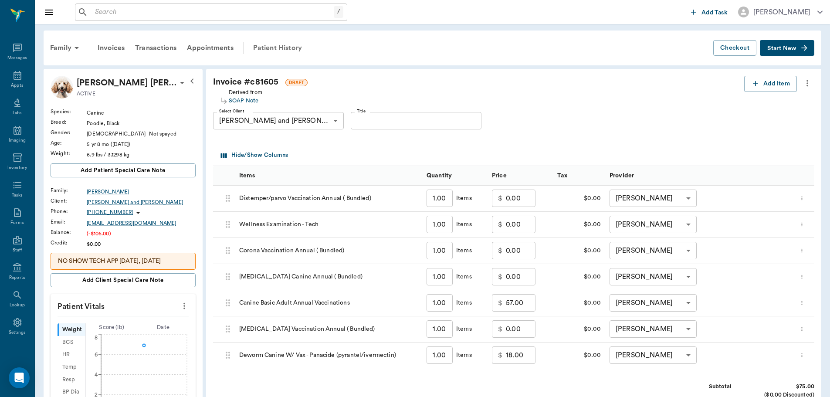
click at [278, 48] on div "Patient History" at bounding box center [277, 47] width 59 height 21
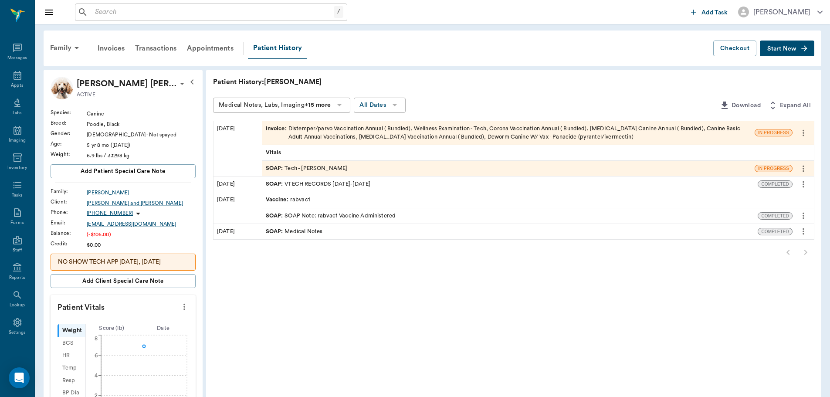
click at [343, 166] on div "SOAP : Tech - Hunter Graves" at bounding box center [508, 168] width 492 height 15
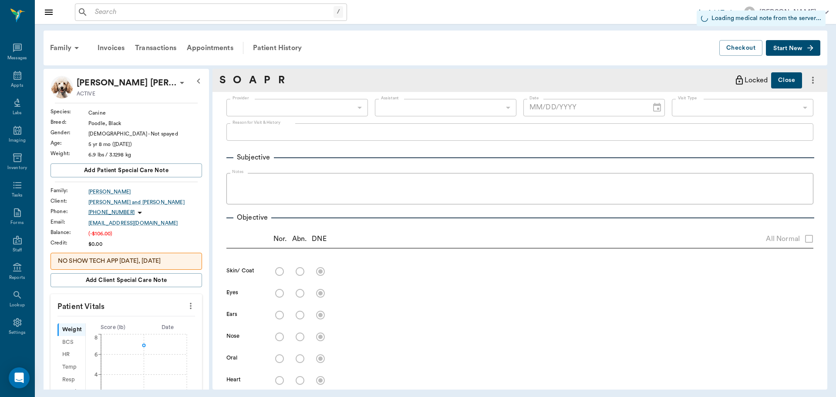
type input "682b670d8bdc6f7f8feef3db"
type input "642ef10e332a41444de2bad1"
type input "65d2be4f46e3a538d89b8c1a"
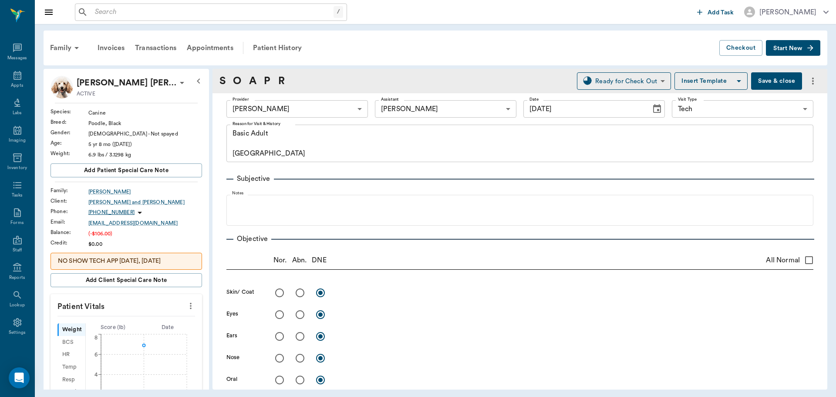
type input "10/15/2025"
type textarea "Basic Adult Caryn"
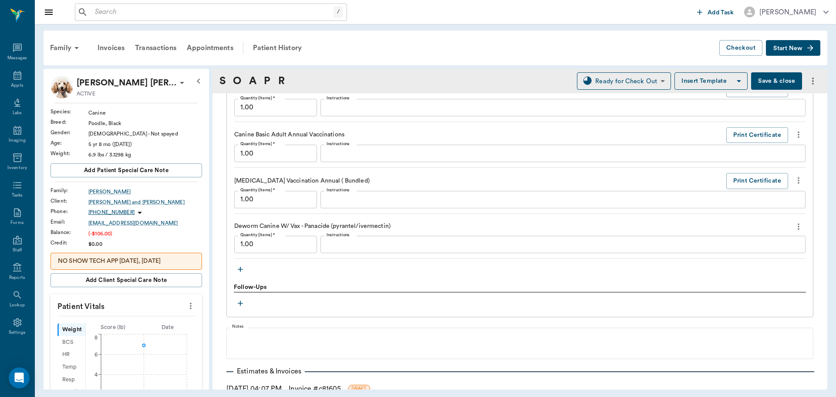
scroll to position [828, 0]
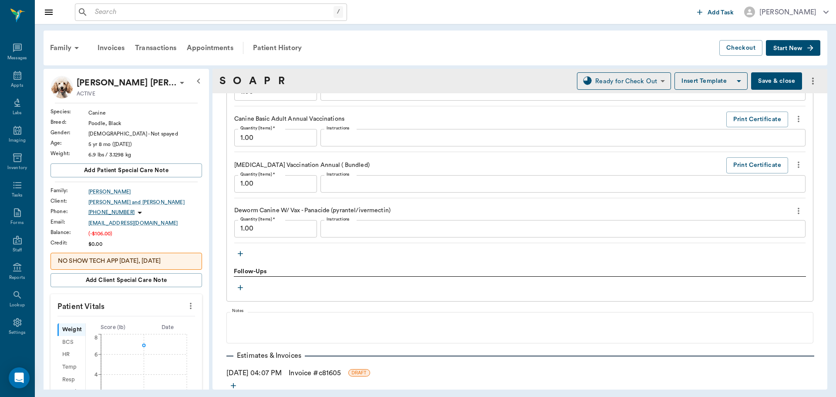
click at [240, 253] on icon "button" at bounding box center [240, 253] width 9 height 9
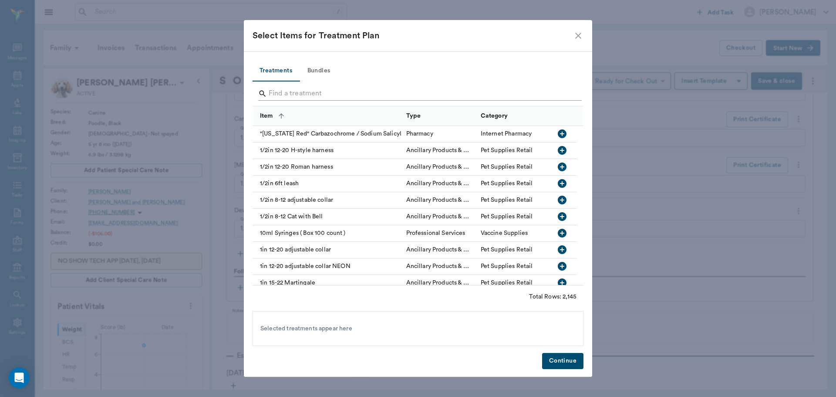
click at [327, 94] on input "Search" at bounding box center [419, 94] width 300 height 14
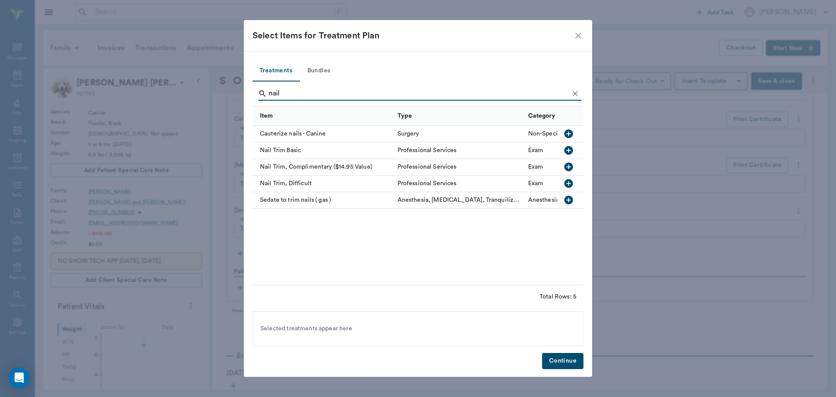
type input "nail"
click at [568, 147] on icon "button" at bounding box center [569, 150] width 9 height 9
click at [567, 360] on button "Continue" at bounding box center [562, 361] width 41 height 16
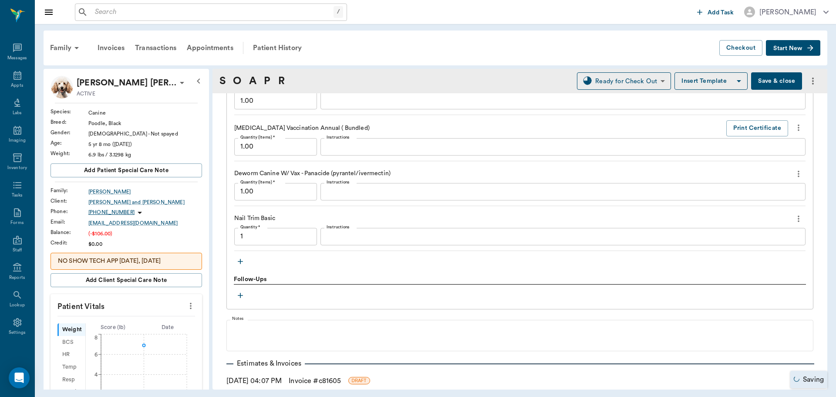
type input "1.00"
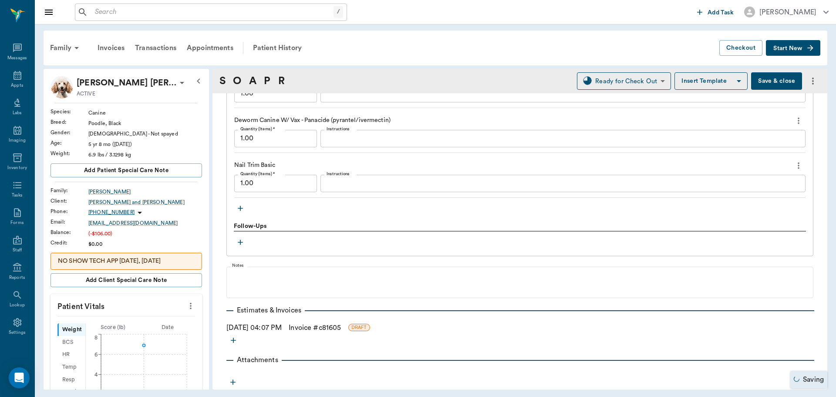
click at [332, 325] on link "Invoice # c81605" at bounding box center [315, 327] width 52 height 10
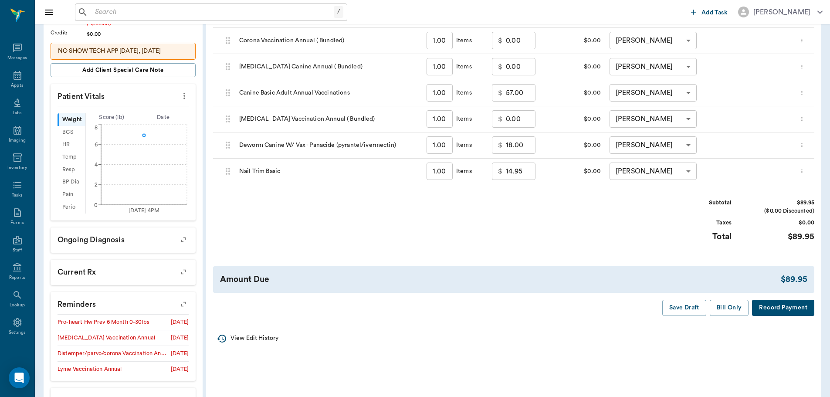
scroll to position [218, 0]
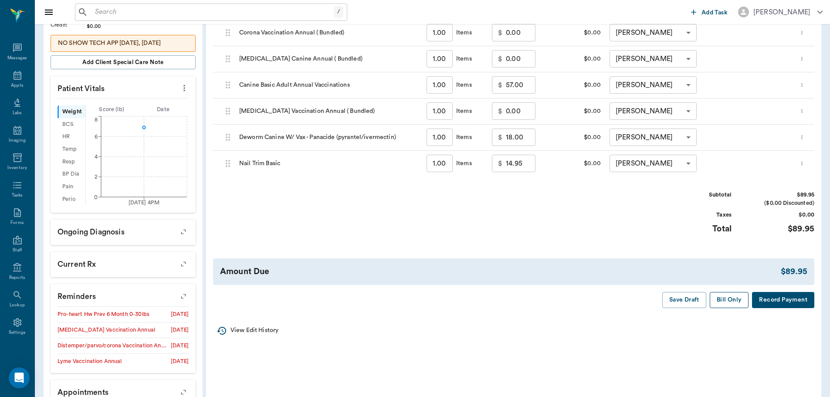
click at [730, 304] on button "Bill Only" at bounding box center [729, 300] width 39 height 16
click at [729, 303] on button "Bill Only" at bounding box center [729, 300] width 39 height 16
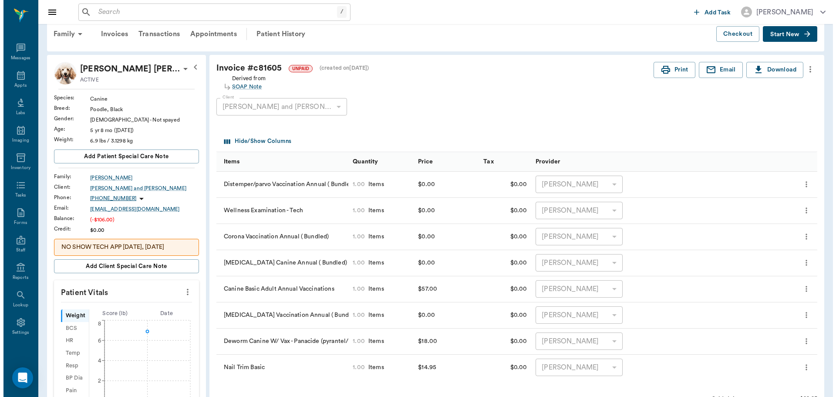
scroll to position [0, 0]
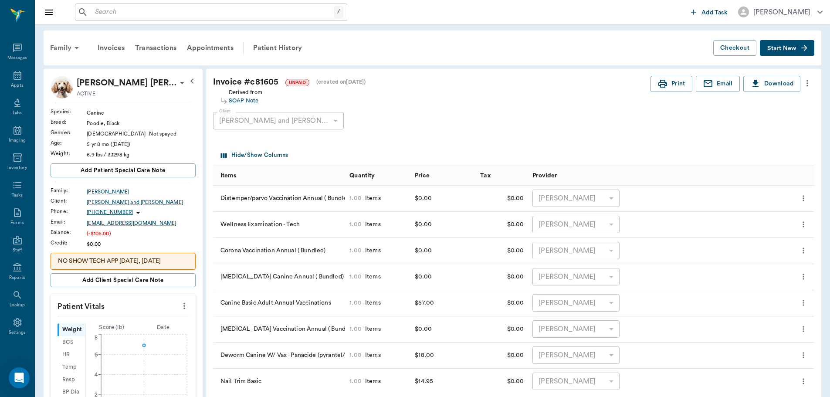
click at [65, 48] on div "Family" at bounding box center [66, 47] width 42 height 21
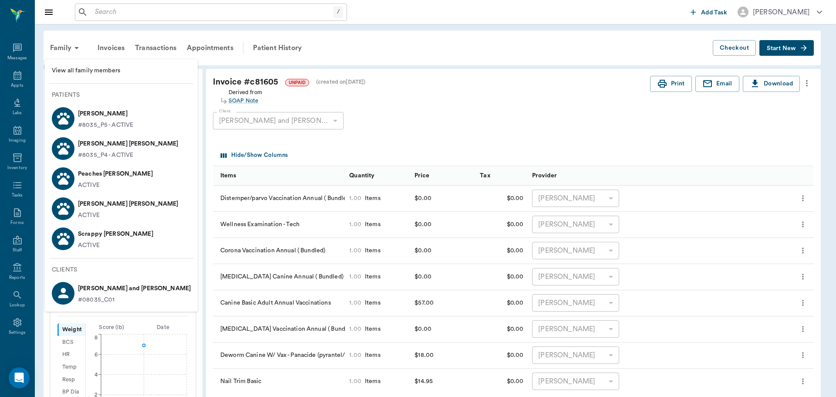
click at [119, 177] on p "Peaches [PERSON_NAME]" at bounding box center [115, 174] width 75 height 14
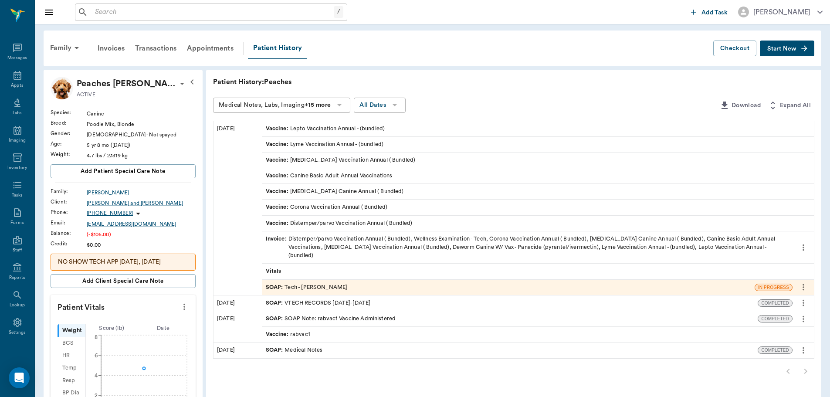
click at [358, 280] on div "SOAP : Tech - Hunter Graves" at bounding box center [508, 287] width 492 height 15
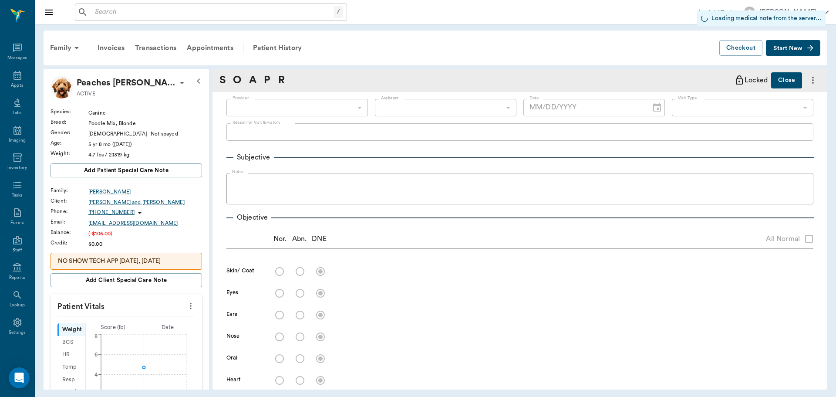
type input "682b670d8bdc6f7f8feef3db"
type input "642ef10e332a41444de2bad1"
type input "65d2be4f46e3a538d89b8c1a"
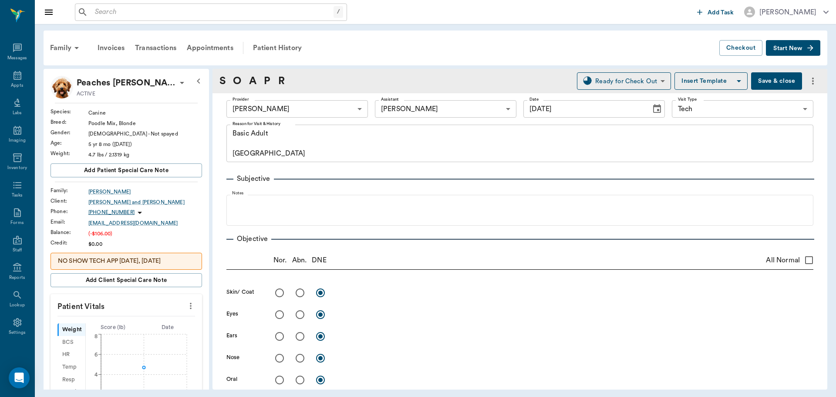
type input "10/15/2025"
type textarea "Basic Adult Caryn"
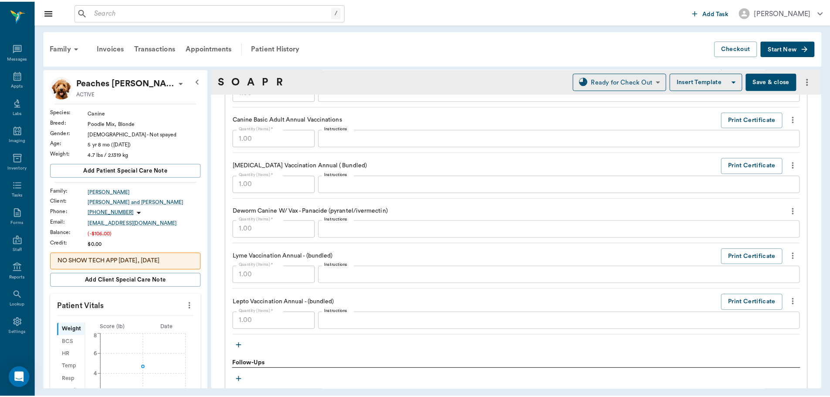
scroll to position [871, 0]
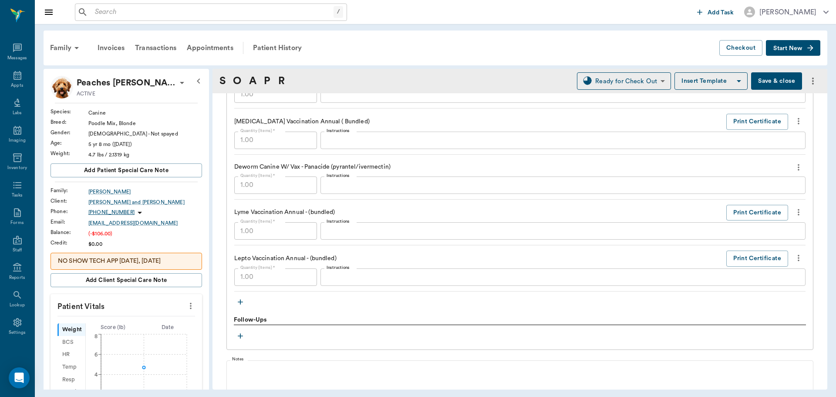
click at [795, 260] on icon "more" at bounding box center [799, 258] width 10 height 10
click at [762, 289] on ul "Decline Delete" at bounding box center [755, 281] width 87 height 32
click at [296, 45] on div at bounding box center [418, 198] width 836 height 397
click at [274, 47] on div "Patient History" at bounding box center [277, 47] width 59 height 21
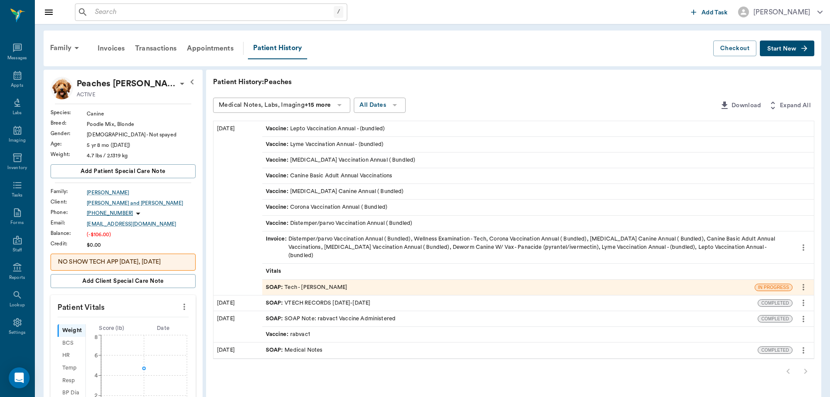
click at [374, 241] on div "Invoice : Distemper/parvo Vaccination Annual ( Bundled), Wellness Examination -…" at bounding box center [527, 247] width 523 height 25
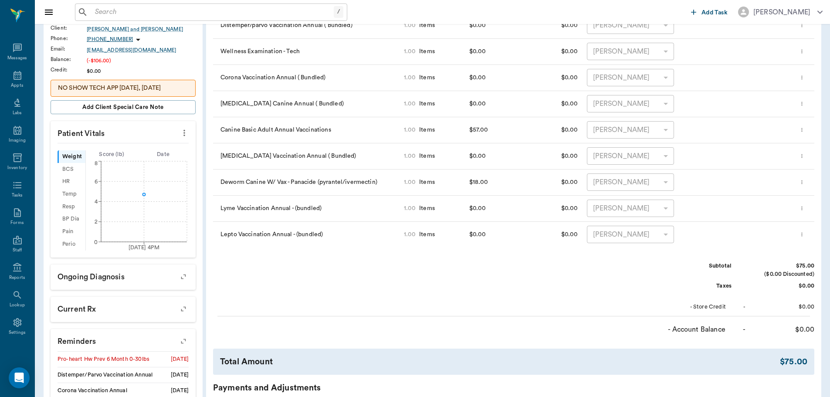
scroll to position [174, 0]
click at [802, 233] on icon "more" at bounding box center [801, 233] width 1 height 4
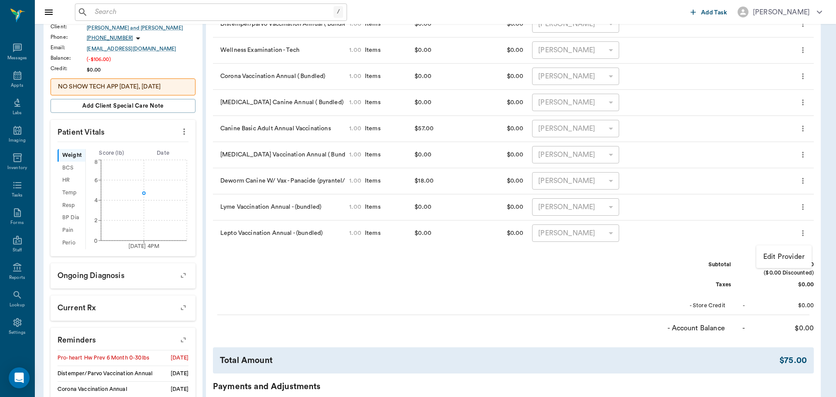
click at [737, 236] on div at bounding box center [418, 198] width 836 height 397
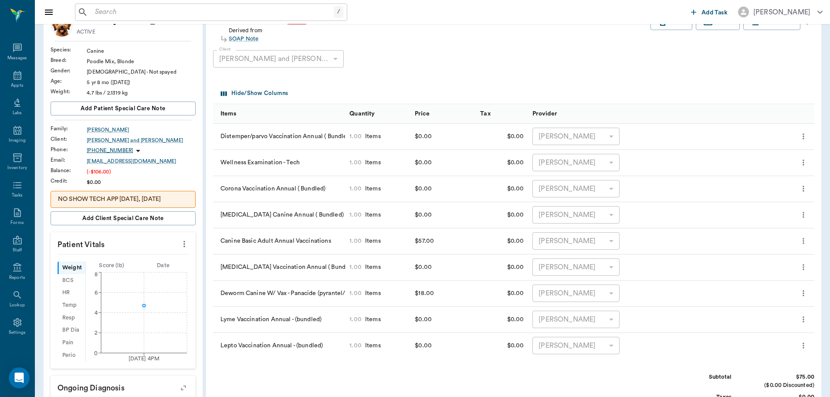
scroll to position [44, 0]
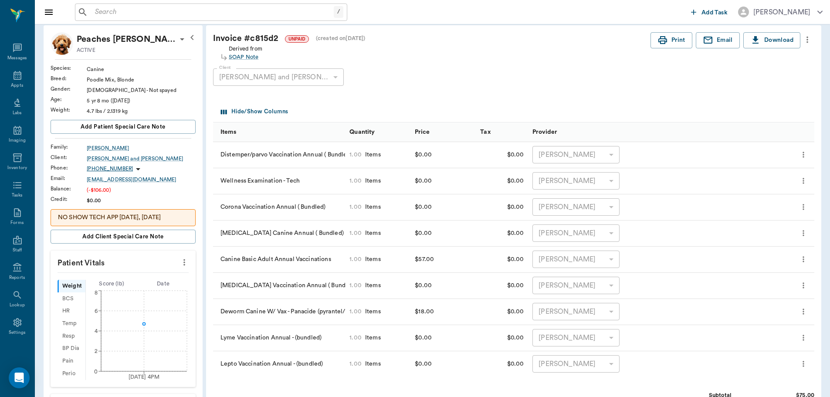
click at [807, 37] on icon "more" at bounding box center [807, 39] width 10 height 10
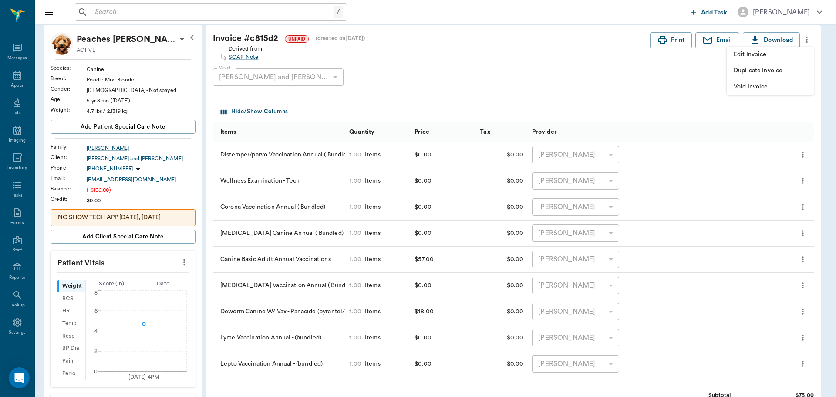
click at [795, 52] on span "Edit Invoice" at bounding box center [770, 54] width 73 height 9
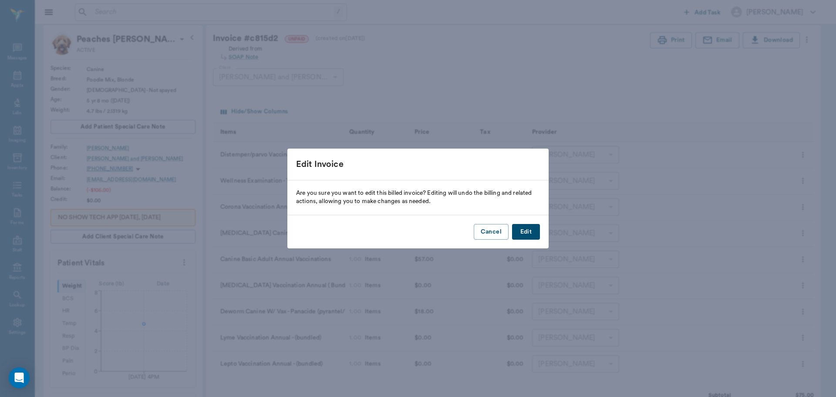
drag, startPoint x: 529, startPoint y: 233, endPoint x: 524, endPoint y: 229, distance: 6.8
click at [530, 233] on button "Edit" at bounding box center [526, 232] width 28 height 16
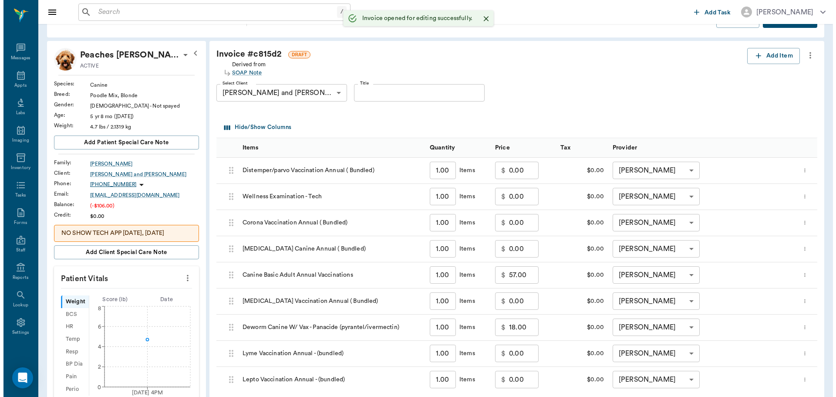
scroll to position [0, 0]
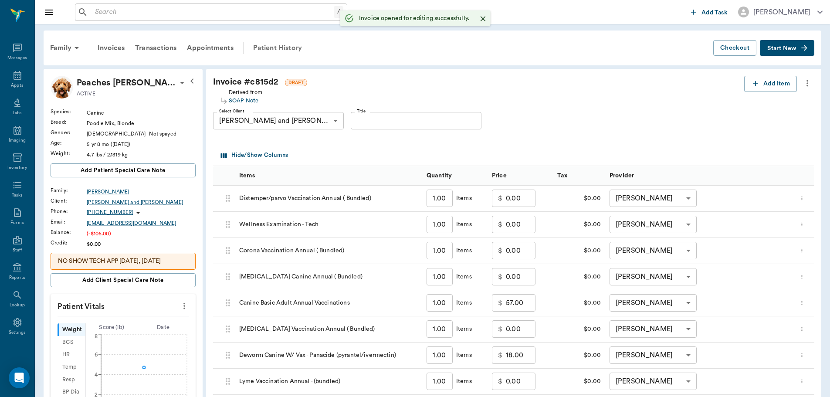
click at [278, 44] on div "Patient History" at bounding box center [277, 47] width 59 height 21
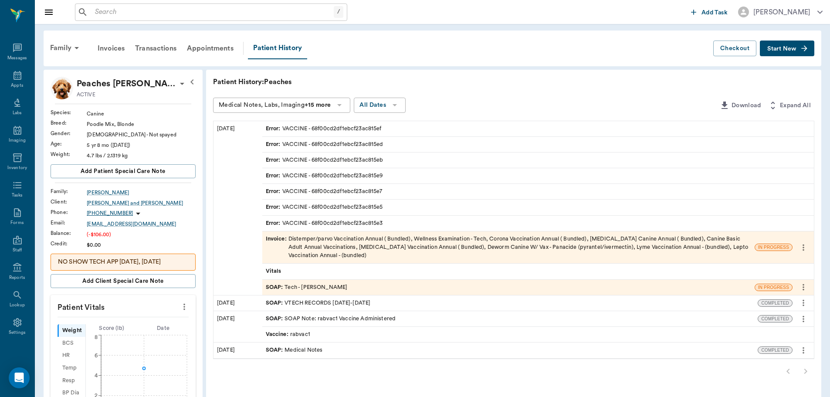
click at [332, 287] on div "SOAP : Tech - Hunter Graves" at bounding box center [307, 287] width 82 height 8
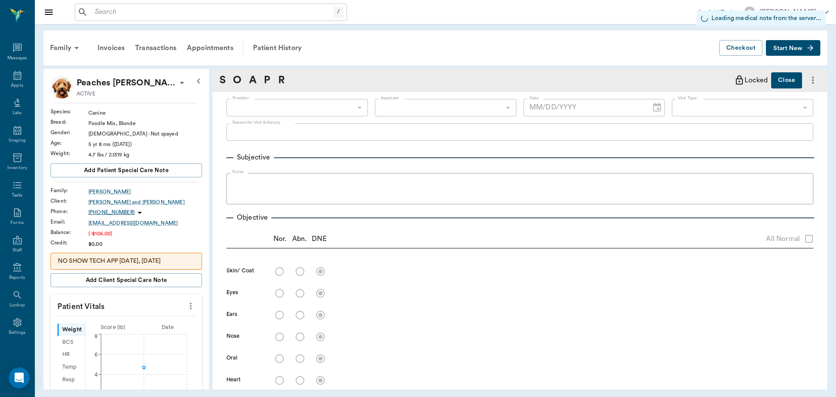
type input "682b670d8bdc6f7f8feef3db"
type input "642ef10e332a41444de2bad1"
type input "65d2be4f46e3a538d89b8c1a"
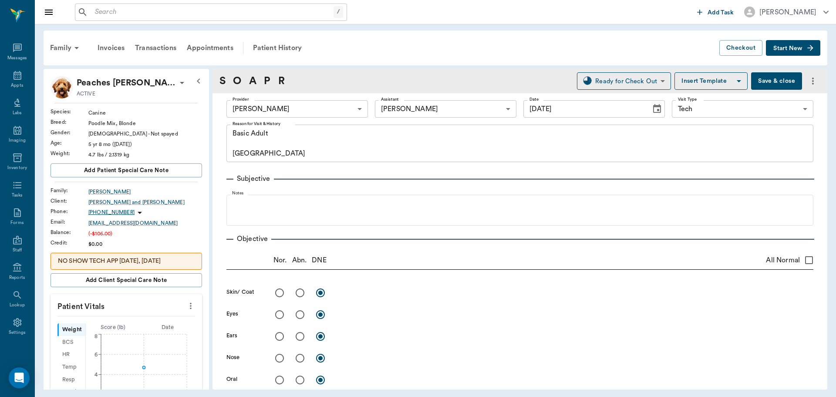
type input "10/15/2025"
type textarea "Basic Adult Caryn"
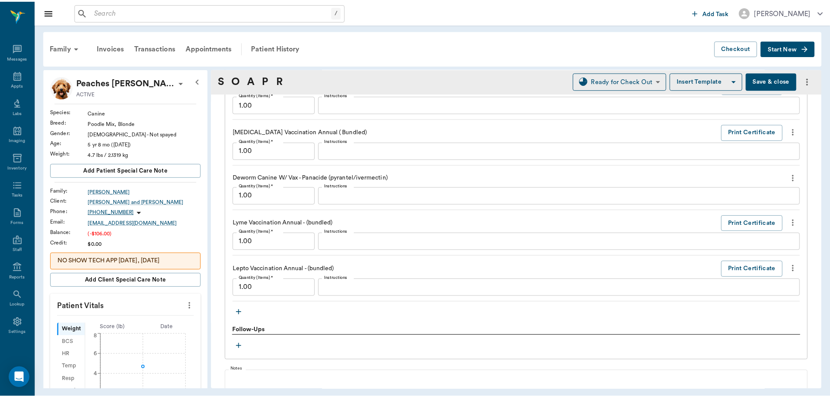
scroll to position [871, 0]
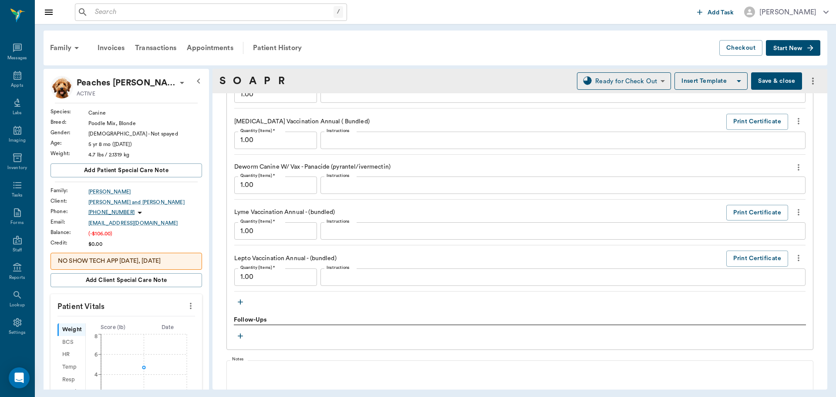
click at [797, 208] on button "more" at bounding box center [799, 212] width 14 height 15
click at [759, 244] on span "Delete" at bounding box center [755, 243] width 73 height 9
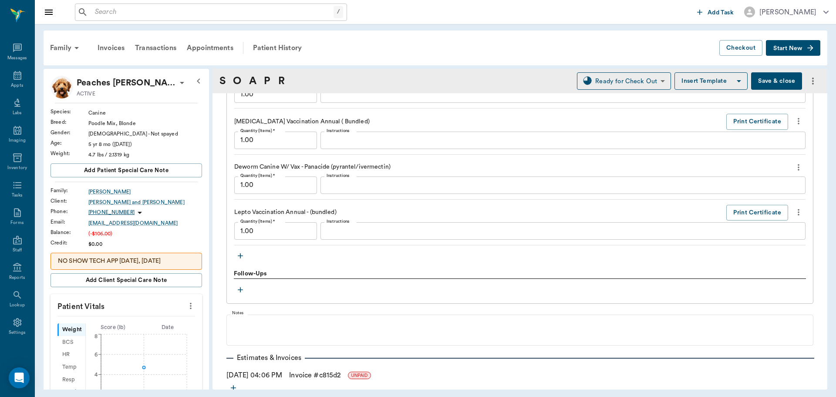
click at [796, 212] on icon "more" at bounding box center [799, 212] width 10 height 10
click at [776, 247] on span "Delete" at bounding box center [755, 243] width 73 height 9
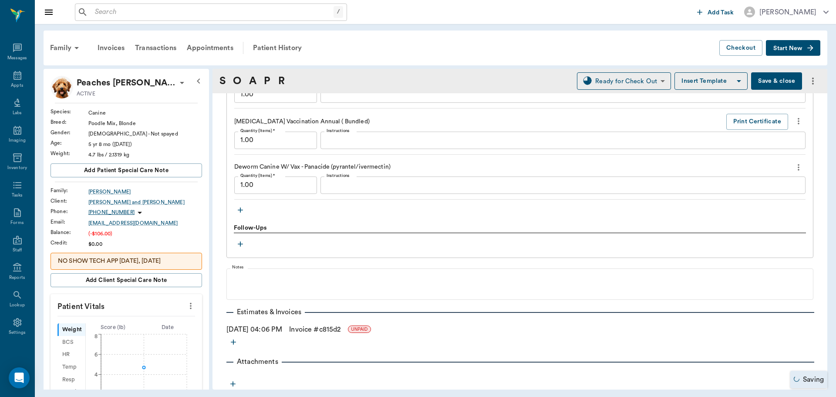
click at [305, 327] on link "Invoice # c815d2" at bounding box center [314, 329] width 51 height 10
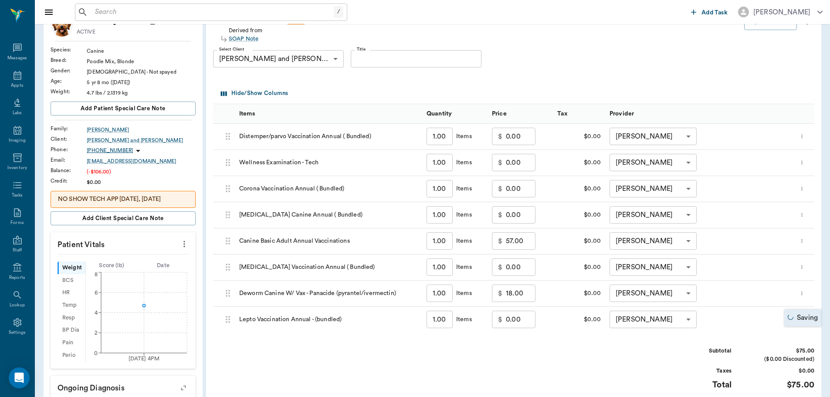
scroll to position [131, 0]
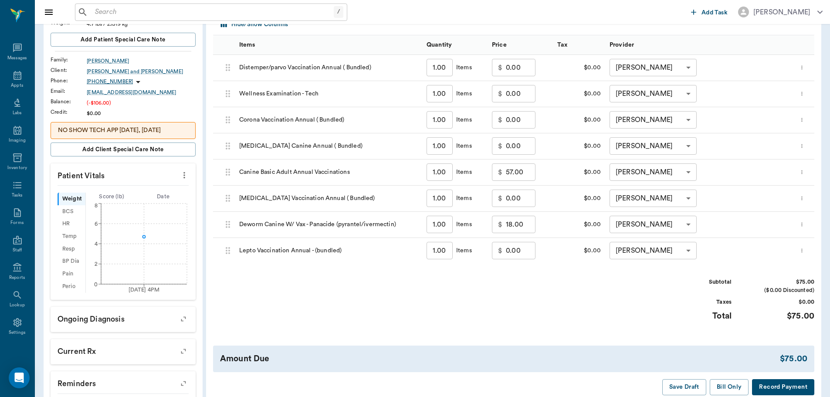
click at [803, 252] on icon "more" at bounding box center [802, 250] width 6 height 10
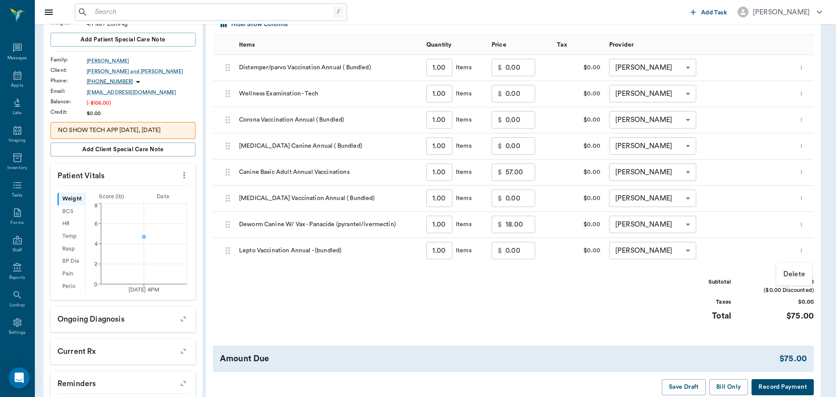
click at [793, 274] on p "Delete" at bounding box center [795, 274] width 22 height 10
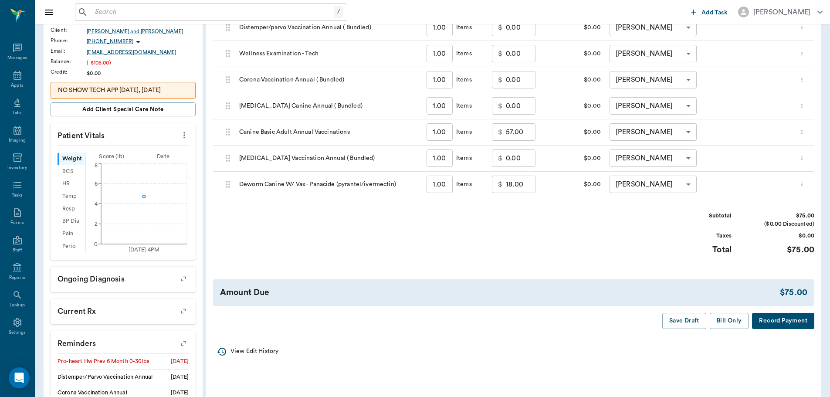
scroll to position [174, 0]
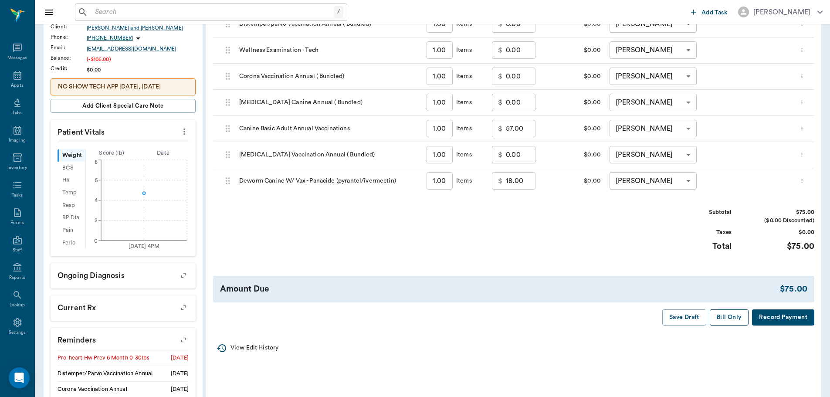
click at [721, 313] on button "Bill Only" at bounding box center [729, 317] width 39 height 16
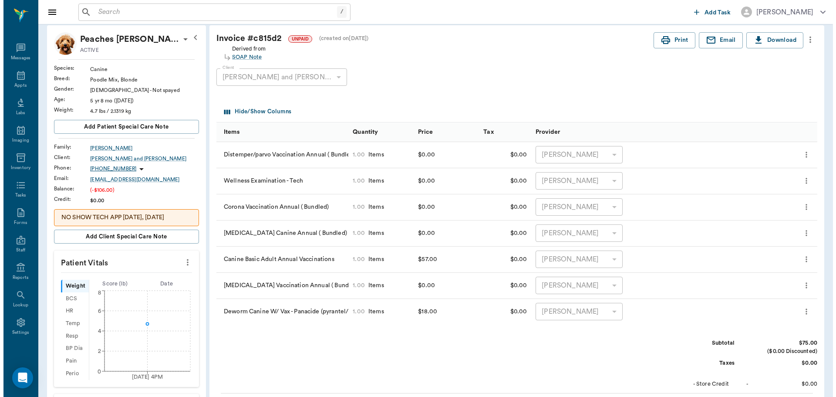
scroll to position [0, 0]
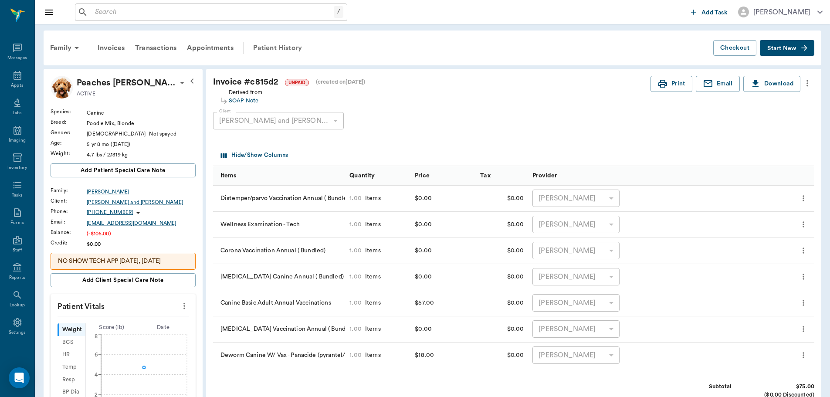
click at [287, 50] on div "Patient History" at bounding box center [277, 47] width 59 height 21
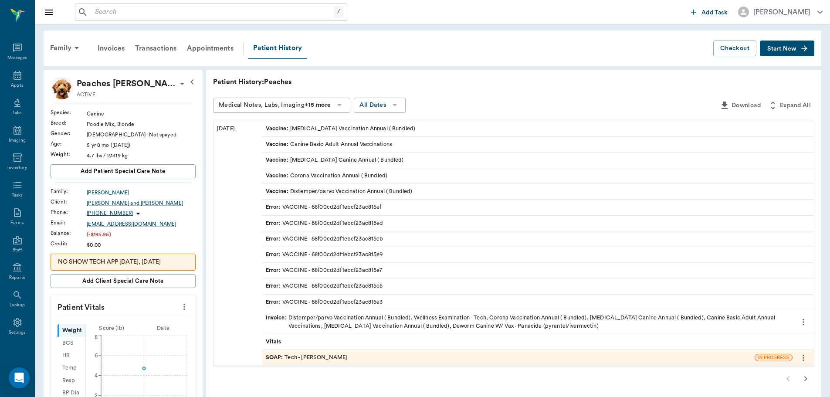
click at [330, 356] on div "SOAP : Tech - Hunter Graves" at bounding box center [307, 357] width 82 height 8
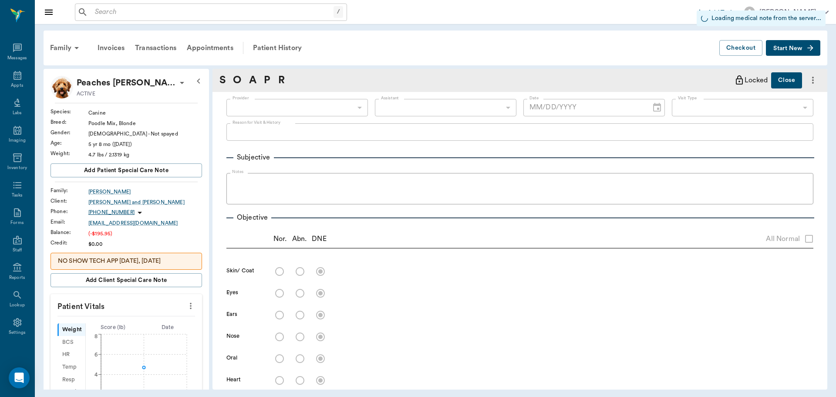
type input "682b670d8bdc6f7f8feef3db"
type input "642ef10e332a41444de2bad1"
type input "65d2be4f46e3a538d89b8c1a"
type input "10/15/2025"
type textarea "Basic Adult Caryn"
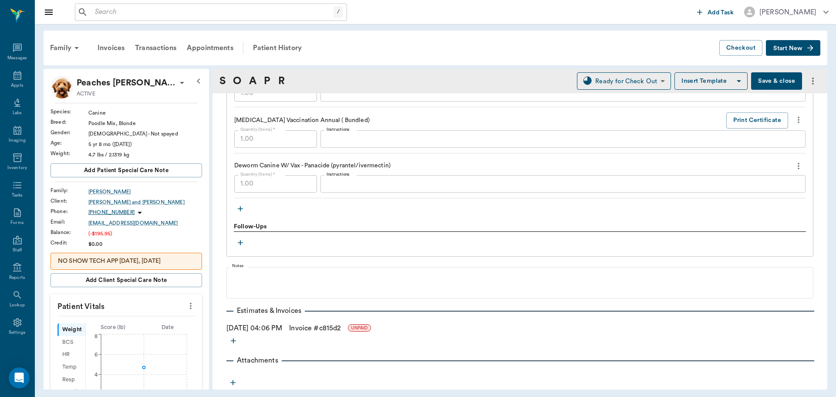
scroll to position [873, 0]
click at [17, 85] on div "Appts" at bounding box center [17, 85] width 12 height 7
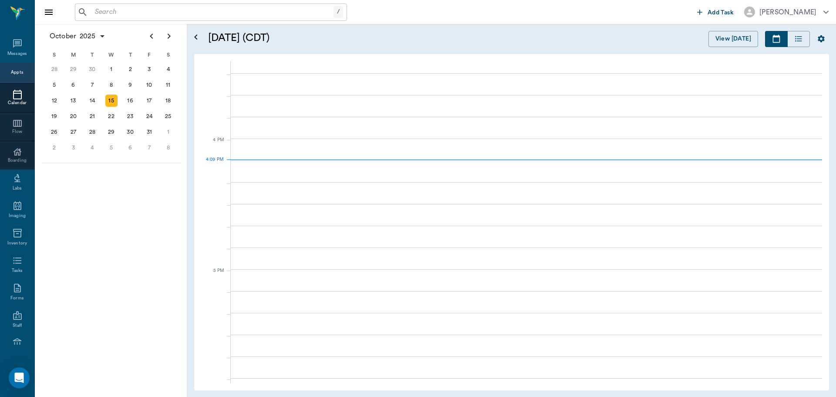
scroll to position [1046, 0]
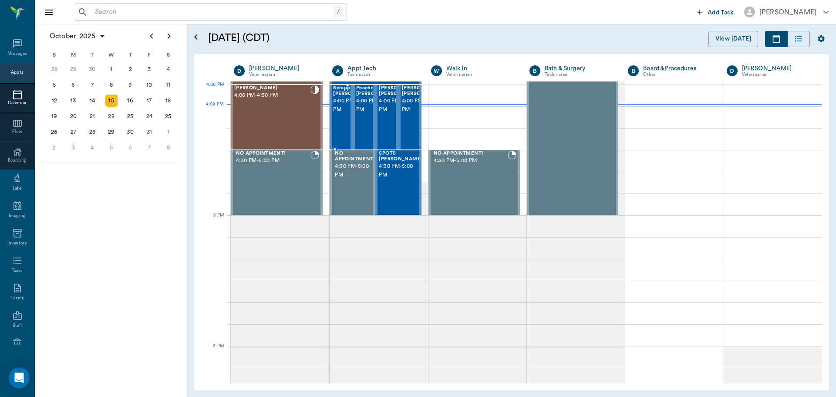
click at [336, 102] on span "4:00 PM - 4:30 PM" at bounding box center [355, 105] width 44 height 17
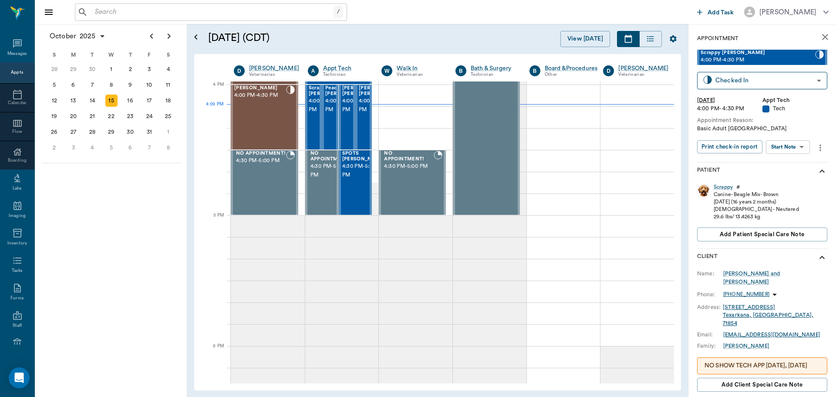
click at [795, 148] on body "/ ​ Add Task Dr. Bert Ellsworth Nectar Messages Appts Calendar Flow Boarding La…" at bounding box center [418, 198] width 836 height 397
click at [789, 162] on button "Start SOAP" at bounding box center [779, 165] width 30 height 10
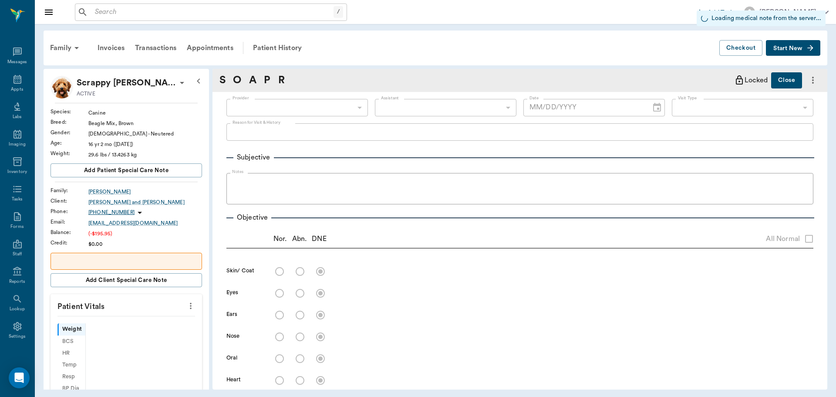
scroll to position [4, 0]
type input "63ec2f075fda476ae8351a4c"
type input "65d2be4f46e3a538d89b8c1a"
type input "10/15/2025"
type textarea "Basic Adult Caryn"
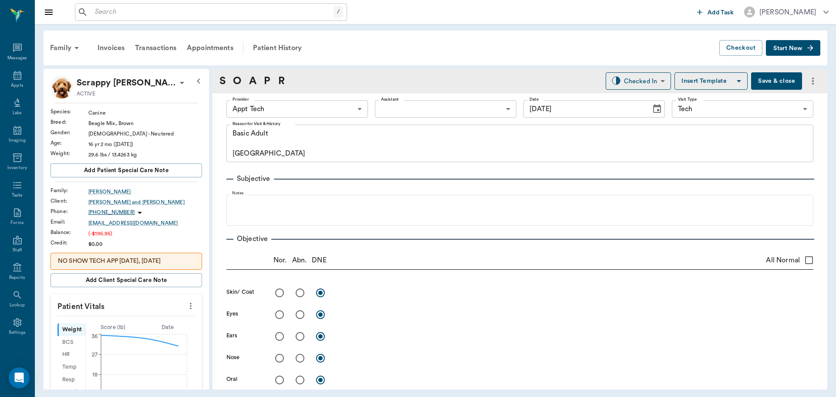
click at [277, 107] on body "/ ​ Add Task Dr. Bert Ellsworth Nectar Messages Appts Labs Imaging Inventory Ta…" at bounding box center [418, 198] width 836 height 397
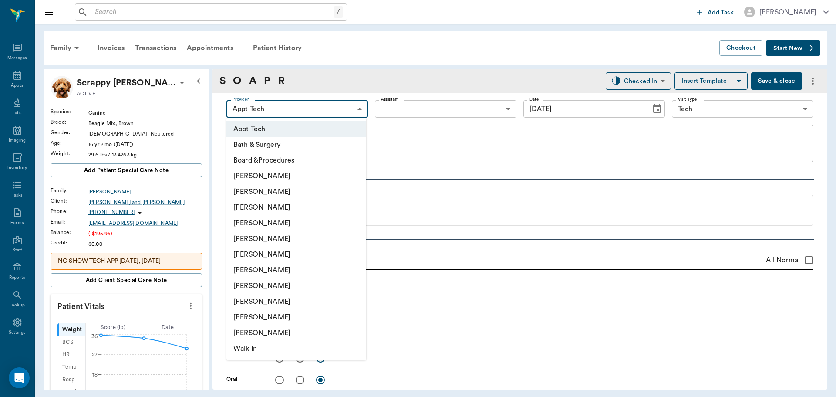
click at [265, 267] on li "Hunter Graves" at bounding box center [296, 270] width 140 height 16
type input "682b670d8bdc6f7f8feef3db"
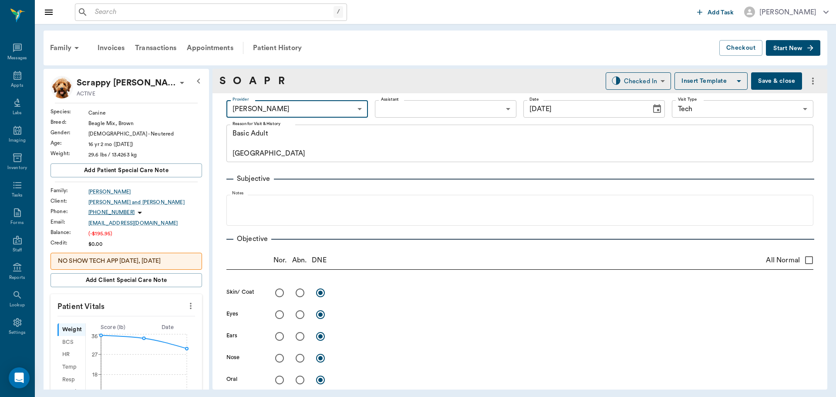
click at [382, 107] on body "/ ​ Add Task Dr. Bert Ellsworth Nectar Messages Appts Labs Imaging Inventory Ta…" at bounding box center [418, 198] width 836 height 397
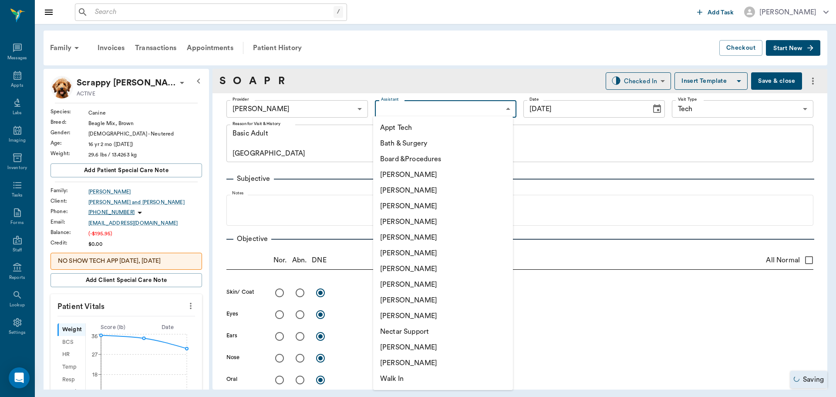
click at [399, 206] on li "Daniel Virnala" at bounding box center [443, 206] width 140 height 16
type input "642ef10e332a41444de2bad1"
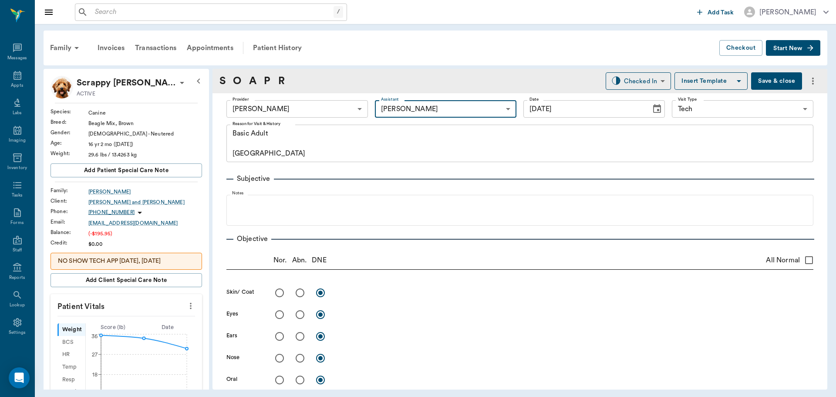
click at [186, 307] on icon "more" at bounding box center [191, 306] width 10 height 10
click at [150, 319] on span "Enter Vitals" at bounding box center [147, 320] width 73 height 9
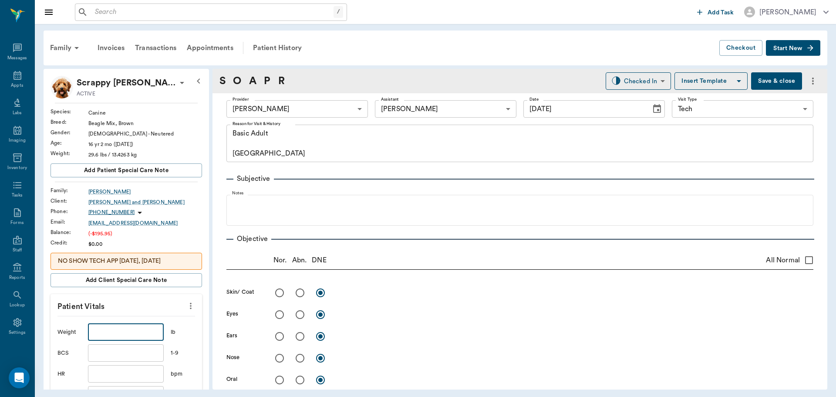
click at [137, 325] on input "text" at bounding box center [126, 331] width 76 height 17
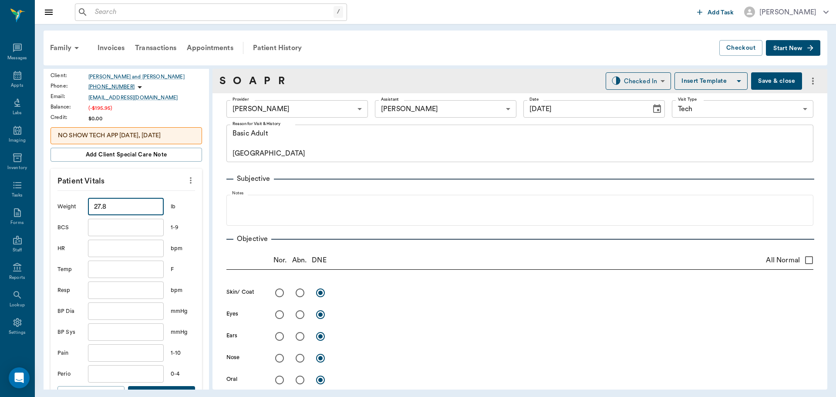
scroll to position [131, 0]
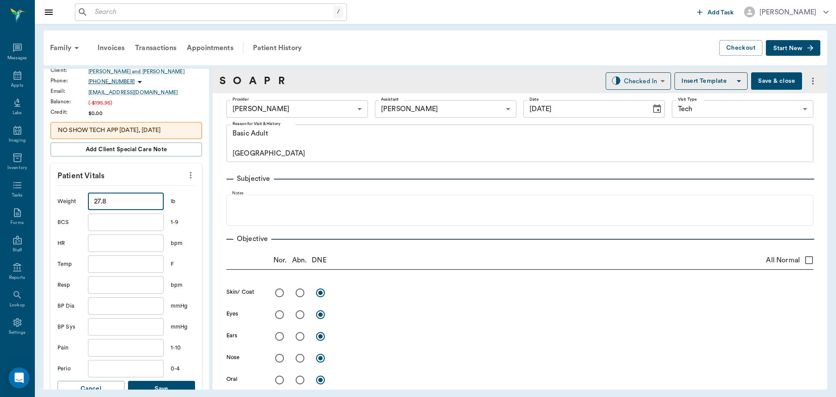
type input "27.8"
click at [172, 384] on button "Save" at bounding box center [161, 389] width 67 height 16
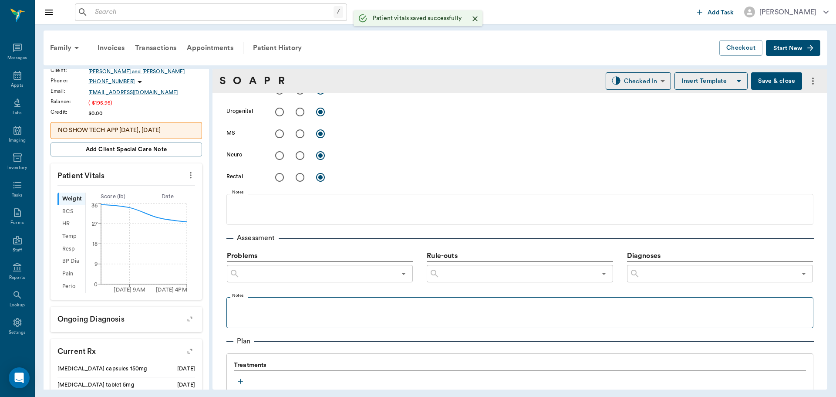
scroll to position [392, 0]
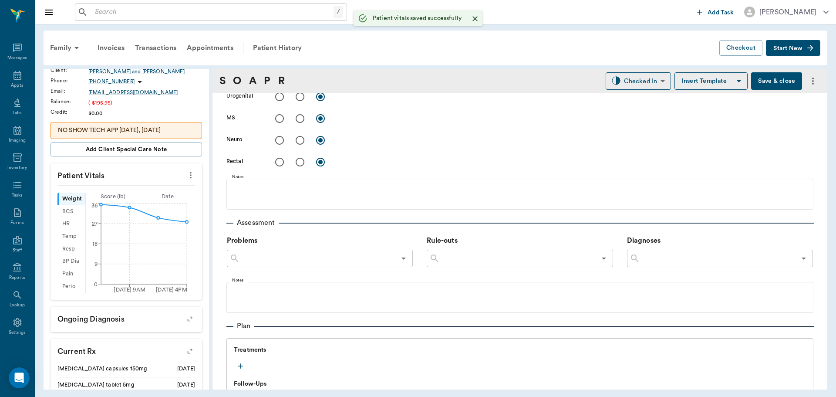
click at [236, 365] on icon "button" at bounding box center [240, 366] width 9 height 9
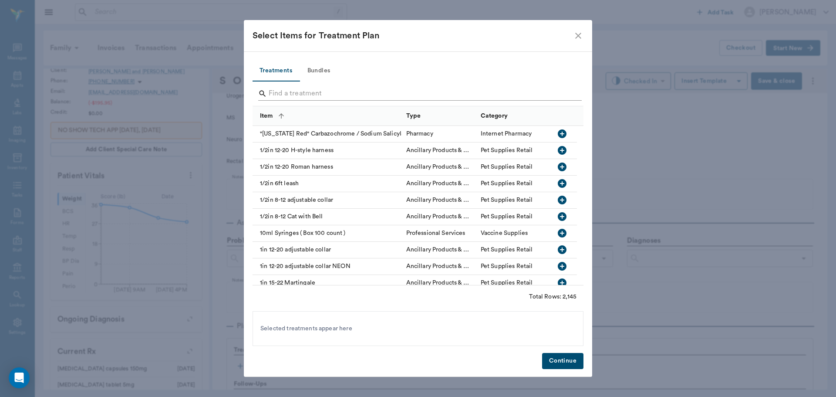
click at [317, 87] on input "Search" at bounding box center [419, 94] width 300 height 14
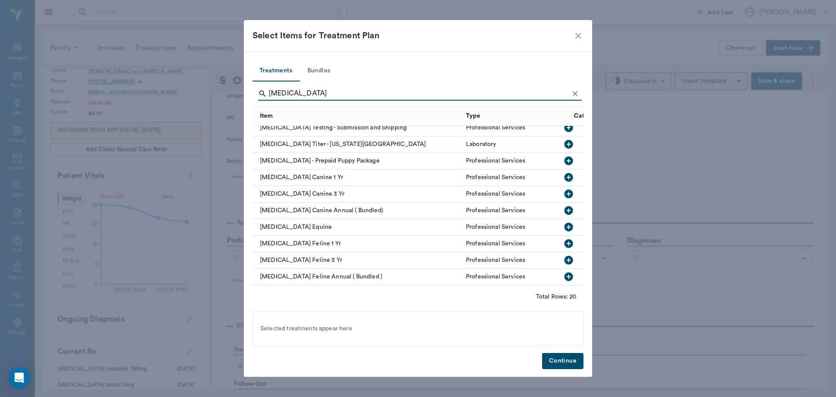
scroll to position [131, 0]
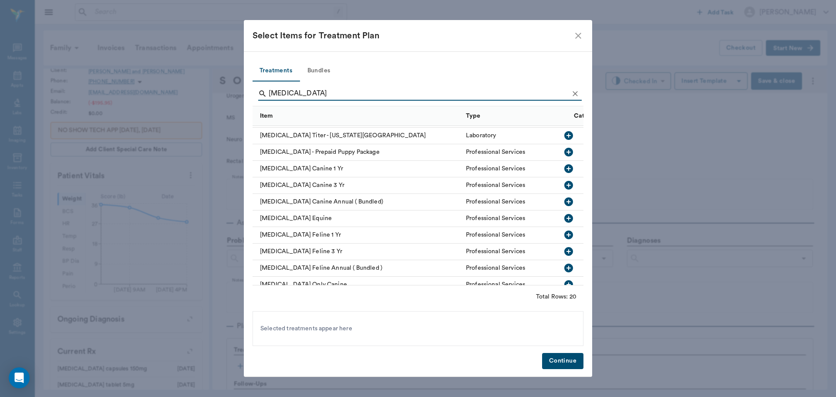
type input "rabies"
click at [565, 182] on icon "button" at bounding box center [569, 185] width 9 height 9
click at [559, 361] on button "Continue" at bounding box center [562, 361] width 41 height 16
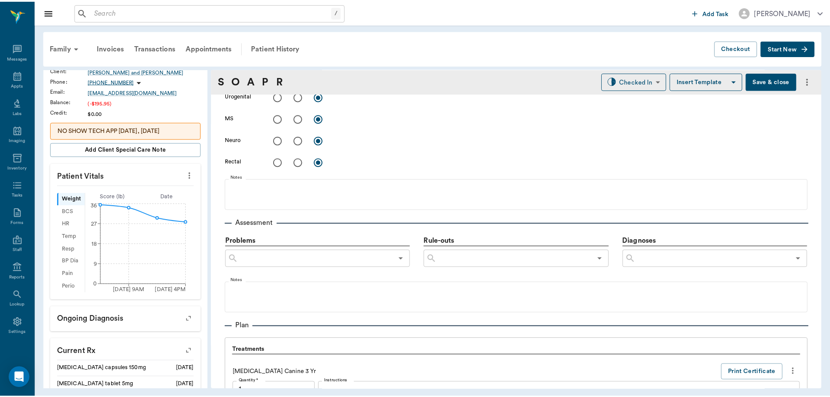
scroll to position [578, 0]
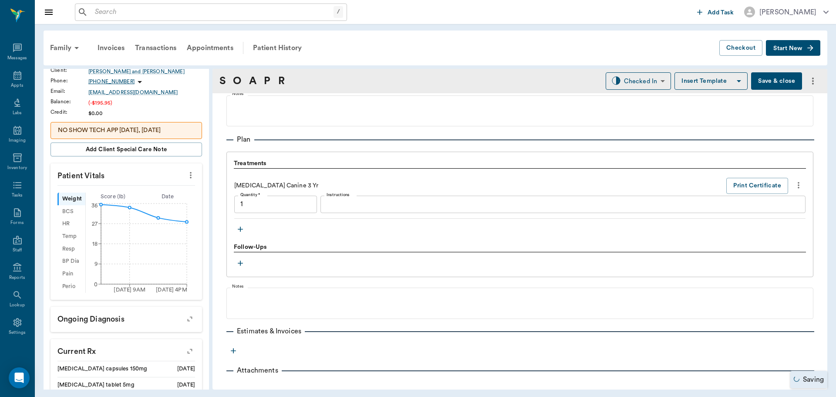
type input "1.00"
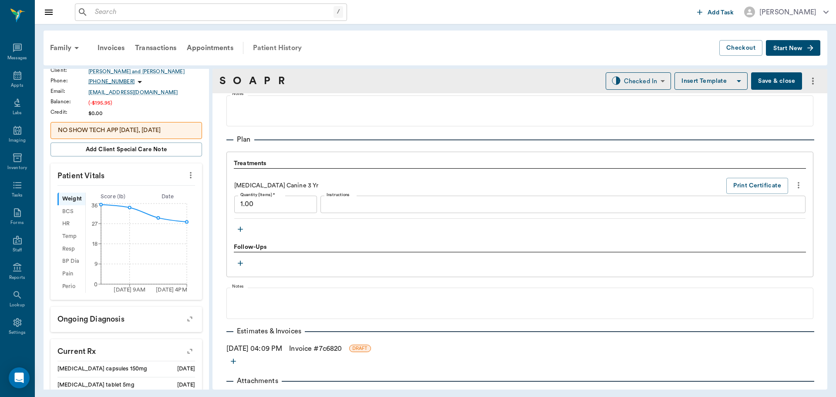
click at [290, 49] on div "Patient History" at bounding box center [277, 47] width 59 height 21
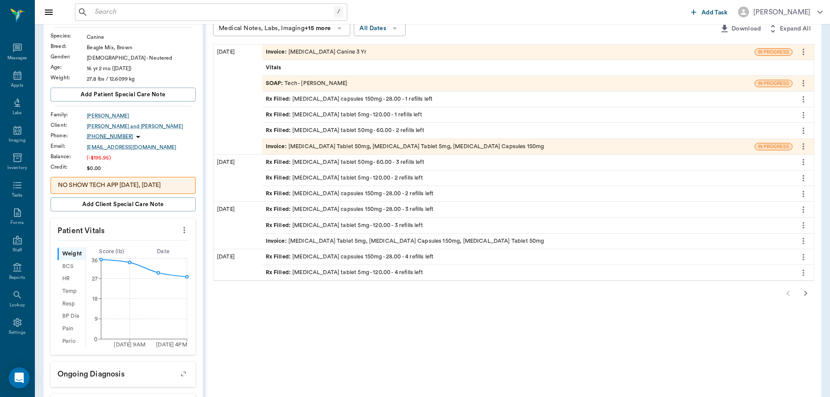
scroll to position [87, 0]
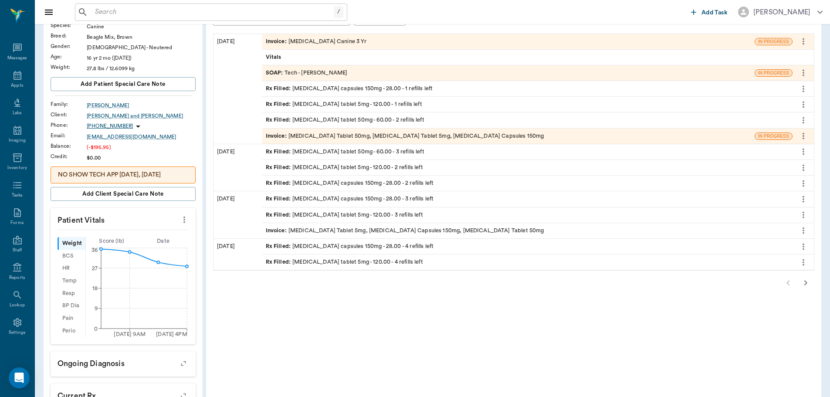
click at [801, 283] on icon "button" at bounding box center [805, 282] width 10 height 10
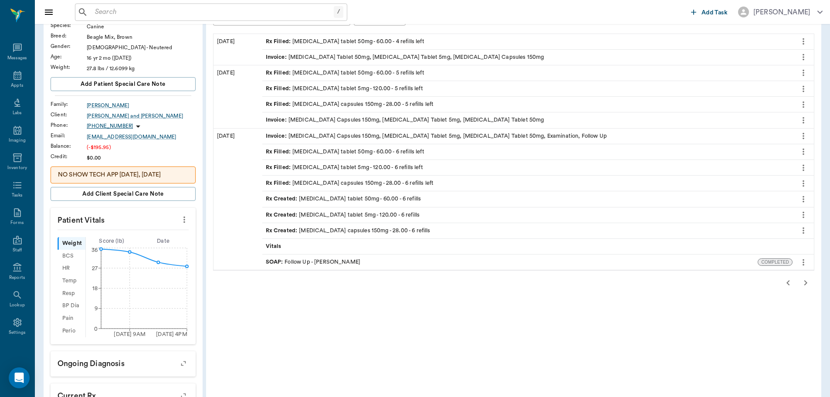
scroll to position [44, 0]
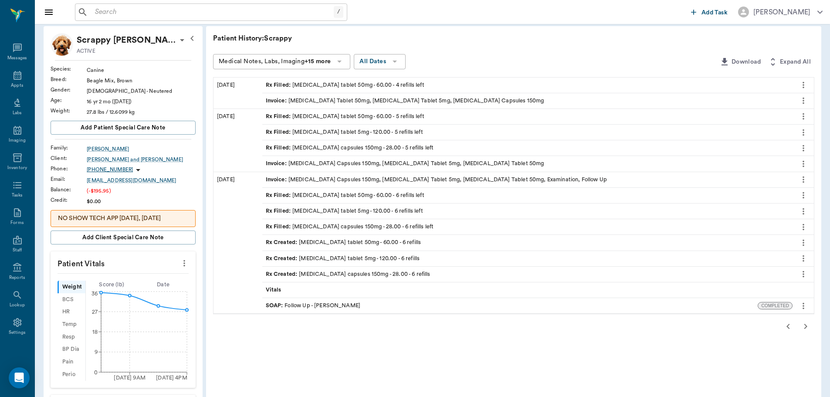
click at [805, 321] on icon "button" at bounding box center [805, 326] width 10 height 10
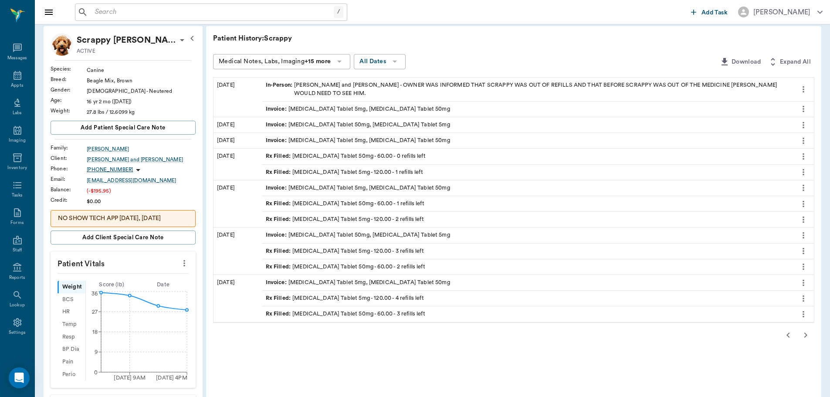
click at [802, 330] on icon "button" at bounding box center [805, 335] width 10 height 10
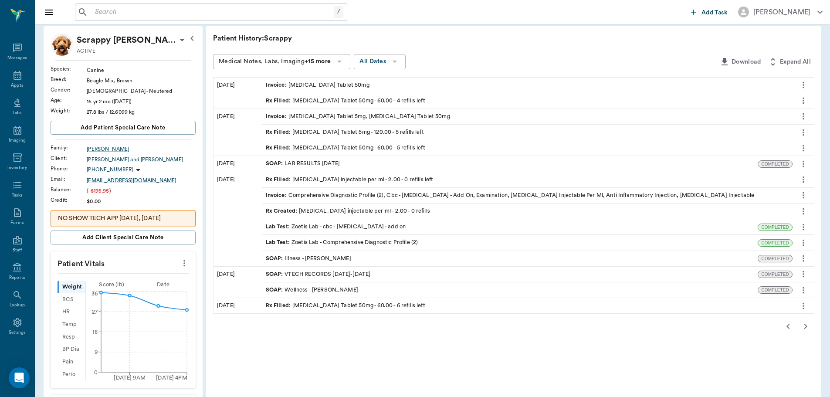
click at [805, 329] on icon "button" at bounding box center [805, 326] width 10 height 10
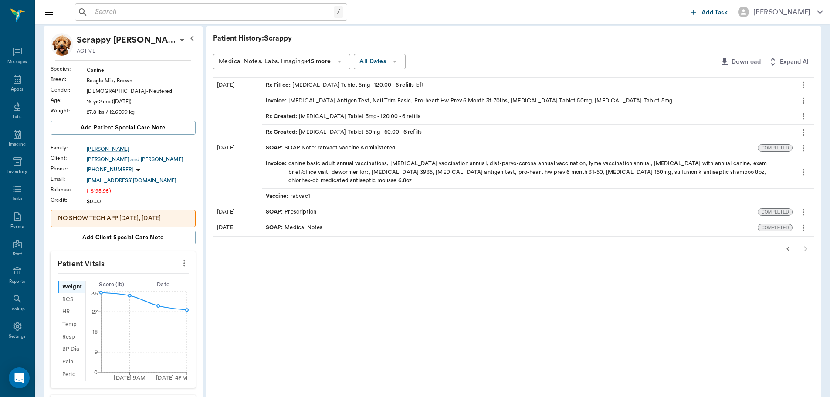
scroll to position [4, 0]
click at [784, 249] on icon "button" at bounding box center [788, 248] width 10 height 10
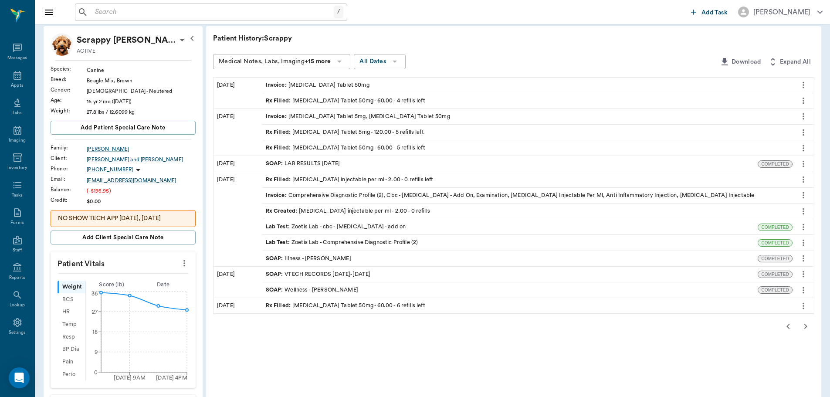
click at [793, 329] on icon "button" at bounding box center [788, 326] width 10 height 10
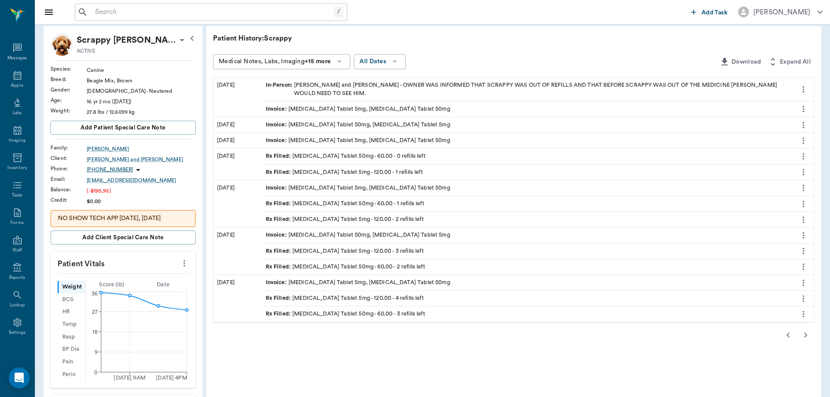
click at [806, 331] on icon "button" at bounding box center [805, 335] width 10 height 10
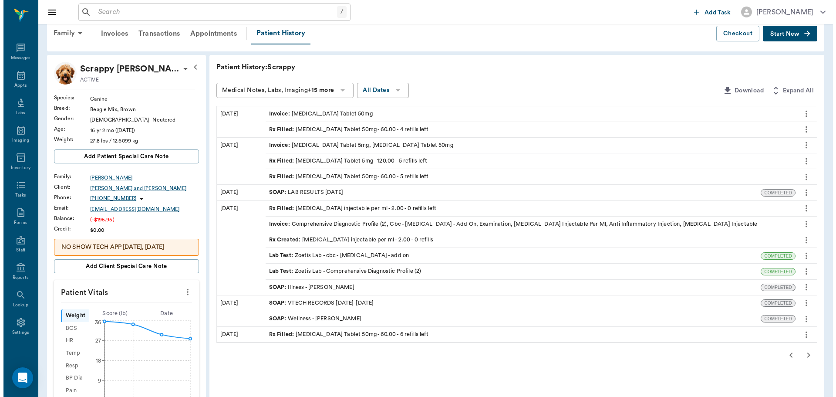
scroll to position [0, 0]
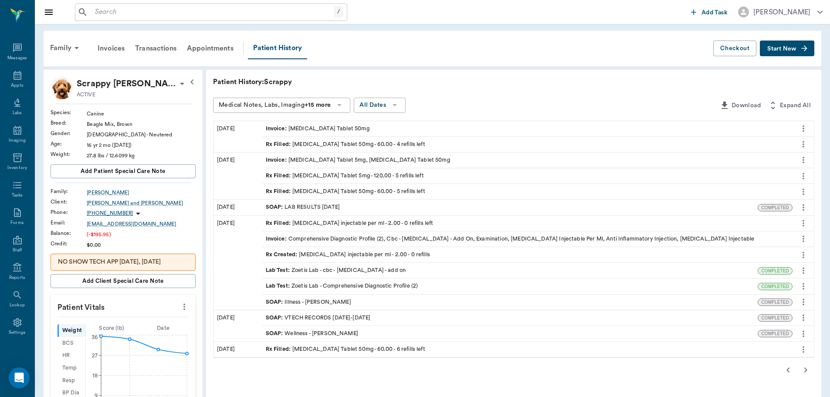
click at [362, 317] on div "SOAP : VTECH RECORDS [DATE]-[DATE]" at bounding box center [318, 318] width 105 height 8
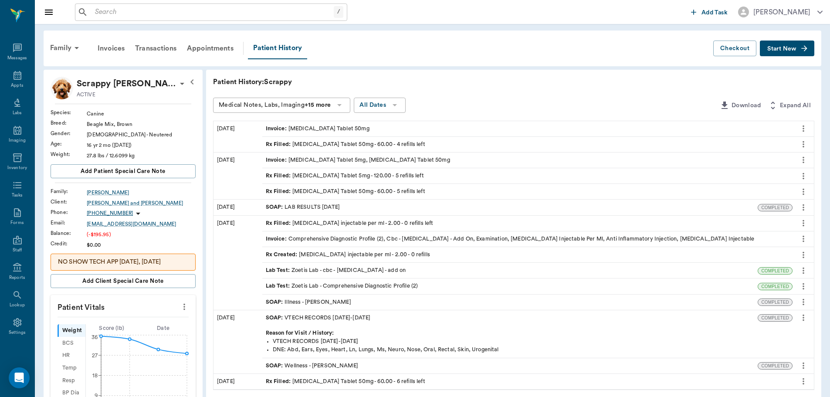
click at [802, 317] on icon "more" at bounding box center [803, 317] width 10 height 10
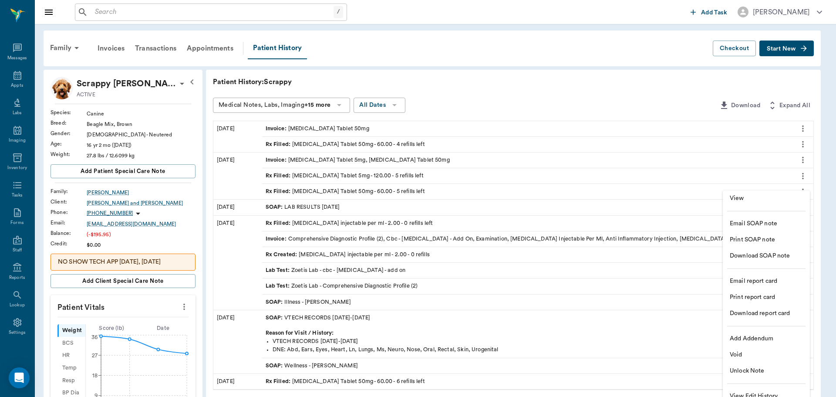
click at [755, 199] on span "View" at bounding box center [766, 198] width 73 height 9
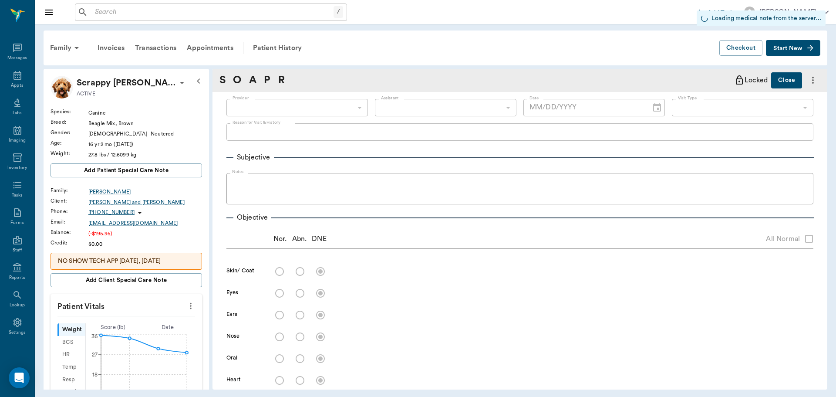
type input "63ec2ece52e12b0ba117cc90"
type input "[DATE]"
type textarea "VTECH RECORDS [DATE]-[DATE]"
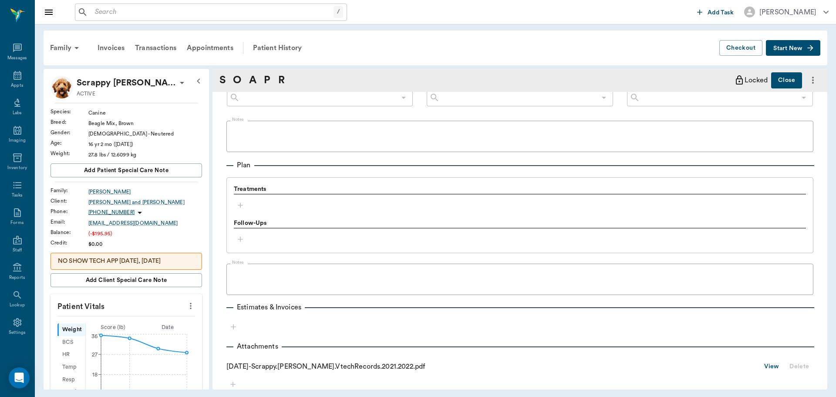
scroll to position [534, 0]
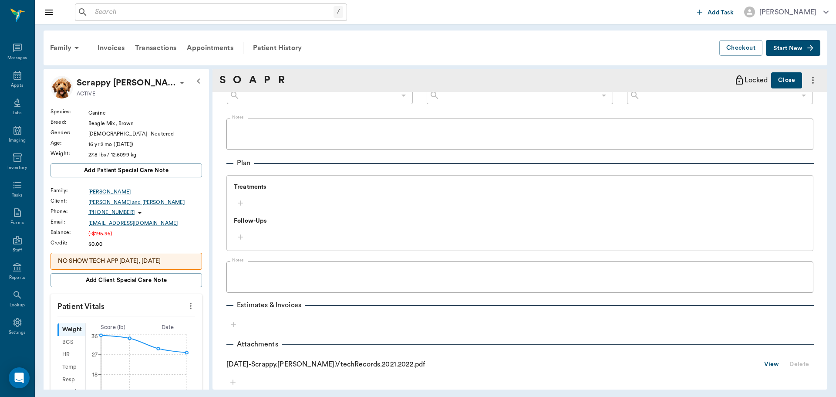
click at [326, 365] on div "[DATE] - Scrappy.[PERSON_NAME].VtechRecords.2021.2022.pdf" at bounding box center [325, 364] width 199 height 10
click at [764, 359] on link "View" at bounding box center [771, 364] width 15 height 11
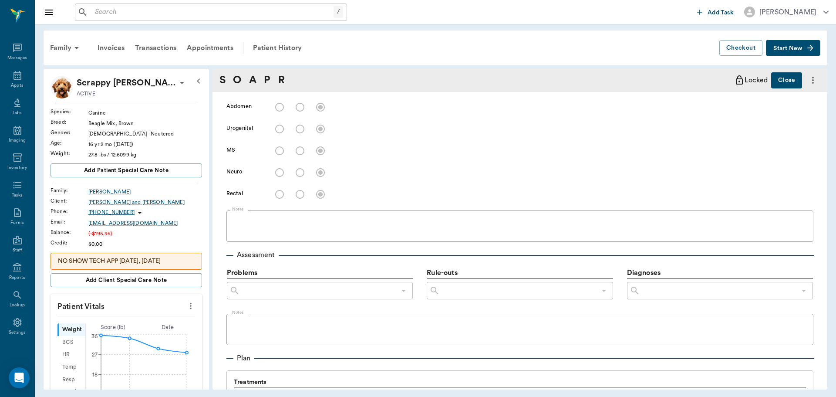
scroll to position [316, 0]
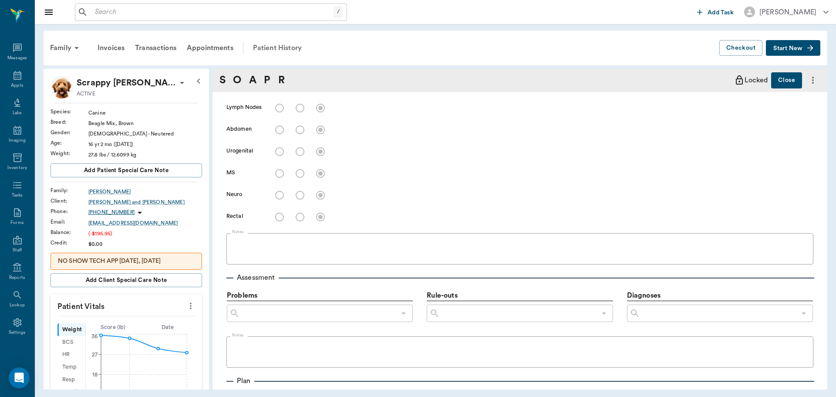
click at [287, 50] on div "Patient History" at bounding box center [277, 47] width 59 height 21
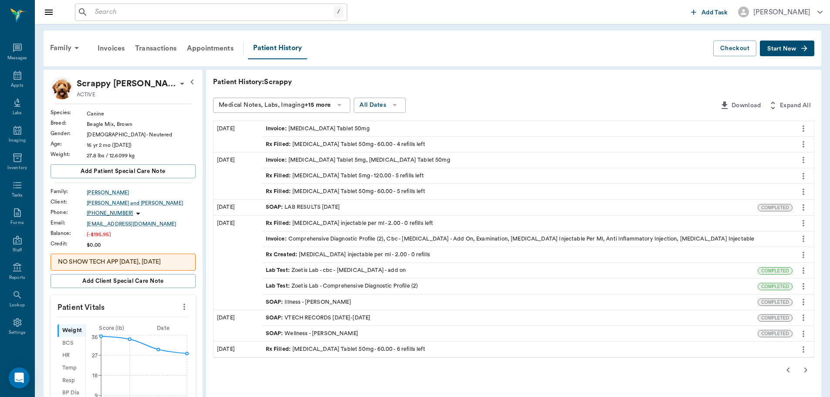
click at [787, 373] on icon "button" at bounding box center [788, 370] width 10 height 10
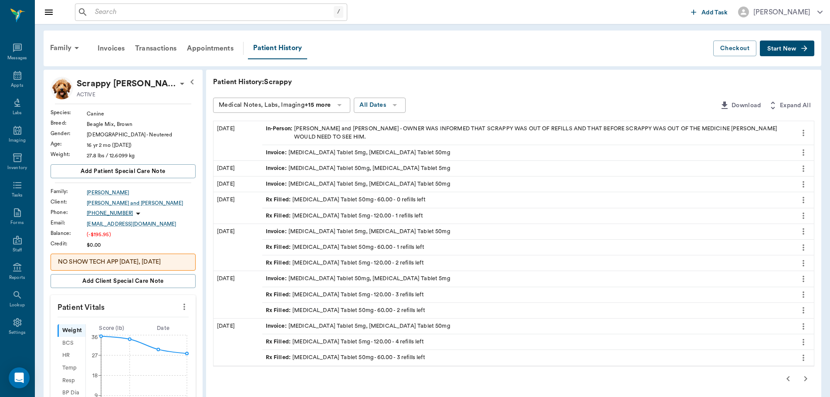
click at [787, 374] on icon "button" at bounding box center [788, 378] width 10 height 10
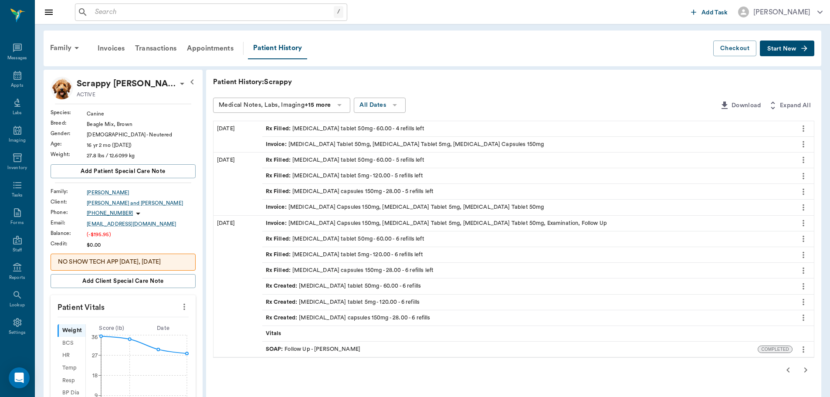
click at [787, 369] on icon "button" at bounding box center [788, 370] width 10 height 10
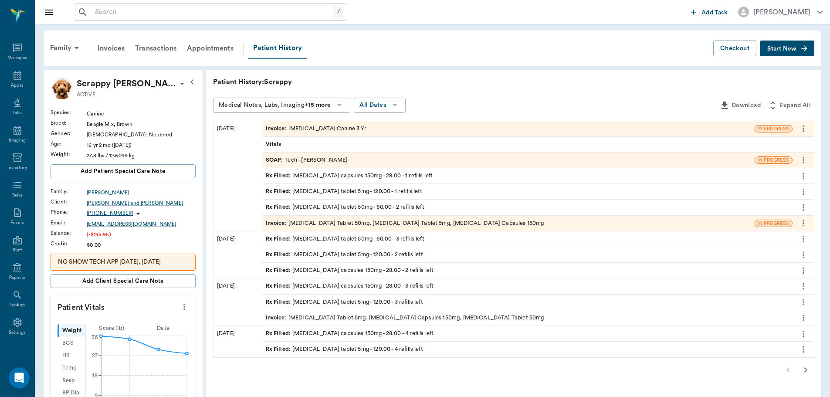
click at [314, 162] on div "SOAP : Tech - [PERSON_NAME]" at bounding box center [307, 160] width 82 height 8
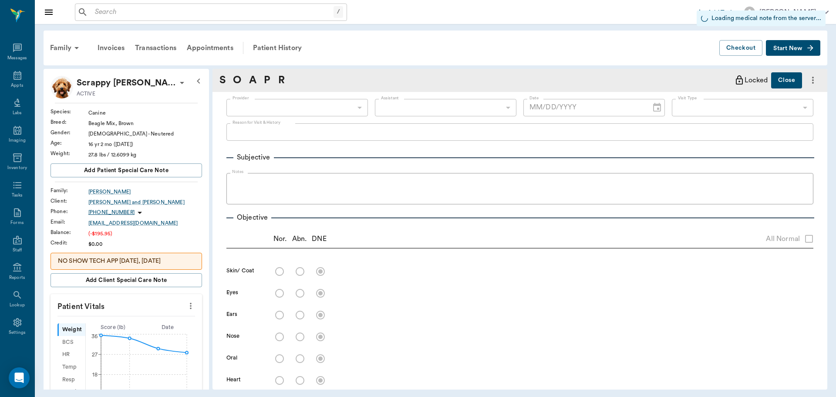
type input "682b670d8bdc6f7f8feef3db"
type input "642ef10e332a41444de2bad1"
type input "65d2be4f46e3a538d89b8c1a"
type input "[DATE]"
type textarea "Basic Adult [GEOGRAPHIC_DATA]"
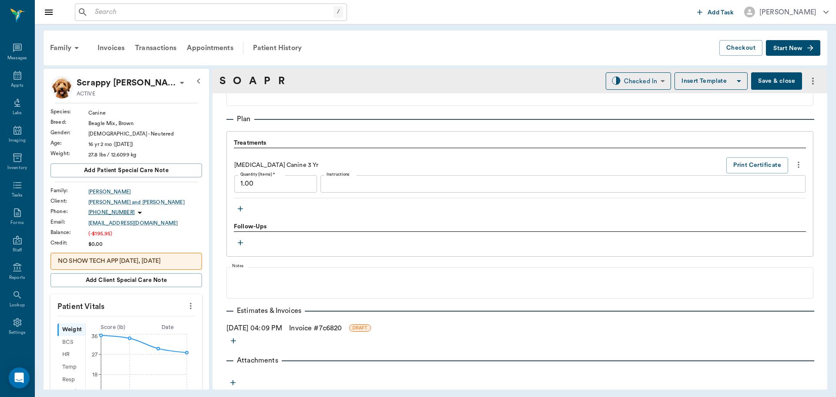
scroll to position [599, 0]
click at [247, 206] on div "Treatments [MEDICAL_DATA] Canine 3 Yr Print Certificate Quantity (Items) * 1.00…" at bounding box center [520, 176] width 572 height 77
click at [241, 210] on icon "button" at bounding box center [240, 208] width 9 height 9
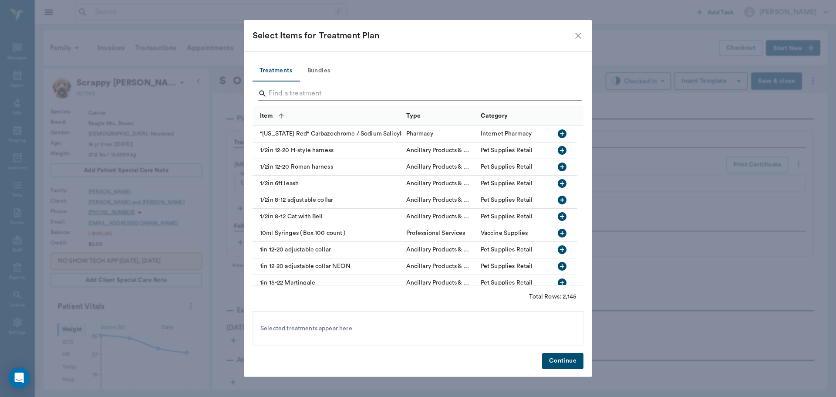
click at [331, 91] on input "Search" at bounding box center [419, 94] width 300 height 14
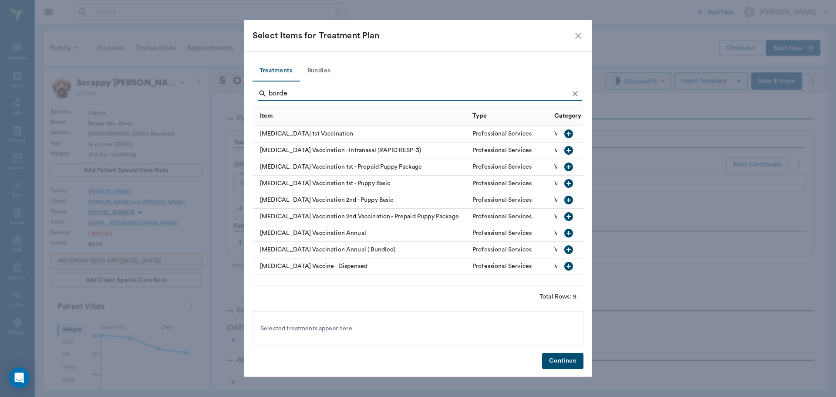
type input "borde"
click at [569, 231] on icon "button" at bounding box center [569, 233] width 9 height 9
click at [562, 365] on button "Continue" at bounding box center [562, 361] width 41 height 16
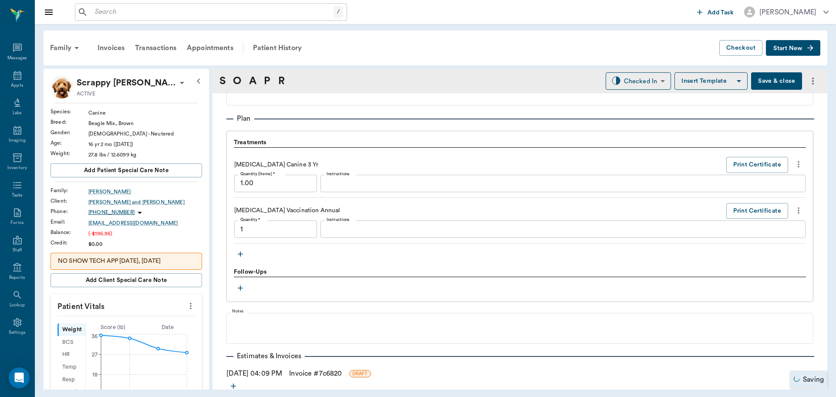
type input "1.00"
click at [366, 230] on textarea "Instructions" at bounding box center [563, 229] width 473 height 10
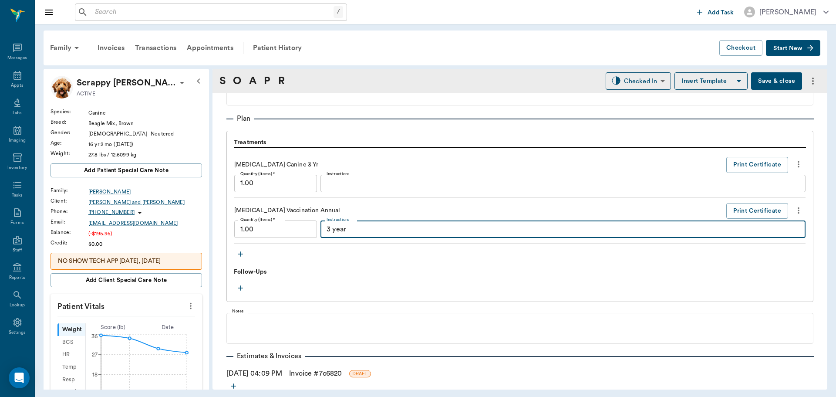
type textarea "3 year"
click at [632, 90] on div "S O A P R Checked In CHECKED_IN ​ Insert Template Save & close" at bounding box center [520, 81] width 615 height 24
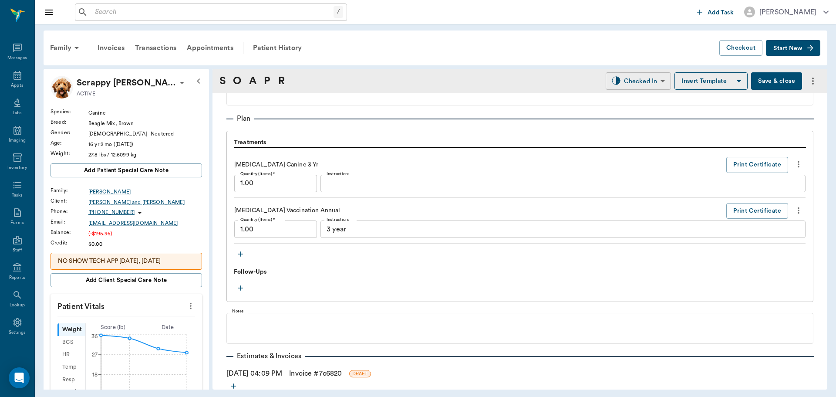
click at [635, 86] on body "/ ​ Add Task Dr. Bert Ellsworth Nectar Messages Appts Labs Imaging Inventory Ta…" at bounding box center [418, 198] width 836 height 397
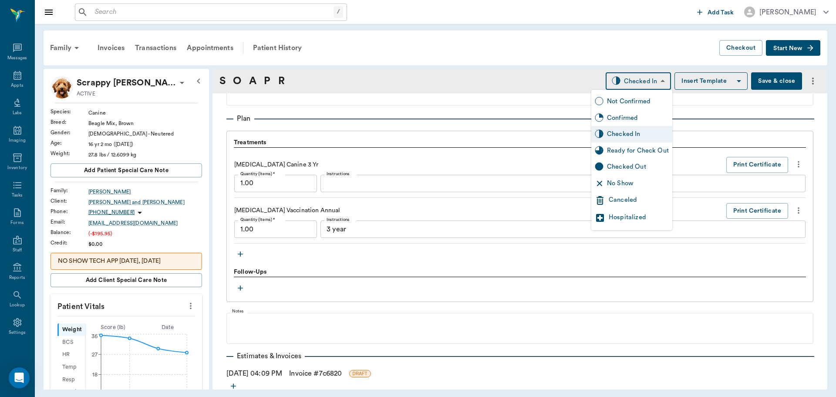
click at [660, 147] on div "Ready for Check Out" at bounding box center [638, 151] width 62 height 10
type input "READY_TO_CHECKOUT"
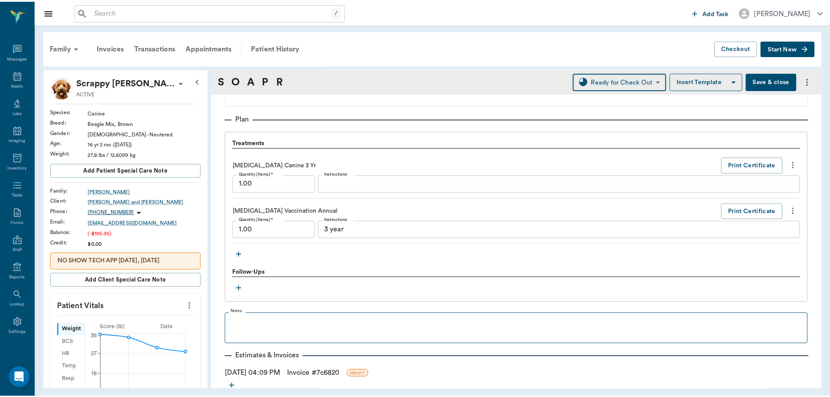
scroll to position [643, 0]
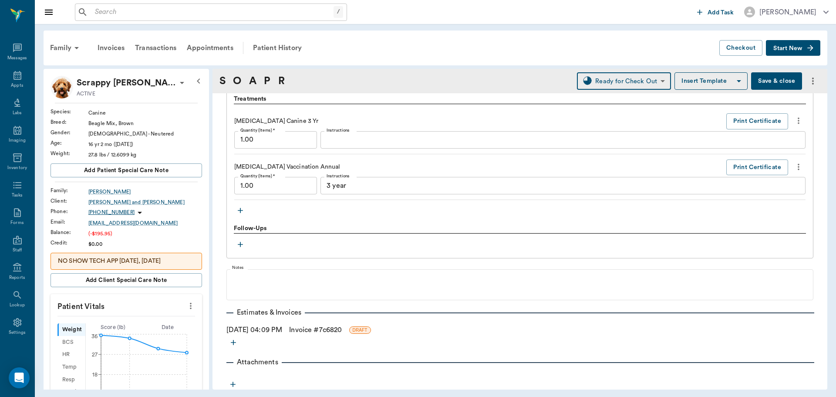
click at [309, 329] on link "Invoice # 7c6820" at bounding box center [315, 330] width 53 height 10
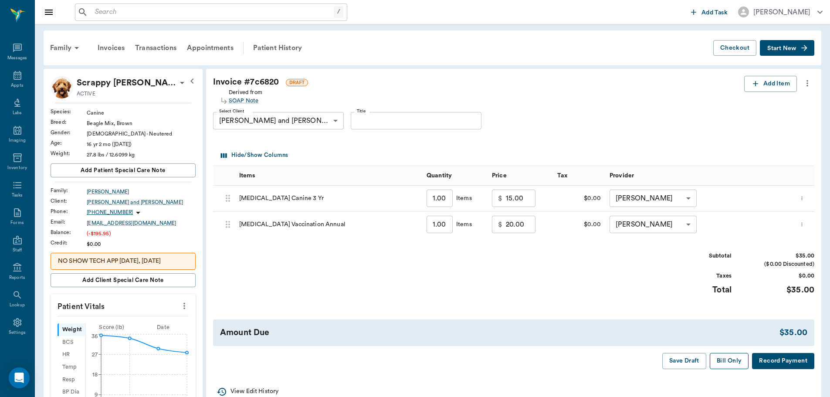
click at [733, 362] on button "Bill Only" at bounding box center [729, 361] width 39 height 16
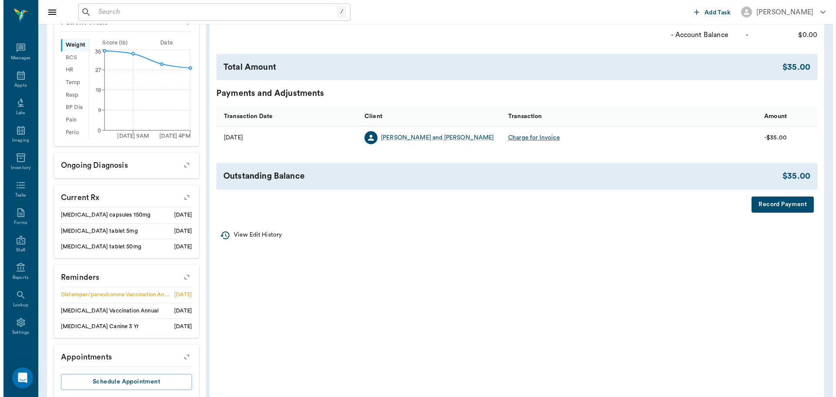
scroll to position [305, 0]
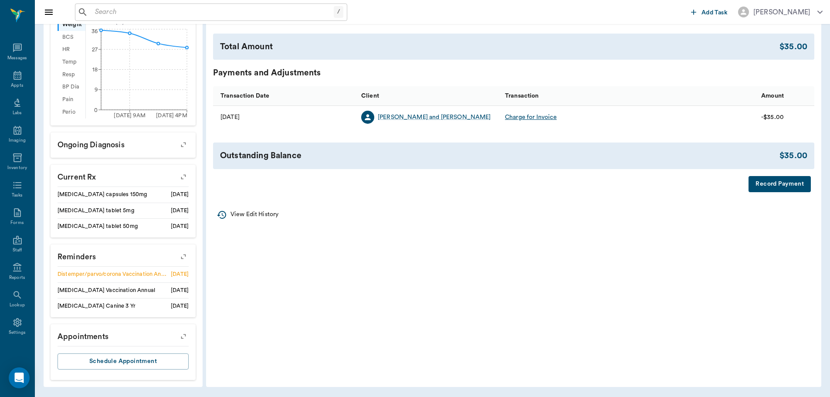
click at [180, 251] on button "button" at bounding box center [183, 256] width 22 height 22
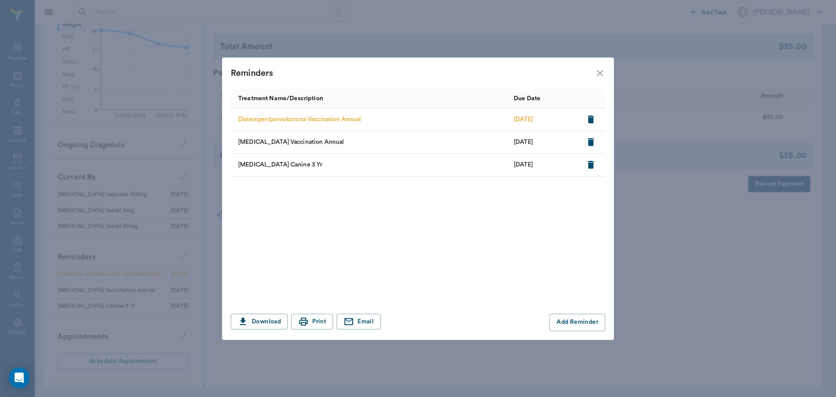
click at [593, 142] on icon "button" at bounding box center [591, 142] width 6 height 8
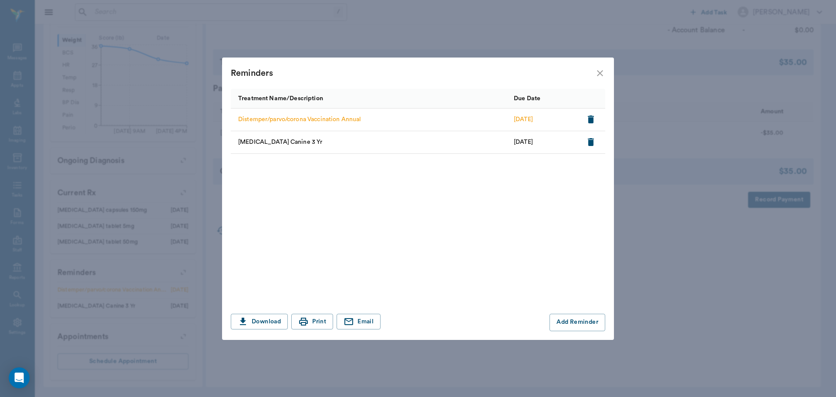
click at [596, 120] on button "button" at bounding box center [591, 119] width 15 height 15
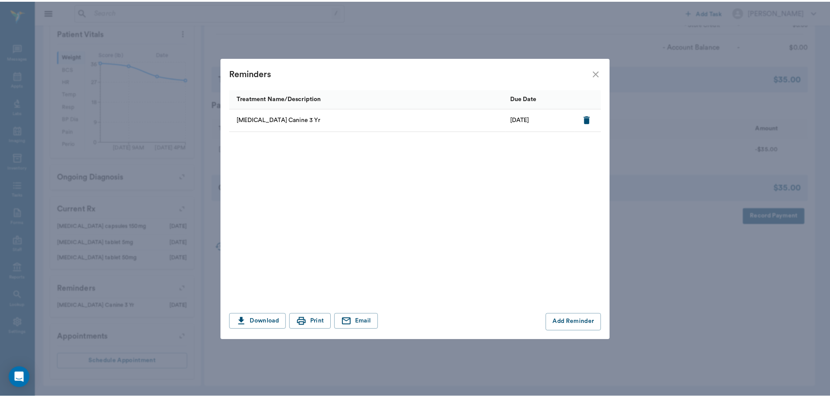
scroll to position [273, 0]
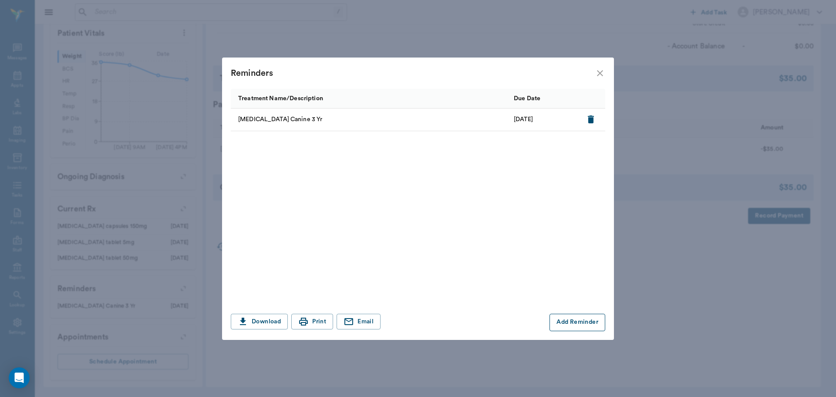
click at [576, 323] on button "Add Reminder" at bounding box center [578, 322] width 56 height 17
click at [322, 326] on input "Treatment *" at bounding box center [306, 322] width 147 height 12
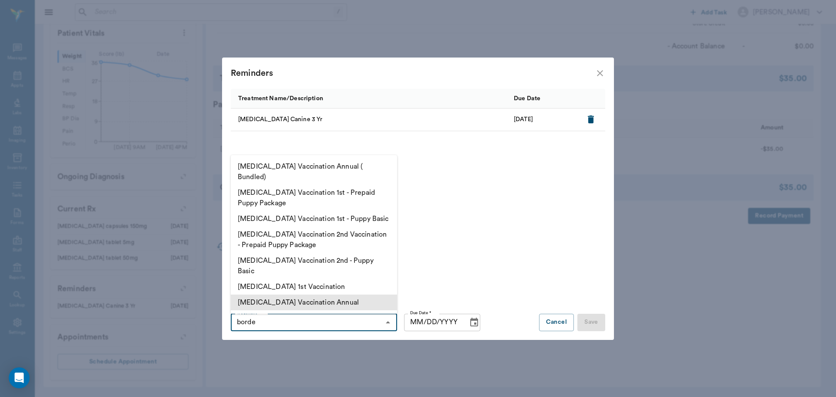
click at [308, 294] on li "Bordetella Vaccination Annual" at bounding box center [314, 302] width 166 height 16
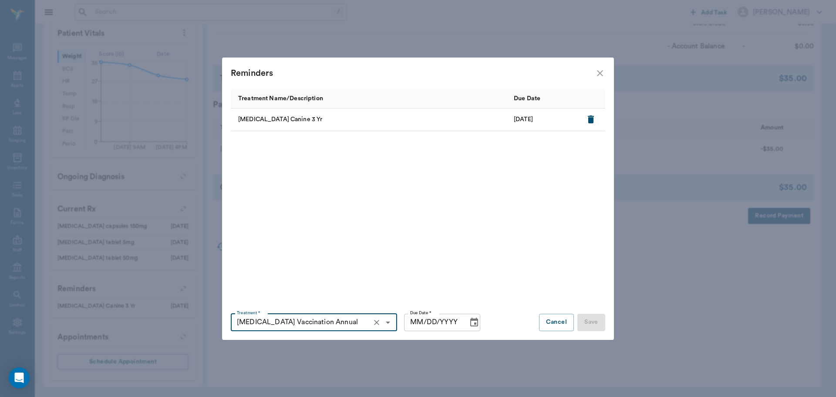
type input "Bordetella Vaccination Annual"
click at [419, 323] on input "MM/DD/YYYY" at bounding box center [432, 322] width 57 height 17
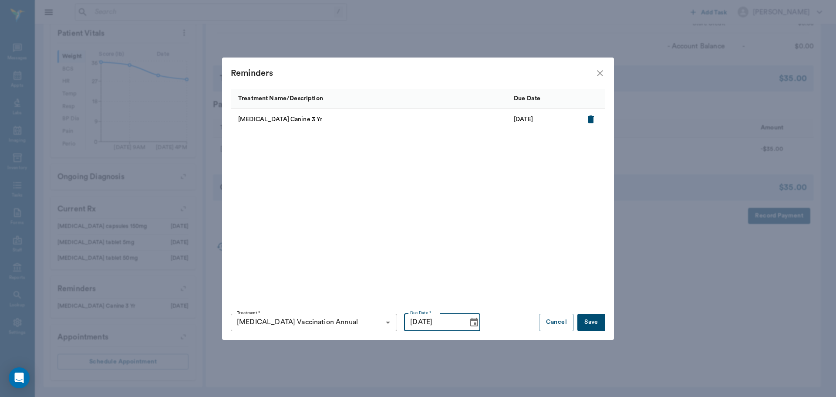
type input "10/11/2028"
click at [590, 323] on button "Save" at bounding box center [592, 322] width 28 height 17
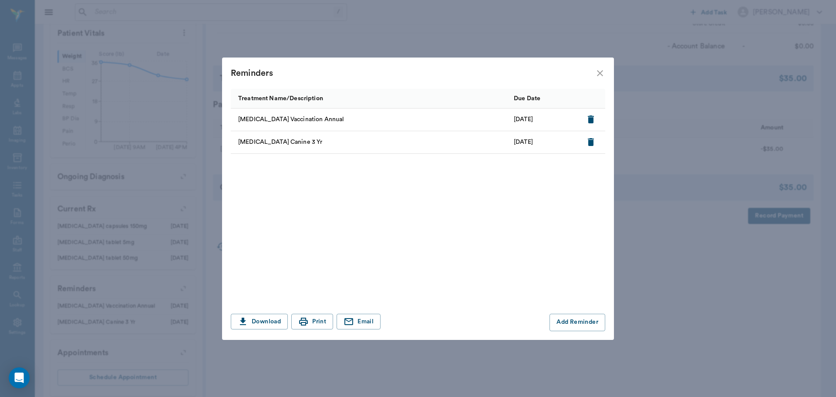
click at [598, 70] on icon "close" at bounding box center [600, 73] width 10 height 10
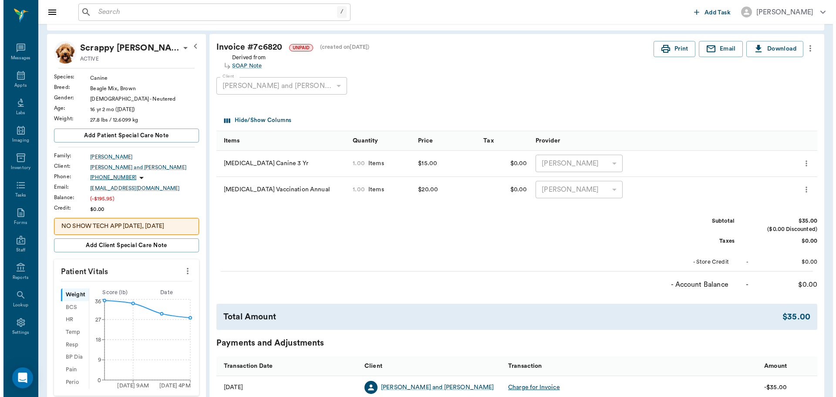
scroll to position [0, 0]
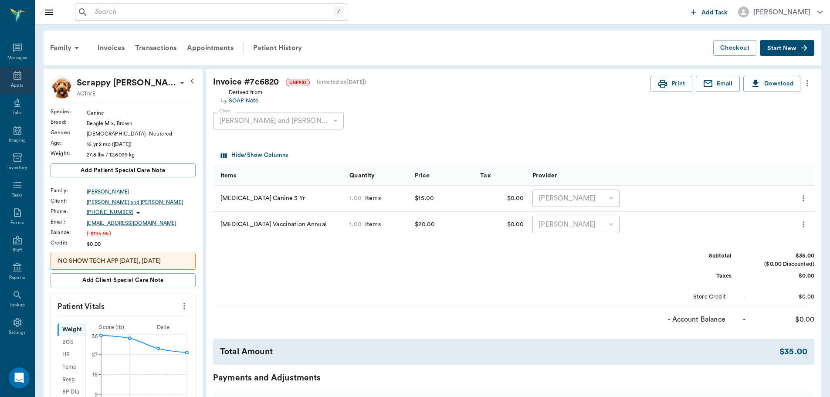
click at [7, 81] on div "Appts" at bounding box center [17, 80] width 34 height 27
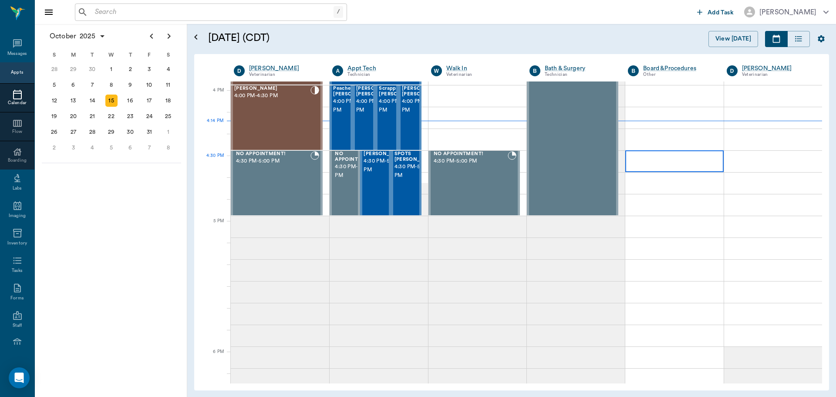
scroll to position [1045, 0]
click at [373, 174] on span "4:30 PM - 5:00 PM" at bounding box center [386, 165] width 44 height 17
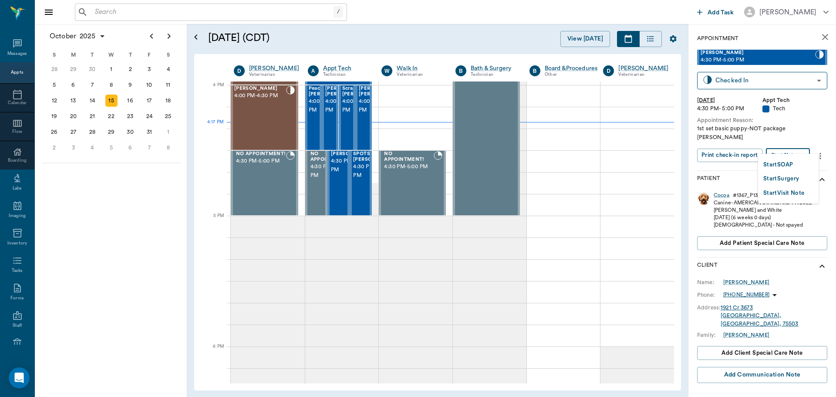
click at [777, 147] on body "/ ​ Add Task Dr. Bert Ellsworth Nectar Messages Appts Calendar Flow Boarding La…" at bounding box center [418, 198] width 836 height 397
click at [772, 164] on button "Start SOAP" at bounding box center [779, 165] width 30 height 10
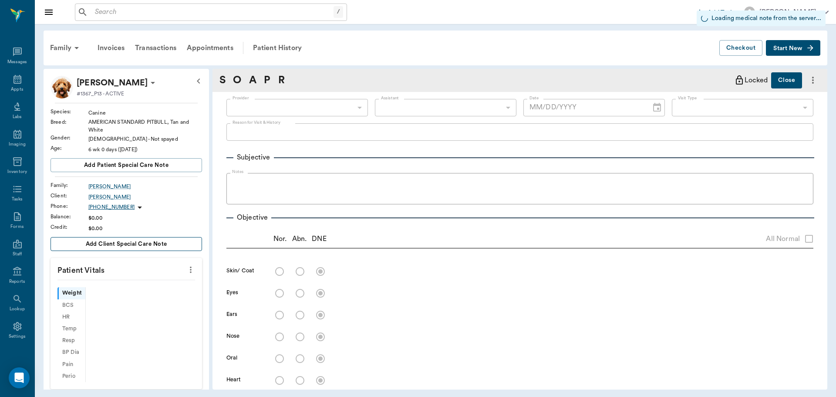
scroll to position [4, 0]
type input "63ec2f075fda476ae8351a4c"
type input "65d2be4f46e3a538d89b8c1a"
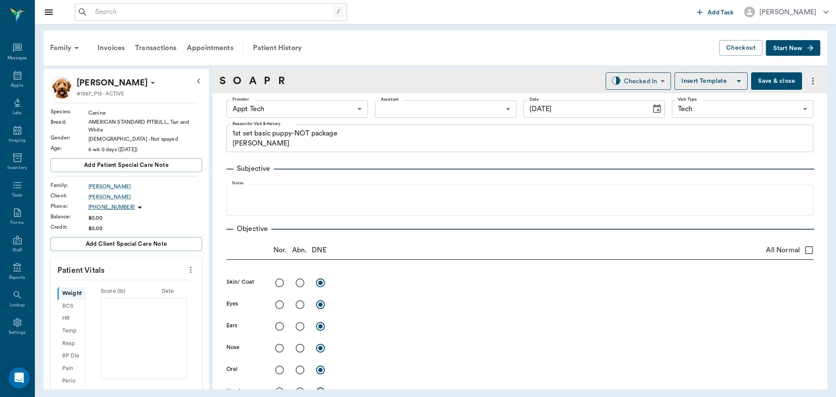
type input "10/15/2025"
type textarea "1st set basic puppy-NOT package Christy"
drag, startPoint x: 186, startPoint y: 268, endPoint x: 173, endPoint y: 274, distance: 13.4
click at [186, 268] on icon "more" at bounding box center [191, 269] width 10 height 10
click at [150, 280] on span "Enter Vitals" at bounding box center [147, 284] width 73 height 9
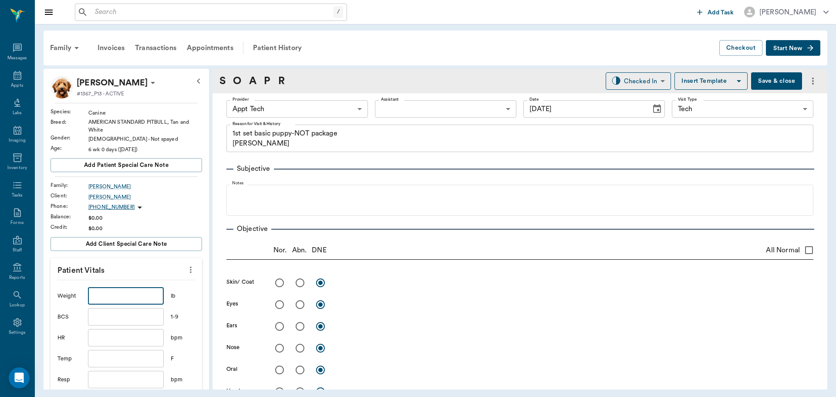
click at [119, 299] on input "text" at bounding box center [126, 295] width 76 height 17
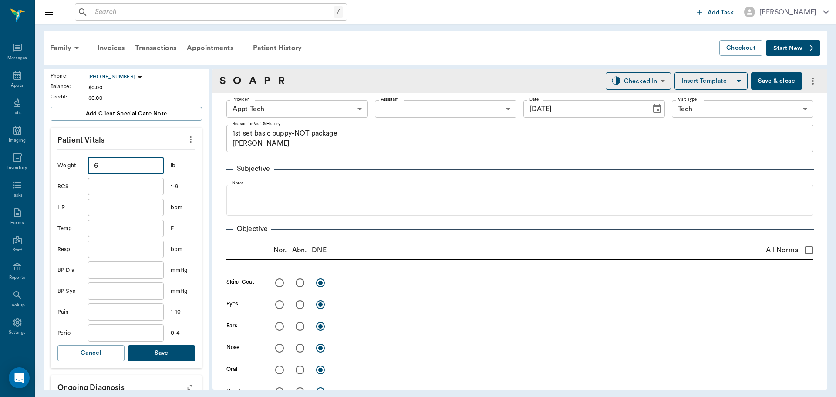
scroll to position [131, 0]
type input "6"
drag, startPoint x: 166, startPoint y: 352, endPoint x: 167, endPoint y: 344, distance: 8.3
click at [166, 352] on button "Save" at bounding box center [161, 353] width 67 height 16
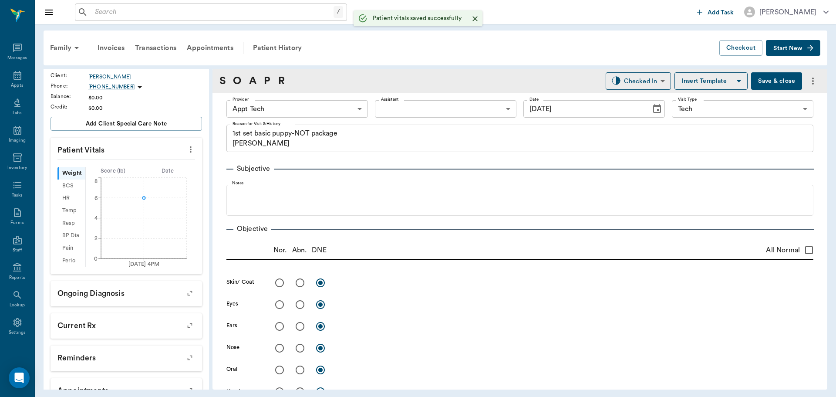
scroll to position [141, 0]
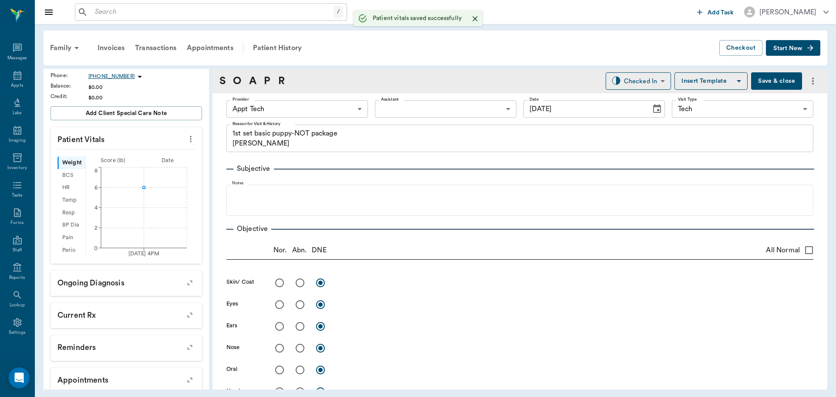
click at [296, 97] on div "Provider Appt Tech 63ec2f075fda476ae8351a4c Provider Assistant ​ Assistant Date…" at bounding box center [519, 108] width 587 height 31
click at [307, 111] on body "/ ​ Add Task Dr. Bert Ellsworth Nectar Messages Appts Labs Imaging Inventory Ta…" at bounding box center [418, 198] width 836 height 397
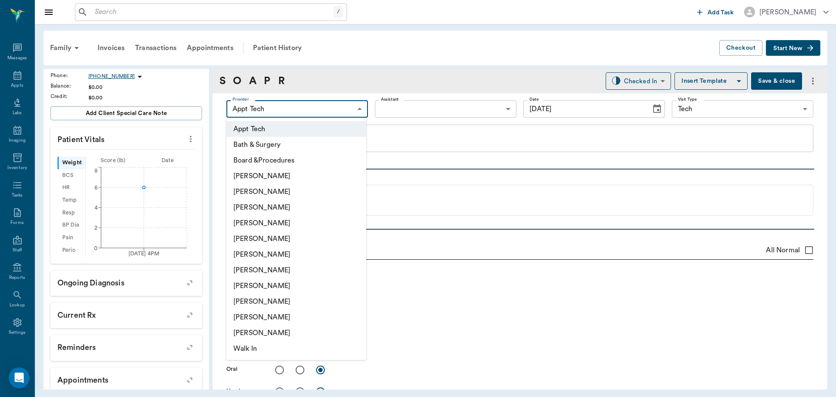
click at [262, 284] on li "Julie Dickerson" at bounding box center [296, 286] width 140 height 16
type input "63ec2e7e52e12b0ba117b124"
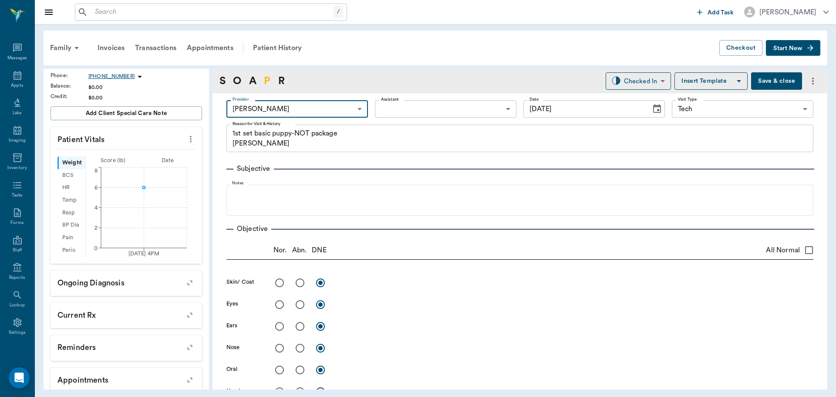
click at [269, 76] on link "P" at bounding box center [267, 81] width 7 height 16
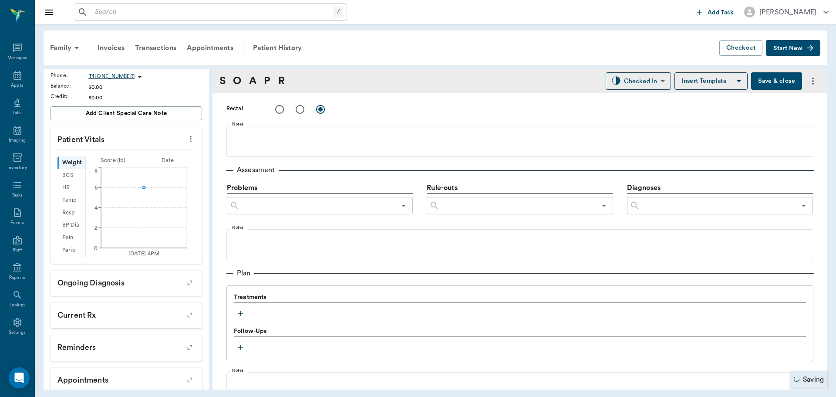
scroll to position [529, 0]
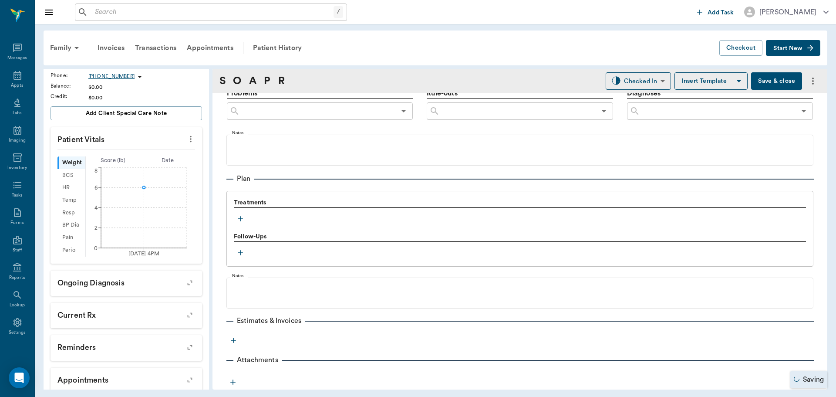
click at [239, 213] on button "button" at bounding box center [240, 218] width 13 height 13
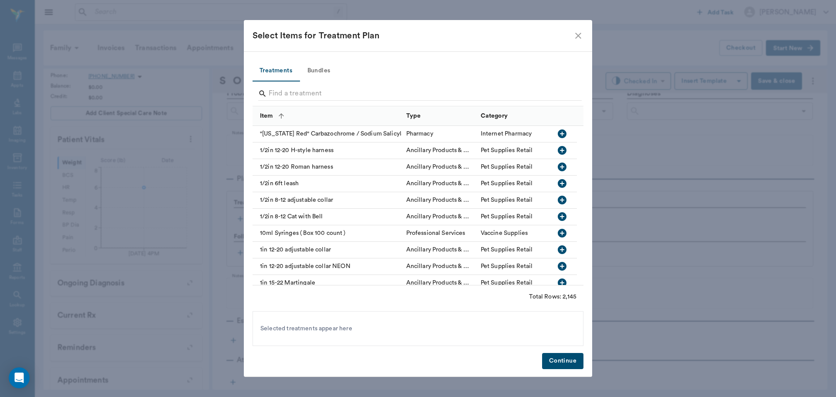
click at [320, 68] on button "Bundles" at bounding box center [318, 71] width 39 height 21
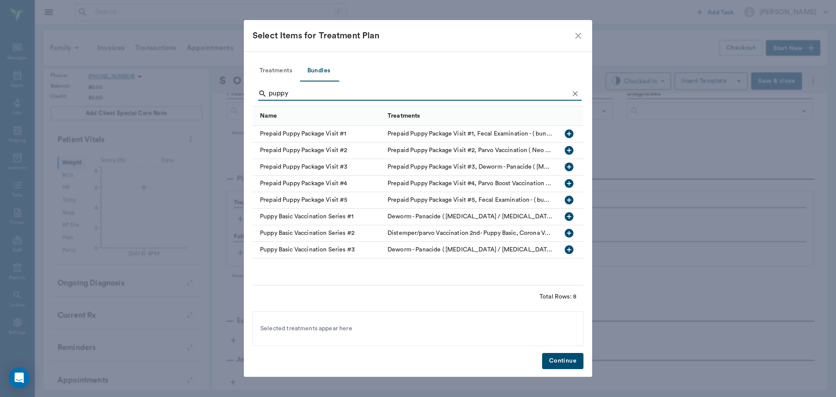
type input "puppy"
click at [568, 214] on icon "button" at bounding box center [569, 216] width 9 height 9
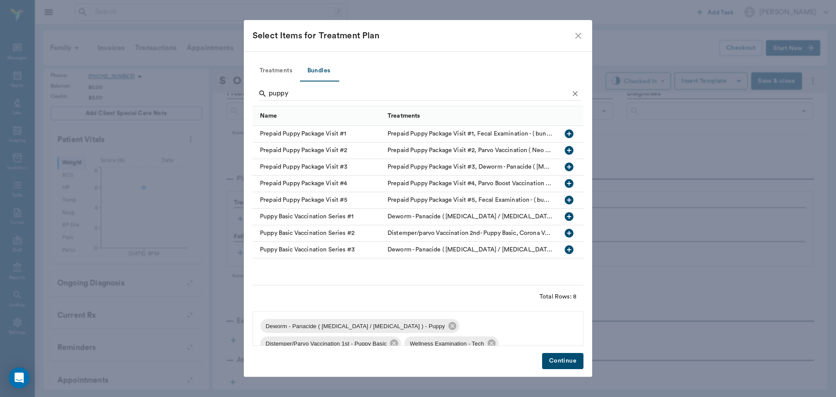
drag, startPoint x: 565, startPoint y: 368, endPoint x: 585, endPoint y: 351, distance: 26.3
click at [565, 367] on button "Continue" at bounding box center [562, 361] width 41 height 16
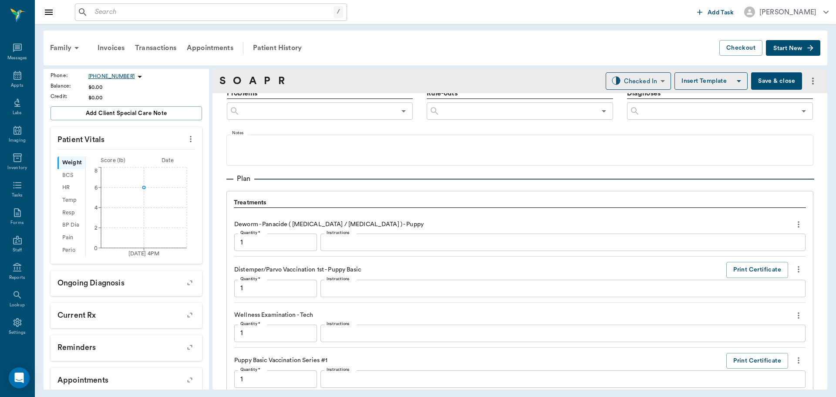
scroll to position [704, 0]
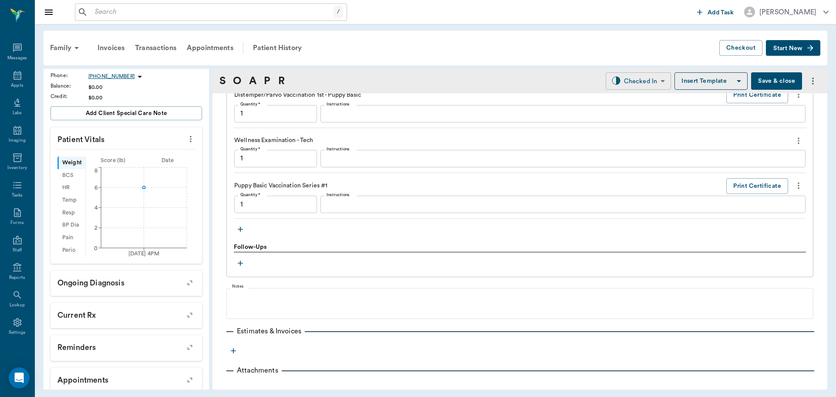
click at [651, 87] on body "/ ​ Add Task Dr. Bert Ellsworth Nectar Messages Appts Labs Imaging Inventory Ta…" at bounding box center [418, 198] width 836 height 397
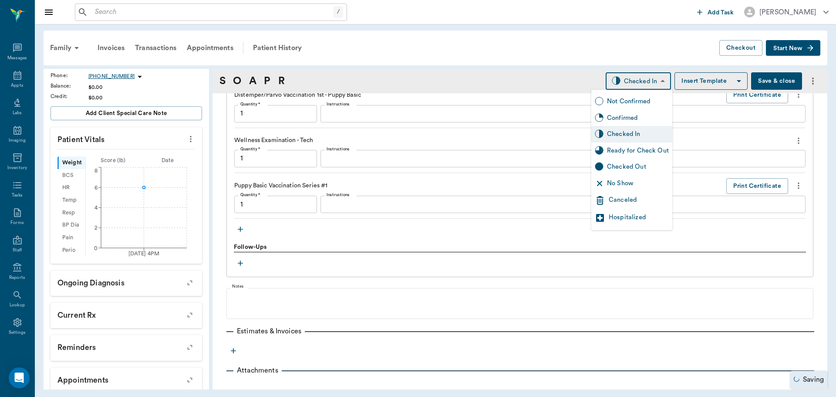
type input "1.00"
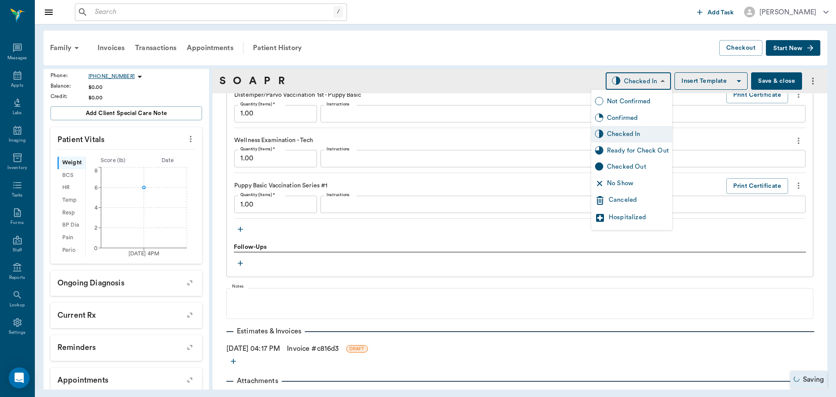
click at [629, 155] on div "Ready for Check Out" at bounding box center [632, 150] width 81 height 17
type input "READY_TO_CHECKOUT"
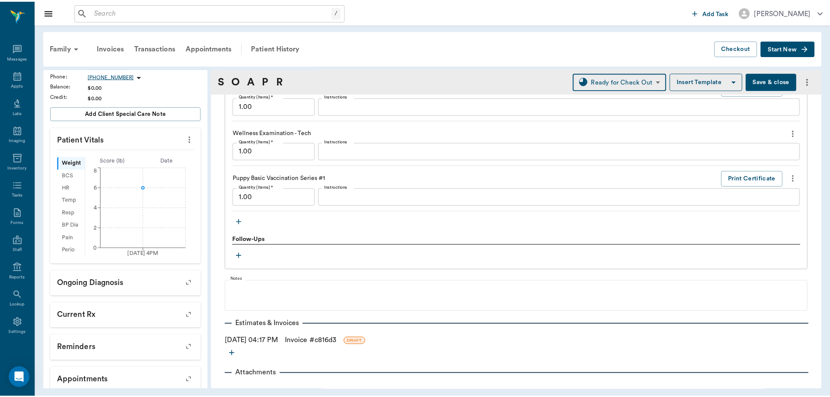
scroll to position [725, 0]
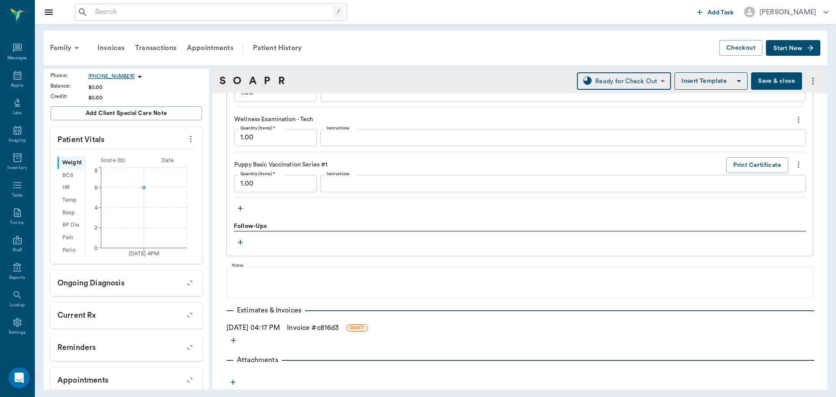
click at [336, 329] on link "Invoice # c816d3" at bounding box center [313, 327] width 52 height 10
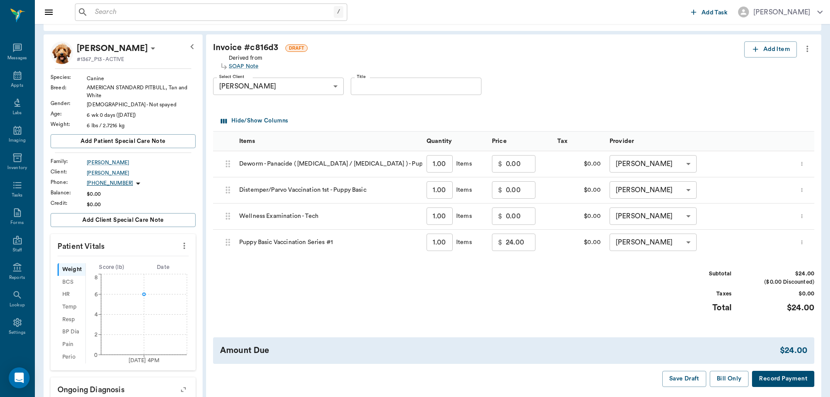
scroll to position [87, 0]
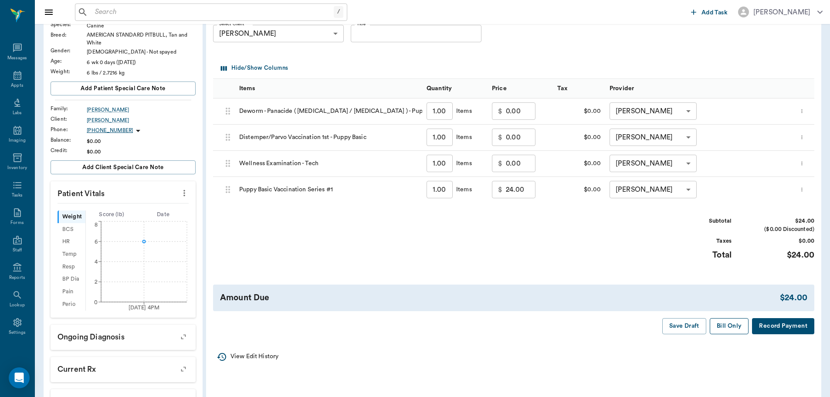
click at [724, 327] on button "Bill Only" at bounding box center [729, 326] width 39 height 16
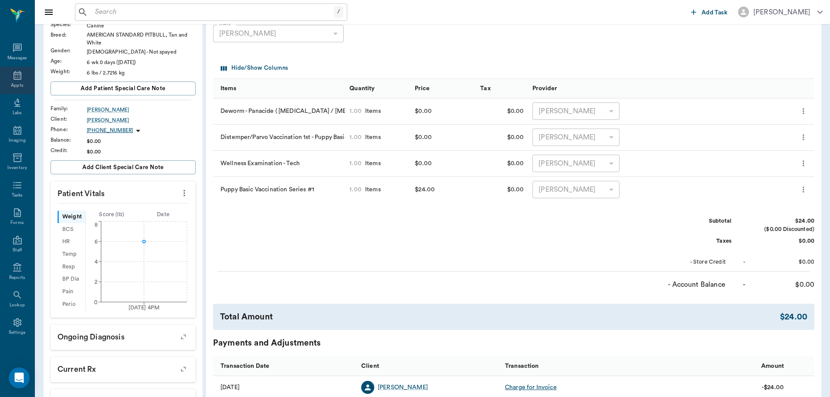
drag, startPoint x: 0, startPoint y: 78, endPoint x: 6, endPoint y: 76, distance: 5.8
click at [1, 77] on div "Appts" at bounding box center [17, 80] width 34 height 27
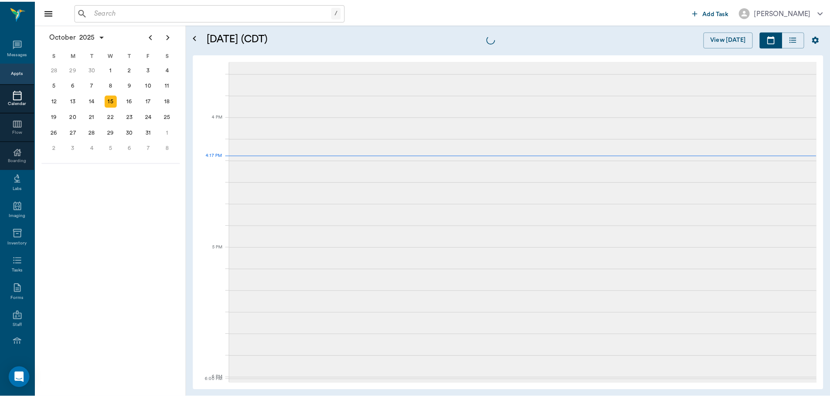
scroll to position [1047, 0]
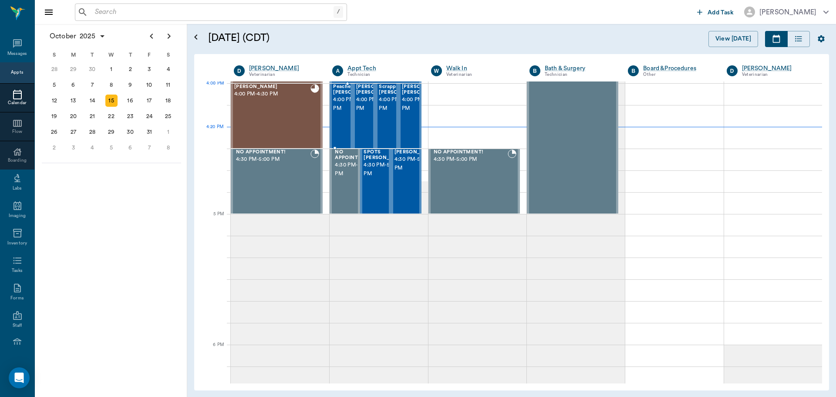
drag, startPoint x: 341, startPoint y: 96, endPoint x: 530, endPoint y: 95, distance: 188.6
click at [341, 96] on span "4:00 PM - 4:30 PM" at bounding box center [355, 103] width 44 height 17
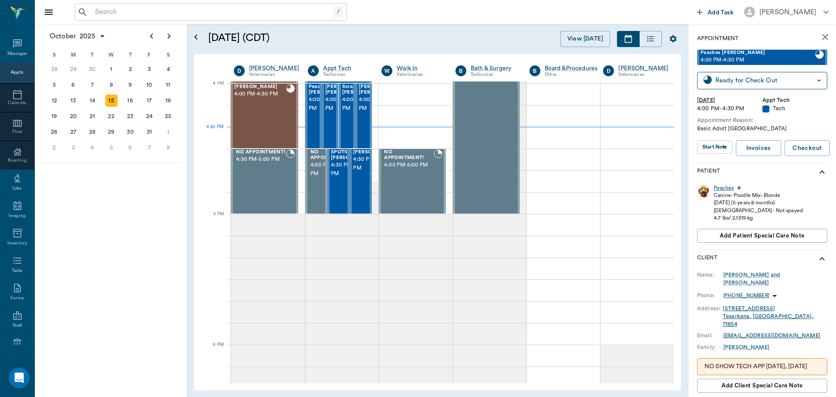
click at [728, 187] on div "Peaches" at bounding box center [724, 187] width 20 height 7
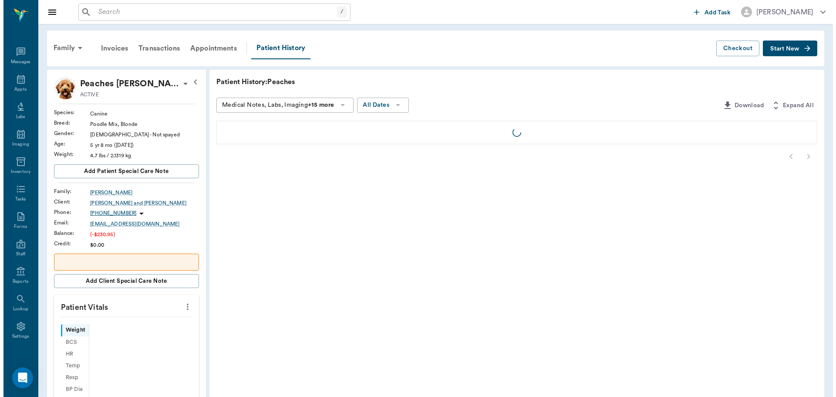
scroll to position [4, 0]
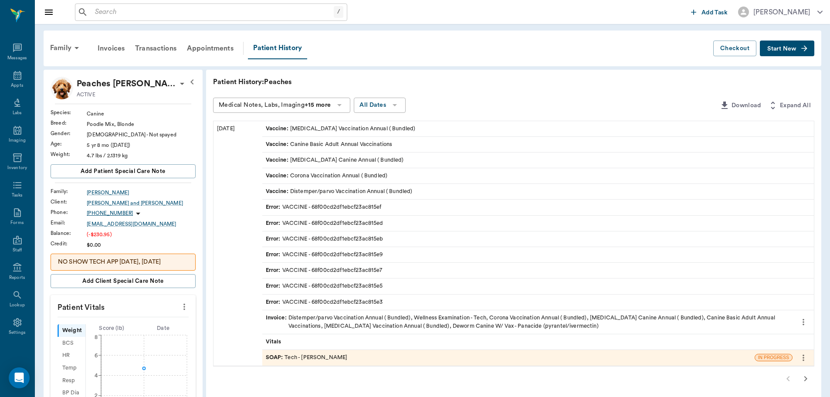
click at [796, 53] on button "Start New" at bounding box center [787, 49] width 54 height 16
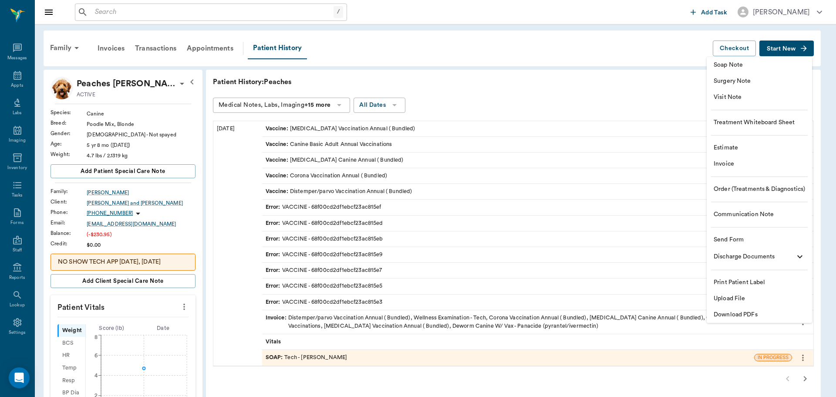
click at [749, 65] on span "Soap Note" at bounding box center [759, 65] width 91 height 9
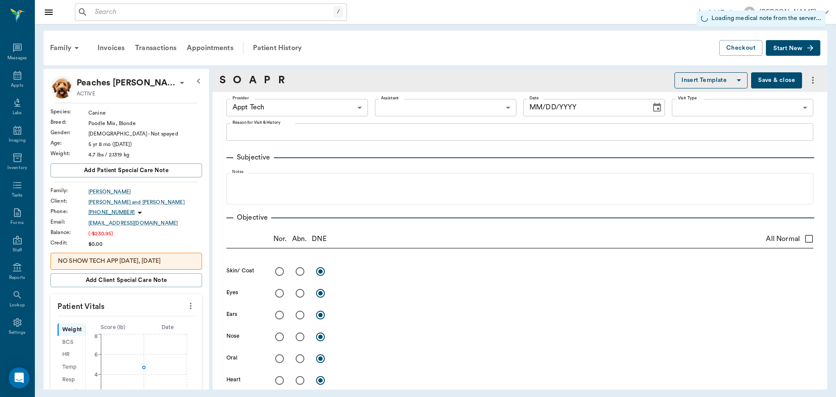
type input "63ec2f075fda476ae8351a4c"
type input "10/15/2025"
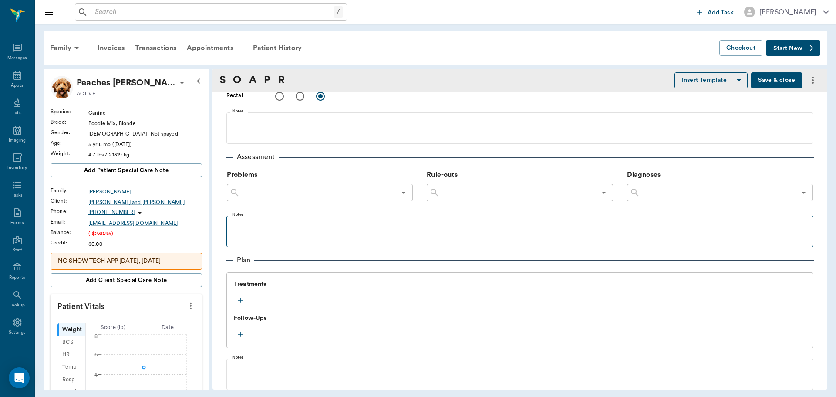
scroll to position [518, 0]
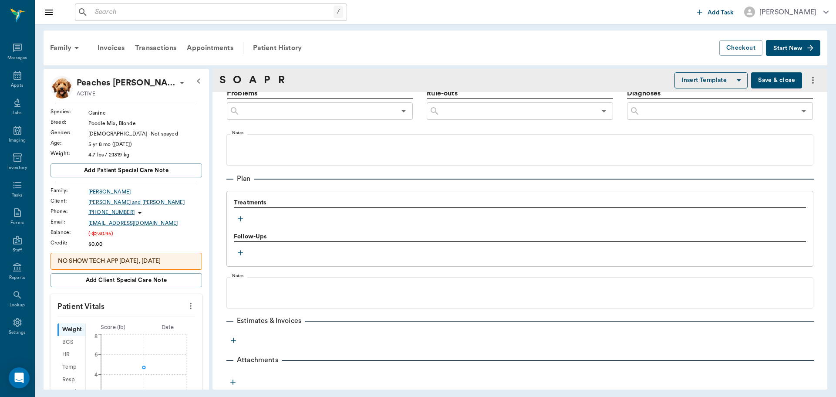
click at [243, 216] on icon "button" at bounding box center [240, 218] width 9 height 9
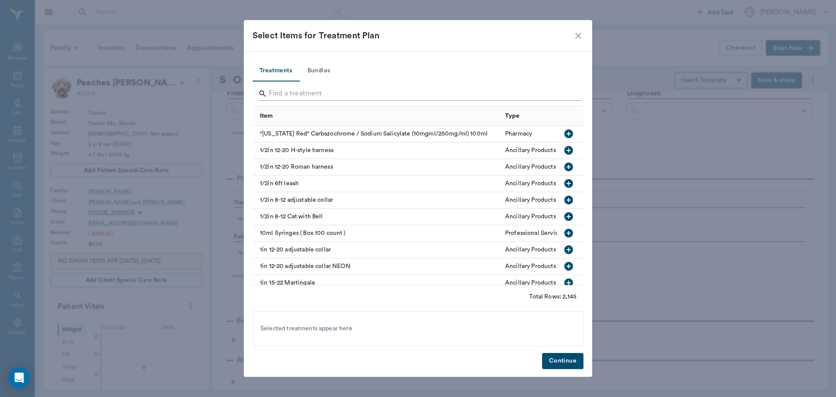
click at [330, 96] on input "Search" at bounding box center [419, 94] width 300 height 14
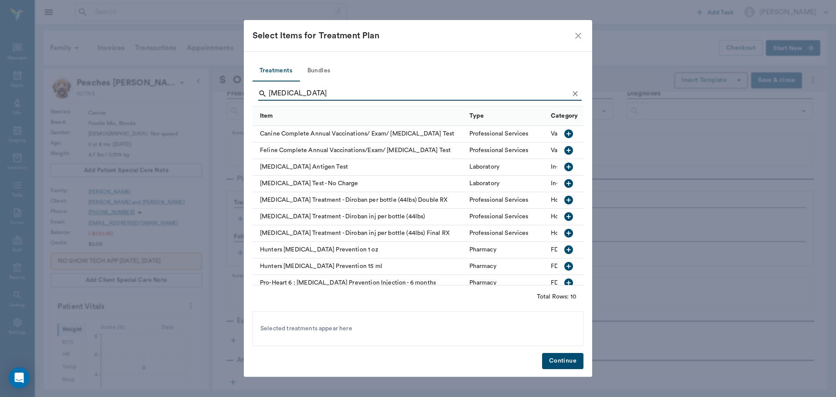
type input "heartworm"
click at [565, 166] on icon "button" at bounding box center [569, 166] width 9 height 9
click at [556, 362] on button "Continue" at bounding box center [562, 361] width 41 height 16
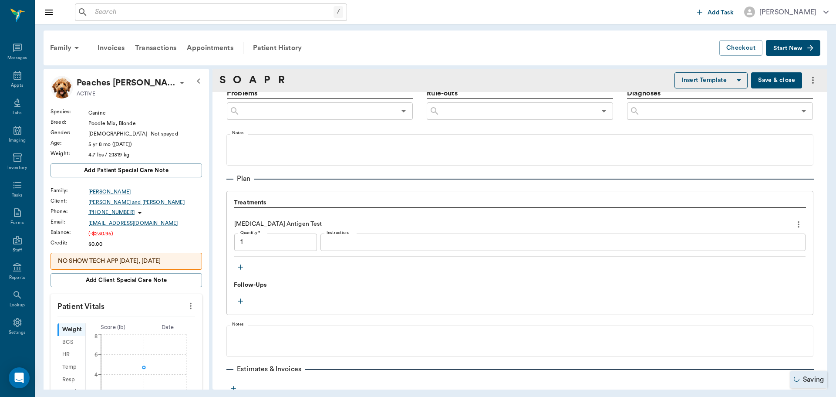
type input "1.00"
click at [348, 242] on textarea "Instructions" at bounding box center [563, 242] width 473 height 10
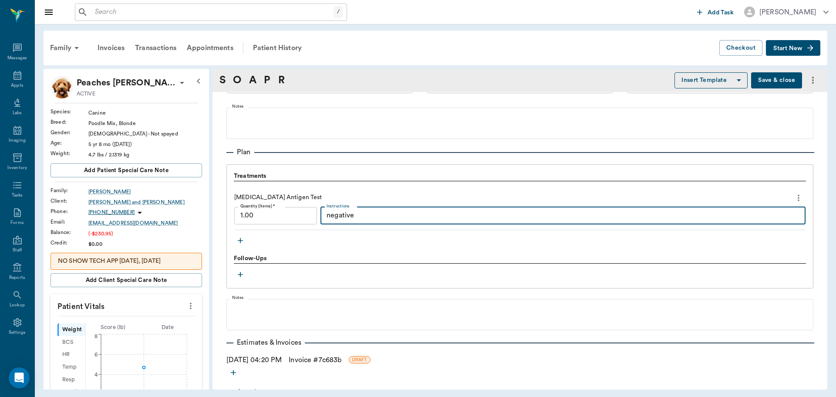
scroll to position [577, 0]
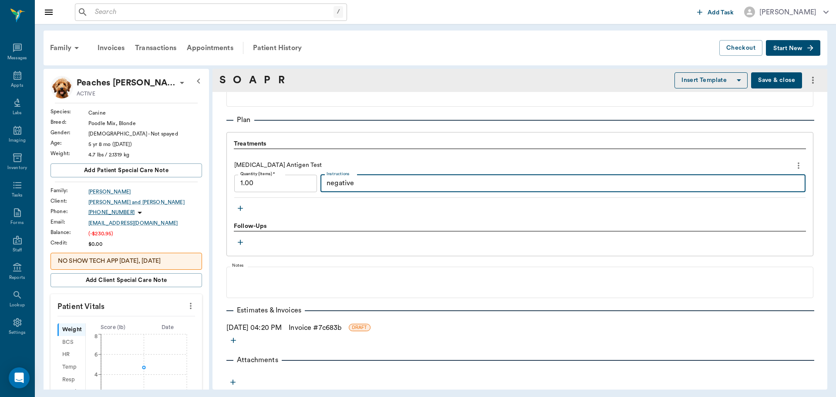
type textarea "negative"
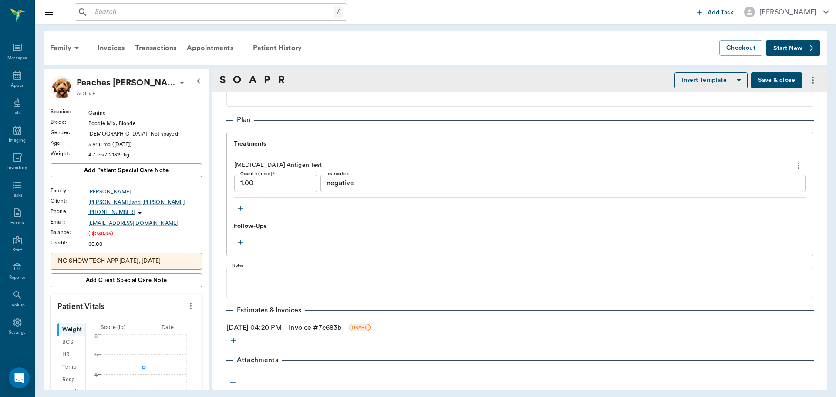
click at [311, 326] on link "Invoice # 7c683b" at bounding box center [315, 327] width 53 height 10
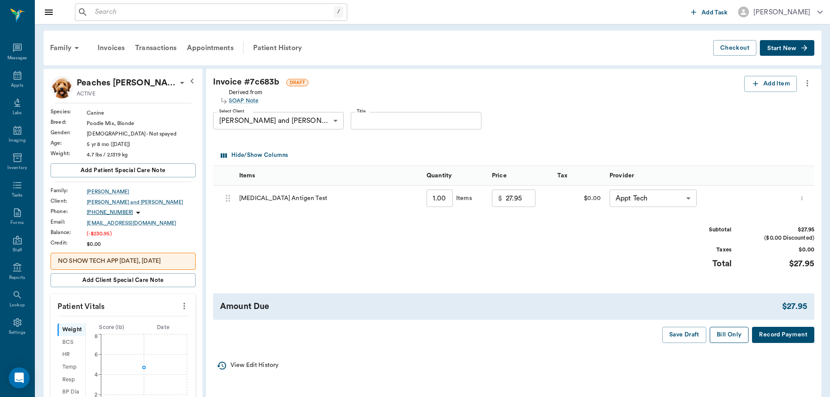
click at [731, 337] on button "Bill Only" at bounding box center [729, 335] width 39 height 16
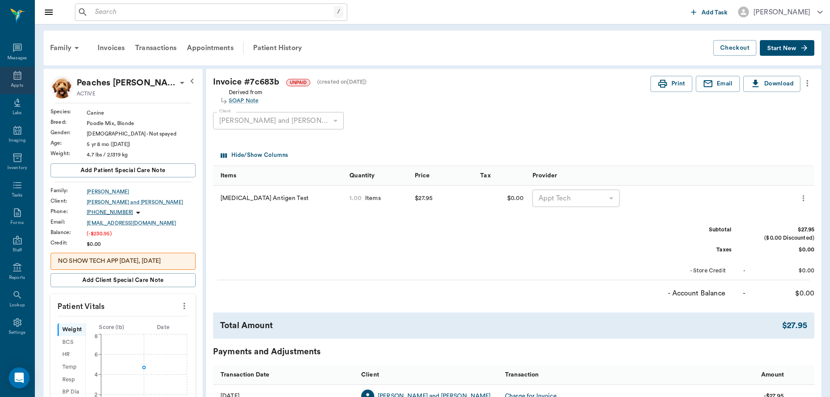
click at [17, 84] on div "Appts" at bounding box center [17, 85] width 12 height 7
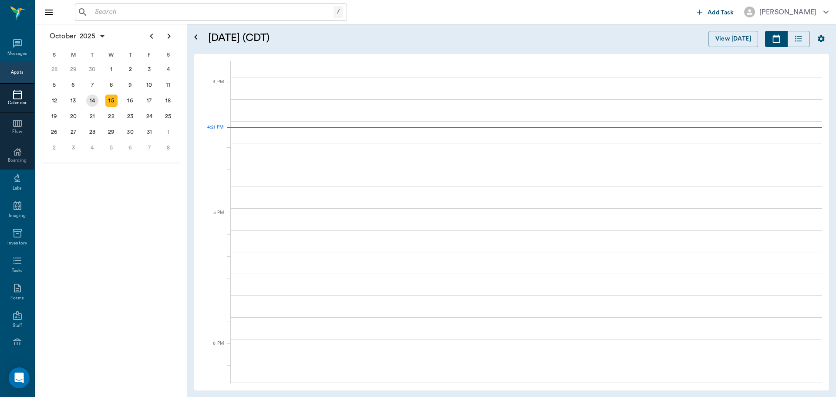
scroll to position [1046, 0]
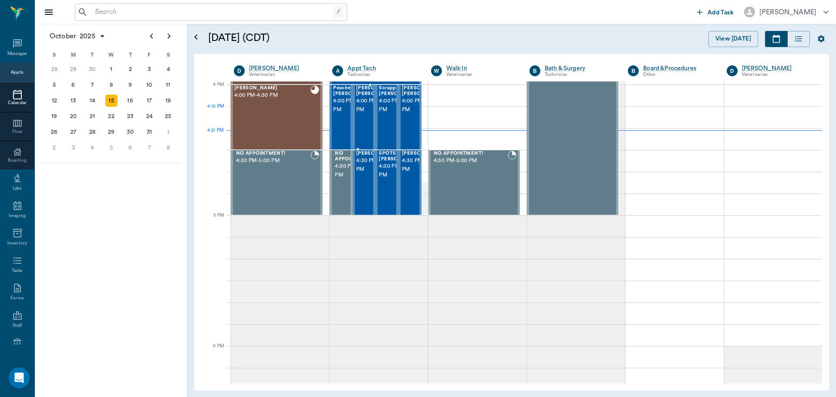
click at [366, 114] on span "4:00 PM - 4:30 PM" at bounding box center [378, 105] width 44 height 17
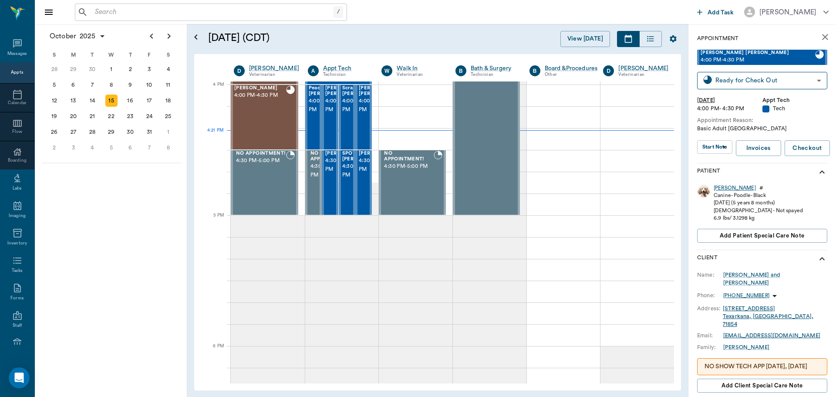
click at [721, 190] on div "Pauly" at bounding box center [735, 187] width 42 height 7
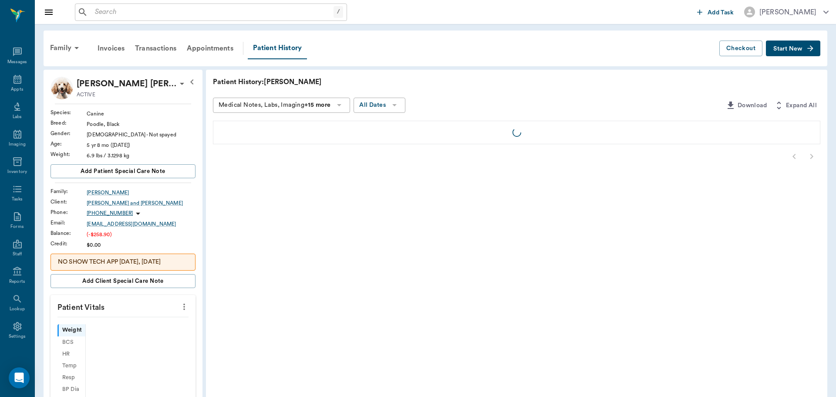
scroll to position [4, 0]
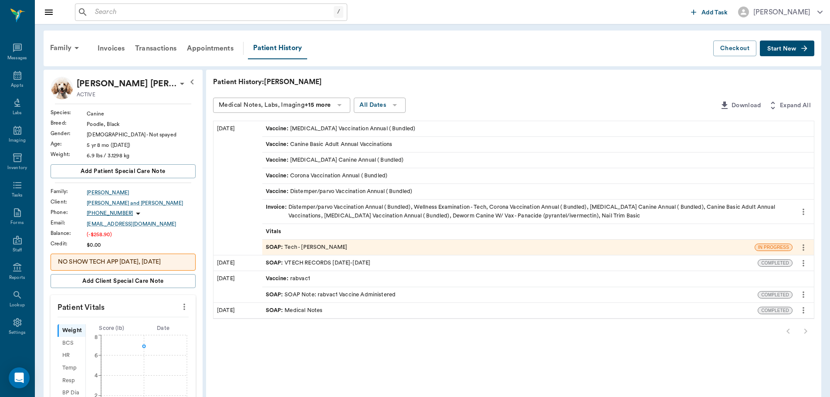
click at [790, 49] on span "Start New" at bounding box center [781, 49] width 29 height 0
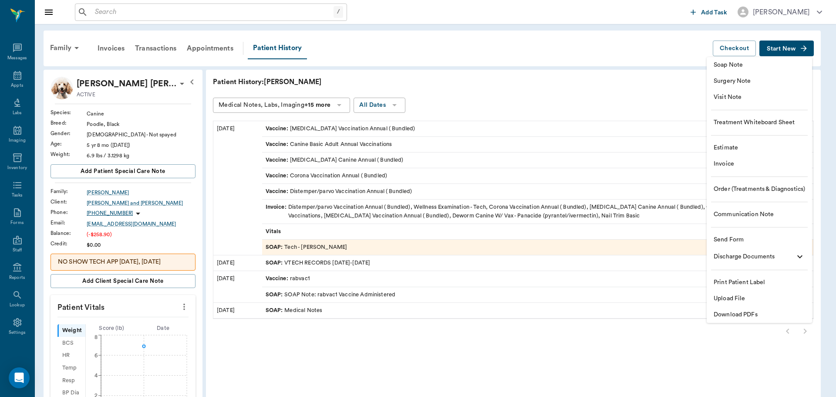
click at [750, 160] on span "Invoice" at bounding box center [759, 163] width 91 height 9
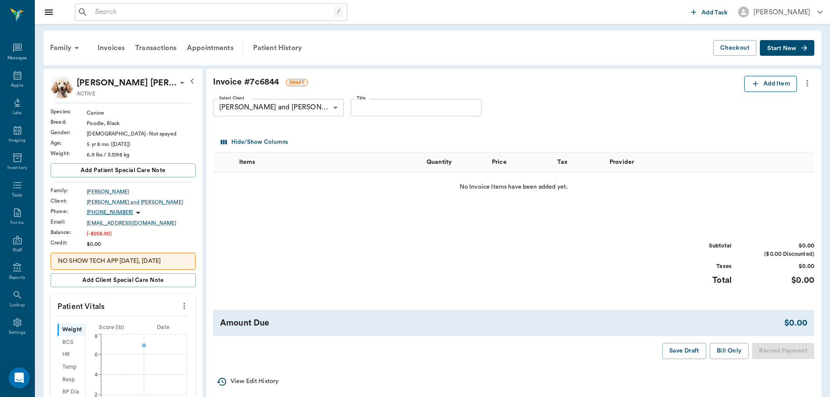
click at [761, 89] on button "Add Item" at bounding box center [770, 84] width 53 height 16
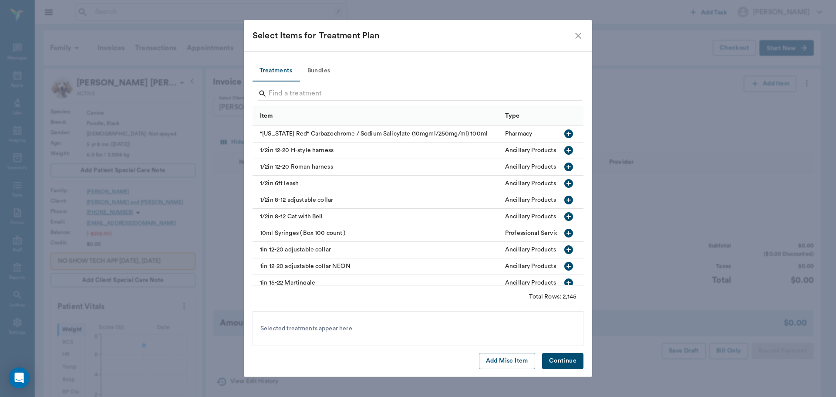
click at [581, 34] on icon "close" at bounding box center [578, 35] width 10 height 10
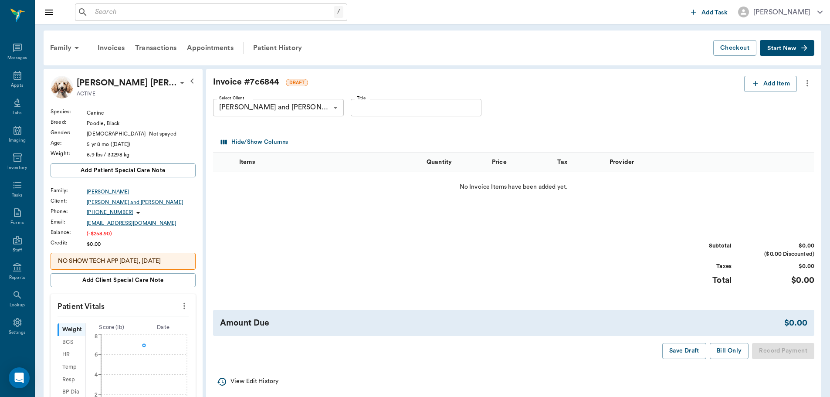
click at [788, 48] on span "Start New" at bounding box center [781, 48] width 29 height 0
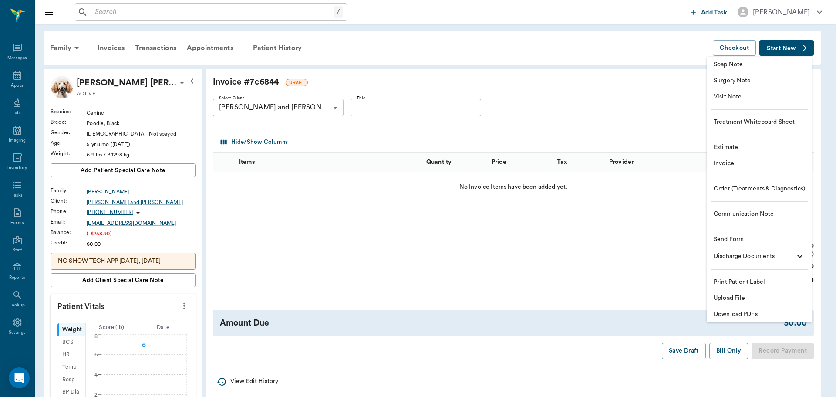
click at [757, 68] on span "Soap Note" at bounding box center [759, 64] width 91 height 9
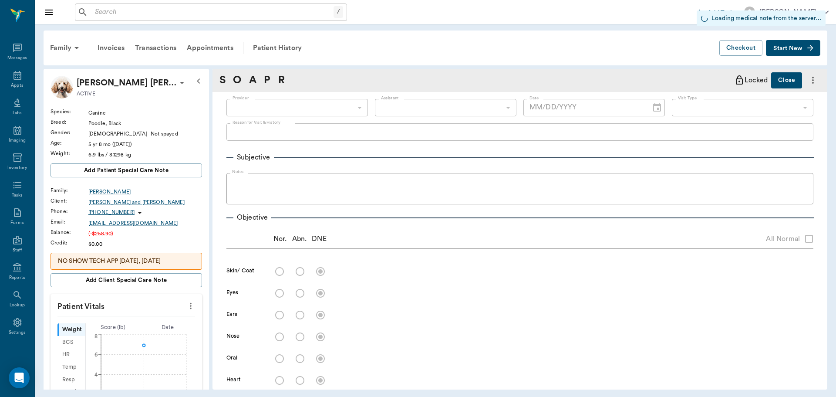
type input "63ec2f075fda476ae8351a4c"
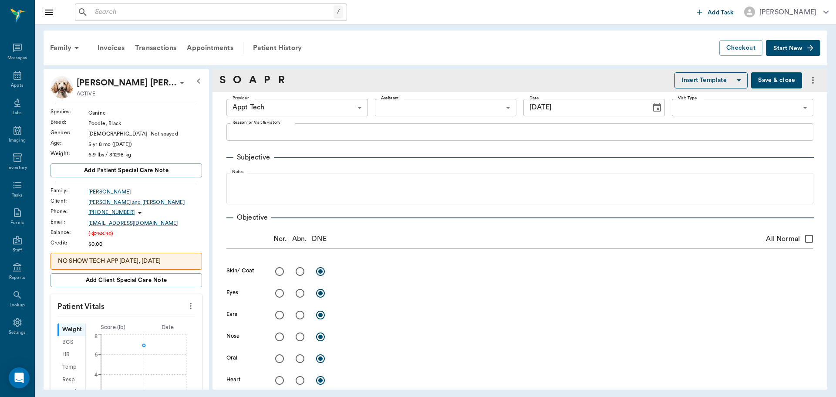
type input "10/15/2025"
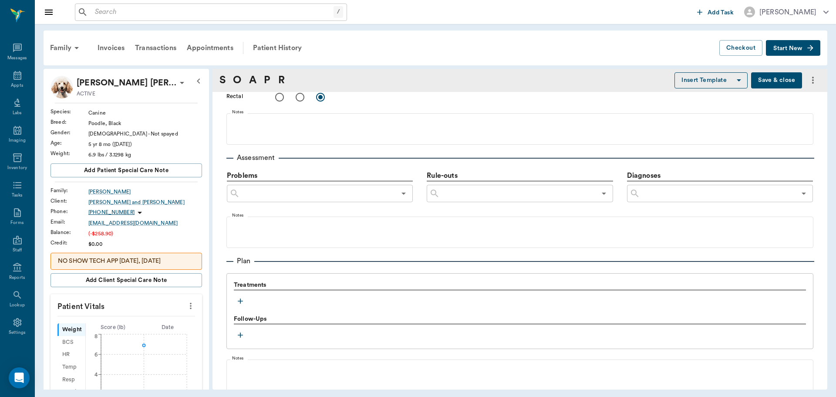
scroll to position [518, 0]
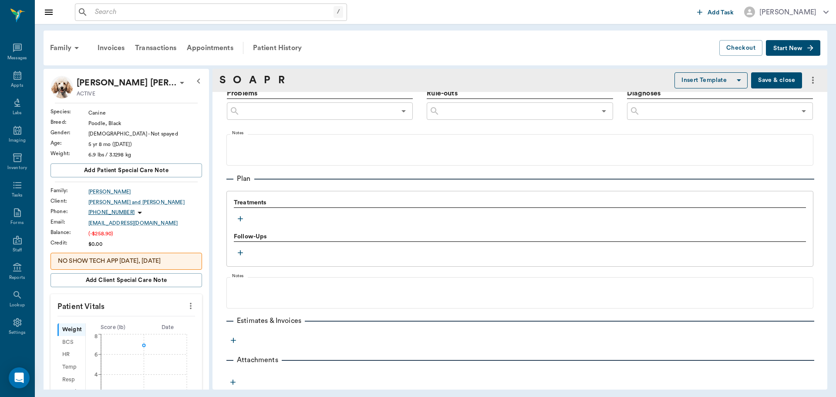
click at [242, 222] on icon "button" at bounding box center [240, 218] width 9 height 9
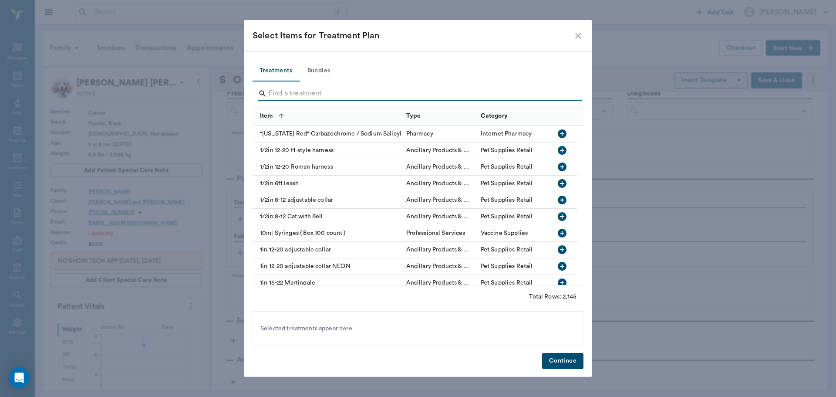
click at [335, 92] on input "Search" at bounding box center [419, 94] width 300 height 14
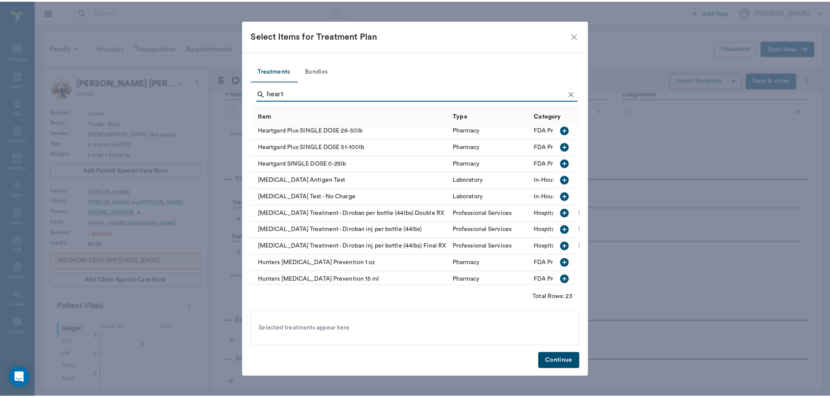
scroll to position [218, 0]
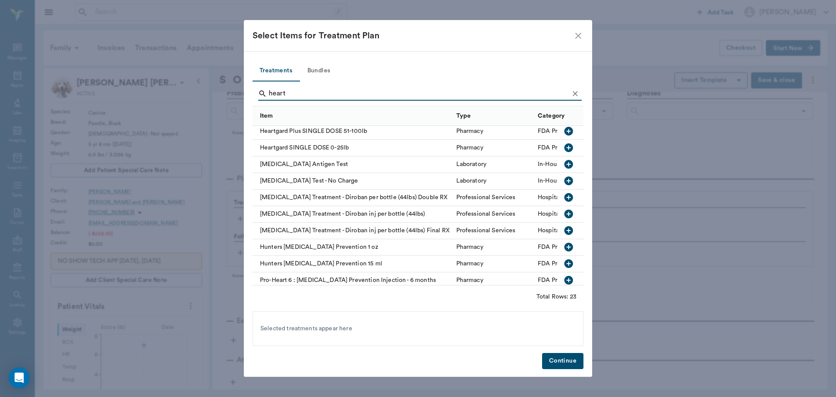
type input "heart"
click at [565, 164] on icon "button" at bounding box center [569, 164] width 9 height 9
click at [557, 355] on button "Continue" at bounding box center [562, 361] width 41 height 16
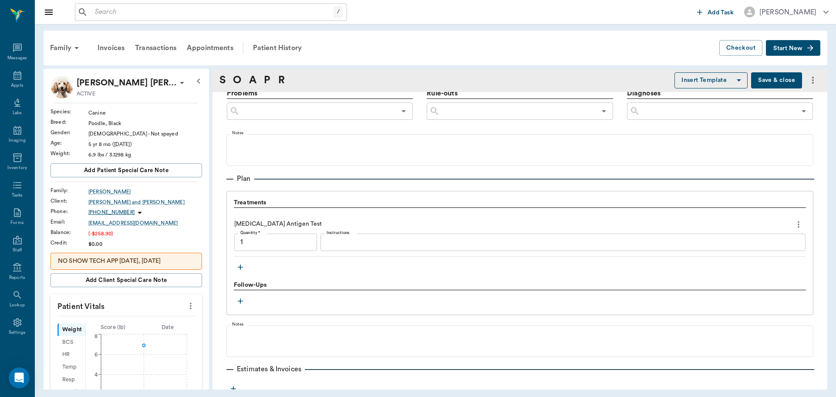
click at [384, 245] on textarea "Instructions" at bounding box center [563, 242] width 473 height 10
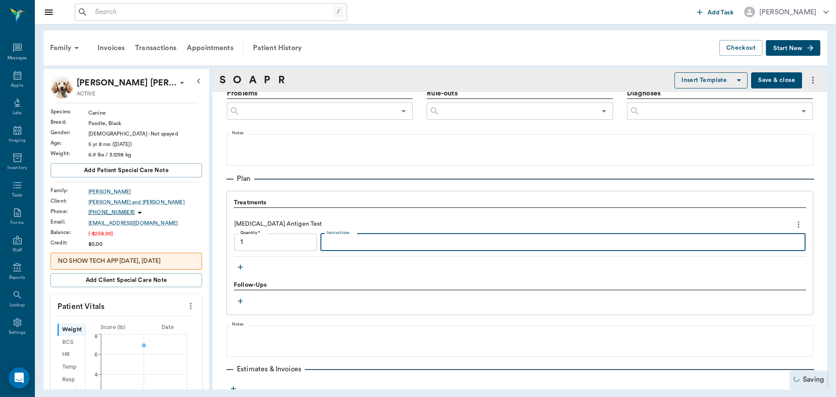
type input "1.00"
type textarea "b"
type textarea "negative"
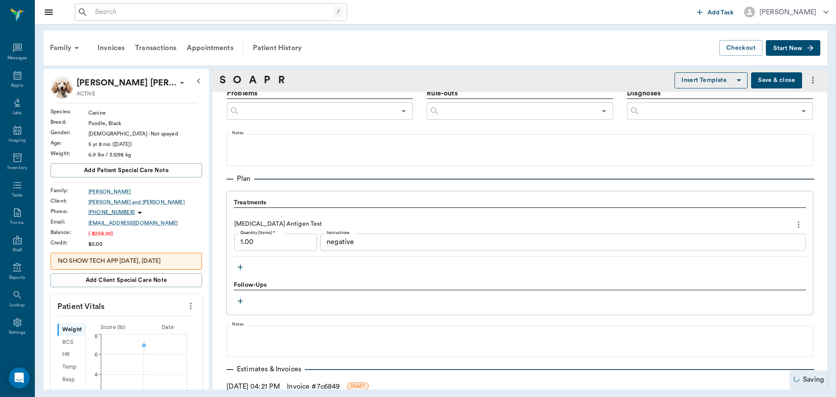
click at [309, 387] on link "Invoice # 7c6849" at bounding box center [313, 386] width 53 height 10
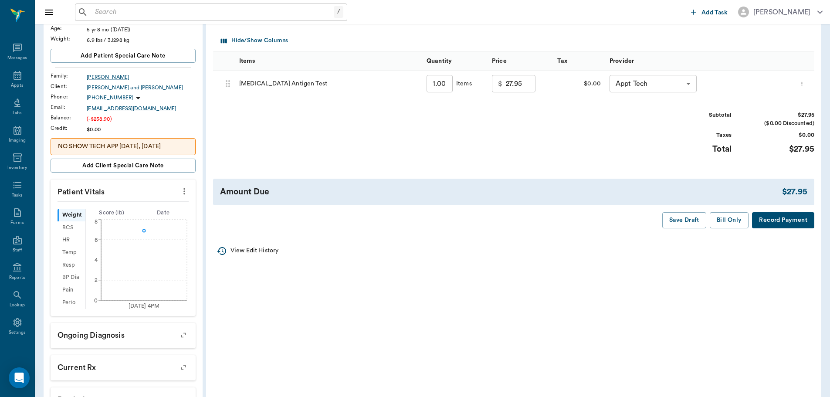
scroll to position [131, 0]
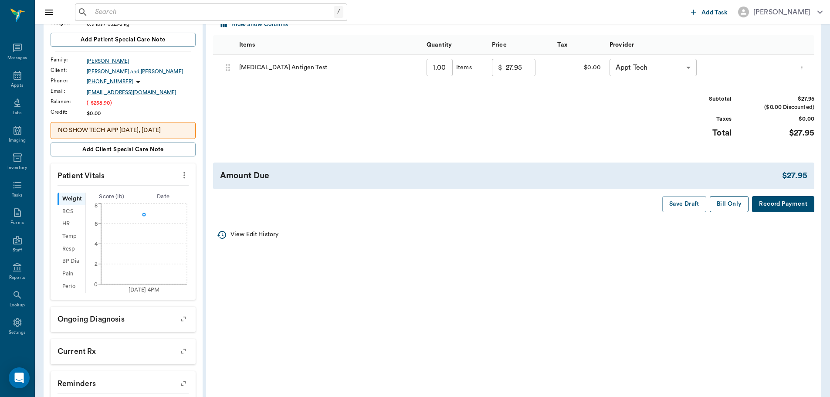
click at [728, 207] on button "Bill Only" at bounding box center [729, 204] width 39 height 16
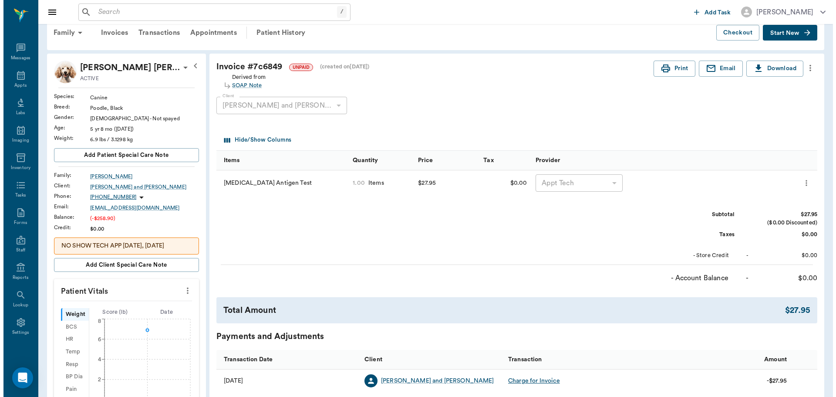
scroll to position [0, 0]
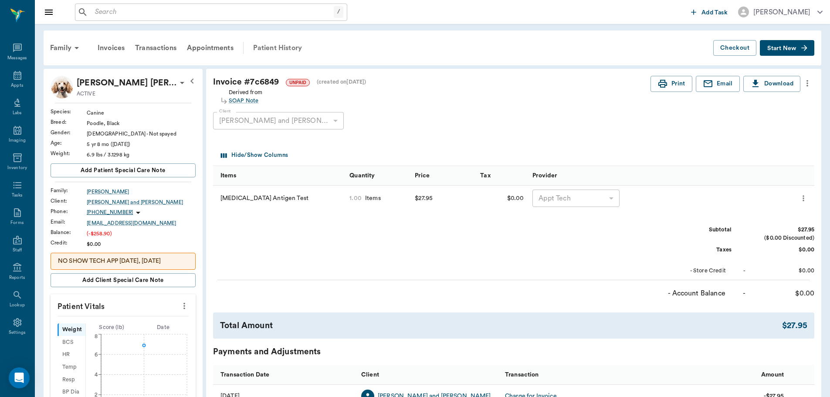
click at [297, 42] on div "Patient History" at bounding box center [277, 47] width 59 height 21
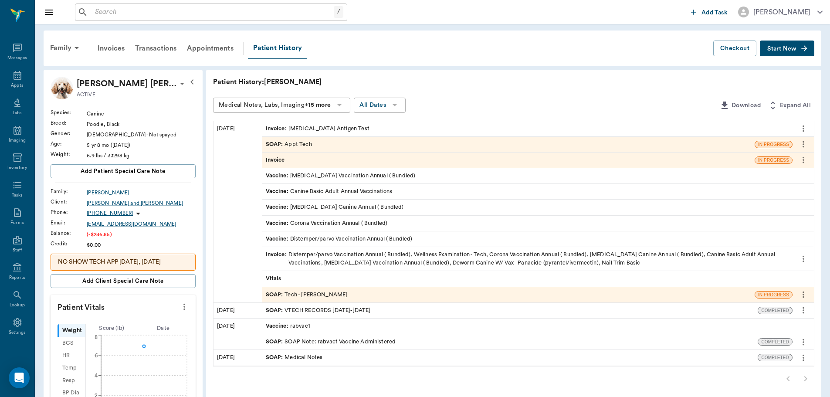
click at [348, 146] on div "SOAP : Appt Tech" at bounding box center [508, 144] width 492 height 15
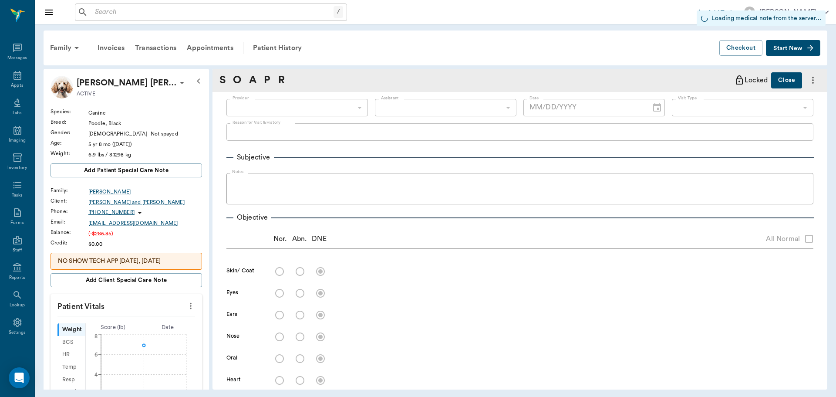
type input "63ec2f075fda476ae8351a4c"
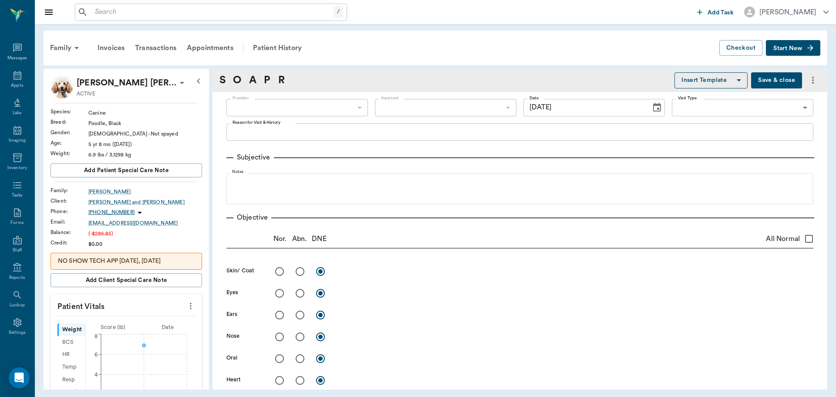
type input "10/15/2025"
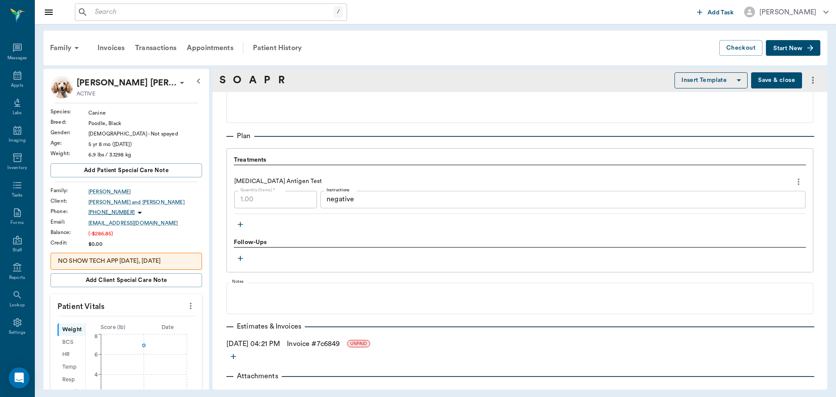
scroll to position [577, 0]
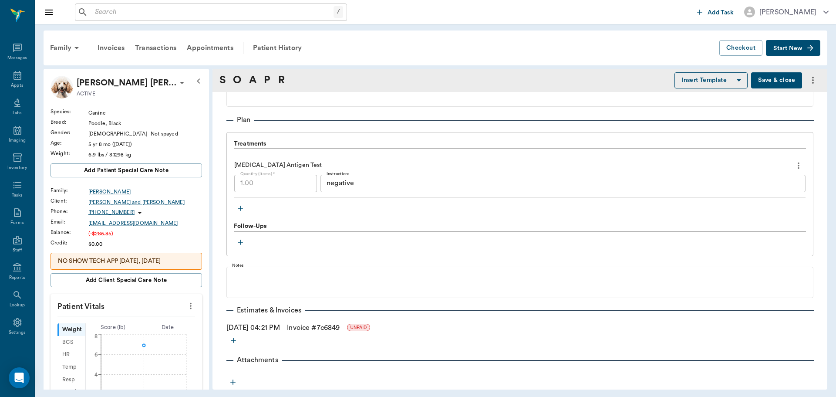
click at [240, 208] on icon "button" at bounding box center [240, 208] width 5 height 5
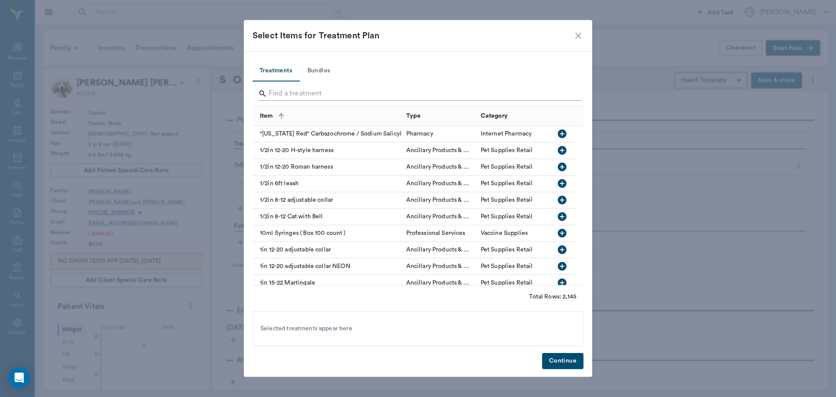
click at [336, 96] on input "Search" at bounding box center [419, 94] width 300 height 14
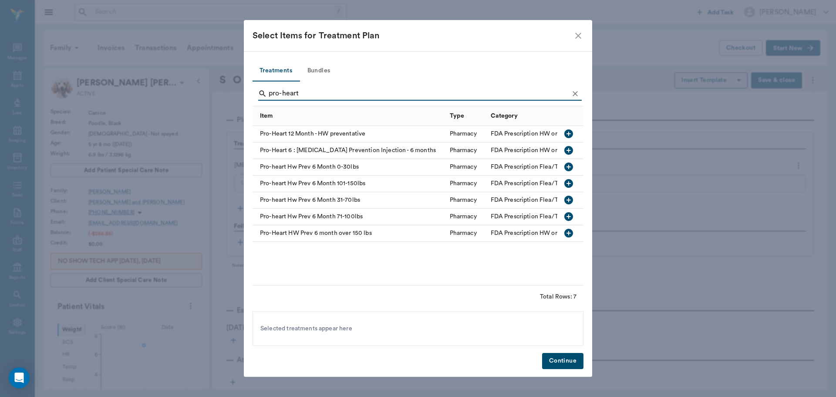
type input "pro-heart"
click at [569, 167] on icon "button" at bounding box center [569, 167] width 10 height 10
click at [556, 356] on button "Continue" at bounding box center [562, 361] width 41 height 16
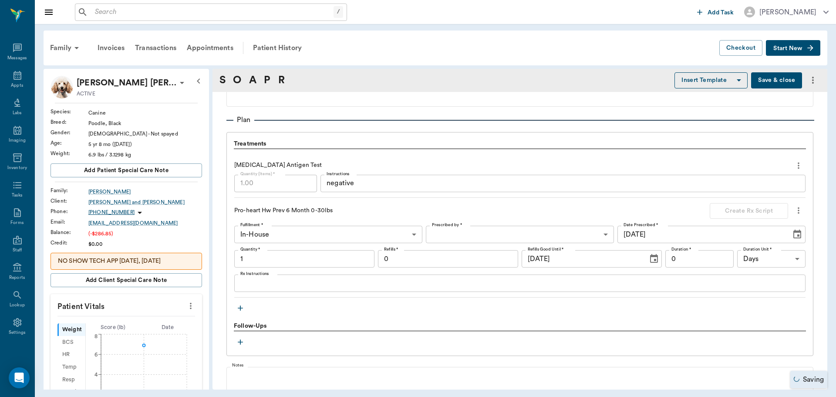
type input "1.00"
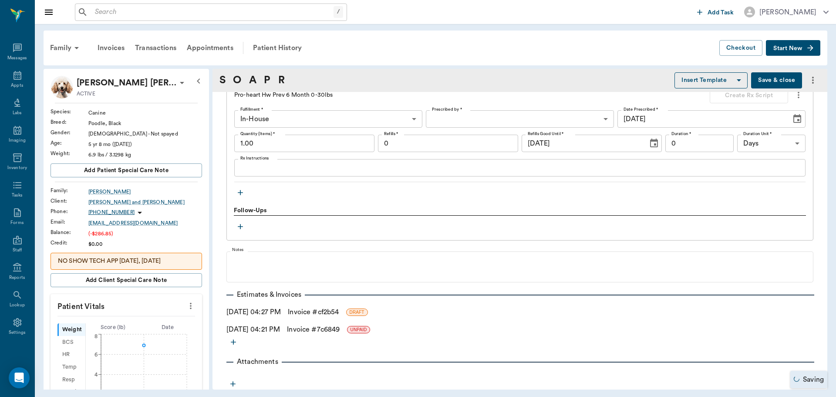
scroll to position [694, 0]
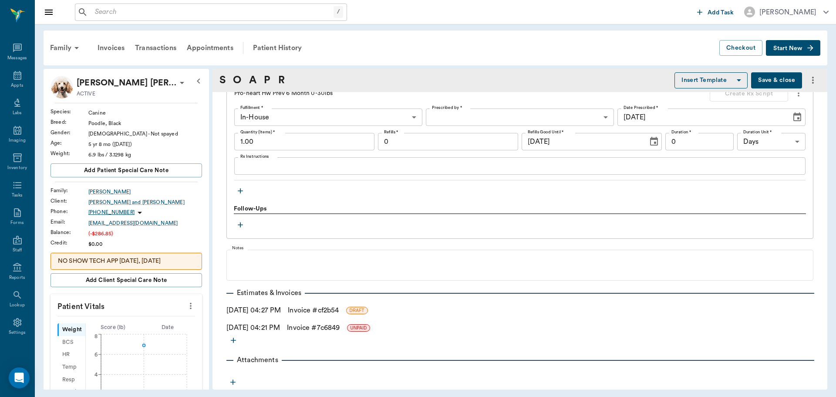
click at [338, 314] on link "Invoice # cf2b54" at bounding box center [313, 310] width 51 height 10
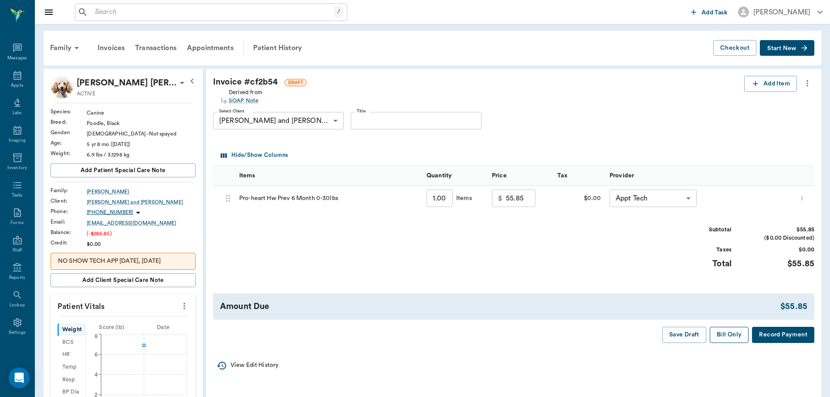
click at [731, 338] on button "Bill Only" at bounding box center [729, 335] width 39 height 16
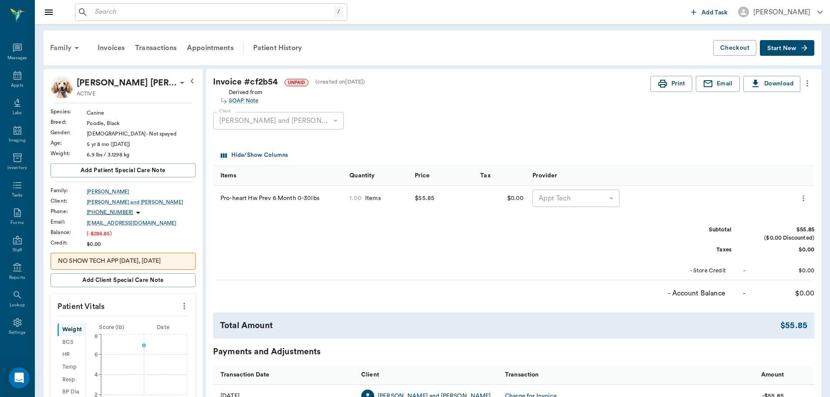
click at [71, 46] on div "Family" at bounding box center [66, 47] width 42 height 21
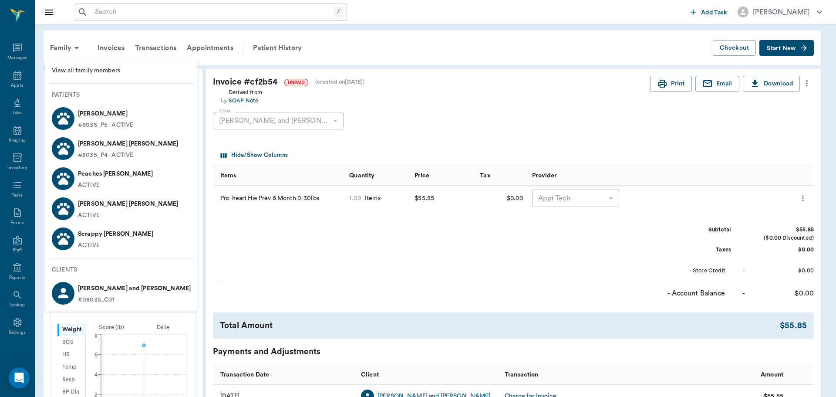
click at [137, 243] on li "Scrappy Barentine ACTIVE" at bounding box center [121, 238] width 153 height 30
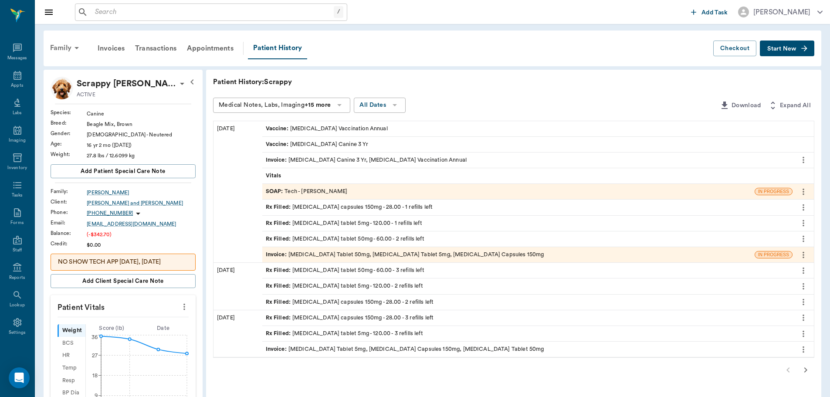
click at [71, 41] on div "Family" at bounding box center [66, 47] width 42 height 21
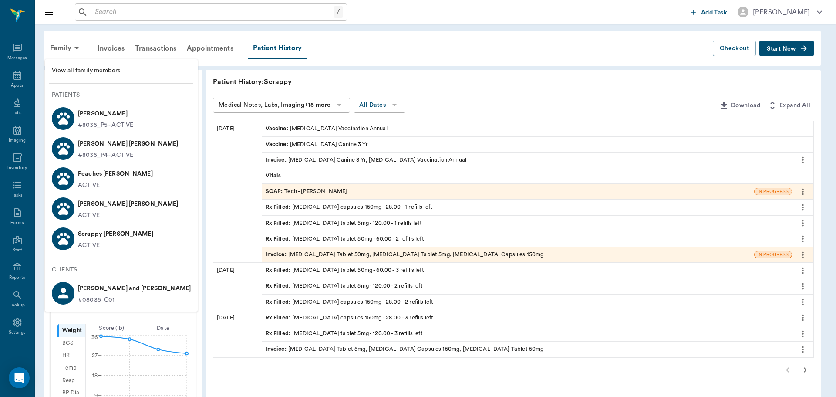
click at [147, 180] on li "Peaches Barentine ACTIVE" at bounding box center [121, 178] width 153 height 30
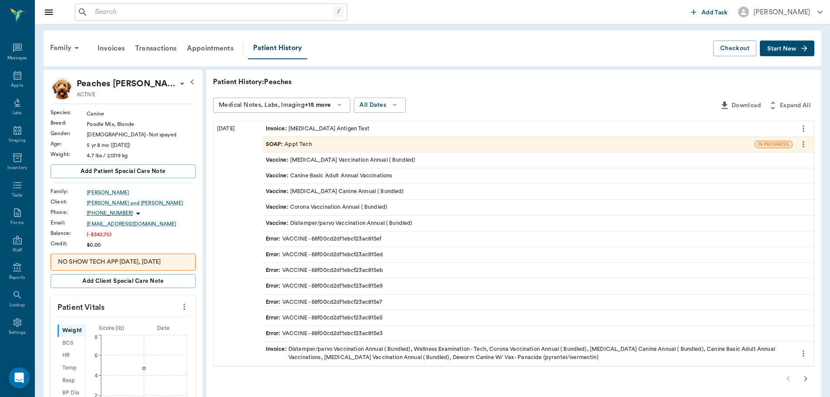
click at [329, 146] on div "SOAP : Appt Tech" at bounding box center [508, 144] width 492 height 15
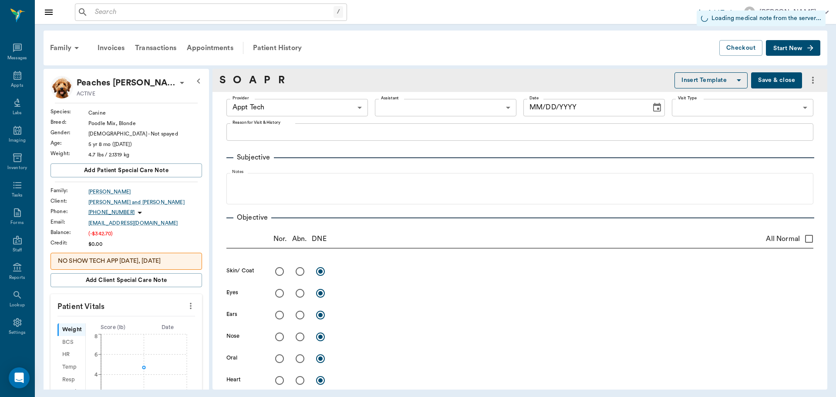
type input "63ec2f075fda476ae8351a4c"
type input "10/15/2025"
type input "1.00"
type textarea "negative"
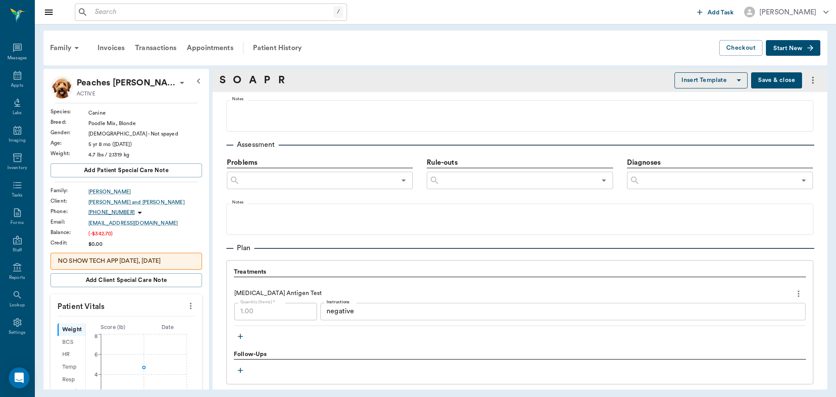
scroll to position [577, 0]
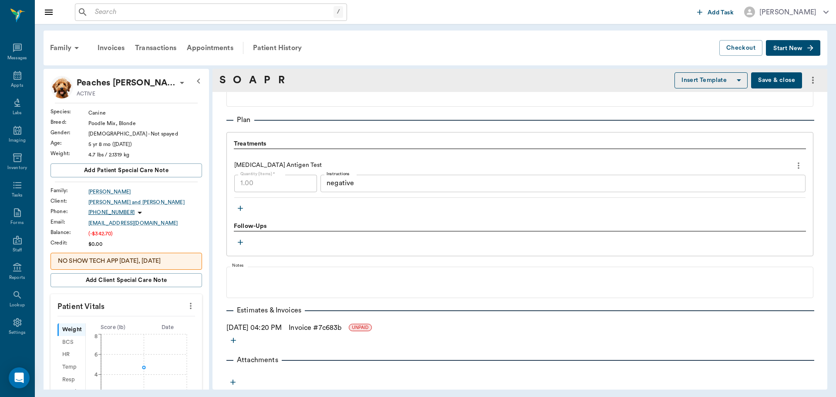
click at [241, 210] on icon "button" at bounding box center [240, 208] width 9 height 9
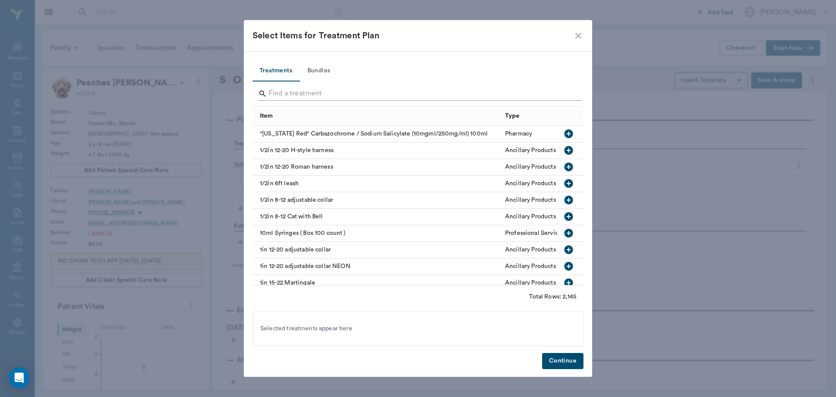
click at [404, 97] on input "Search" at bounding box center [419, 94] width 300 height 14
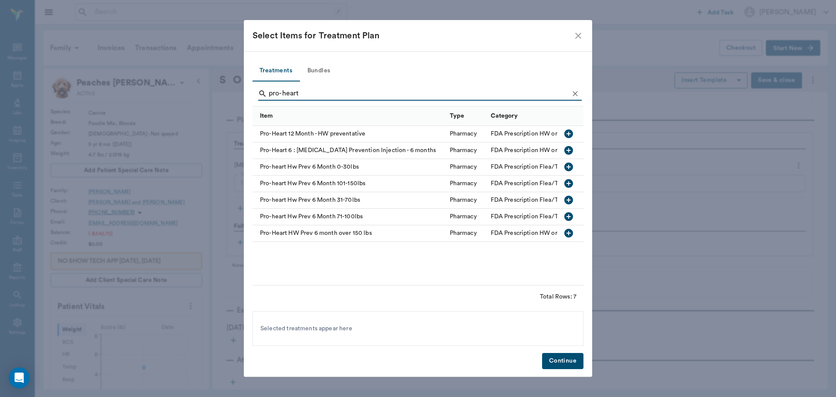
type input "pro-heart"
click at [563, 167] on button "button" at bounding box center [568, 166] width 15 height 15
click at [558, 360] on button "Continue" at bounding box center [562, 361] width 41 height 16
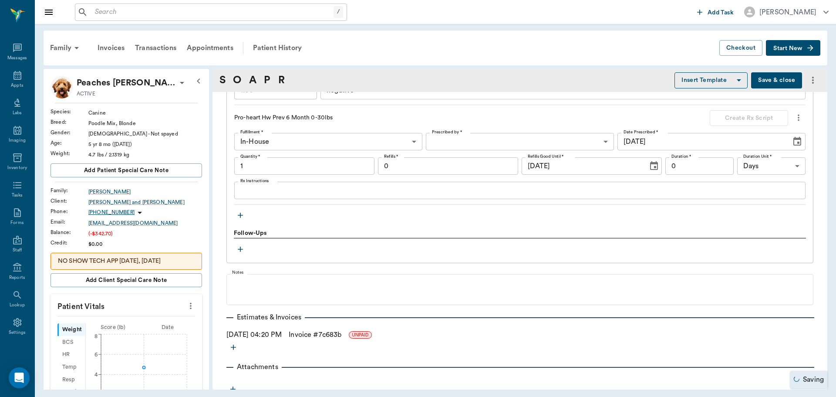
type input "1.00"
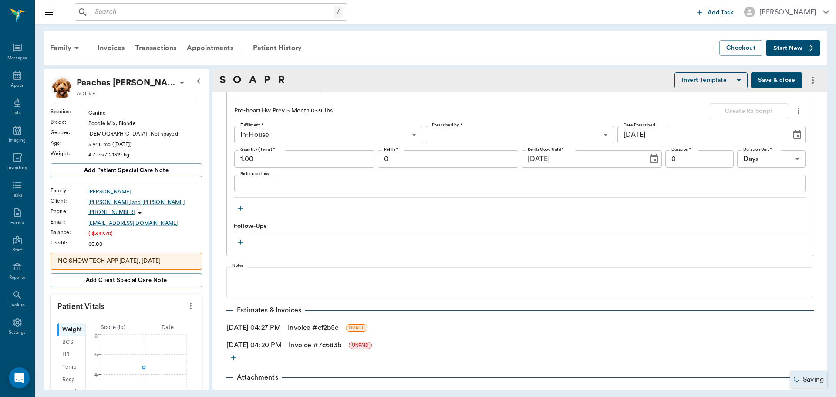
click at [330, 328] on link "Invoice # cf2b5c" at bounding box center [313, 327] width 51 height 10
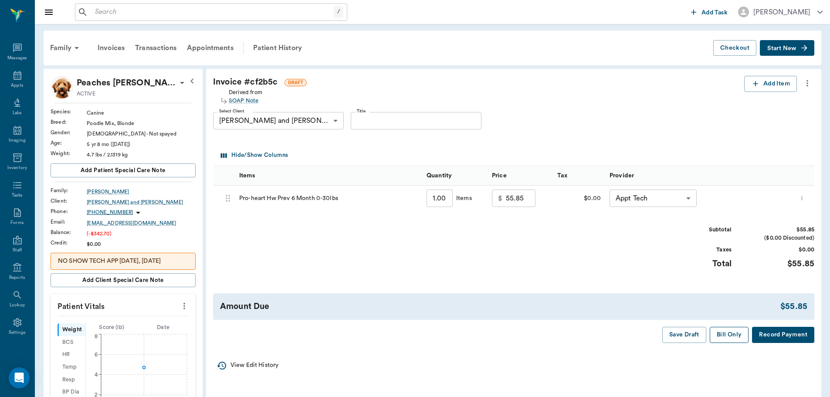
click at [734, 337] on button "Bill Only" at bounding box center [729, 335] width 39 height 16
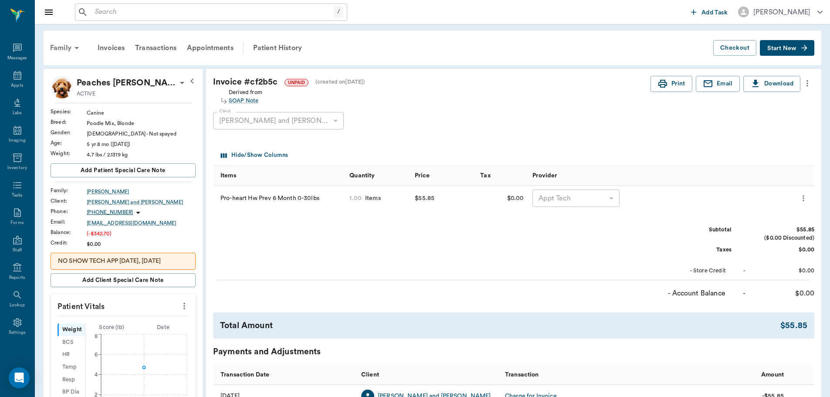
click at [55, 42] on div "Family" at bounding box center [66, 47] width 42 height 21
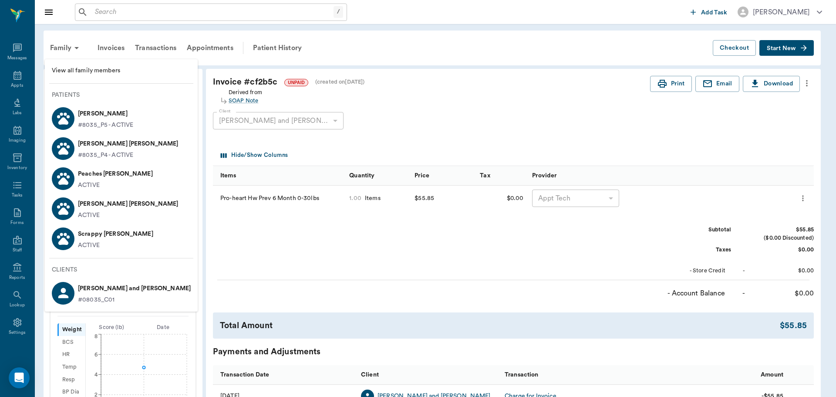
click at [102, 234] on p "Scrappy [PERSON_NAME]" at bounding box center [115, 234] width 75 height 14
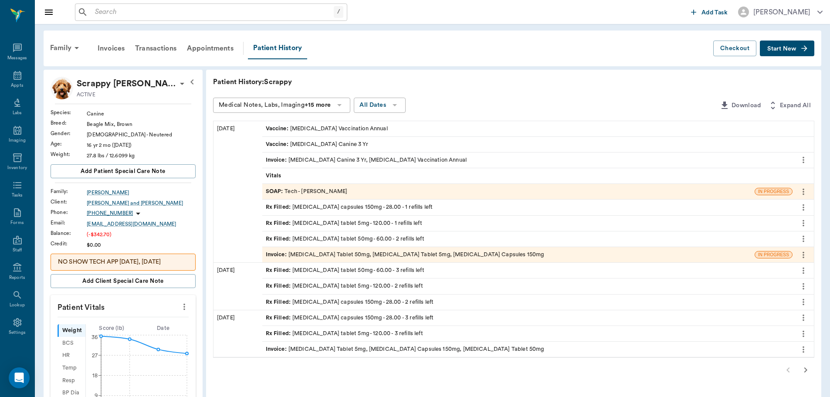
click at [355, 192] on div "SOAP : Tech - Hunter Graves" at bounding box center [508, 191] width 492 height 15
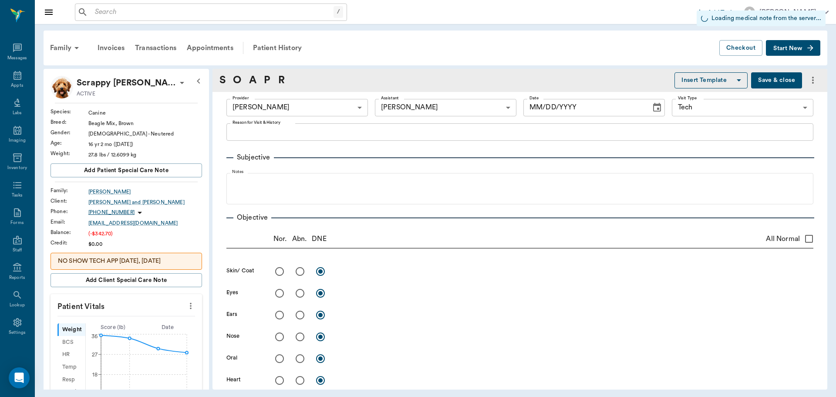
type input "682b670d8bdc6f7f8feef3db"
type input "642ef10e332a41444de2bad1"
type input "65d2be4f46e3a538d89b8c1a"
type input "10/15/2025"
type textarea "Basic Adult Caryn"
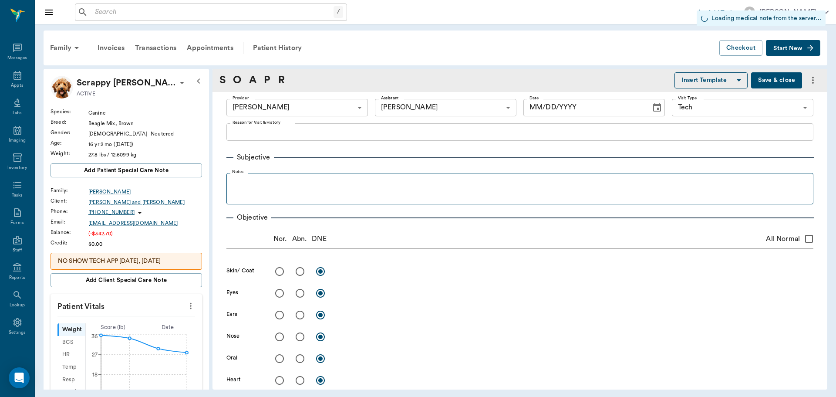
type input "1.00"
type textarea "3 year"
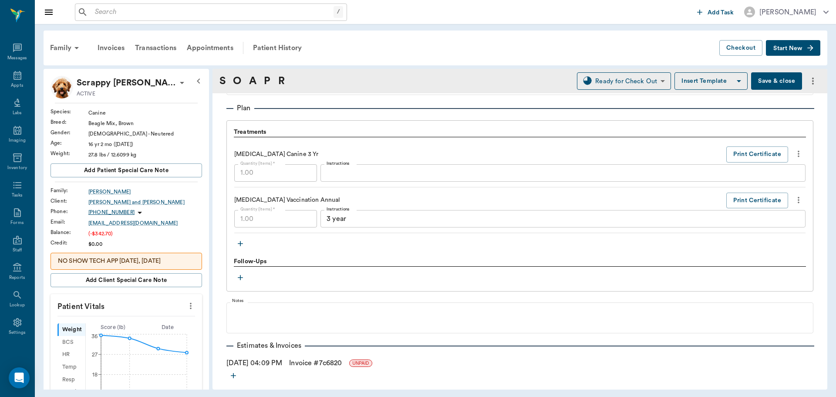
scroll to position [645, 0]
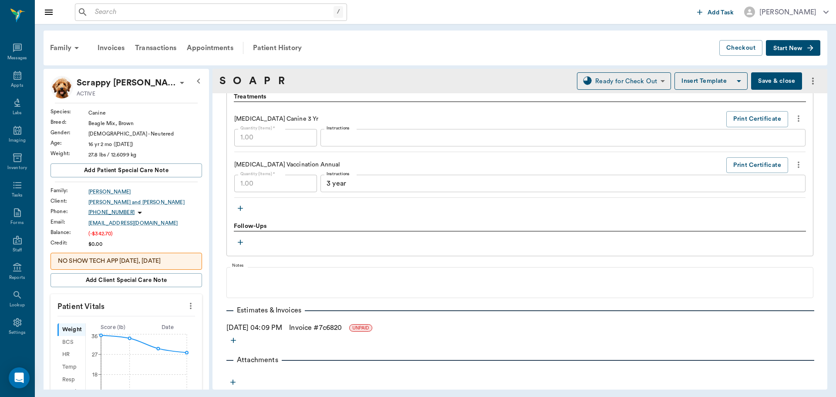
click at [246, 210] on button "button" at bounding box center [240, 208] width 13 height 13
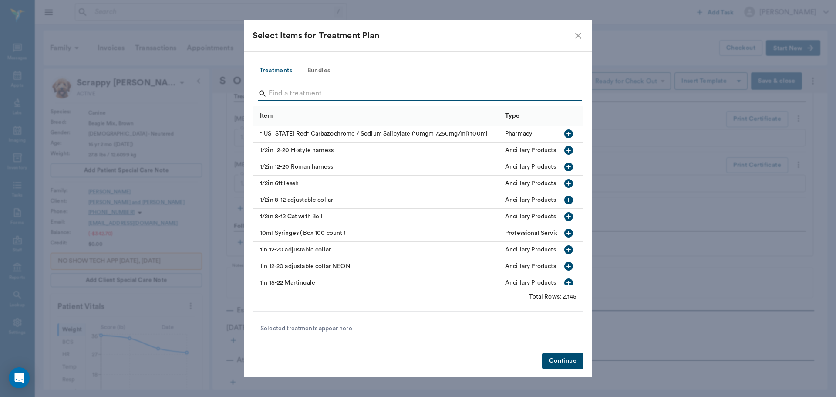
click at [371, 91] on input "Search" at bounding box center [419, 94] width 300 height 14
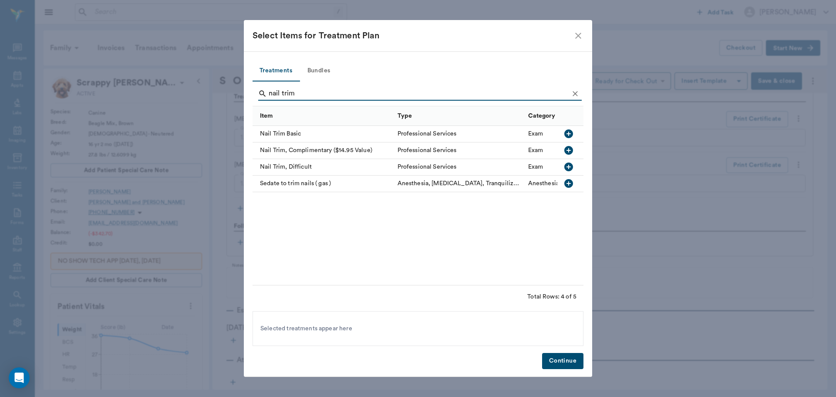
type input "nail trim"
click at [571, 132] on icon "button" at bounding box center [569, 133] width 9 height 9
click at [569, 361] on button "Continue" at bounding box center [562, 361] width 41 height 16
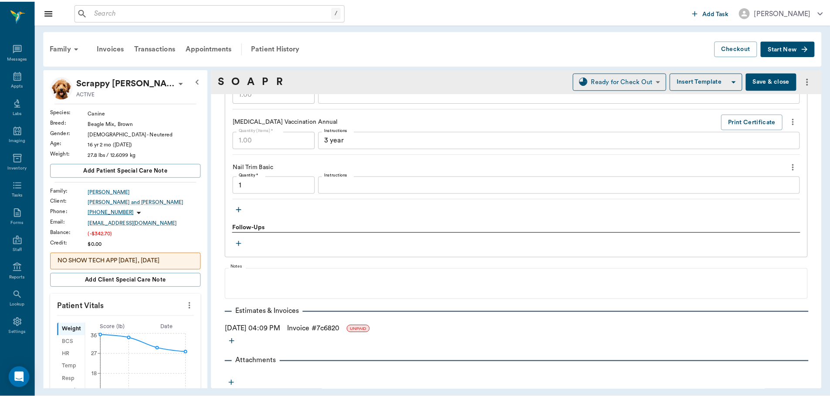
scroll to position [690, 0]
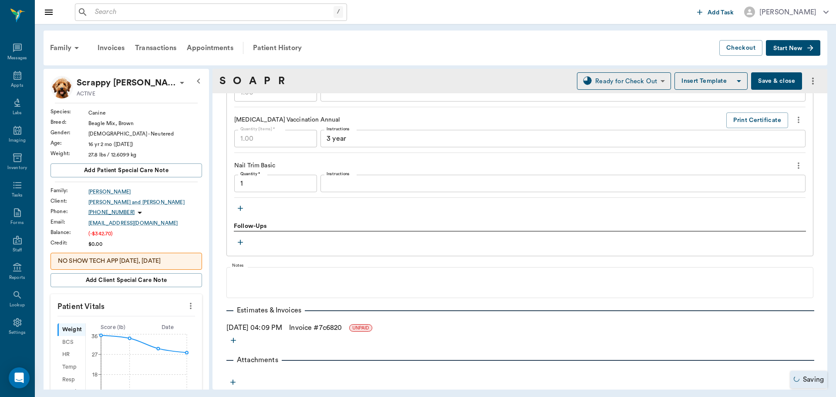
type input "1.00"
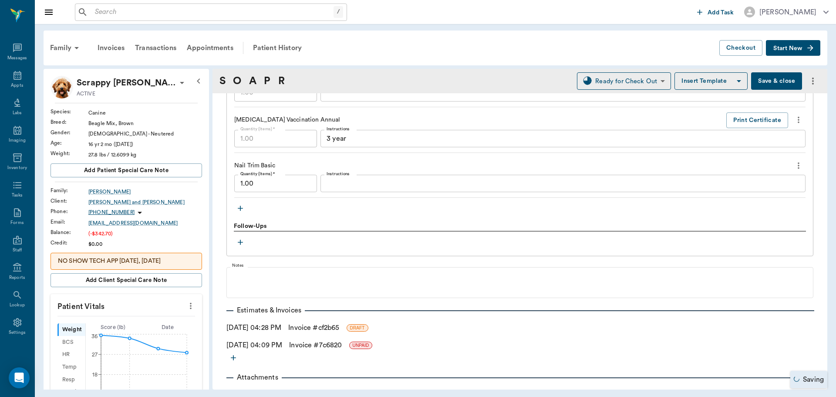
click at [339, 331] on link "Invoice # cf2b65" at bounding box center [313, 327] width 51 height 10
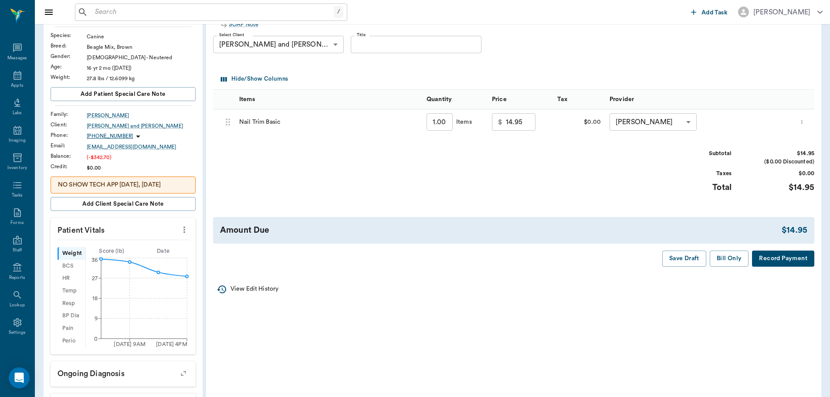
scroll to position [87, 0]
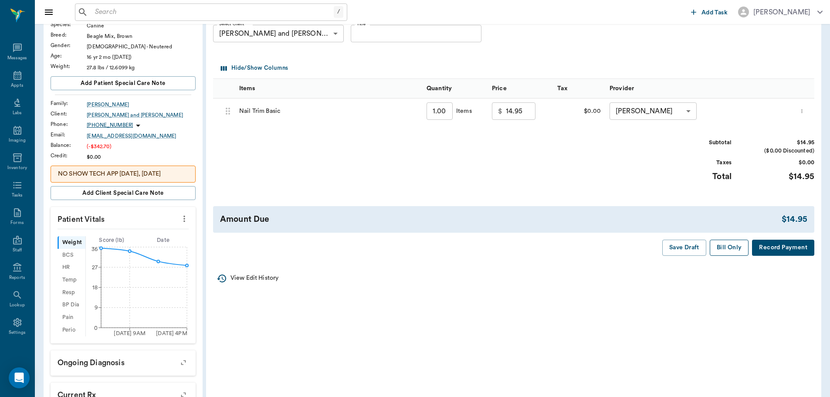
click at [737, 248] on button "Bill Only" at bounding box center [729, 248] width 39 height 16
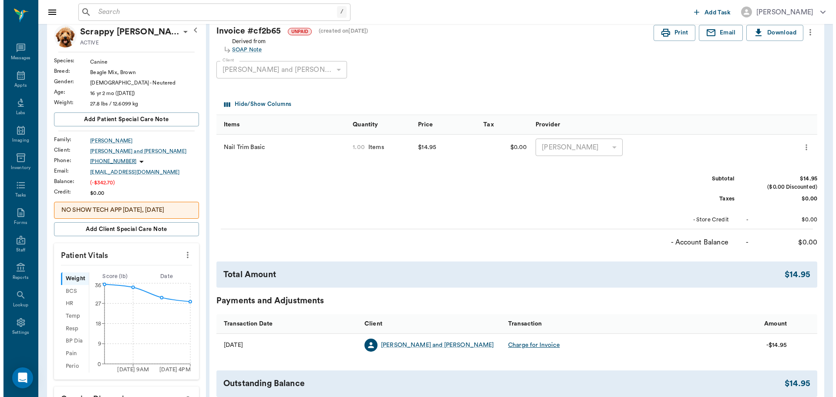
scroll to position [0, 0]
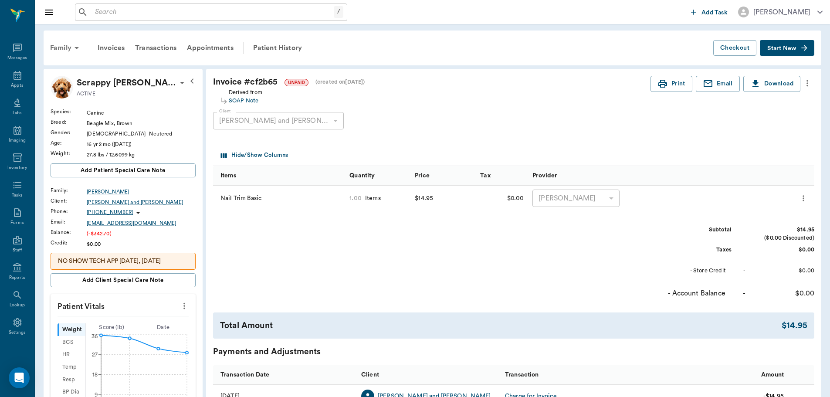
click at [68, 54] on div "Family" at bounding box center [66, 47] width 42 height 21
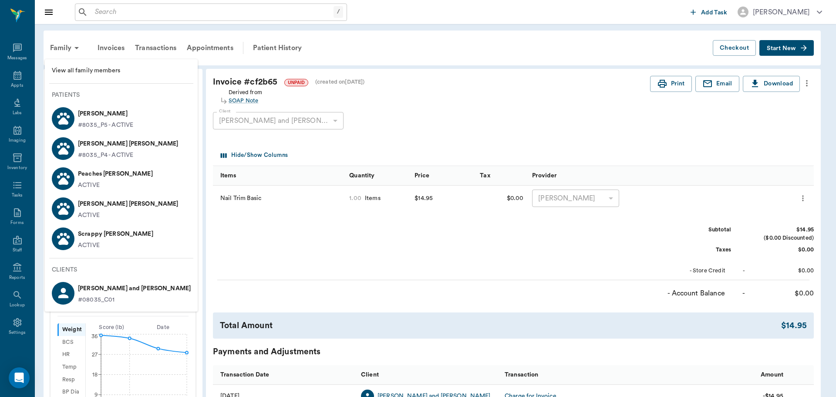
click at [130, 149] on p "[PERSON_NAME] [PERSON_NAME]" at bounding box center [128, 144] width 101 height 14
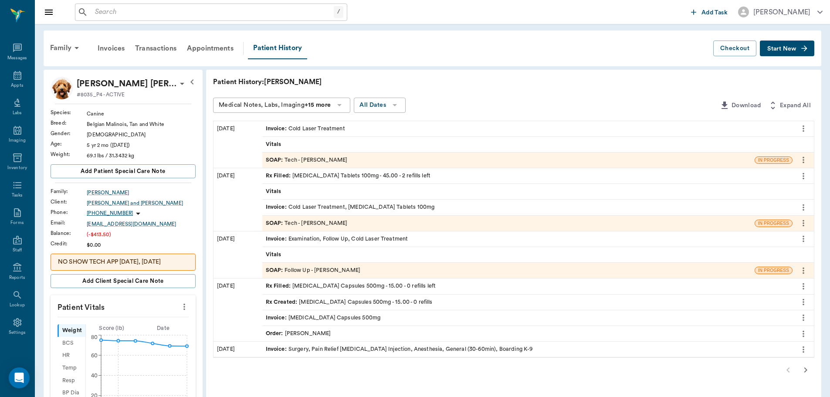
click at [805, 368] on icon "button" at bounding box center [805, 370] width 10 height 10
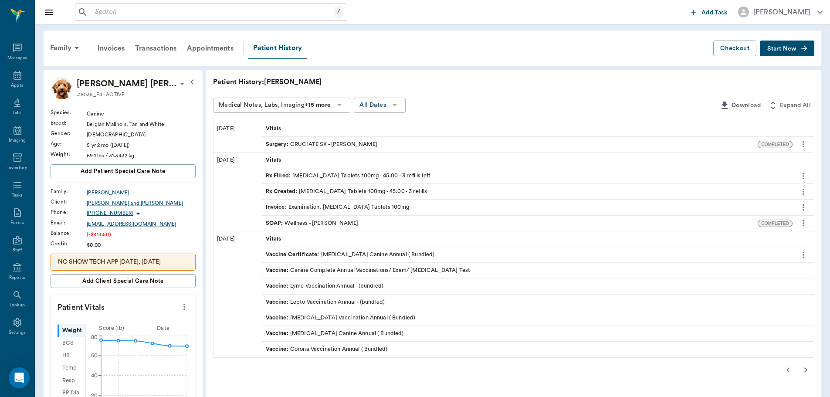
click at [787, 370] on icon "button" at bounding box center [787, 369] width 3 height 5
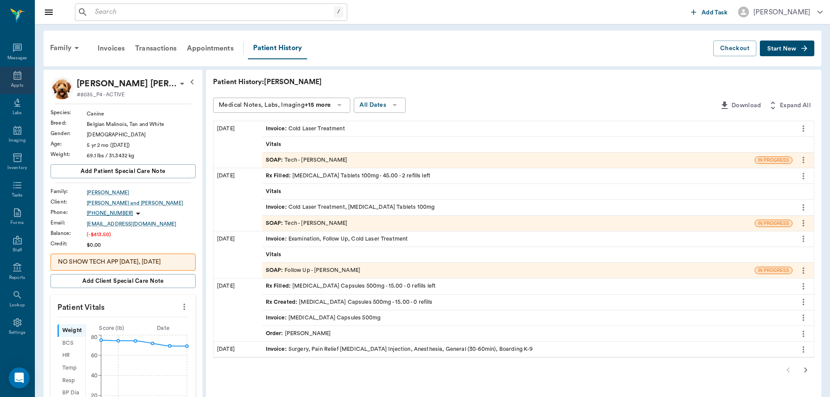
click at [18, 74] on icon at bounding box center [17, 75] width 10 height 10
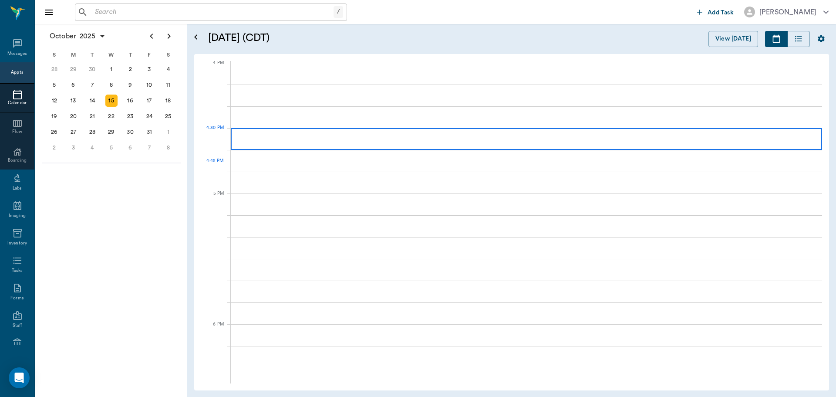
scroll to position [1047, 0]
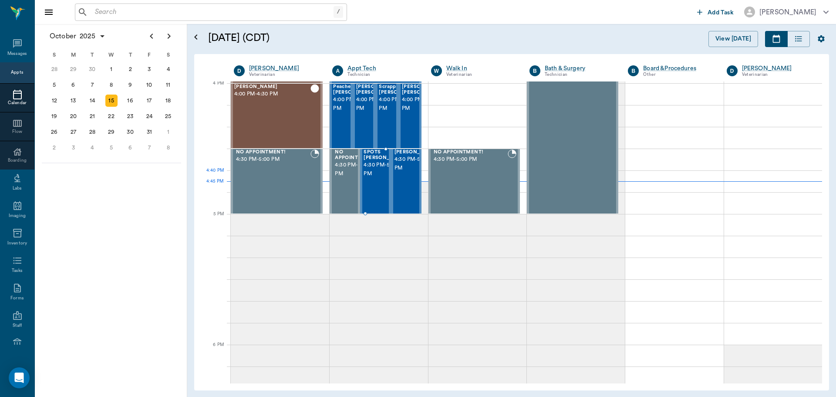
click at [369, 171] on span "4:30 PM - 5:00 PM" at bounding box center [386, 169] width 44 height 17
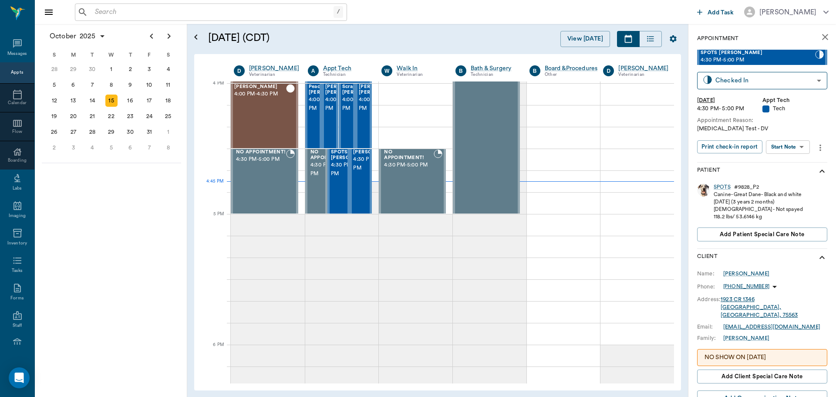
click at [788, 152] on body "/ ​ Add Task Dr. Bert Ellsworth Nectar Messages Appts Calendar Flow Boarding La…" at bounding box center [418, 198] width 836 height 397
click at [773, 163] on button "Start SOAP" at bounding box center [779, 165] width 30 height 10
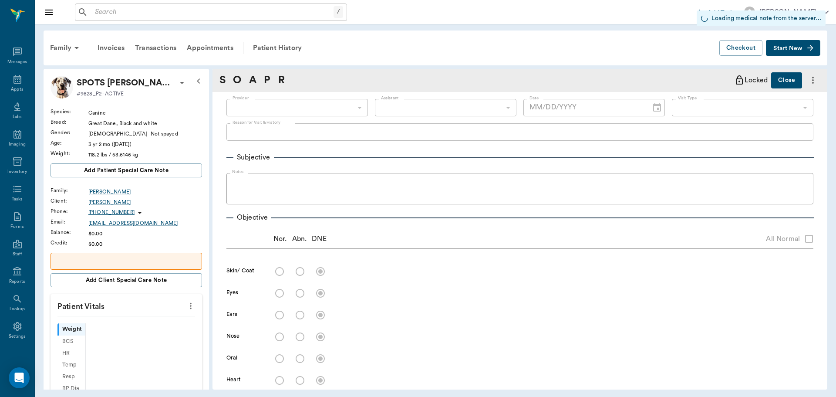
scroll to position [4, 0]
type input "63ec2f075fda476ae8351a4c"
type input "65d2be4f46e3a538d89b8c1a"
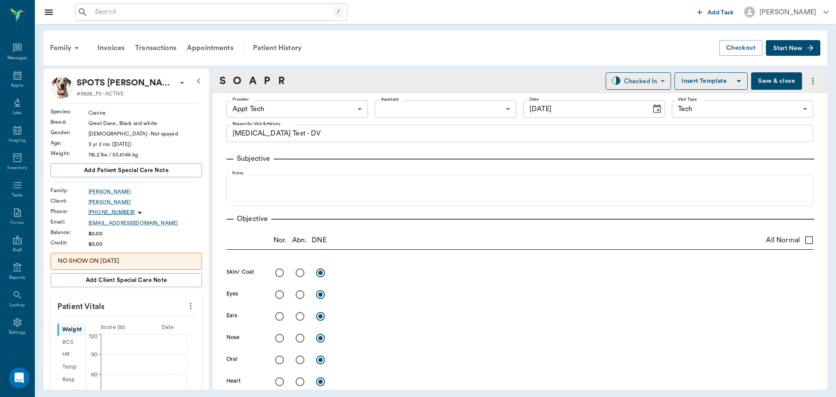
type input "10/15/2025"
type textarea "[MEDICAL_DATA] Test - DV"
click at [190, 303] on icon "more" at bounding box center [191, 306] width 2 height 7
click at [137, 322] on span "Enter Vitals" at bounding box center [147, 320] width 73 height 9
click at [105, 335] on input "text" at bounding box center [126, 331] width 76 height 17
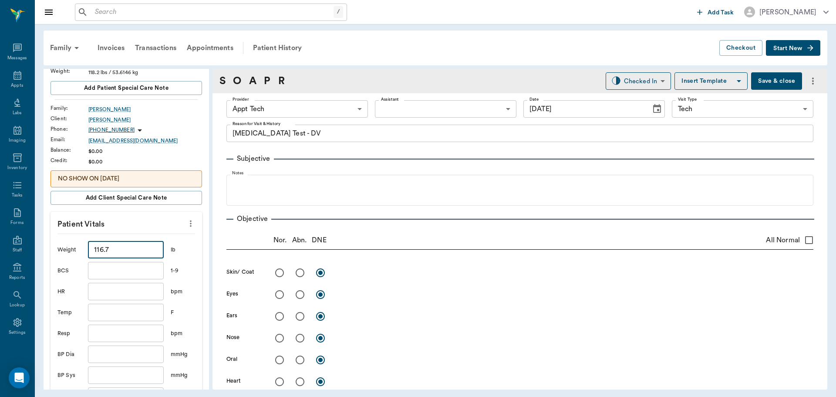
scroll to position [131, 0]
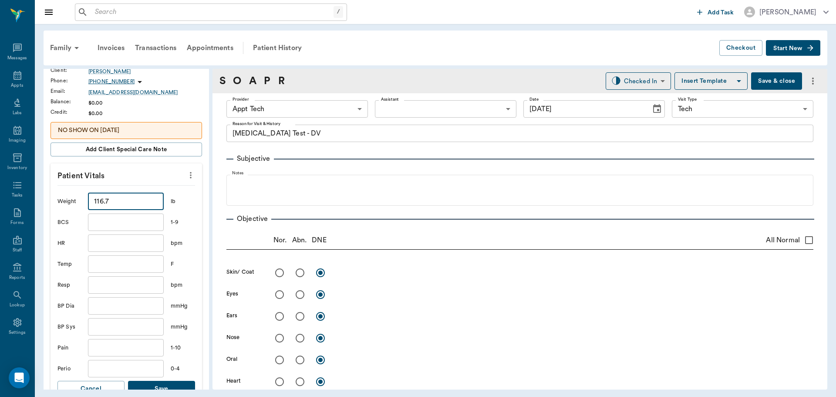
type input "116.7"
click at [170, 383] on button "Save" at bounding box center [161, 389] width 67 height 16
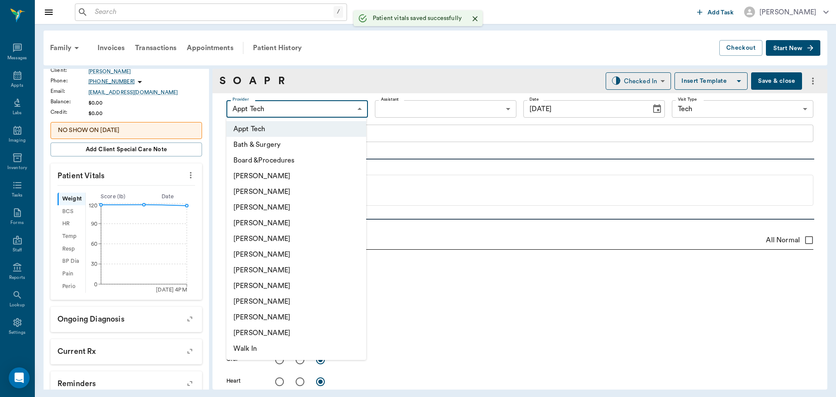
click at [304, 103] on body "/ ​ Add Task Dr. Bert Ellsworth Nectar Messages Appts Labs Imaging Inventory Ta…" at bounding box center [418, 198] width 836 height 397
click at [246, 287] on li "Julie Dickerson" at bounding box center [296, 286] width 140 height 16
type input "63ec2e7e52e12b0ba117b124"
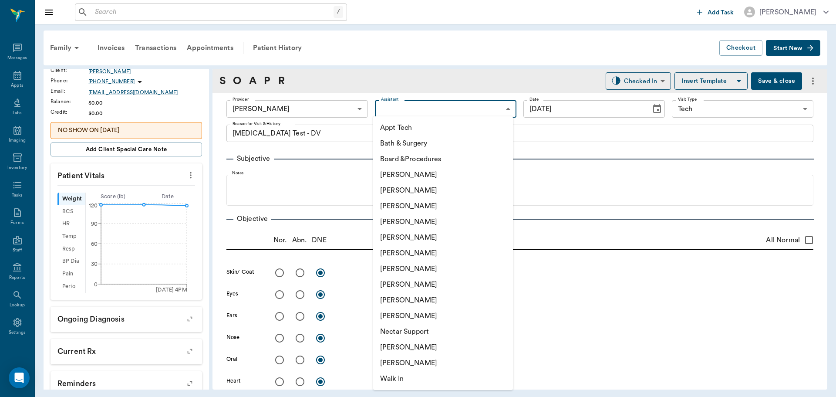
click at [403, 111] on body "/ ​ Add Task Dr. Bert Ellsworth Nectar Messages Appts Labs Imaging Inventory Ta…" at bounding box center [418, 198] width 836 height 397
click at [396, 265] on li "Hunter Graves" at bounding box center [443, 269] width 140 height 16
type input "682b670d8bdc6f7f8feef3db"
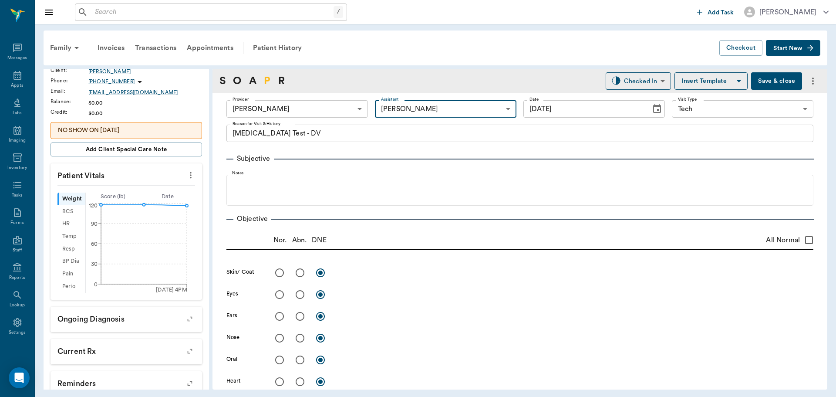
click at [267, 79] on link "P" at bounding box center [267, 81] width 7 height 16
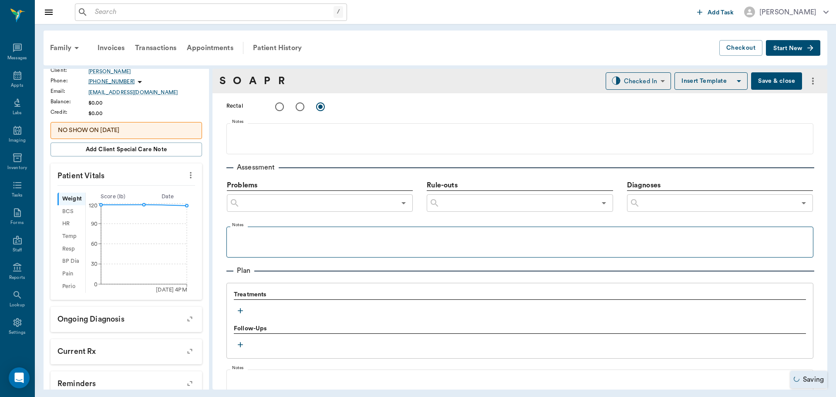
scroll to position [519, 0]
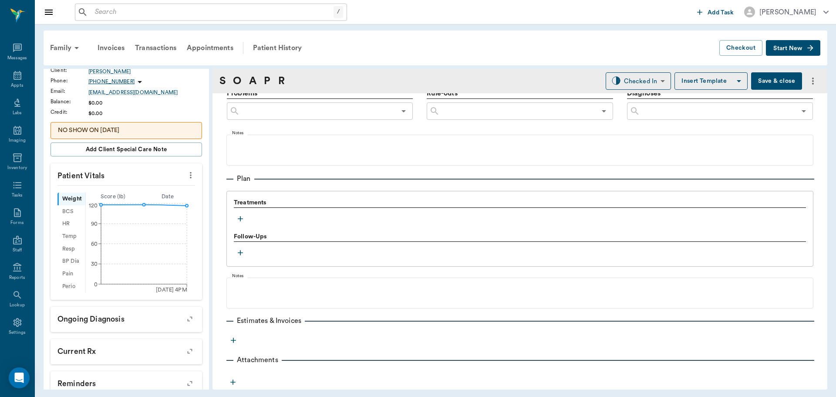
click at [240, 213] on button "button" at bounding box center [240, 218] width 13 height 13
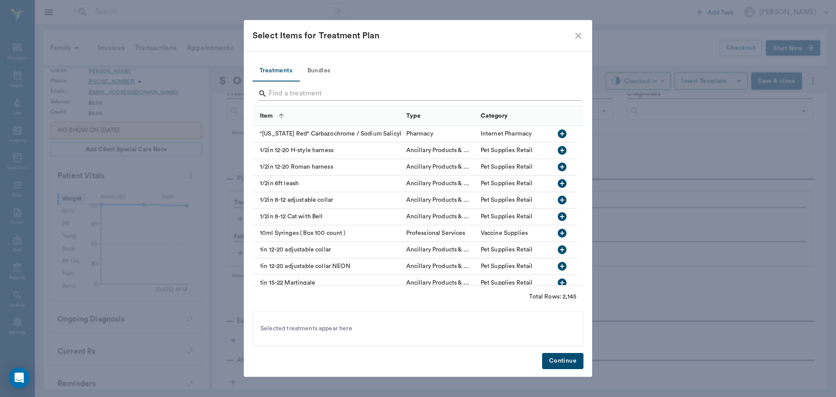
click at [284, 88] on input "Search" at bounding box center [419, 94] width 300 height 14
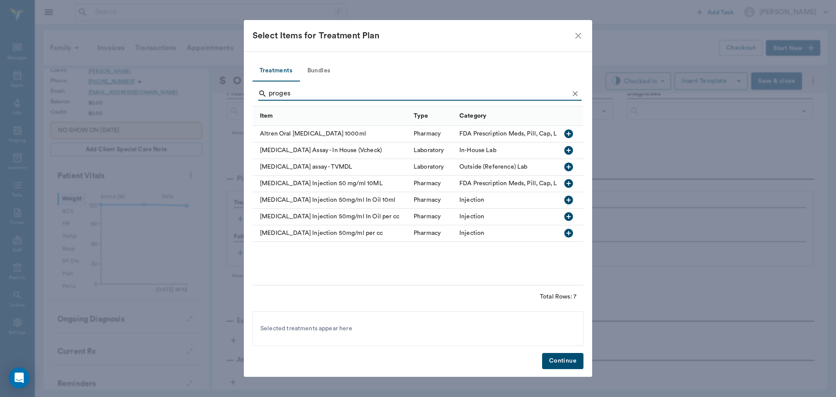
type input "proges"
click at [571, 148] on icon "button" at bounding box center [569, 150] width 9 height 9
click at [564, 362] on button "Continue" at bounding box center [562, 361] width 41 height 16
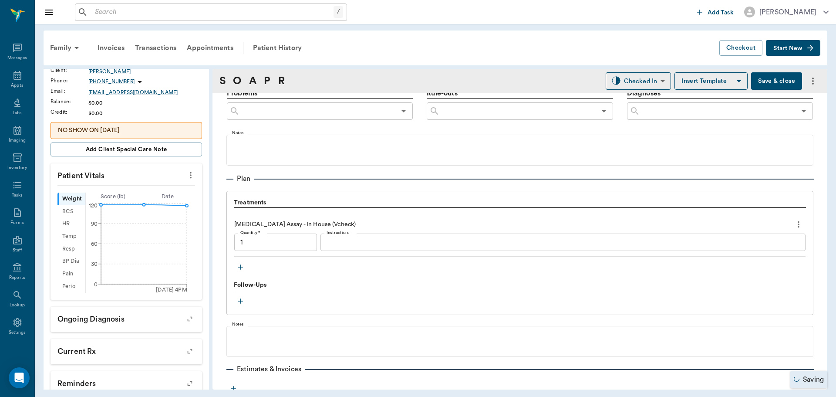
type input "1.00"
click at [146, 3] on div "/ ​" at bounding box center [211, 11] width 272 height 17
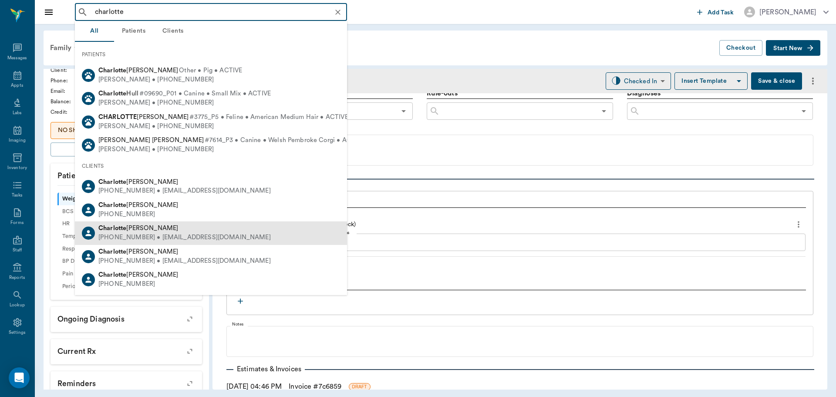
click at [186, 231] on div "Charlotte McCarra" at bounding box center [184, 228] width 172 height 9
type input "charlotte"
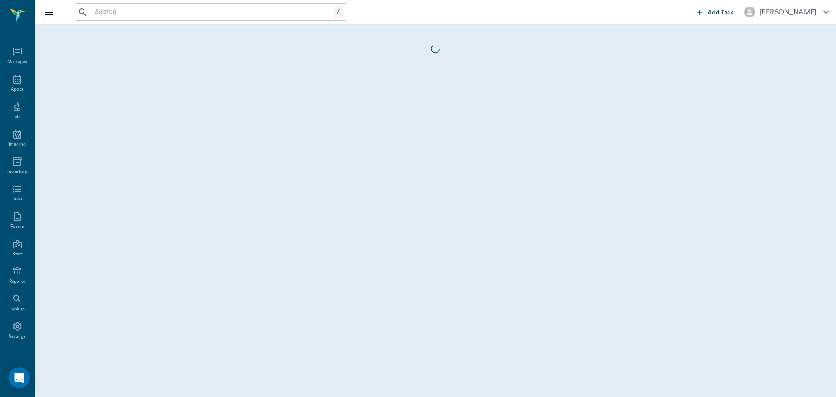
scroll to position [4, 0]
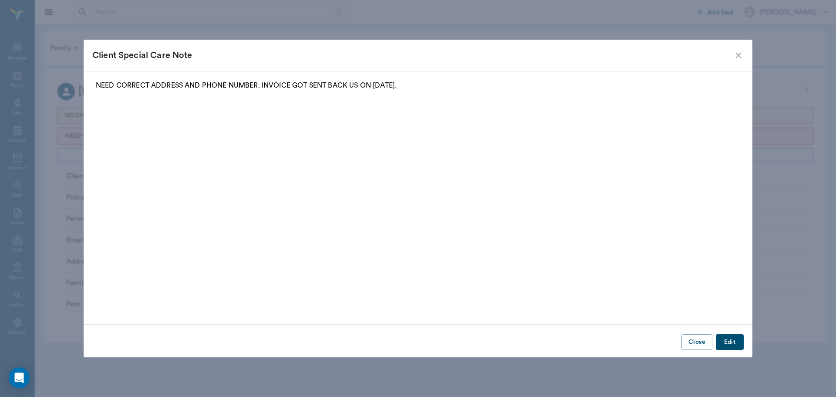
click at [742, 56] on icon "close" at bounding box center [739, 55] width 10 height 10
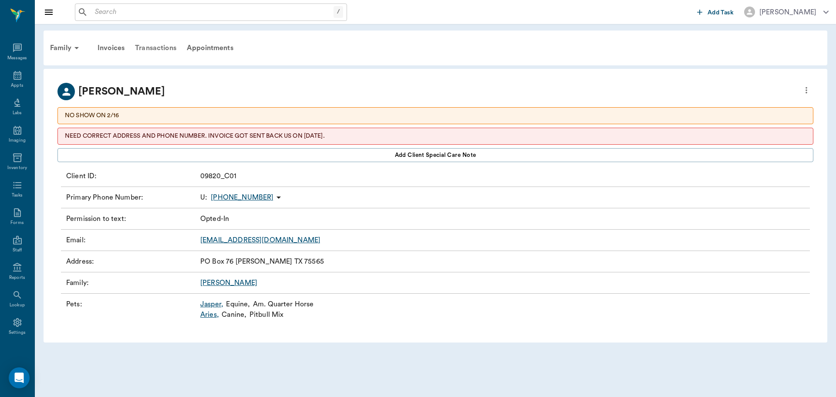
click at [148, 42] on div "Transactions" at bounding box center [156, 47] width 52 height 21
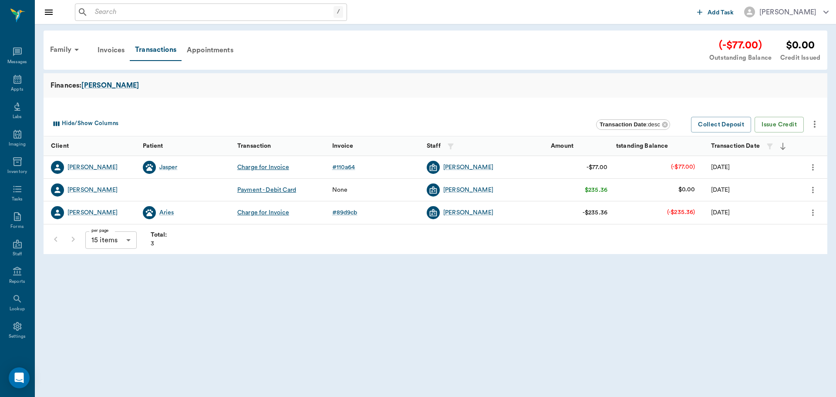
scroll to position [4, 0]
click at [17, 84] on div "Appts" at bounding box center [17, 85] width 12 height 7
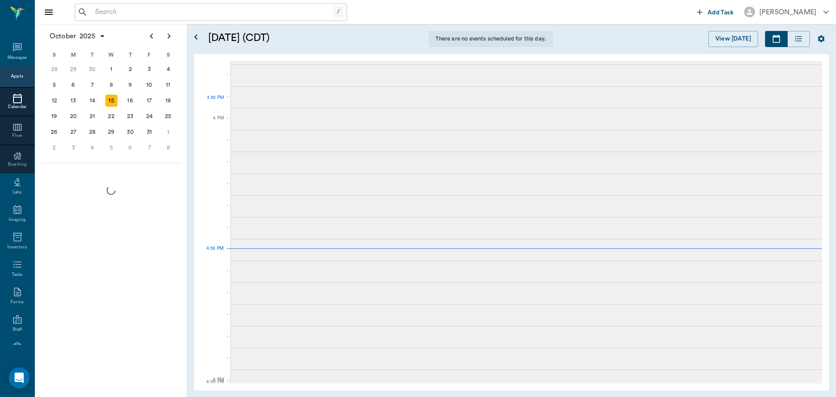
scroll to position [928, 0]
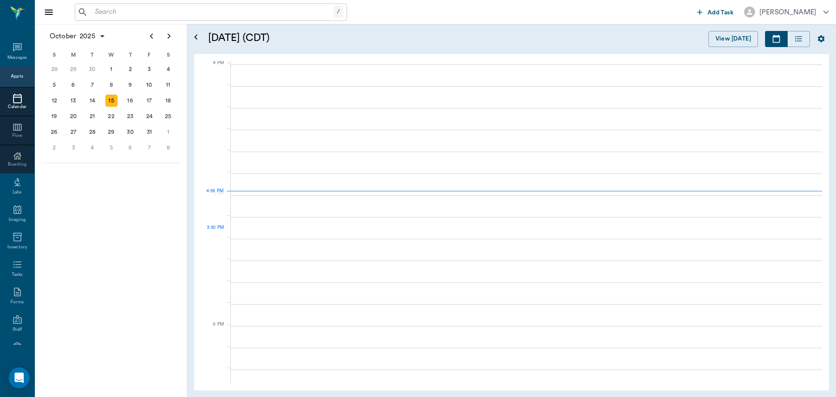
scroll to position [1047, 0]
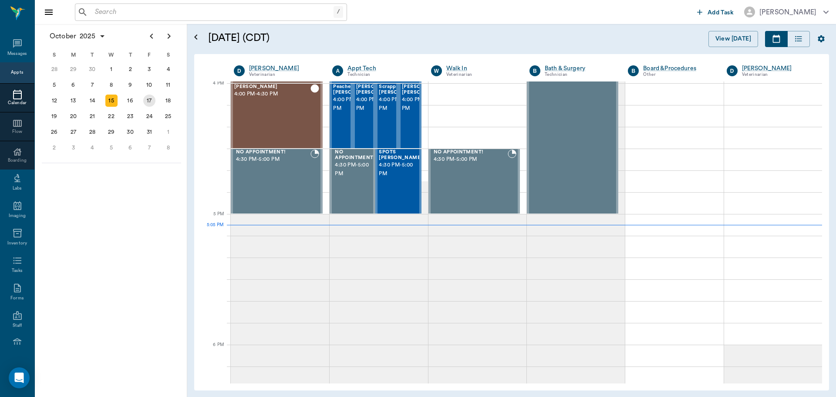
click at [155, 100] on div "17" at bounding box center [149, 101] width 19 height 16
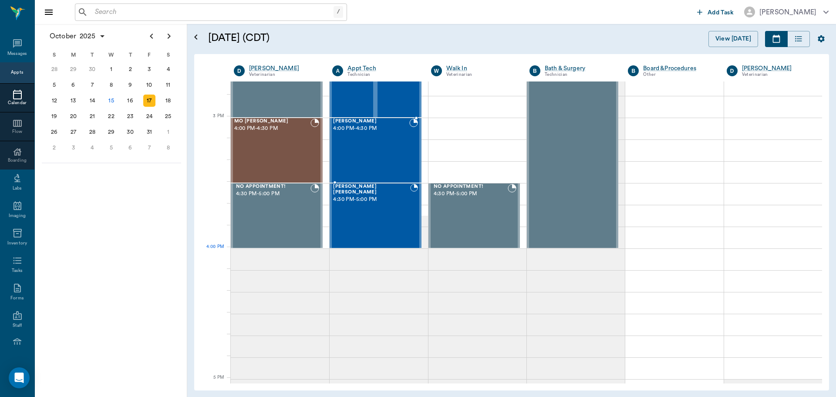
scroll to position [1045, 0]
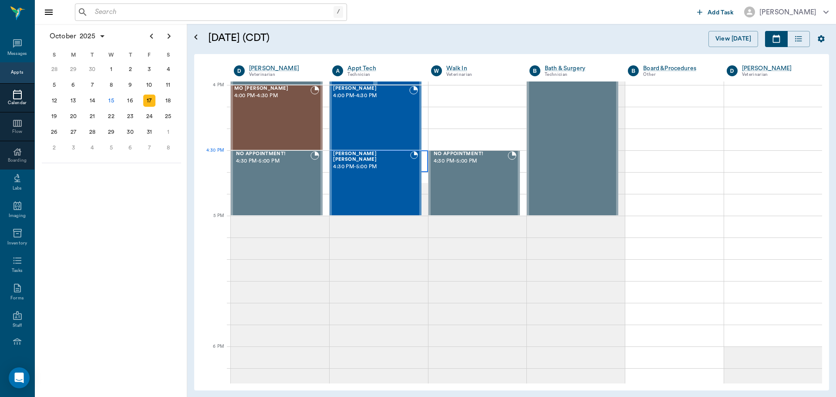
click at [424, 156] on div at bounding box center [379, 161] width 98 height 22
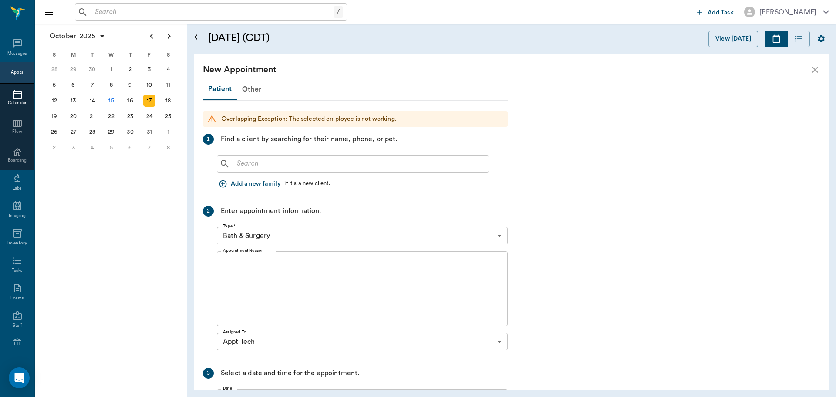
click at [330, 167] on input "text" at bounding box center [359, 164] width 252 height 12
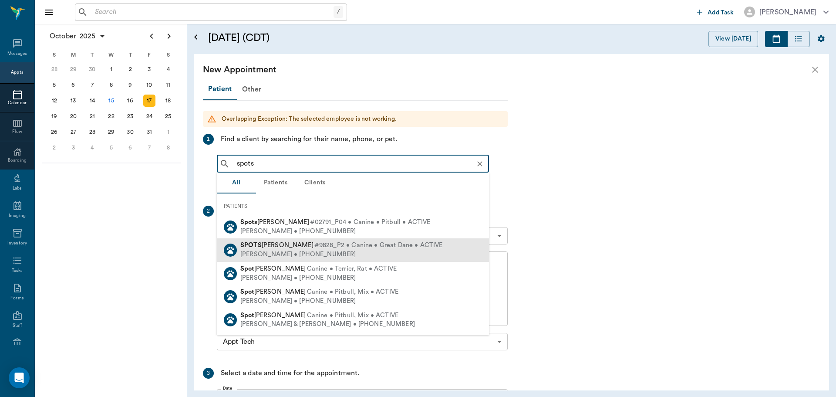
click at [351, 249] on span "#9828_P2 • Canine • Great Dane • ACTIVE" at bounding box center [378, 245] width 128 height 9
type input "spots"
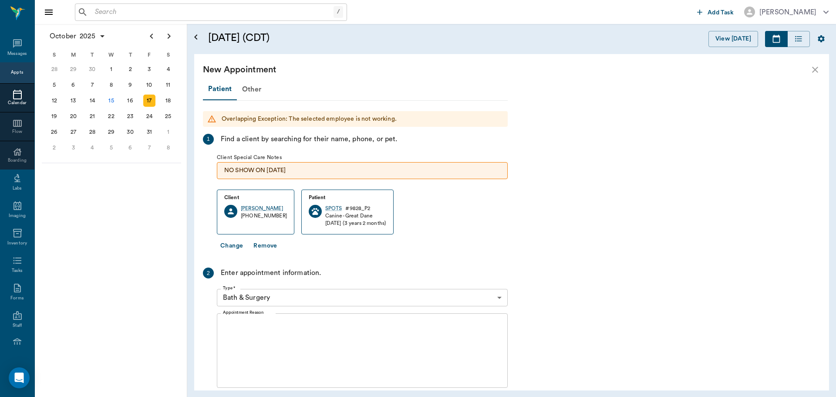
click at [302, 318] on div "x Appointment Reason" at bounding box center [362, 350] width 291 height 74
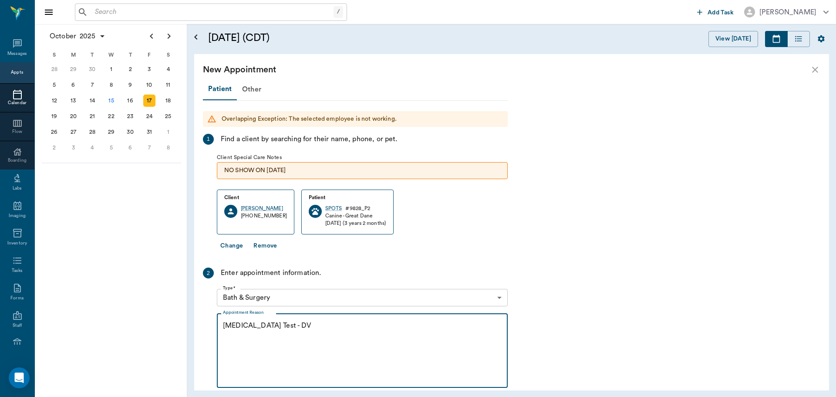
type textarea "[MEDICAL_DATA] Test - DV"
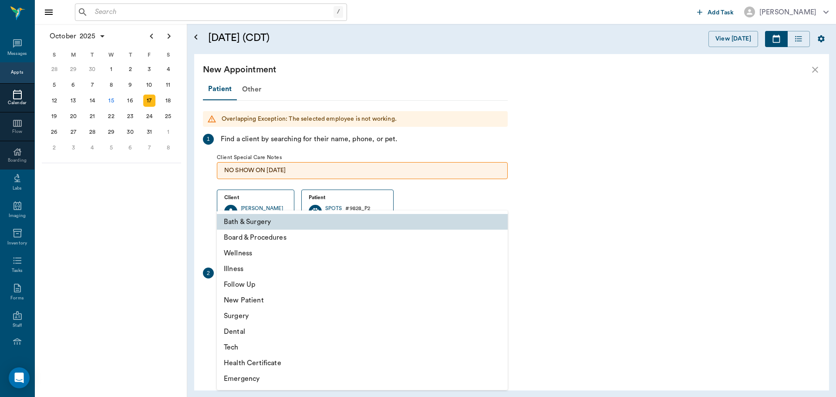
click at [354, 294] on body "/ ​ Add Task [PERSON_NAME] Nectar Messages Appts Calendar Flow Boarding Labs Im…" at bounding box center [418, 198] width 836 height 397
click at [281, 347] on li "Tech" at bounding box center [362, 347] width 291 height 16
type input "65d2be4f46e3a538d89b8c1a"
type input "05:00 PM"
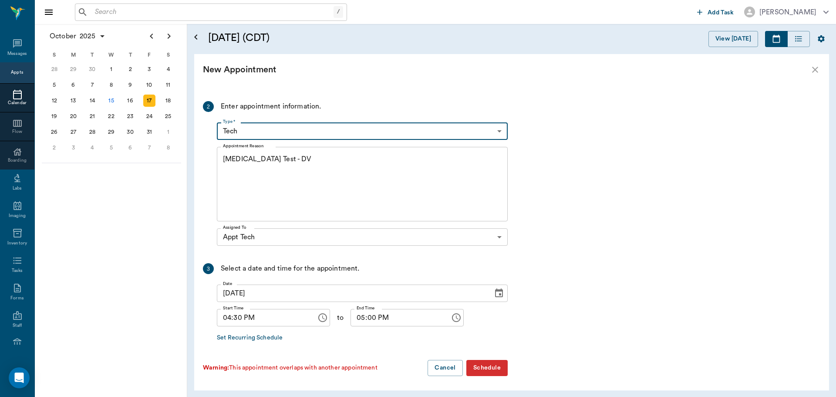
scroll to position [168, 0]
click at [492, 363] on button "Schedule" at bounding box center [486, 366] width 41 height 16
